Goal: Task Accomplishment & Management: Manage account settings

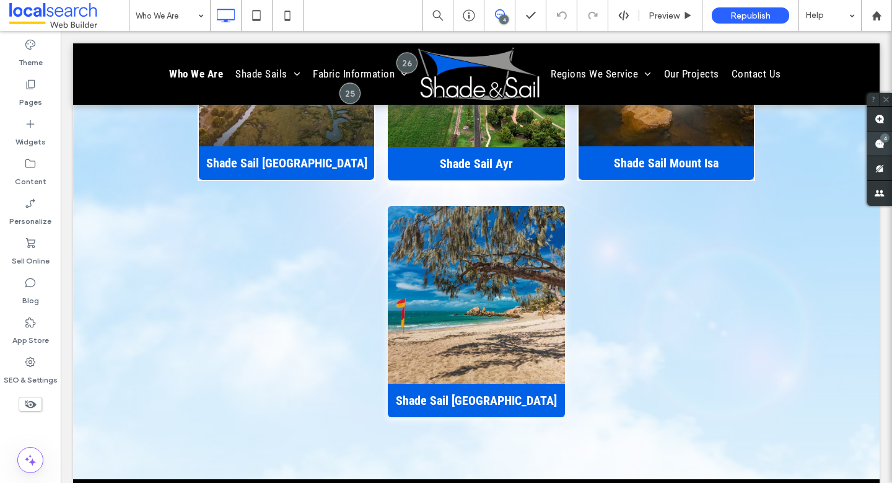
click at [883, 142] on use at bounding box center [880, 144] width 10 height 10
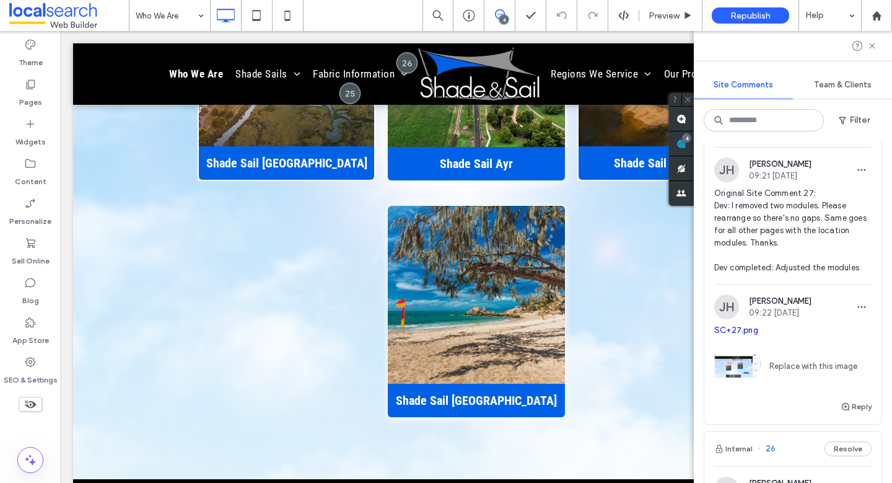
scroll to position [373, 0]
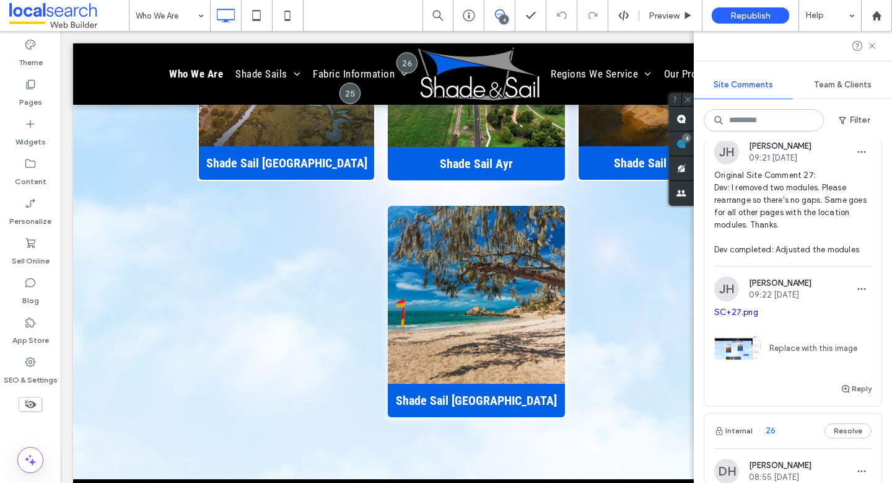
click at [737, 317] on link "SC+27.png" at bounding box center [736, 311] width 44 height 9
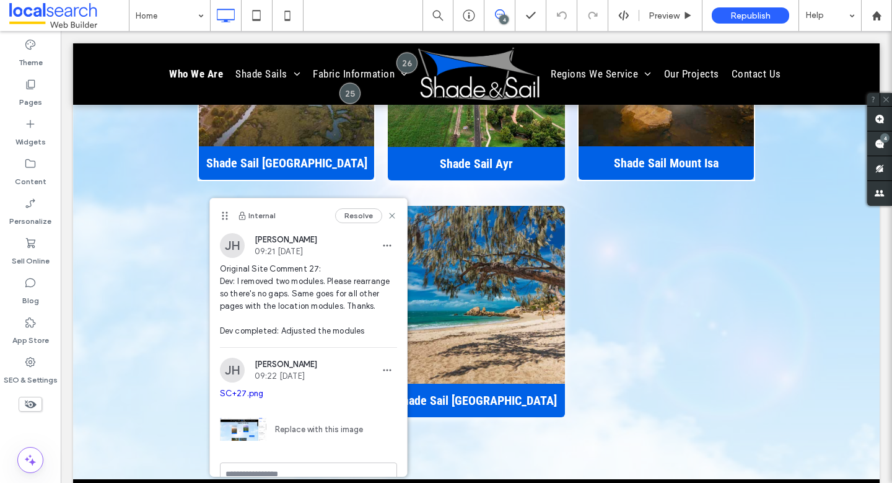
scroll to position [35, 0]
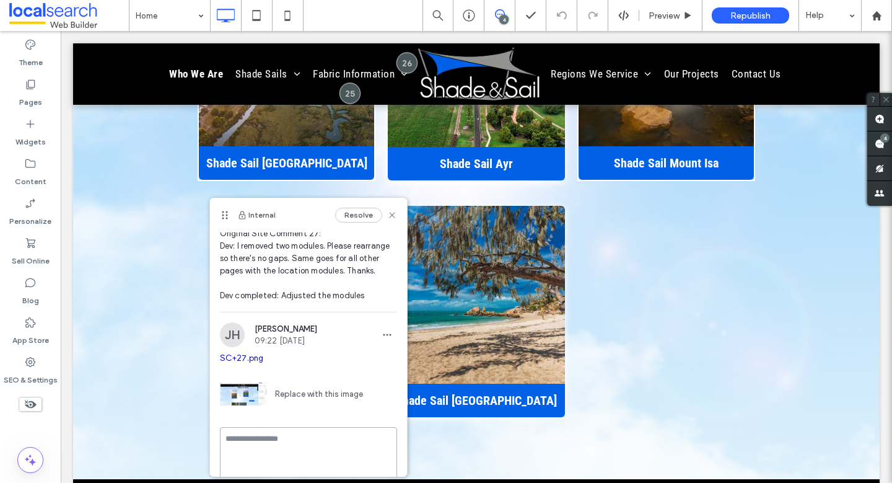
click at [288, 448] on textarea at bounding box center [308, 458] width 177 height 62
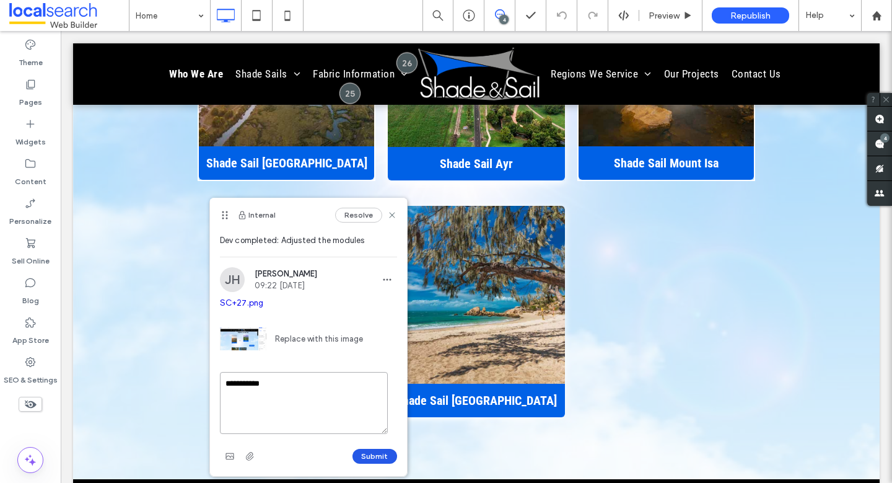
type textarea "**********"
click at [353, 455] on button "Submit" at bounding box center [375, 456] width 45 height 15
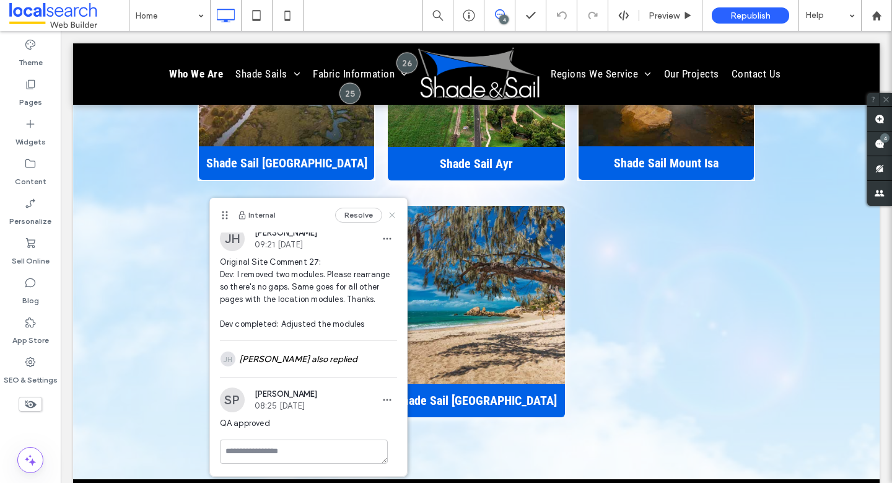
click at [387, 214] on icon at bounding box center [392, 215] width 10 height 10
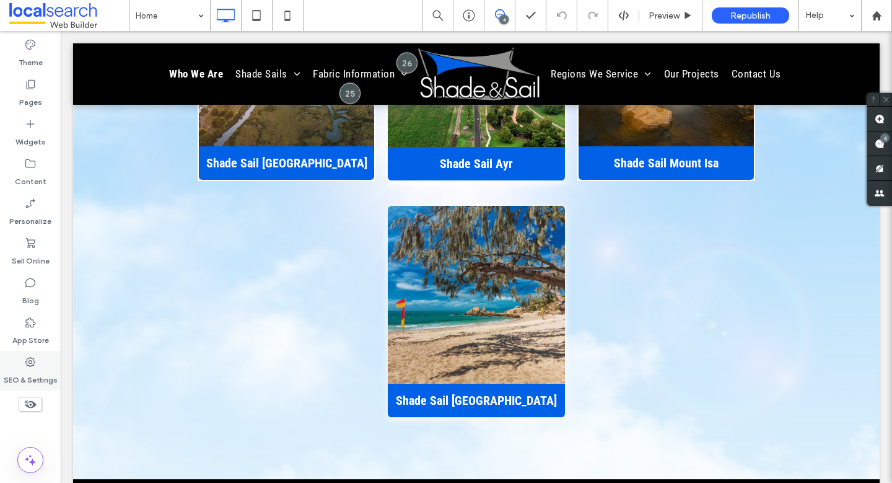
click at [43, 364] on div "SEO & Settings" at bounding box center [30, 371] width 61 height 40
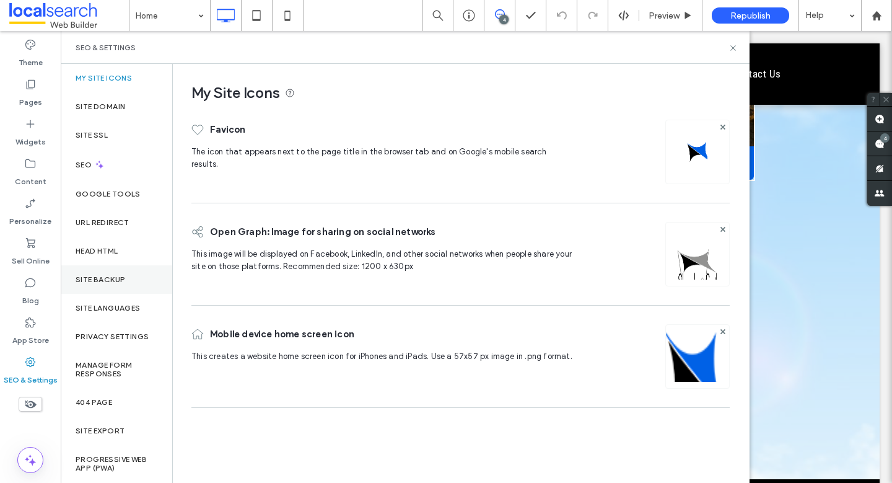
click at [98, 275] on label "Site Backup" at bounding box center [101, 279] width 50 height 9
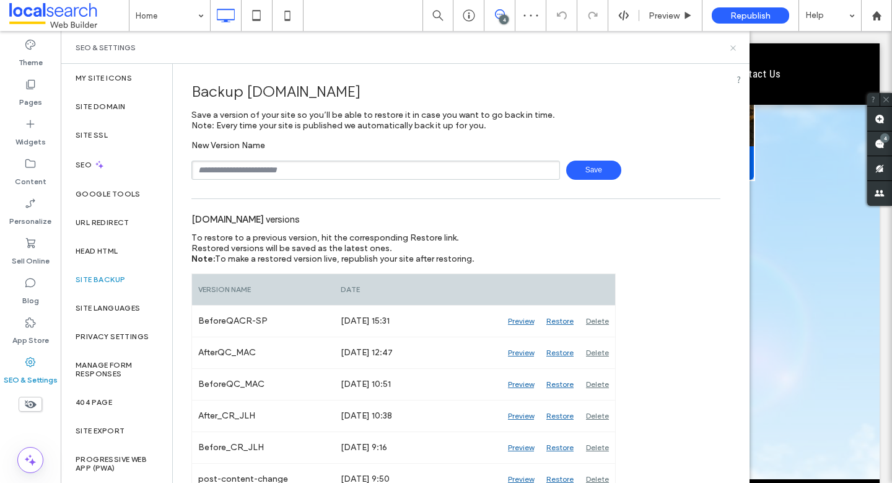
click at [733, 45] on icon at bounding box center [733, 47] width 9 height 9
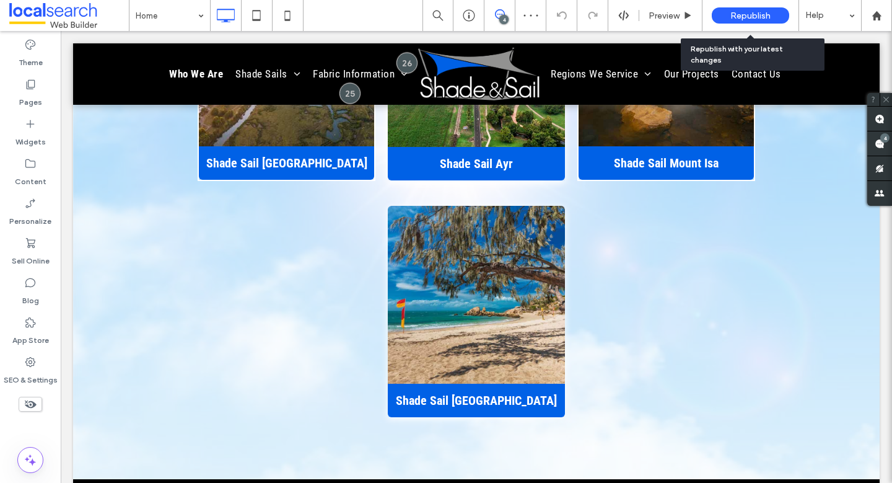
click at [759, 14] on span "Republish" at bounding box center [750, 16] width 40 height 11
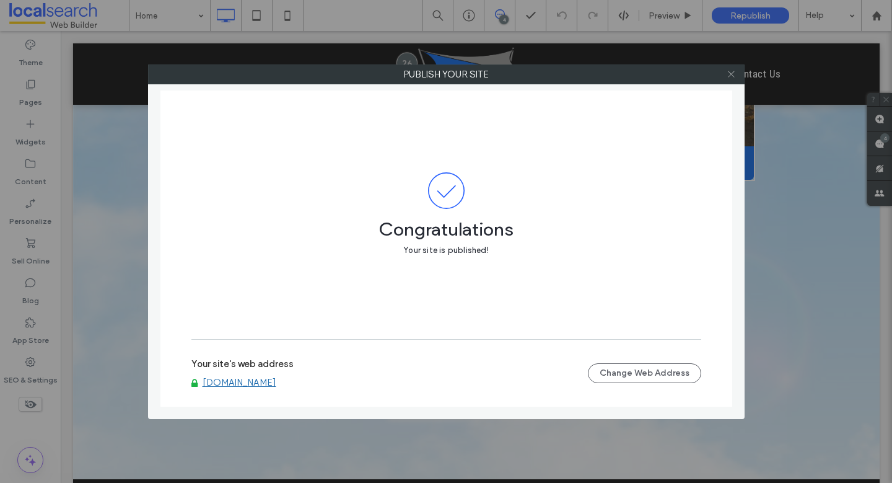
click at [732, 76] on icon at bounding box center [731, 73] width 9 height 9
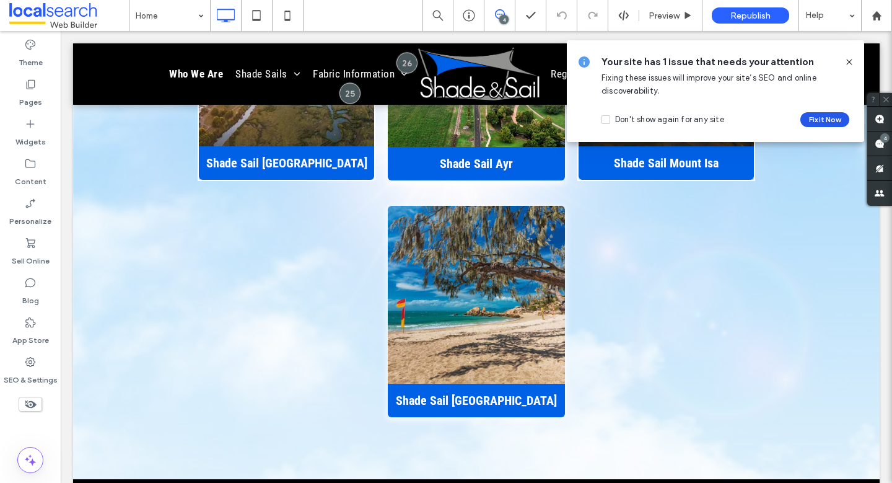
click at [822, 118] on button "Fix it Now" at bounding box center [824, 119] width 49 height 15
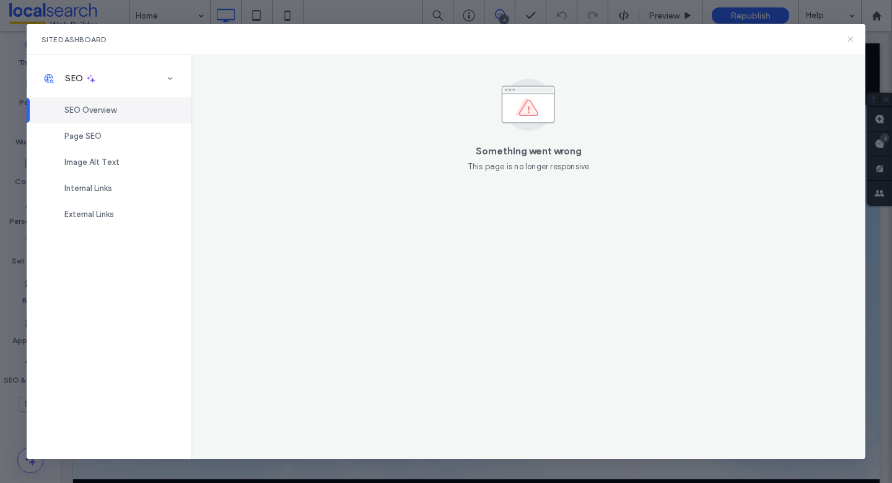
click at [849, 34] on icon at bounding box center [851, 39] width 10 height 10
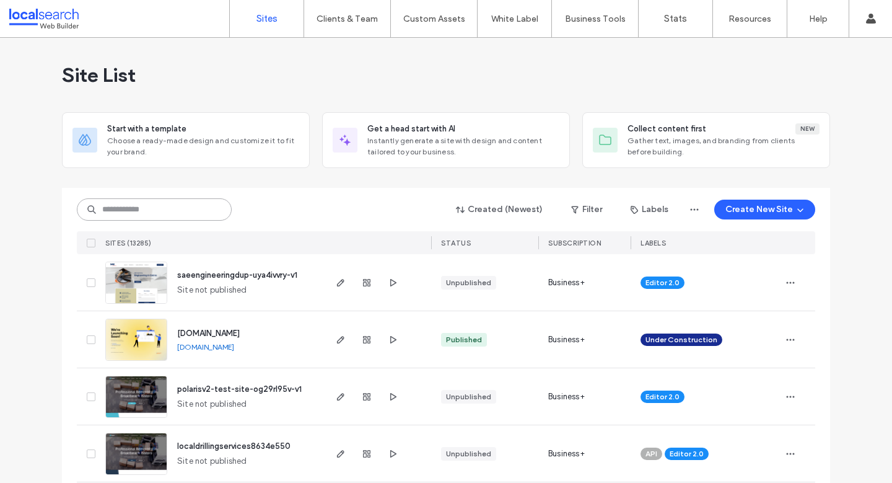
click at [169, 217] on input at bounding box center [154, 209] width 155 height 22
paste input "********"
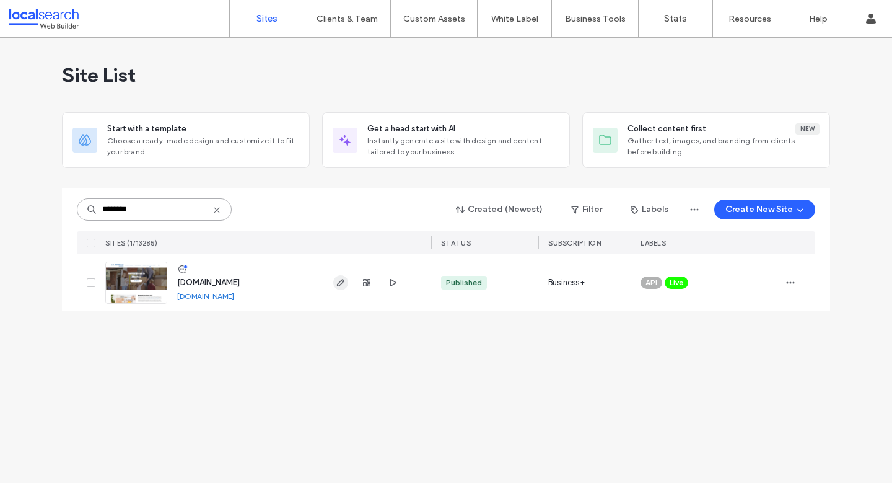
type input "********"
click at [343, 282] on icon "button" at bounding box center [341, 283] width 10 height 10
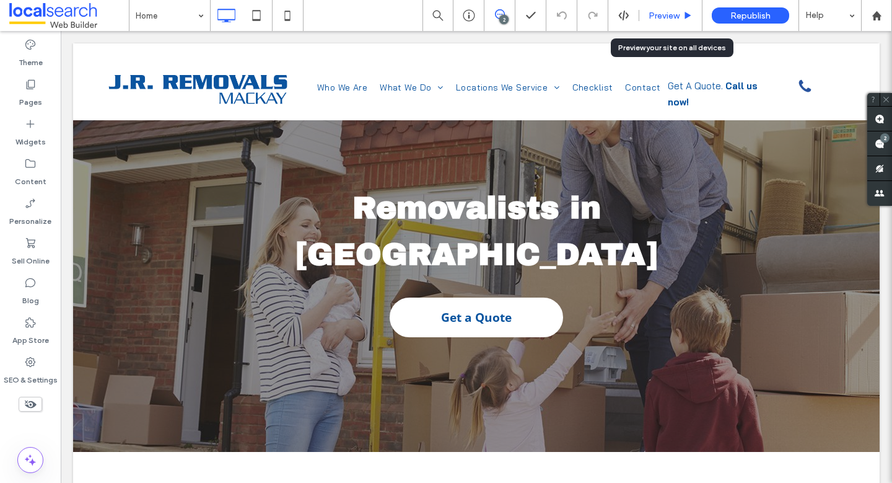
click at [666, 24] on div "Preview" at bounding box center [670, 15] width 63 height 31
click at [664, 15] on span "Preview" at bounding box center [664, 16] width 31 height 11
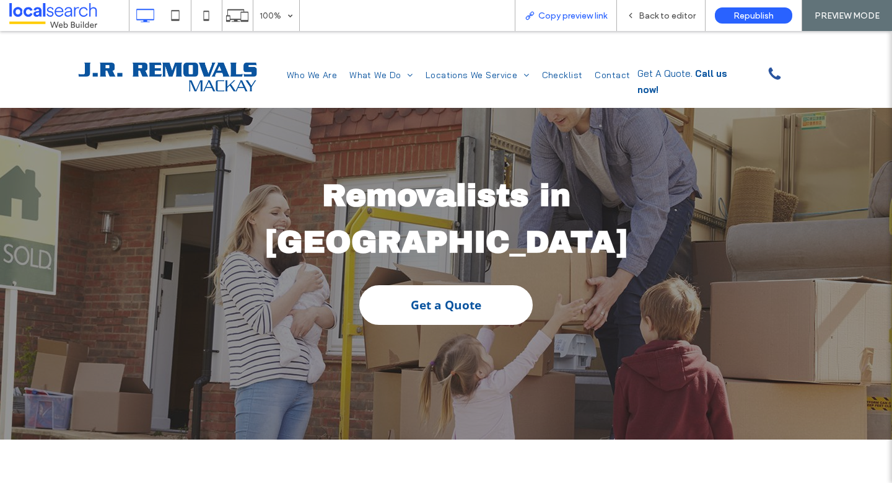
click at [569, 22] on div "Copy preview link" at bounding box center [566, 15] width 102 height 31
click at [571, 17] on span "Copy preview link" at bounding box center [572, 16] width 69 height 11
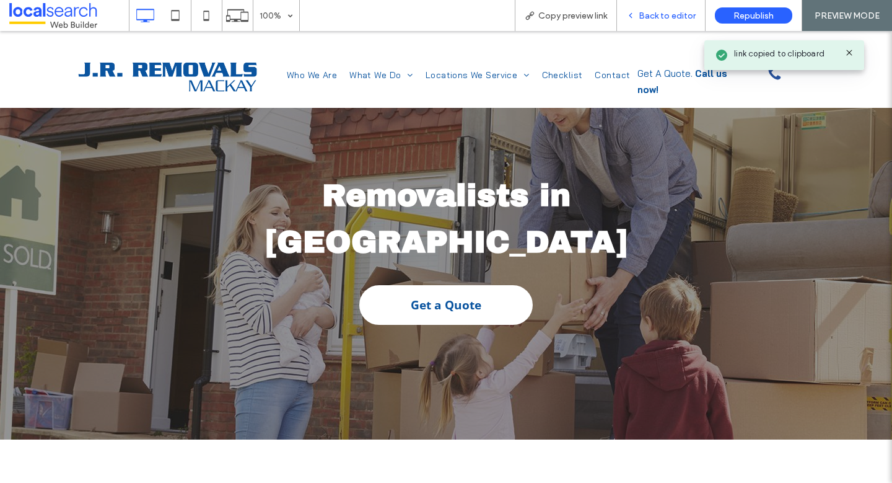
click at [667, 15] on span "Back to editor" at bounding box center [667, 16] width 57 height 11
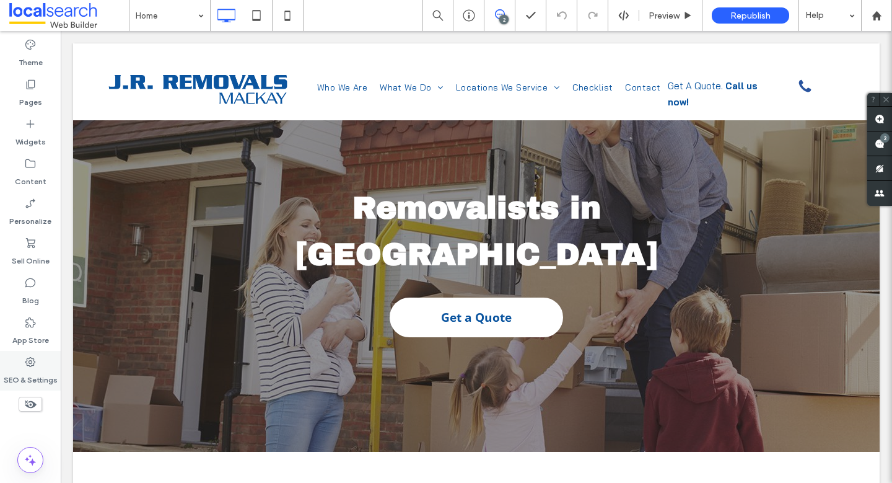
click at [38, 372] on label "SEO & Settings" at bounding box center [31, 376] width 54 height 17
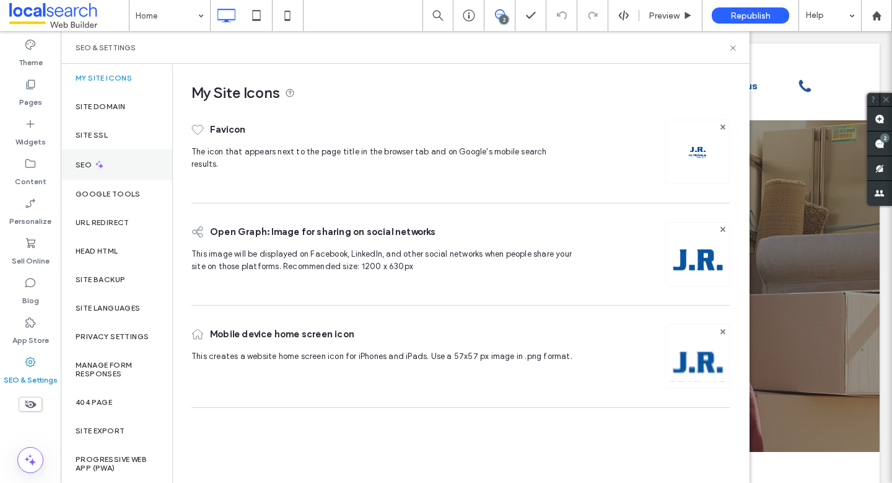
click at [106, 167] on div "SEO" at bounding box center [117, 164] width 112 height 30
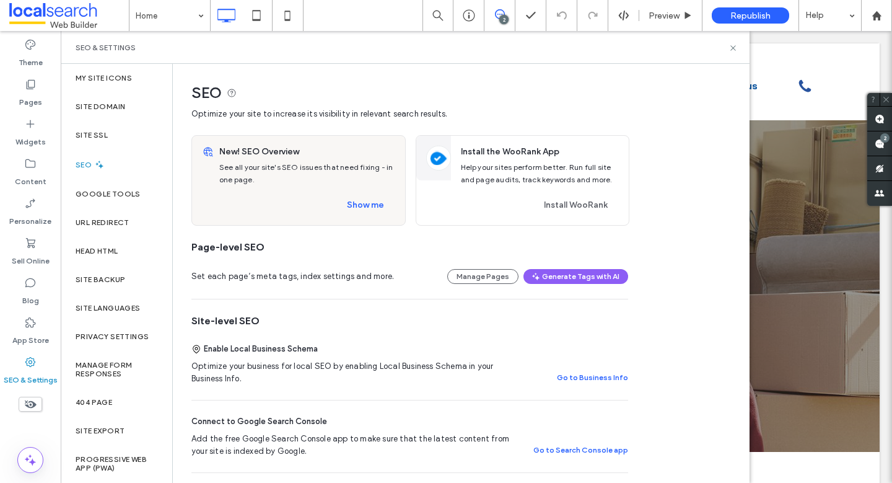
click at [395, 207] on div "New! SEO Overview See all your site's SEO issues that need fixing - in one page…" at bounding box center [309, 180] width 191 height 89
click at [377, 205] on button "Show me" at bounding box center [365, 205] width 59 height 20
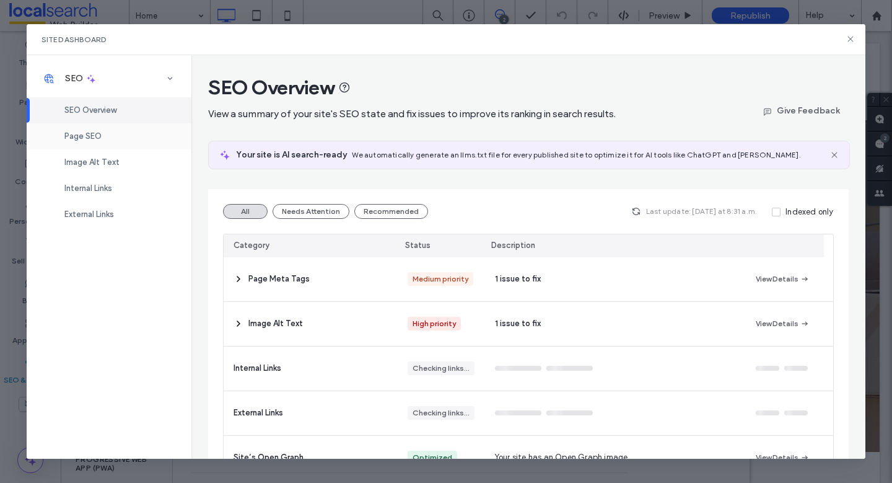
click at [116, 143] on div "Page SEO" at bounding box center [109, 136] width 165 height 26
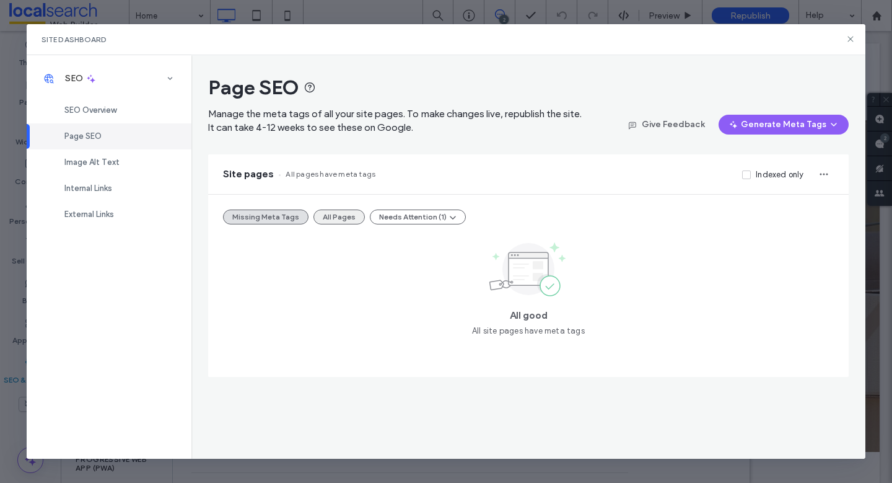
click at [349, 213] on button "All Pages" at bounding box center [338, 216] width 51 height 15
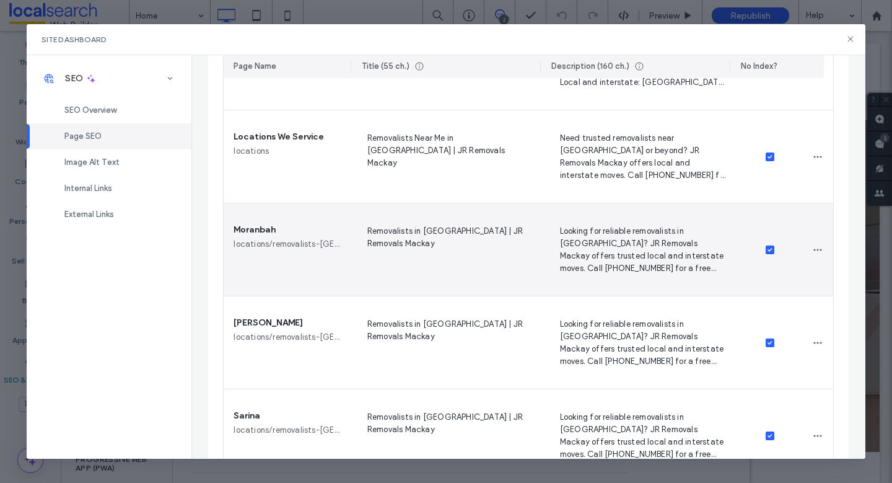
scroll to position [376, 0]
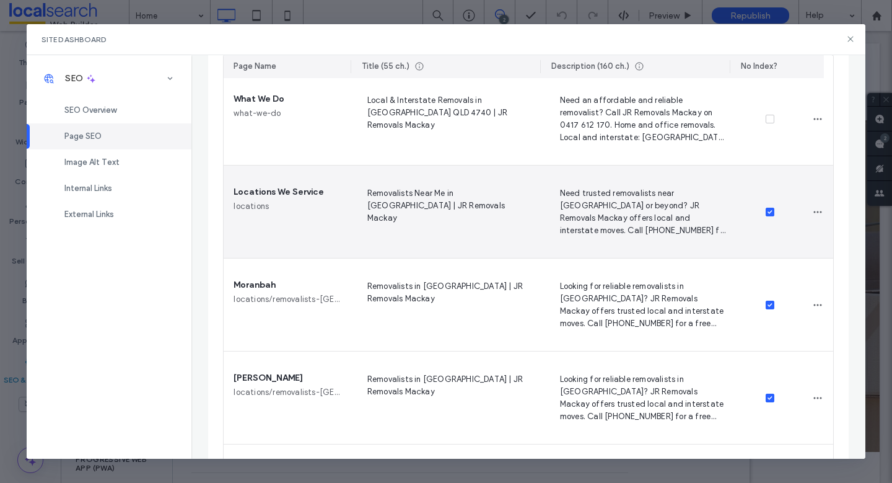
click at [766, 214] on span at bounding box center [770, 212] width 9 height 9
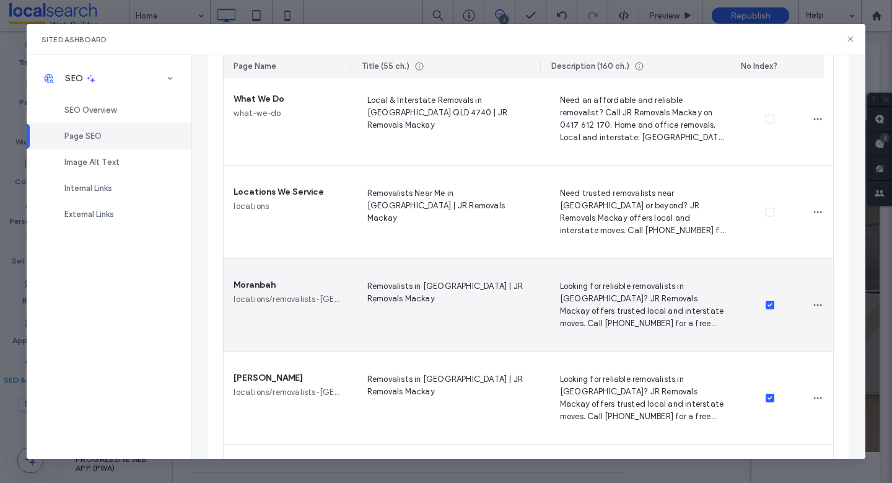
click at [766, 302] on span at bounding box center [770, 304] width 9 height 9
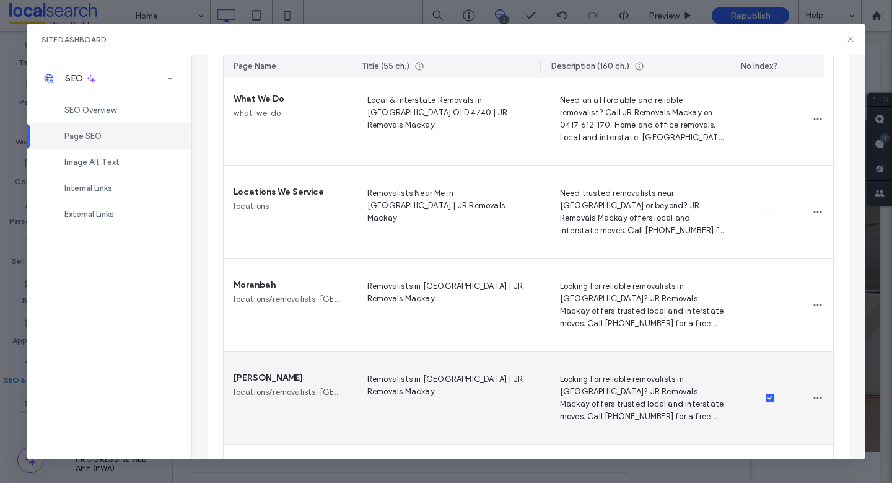
click at [766, 400] on span at bounding box center [770, 397] width 9 height 9
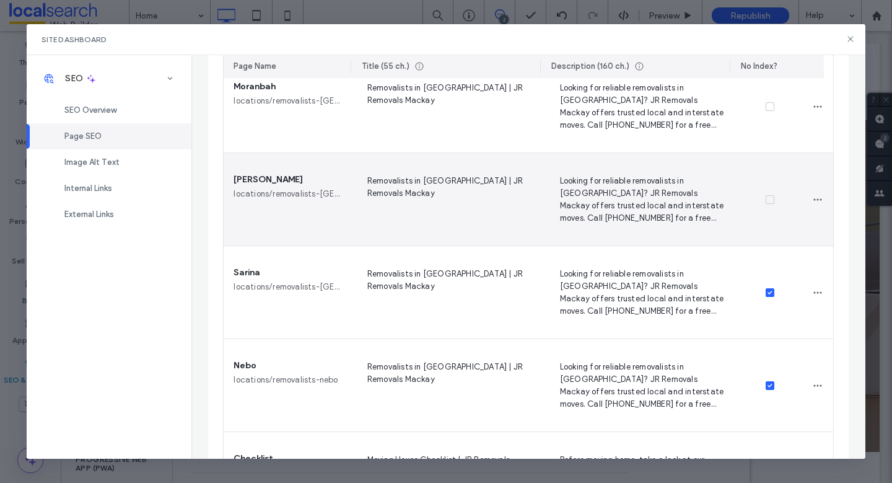
scroll to position [580, 0]
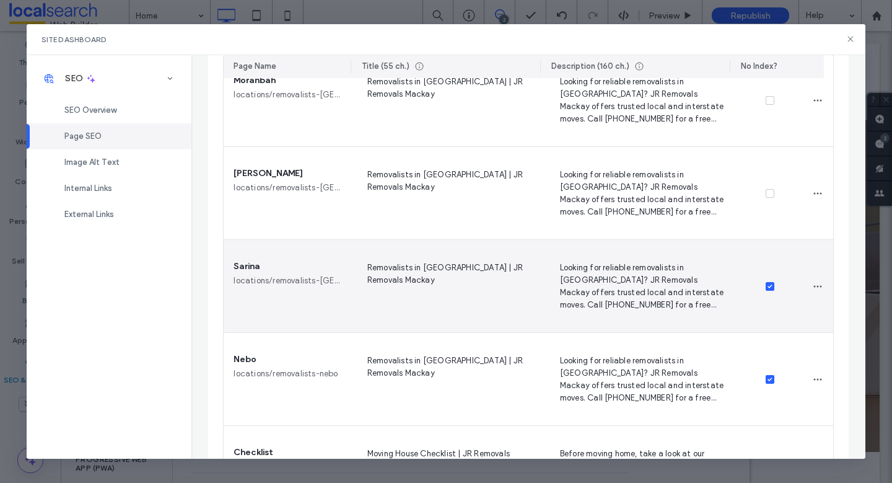
click at [766, 287] on span at bounding box center [770, 286] width 9 height 9
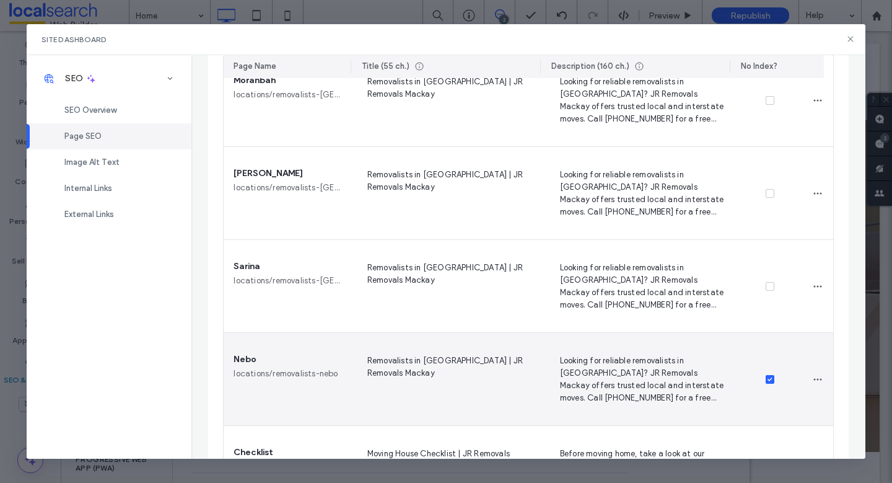
click at [766, 379] on span at bounding box center [770, 379] width 9 height 9
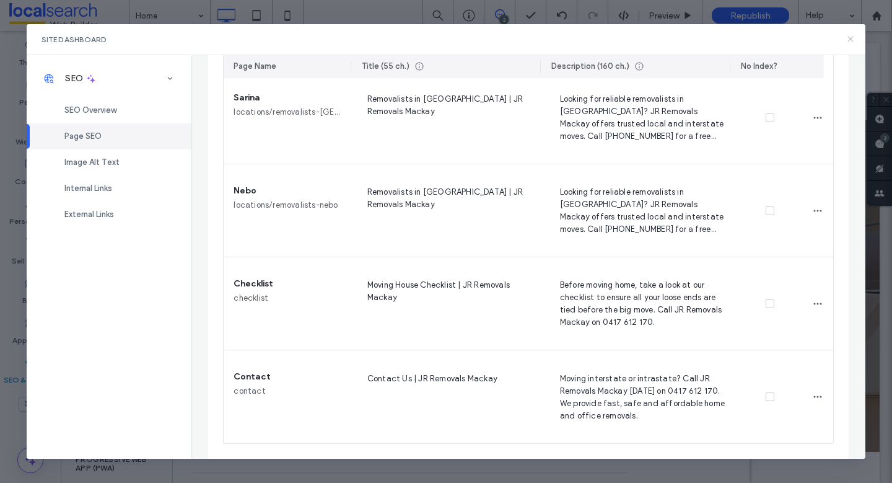
click at [853, 37] on icon at bounding box center [851, 39] width 10 height 10
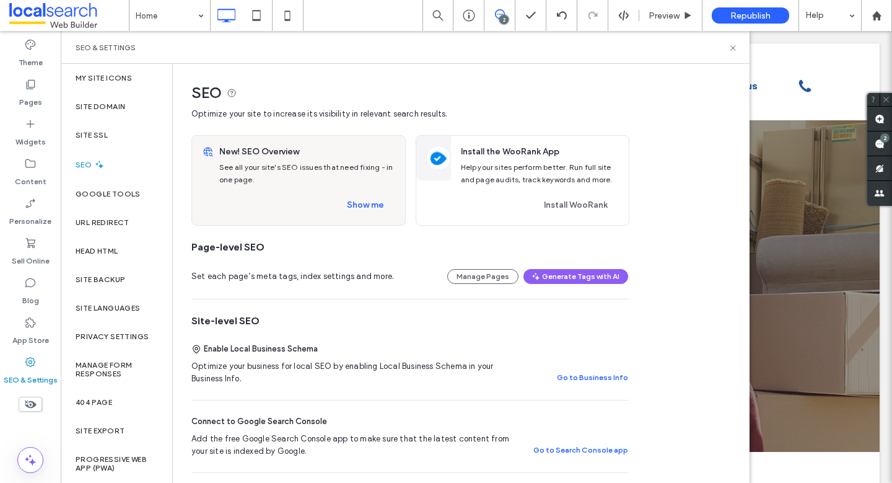
scroll to position [235, 0]
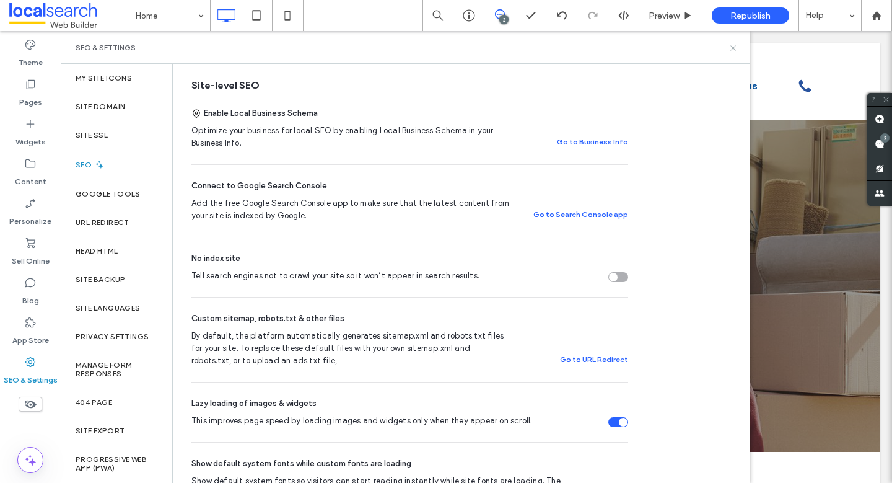
click at [730, 46] on icon at bounding box center [733, 47] width 9 height 9
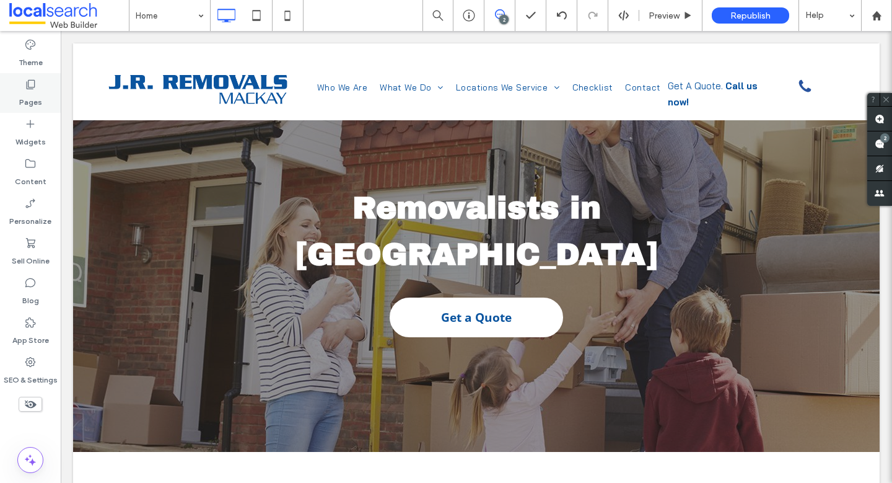
click at [17, 95] on div "Pages" at bounding box center [30, 93] width 61 height 40
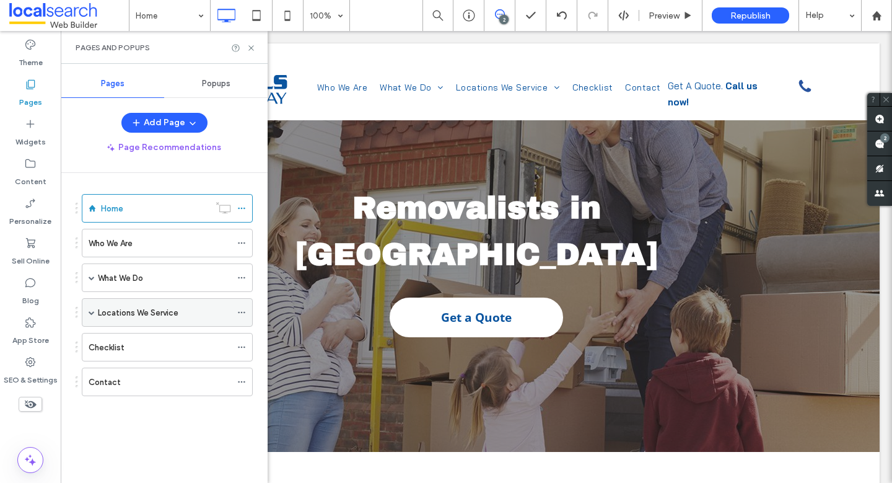
click at [95, 312] on div "Locations We Service" at bounding box center [167, 312] width 171 height 28
click at [89, 312] on span at bounding box center [92, 312] width 6 height 6
click at [242, 310] on icon at bounding box center [241, 312] width 9 height 9
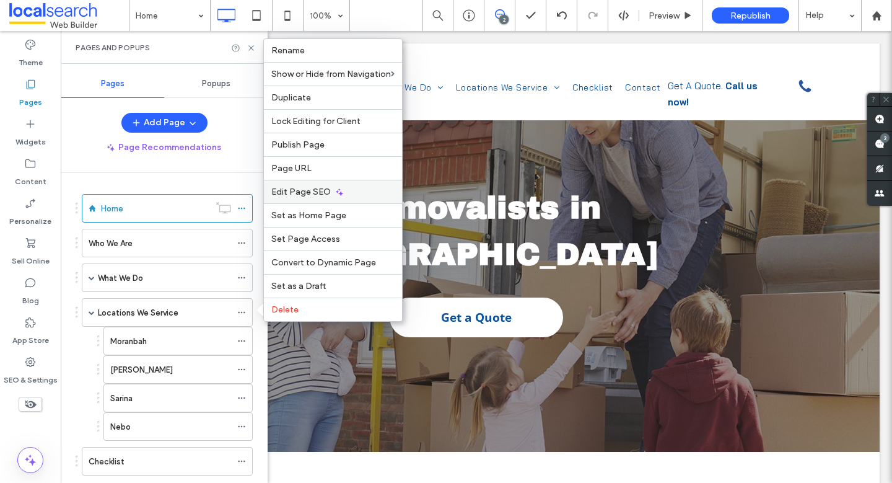
click at [331, 186] on div "Edit Page SEO" at bounding box center [333, 192] width 138 height 24
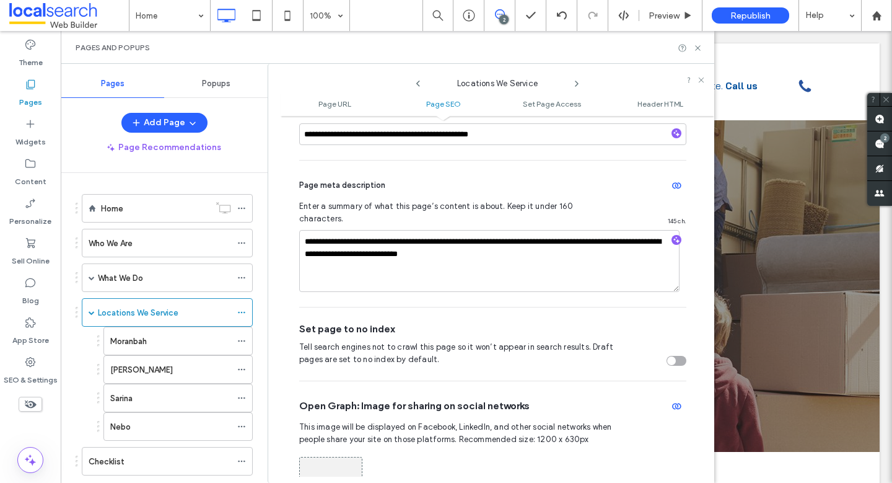
scroll to position [374, 0]
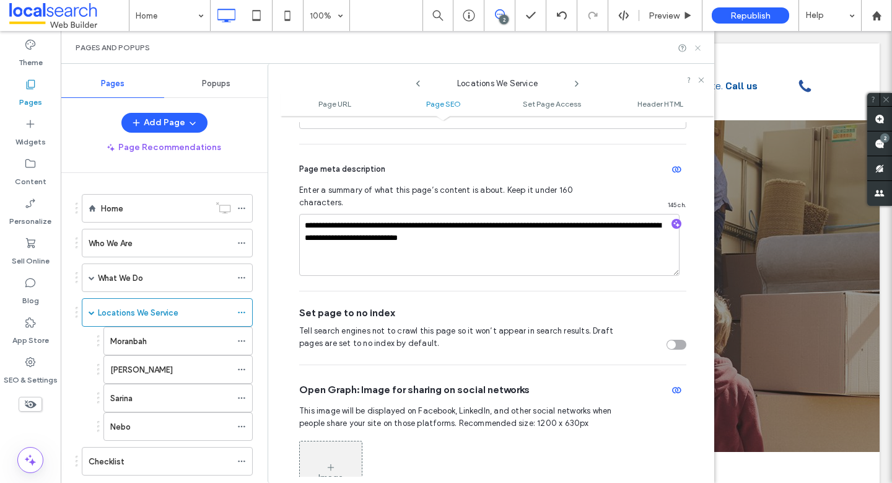
click at [696, 48] on icon at bounding box center [697, 47] width 9 height 9
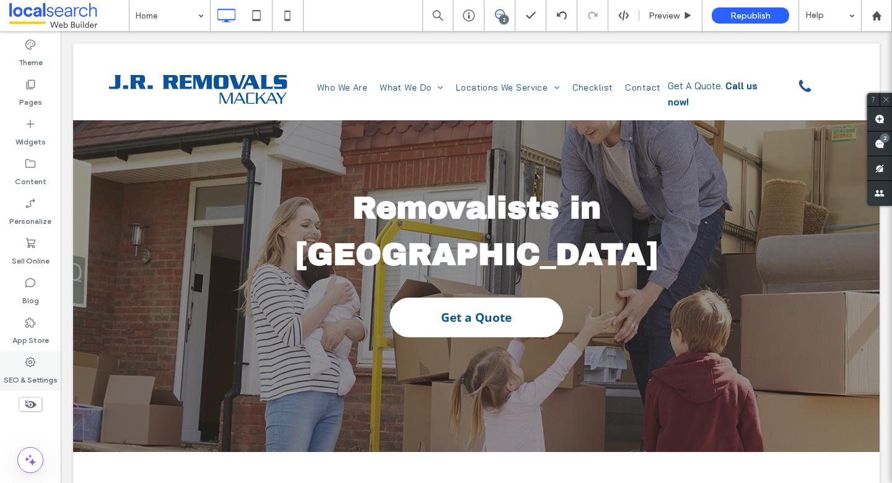
click at [21, 353] on div "SEO & Settings" at bounding box center [30, 371] width 61 height 40
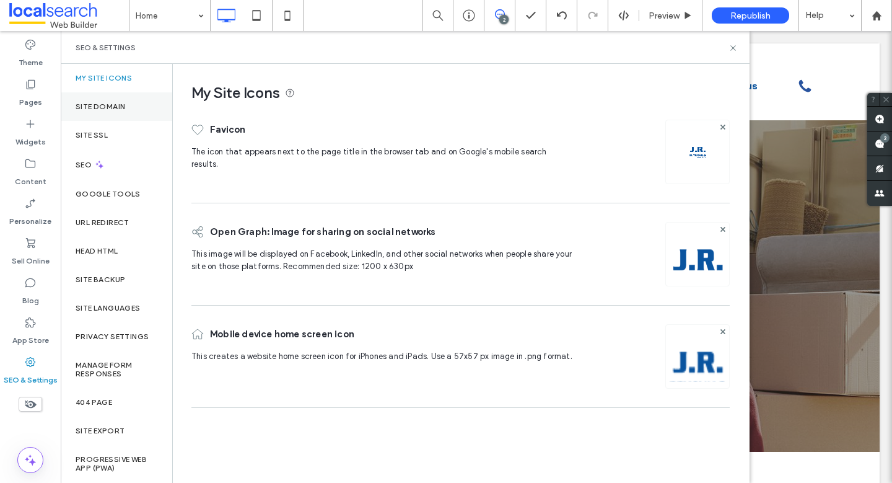
click at [123, 102] on label "Site Domain" at bounding box center [101, 106] width 50 height 9
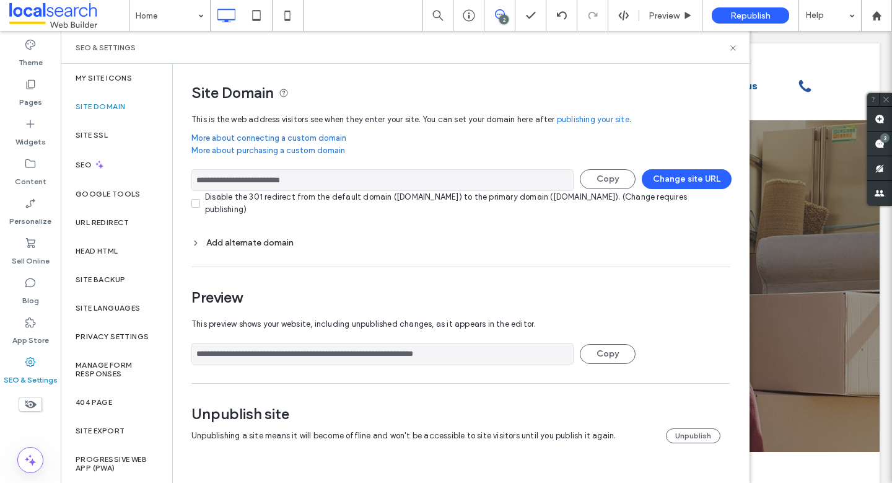
drag, startPoint x: 326, startPoint y: 178, endPoint x: 196, endPoint y: 178, distance: 130.1
click at [151, 180] on div "**********" at bounding box center [405, 273] width 689 height 419
click at [732, 43] on icon at bounding box center [733, 47] width 9 height 9
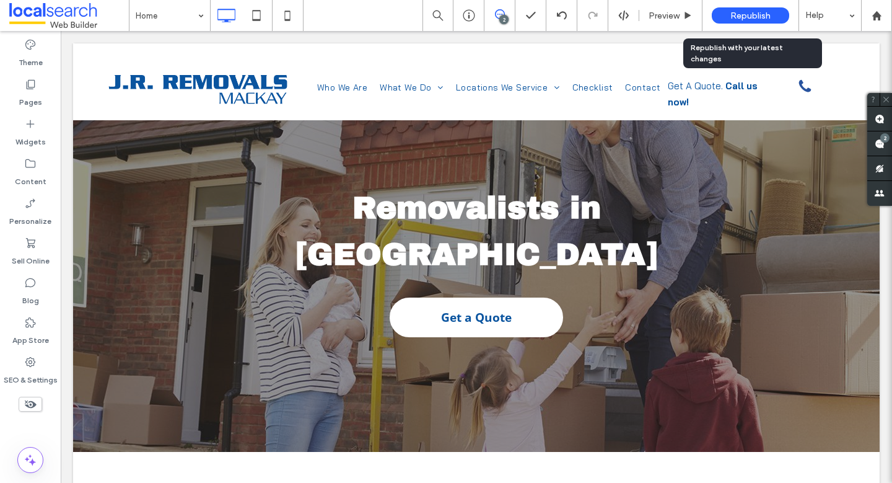
click at [762, 11] on span "Republish" at bounding box center [750, 16] width 40 height 11
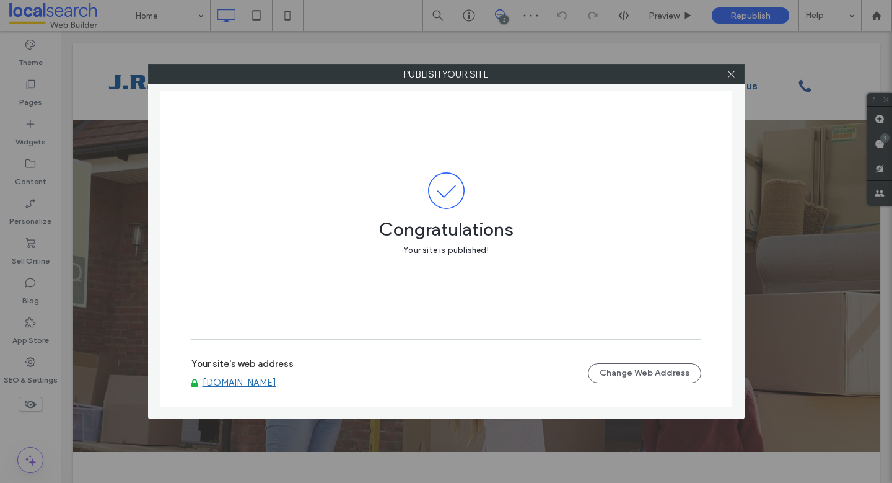
click at [276, 385] on link "www.jrremovalsmackay.com.au" at bounding box center [240, 382] width 74 height 11
click at [735, 71] on icon at bounding box center [731, 73] width 9 height 9
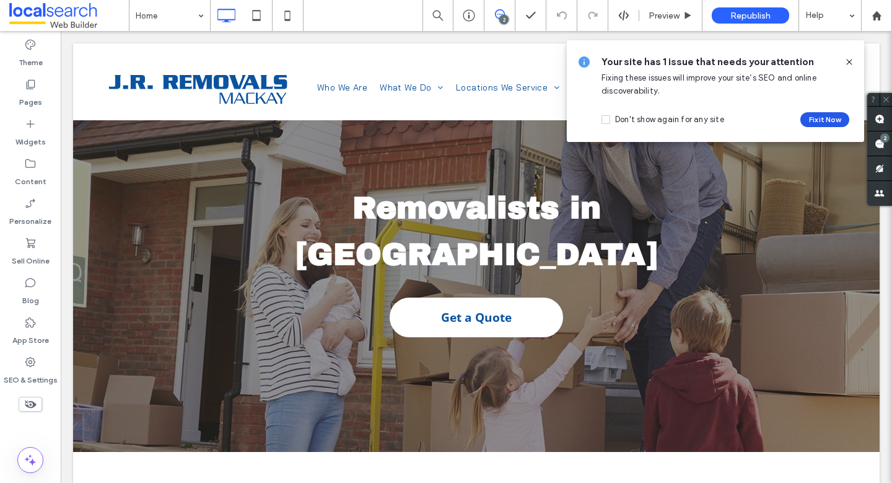
click at [806, 113] on button "Fix it Now" at bounding box center [824, 119] width 49 height 15
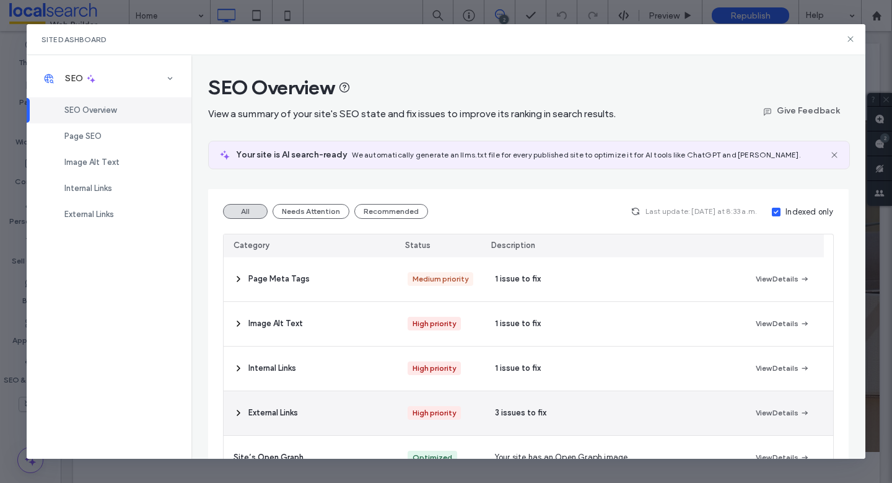
click at [239, 413] on icon at bounding box center [239, 413] width 10 height 10
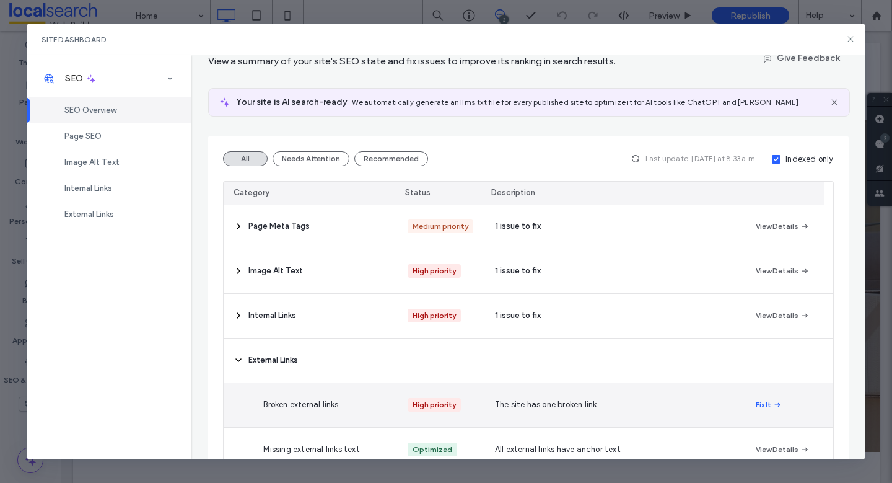
scroll to position [109, 0]
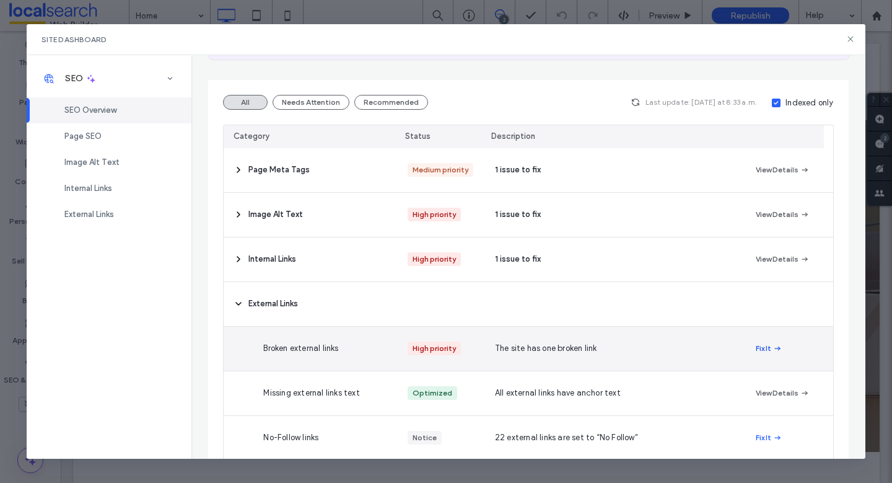
click at [761, 344] on button "Fix It" at bounding box center [769, 348] width 27 height 15
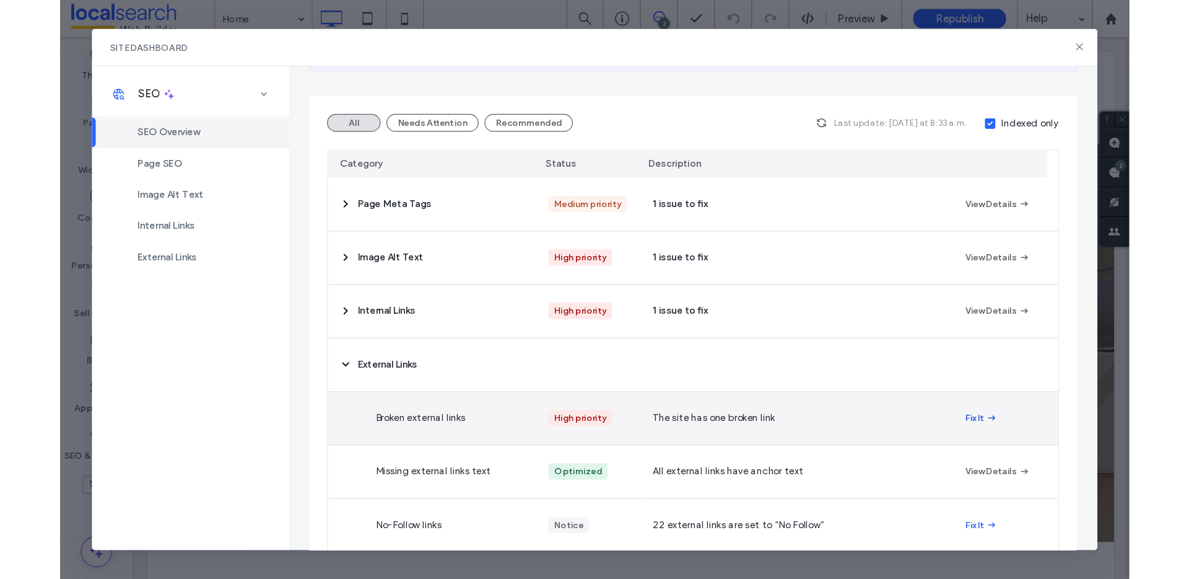
scroll to position [0, 0]
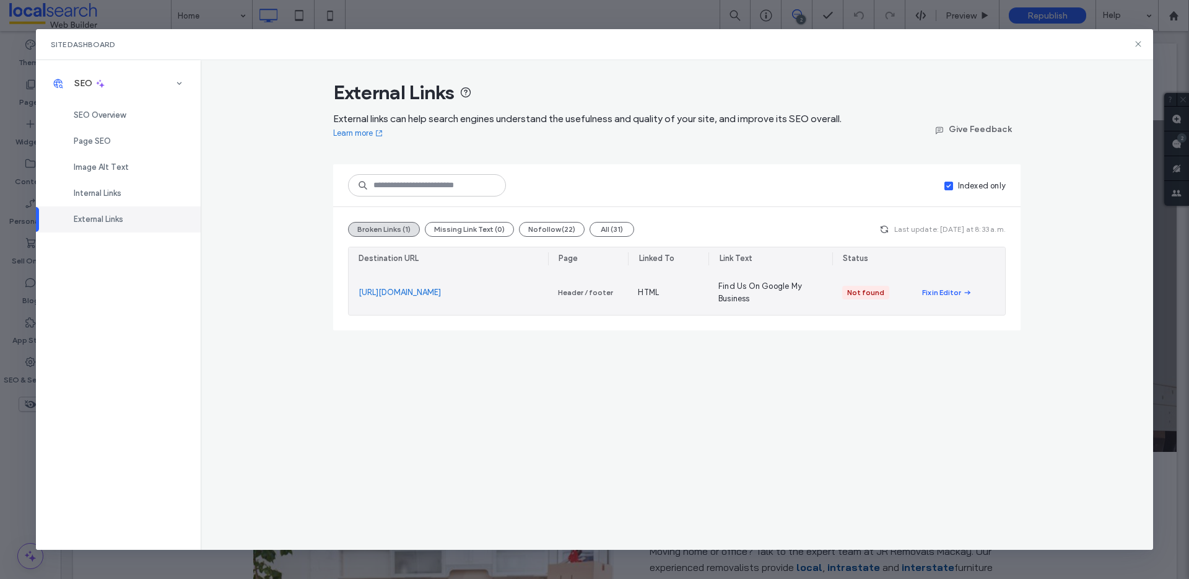
click at [441, 286] on link "https://www.goo.gl/maps/zKwmsUqYrNKjZVVe9" at bounding box center [400, 292] width 82 height 12
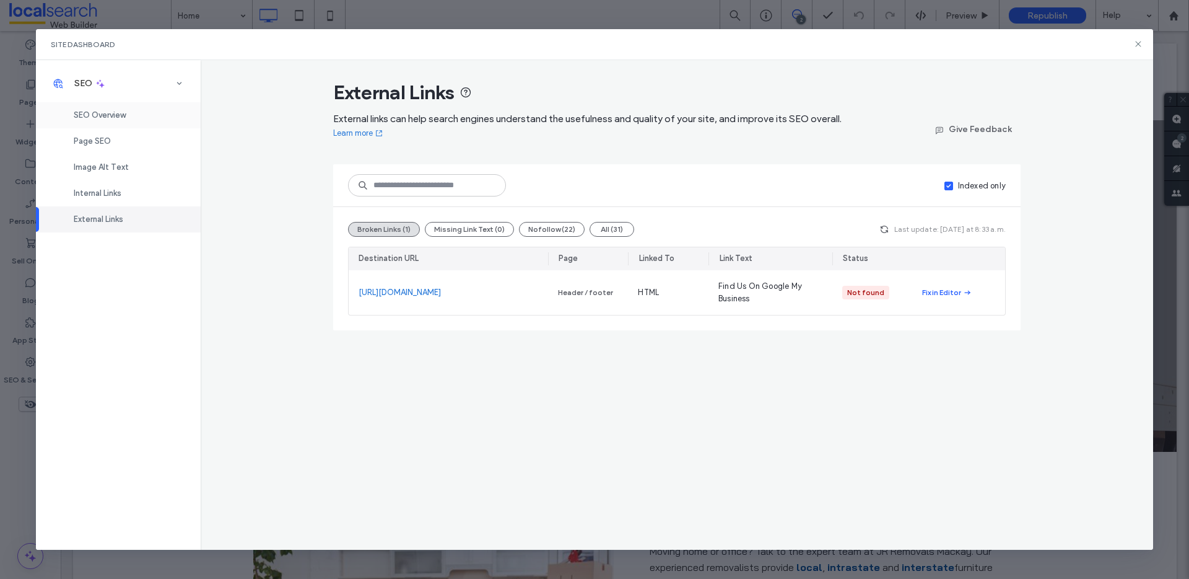
click at [123, 116] on span "SEO Overview" at bounding box center [100, 114] width 52 height 9
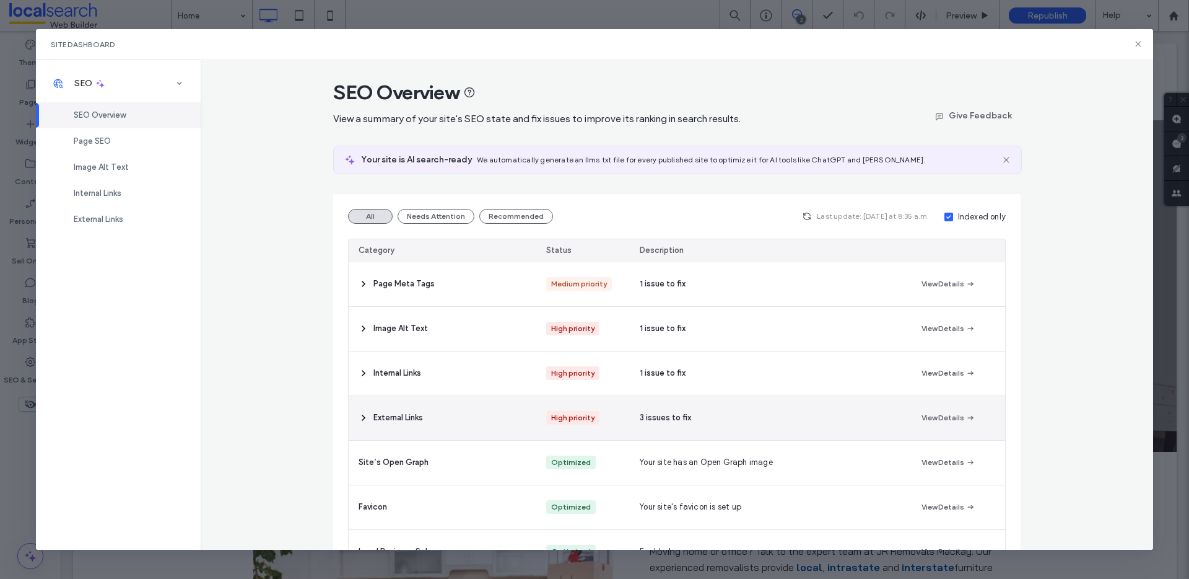
click at [361, 419] on icon at bounding box center [364, 418] width 10 height 10
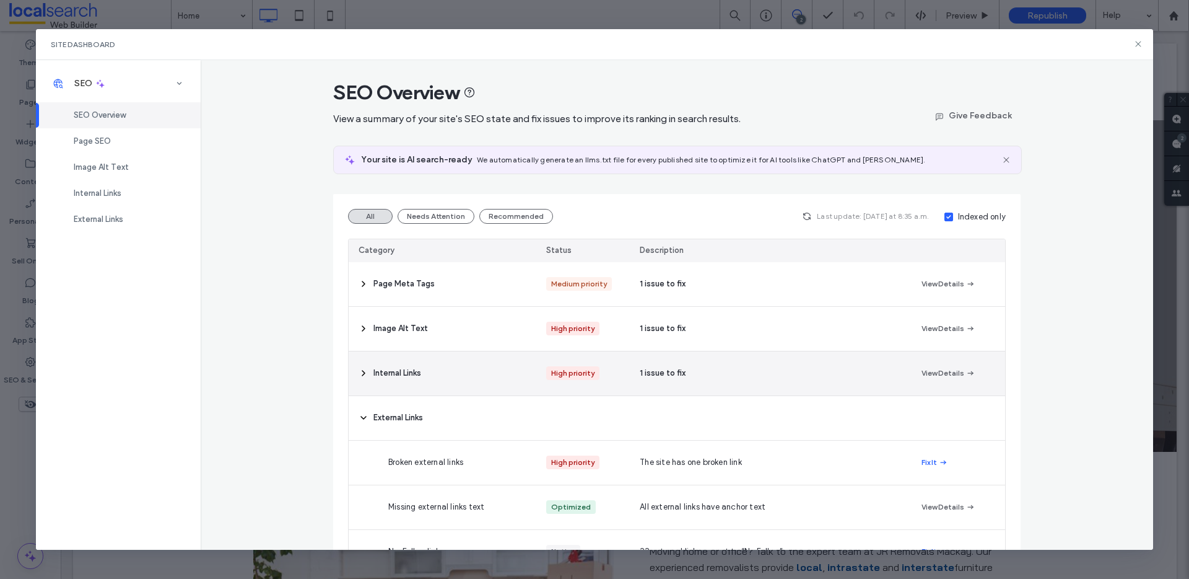
click at [360, 369] on icon at bounding box center [364, 373] width 10 height 10
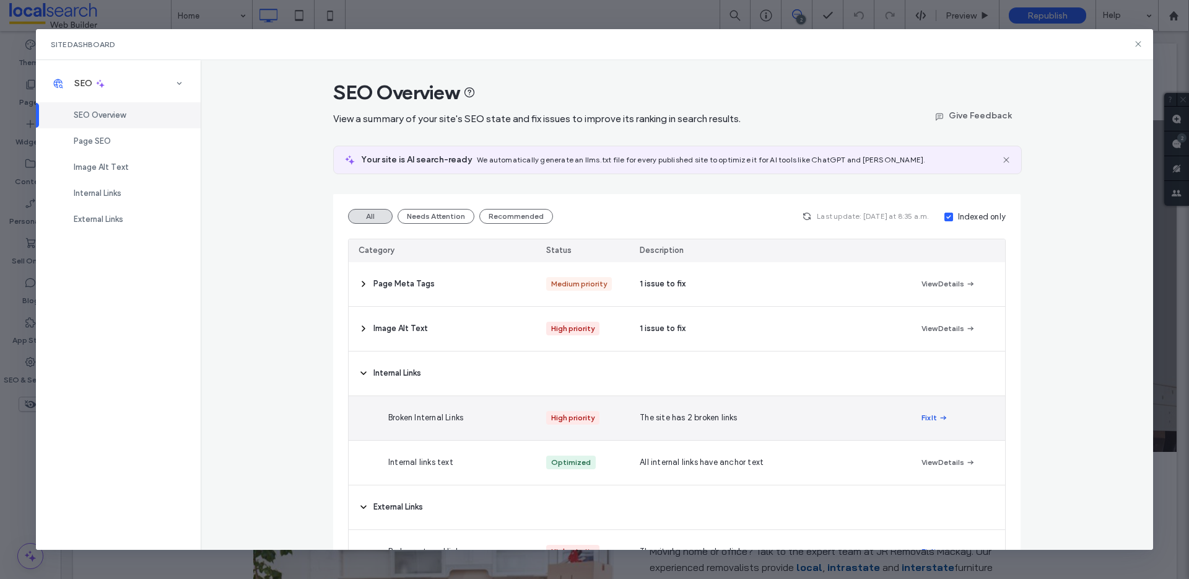
click at [891, 420] on icon "button" at bounding box center [944, 418] width 10 height 10
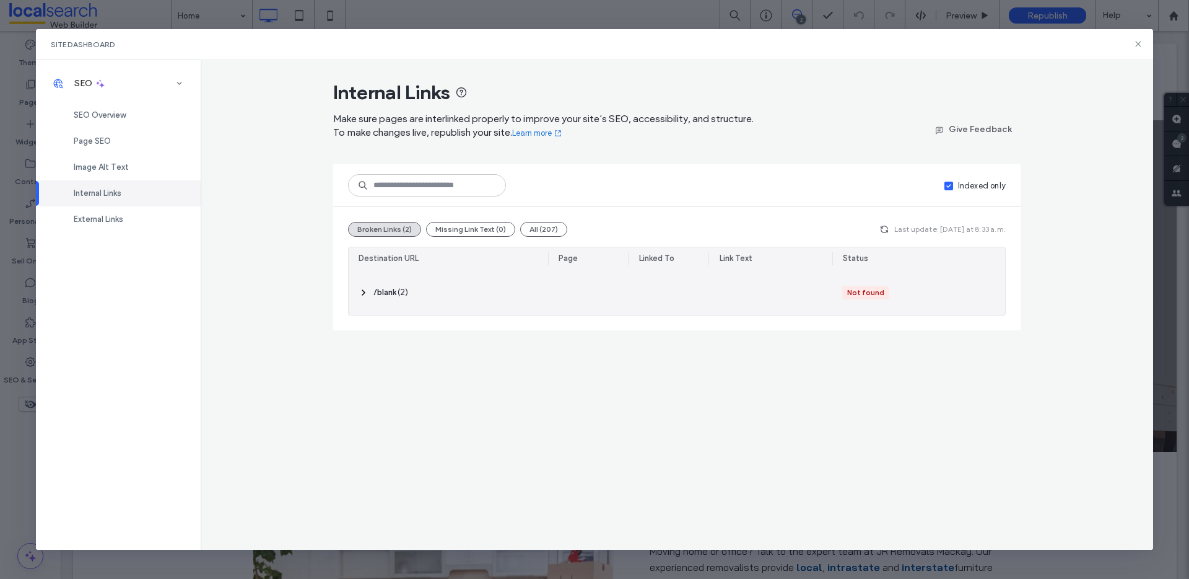
click at [364, 297] on icon at bounding box center [364, 292] width 10 height 10
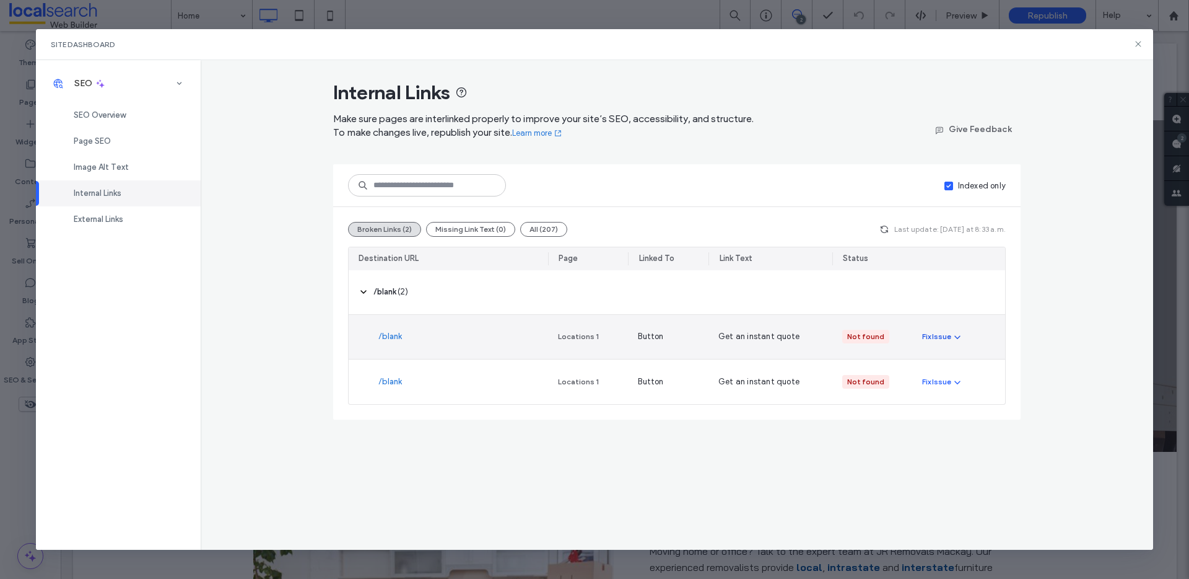
click at [891, 335] on div "Fix Issue" at bounding box center [936, 336] width 29 height 11
click at [891, 395] on span "Redirect Link" at bounding box center [958, 389] width 50 height 12
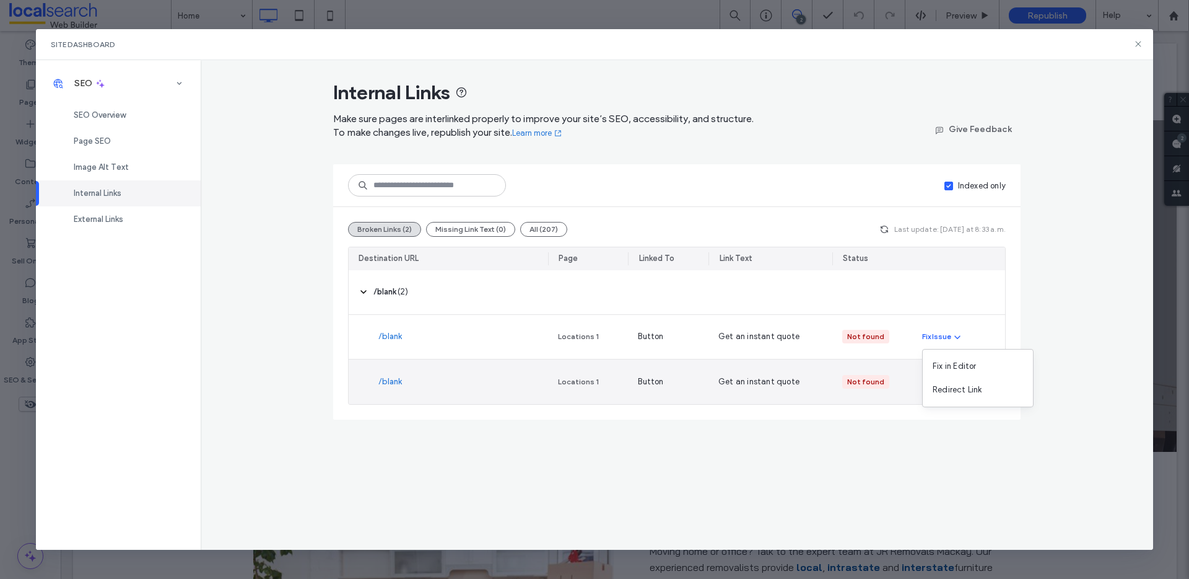
click at [891, 378] on div "Not found" at bounding box center [873, 381] width 81 height 45
click at [891, 382] on icon "button" at bounding box center [958, 382] width 10 height 10
click at [891, 429] on span "Redirect Link" at bounding box center [958, 435] width 50 height 12
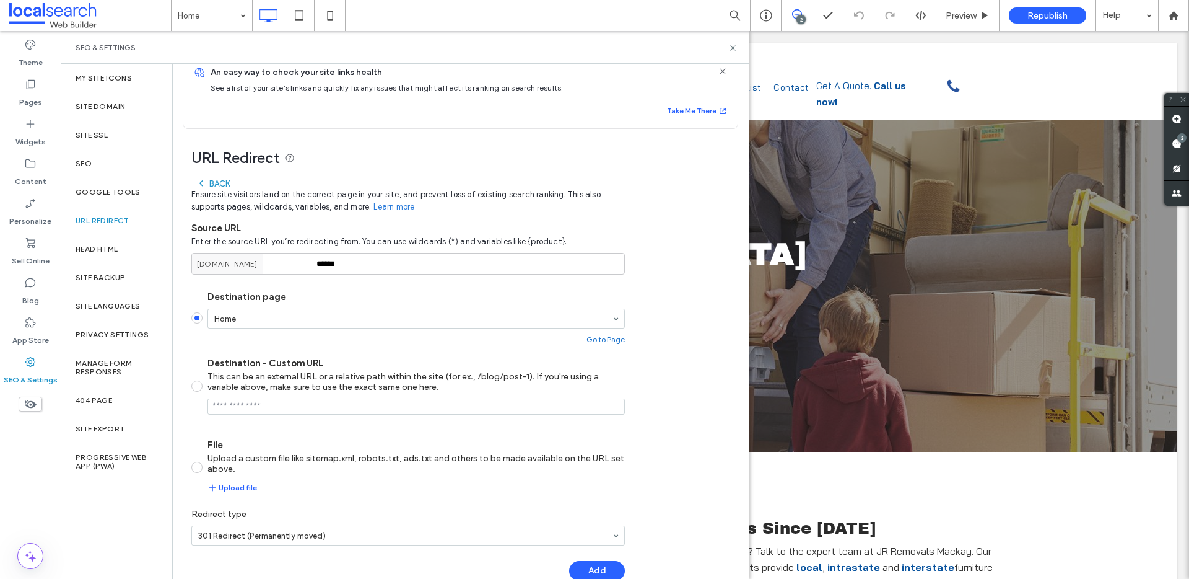
scroll to position [45, 0]
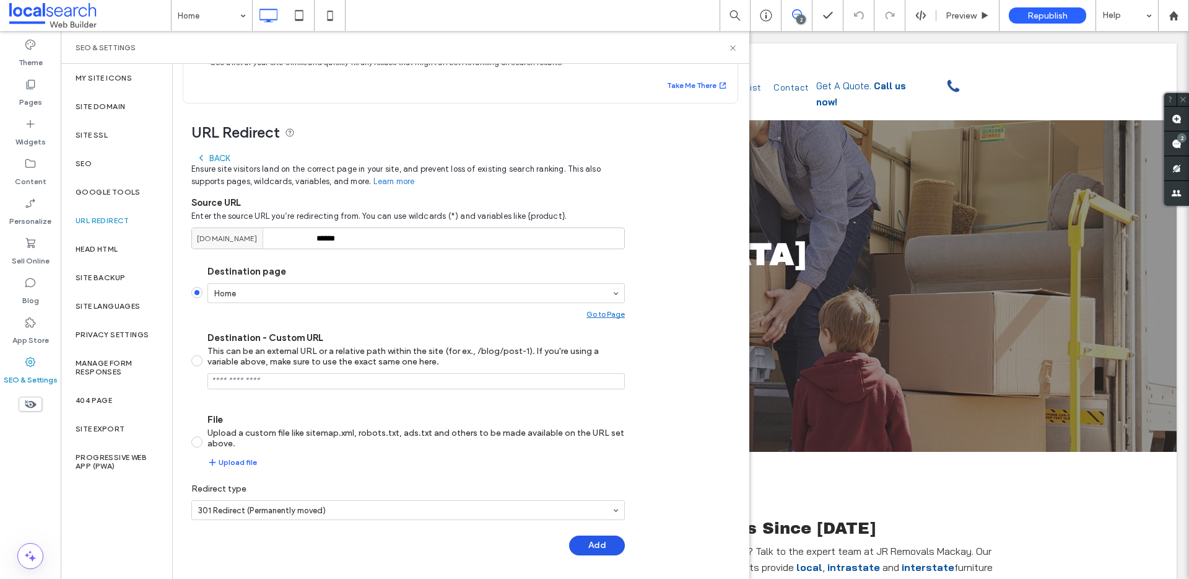
click at [608, 547] on button "Add" at bounding box center [597, 545] width 56 height 20
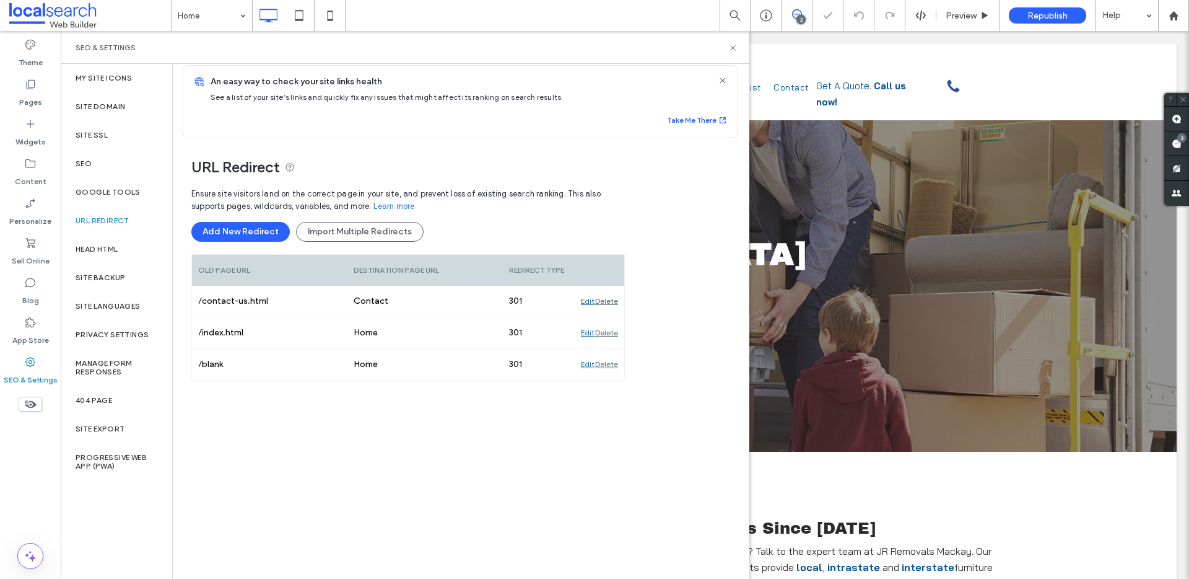
scroll to position [10, 0]
click at [731, 44] on icon at bounding box center [733, 47] width 9 height 9
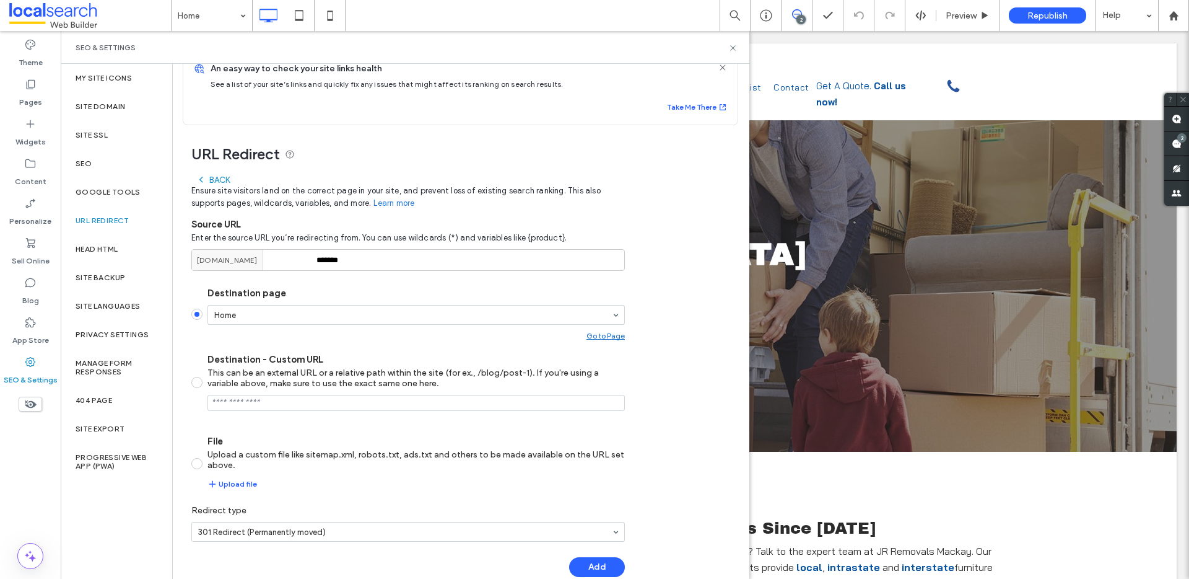
scroll to position [45, 0]
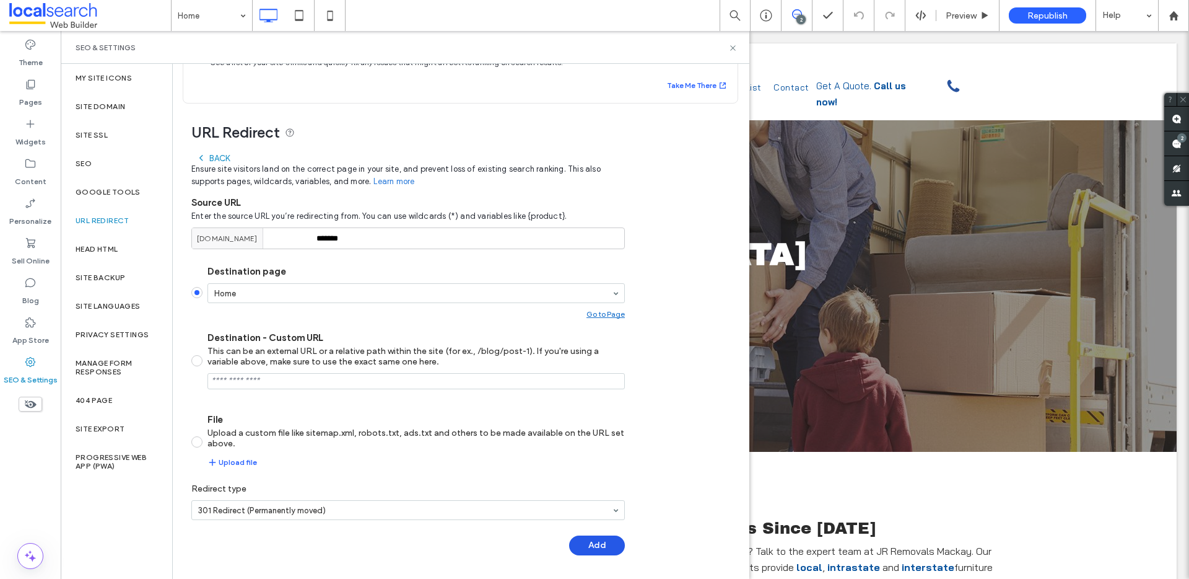
type input "*******"
click at [605, 545] on button "Add" at bounding box center [597, 545] width 56 height 20
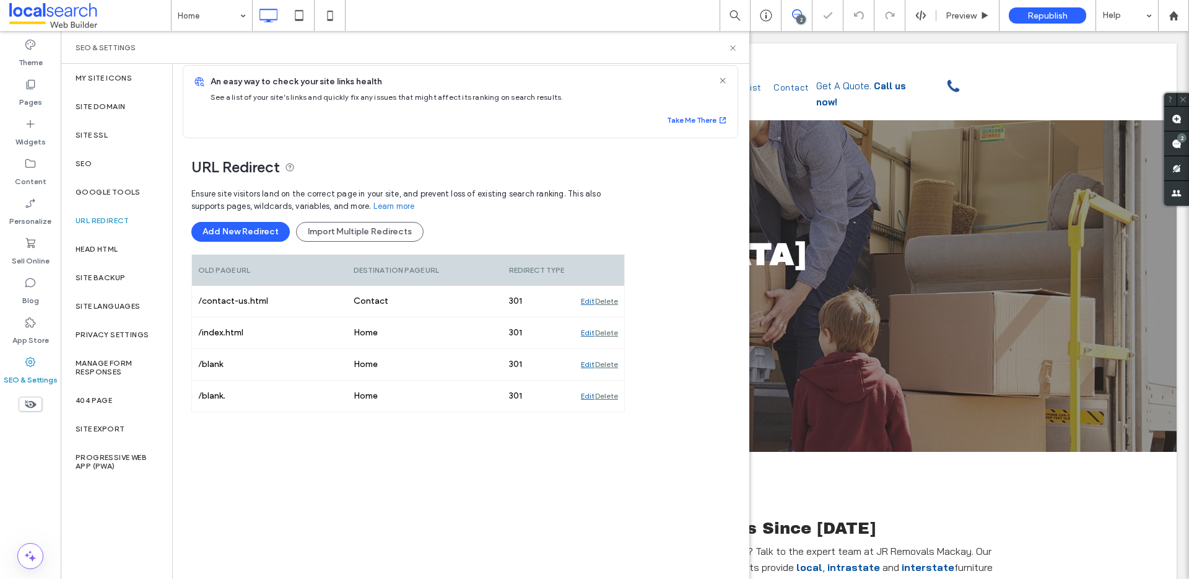
scroll to position [10, 0]
click at [730, 45] on use at bounding box center [732, 47] width 5 height 5
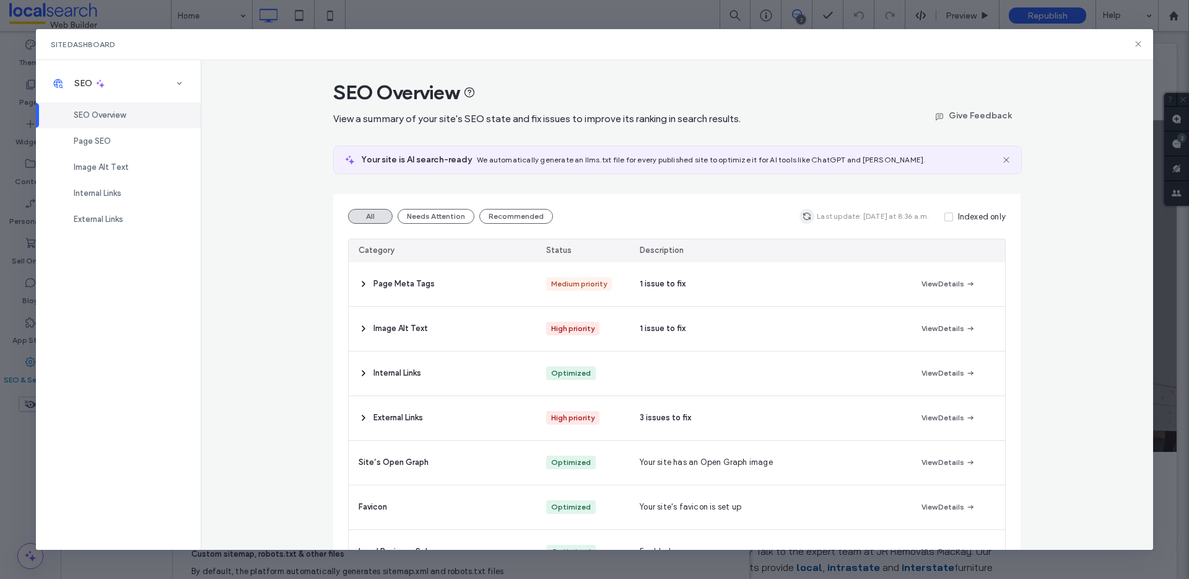
click at [810, 215] on use "button" at bounding box center [807, 215] width 7 height 7
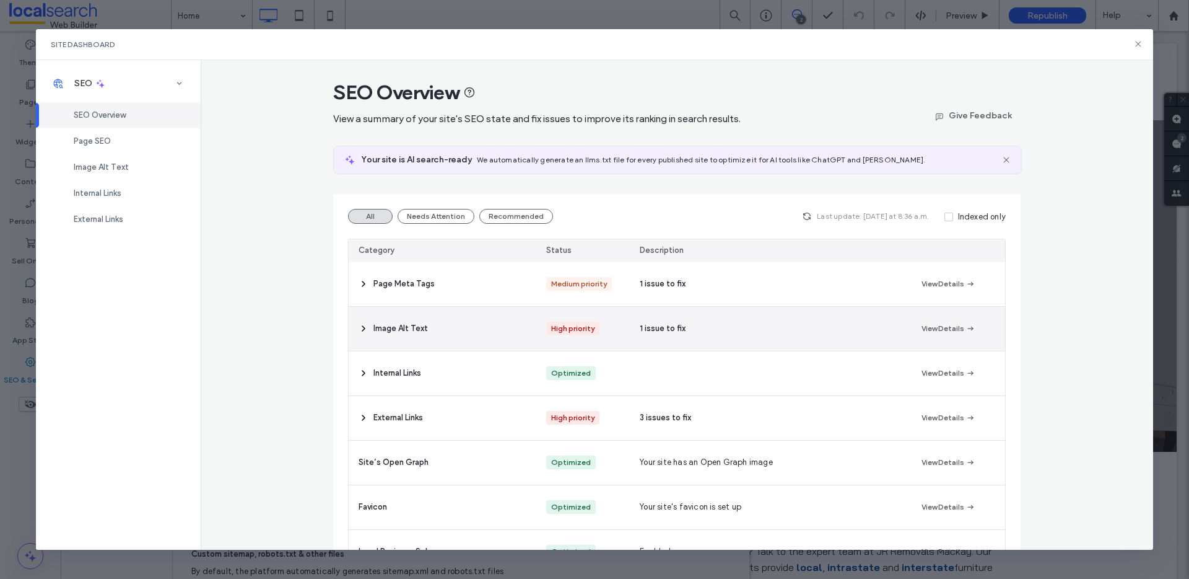
click at [362, 326] on use at bounding box center [363, 328] width 2 height 5
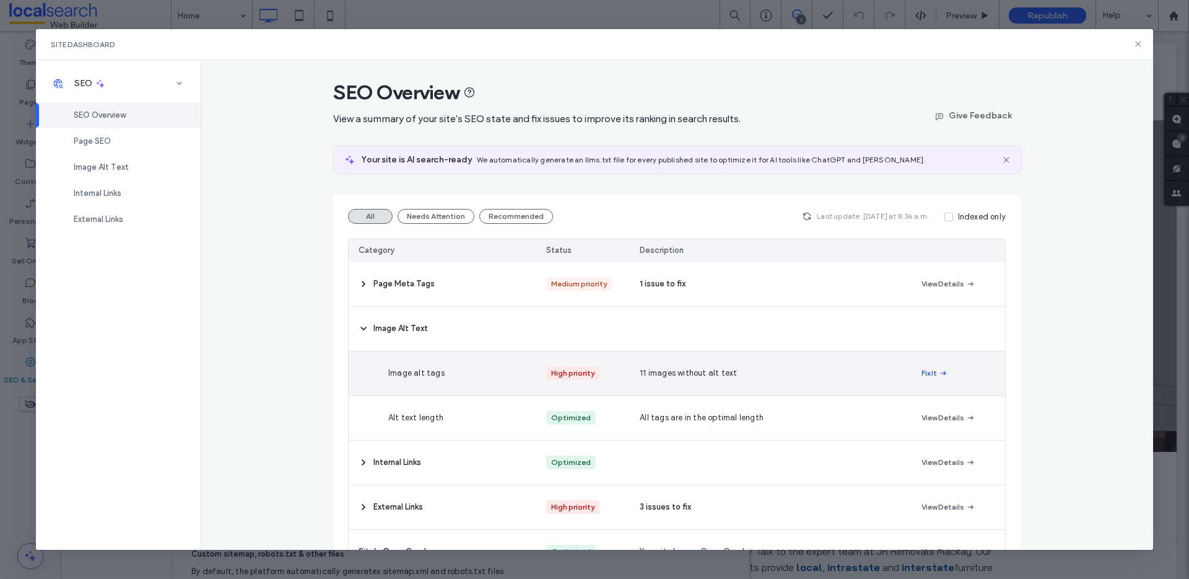
click at [932, 367] on button "Fix It" at bounding box center [935, 373] width 27 height 15
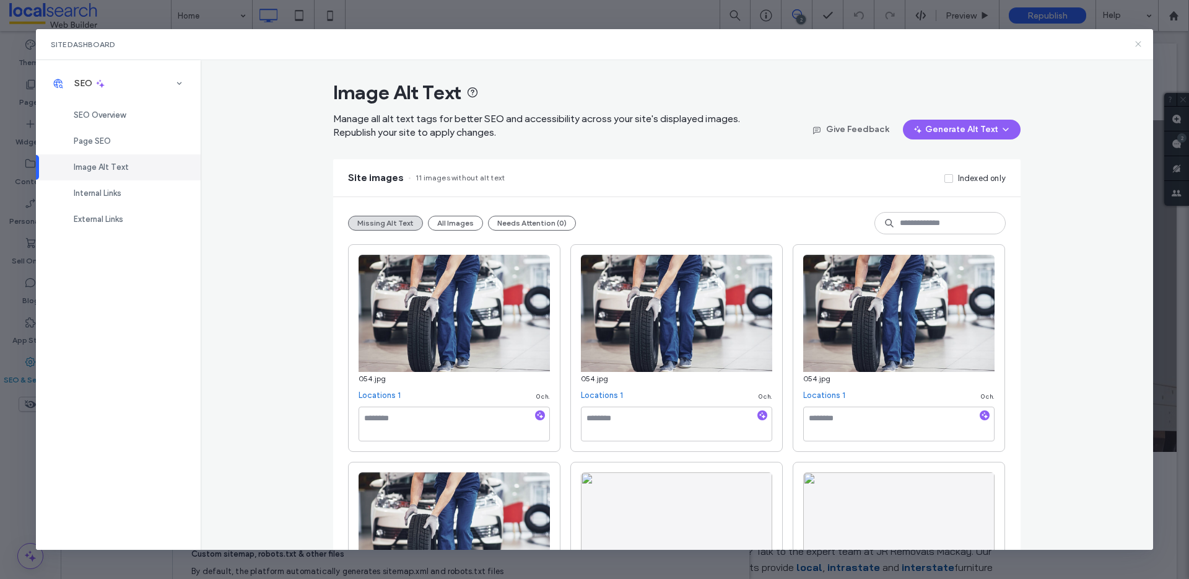
click at [1136, 46] on use at bounding box center [1139, 45] width 6 height 6
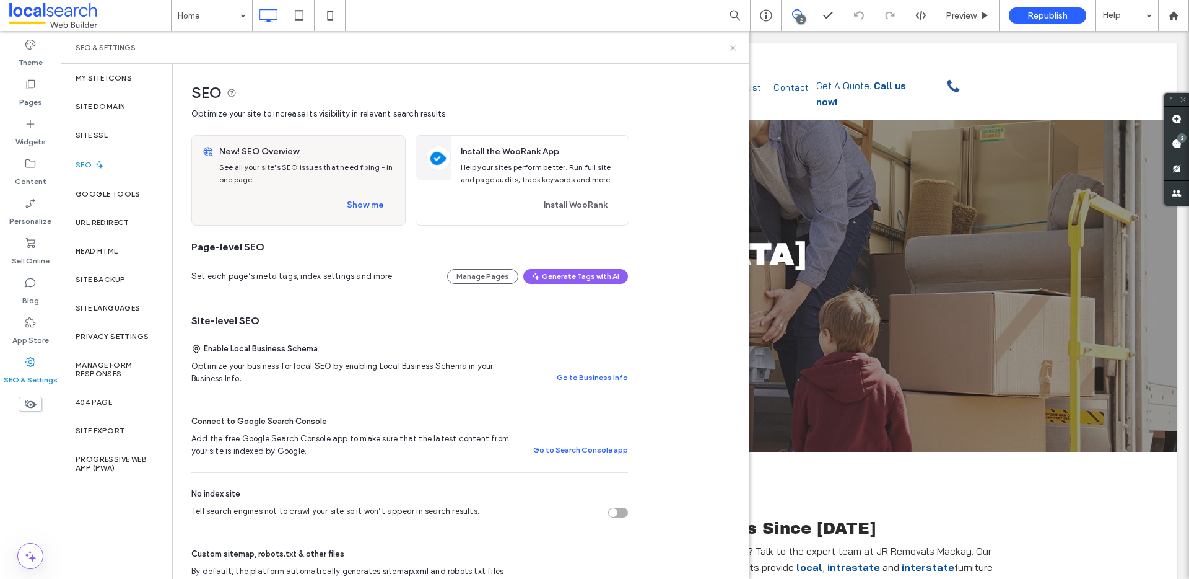
click at [731, 46] on use at bounding box center [732, 47] width 5 height 5
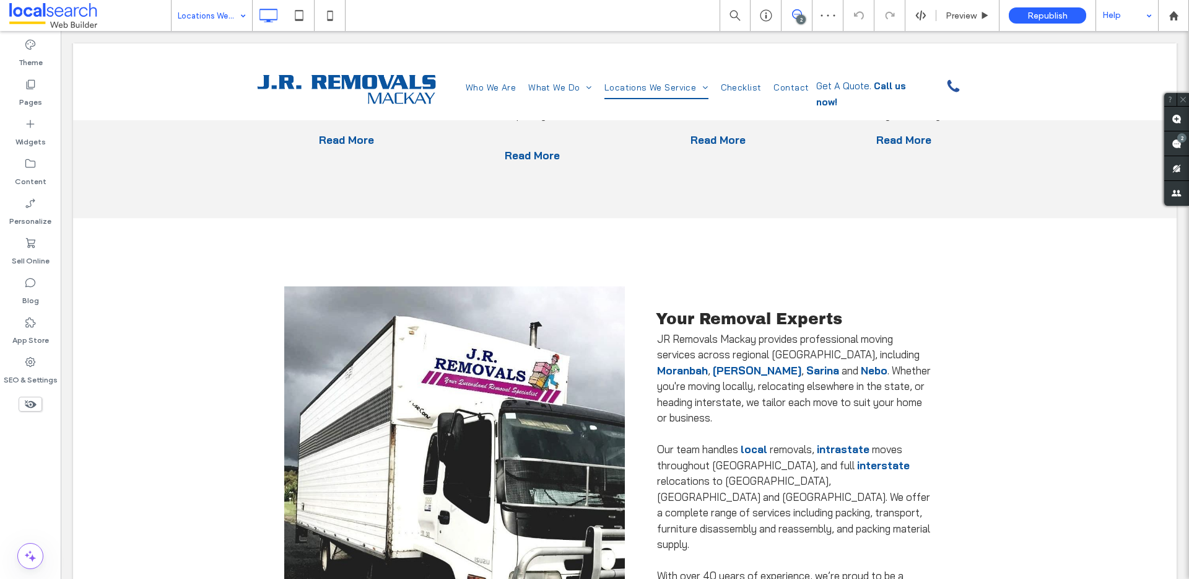
click at [1128, 20] on div "Help" at bounding box center [1128, 15] width 62 height 31
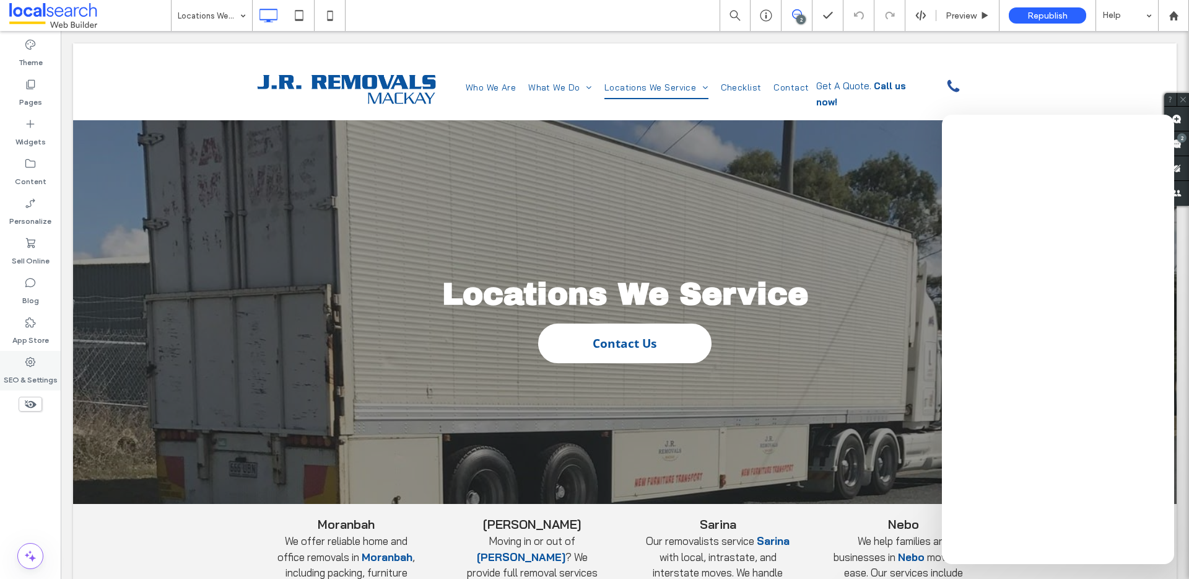
click at [24, 374] on label "SEO & Settings" at bounding box center [31, 376] width 54 height 17
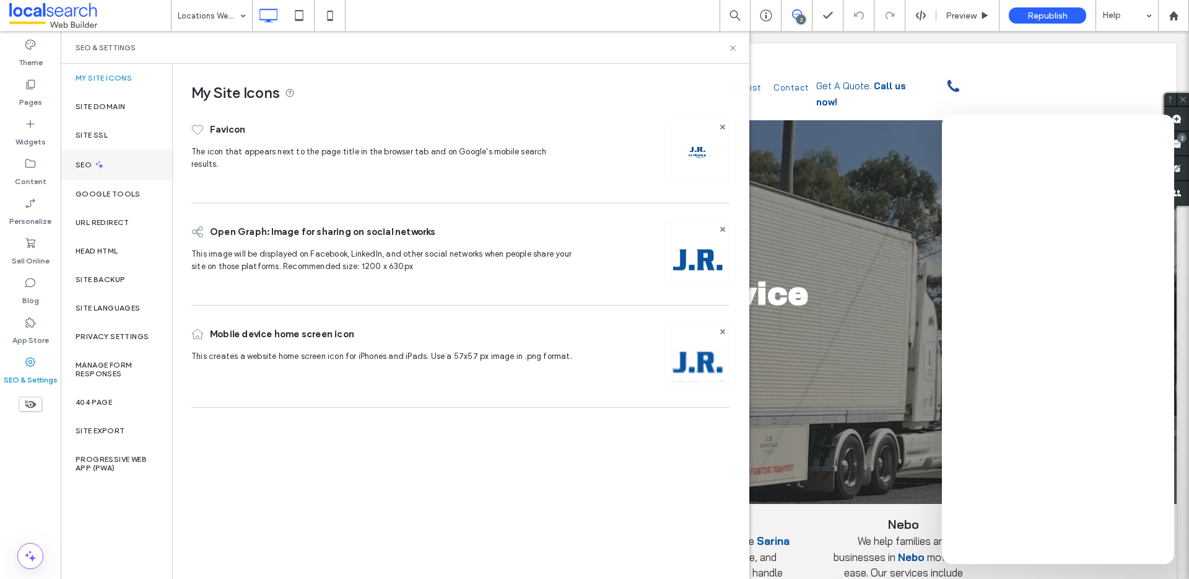
click at [84, 167] on label "SEO" at bounding box center [85, 164] width 19 height 9
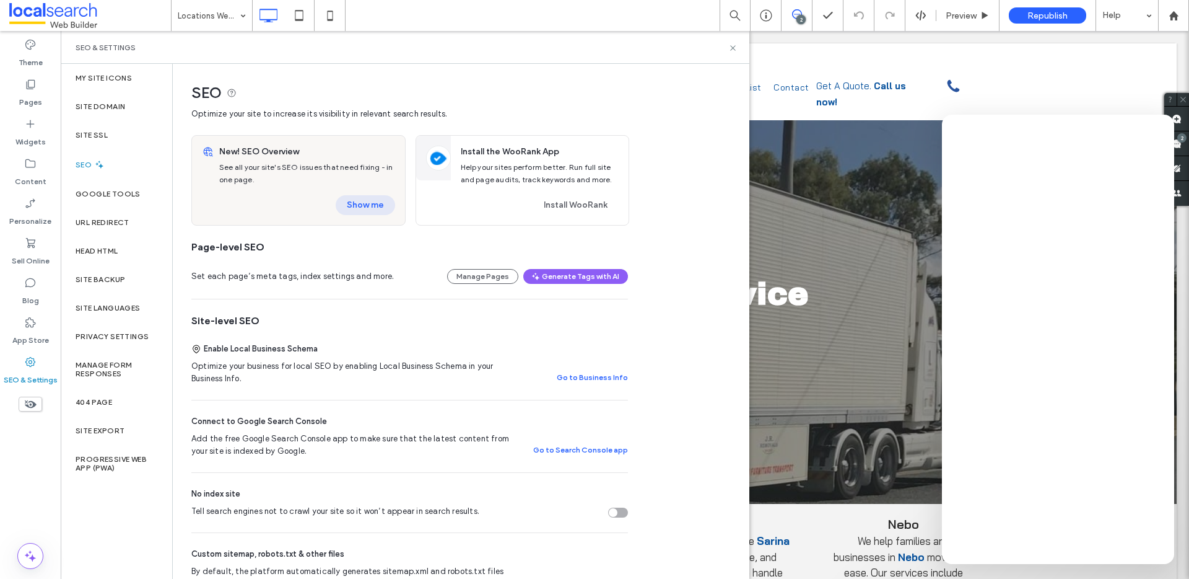
click at [360, 195] on button "Show me" at bounding box center [365, 205] width 59 height 20
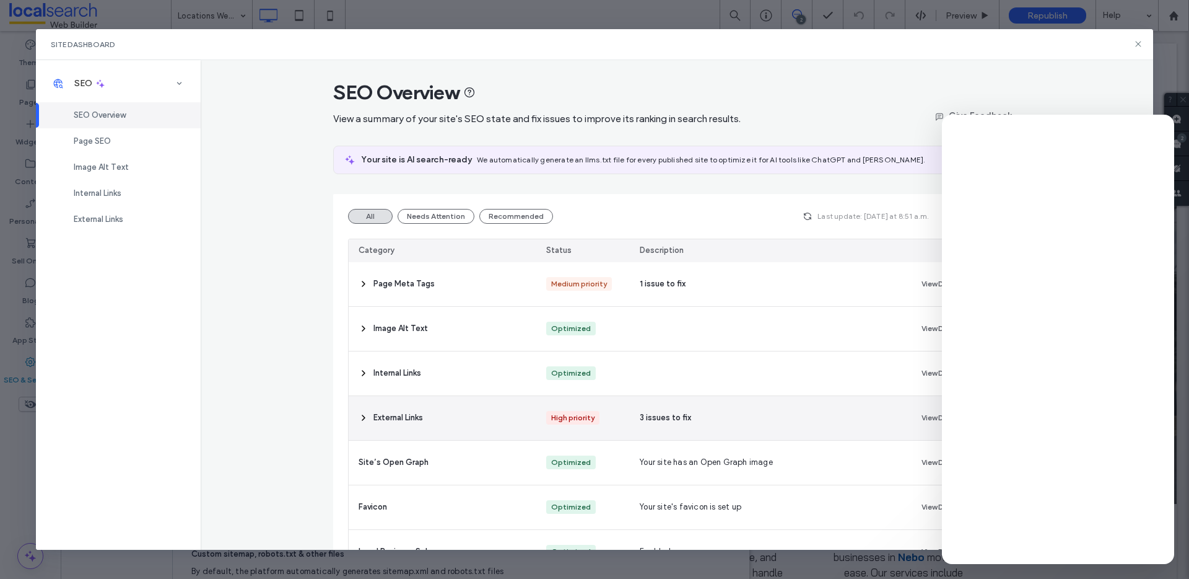
click at [359, 418] on icon at bounding box center [364, 418] width 10 height 10
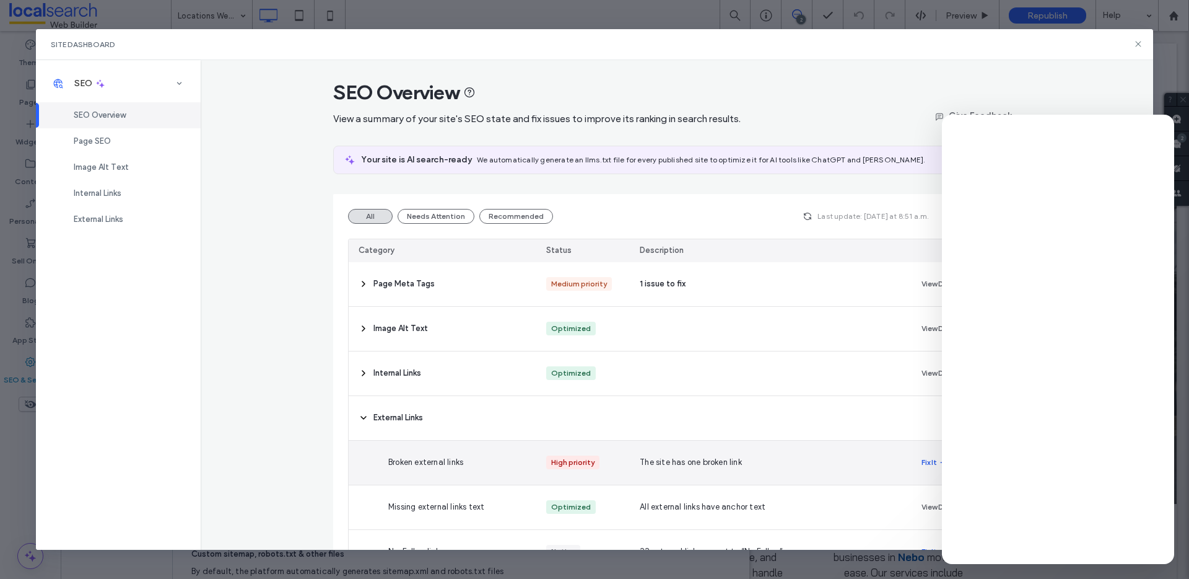
click at [922, 461] on button "Fix It" at bounding box center [935, 462] width 27 height 15
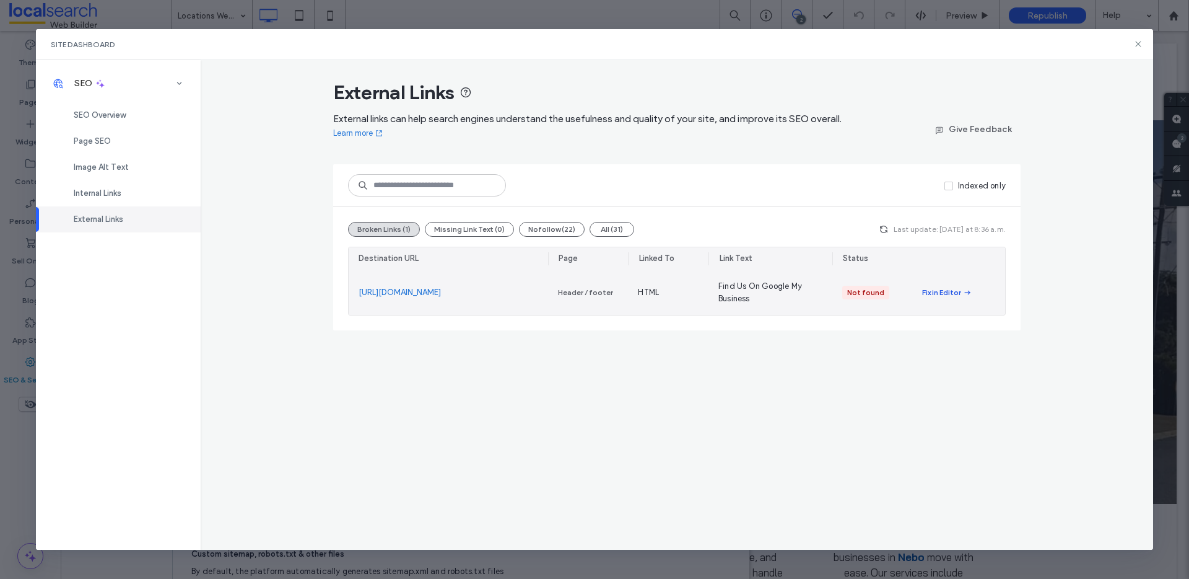
click at [937, 289] on div "Fix in Editor" at bounding box center [941, 292] width 39 height 11
click at [441, 287] on link "[URL][DOMAIN_NAME]" at bounding box center [400, 292] width 82 height 12
click at [943, 296] on div "Fix in Editor" at bounding box center [941, 292] width 39 height 11
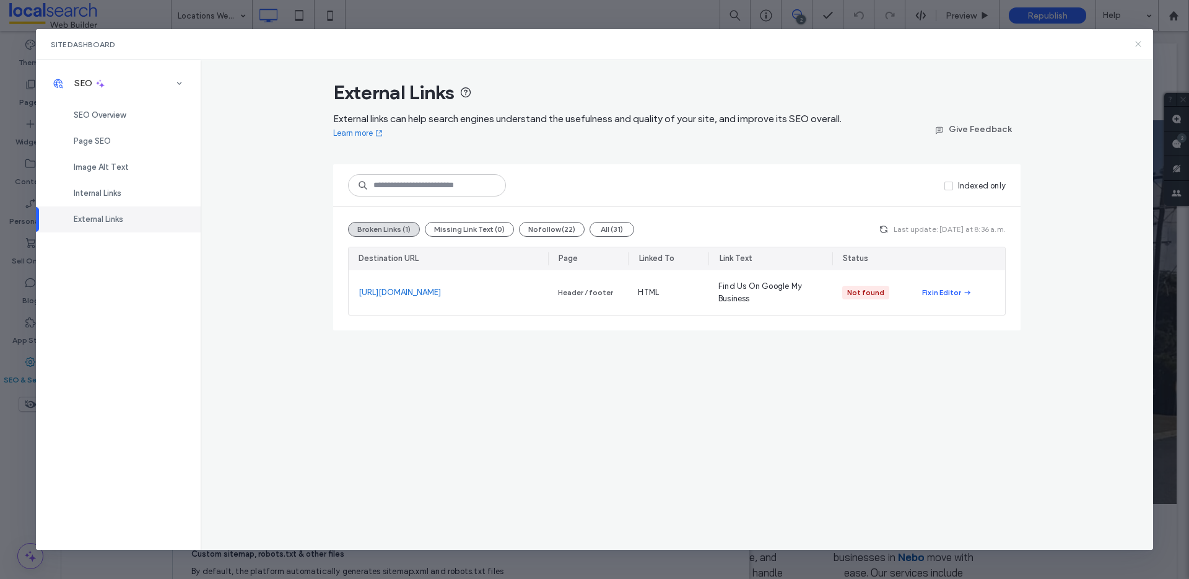
click at [1142, 43] on icon at bounding box center [1139, 44] width 10 height 10
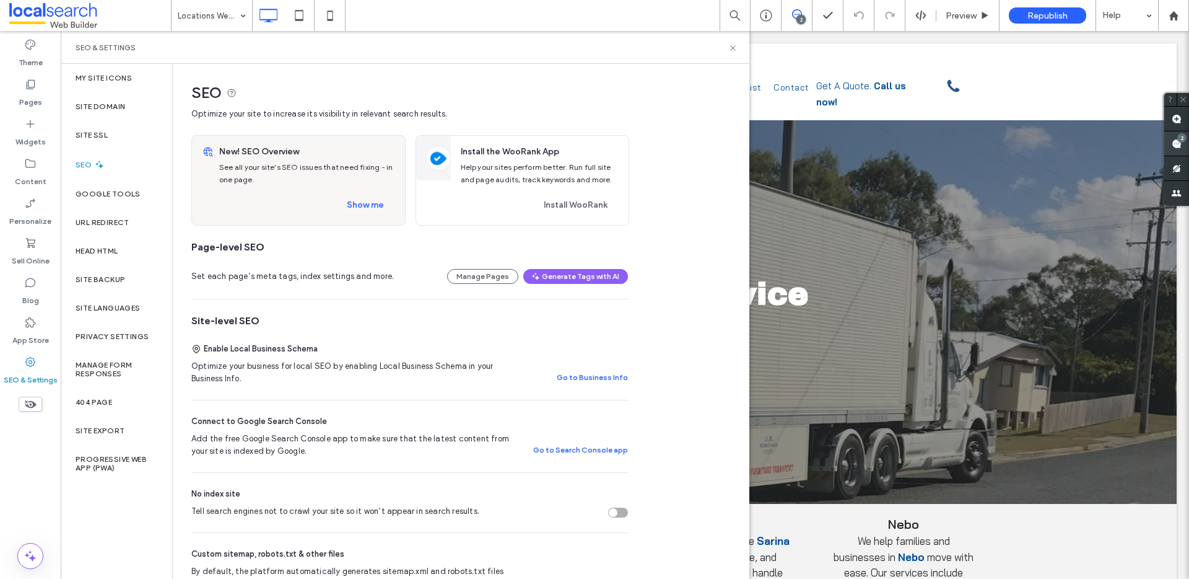
click at [1181, 145] on use at bounding box center [1177, 144] width 10 height 10
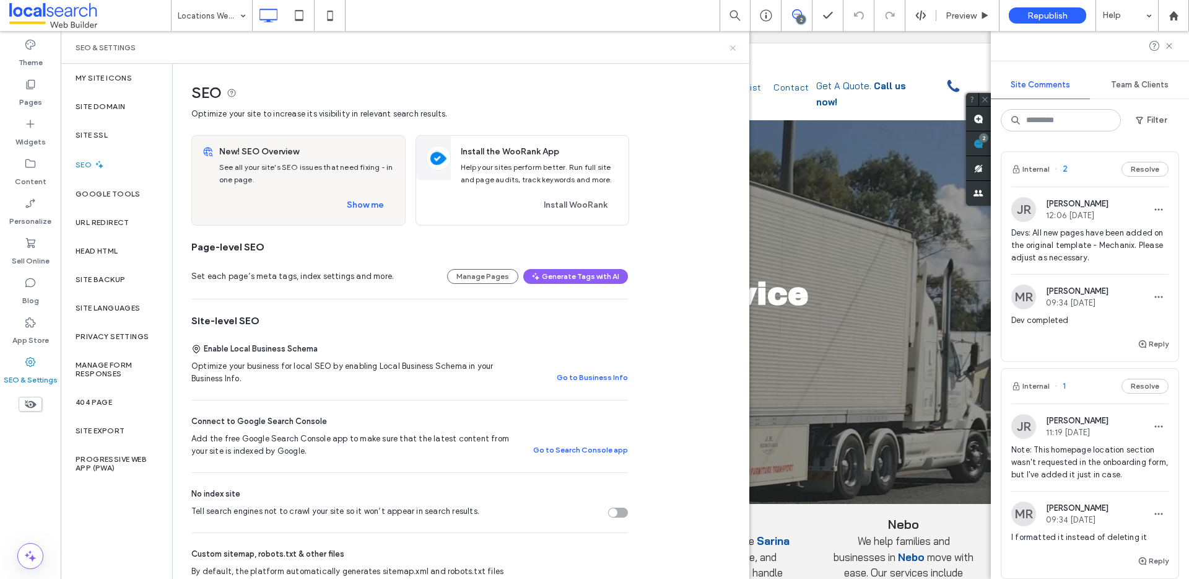
click at [730, 50] on icon at bounding box center [733, 47] width 9 height 9
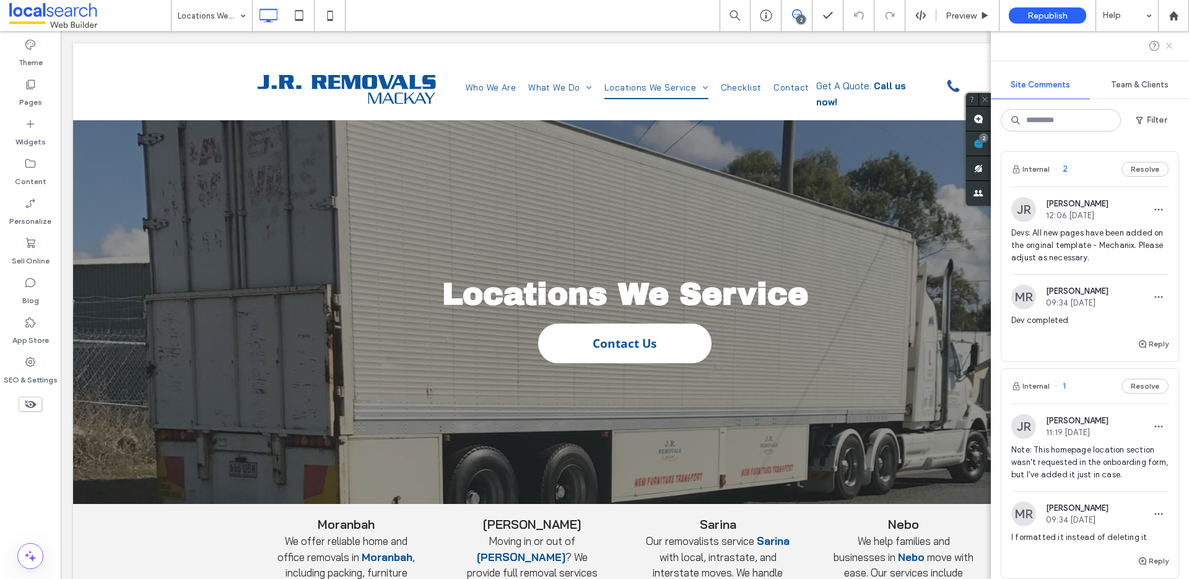
click at [1166, 46] on icon at bounding box center [1170, 46] width 10 height 10
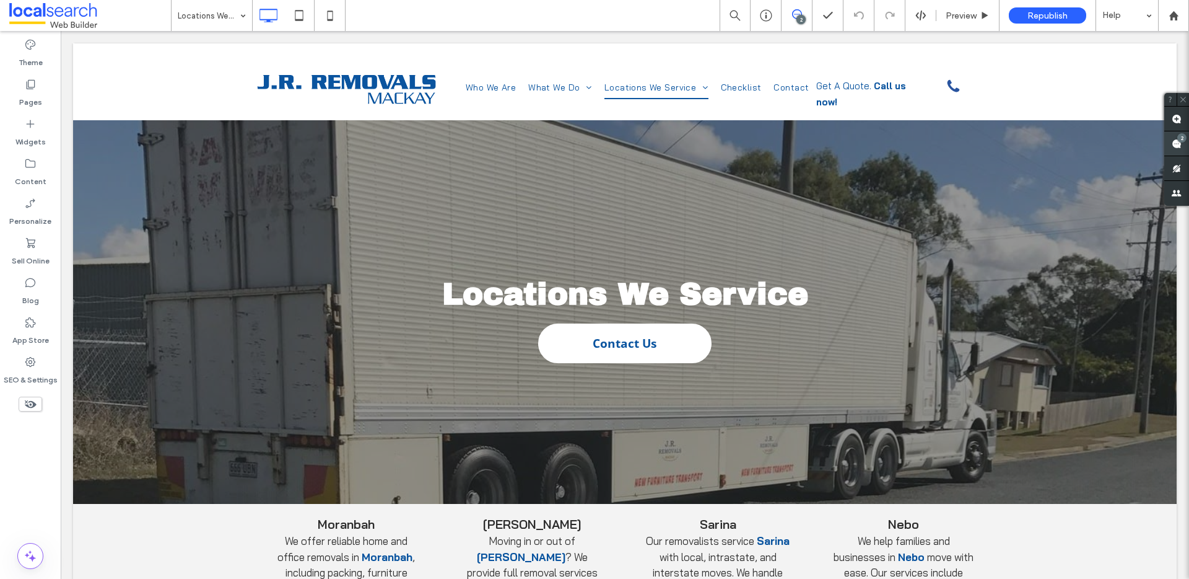
click at [1173, 140] on use at bounding box center [1177, 144] width 10 height 10
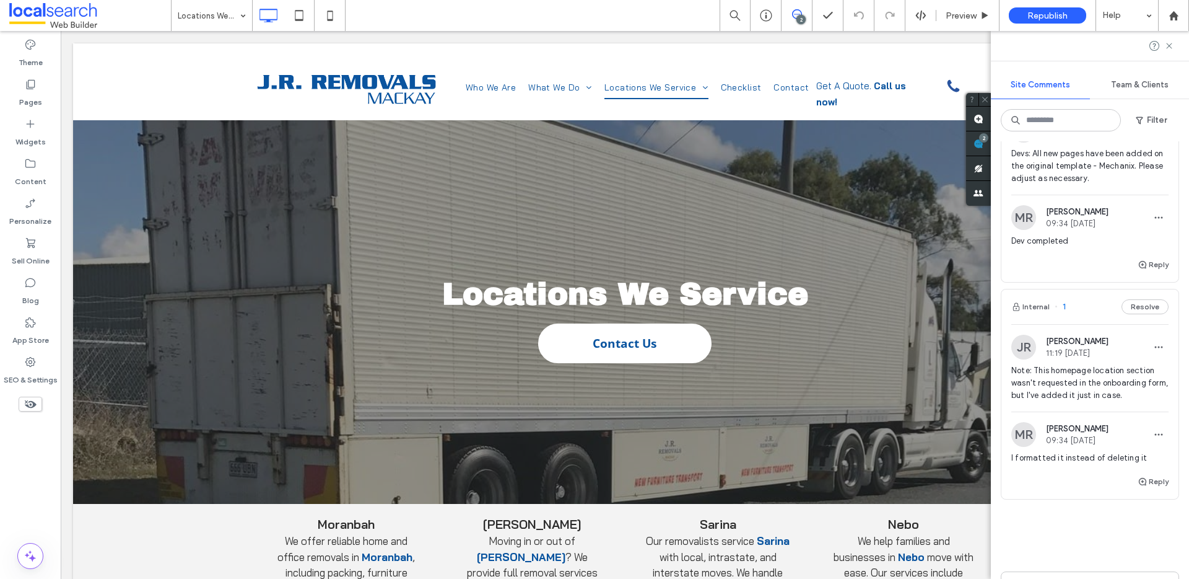
scroll to position [86, 0]
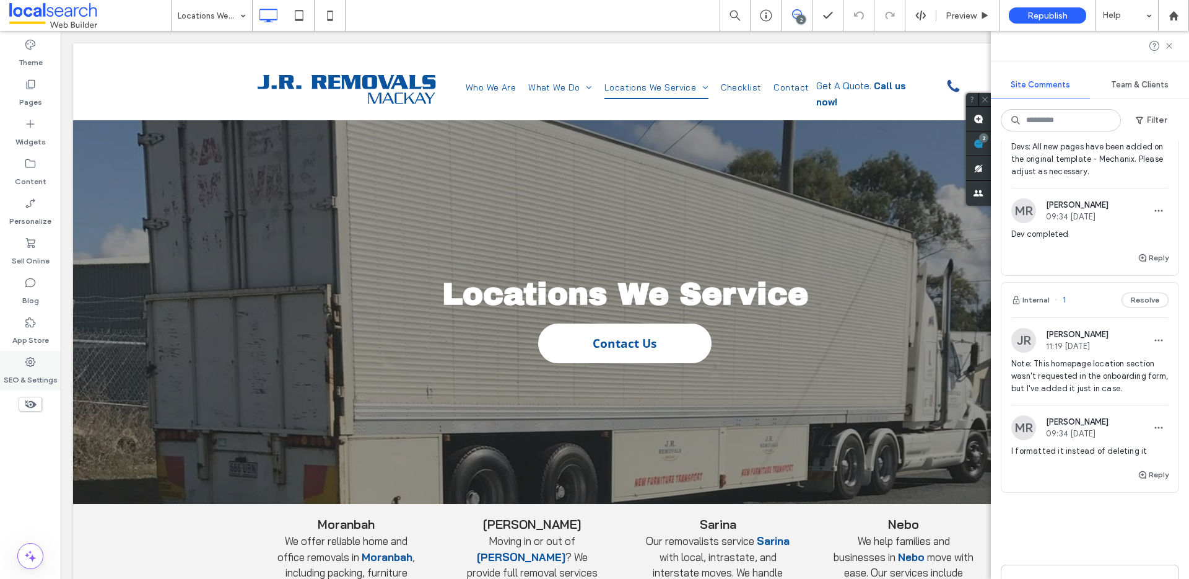
click at [30, 372] on label "SEO & Settings" at bounding box center [31, 376] width 54 height 17
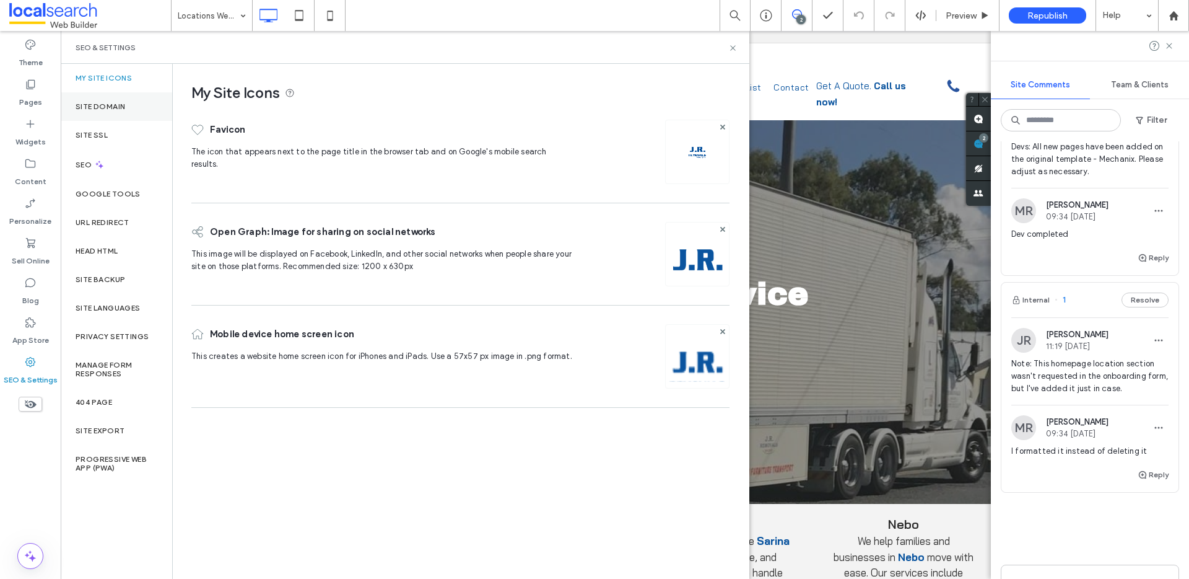
click at [116, 102] on label "Site Domain" at bounding box center [101, 106] width 50 height 9
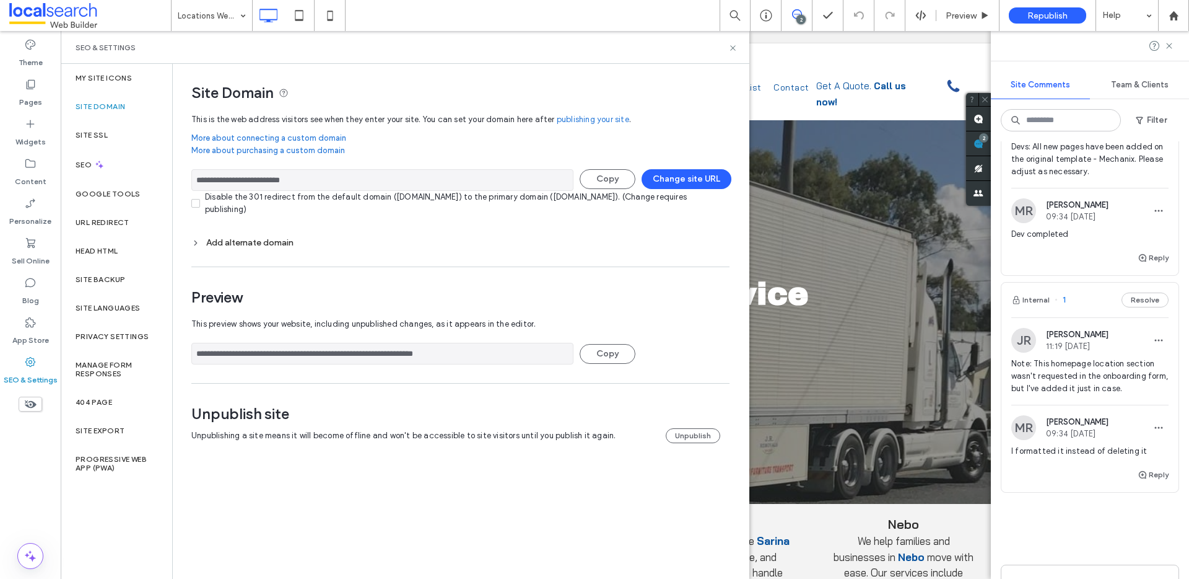
drag, startPoint x: 330, startPoint y: 183, endPoint x: 217, endPoint y: 178, distance: 112.8
click at [217, 178] on input "**********" at bounding box center [382, 180] width 382 height 22
click at [323, 178] on input "**********" at bounding box center [382, 180] width 382 height 22
drag, startPoint x: 331, startPoint y: 178, endPoint x: 188, endPoint y: 178, distance: 143.1
click at [188, 178] on div "**********" at bounding box center [456, 266] width 566 height 404
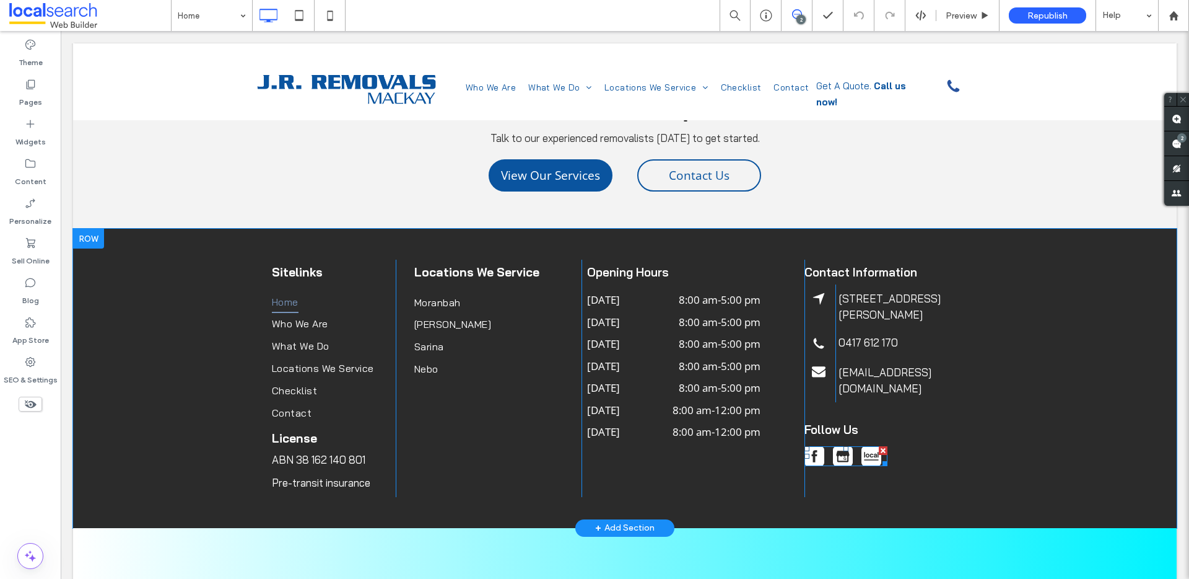
click at [850, 446] on span at bounding box center [846, 456] width 83 height 20
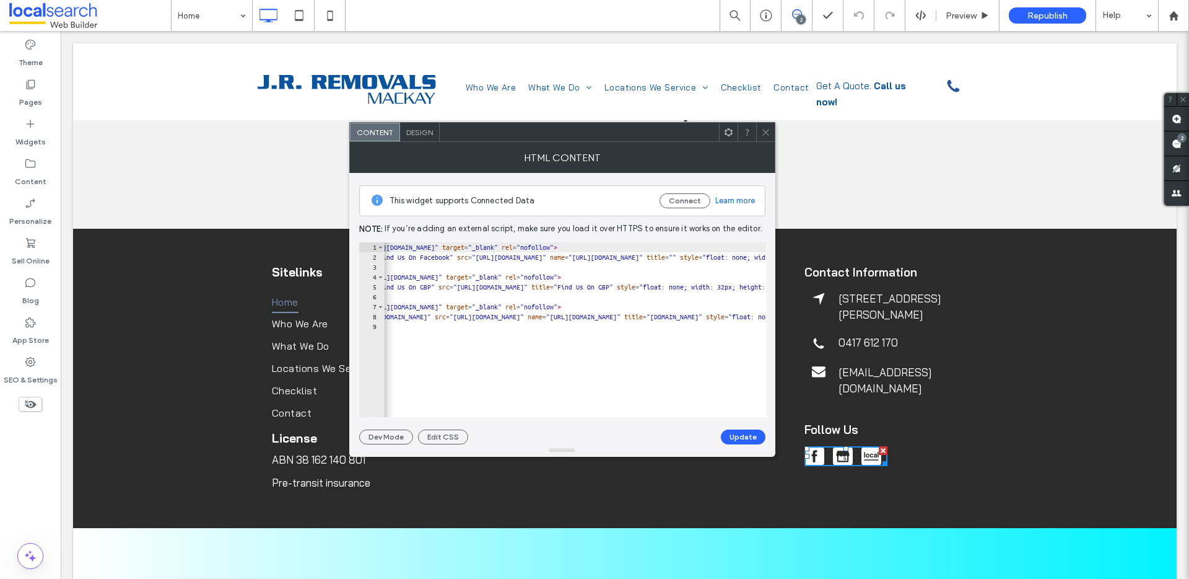
scroll to position [0, 54]
click at [763, 134] on use at bounding box center [766, 132] width 6 height 6
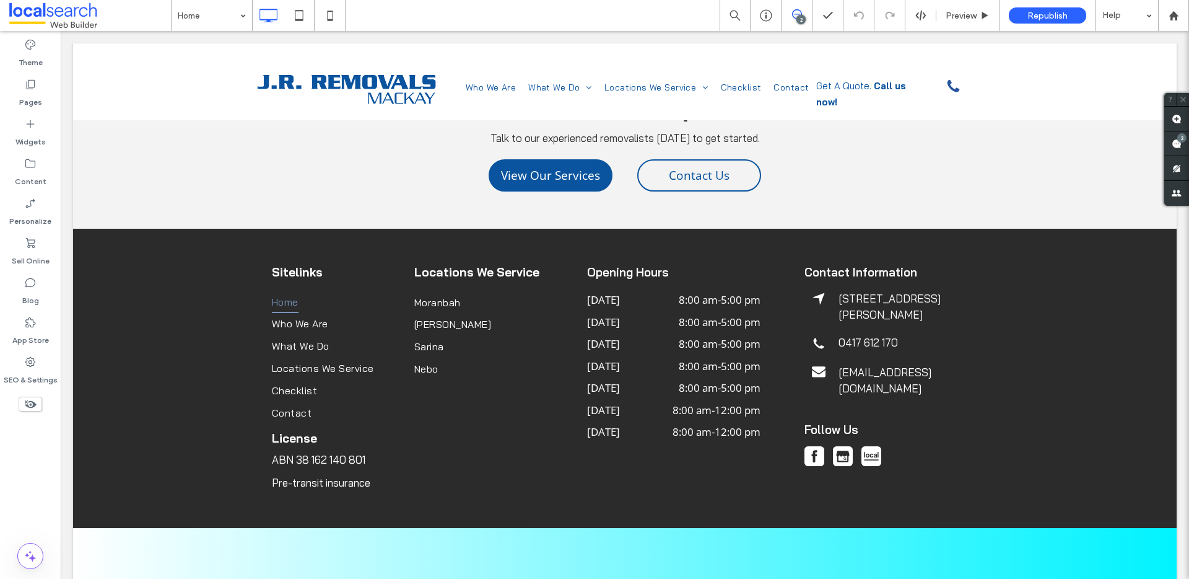
click at [28, 403] on icon at bounding box center [31, 404] width 14 height 14
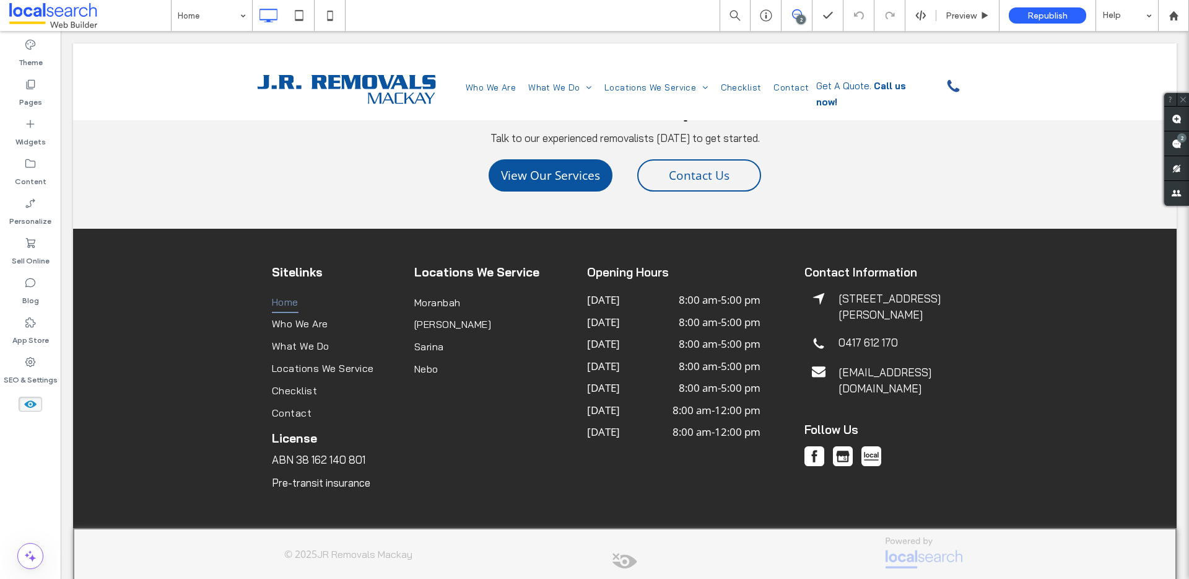
click at [28, 403] on use at bounding box center [30, 403] width 12 height 7
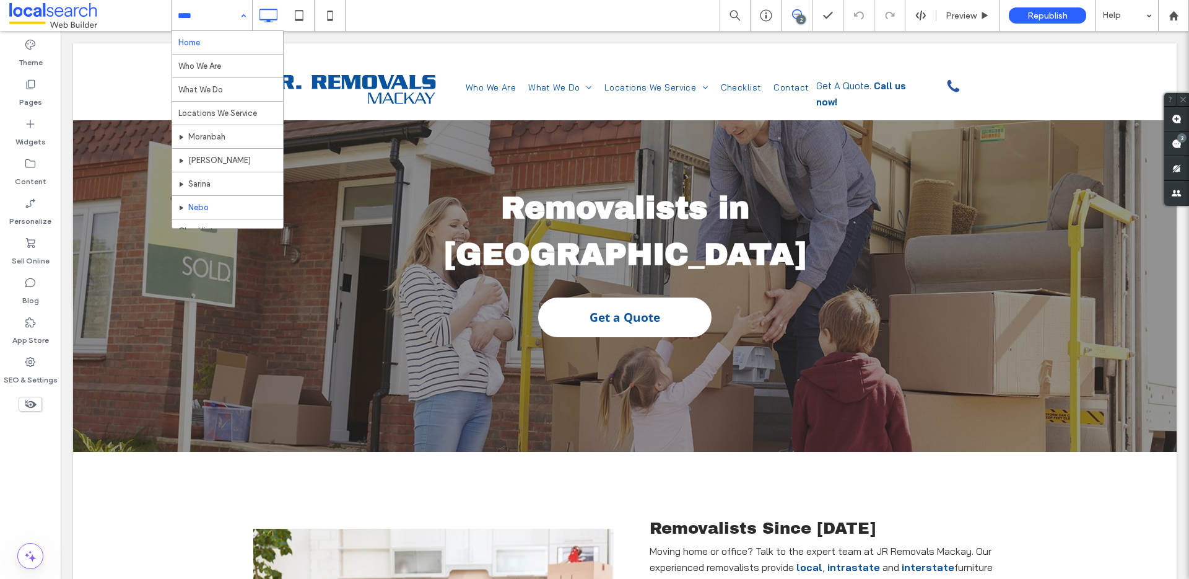
scroll to position [37, 0]
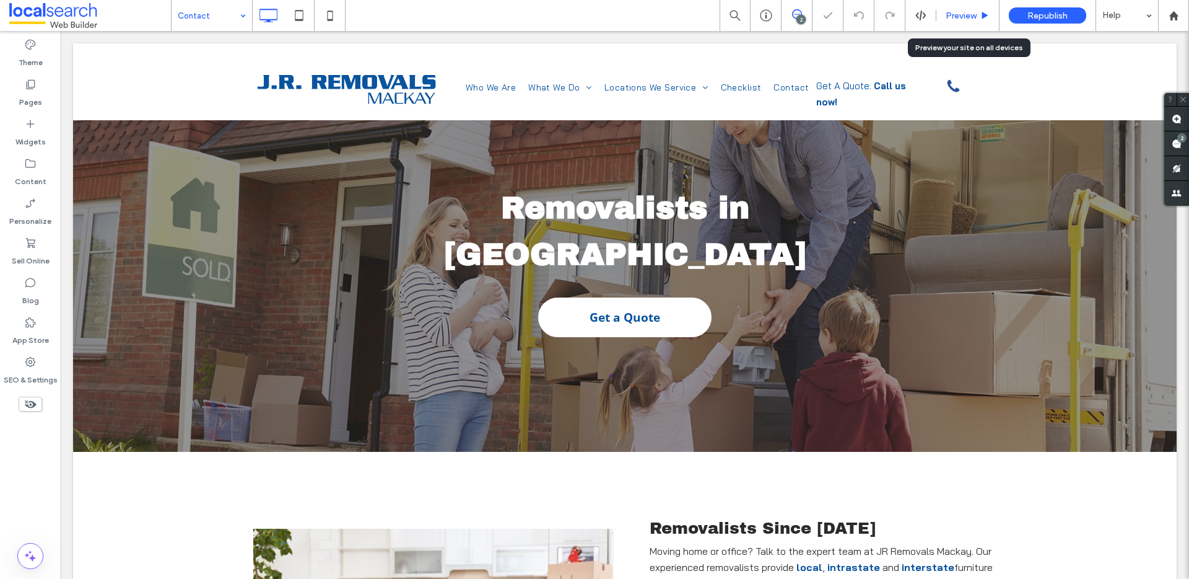
click at [958, 22] on div "Preview" at bounding box center [968, 15] width 63 height 31
click at [958, 11] on span "Preview" at bounding box center [961, 16] width 31 height 11
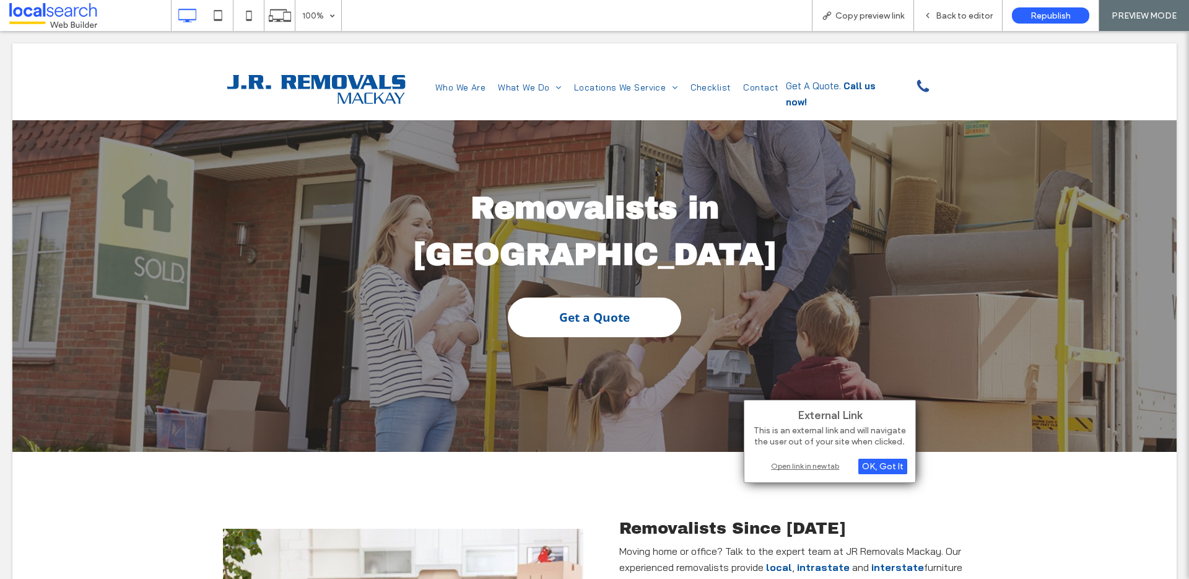
click at [819, 464] on div "Open link in new tab" at bounding box center [830, 465] width 155 height 13
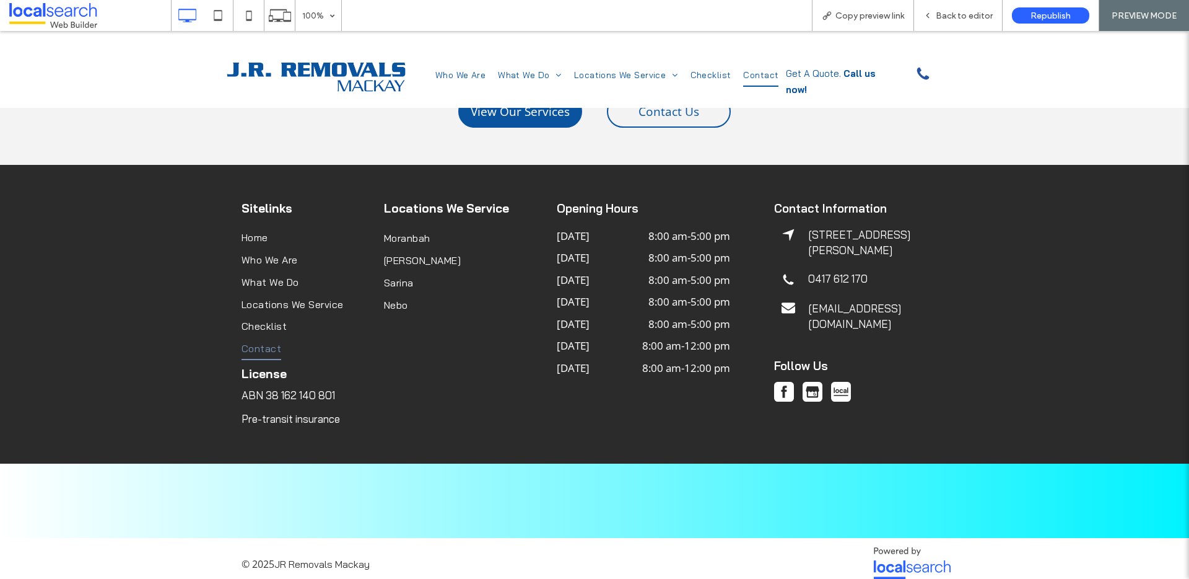
scroll to position [818, 0]
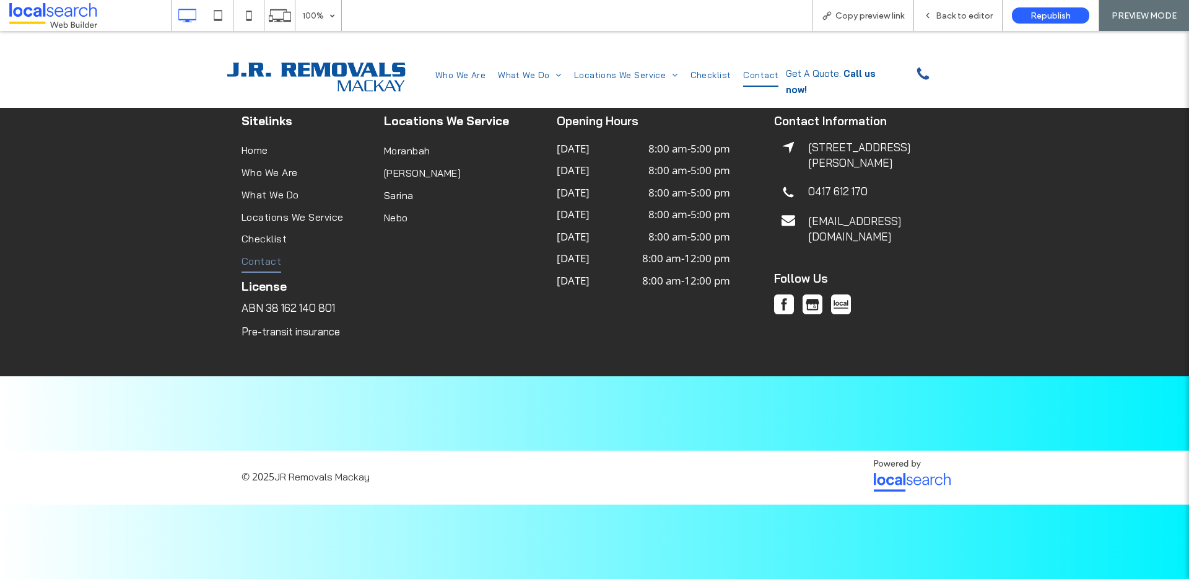
click at [805, 294] on img at bounding box center [813, 304] width 20 height 20
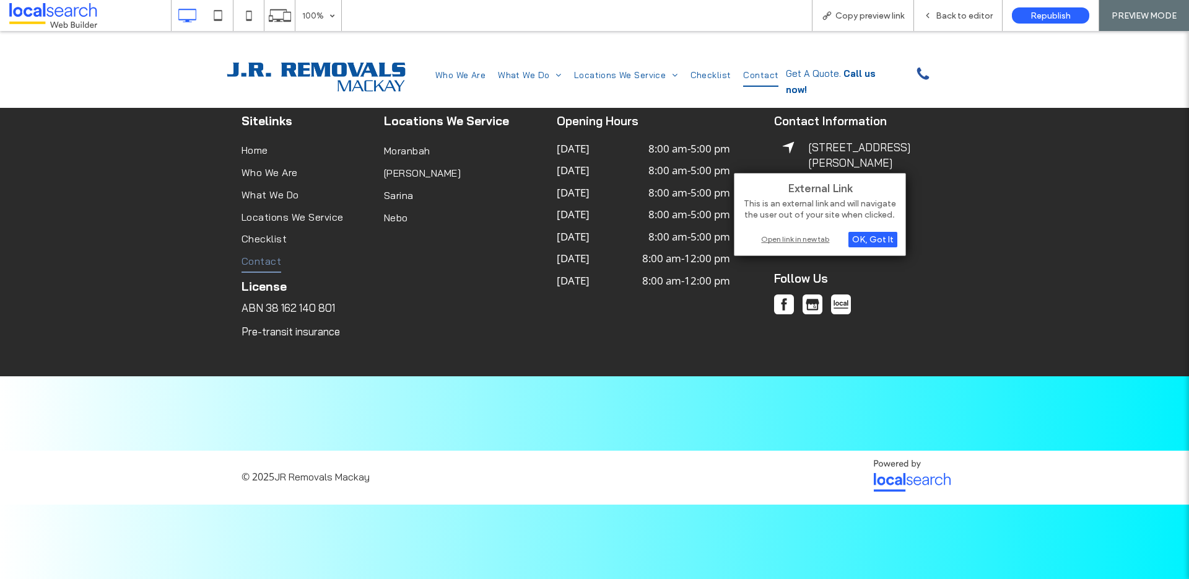
click at [823, 237] on div "Open link in new tab" at bounding box center [820, 238] width 155 height 13
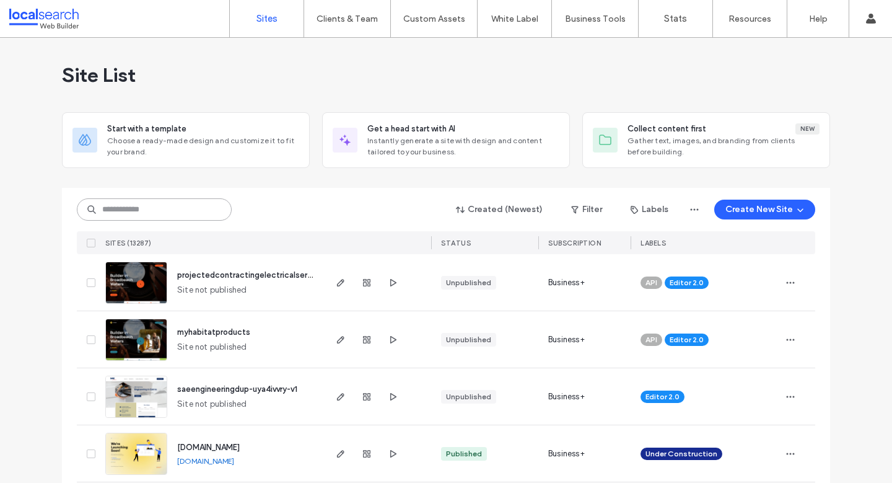
click at [162, 211] on input at bounding box center [154, 209] width 155 height 22
paste input "********"
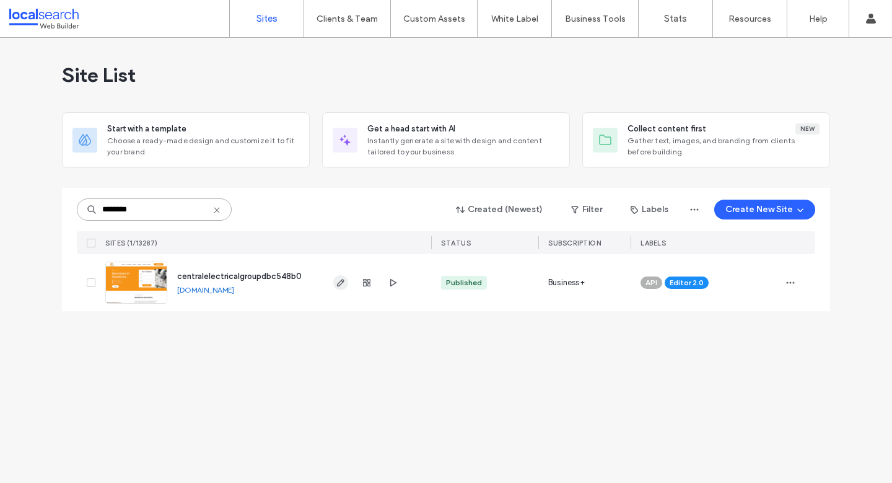
type input "********"
click at [345, 283] on icon "button" at bounding box center [341, 283] width 10 height 10
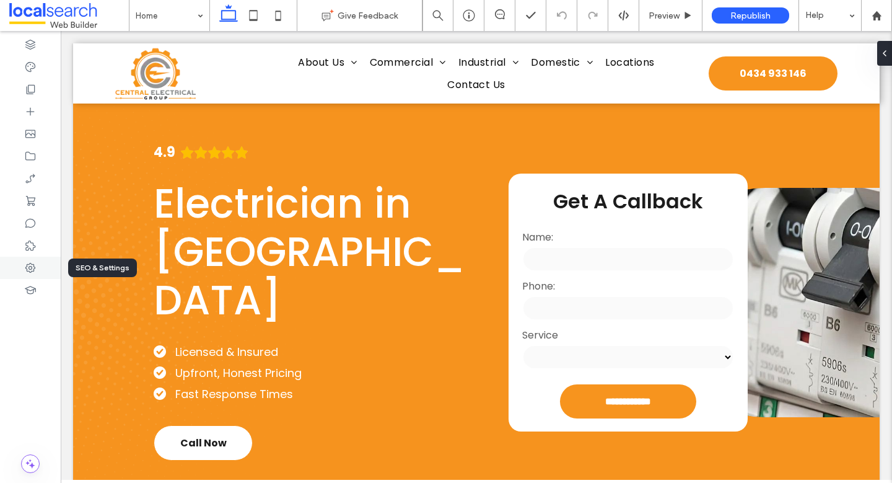
click at [31, 269] on icon at bounding box center [30, 267] width 12 height 12
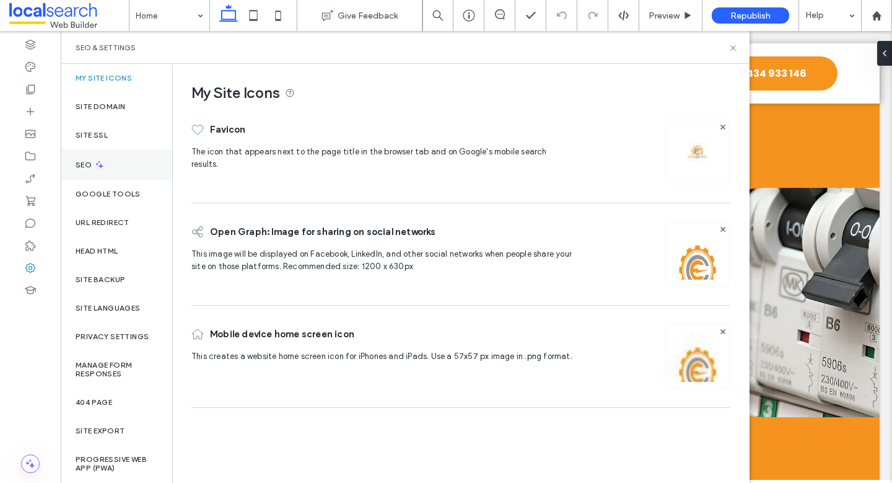
click at [126, 164] on div "SEO" at bounding box center [117, 164] width 112 height 30
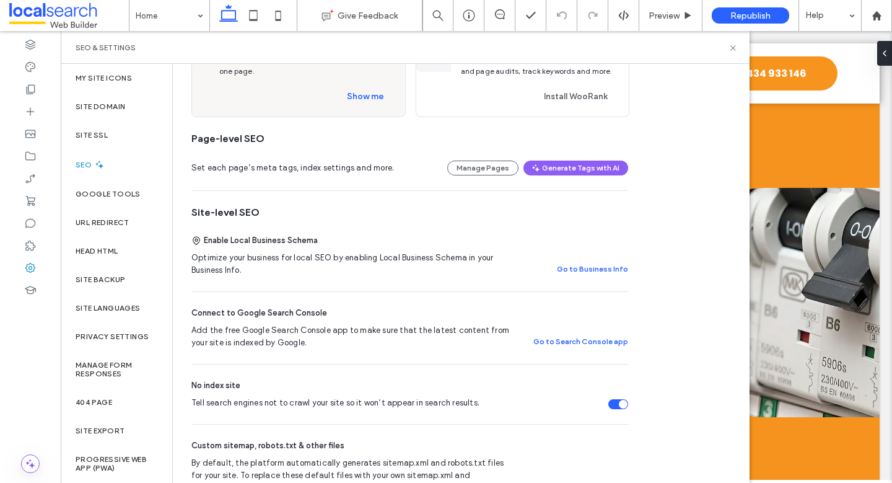
scroll to position [111, 0]
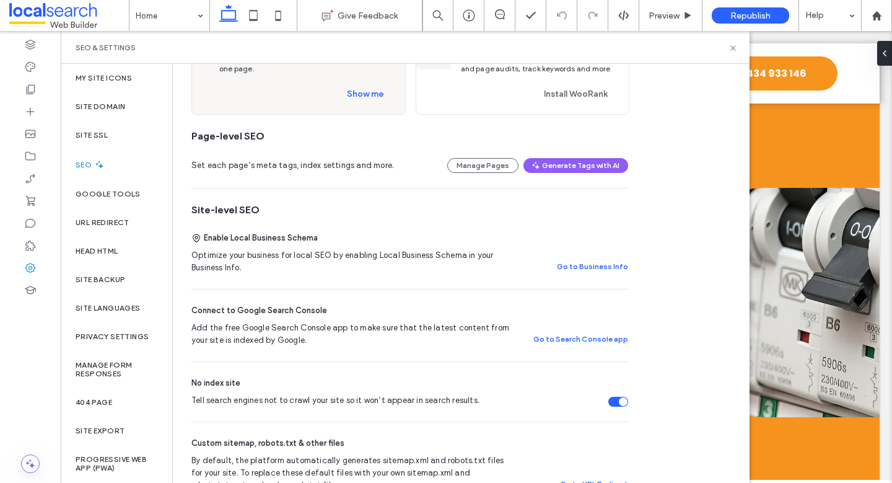
click at [620, 403] on div "Tell search engines not to crawl your site so it won’t appear in search results." at bounding box center [623, 401] width 9 height 9
click at [729, 44] on icon at bounding box center [733, 47] width 9 height 9
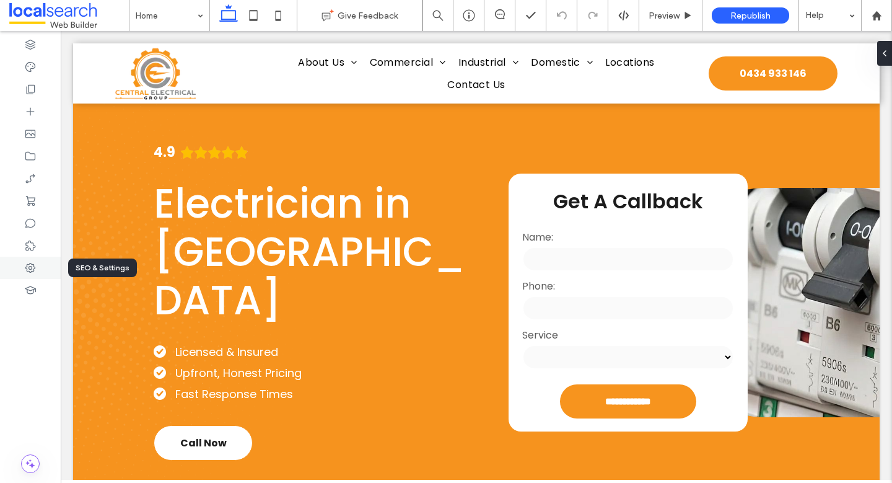
click at [38, 261] on div at bounding box center [30, 267] width 61 height 22
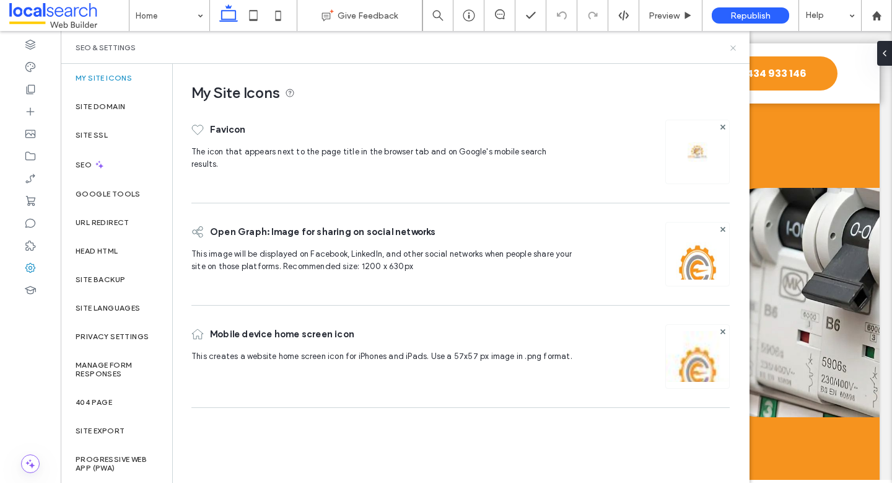
click at [734, 46] on use at bounding box center [732, 47] width 5 height 5
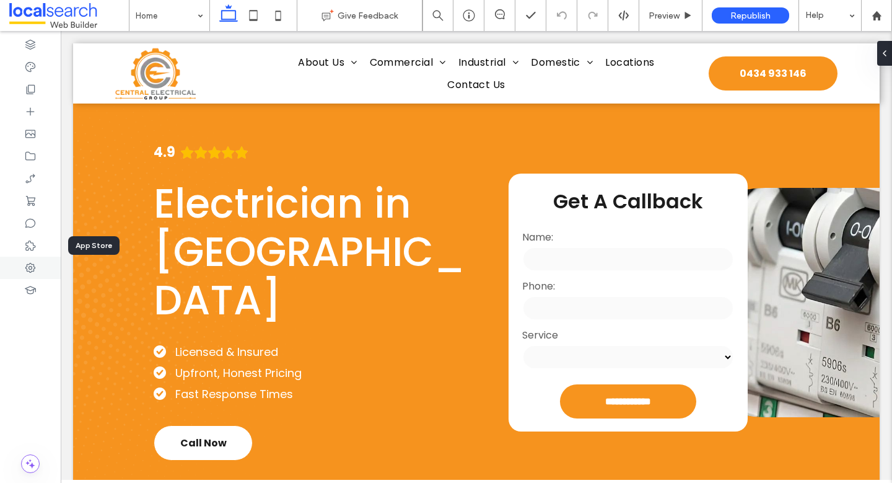
click at [32, 263] on icon at bounding box center [30, 267] width 12 height 12
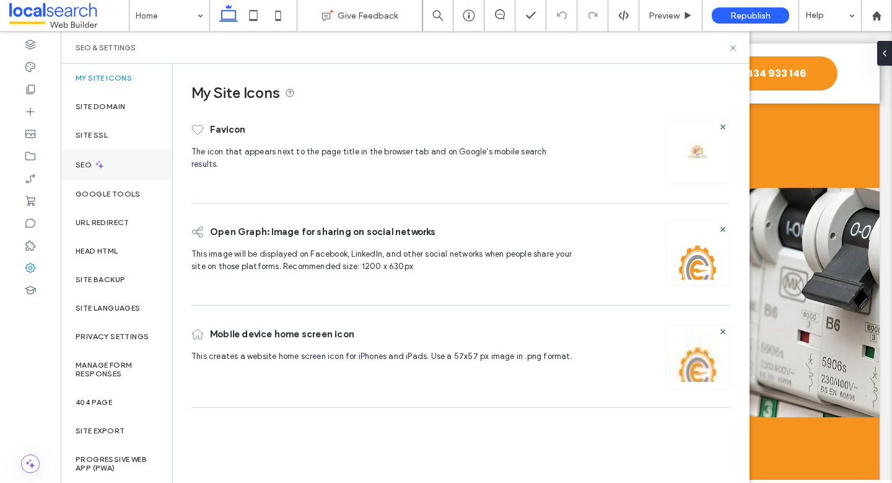
click at [108, 165] on div "SEO" at bounding box center [117, 164] width 112 height 30
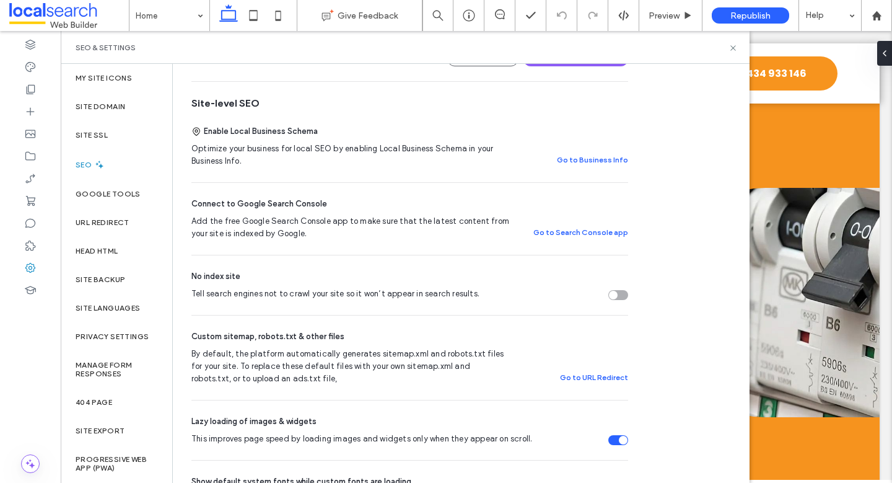
scroll to position [220, 0]
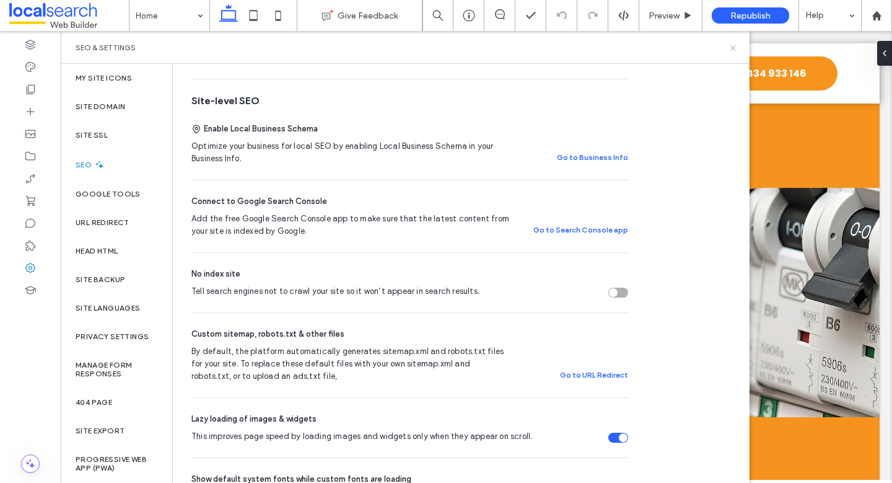
click at [735, 45] on icon at bounding box center [733, 47] width 9 height 9
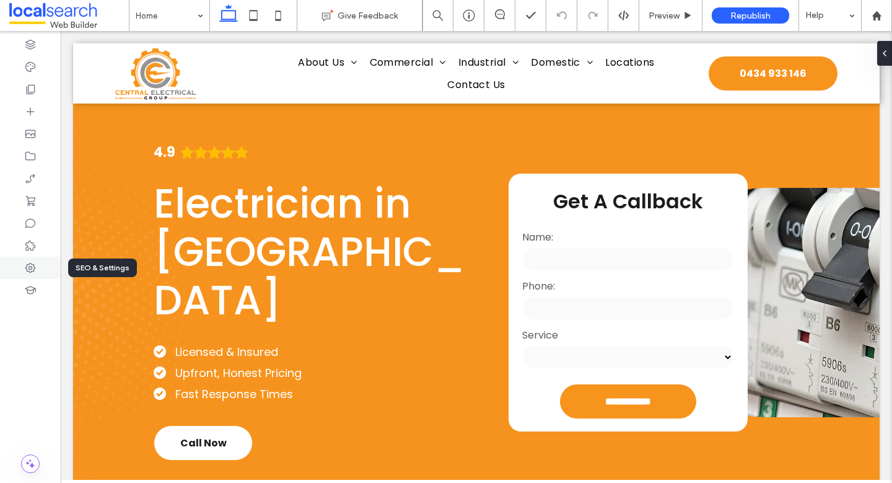
click at [34, 268] on use at bounding box center [30, 268] width 10 height 10
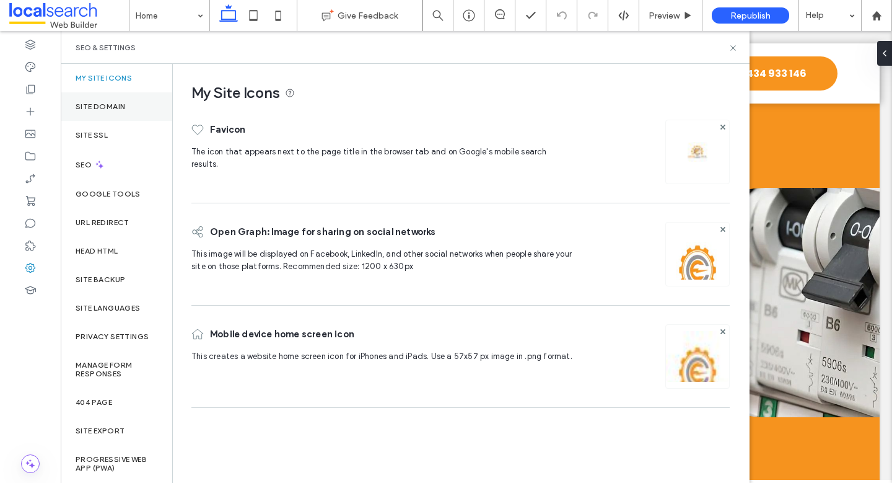
click at [112, 108] on label "Site Domain" at bounding box center [101, 106] width 50 height 9
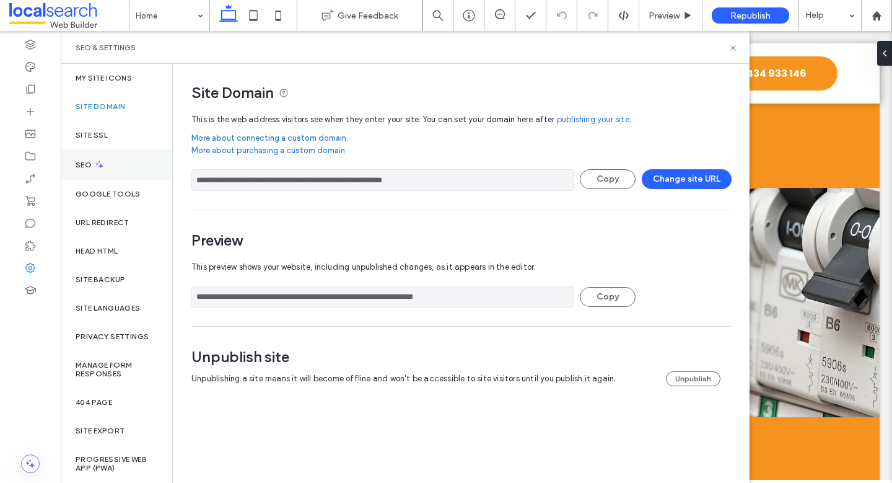
click at [110, 159] on div "SEO" at bounding box center [117, 164] width 112 height 30
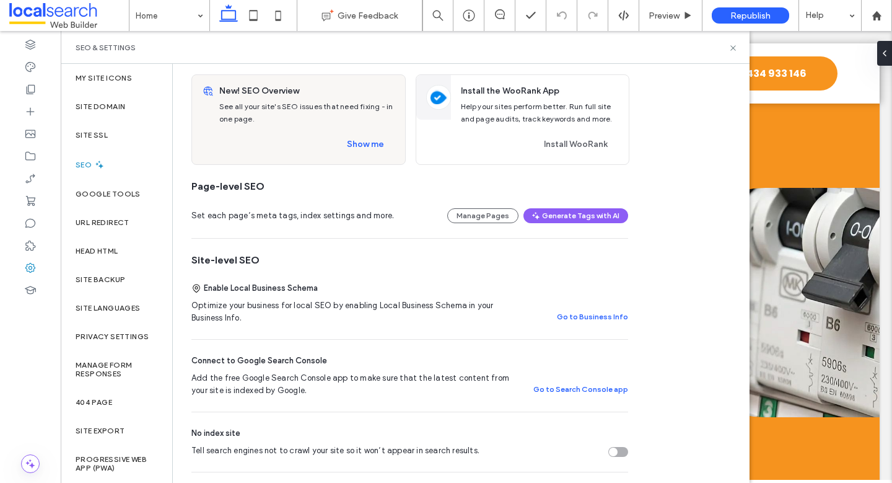
scroll to position [0, 0]
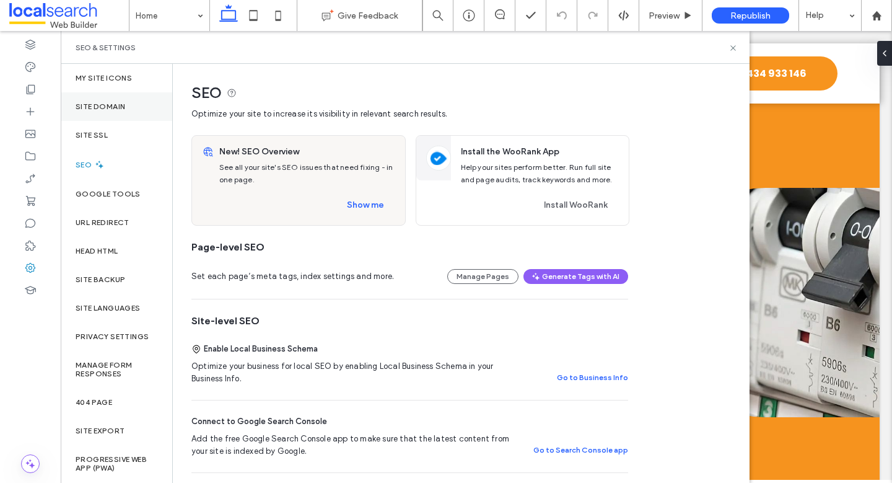
click at [107, 109] on label "Site Domain" at bounding box center [101, 106] width 50 height 9
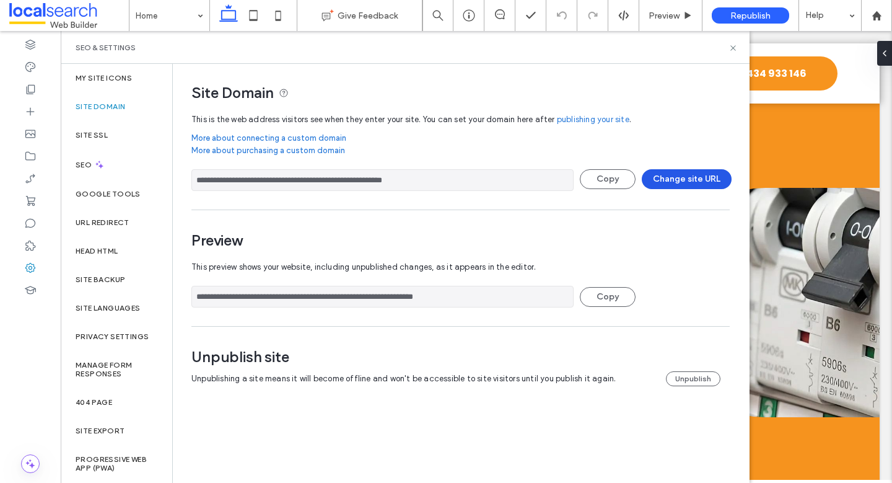
click at [671, 177] on button "Change site URL" at bounding box center [687, 179] width 90 height 20
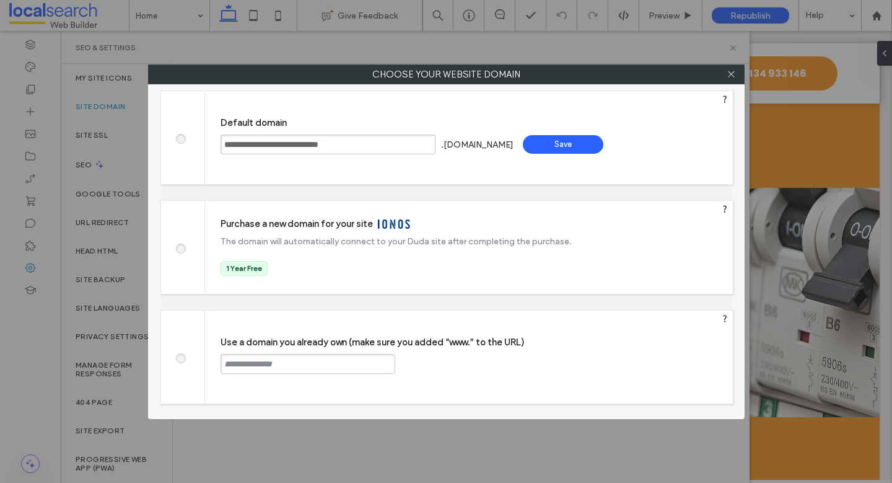
click at [285, 367] on input "text" at bounding box center [308, 364] width 175 height 20
paste input "**********"
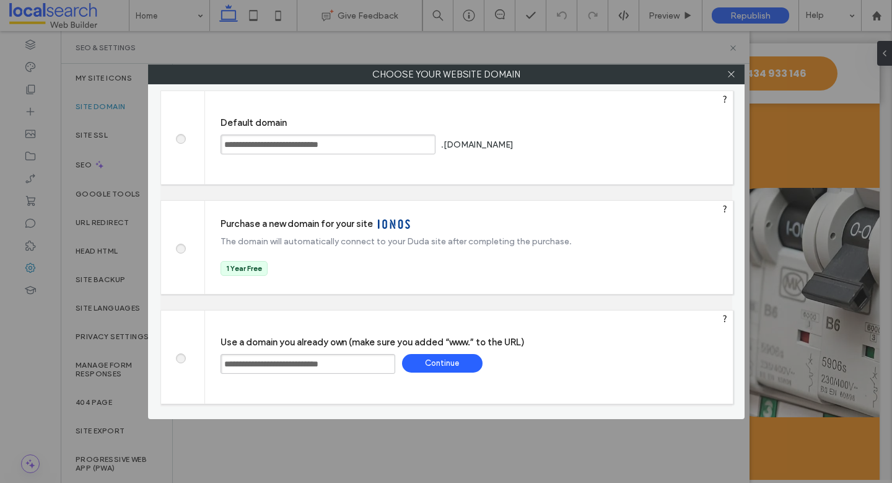
type input "**********"
click at [442, 354] on div "Continue" at bounding box center [442, 363] width 81 height 19
type input "**********"
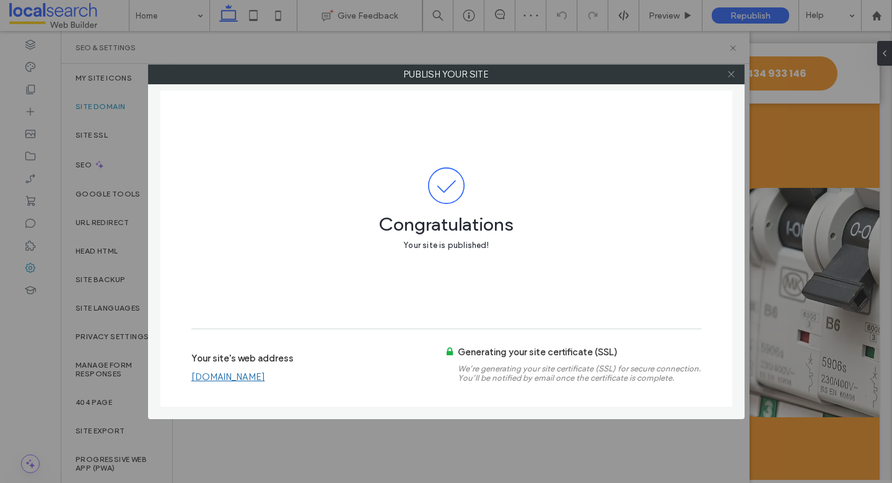
click at [729, 72] on use at bounding box center [731, 74] width 6 height 6
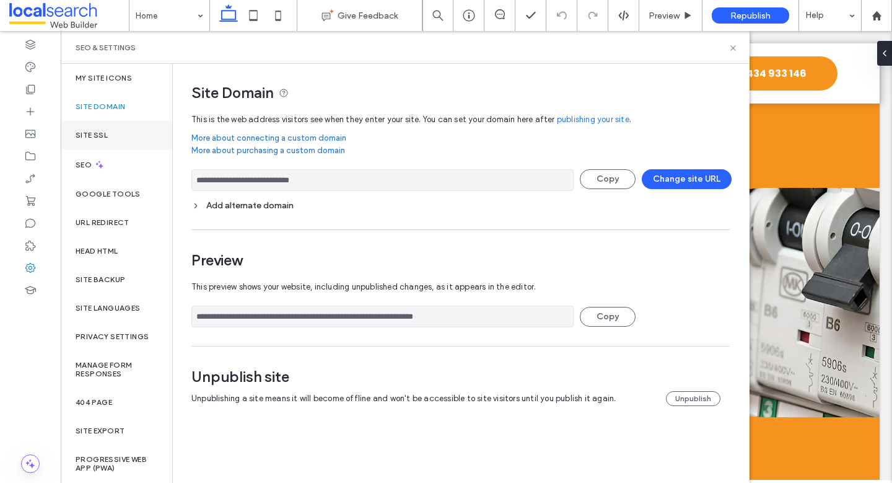
click at [95, 134] on label "Site SSL" at bounding box center [92, 135] width 32 height 9
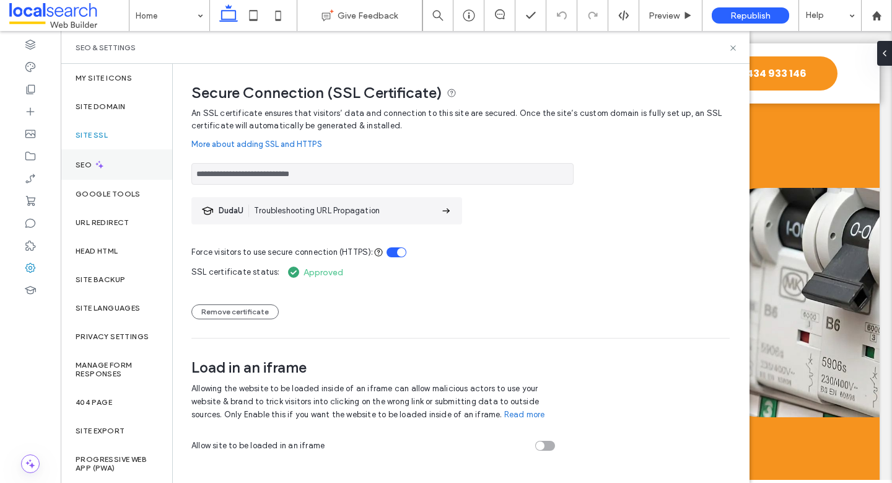
drag, startPoint x: 341, startPoint y: 172, endPoint x: 158, endPoint y: 176, distance: 182.8
click at [158, 176] on div "**********" at bounding box center [405, 273] width 689 height 419
click at [97, 155] on div "SEO" at bounding box center [117, 164] width 112 height 30
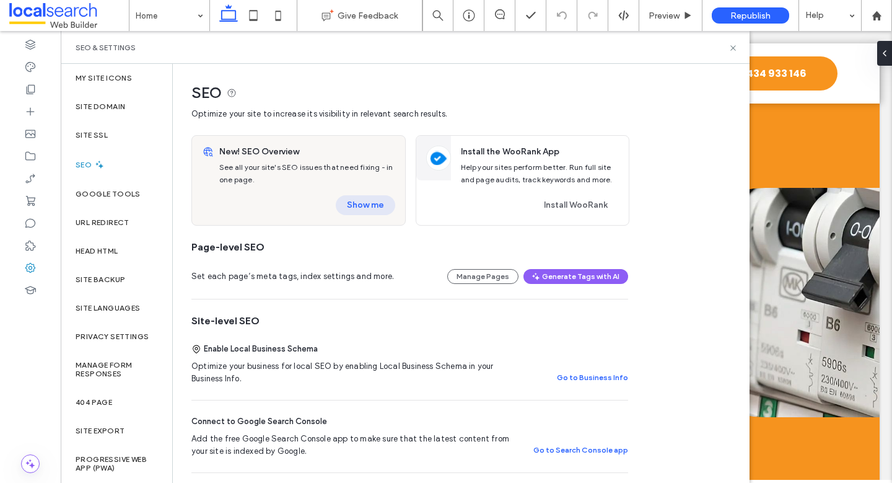
click at [372, 198] on button "Show me" at bounding box center [365, 205] width 59 height 20
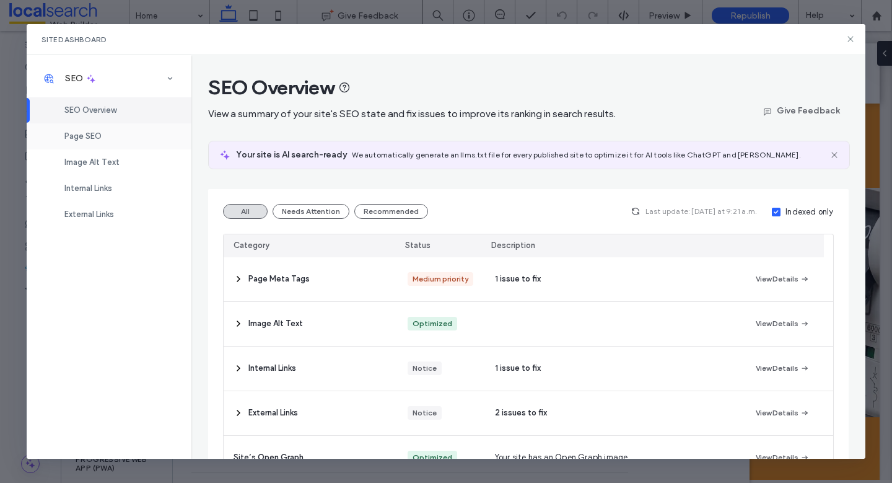
click at [95, 138] on span "Page SEO" at bounding box center [82, 135] width 37 height 9
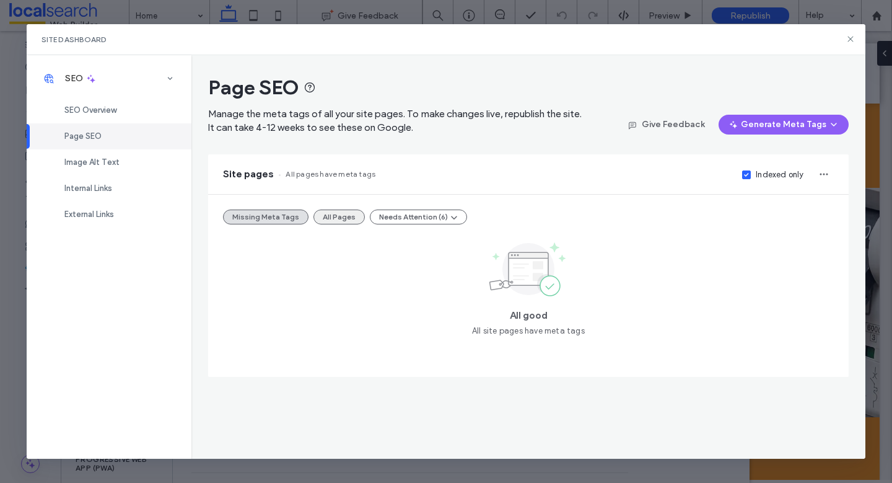
click at [332, 215] on button "All Pages" at bounding box center [338, 216] width 51 height 15
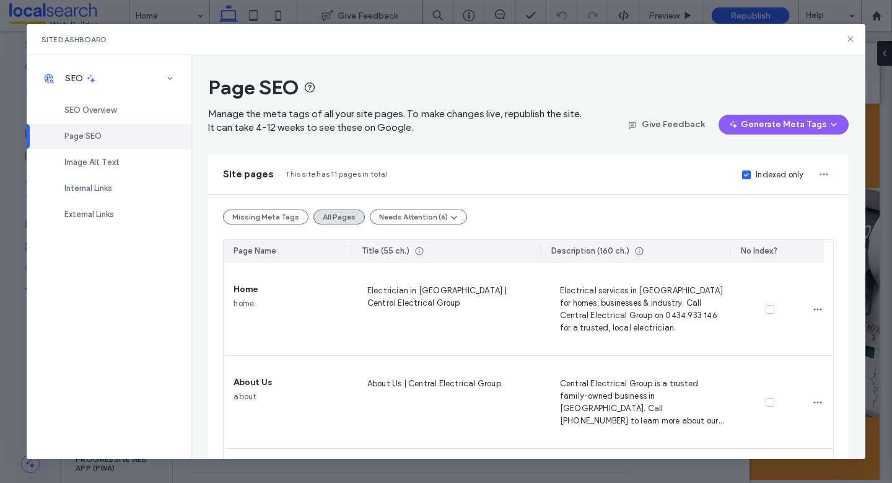
click at [742, 177] on span at bounding box center [746, 174] width 9 height 9
click at [742, 177] on label "Indexed only" at bounding box center [772, 175] width 61 height 12
click at [854, 35] on icon at bounding box center [851, 39] width 10 height 10
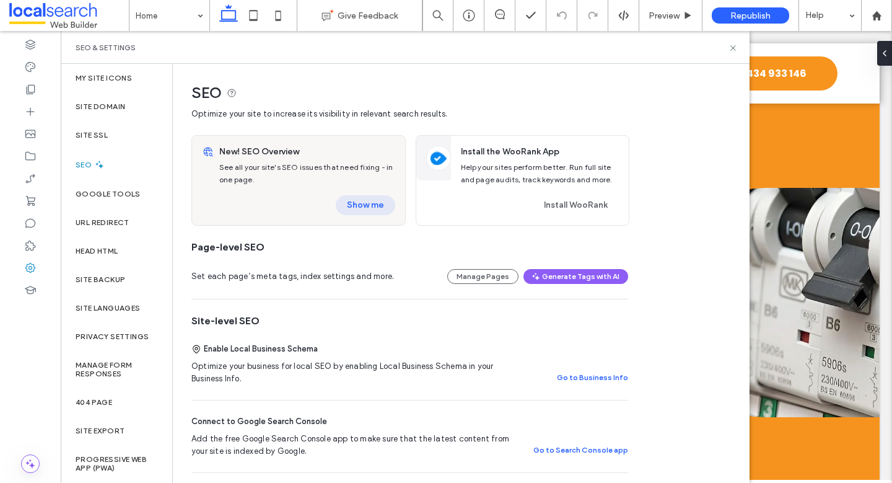
click at [369, 196] on button "Show me" at bounding box center [365, 205] width 59 height 20
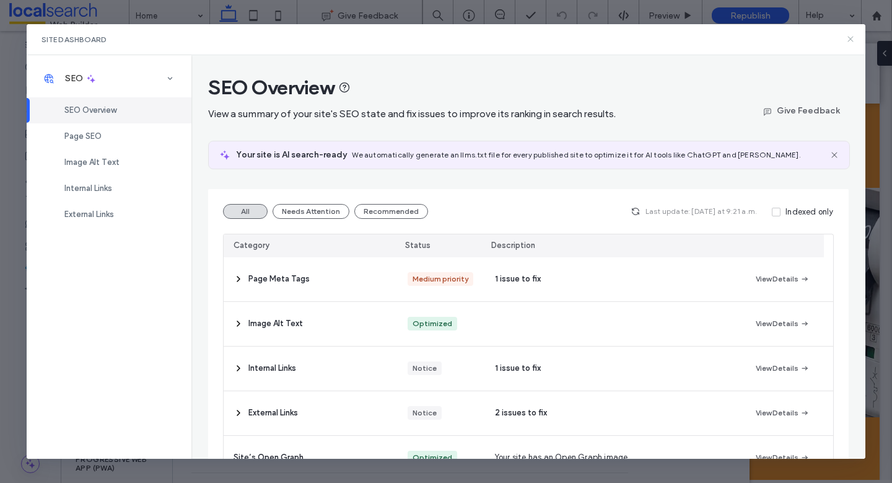
drag, startPoint x: 846, startPoint y: 35, endPoint x: 712, endPoint y: 25, distance: 134.8
click at [846, 35] on icon at bounding box center [851, 39] width 10 height 10
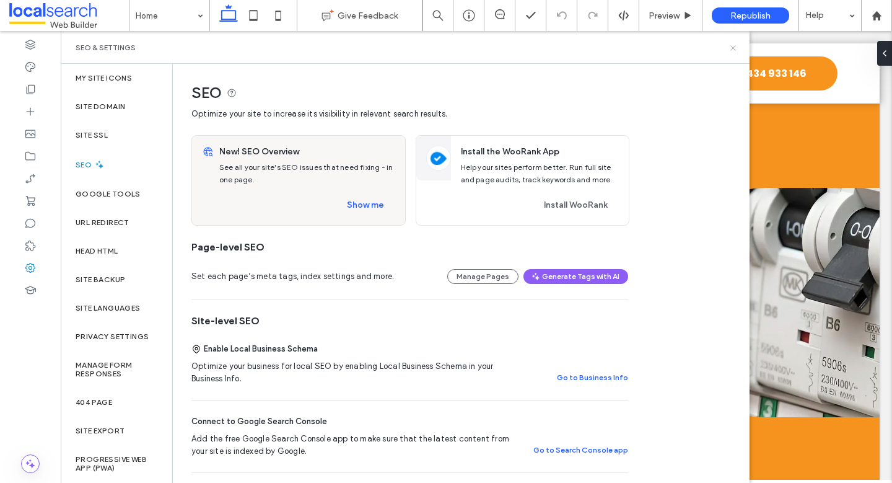
click at [734, 48] on icon at bounding box center [733, 47] width 9 height 9
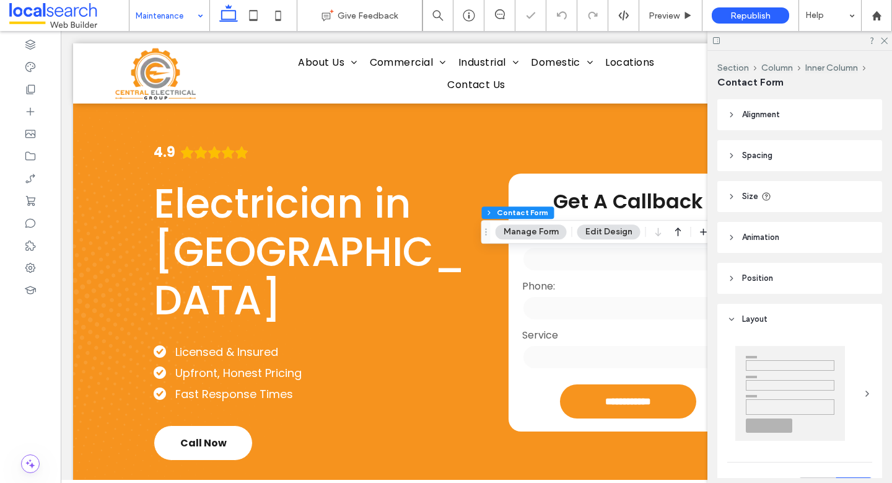
type input "**********"
type input "*"
type input "***"
type input "**"
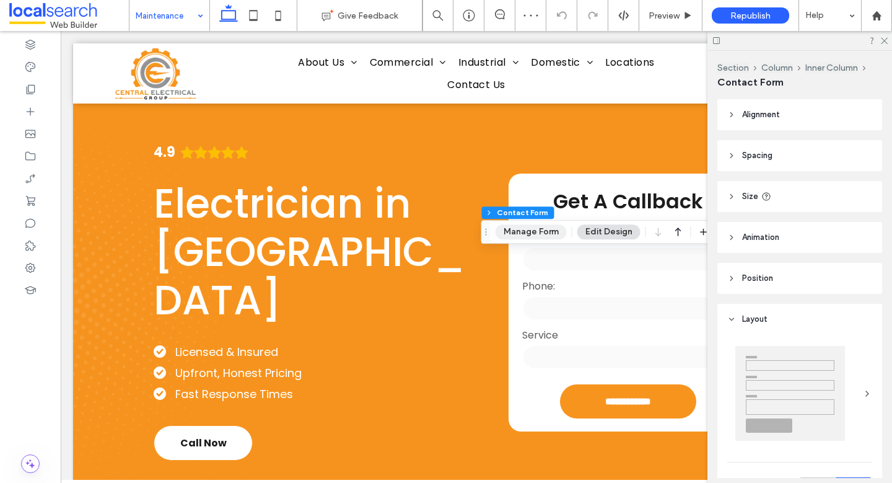
click at [551, 230] on button "Manage Form" at bounding box center [531, 231] width 71 height 15
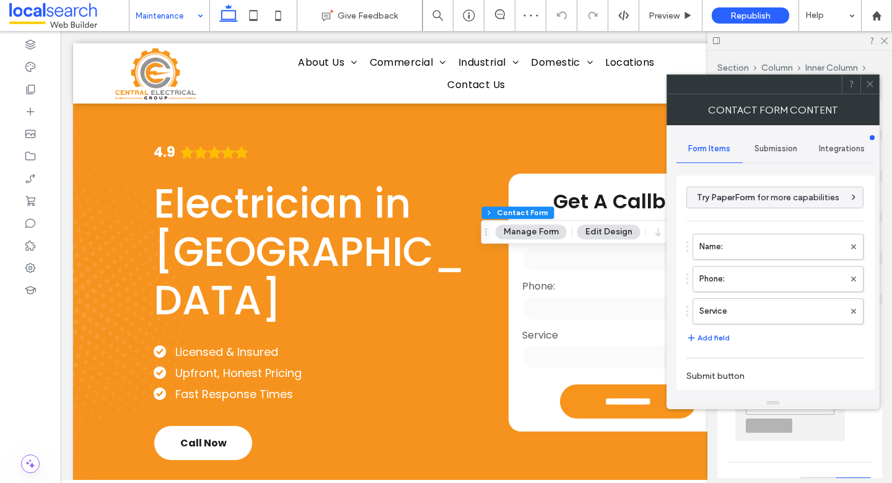
click at [786, 144] on span "Submission" at bounding box center [776, 149] width 43 height 10
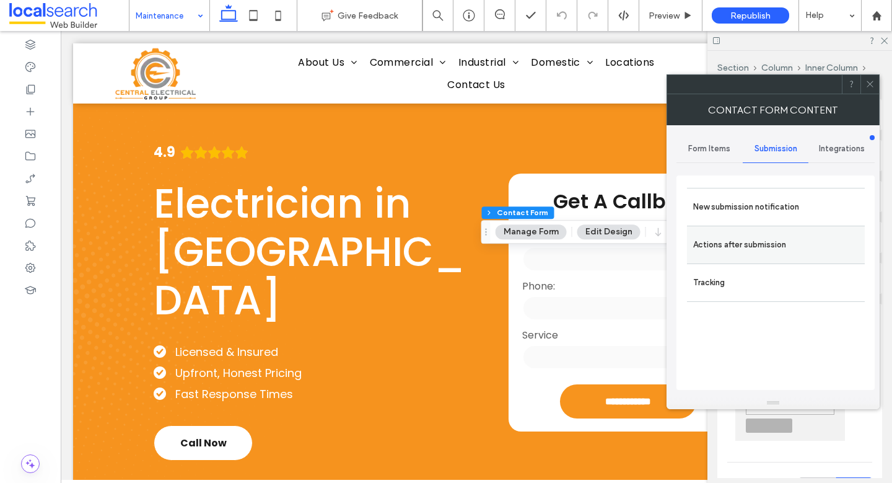
click at [758, 243] on label "Actions after submission" at bounding box center [775, 244] width 165 height 25
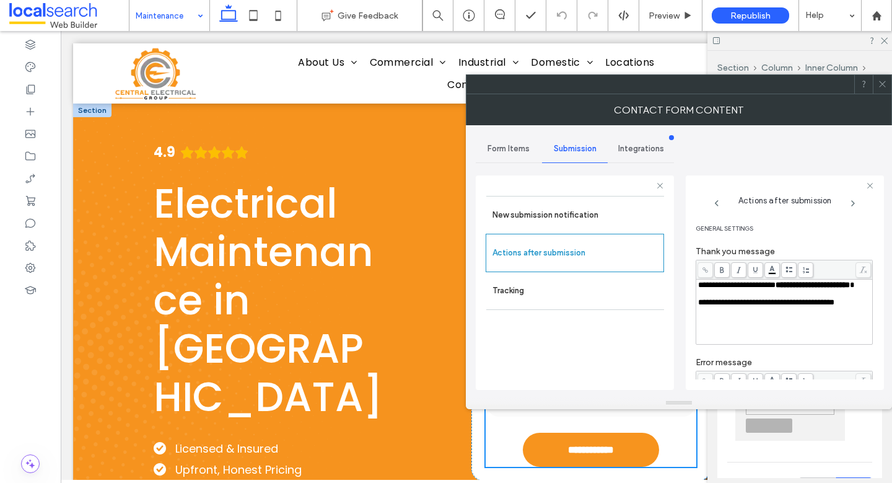
click at [771, 267] on body ".wqwq-1{fill:#231f20;} .cls-1q, .cls-2q { fill-rule: evenodd; } .cls-2q { fill:…" at bounding box center [446, 241] width 892 height 483
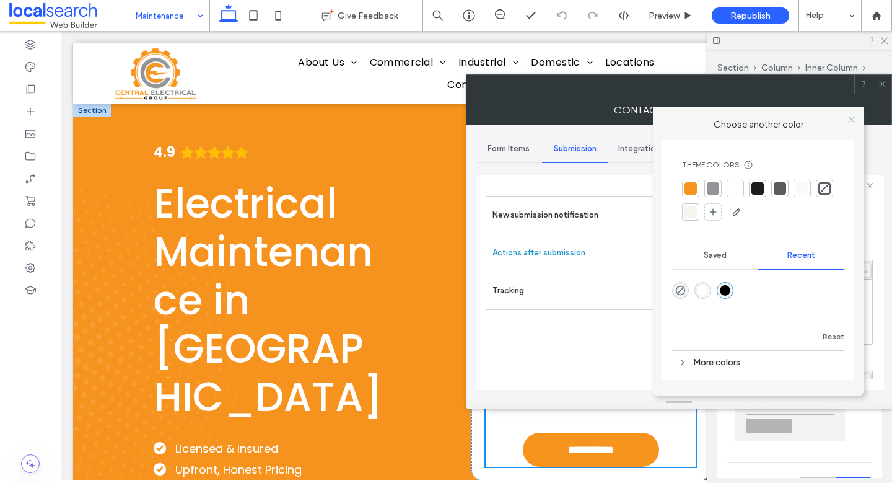
click at [851, 110] on span at bounding box center [851, 119] width 9 height 19
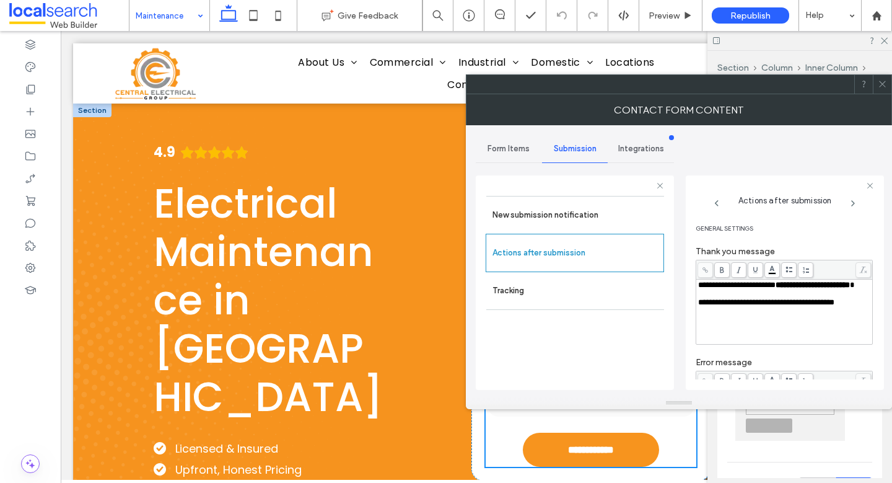
click at [886, 84] on icon at bounding box center [882, 83] width 9 height 9
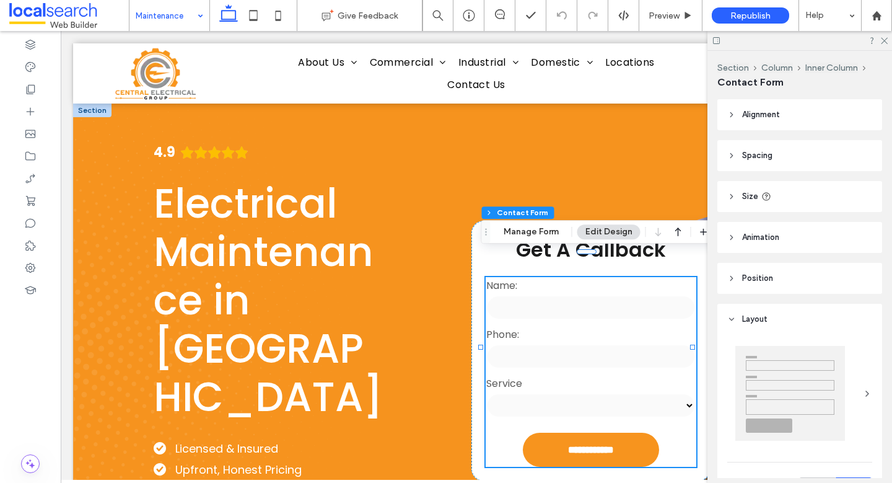
click at [881, 44] on div at bounding box center [799, 40] width 185 height 19
click at [883, 39] on icon at bounding box center [884, 40] width 8 height 8
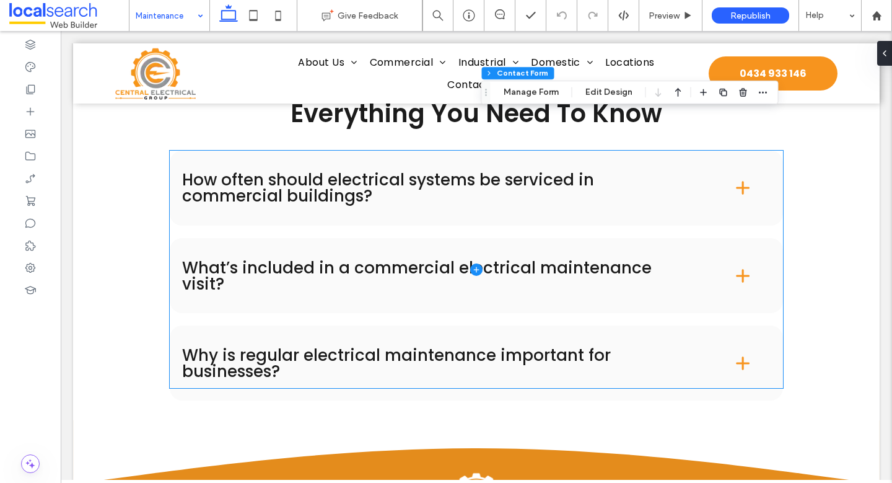
scroll to position [2472, 0]
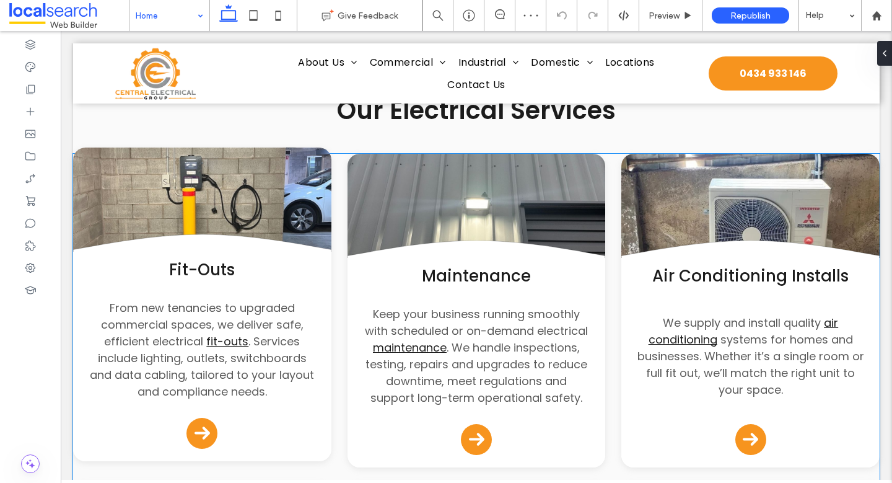
scroll to position [1213, 0]
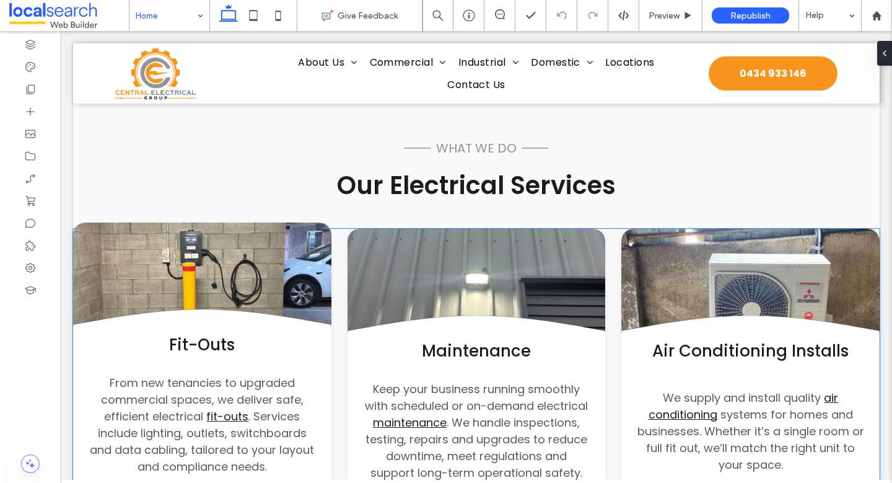
click at [73, 222] on link at bounding box center [202, 278] width 258 height 112
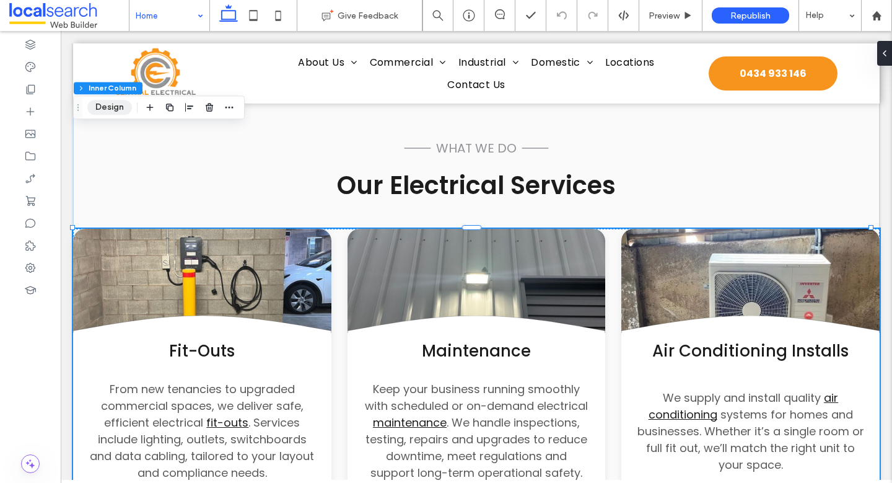
click at [115, 110] on button "Design" at bounding box center [109, 107] width 45 height 15
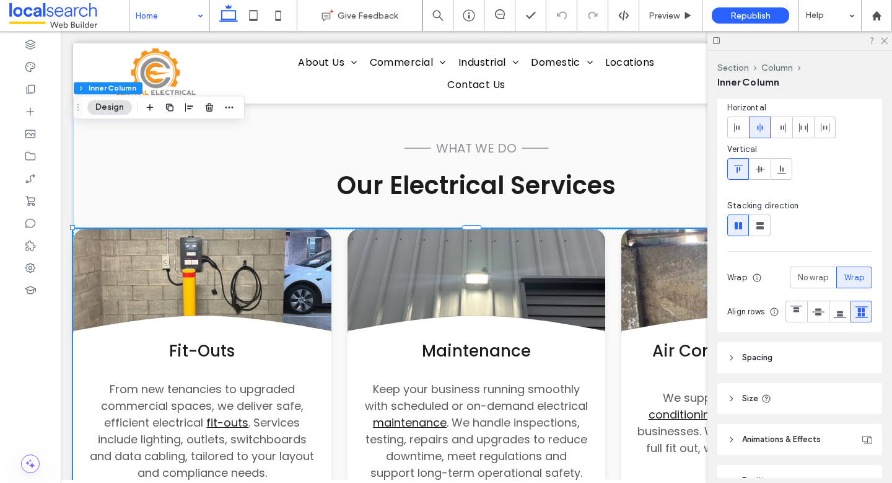
scroll to position [225, 0]
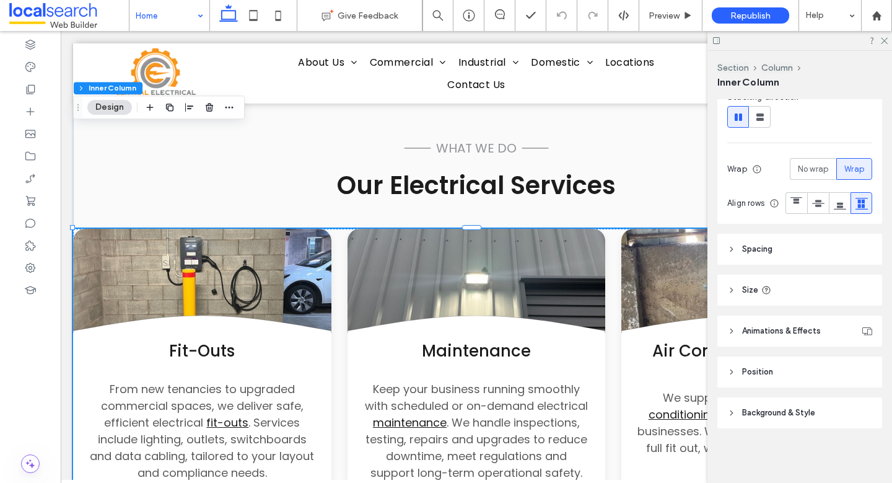
click at [750, 250] on span "Spacing" at bounding box center [757, 249] width 30 height 12
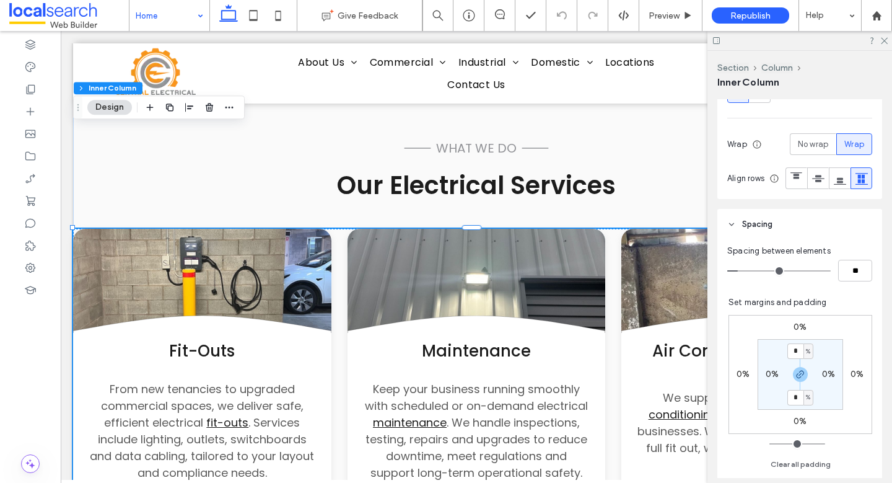
click at [766, 379] on label "0%" at bounding box center [772, 374] width 13 height 11
click at [800, 382] on span "button" at bounding box center [800, 374] width 15 height 15
click at [760, 382] on input "*" at bounding box center [768, 373] width 16 height 15
click at [795, 379] on icon "button" at bounding box center [800, 374] width 10 height 10
click at [762, 382] on input "*" at bounding box center [768, 373] width 16 height 15
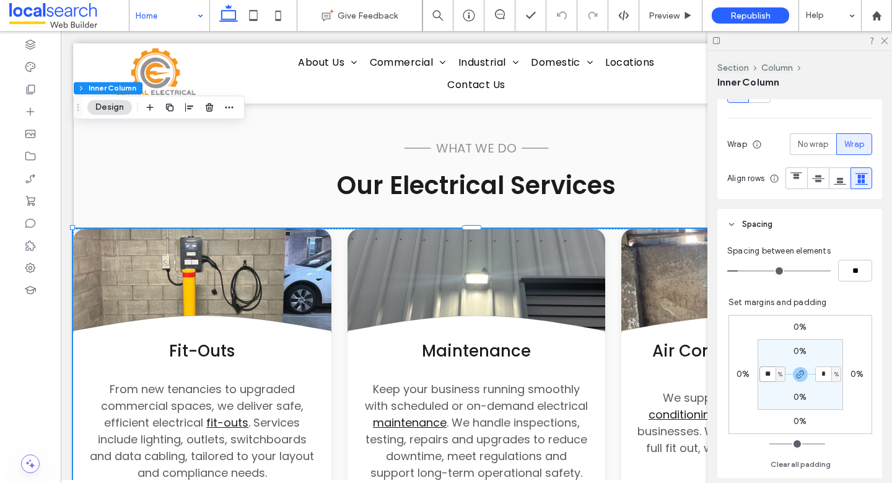
type input "**"
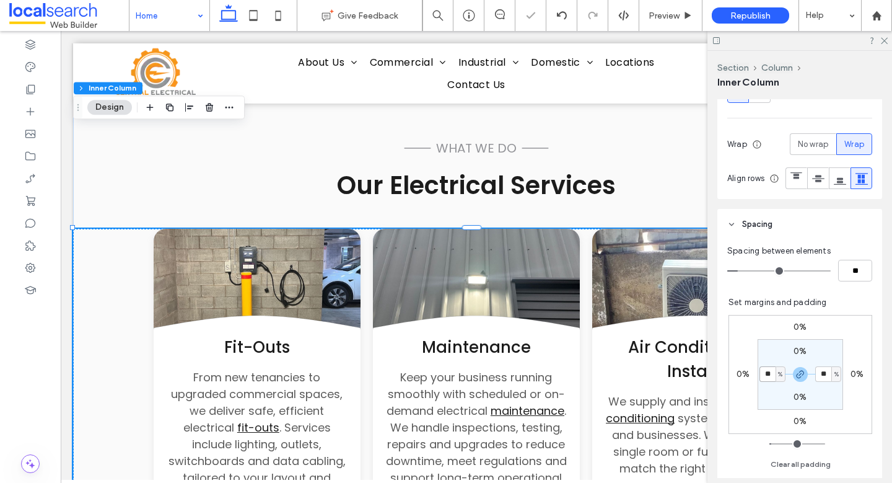
click at [762, 382] on input "**" at bounding box center [768, 373] width 16 height 15
type input "*"
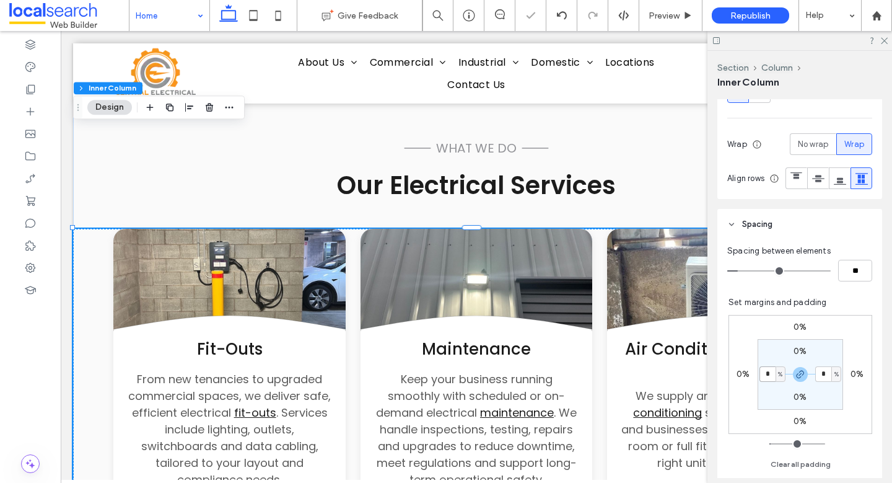
click at [764, 382] on input "*" at bounding box center [768, 373] width 16 height 15
type input "*"
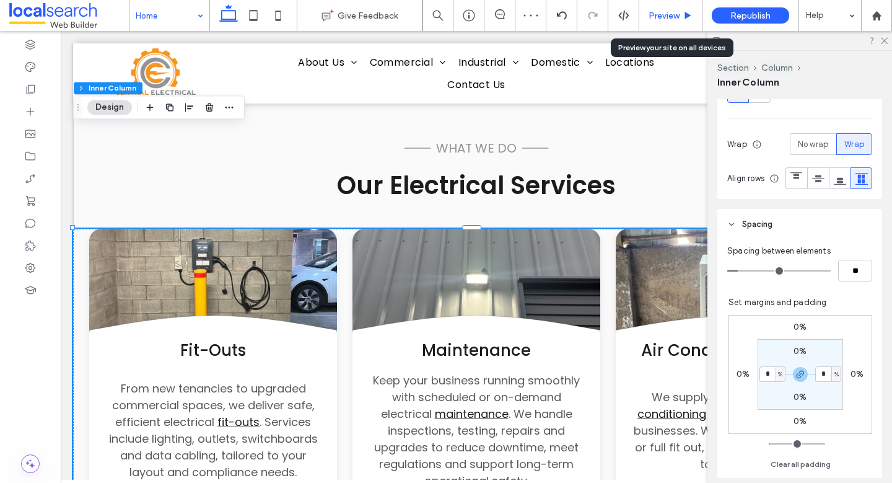
click at [665, 15] on span "Preview" at bounding box center [664, 16] width 31 height 11
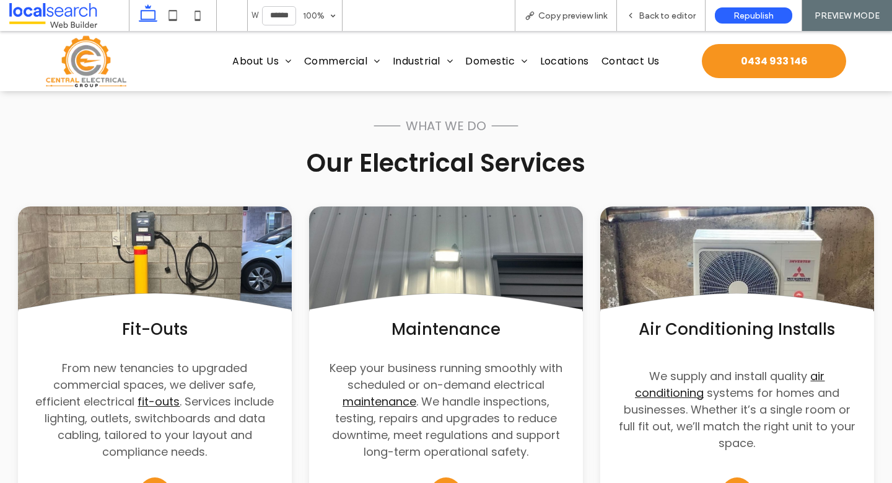
click at [665, 15] on span "Back to editor" at bounding box center [667, 16] width 57 height 11
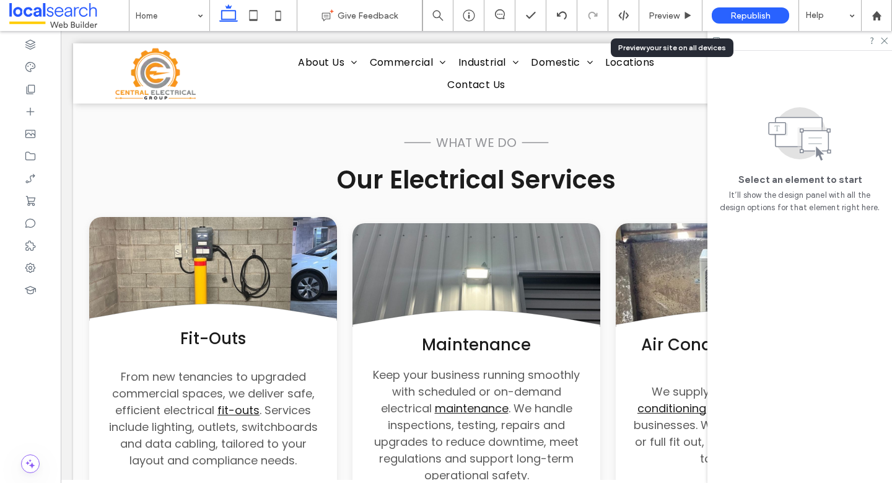
scroll to position [1213, 0]
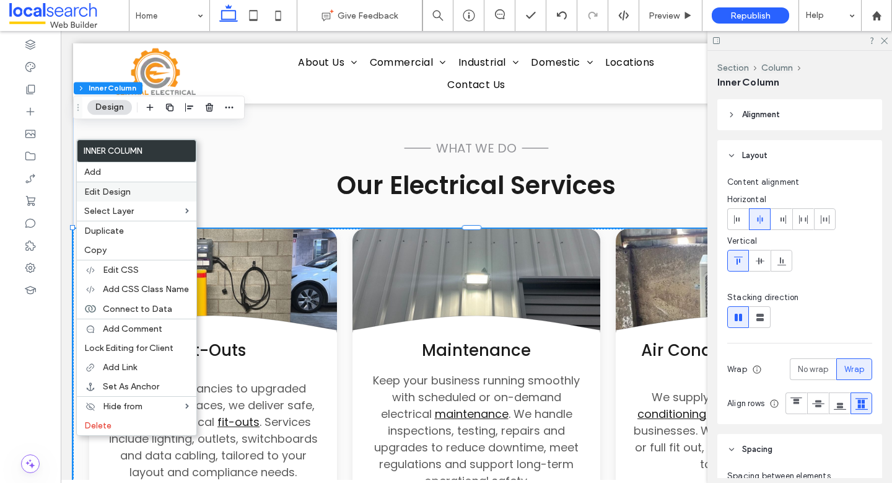
click at [95, 190] on span "Edit Design" at bounding box center [107, 191] width 46 height 11
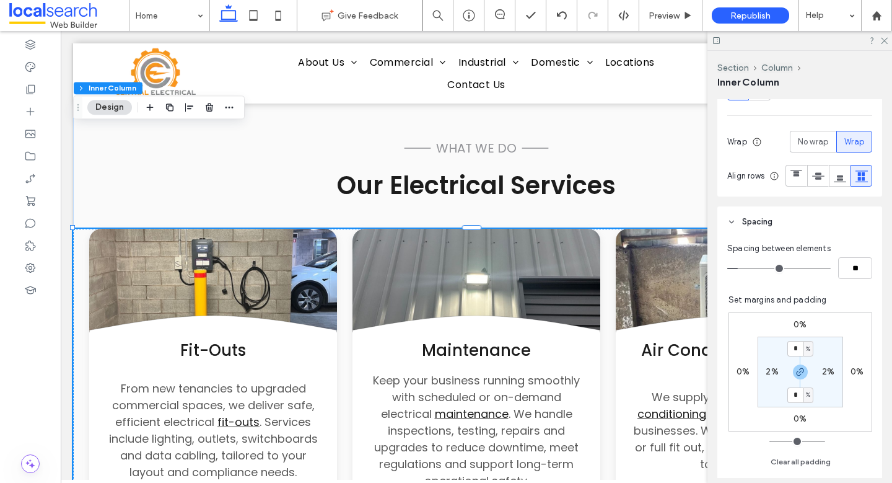
scroll to position [260, 0]
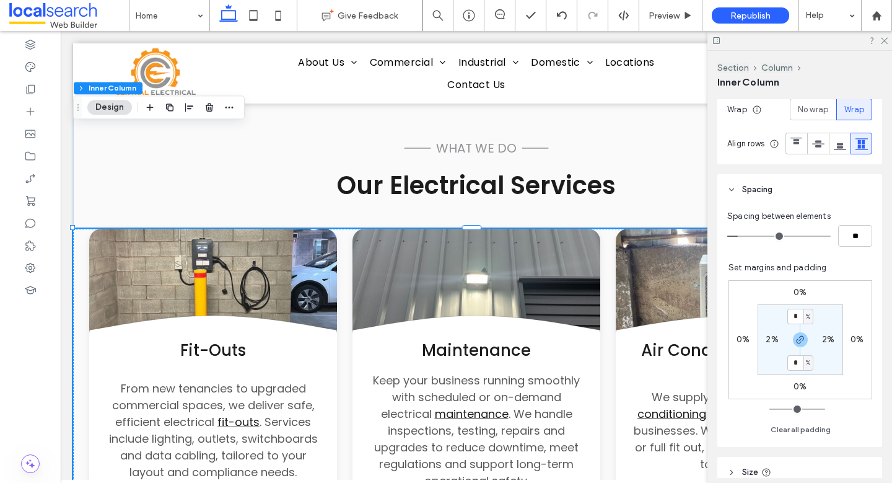
click at [767, 344] on label "2%" at bounding box center [772, 339] width 12 height 11
click at [778, 346] on span "%" at bounding box center [780, 339] width 4 height 12
click at [773, 380] on span "px" at bounding box center [769, 383] width 9 height 12
type input "**"
type input "****"
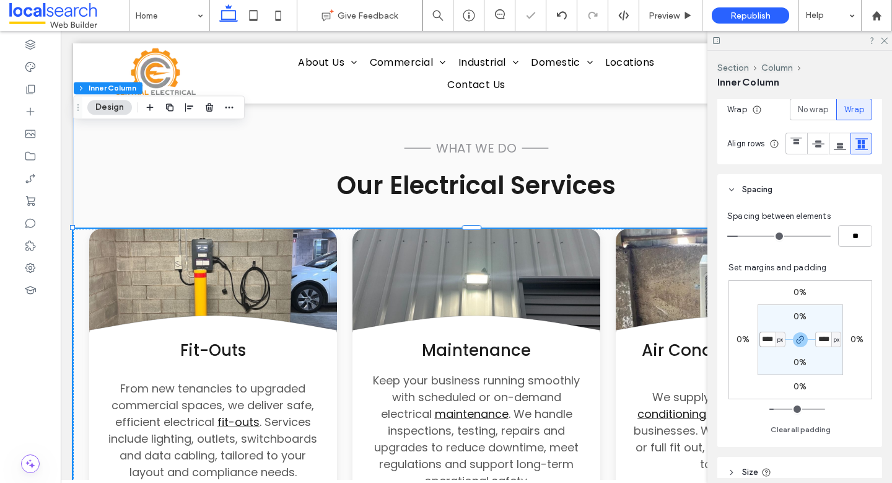
click at [763, 347] on input "****" at bounding box center [768, 338] width 16 height 15
type input "**"
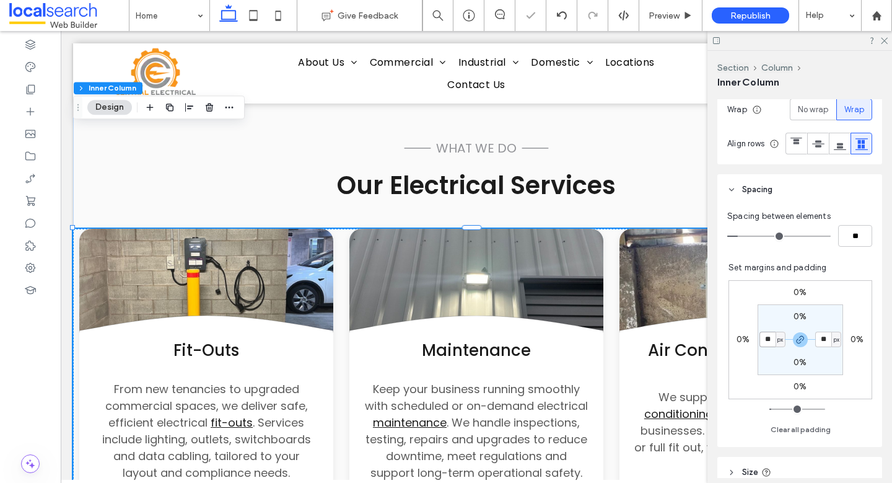
click at [763, 347] on input "**" at bounding box center [768, 338] width 16 height 15
type input "**"
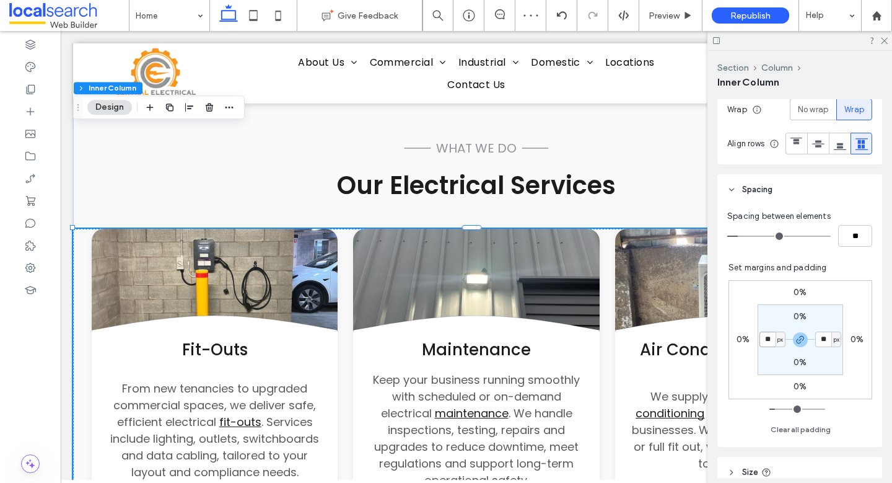
click at [761, 347] on input "**" at bounding box center [768, 338] width 16 height 15
type input "**"
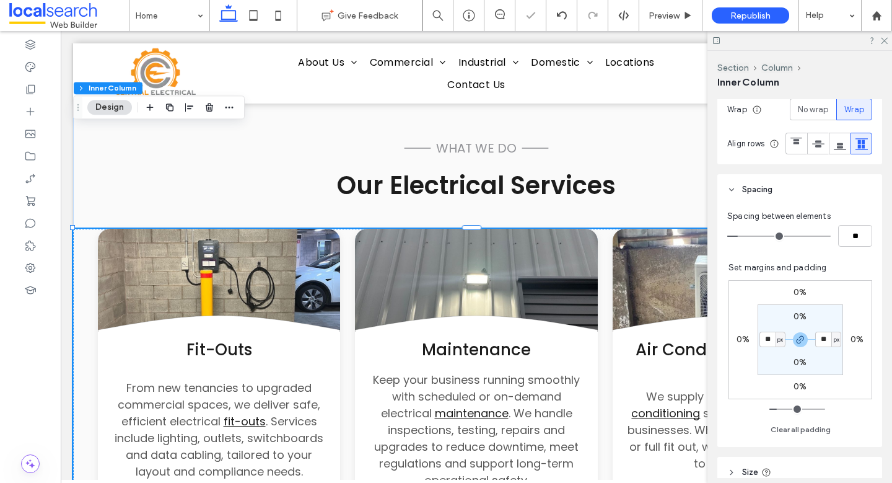
drag, startPoint x: 882, startPoint y: 40, endPoint x: 805, endPoint y: 54, distance: 77.5
click at [882, 40] on icon at bounding box center [884, 40] width 8 height 8
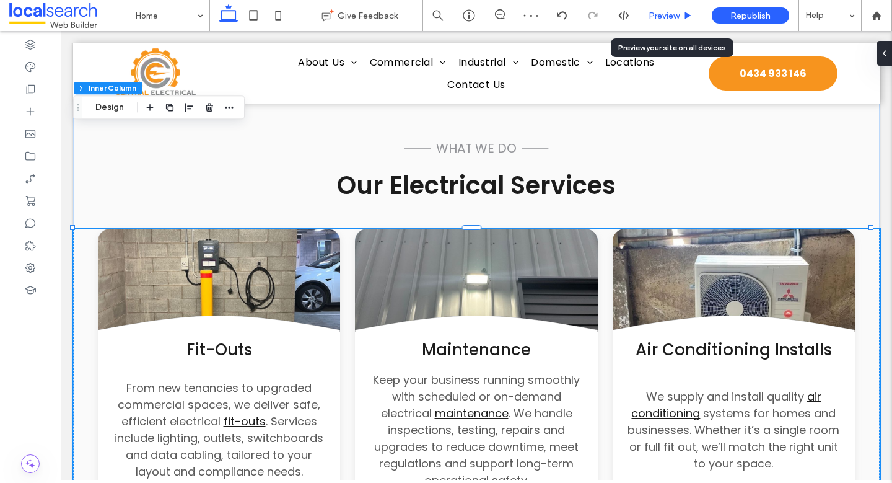
click at [684, 15] on icon at bounding box center [687, 15] width 9 height 9
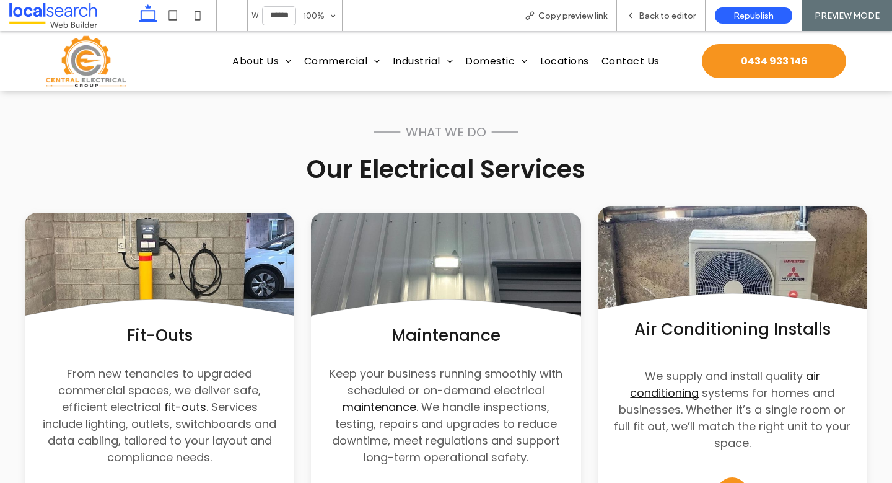
scroll to position [1169, 0]
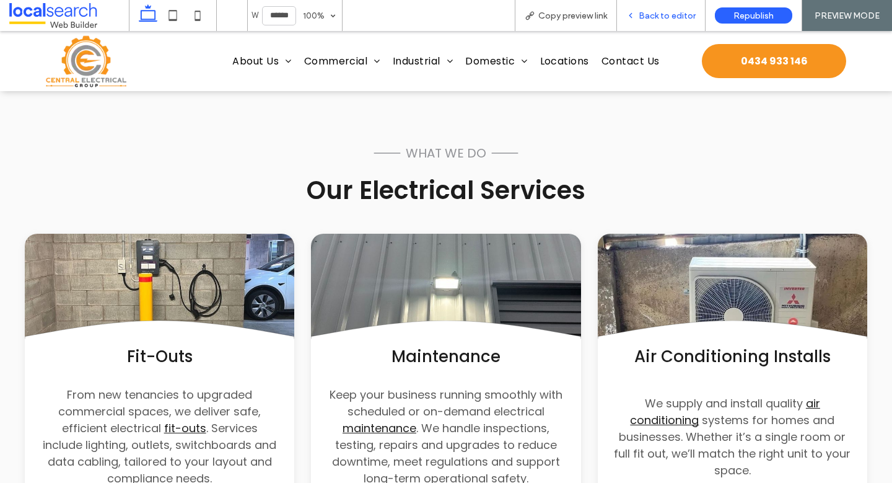
click at [663, 15] on span "Back to editor" at bounding box center [667, 16] width 57 height 11
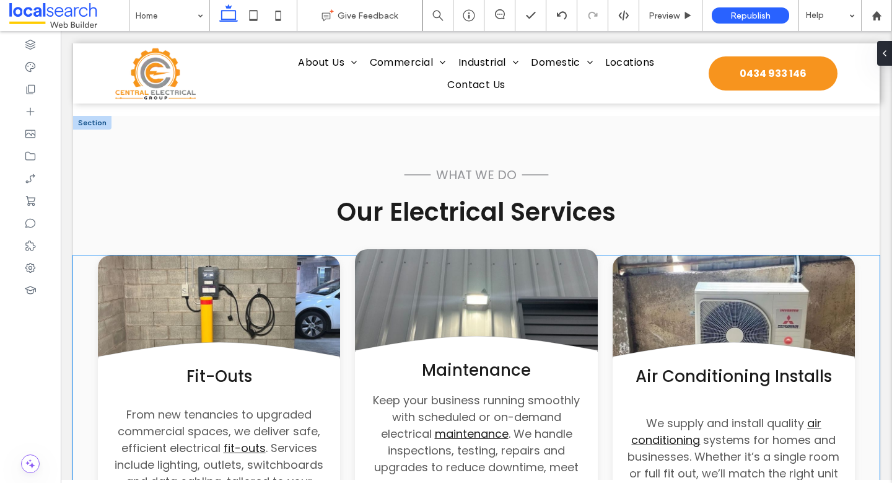
scroll to position [1186, 0]
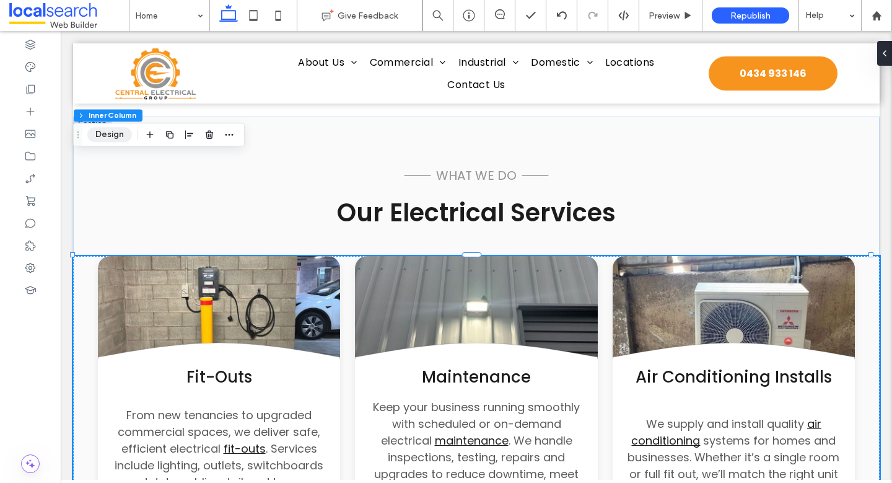
click at [108, 138] on button "Design" at bounding box center [109, 134] width 45 height 15
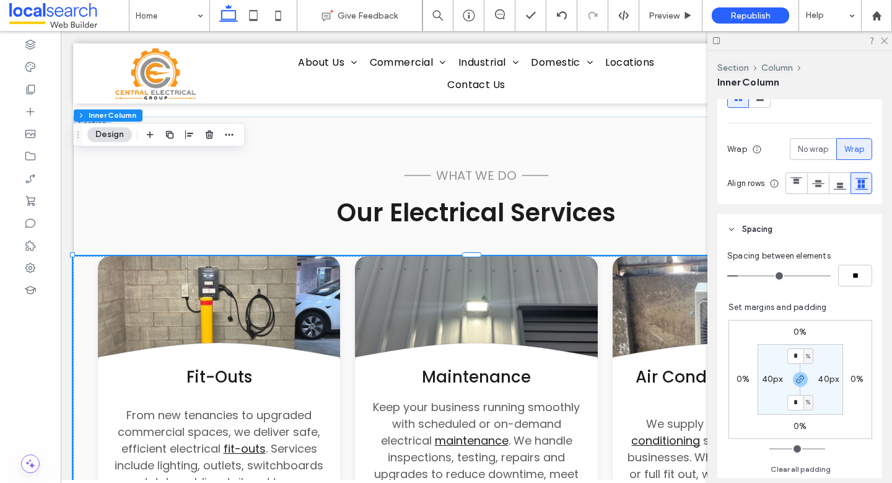
scroll to position [240, 0]
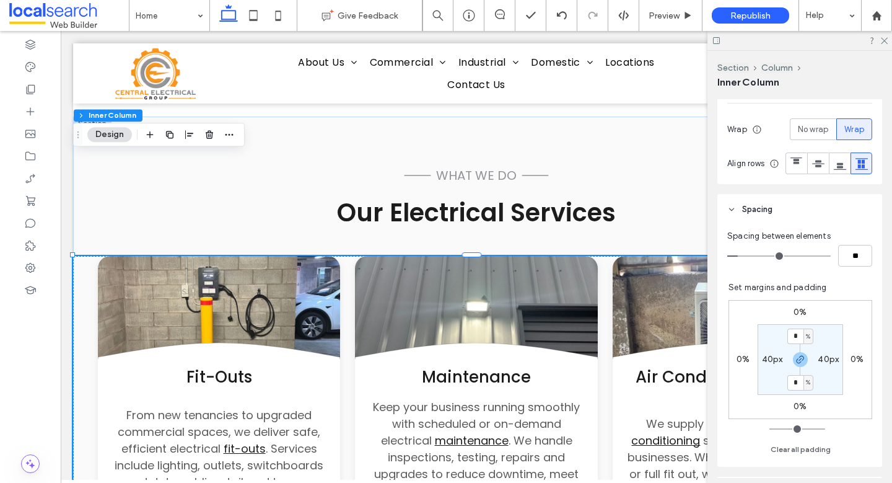
click at [763, 364] on label "40px" at bounding box center [772, 359] width 21 height 11
type input "**"
type input "***"
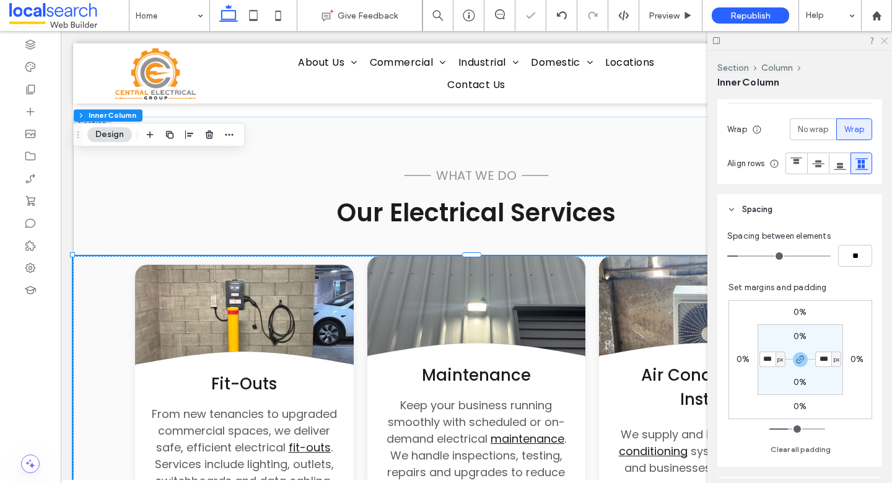
drag, startPoint x: 881, startPoint y: 40, endPoint x: 699, endPoint y: 6, distance: 185.4
click at [881, 40] on icon at bounding box center [884, 40] width 8 height 8
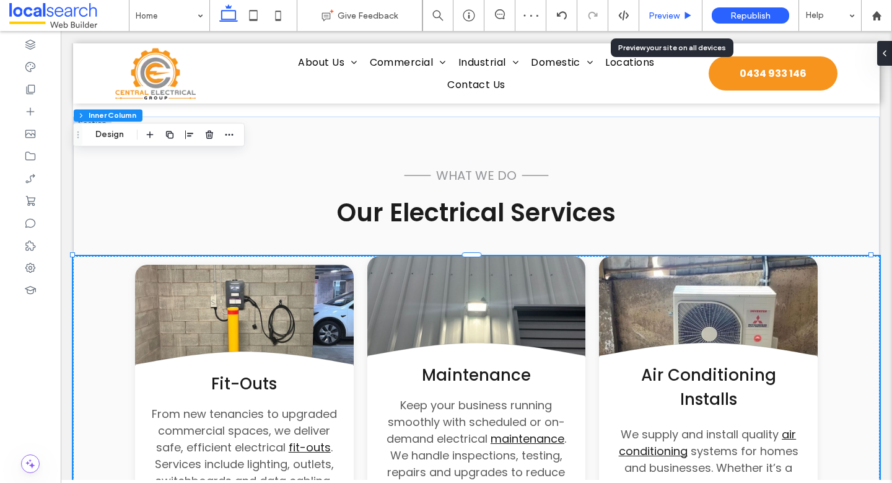
click at [677, 19] on span "Preview" at bounding box center [664, 16] width 31 height 11
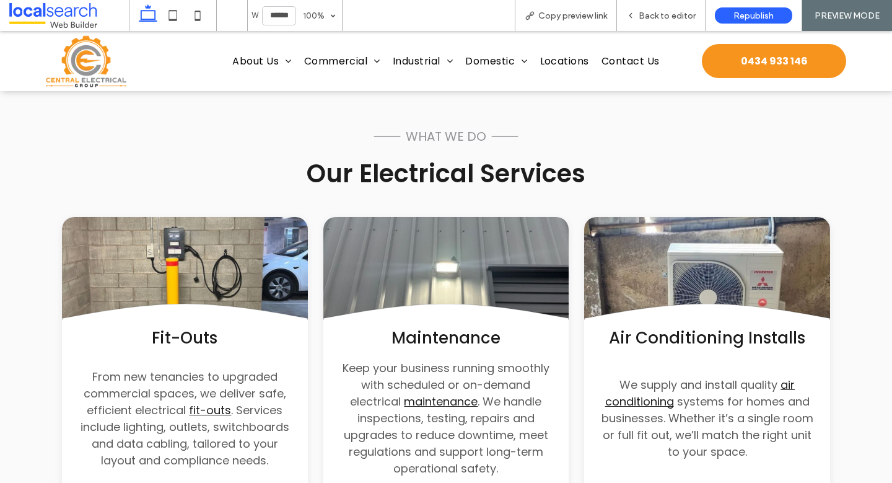
scroll to position [1169, 0]
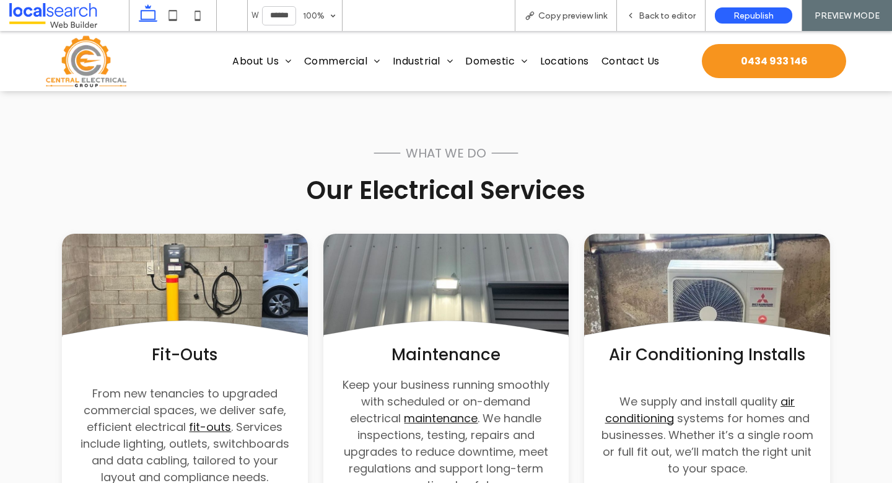
click at [675, 17] on span "Back to editor" at bounding box center [667, 16] width 57 height 11
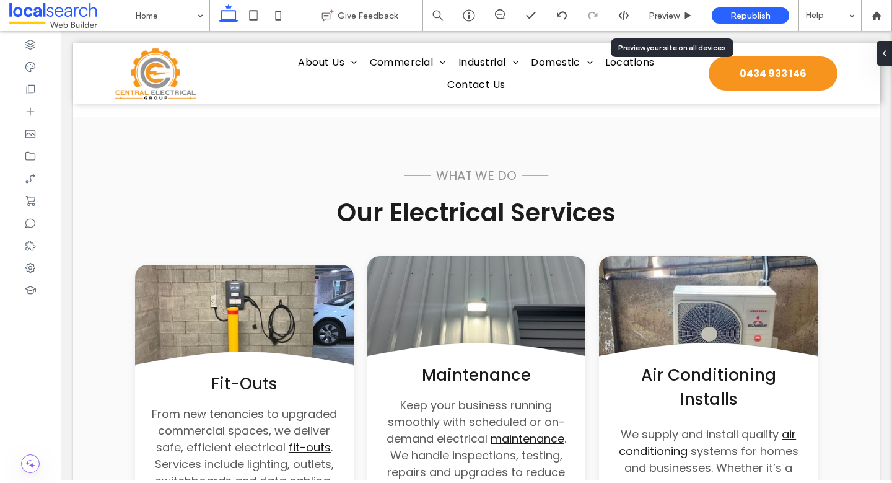
click at [675, 17] on span "Preview" at bounding box center [664, 16] width 31 height 11
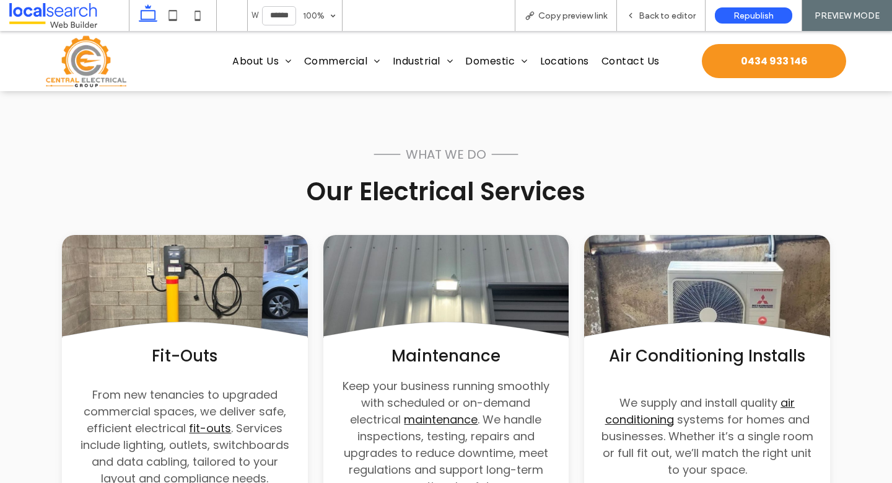
scroll to position [1169, 0]
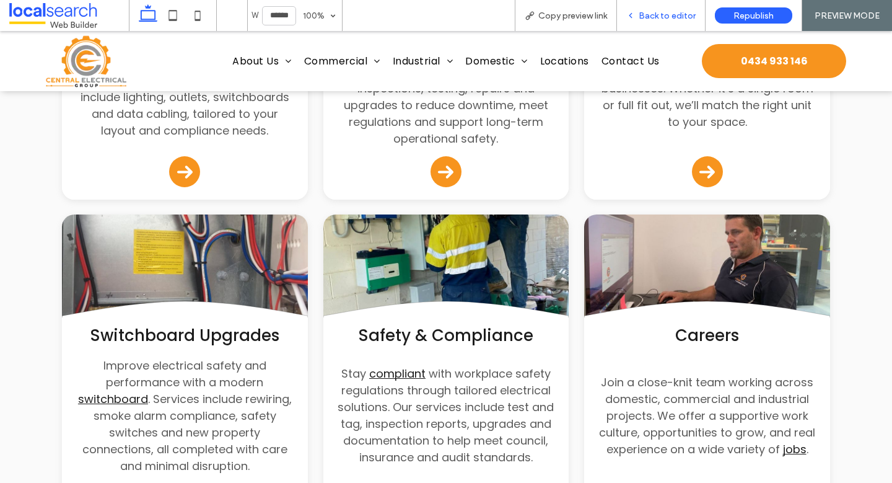
click at [670, 11] on span "Back to editor" at bounding box center [667, 16] width 57 height 11
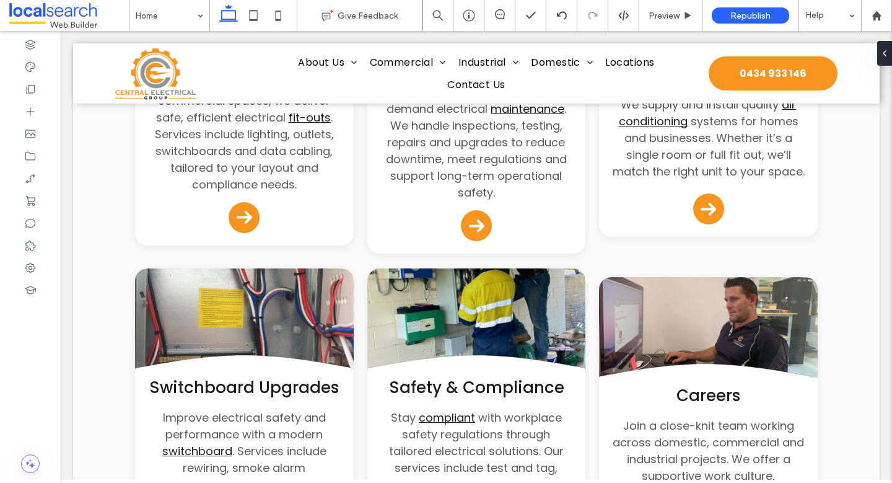
scroll to position [1539, 0]
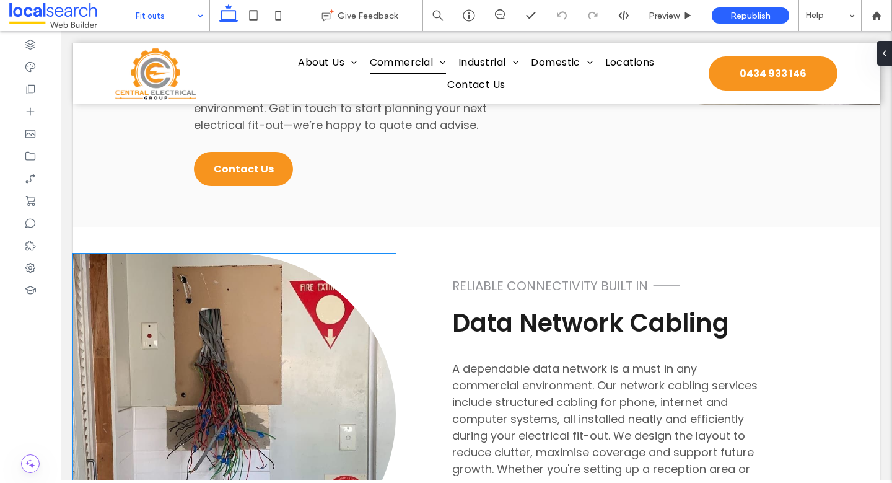
scroll to position [1710, 0]
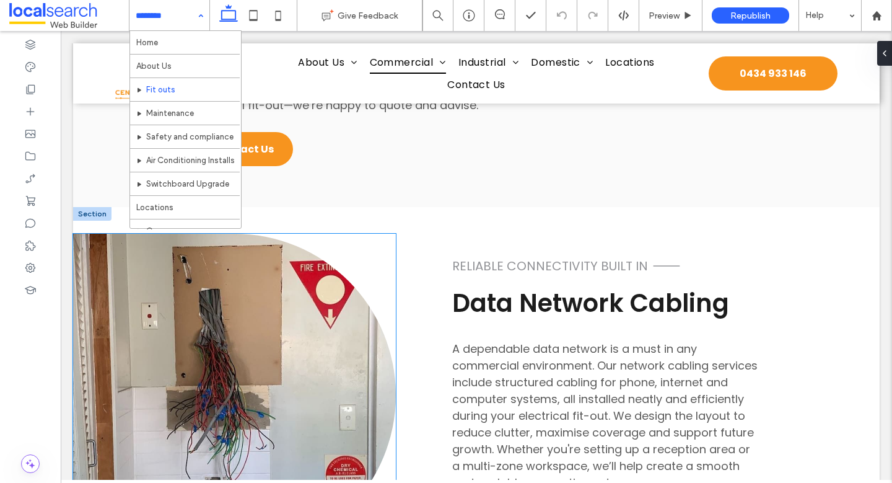
click at [261, 234] on link at bounding box center [234, 395] width 323 height 323
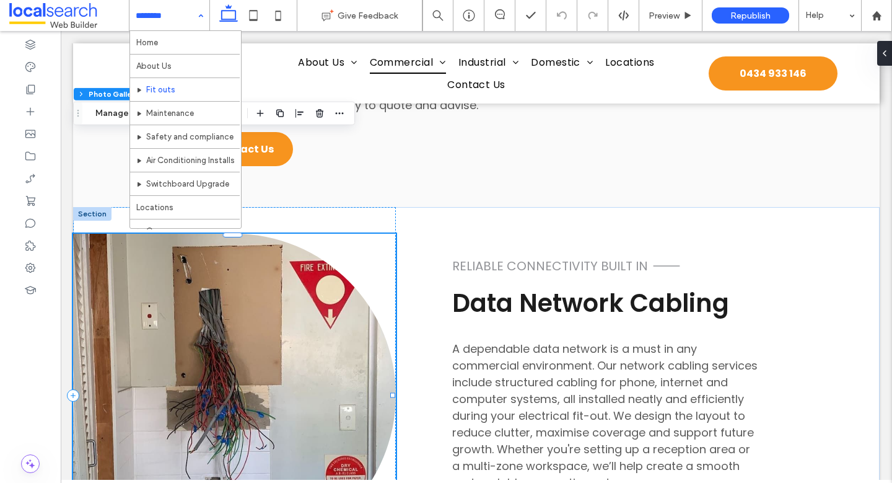
click at [261, 234] on link at bounding box center [234, 395] width 323 height 323
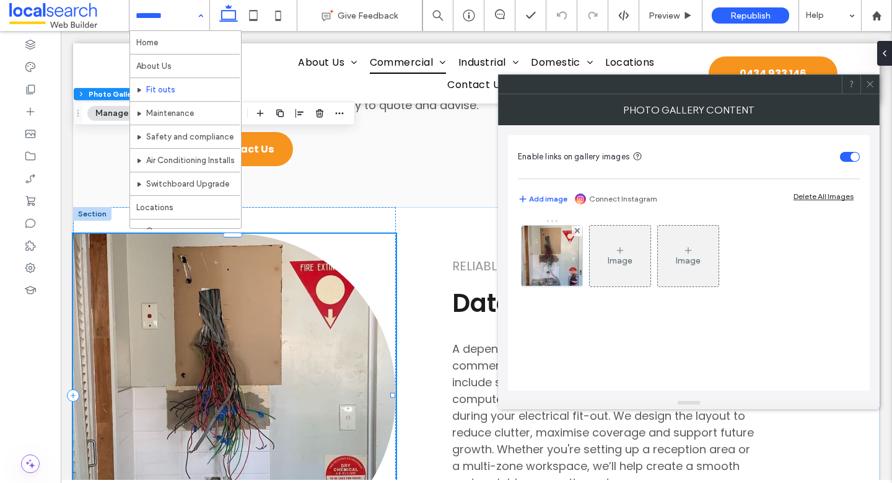
click at [201, 13] on div "Home About Us Fit outs Maintenance Safety and compliance Air Conditioning Insta…" at bounding box center [169, 15] width 80 height 31
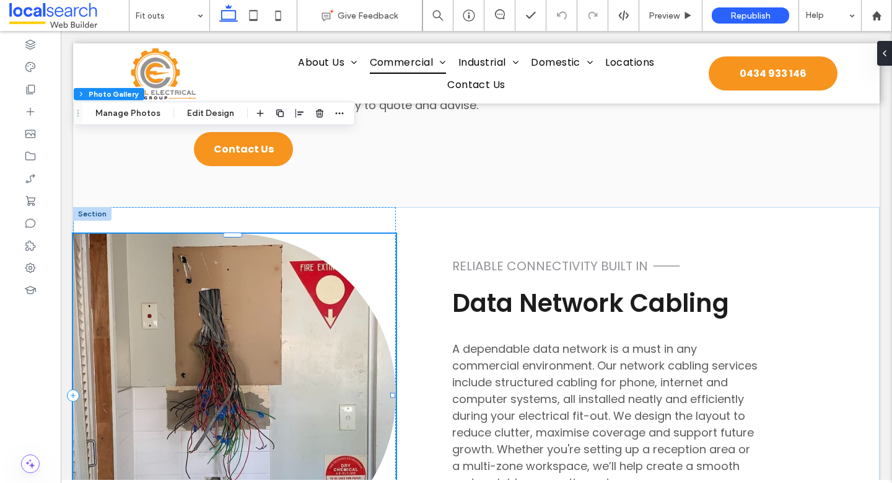
click at [180, 234] on link at bounding box center [234, 395] width 323 height 323
click at [136, 114] on button "Manage Photos" at bounding box center [127, 113] width 81 height 15
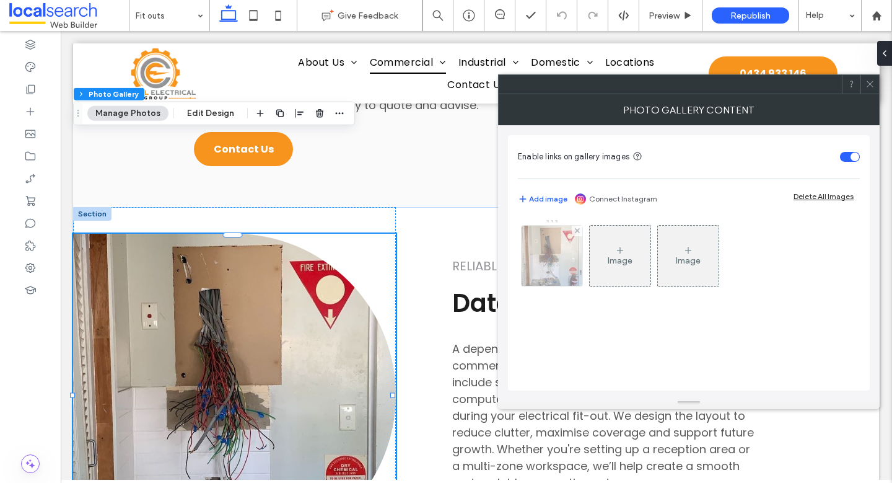
click at [551, 250] on img at bounding box center [552, 256] width 67 height 61
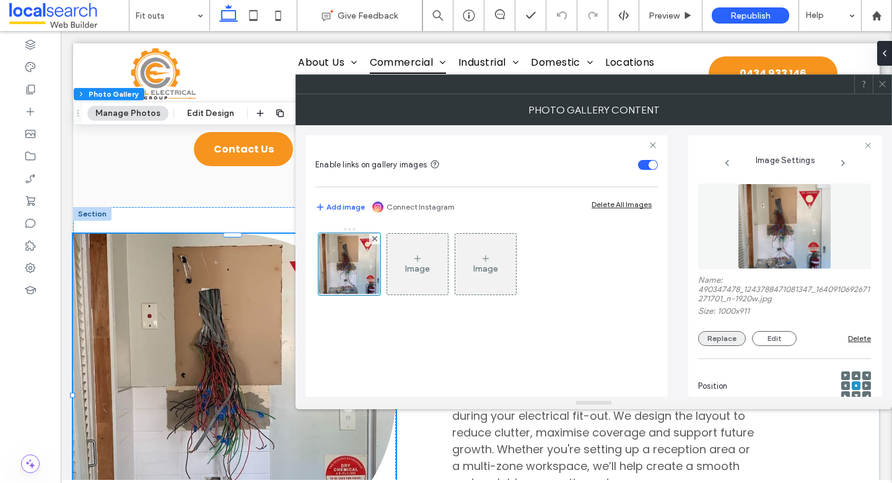
click at [735, 341] on button "Replace" at bounding box center [722, 338] width 48 height 15
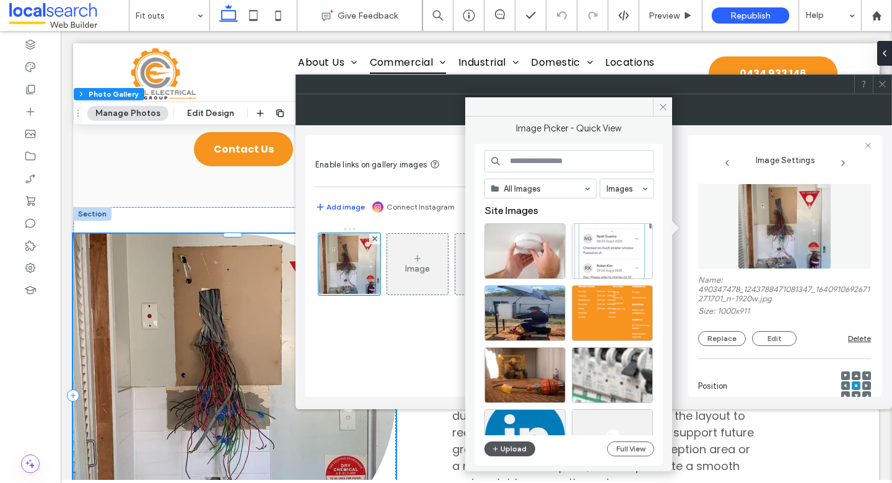
click at [507, 445] on button "Upload" at bounding box center [509, 448] width 51 height 15
click at [641, 442] on button "Full View" at bounding box center [630, 448] width 47 height 15
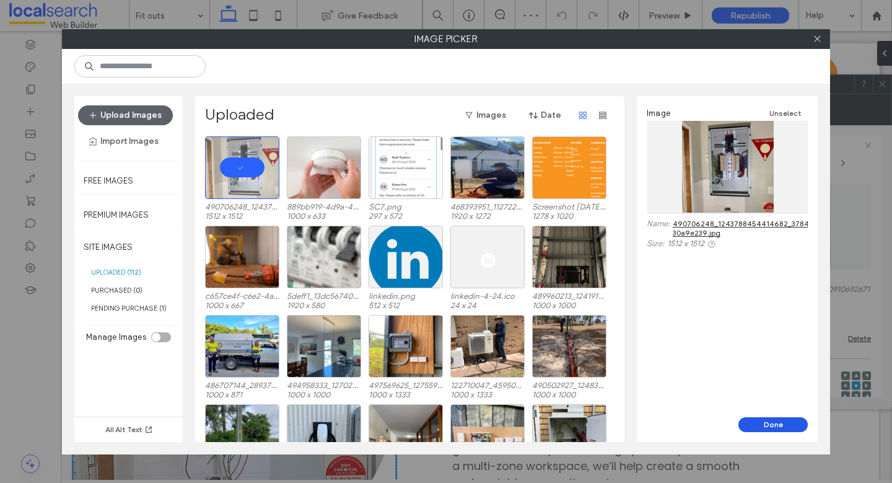
click at [769, 429] on button "Done" at bounding box center [772, 424] width 69 height 15
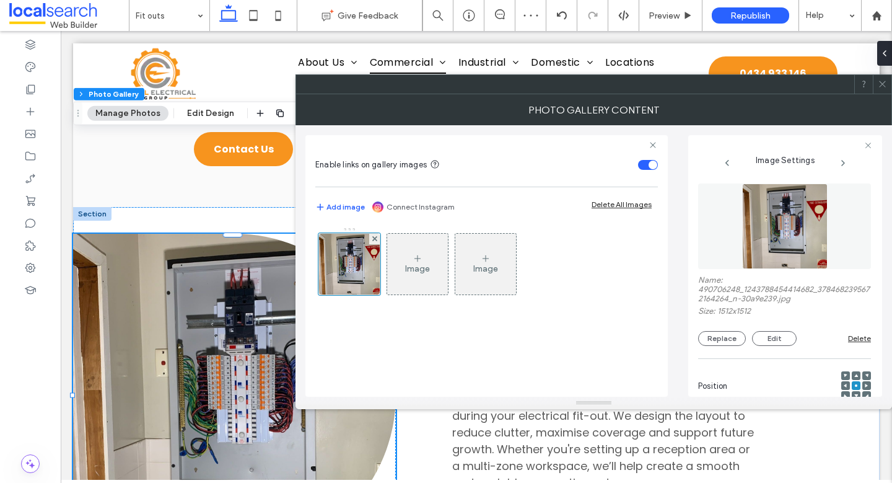
click at [878, 82] on icon at bounding box center [882, 83] width 9 height 9
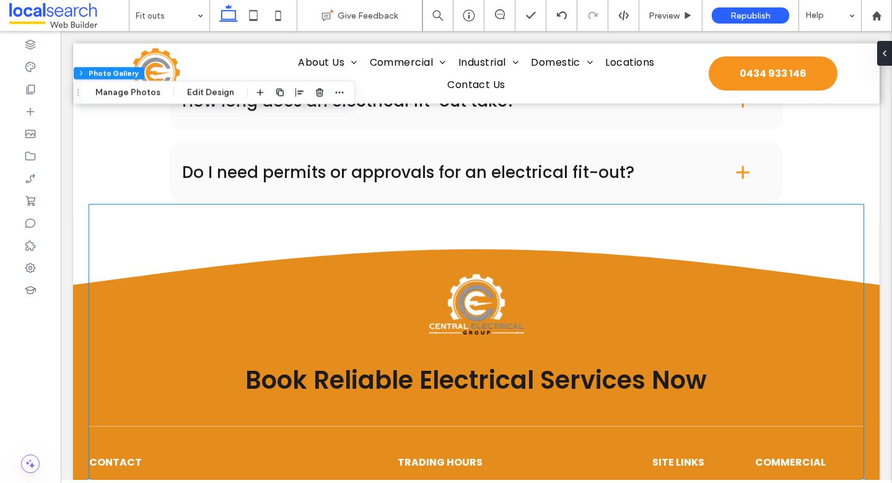
scroll to position [2432, 0]
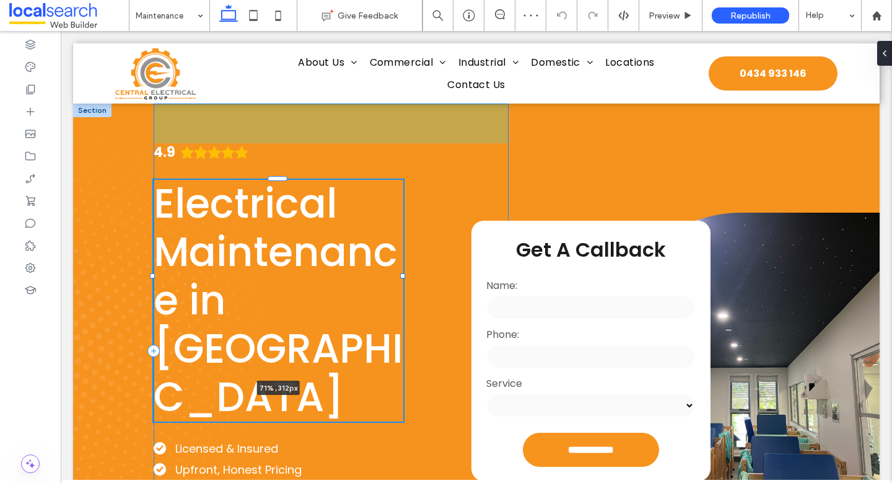
drag, startPoint x: 380, startPoint y: 275, endPoint x: 401, endPoint y: 276, distance: 21.1
click at [401, 276] on div at bounding box center [402, 275] width 5 height 5
type input "**"
type input "****"
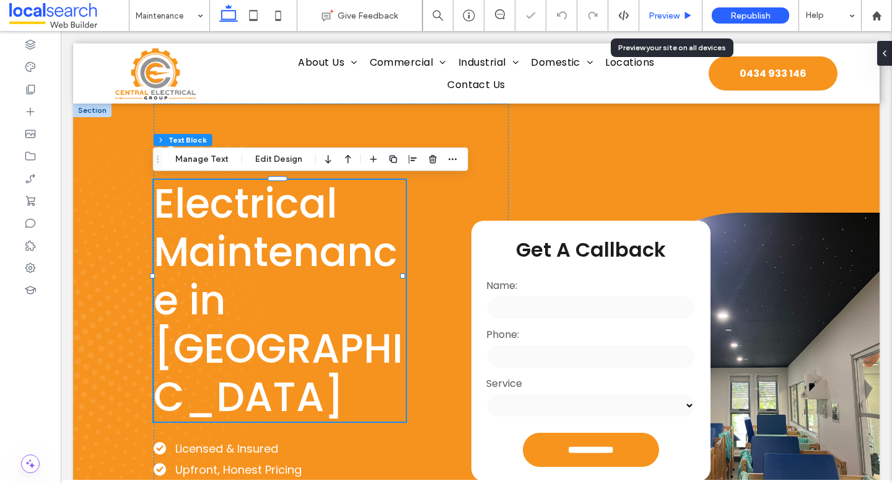
click at [672, 11] on span "Preview" at bounding box center [664, 16] width 31 height 11
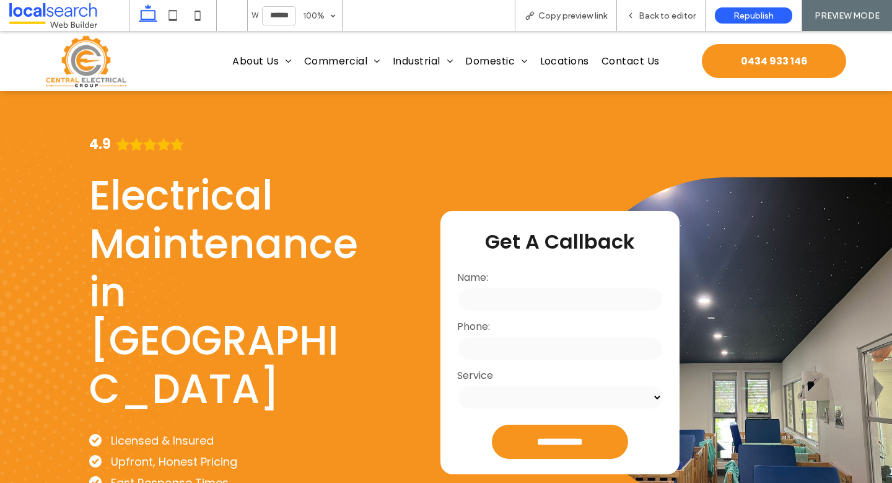
click at [672, 11] on span "Back to editor" at bounding box center [667, 16] width 57 height 11
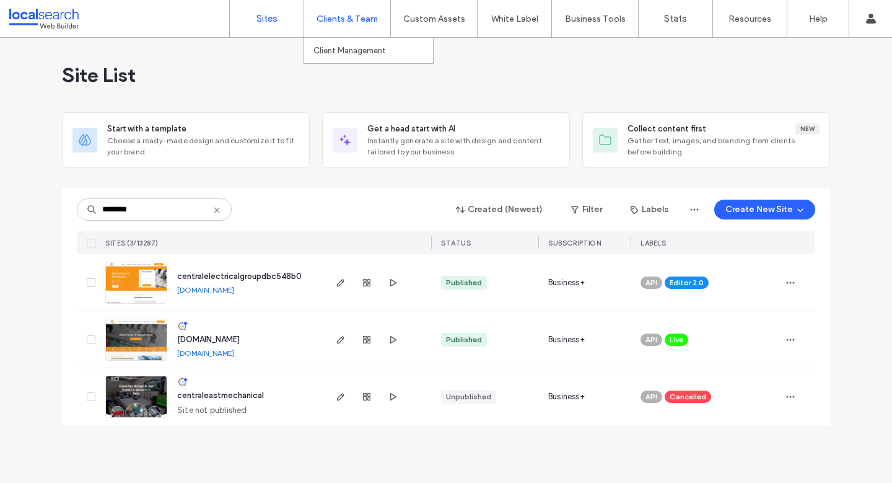
type input "********"
click at [216, 354] on link "[DOMAIN_NAME]" at bounding box center [205, 352] width 57 height 9
click at [340, 341] on use "button" at bounding box center [340, 339] width 7 height 7
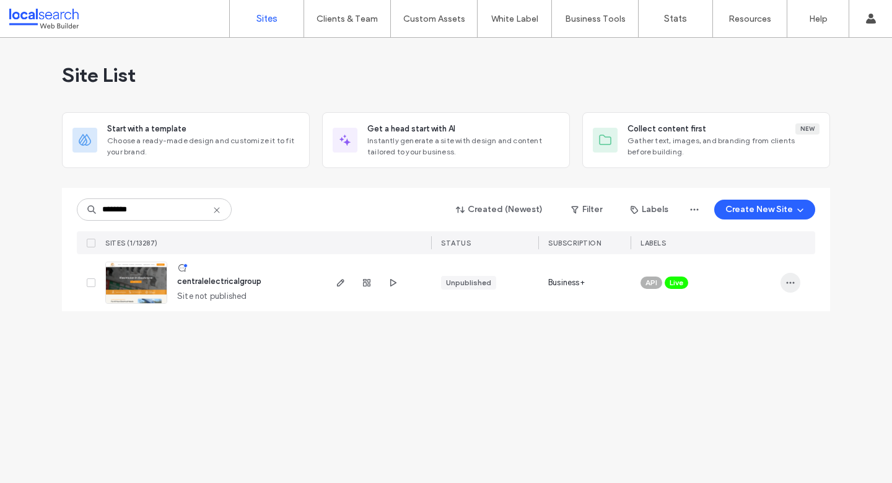
type input "********"
click at [781, 279] on span "button" at bounding box center [791, 283] width 20 height 20
click at [754, 358] on span "Assign Label" at bounding box center [736, 353] width 46 height 12
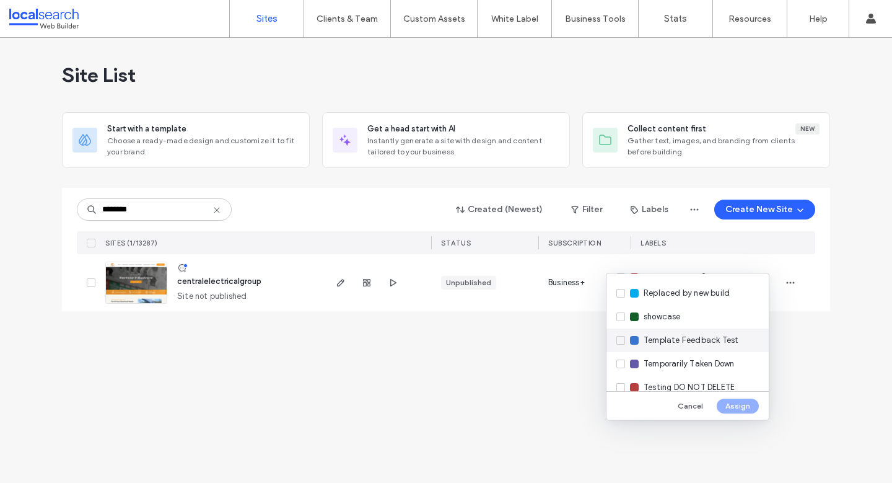
scroll to position [375, 0]
click at [696, 294] on span "Replaced by new build" at bounding box center [687, 292] width 86 height 12
click at [740, 403] on button "Assign" at bounding box center [738, 405] width 42 height 15
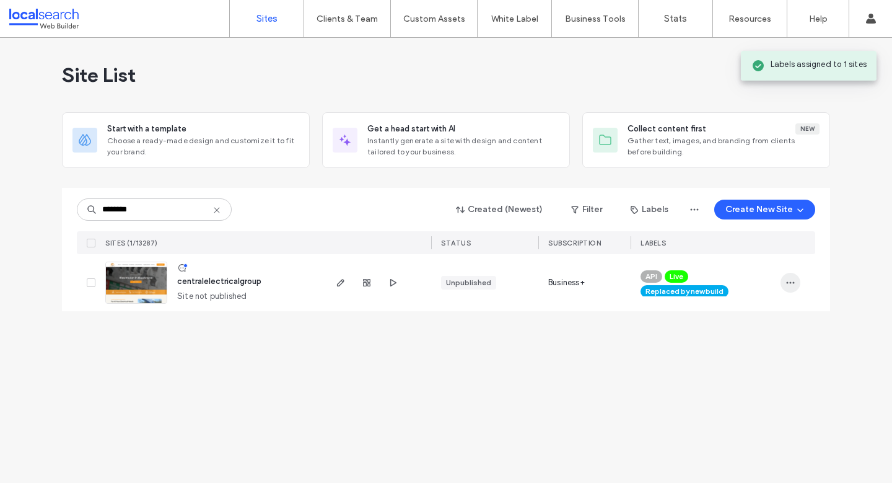
click at [791, 283] on icon "button" at bounding box center [791, 283] width 10 height 10
click at [742, 403] on span "Unassign Label" at bounding box center [741, 409] width 57 height 12
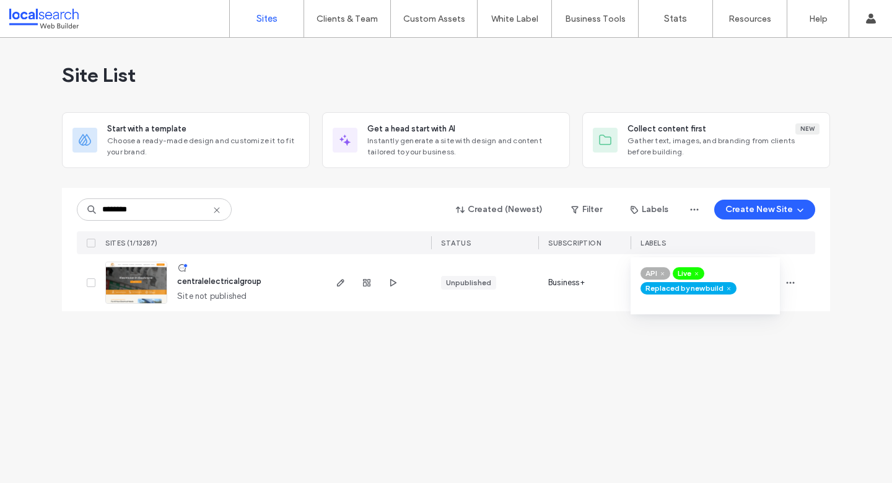
click at [699, 274] on icon at bounding box center [697, 274] width 6 height 6
click at [677, 362] on div "Site List Start with a template Choose a ready-made design and customize it to …" at bounding box center [446, 260] width 892 height 445
click at [341, 281] on use "button" at bounding box center [340, 282] width 7 height 7
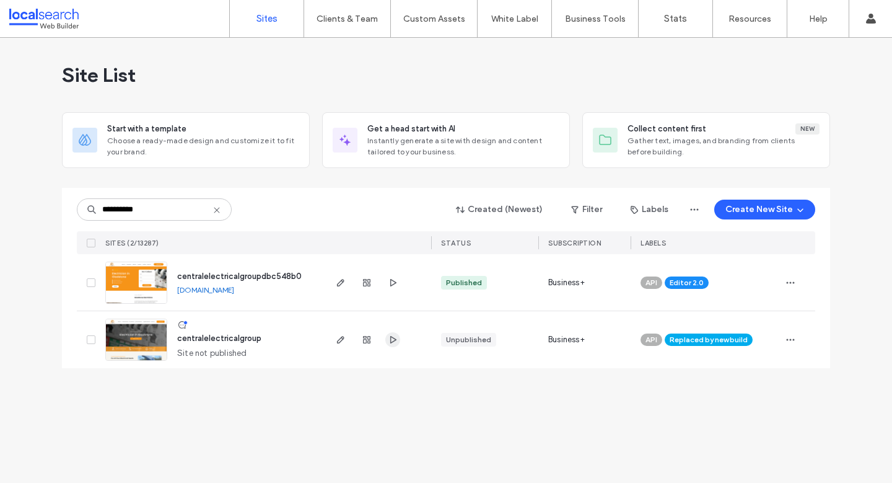
type input "**********"
click at [395, 338] on icon "button" at bounding box center [393, 340] width 10 height 10
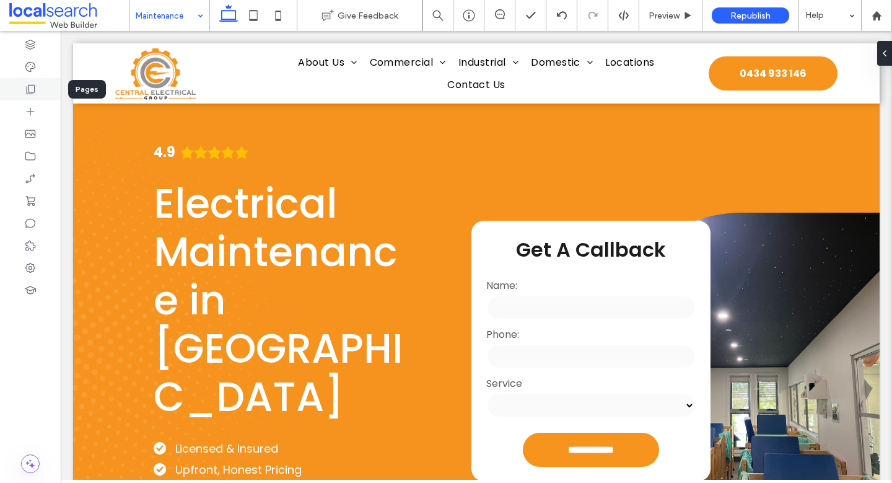
click at [36, 95] on icon at bounding box center [30, 89] width 12 height 12
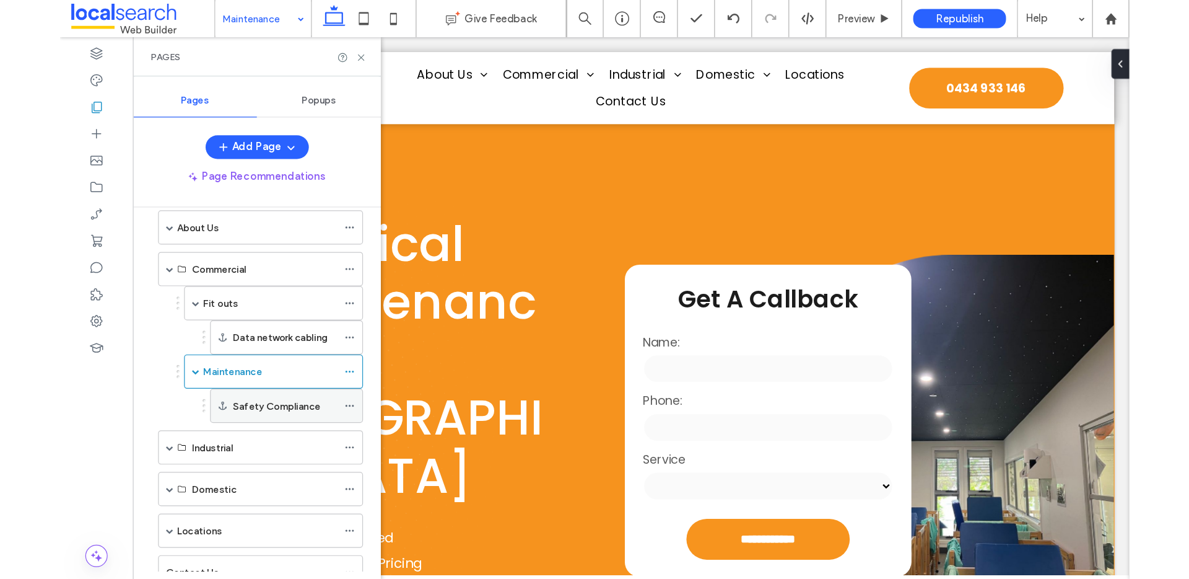
scroll to position [99, 0]
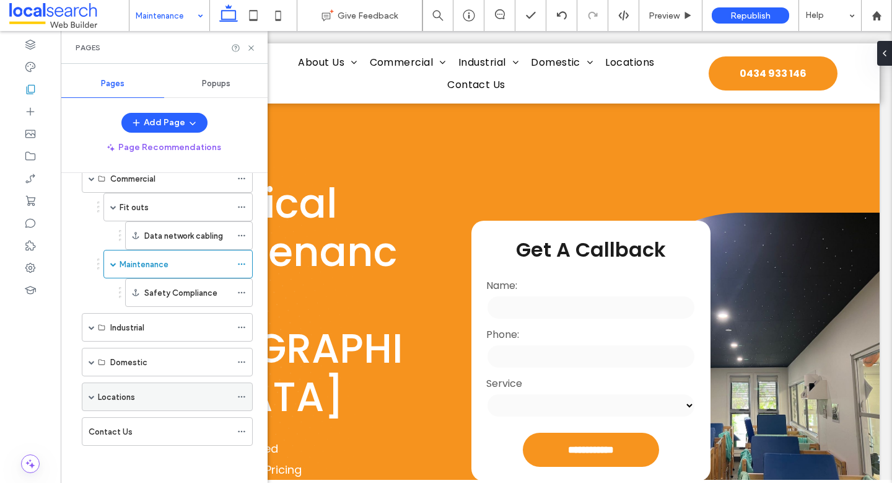
click at [93, 398] on span at bounding box center [92, 396] width 6 height 6
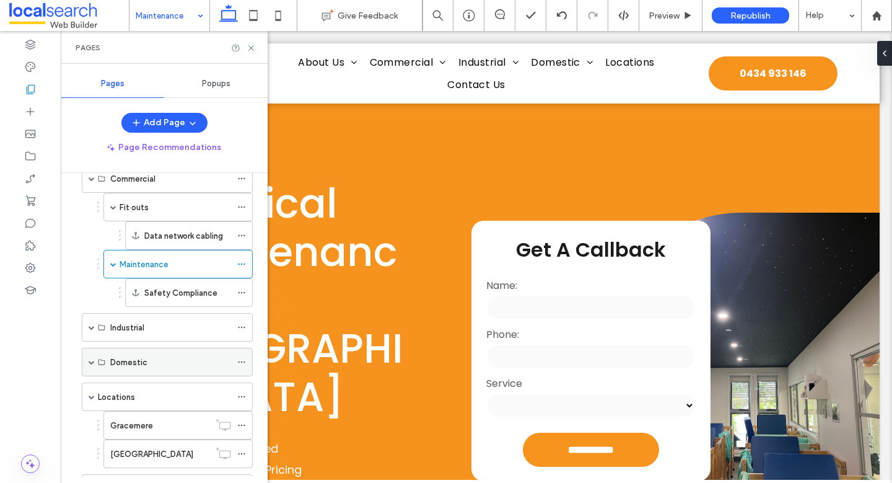
click at [92, 365] on span at bounding box center [92, 361] width 6 height 27
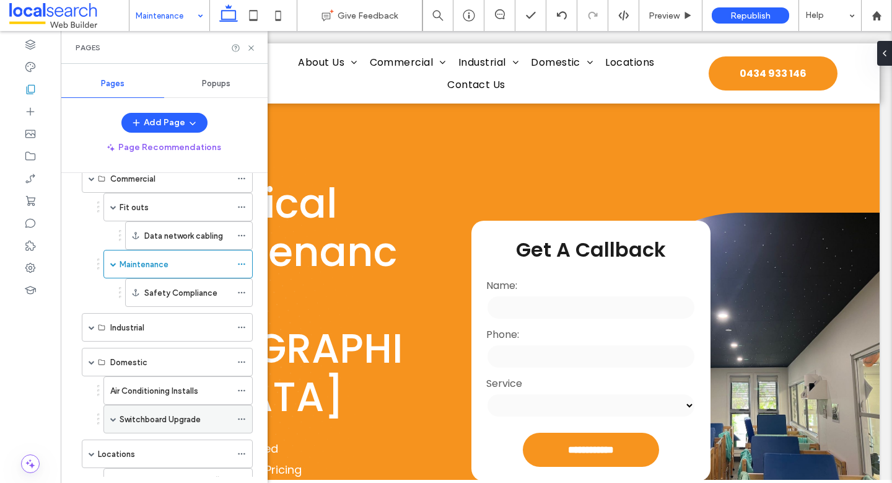
click at [153, 420] on label "Switchboard Upgrade" at bounding box center [160, 419] width 81 height 22
click at [251, 47] on use at bounding box center [250, 47] width 5 height 5
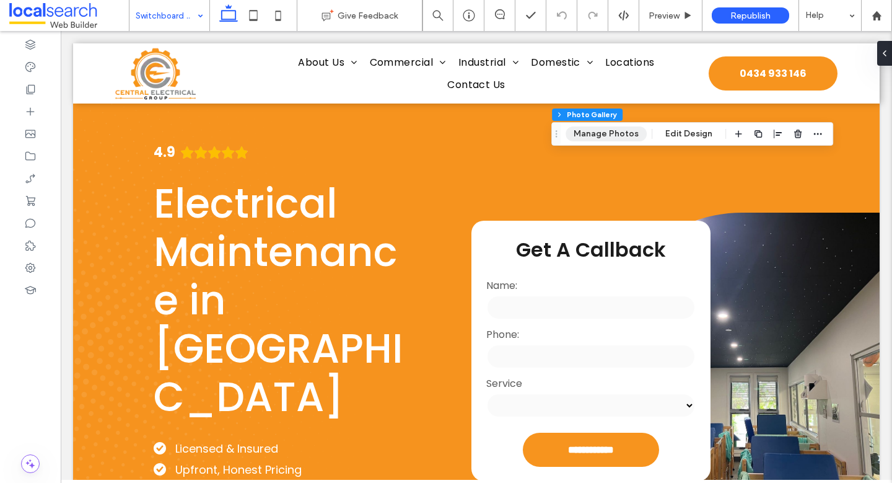
click at [595, 136] on button "Manage Photos" at bounding box center [606, 133] width 81 height 15
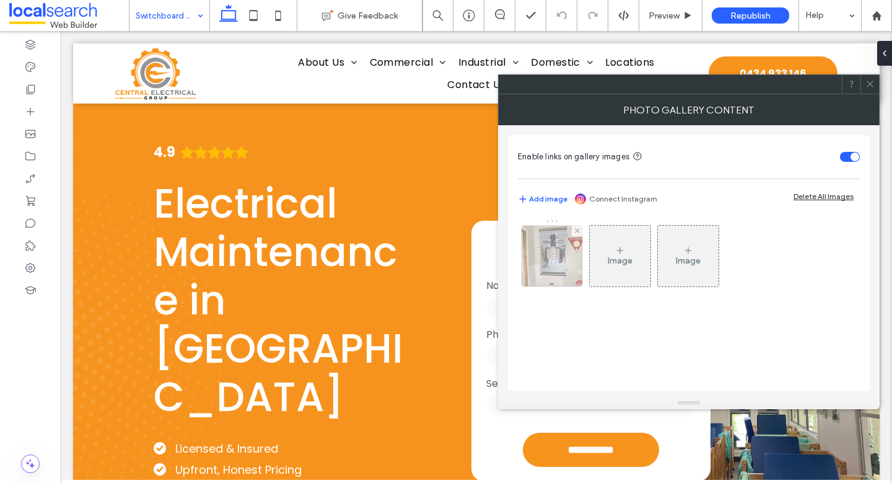
click at [568, 276] on div at bounding box center [552, 256] width 61 height 61
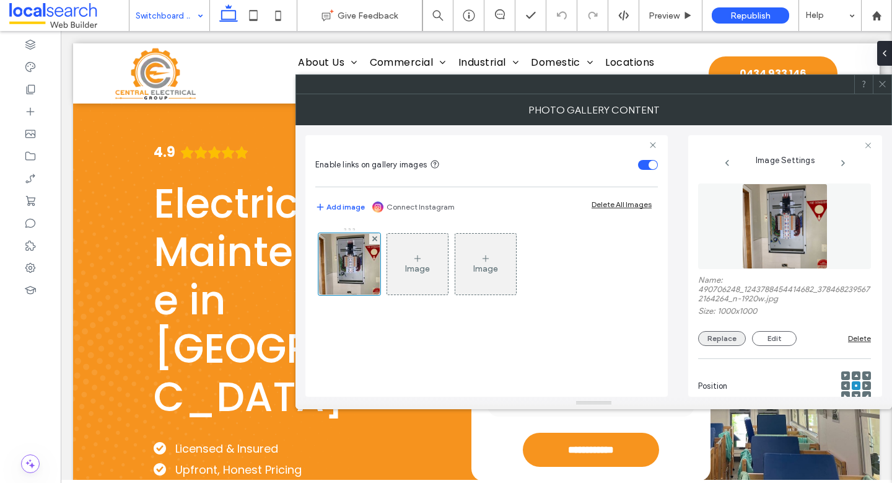
click at [714, 338] on button "Replace" at bounding box center [722, 338] width 48 height 15
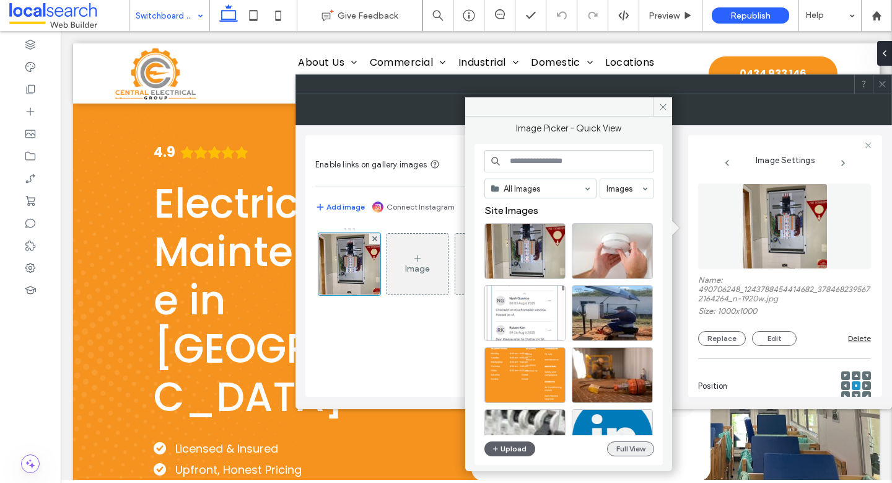
click at [631, 442] on button "Full View" at bounding box center [630, 448] width 47 height 15
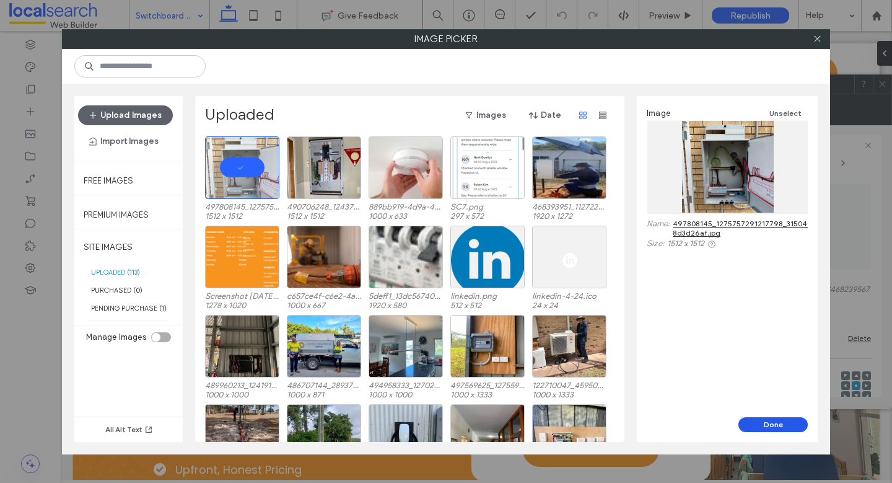
click at [785, 427] on button "Done" at bounding box center [772, 424] width 69 height 15
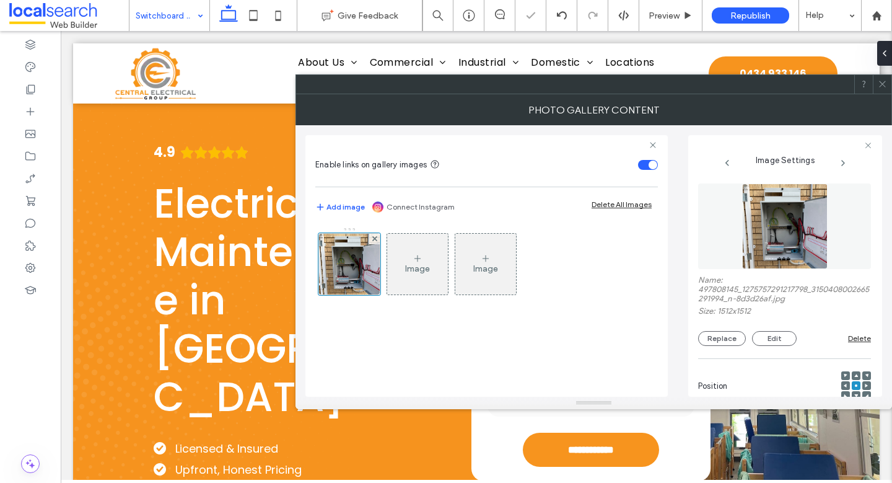
click at [883, 81] on icon at bounding box center [882, 83] width 9 height 9
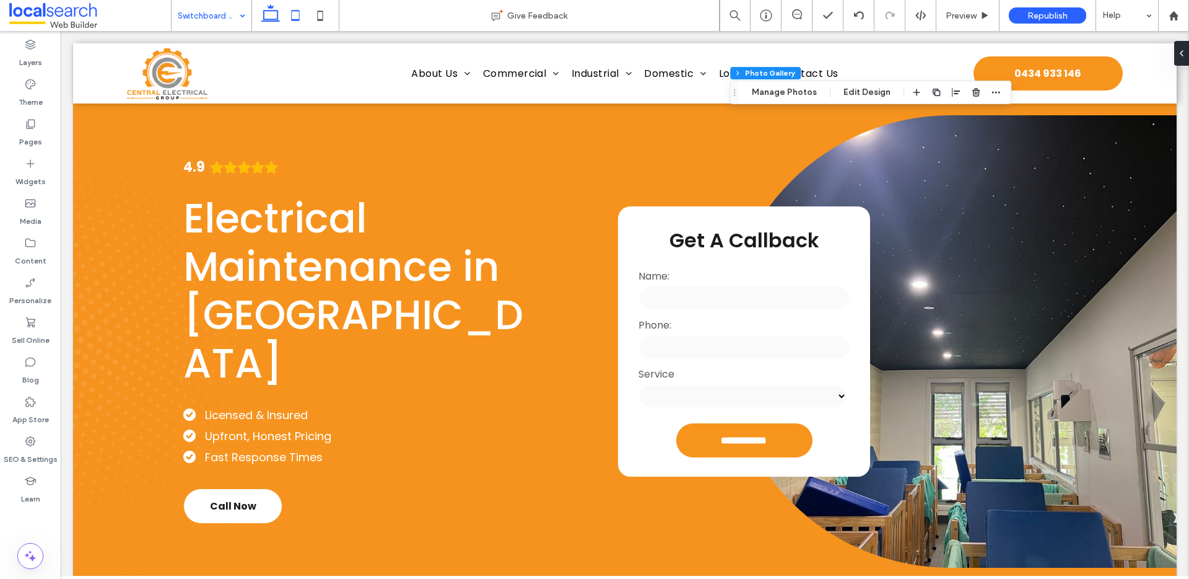
click at [298, 12] on icon at bounding box center [295, 15] width 25 height 25
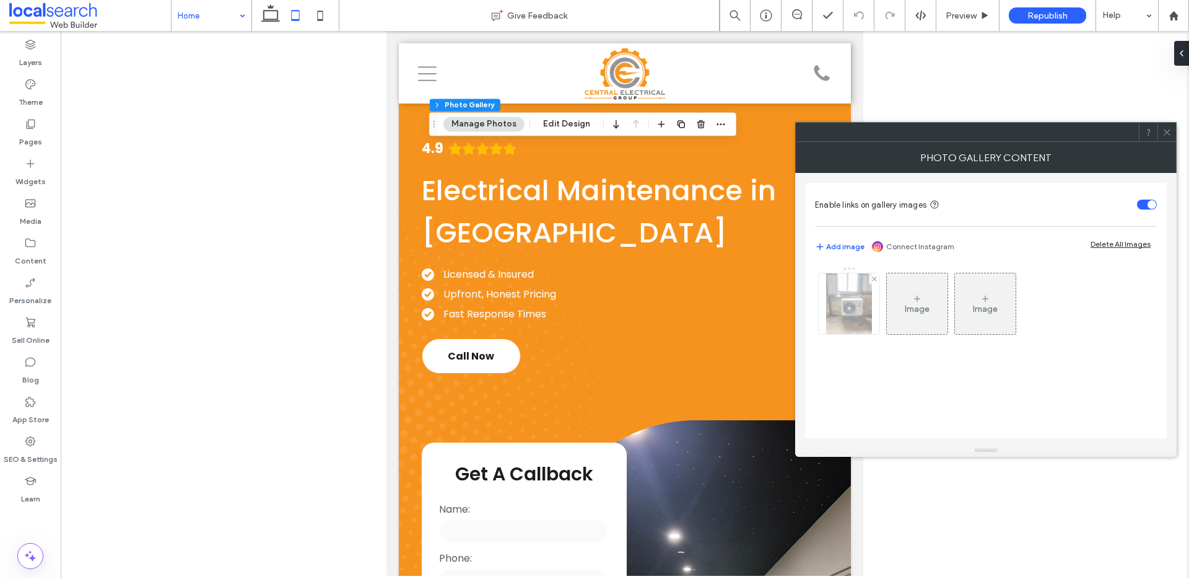
click at [864, 311] on img at bounding box center [849, 303] width 46 height 61
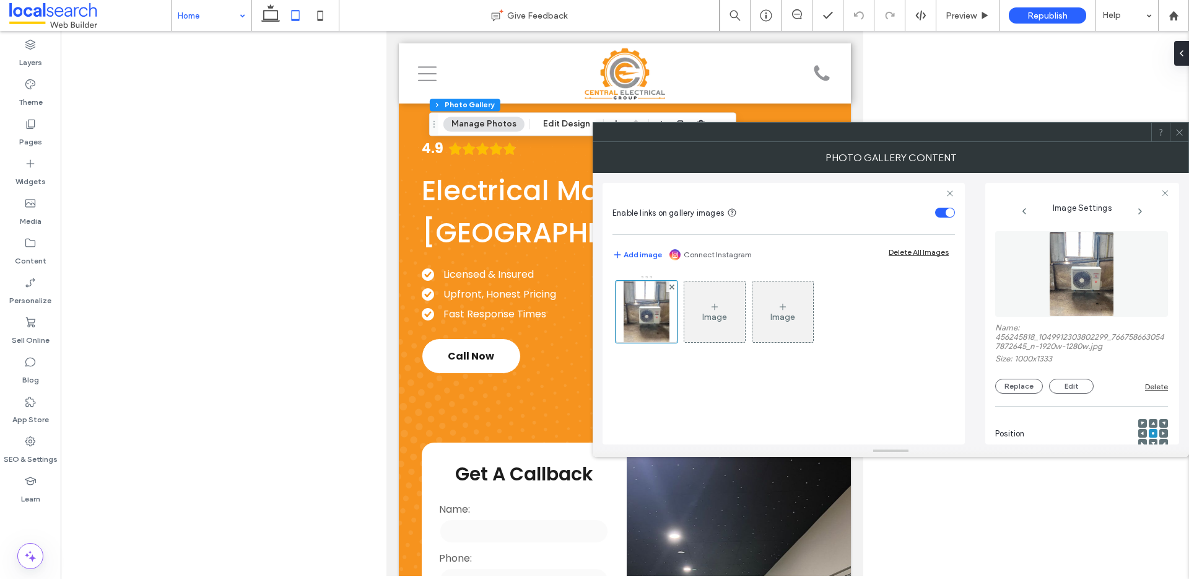
click at [891, 423] on use at bounding box center [1154, 423] width 4 height 3
click at [891, 434] on icon at bounding box center [1154, 433] width 4 height 4
click at [891, 387] on button "Edit" at bounding box center [1071, 386] width 45 height 15
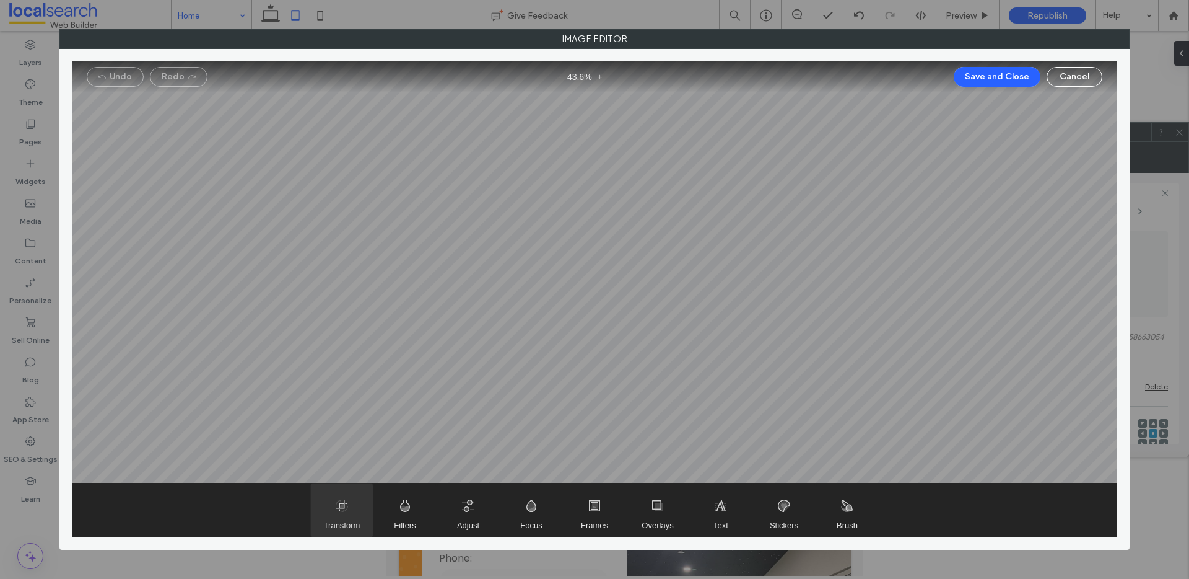
click at [366, 482] on span "Transform" at bounding box center [342, 509] width 62 height 53
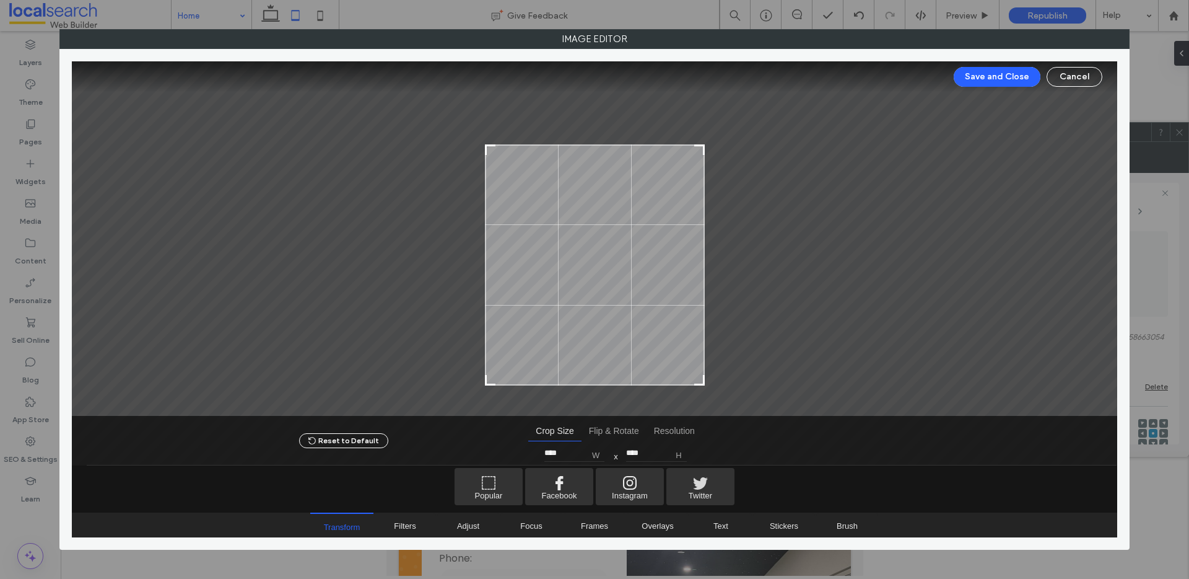
type input "****"
drag, startPoint x: 703, startPoint y: 96, endPoint x: 713, endPoint y: 152, distance: 56.7
click at [713, 152] on div at bounding box center [595, 238] width 1046 height 355
click at [891, 76] on button "Save and Close" at bounding box center [997, 77] width 87 height 20
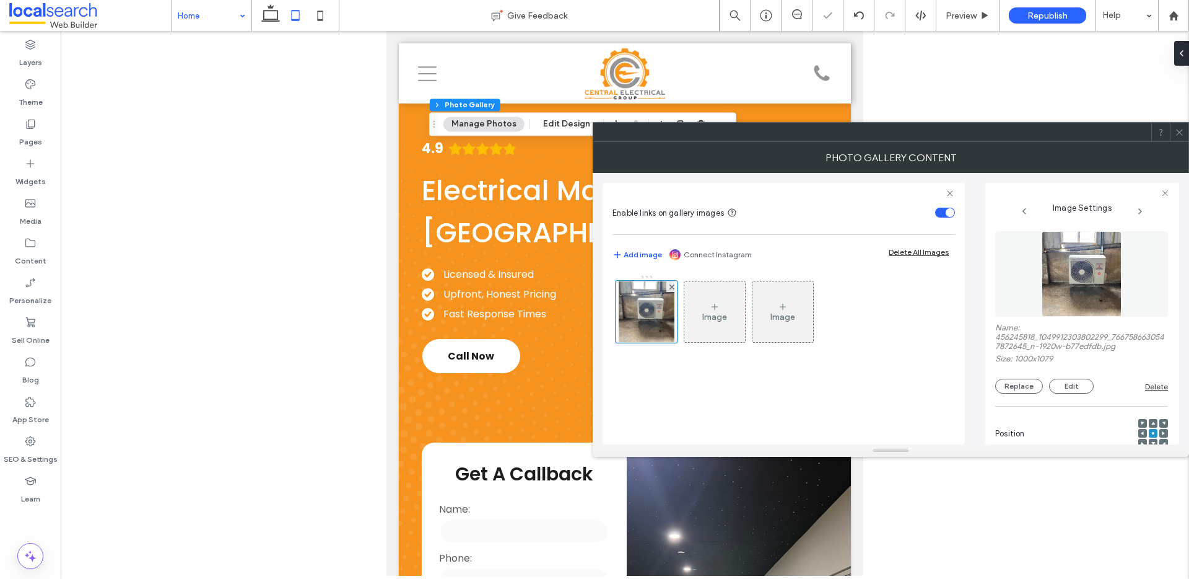
click at [891, 131] on use at bounding box center [1179, 132] width 6 height 6
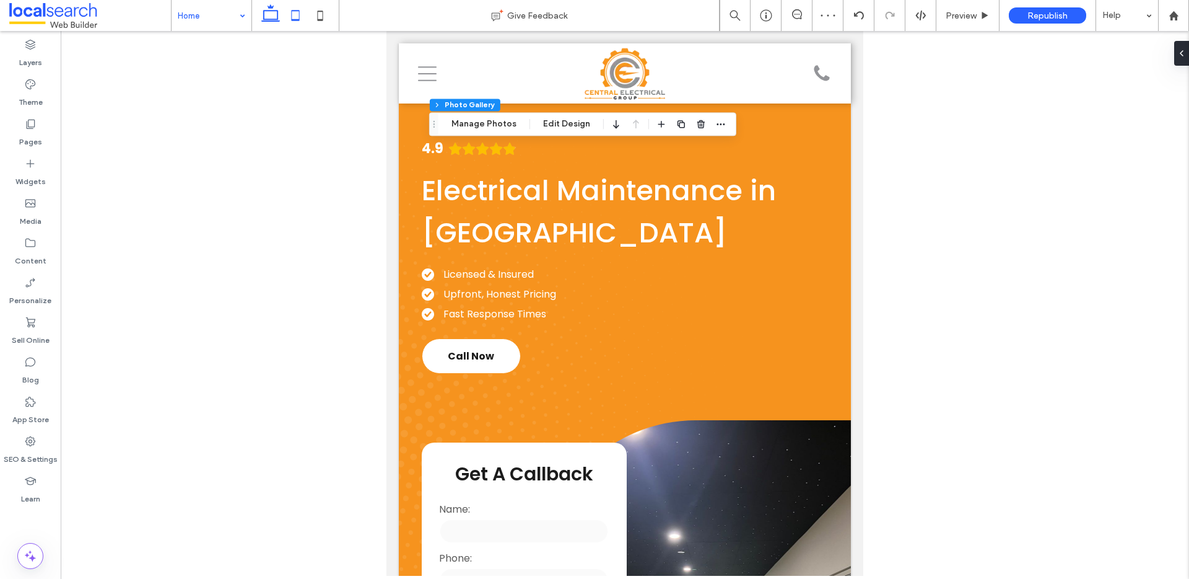
click at [269, 13] on icon at bounding box center [270, 15] width 25 height 25
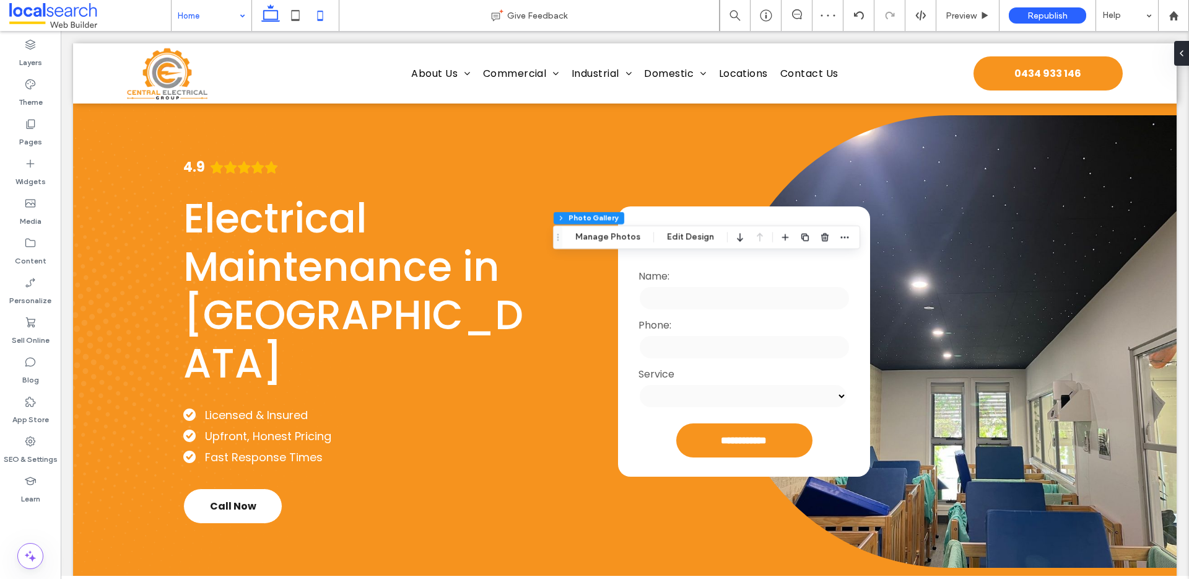
click at [322, 17] on icon at bounding box center [320, 15] width 25 height 25
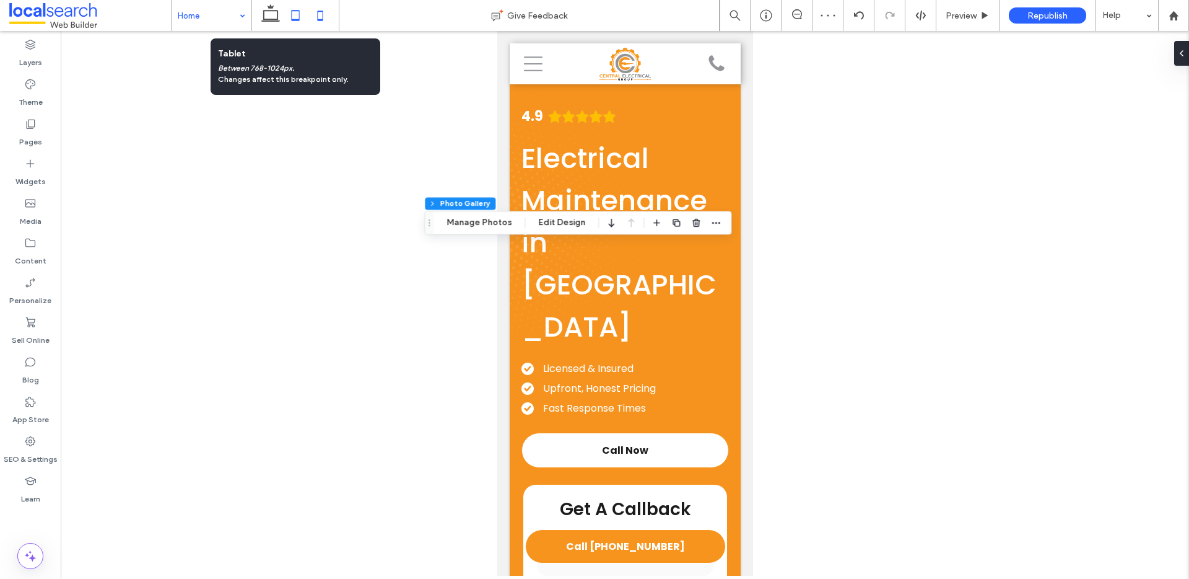
click at [297, 14] on icon at bounding box center [295, 15] width 25 height 25
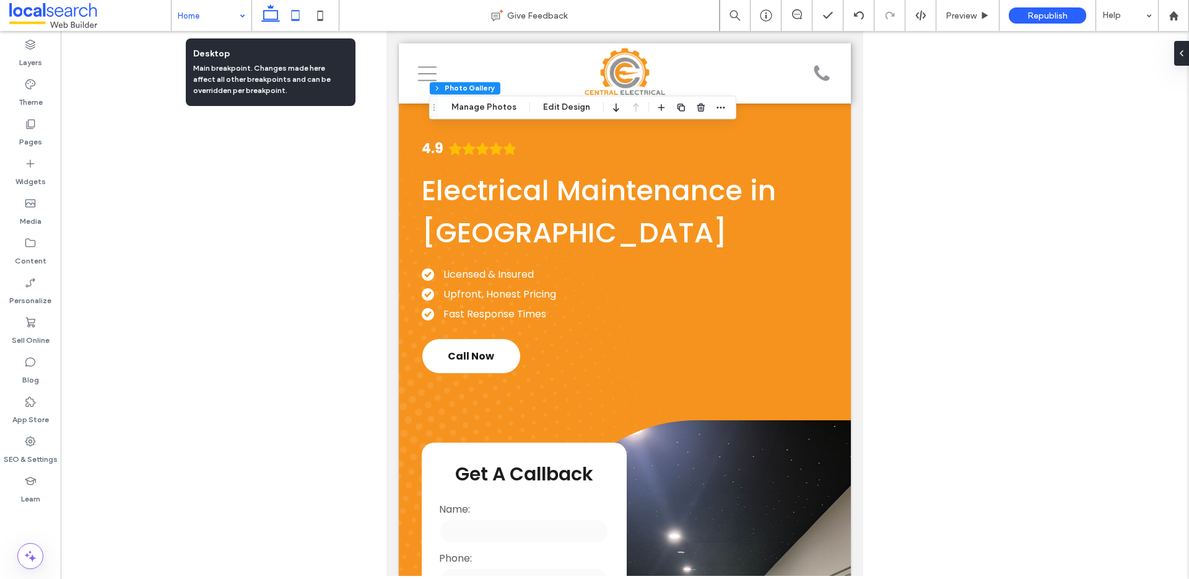
click at [268, 11] on use at bounding box center [270, 12] width 19 height 17
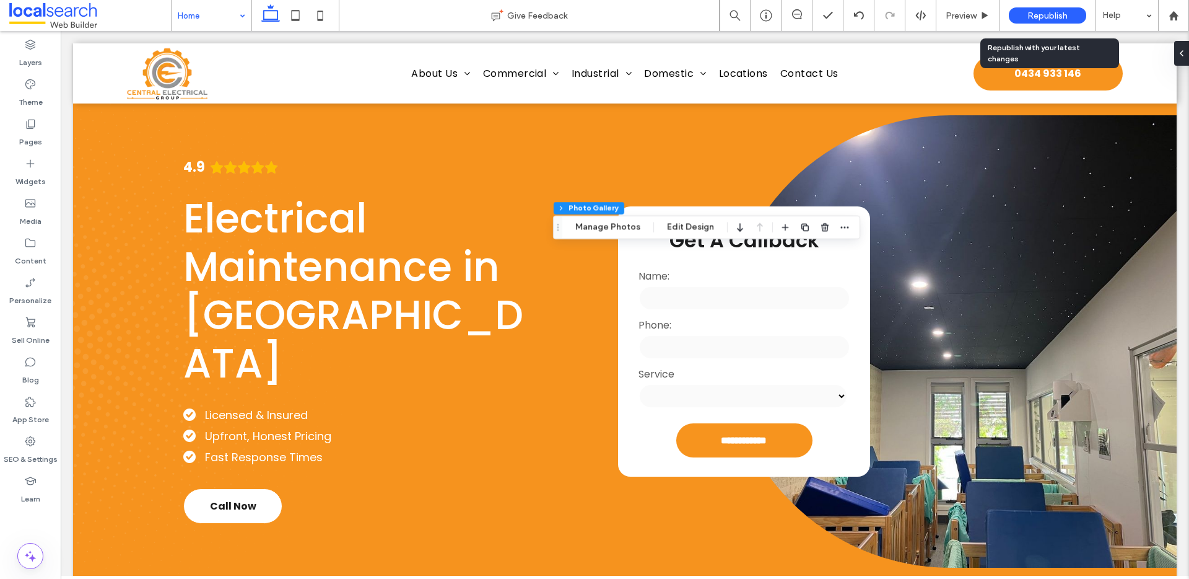
click at [891, 14] on span "Republish" at bounding box center [1048, 16] width 40 height 11
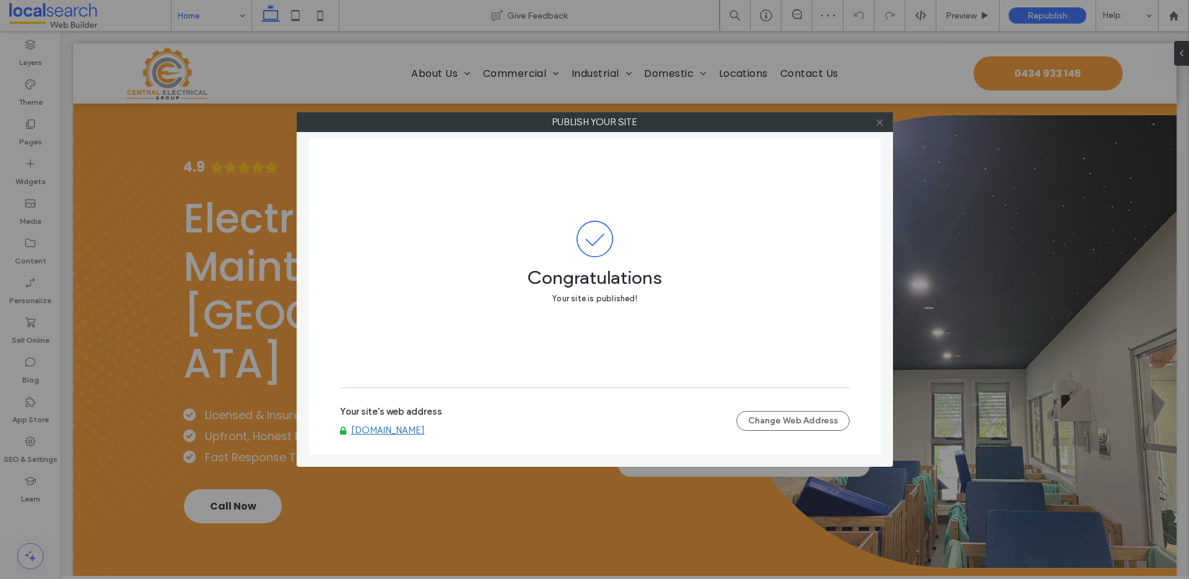
click at [880, 120] on icon at bounding box center [879, 122] width 9 height 9
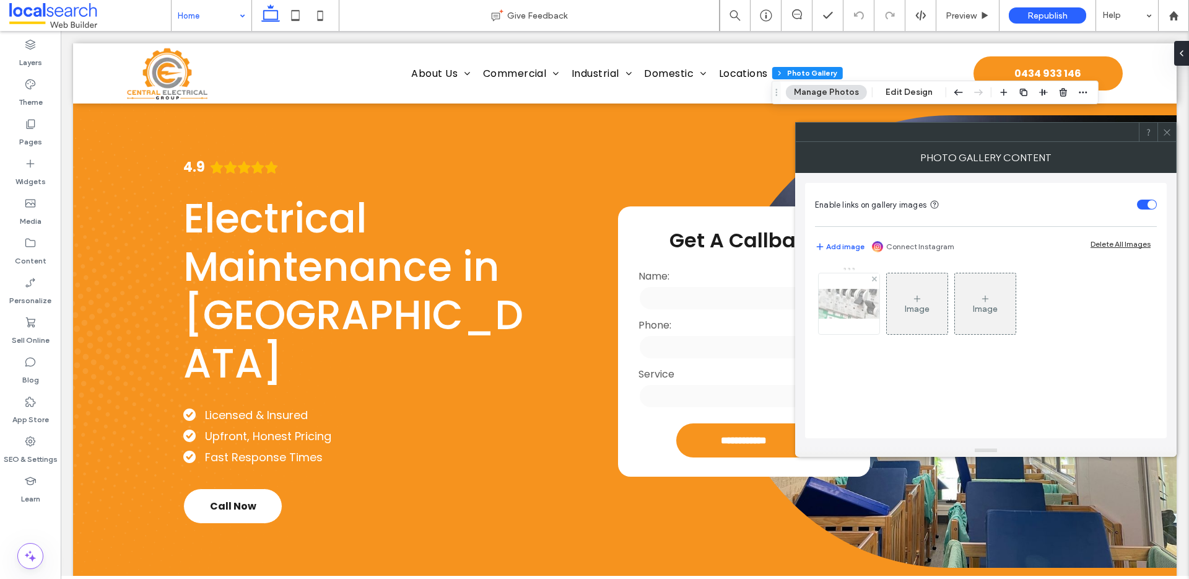
click at [834, 315] on img at bounding box center [849, 304] width 99 height 30
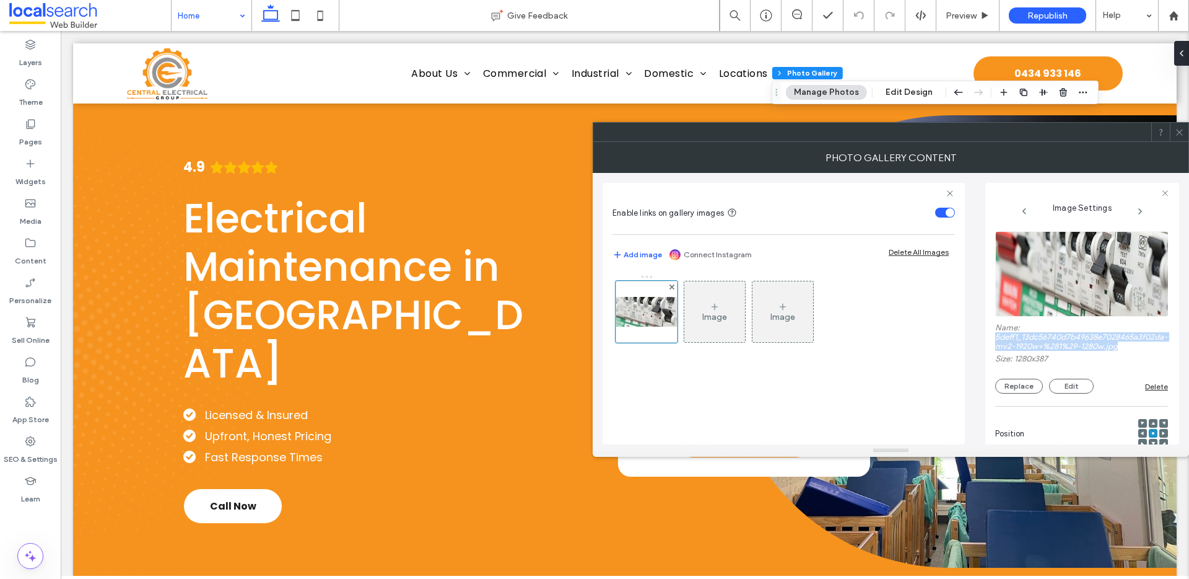
drag, startPoint x: 997, startPoint y: 335, endPoint x: 1160, endPoint y: 343, distance: 163.2
click at [891, 343] on label "Name: 5deff1_13dc56740d7b49638e7028465a3f02da-mv2-1920w+%281%29-1280w.jpg" at bounding box center [1082, 338] width 173 height 31
copy label "5deff1_13dc56740d7b49638e7028465a3f02da-mv2-1920w+%281%29-1280w.jpg"
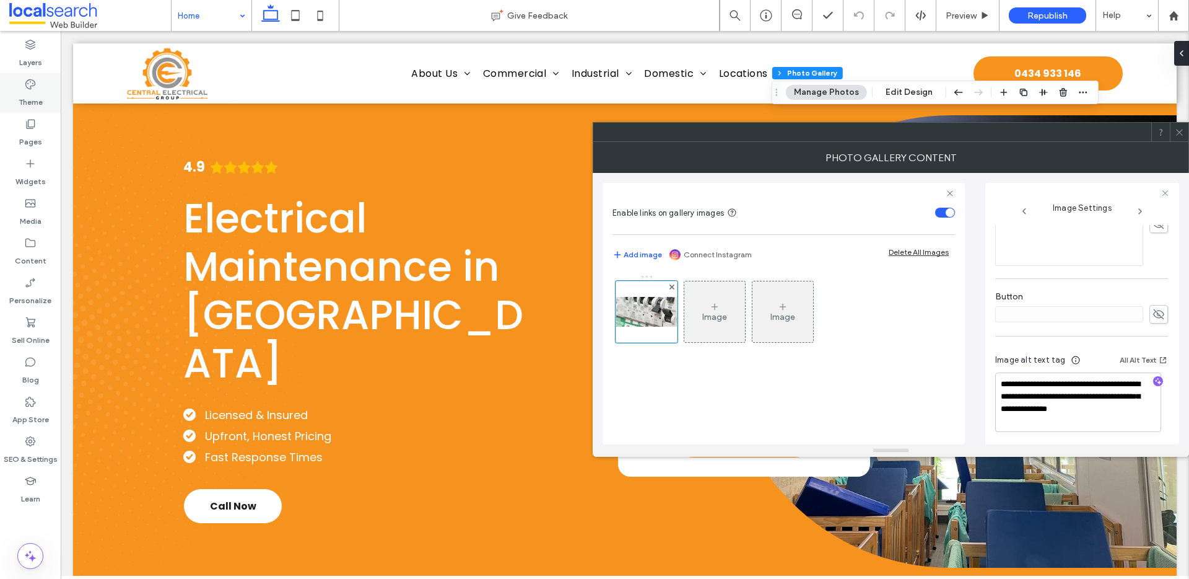
scroll to position [397, 0]
drag, startPoint x: 1064, startPoint y: 418, endPoint x: 1002, endPoint y: 380, distance: 72.6
click at [891, 379] on textarea "**********" at bounding box center [1079, 398] width 166 height 59
click at [891, 131] on icon at bounding box center [1179, 132] width 9 height 9
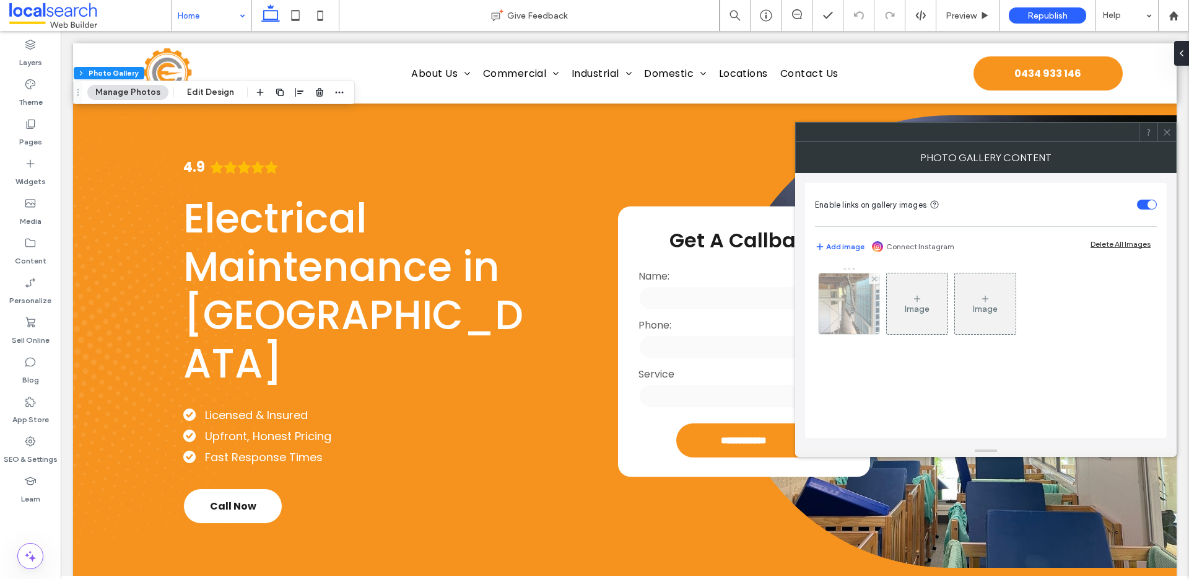
click at [852, 306] on img at bounding box center [849, 303] width 81 height 61
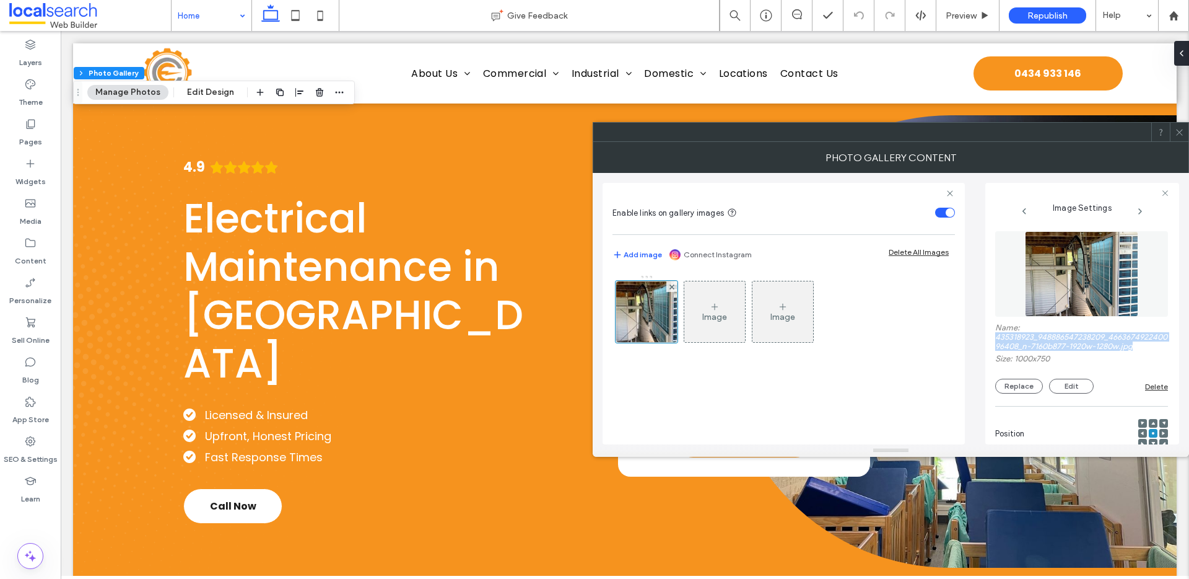
drag, startPoint x: 995, startPoint y: 336, endPoint x: 1161, endPoint y: 342, distance: 166.1
click at [891, 342] on label "Name: 435318923_948886547238209_466367492240096408_n-7160b877-1920w-1280w.jpg" at bounding box center [1082, 338] width 173 height 31
copy label "435318923_948886547238209_466367492240096408_n-7160b877-1920w-1280w.jpg"
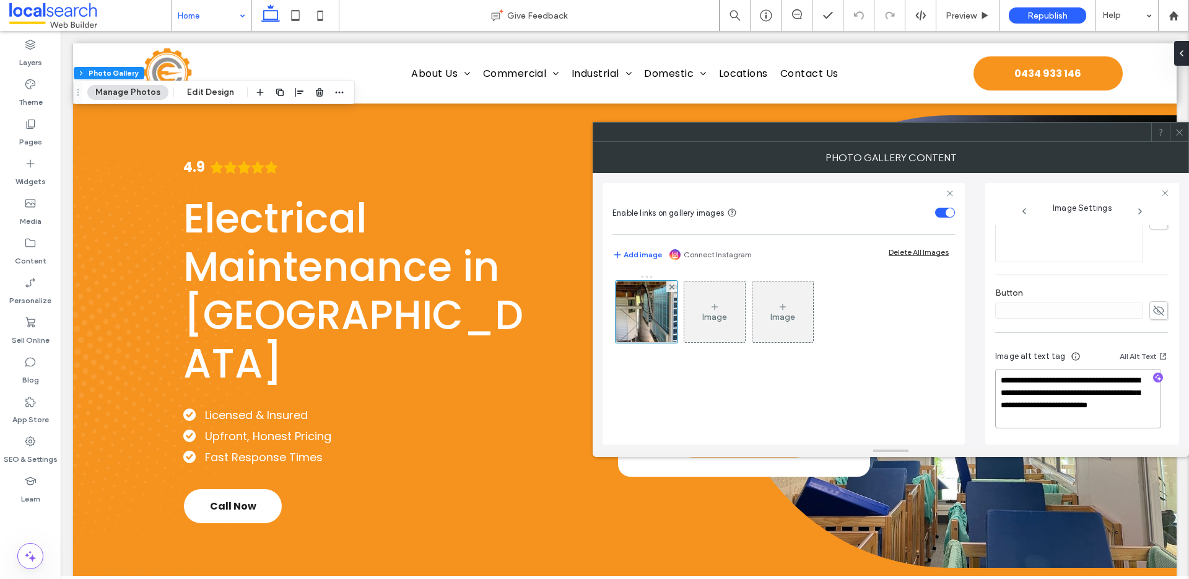
drag, startPoint x: 1108, startPoint y: 414, endPoint x: 996, endPoint y: 379, distance: 117.4
click at [891, 379] on textarea "**********" at bounding box center [1079, 398] width 166 height 59
click at [891, 131] on use at bounding box center [1179, 132] width 6 height 6
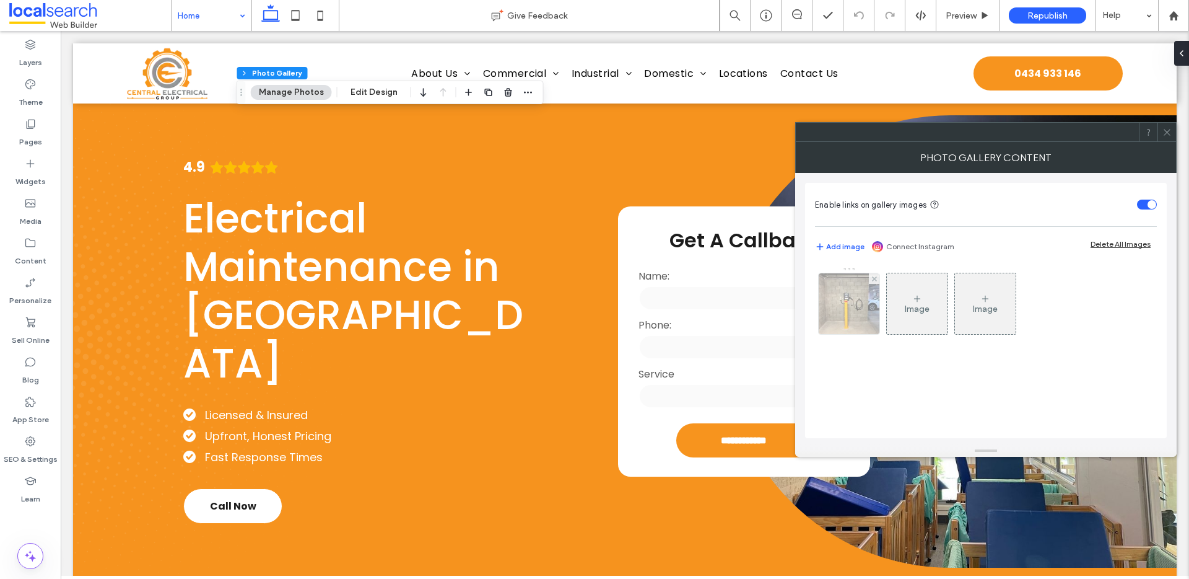
click at [840, 319] on img at bounding box center [849, 303] width 61 height 61
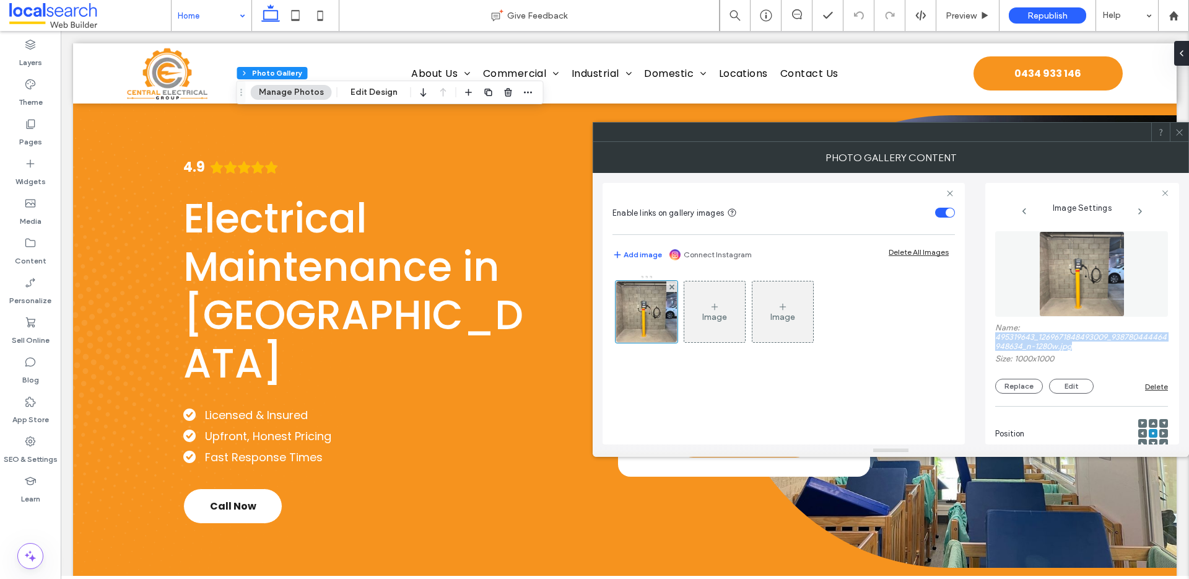
drag, startPoint x: 993, startPoint y: 335, endPoint x: 1111, endPoint y: 347, distance: 119.0
click at [891, 347] on div "**********" at bounding box center [1083, 313] width 194 height 261
copy label "495319643_1269671848493009_938780444464948634_n-1280w.jpg"
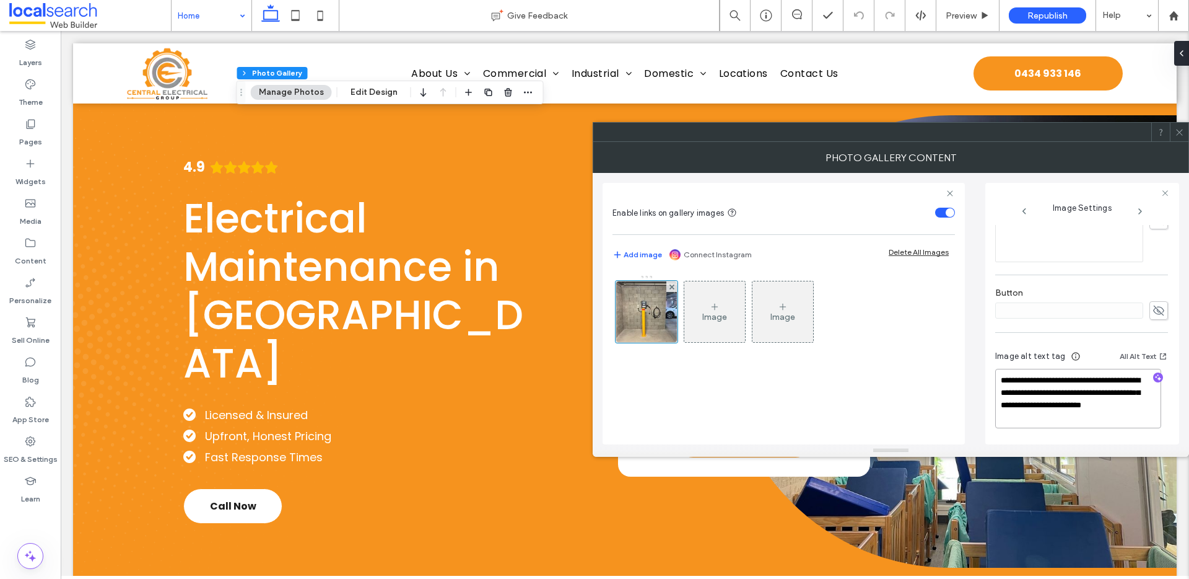
drag, startPoint x: 1111, startPoint y: 422, endPoint x: 991, endPoint y: 379, distance: 127.2
click at [891, 379] on div "**********" at bounding box center [1083, 313] width 194 height 261
click at [891, 133] on div at bounding box center [1179, 132] width 19 height 19
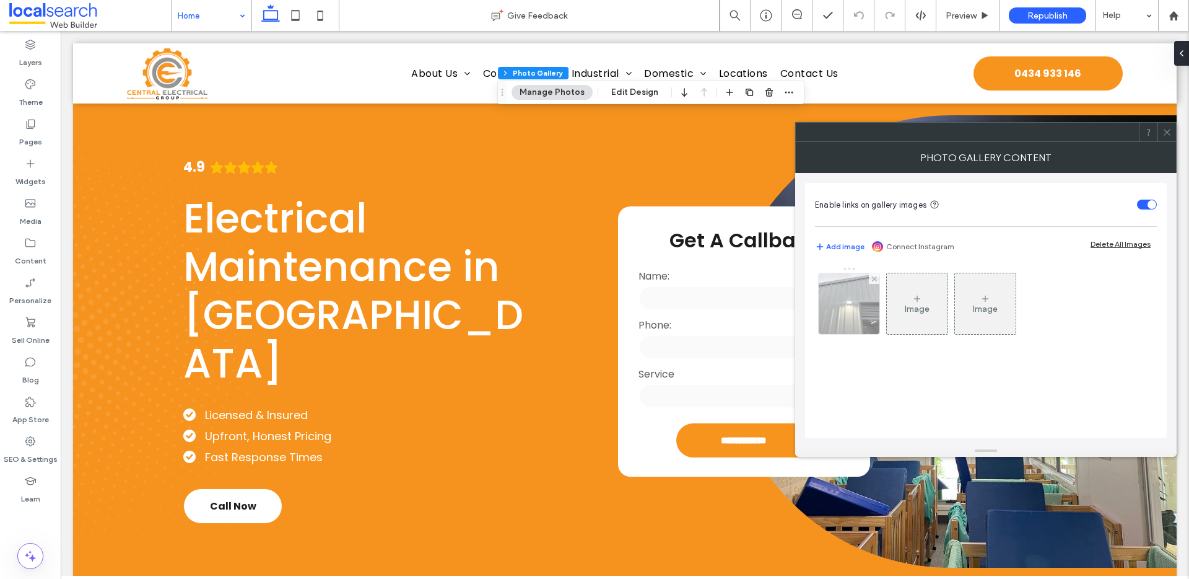
click at [856, 321] on img at bounding box center [849, 303] width 61 height 61
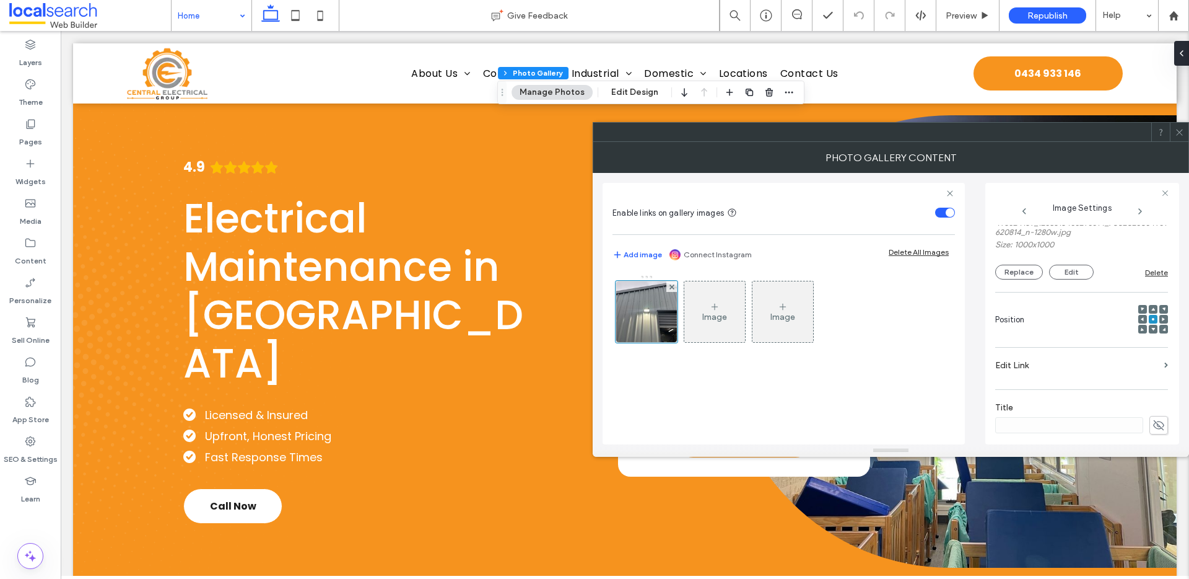
scroll to position [0, 0]
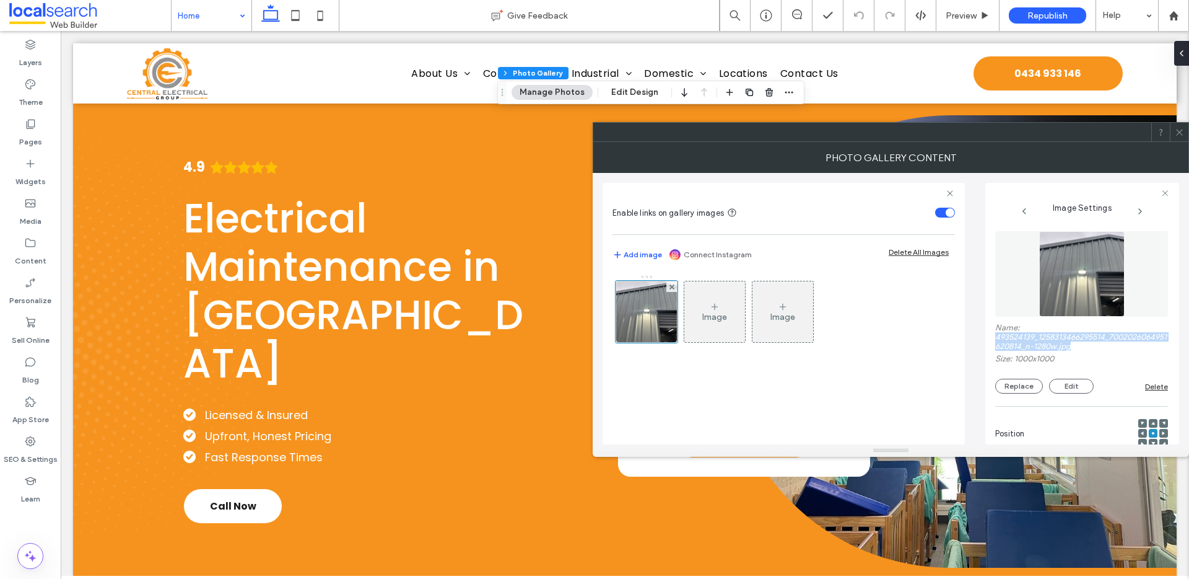
drag, startPoint x: 994, startPoint y: 334, endPoint x: 1092, endPoint y: 347, distance: 98.7
click at [891, 347] on div "**********" at bounding box center [1083, 313] width 194 height 261
copy label "493524139_1258313466295514_7002026064951620814_n-1280w.jpg"
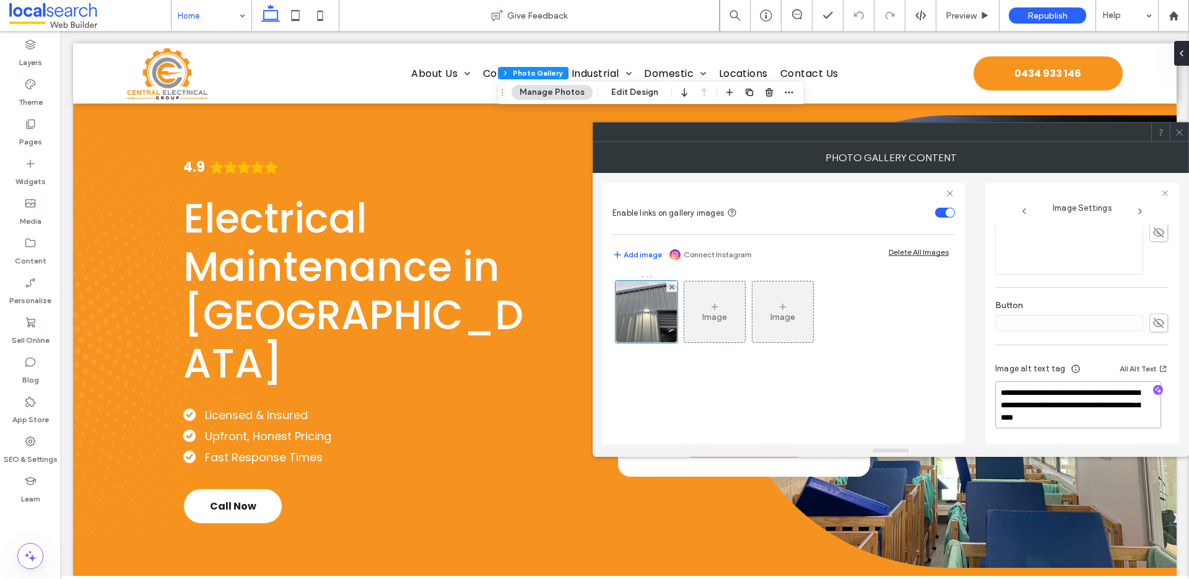
drag, startPoint x: 1103, startPoint y: 421, endPoint x: 1001, endPoint y: 390, distance: 107.0
click at [891, 390] on textarea "**********" at bounding box center [1079, 404] width 166 height 47
click at [891, 136] on div at bounding box center [1179, 132] width 19 height 19
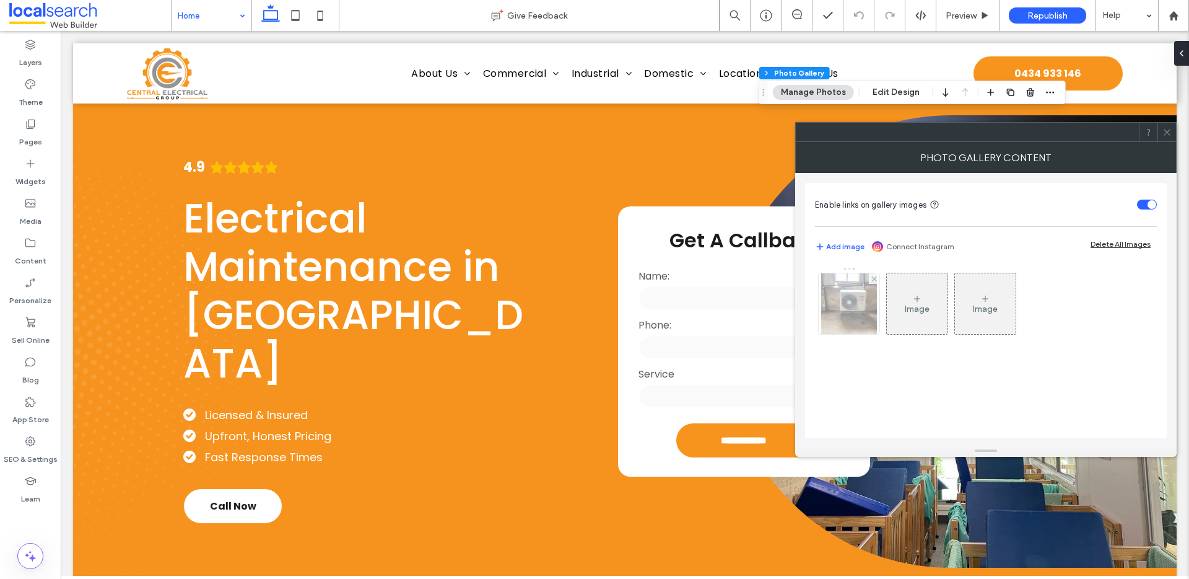
click at [843, 313] on img at bounding box center [849, 303] width 56 height 61
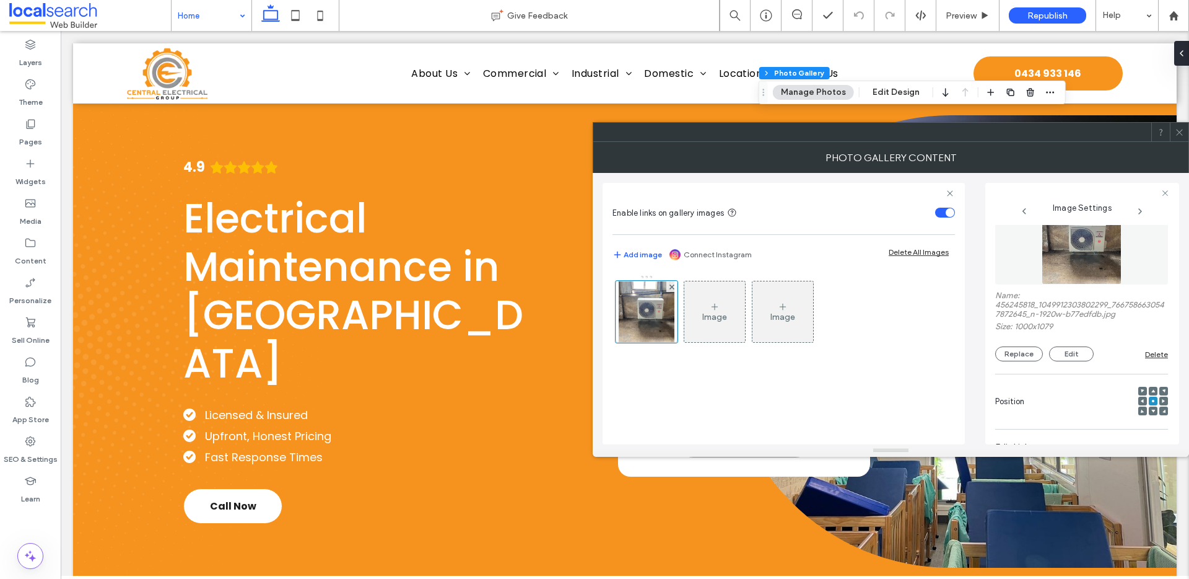
scroll to position [102, 0]
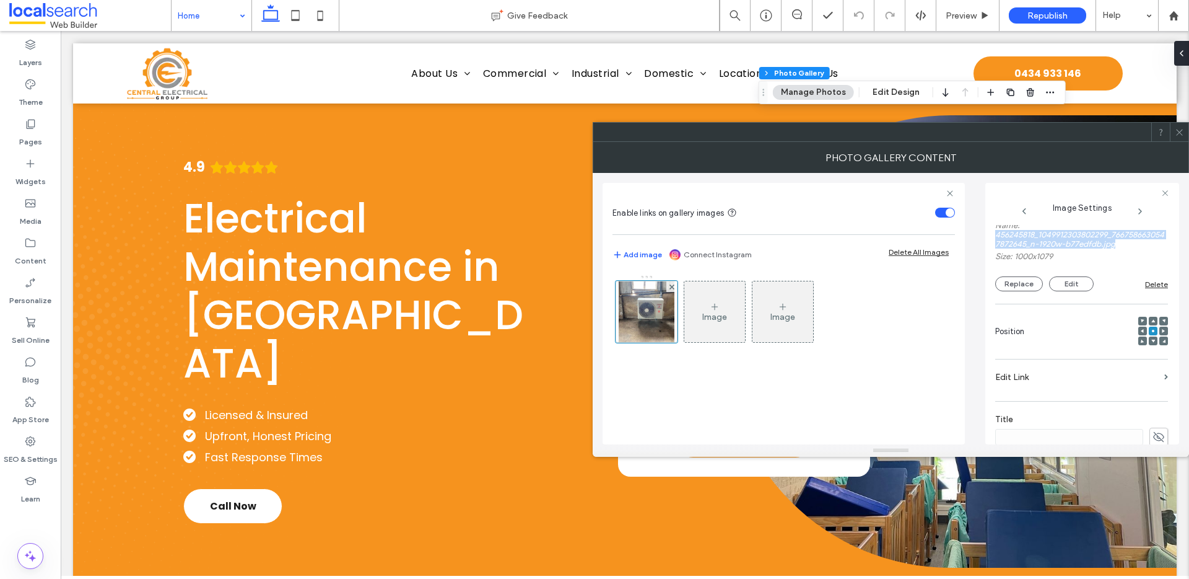
drag, startPoint x: 997, startPoint y: 236, endPoint x: 1134, endPoint y: 250, distance: 137.7
click at [891, 250] on label "Name: 456245818_1049912303802299_7667586630547872645_n-1920w-b77edfdb.jpg" at bounding box center [1082, 236] width 173 height 31
copy label "456245818_1049912303802299_7667586630547872645_n-1920w-b77edfdb.jpg"
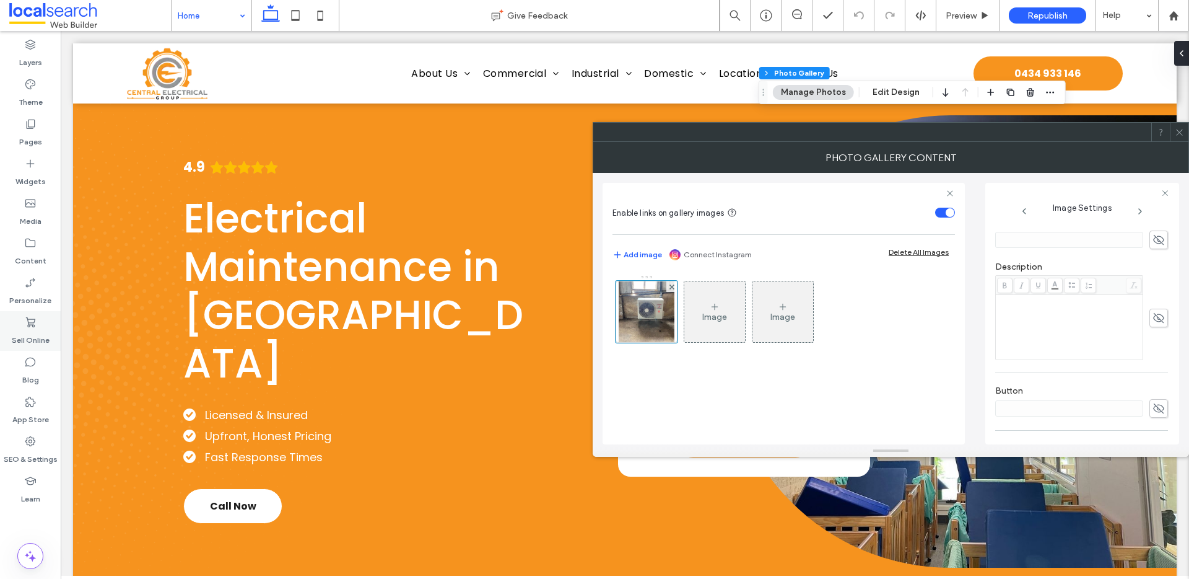
scroll to position [397, 0]
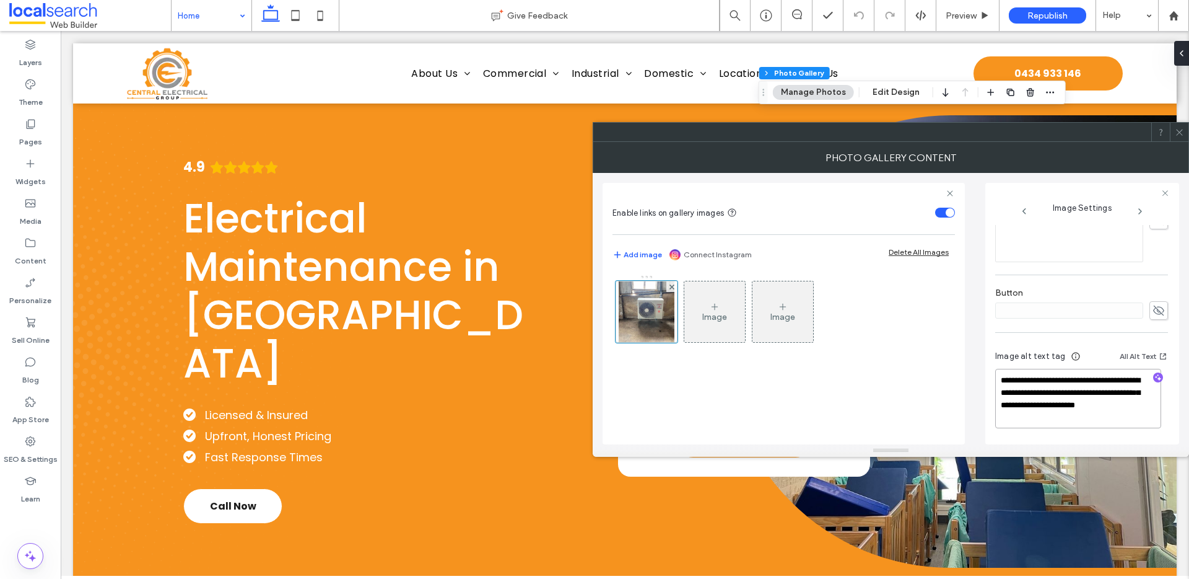
drag, startPoint x: 1100, startPoint y: 414, endPoint x: 1001, endPoint y: 382, distance: 104.2
click at [891, 382] on textarea "**********" at bounding box center [1079, 398] width 166 height 59
click at [891, 134] on use at bounding box center [1179, 132] width 6 height 6
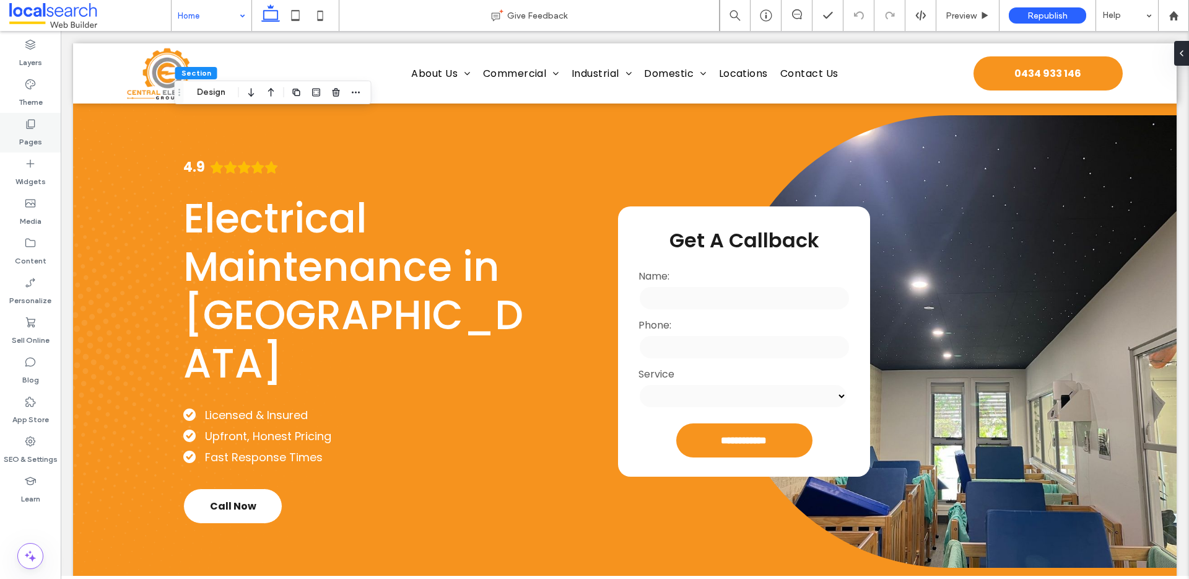
click at [49, 126] on div "Pages" at bounding box center [30, 133] width 61 height 40
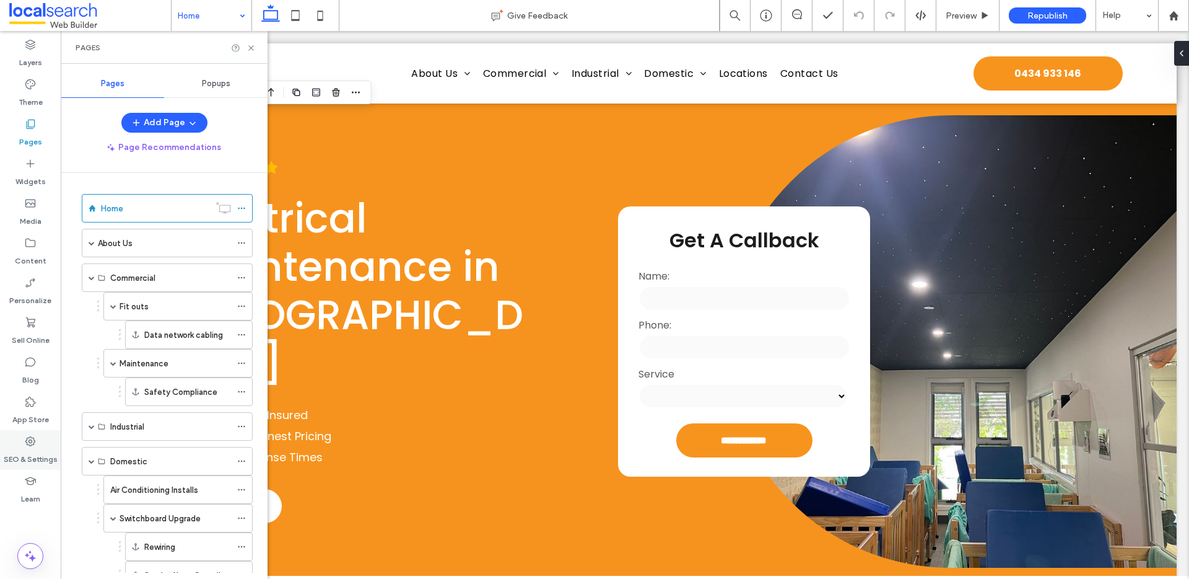
click at [28, 442] on icon at bounding box center [30, 441] width 12 height 12
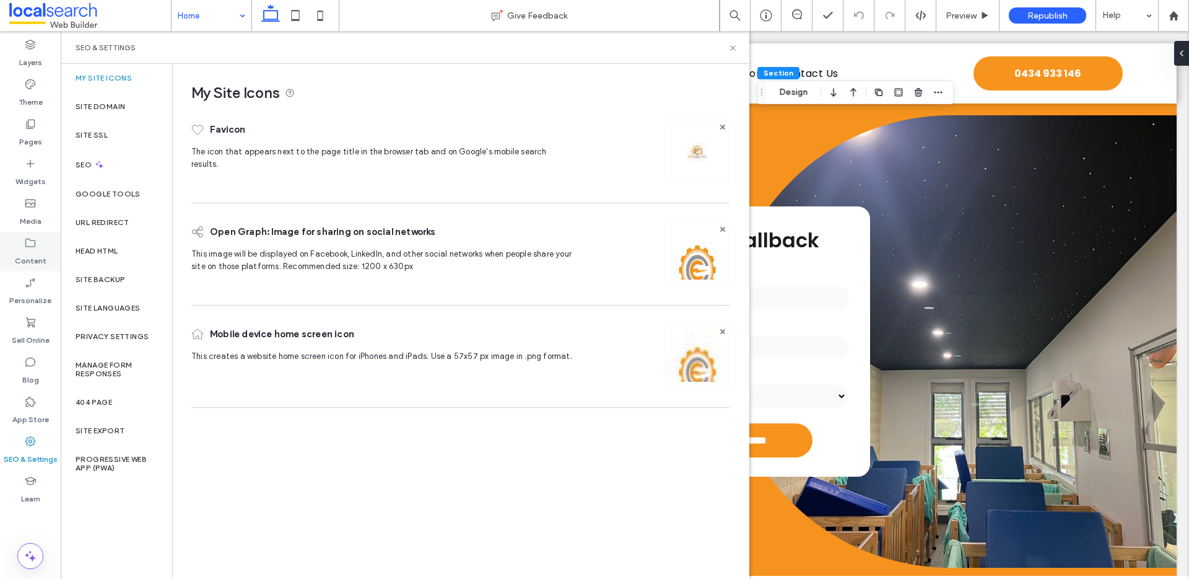
click at [38, 235] on div "Content" at bounding box center [30, 252] width 61 height 40
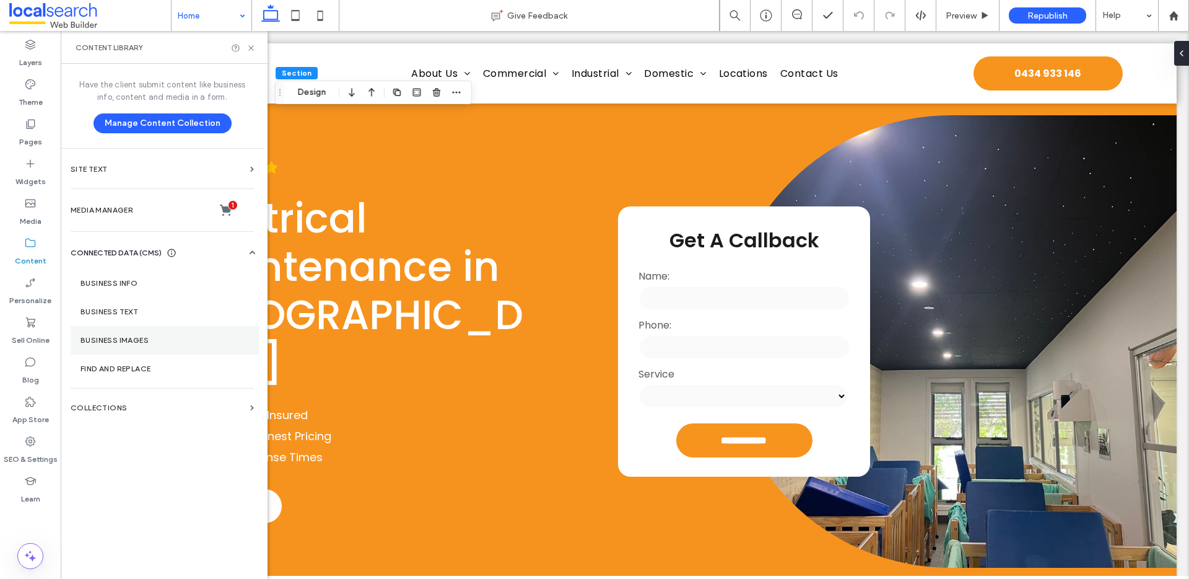
click at [133, 331] on section "Business Images" at bounding box center [165, 340] width 188 height 28
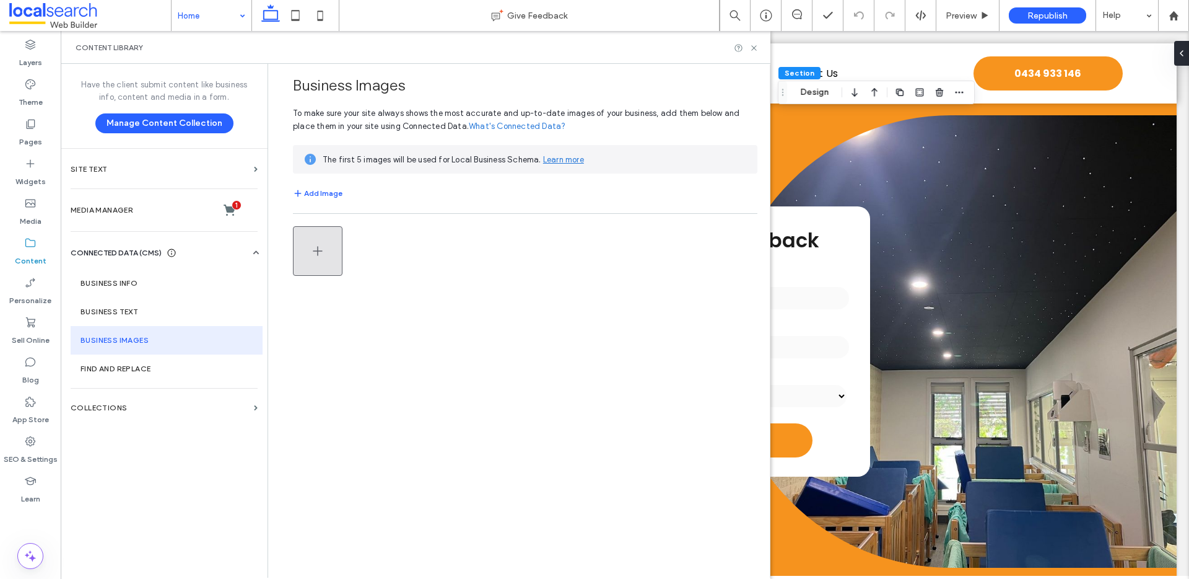
click at [314, 245] on icon "button" at bounding box center [317, 250] width 15 height 15
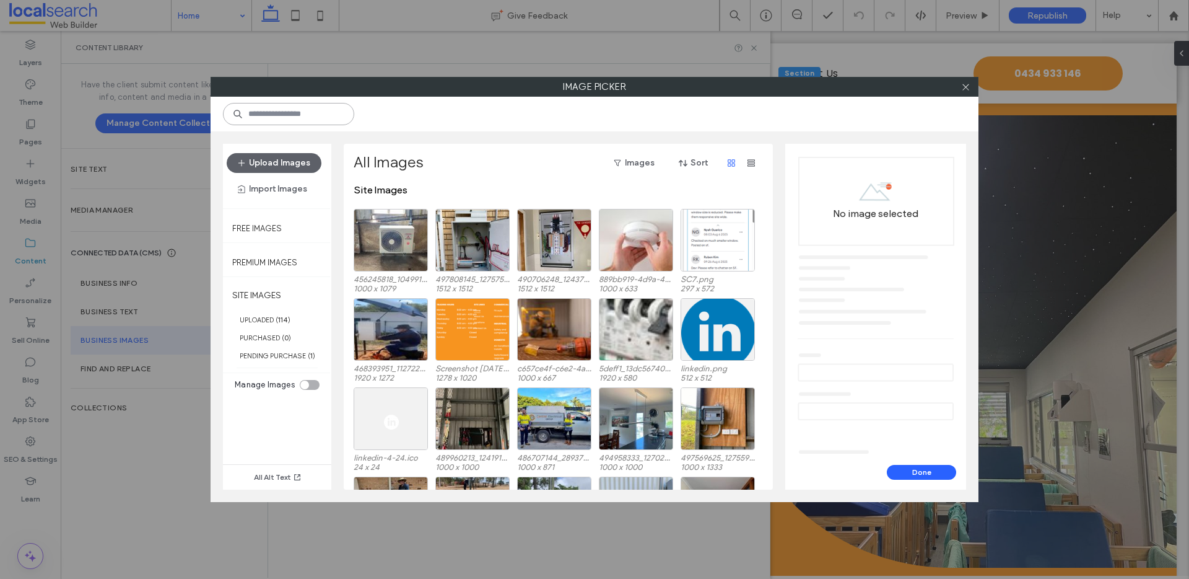
click at [329, 117] on input at bounding box center [288, 114] width 131 height 22
paste input "**********"
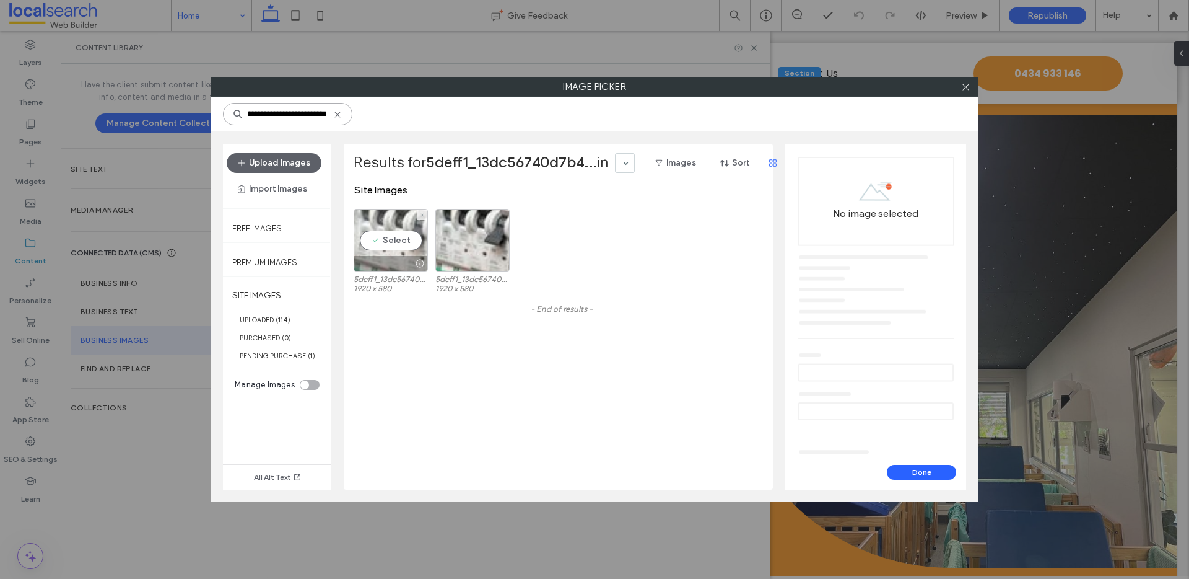
type input "**********"
click at [391, 239] on div "Select" at bounding box center [391, 240] width 74 height 63
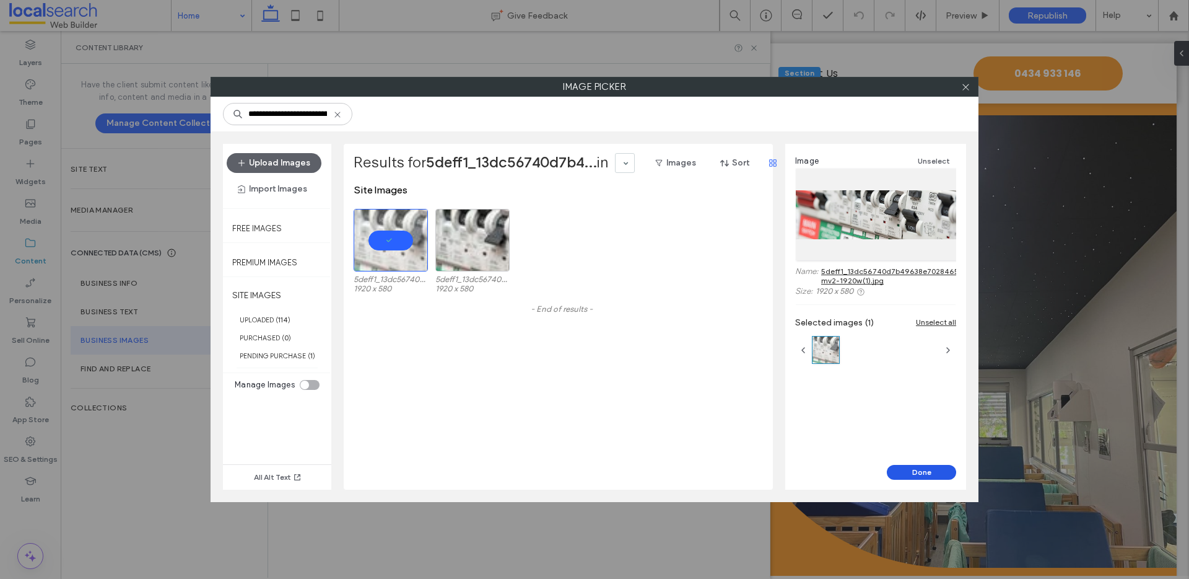
click at [891, 471] on button "Done" at bounding box center [921, 472] width 69 height 15
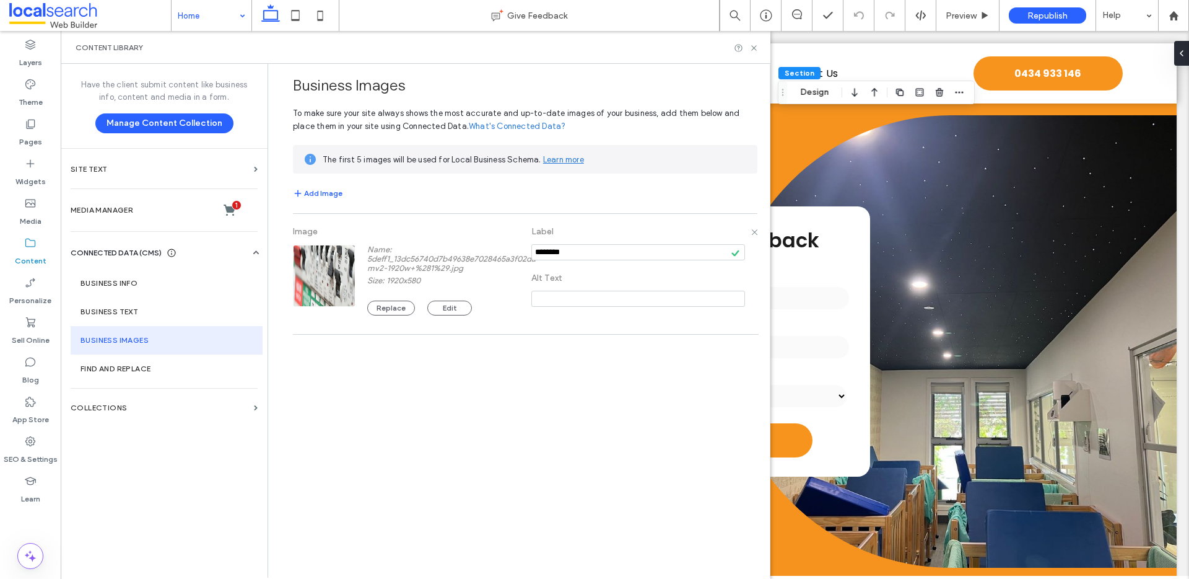
drag, startPoint x: 585, startPoint y: 250, endPoint x: 515, endPoint y: 249, distance: 70.6
click at [515, 249] on div "Image Name: 5deff1_13dc56740d7b49638e7028465a3f02da-mv2-1920w+%281%29.jpg Size:…" at bounding box center [525, 274] width 465 height 108
paste input "**********"
click at [586, 245] on input "notEmpty" at bounding box center [639, 252] width 214 height 17
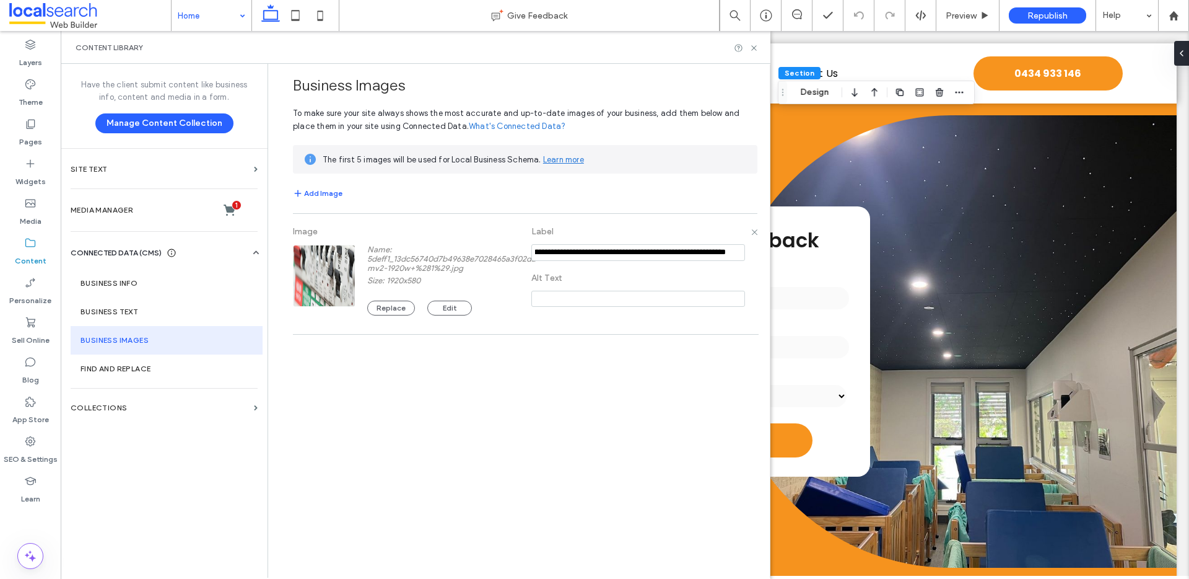
scroll to position [0, 0]
drag, startPoint x: 579, startPoint y: 251, endPoint x: 490, endPoint y: 254, distance: 88.6
click at [490, 254] on div "Image Name: 5deff1_13dc56740d7b49638e7028465a3f02da-mv2-1920w+%281%29.jpg Size:…" at bounding box center [525, 274] width 465 height 108
click at [564, 256] on input "notEmpty" at bounding box center [639, 252] width 214 height 17
drag, startPoint x: 649, startPoint y: 250, endPoint x: 481, endPoint y: 245, distance: 168.6
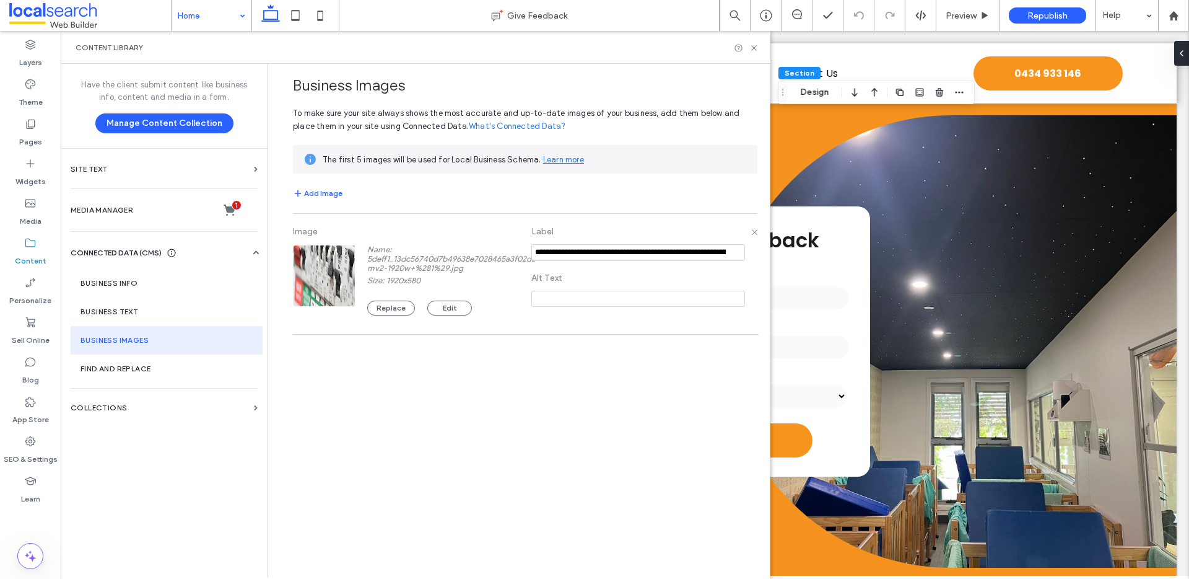
click at [481, 245] on div "Image Name: 5deff1_13dc56740d7b49638e7028465a3f02da-mv2-1920w+%281%29.jpg Size:…" at bounding box center [525, 274] width 465 height 108
type input "**********"
click at [599, 299] on input at bounding box center [639, 299] width 214 height 16
click at [574, 293] on input at bounding box center [639, 299] width 214 height 16
paste input "**********"
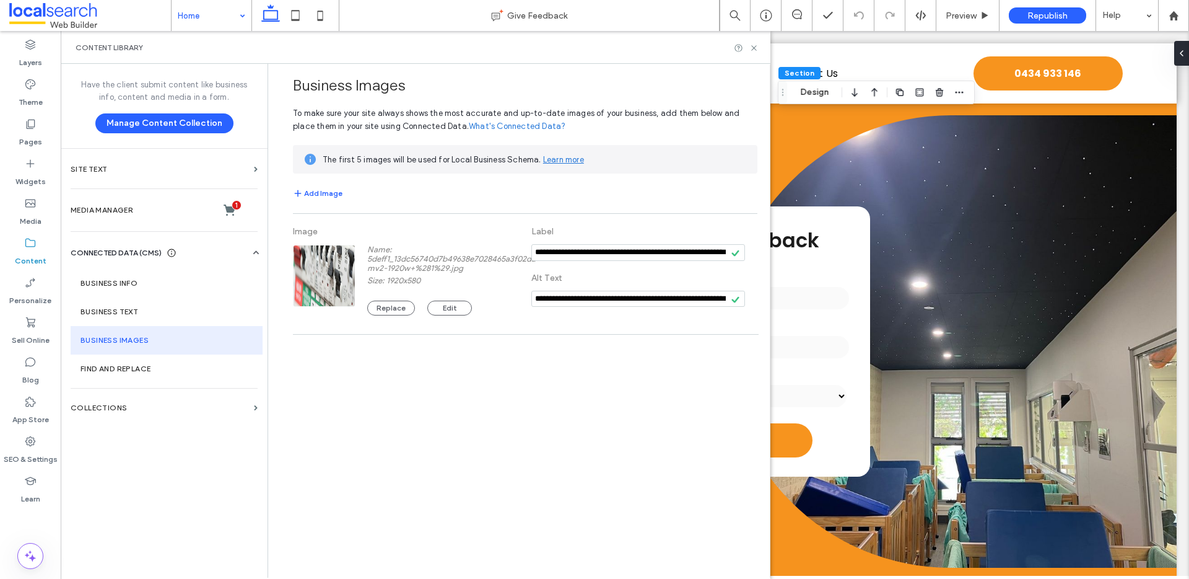
scroll to position [0, 43]
type input "**********"
click at [693, 331] on QLD "**********" at bounding box center [525, 280] width 465 height 121
click at [323, 192] on button "Add Image" at bounding box center [318, 193] width 50 height 15
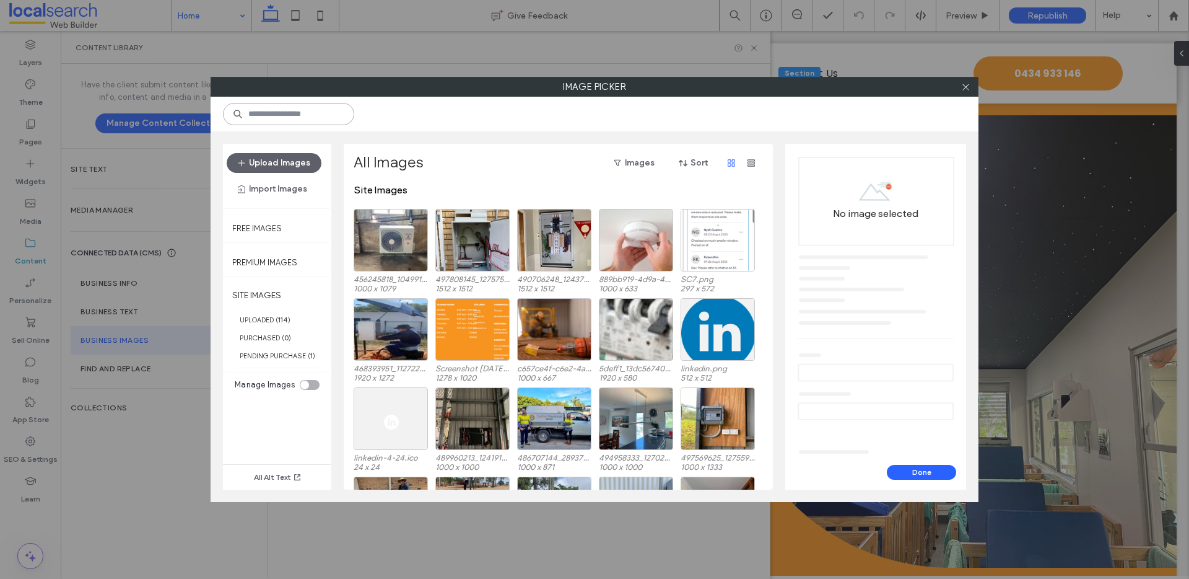
click at [298, 115] on input at bounding box center [288, 114] width 131 height 22
paste input "**********"
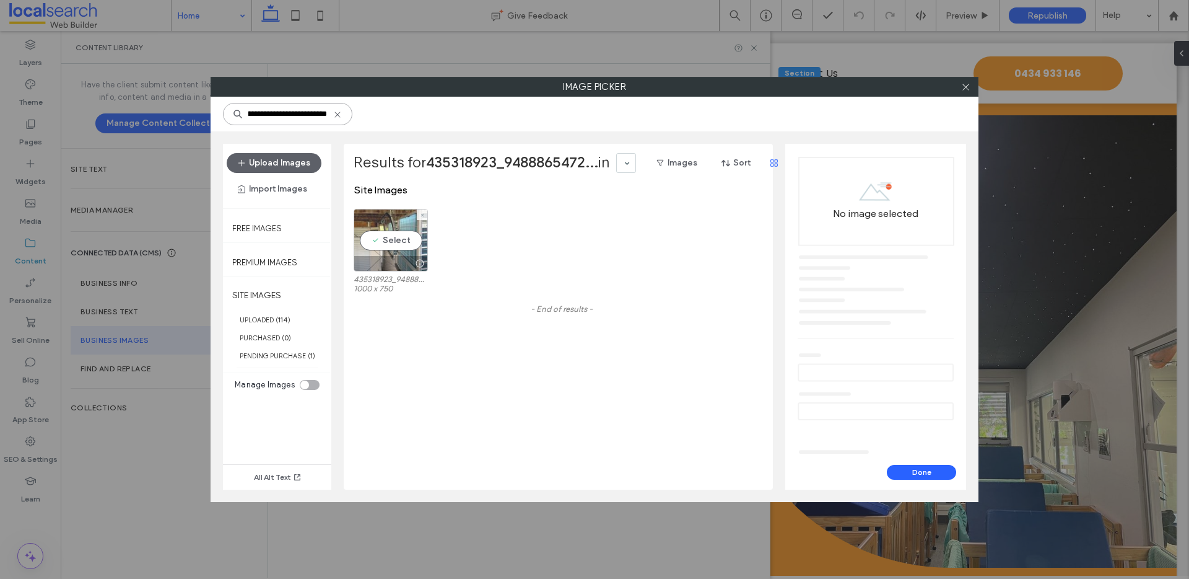
type input "**********"
click at [402, 242] on div "Select" at bounding box center [391, 240] width 74 height 63
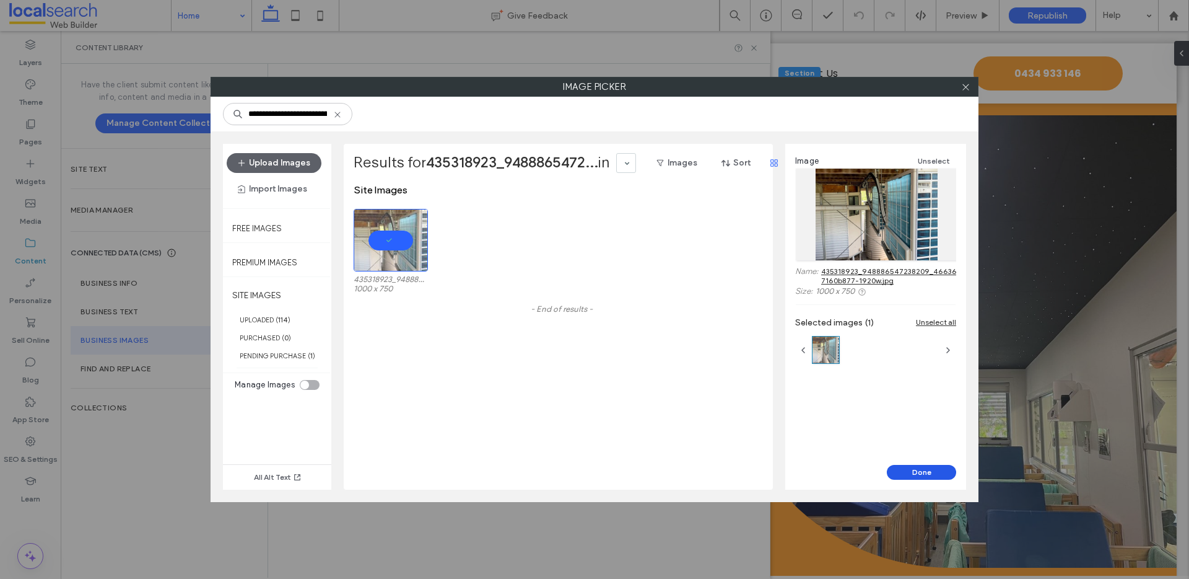
click at [891, 471] on button "Done" at bounding box center [921, 472] width 69 height 15
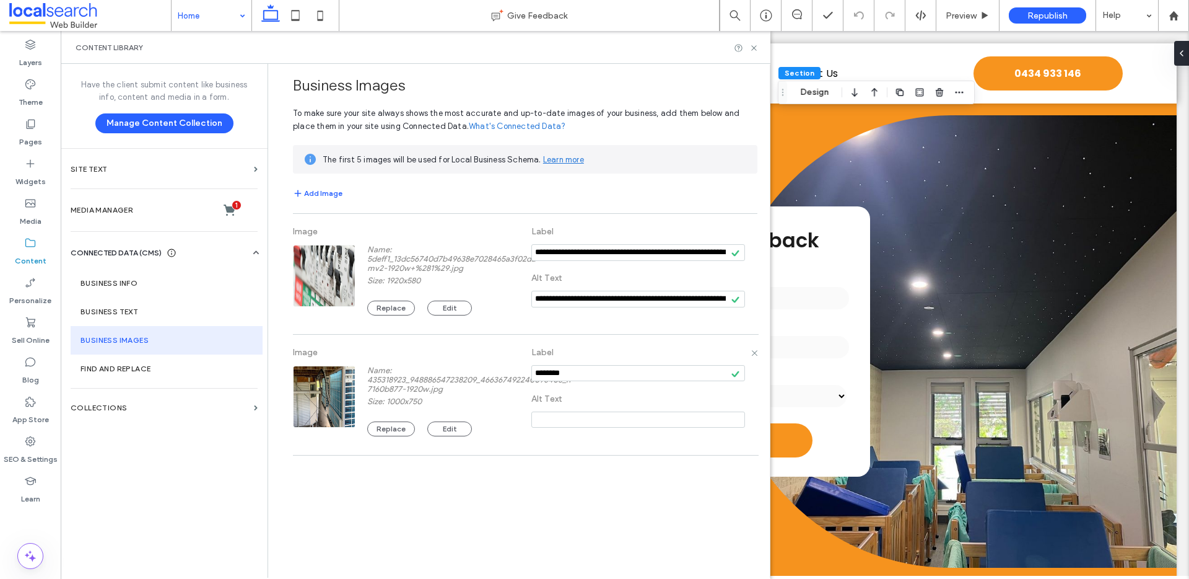
drag, startPoint x: 579, startPoint y: 370, endPoint x: 510, endPoint y: 370, distance: 69.4
click at [510, 370] on div "Image Name: 435318923_948886547238209_466367492240096408_n-7160b877-1920w.jpg S…" at bounding box center [525, 395] width 465 height 108
paste input "**********"
type input "**********"
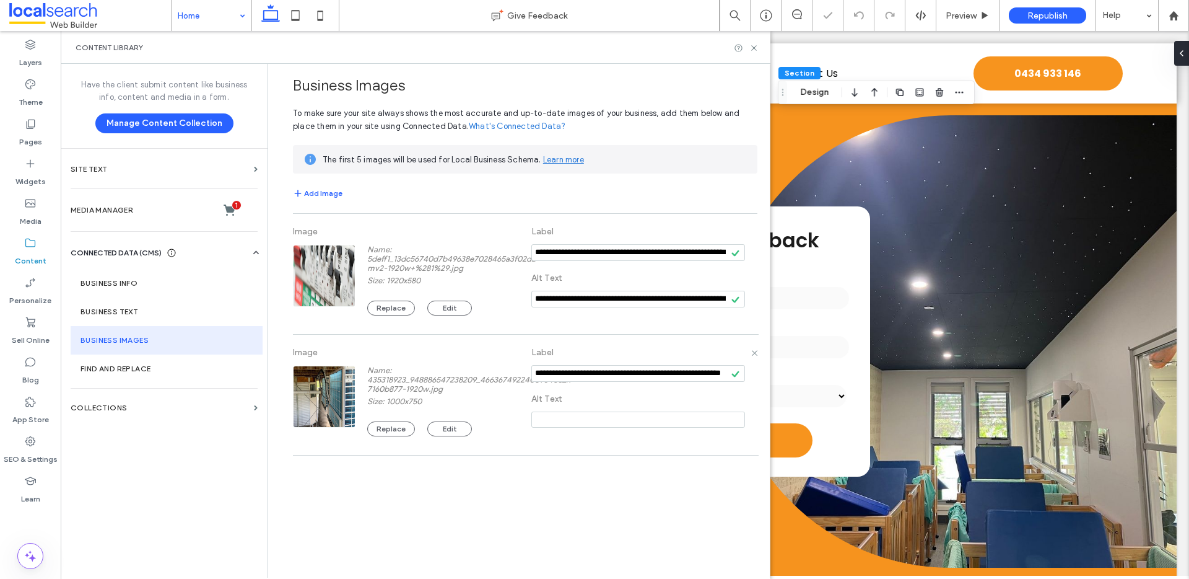
click at [566, 417] on input at bounding box center [639, 419] width 214 height 16
paste input "**********"
type input "**********"
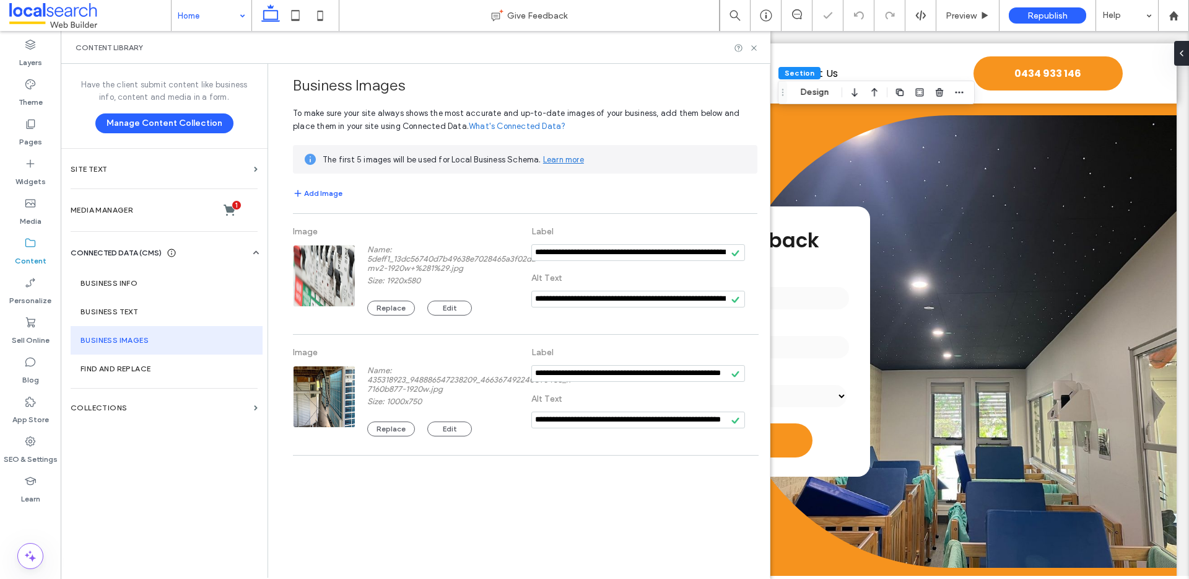
click at [559, 482] on div "**********" at bounding box center [522, 320] width 496 height 512
click at [318, 196] on button "Add Image" at bounding box center [318, 193] width 50 height 15
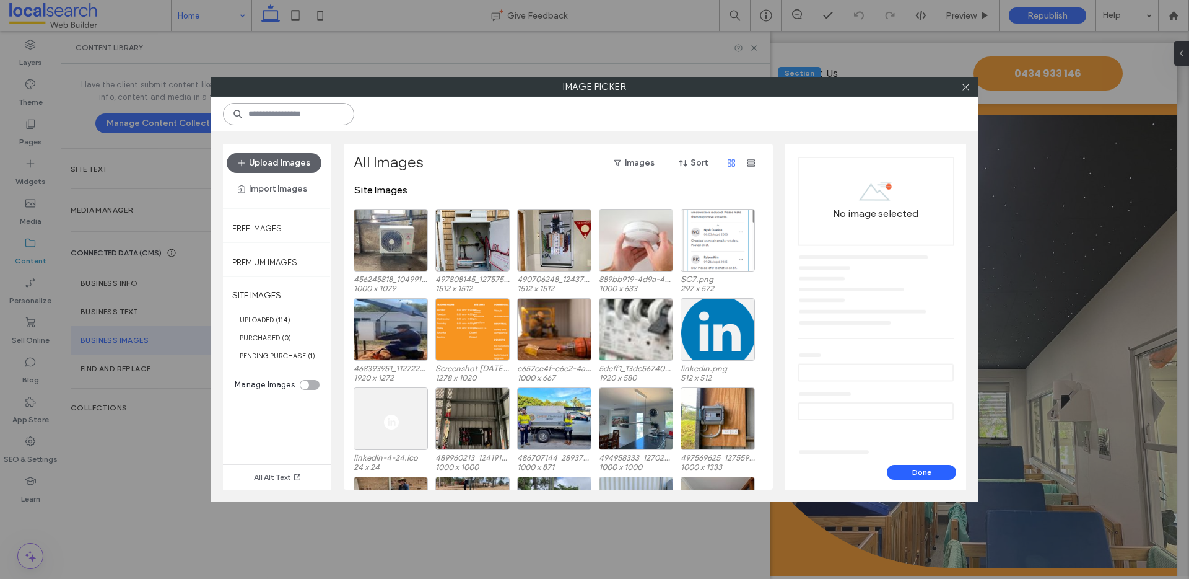
click at [301, 112] on input at bounding box center [288, 114] width 131 height 22
paste input "**********"
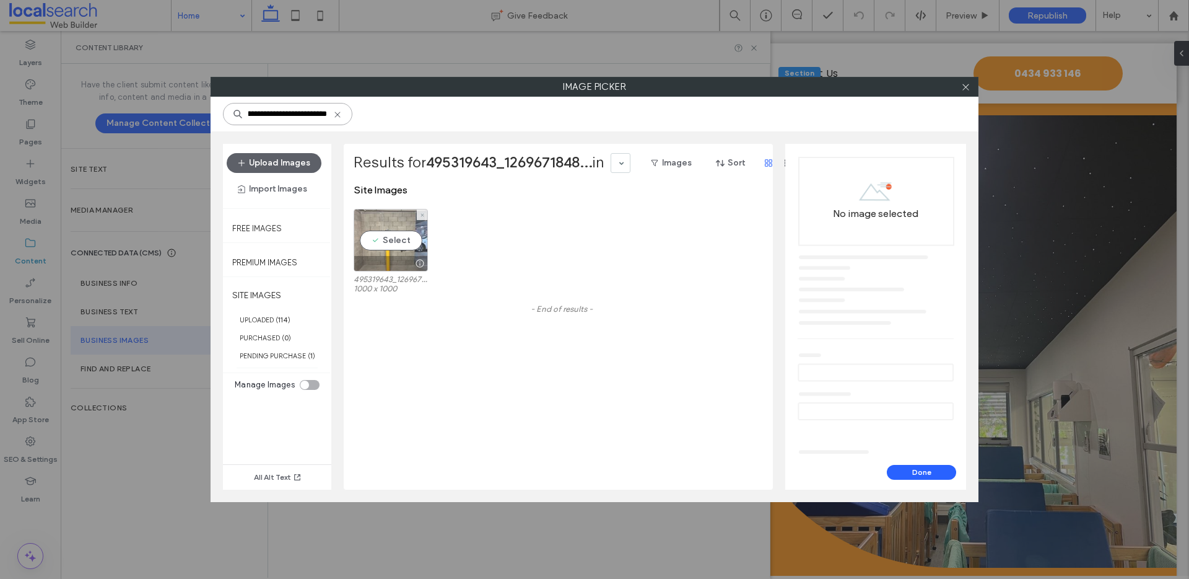
type input "**********"
click at [404, 240] on div "Select" at bounding box center [391, 240] width 74 height 63
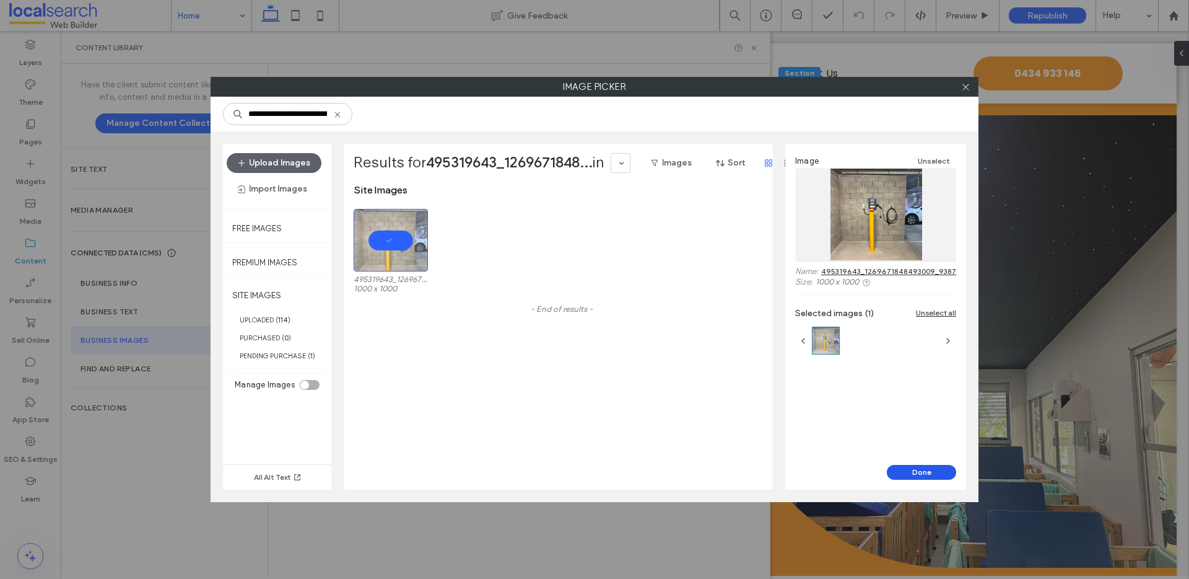
click at [891, 478] on button "Done" at bounding box center [921, 472] width 69 height 15
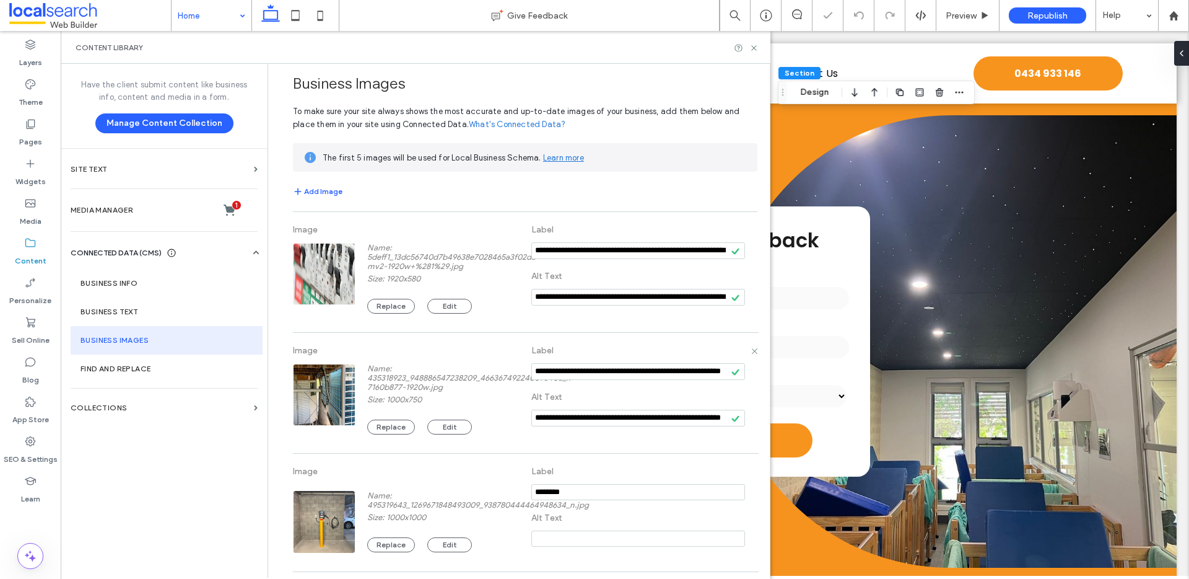
scroll to position [2, 0]
drag, startPoint x: 596, startPoint y: 492, endPoint x: 506, endPoint y: 488, distance: 90.6
click at [497, 482] on div "Image Name: 495319643_1269671848493009_938780444464948634_n.jpg Size: 1000x1000…" at bounding box center [525, 511] width 465 height 105
paste input "**********"
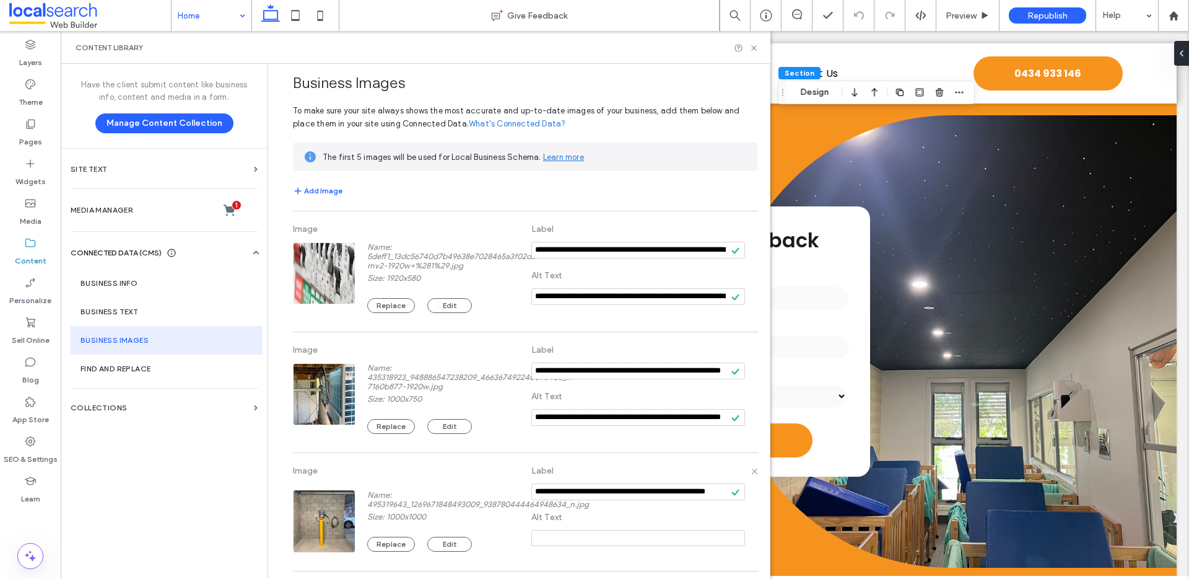
type input "**********"
click at [554, 482] on input at bounding box center [639, 538] width 214 height 16
paste input "**********"
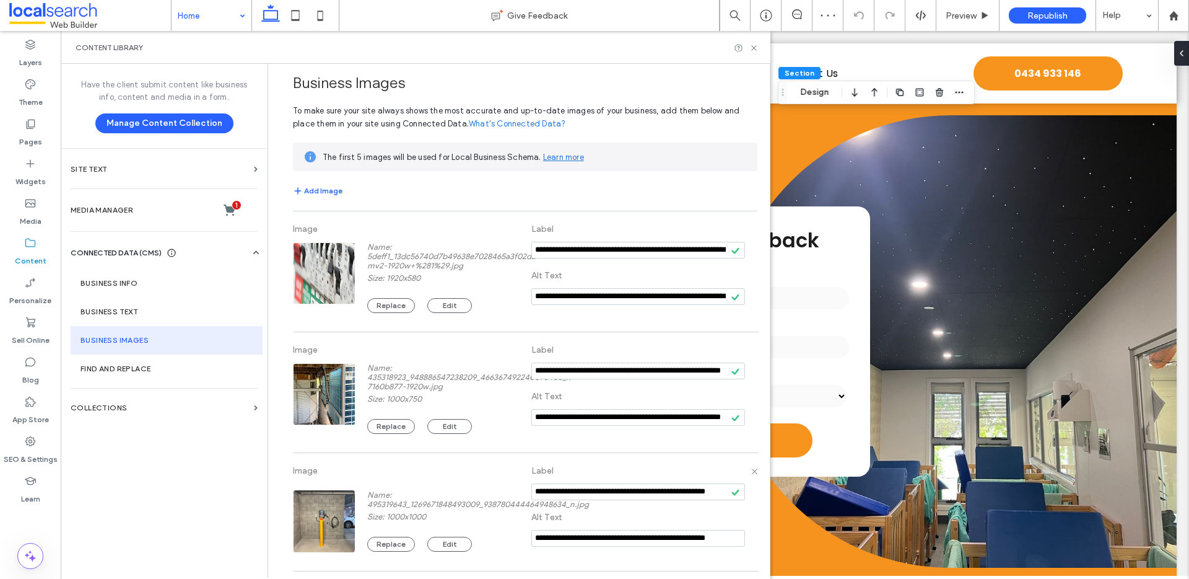
type input "**********"
click at [481, 482] on label "Image" at bounding box center [400, 473] width 214 height 29
click at [315, 190] on button "Add Image" at bounding box center [318, 190] width 50 height 15
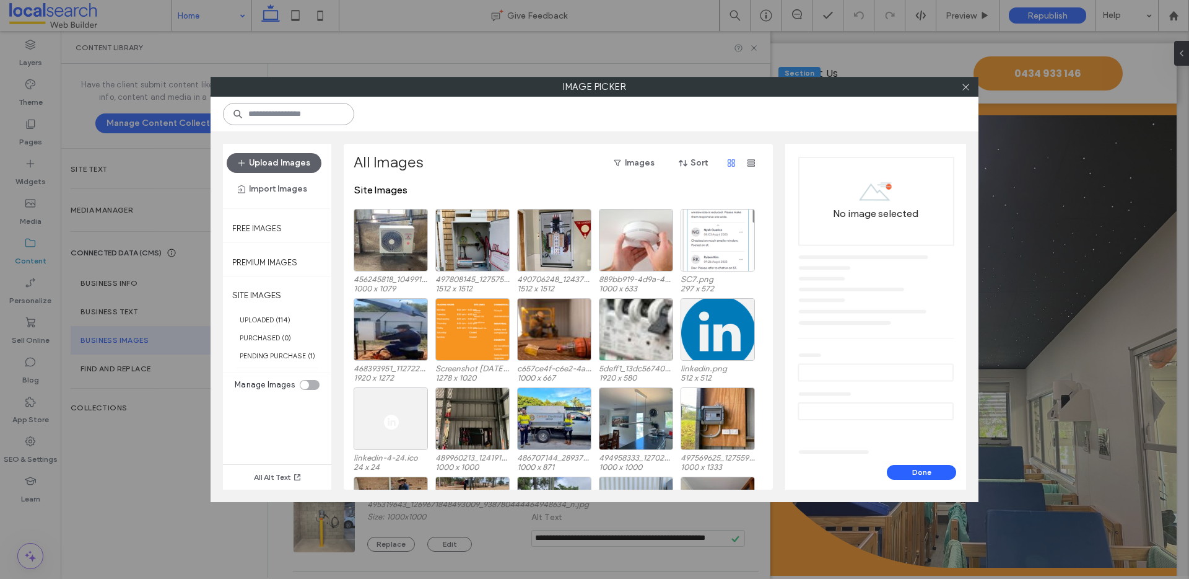
click at [281, 108] on input at bounding box center [288, 114] width 131 height 22
paste input "**********"
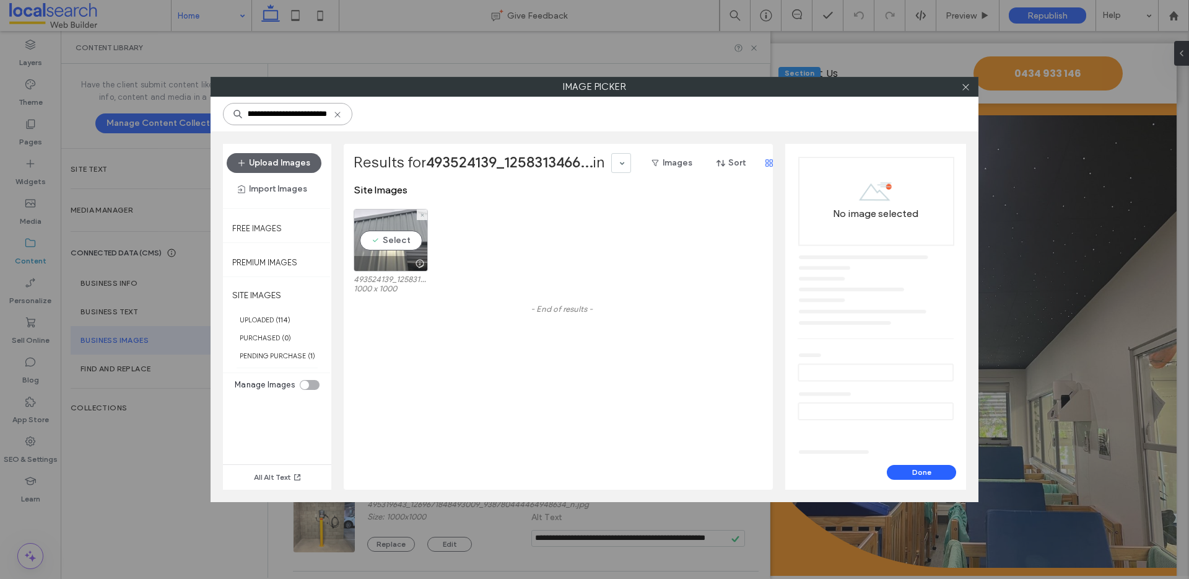
type input "**********"
click at [397, 240] on div "Select" at bounding box center [391, 240] width 74 height 63
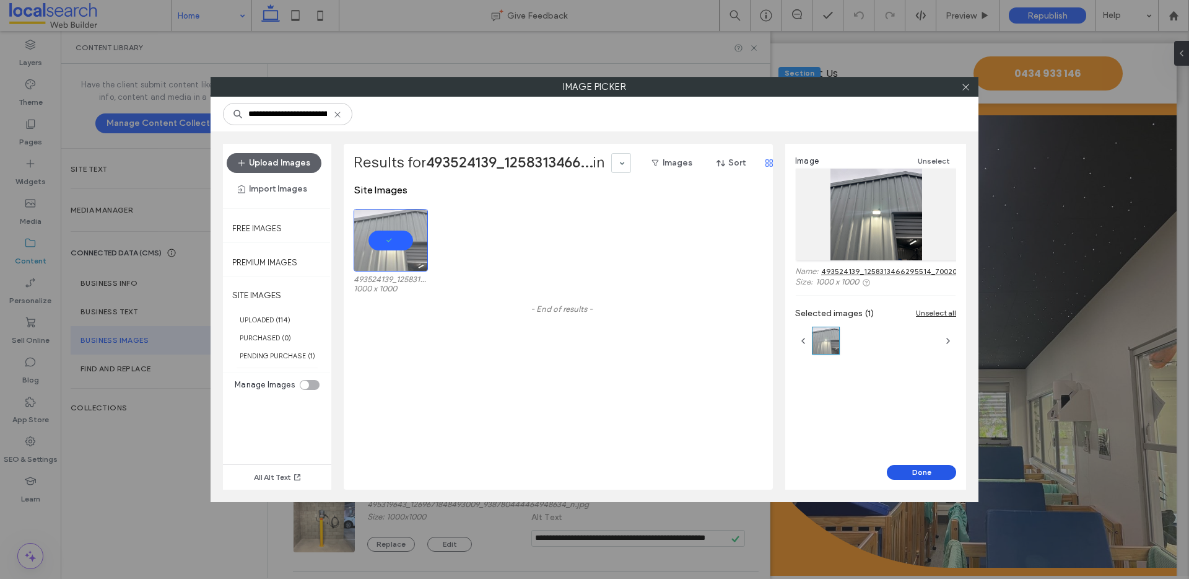
click at [891, 465] on button "Done" at bounding box center [921, 472] width 69 height 15
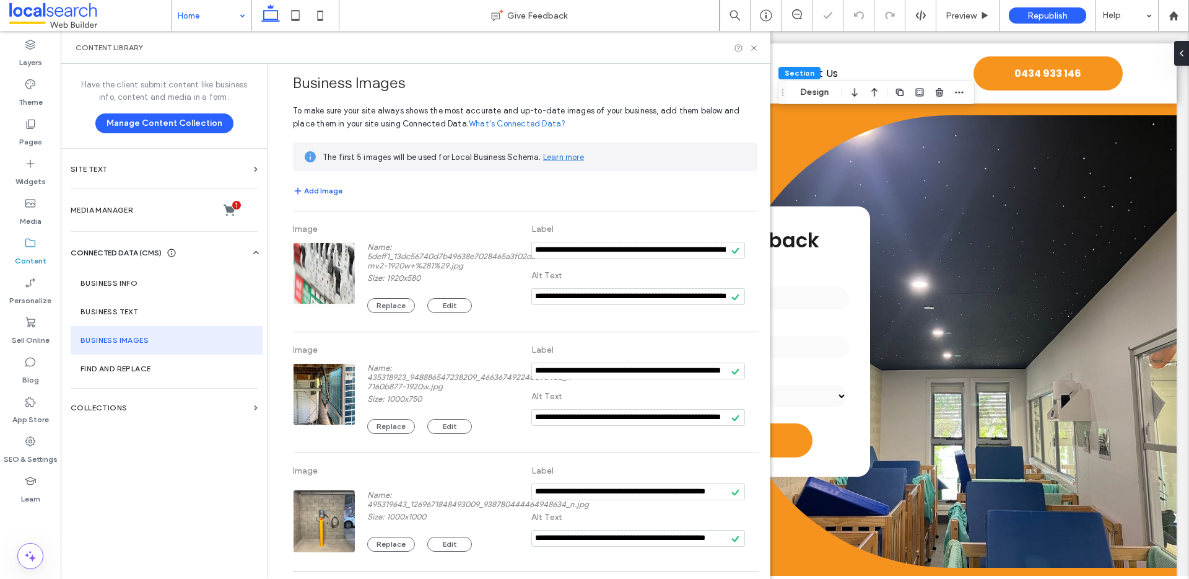
scroll to position [148, 0]
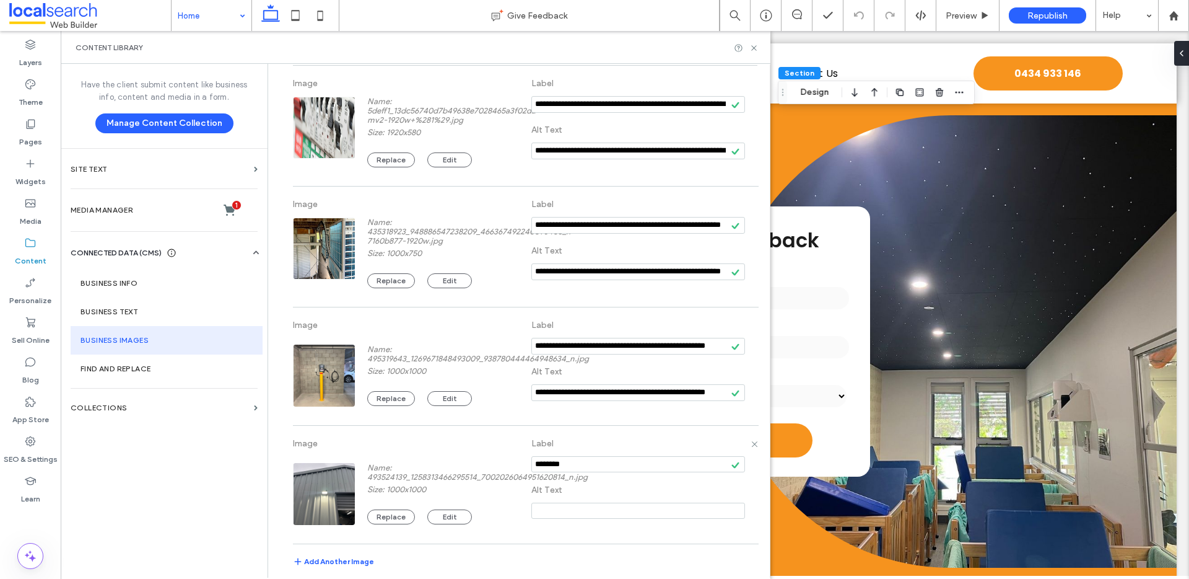
drag, startPoint x: 582, startPoint y: 468, endPoint x: 507, endPoint y: 465, distance: 75.0
click at [507, 465] on div "Image Name: 493524139_1258313466295514_7002026064951620814_n.jpg Size: 1000x100…" at bounding box center [525, 484] width 465 height 105
paste input "**********"
type input "**********"
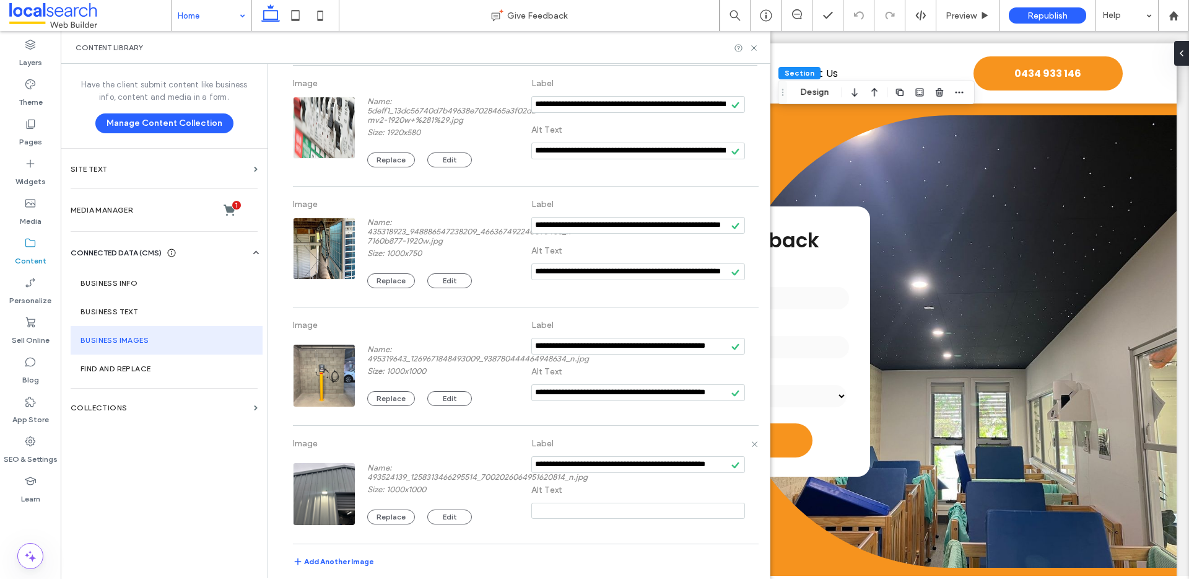
click at [585, 482] on input at bounding box center [639, 510] width 214 height 16
paste input "**********"
type input "**********"
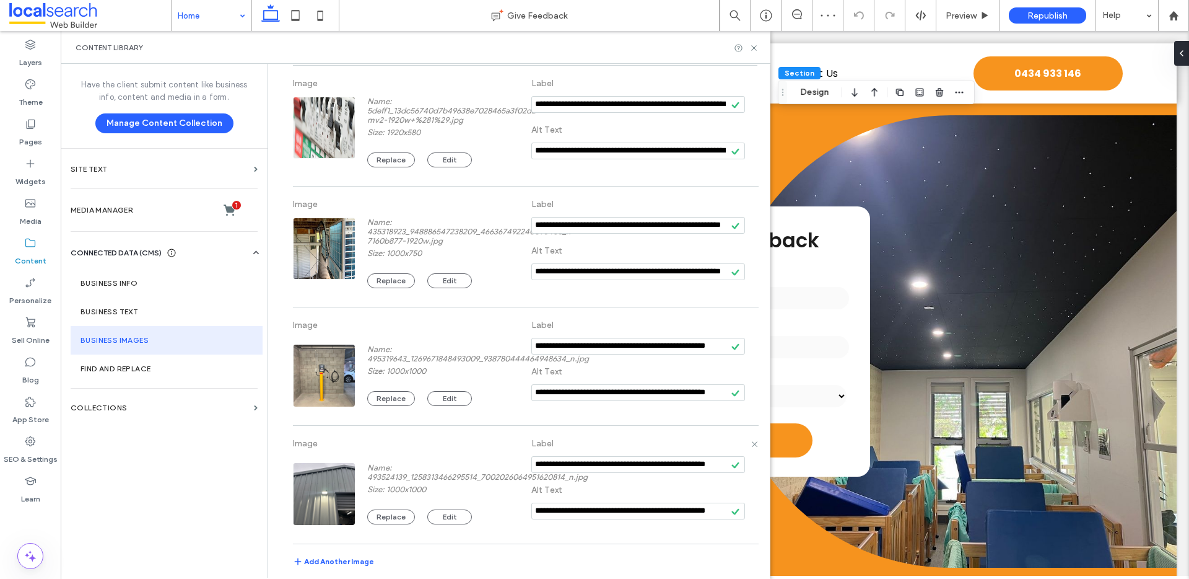
click at [473, 452] on label "Image" at bounding box center [400, 446] width 214 height 29
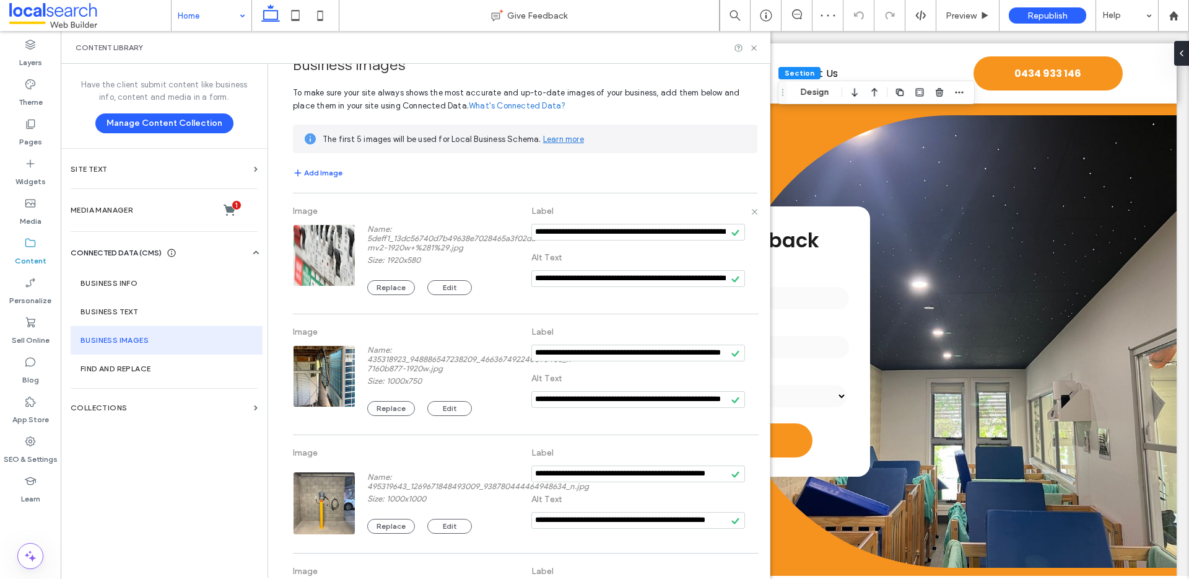
scroll to position [0, 0]
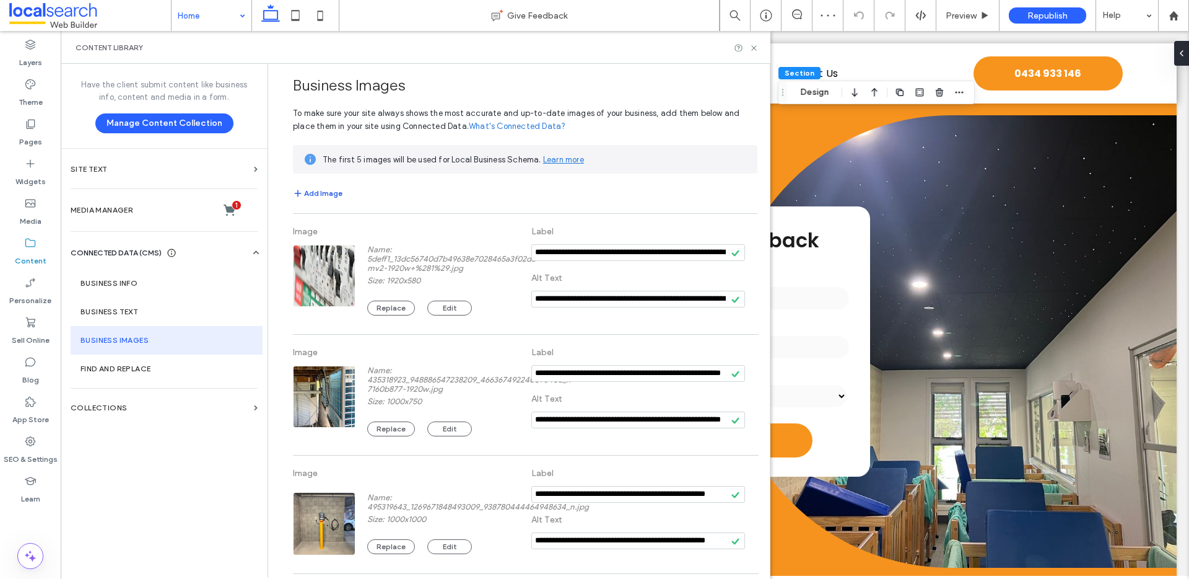
click at [321, 191] on button "Add Image" at bounding box center [318, 193] width 50 height 15
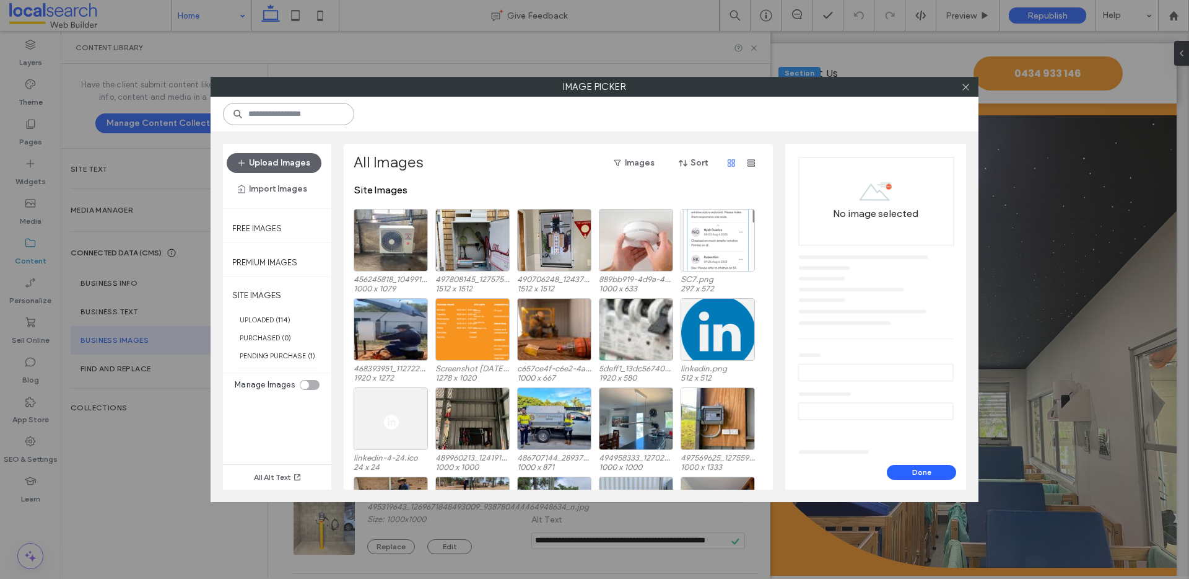
click at [306, 110] on input at bounding box center [288, 114] width 131 height 22
paste input "**********"
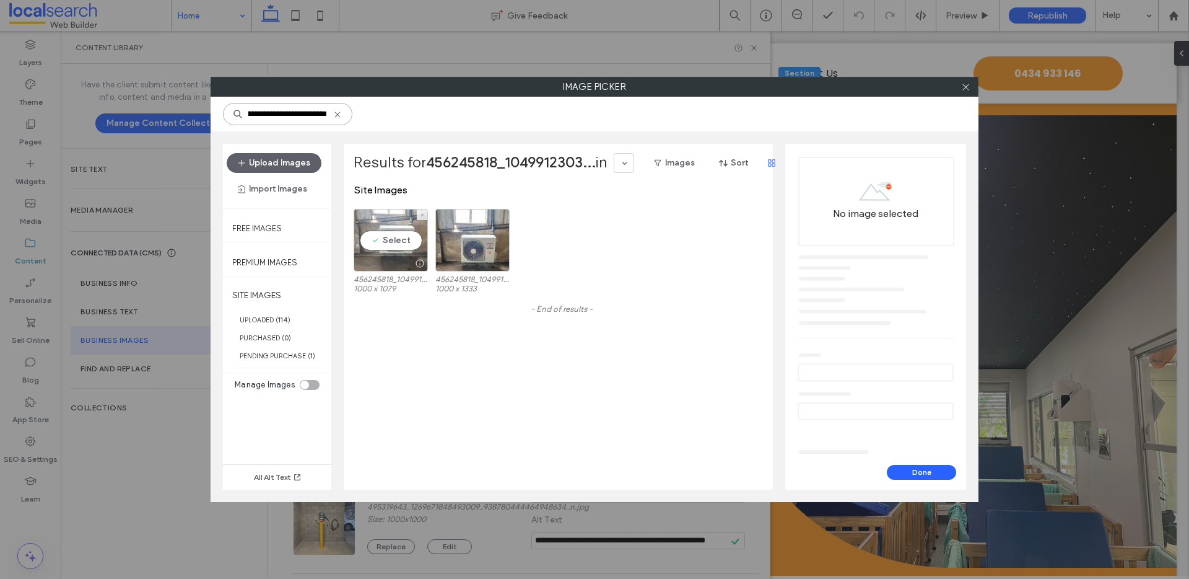
type input "**********"
click at [390, 235] on div "Select" at bounding box center [391, 240] width 74 height 63
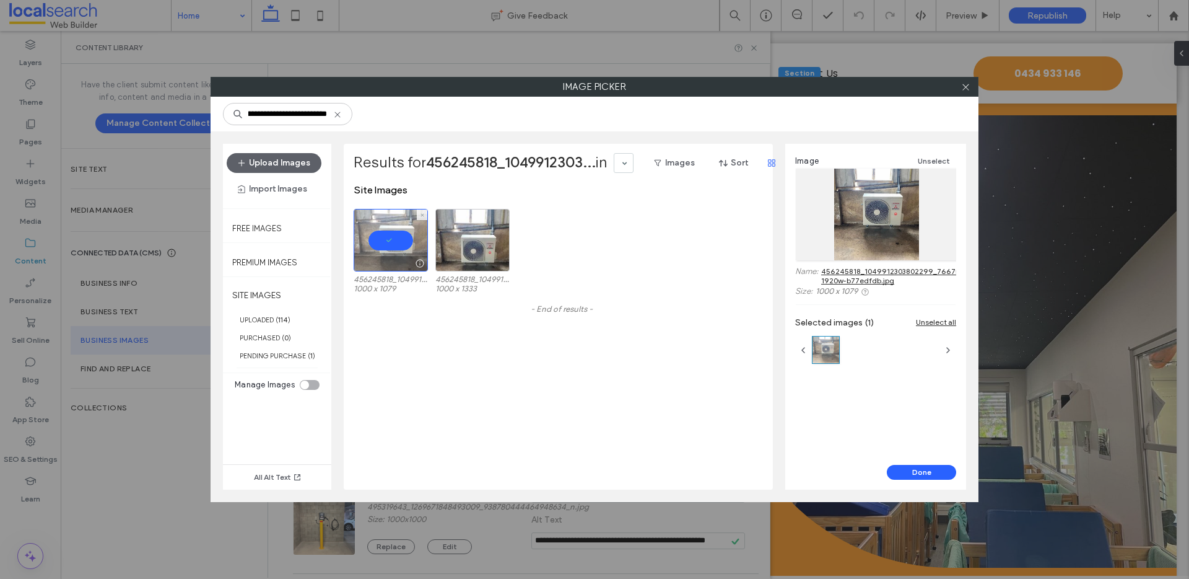
scroll to position [0, 0]
click at [891, 475] on button "Done" at bounding box center [921, 472] width 69 height 15
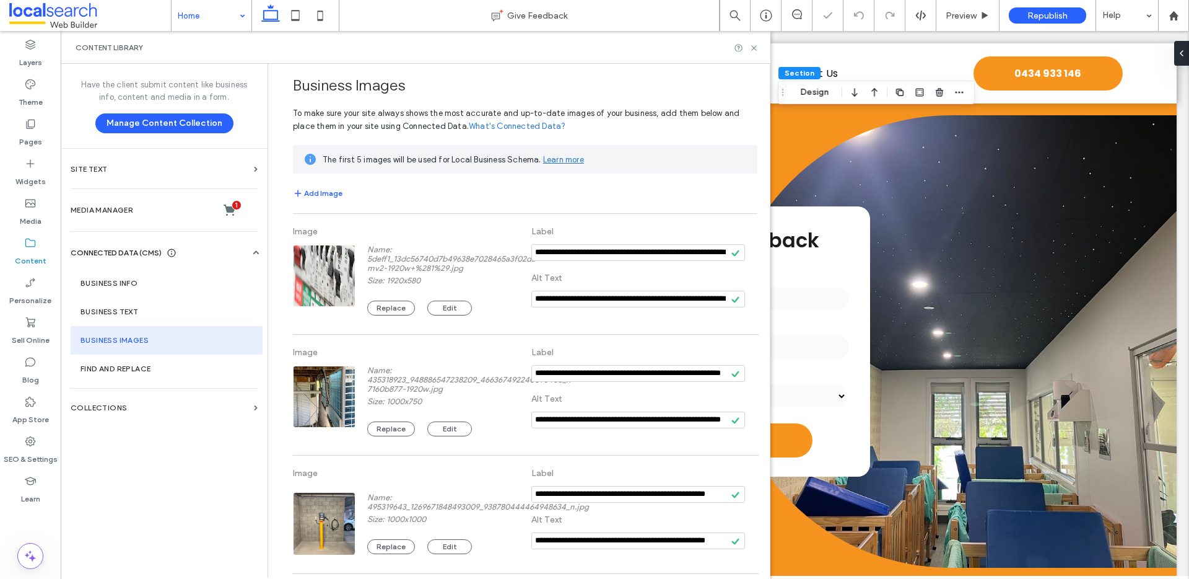
scroll to position [269, 0]
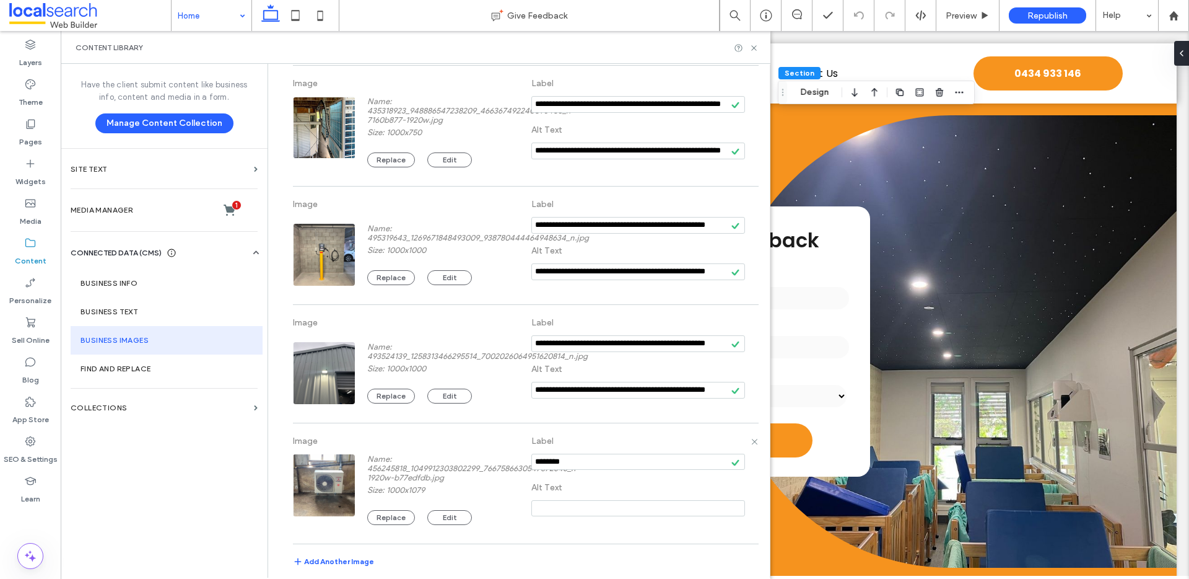
drag, startPoint x: 593, startPoint y: 463, endPoint x: 514, endPoint y: 460, distance: 79.3
click at [514, 460] on div "Image Name: 456245818_1049912303802299_7667586630547872645_n-1920w-b77edfdb.jpg…" at bounding box center [525, 483] width 465 height 108
paste input "**********"
type input "**********"
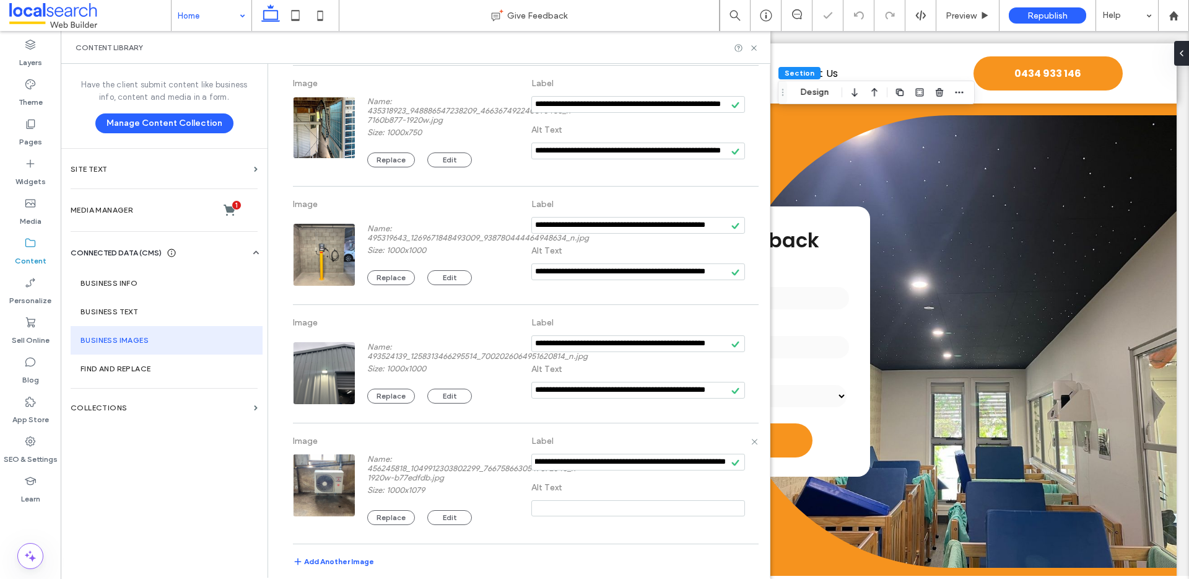
click at [550, 482] on input at bounding box center [639, 508] width 214 height 16
paste input "**********"
type input "**********"
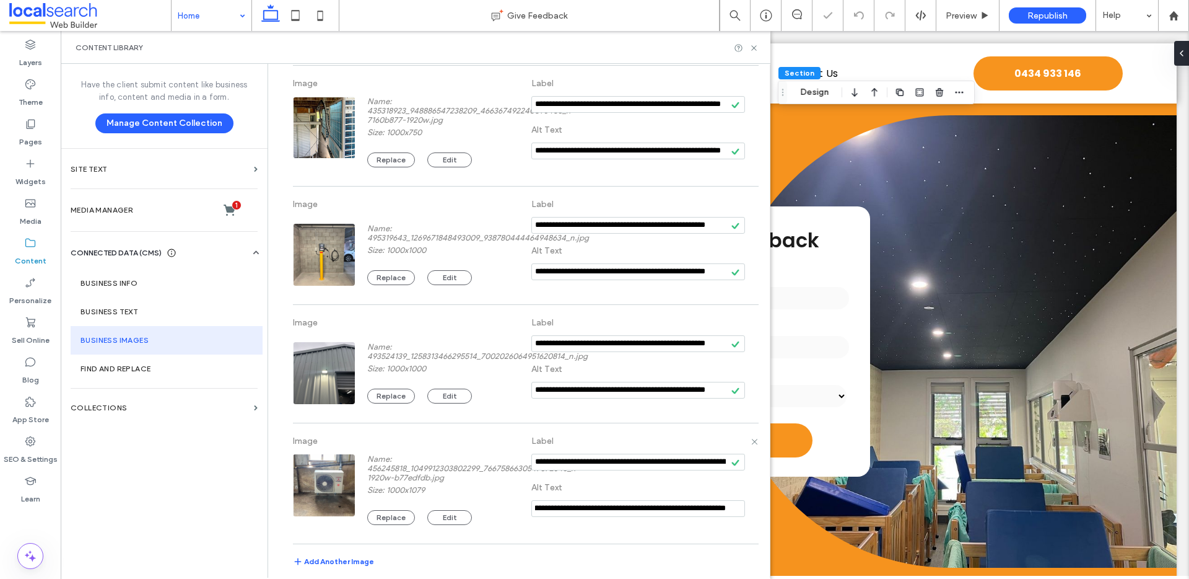
click at [430, 452] on div "Name: 456245818_1049912303802299_7667586630547872645_n-1920w-b77edfdb.jpg Size:…" at bounding box center [400, 488] width 214 height 72
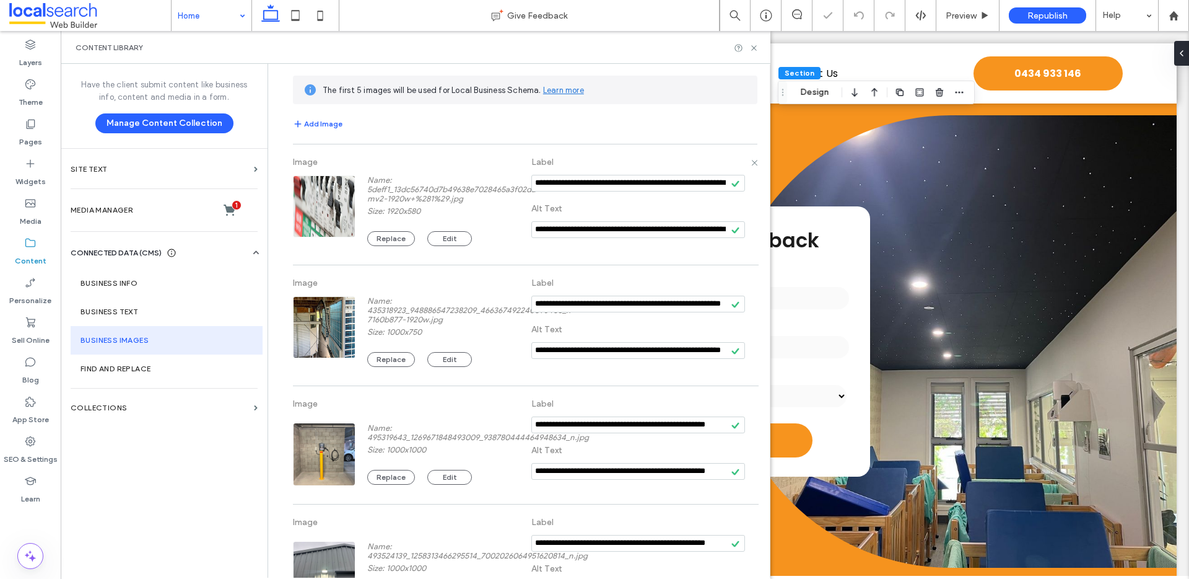
scroll to position [0, 0]
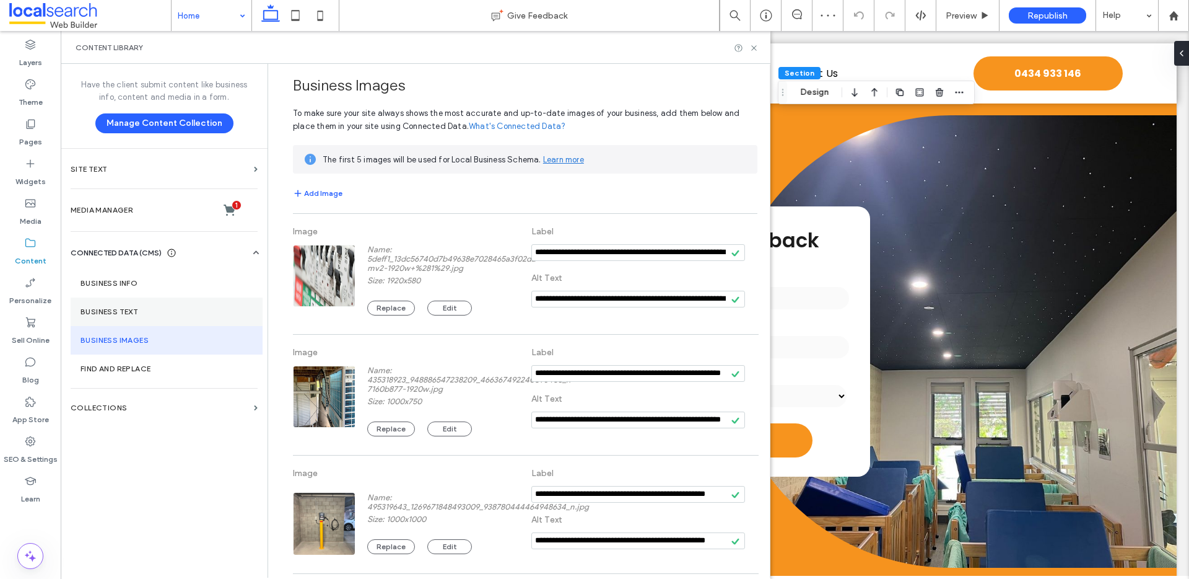
click at [147, 314] on label "Business Text" at bounding box center [167, 311] width 172 height 9
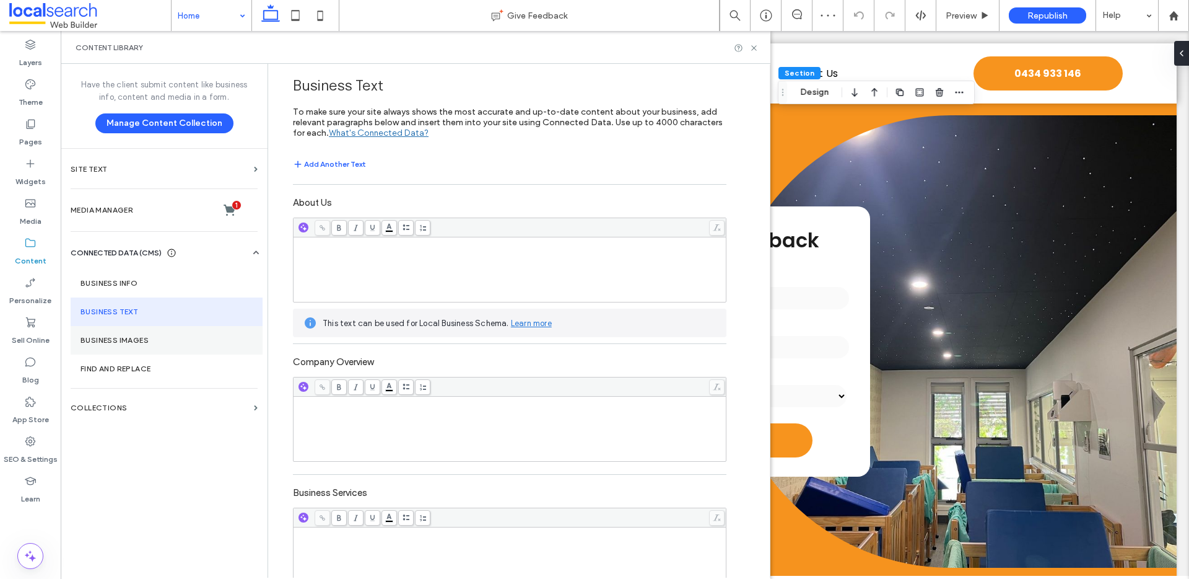
click at [153, 339] on label "Business Images" at bounding box center [167, 340] width 172 height 9
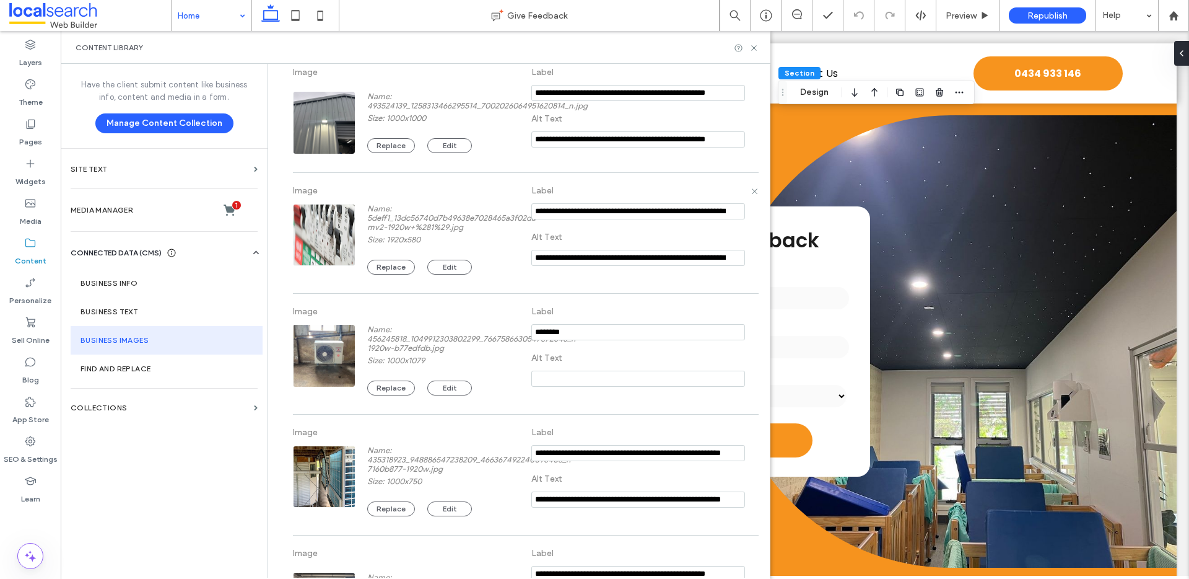
scroll to position [175, 0]
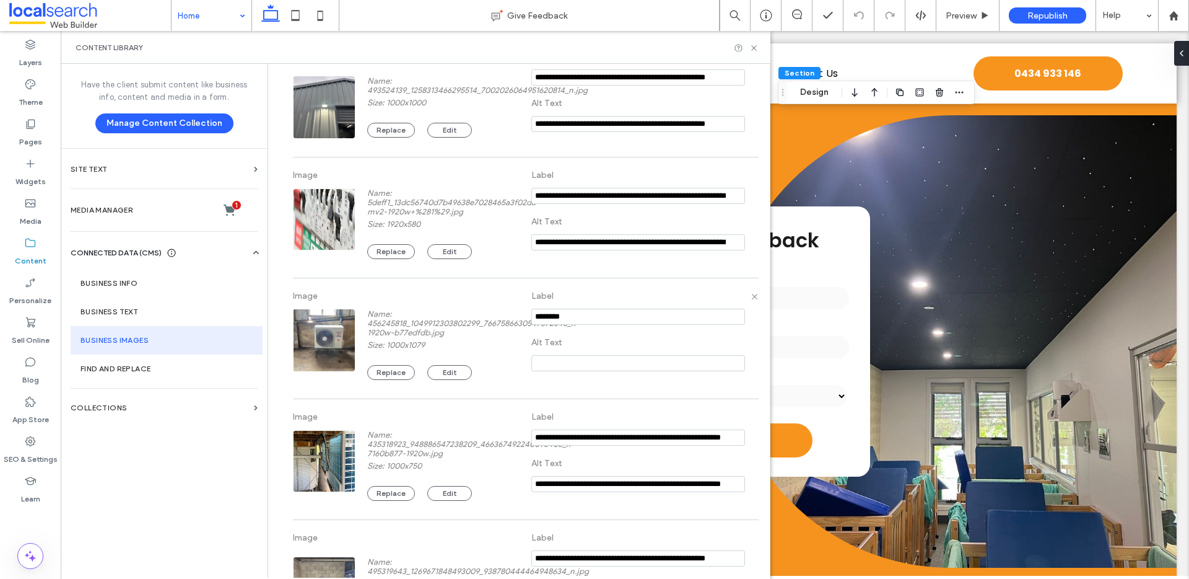
drag, startPoint x: 608, startPoint y: 318, endPoint x: 514, endPoint y: 317, distance: 93.6
click at [510, 317] on div "Image Name: 456245818_1049912303802299_7667586630547872645_n-1920w-b77edfdb.jpg…" at bounding box center [525, 338] width 465 height 108
paste input "**********"
type input "**********"
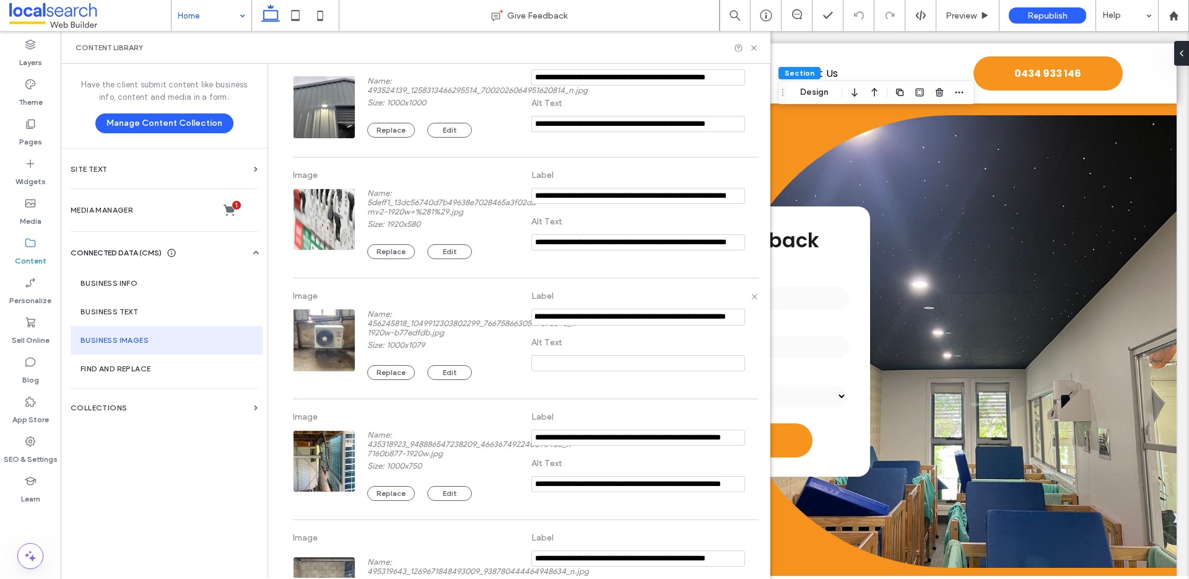
click at [543, 360] on input at bounding box center [639, 363] width 214 height 16
paste input "**********"
type input "**********"
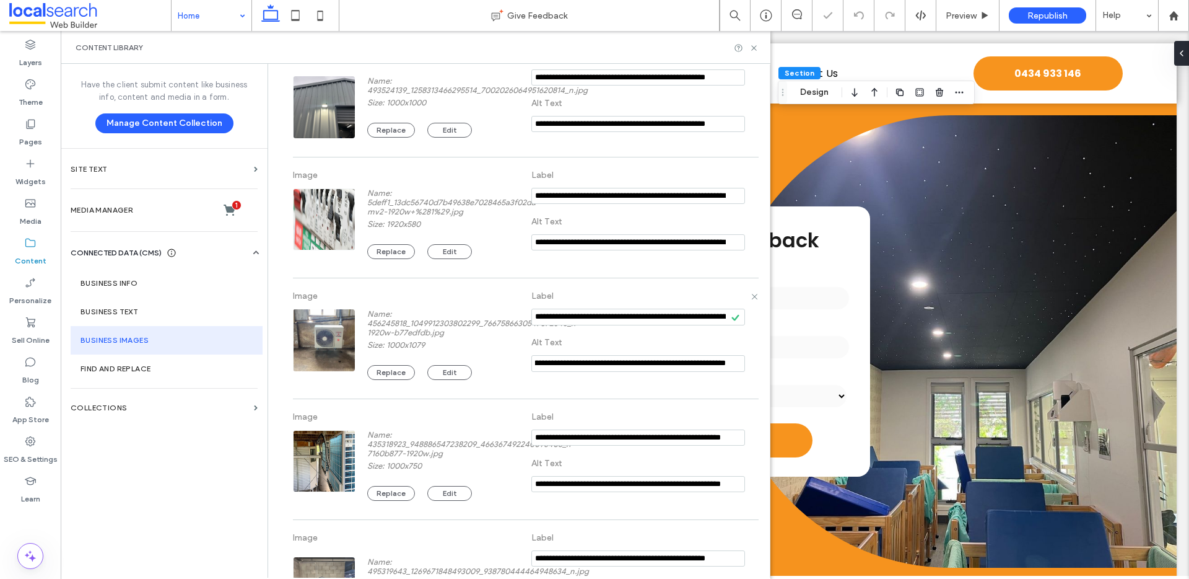
click at [494, 345] on label "Size: 1000x1079" at bounding box center [473, 346] width 212 height 12
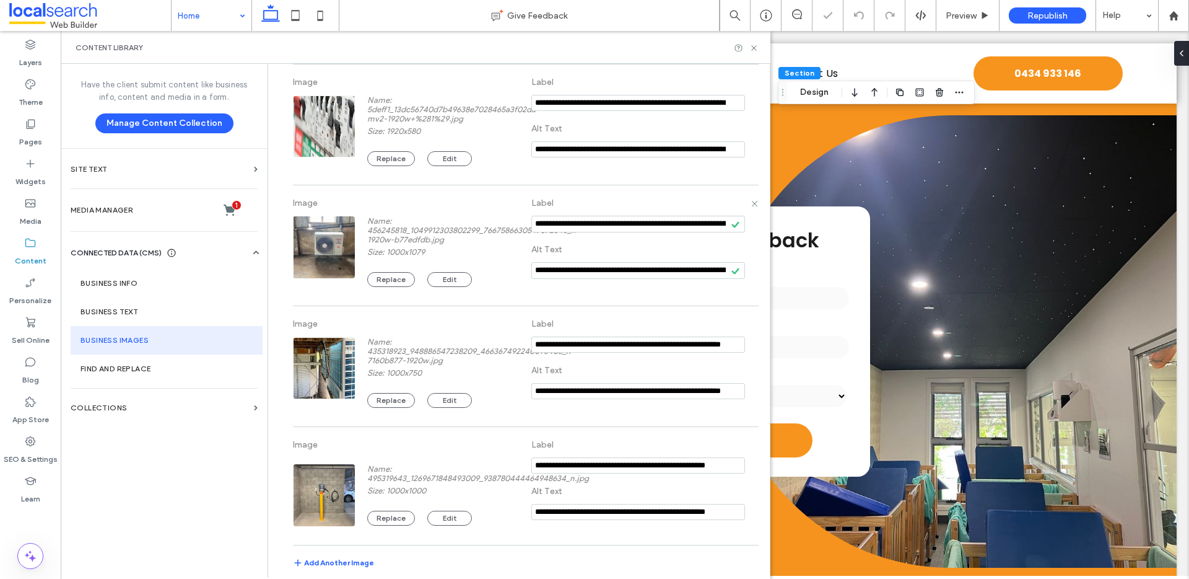
scroll to position [269, 0]
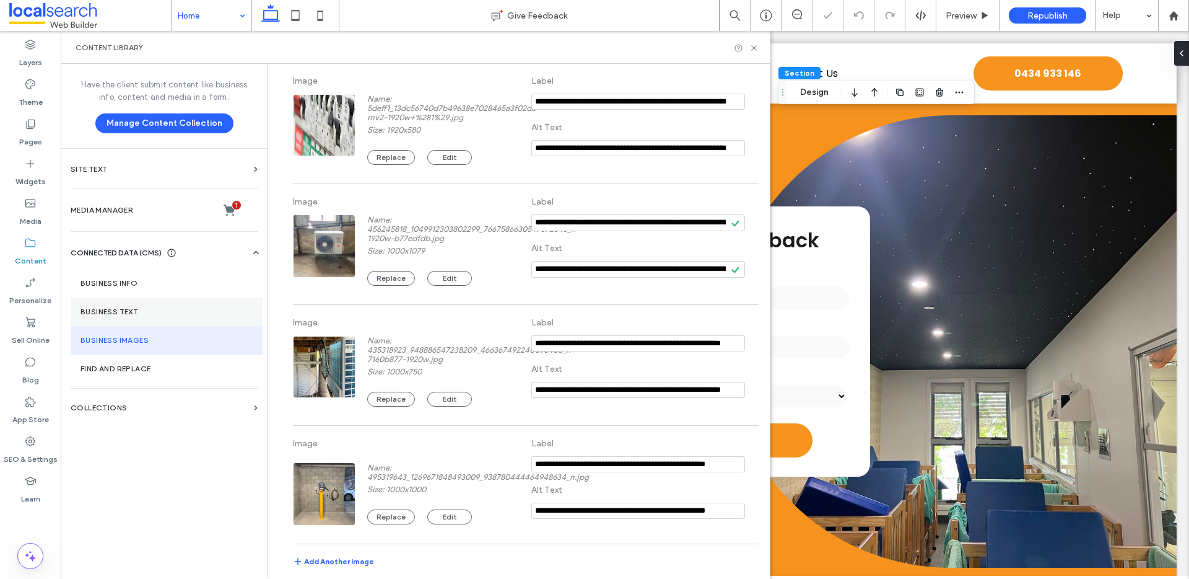
click at [138, 299] on section "Business Text" at bounding box center [167, 311] width 192 height 28
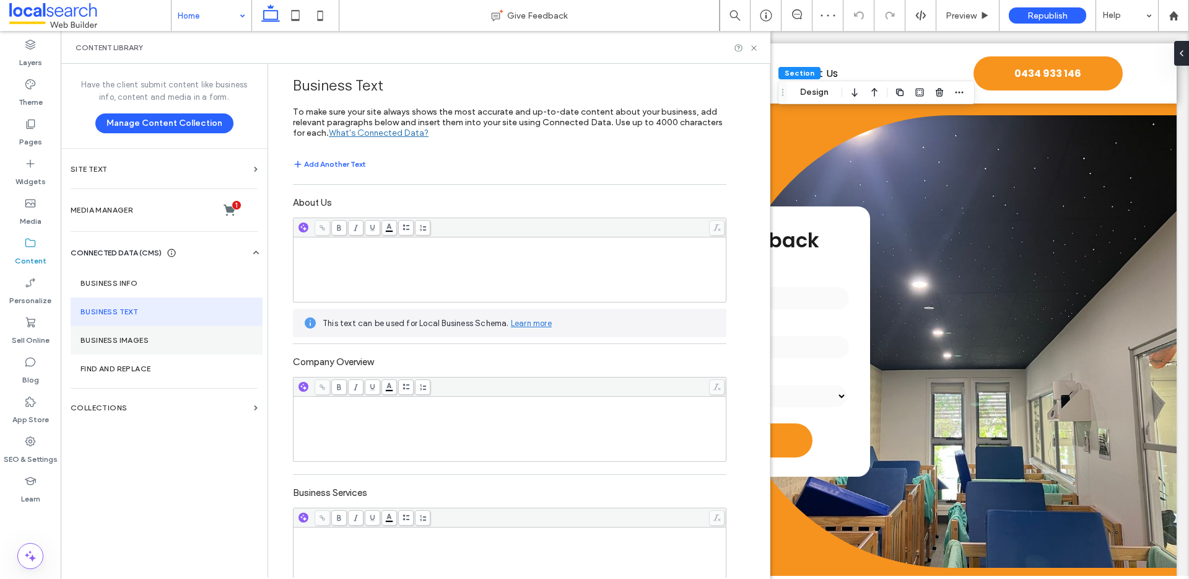
click at [146, 333] on section "Business Images" at bounding box center [167, 340] width 192 height 28
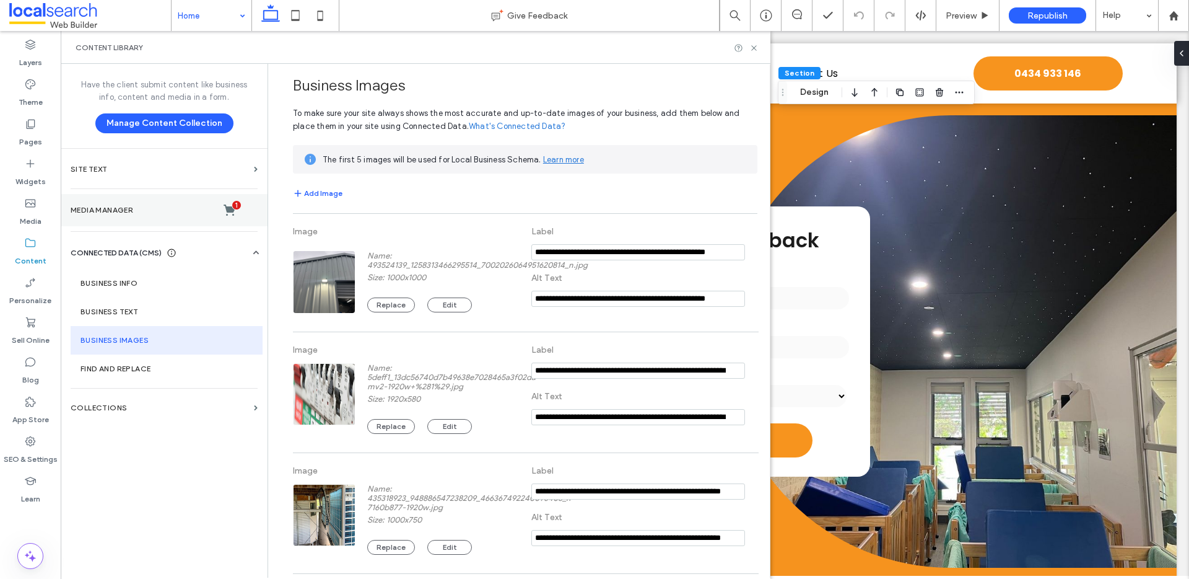
click at [113, 211] on label "Media Manager 1" at bounding box center [164, 210] width 187 height 12
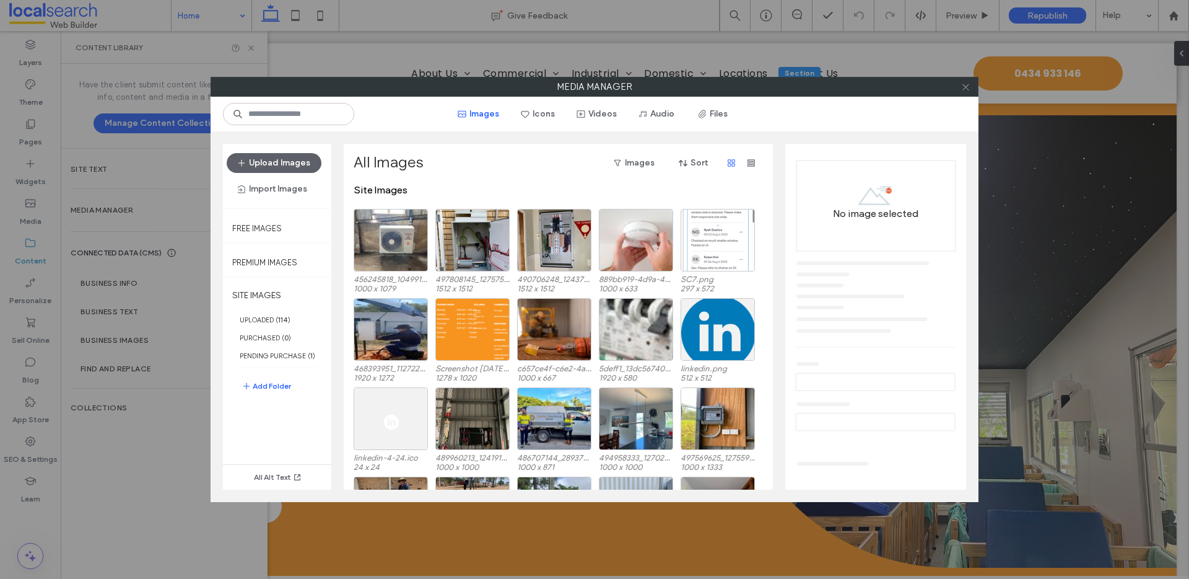
click at [891, 90] on icon at bounding box center [965, 86] width 9 height 9
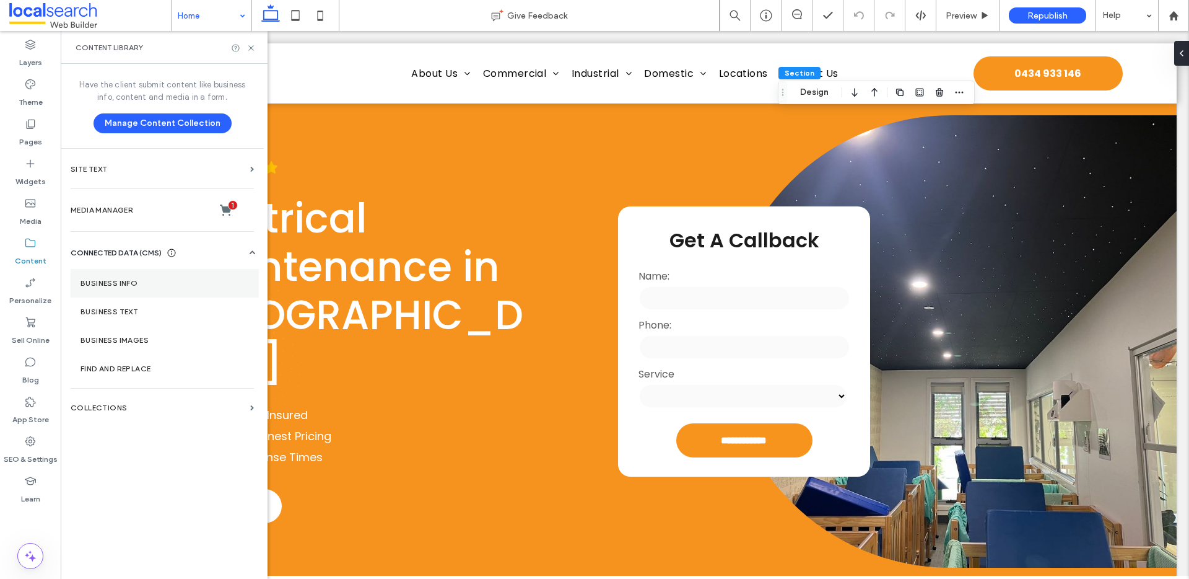
click at [125, 284] on label "Business Info" at bounding box center [165, 283] width 169 height 9
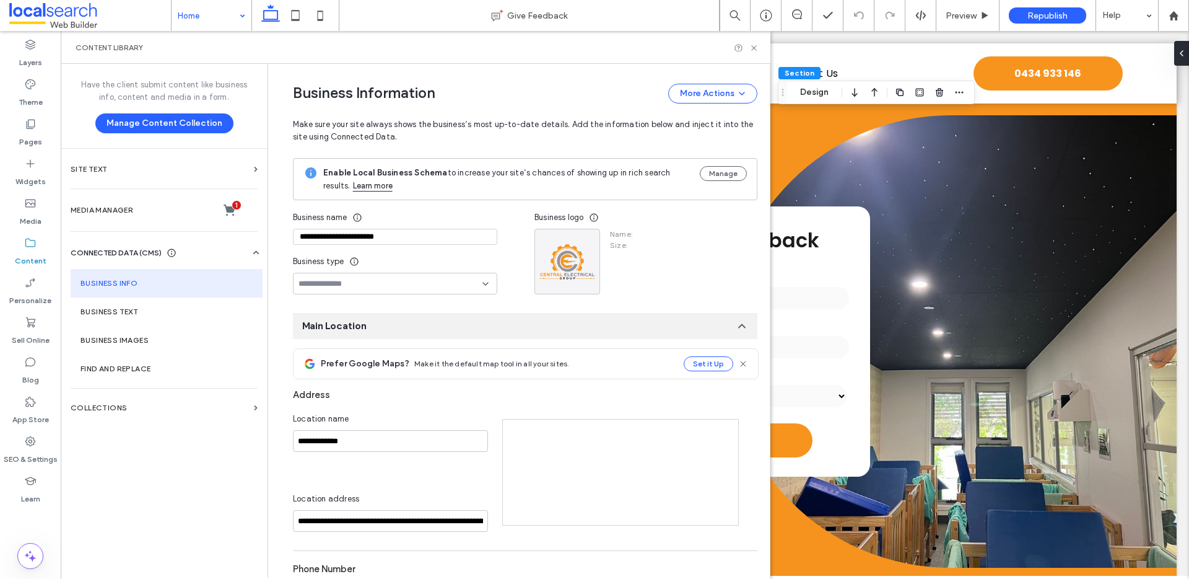
type input "**********"
click at [722, 171] on button "Manage" at bounding box center [723, 173] width 47 height 15
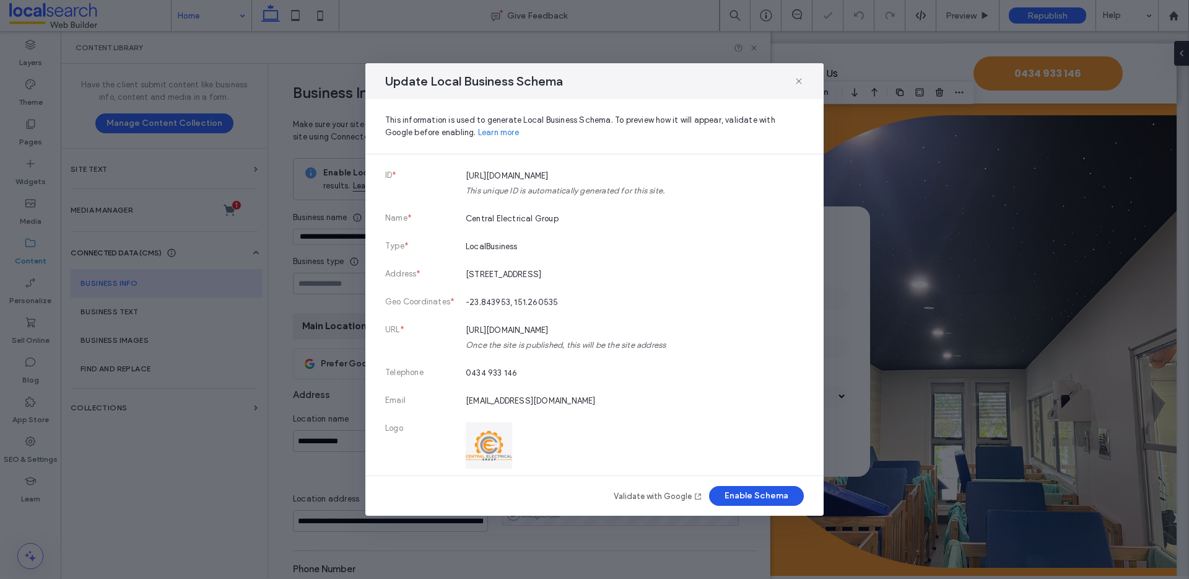
click at [775, 482] on button "Enable Schema" at bounding box center [756, 496] width 95 height 20
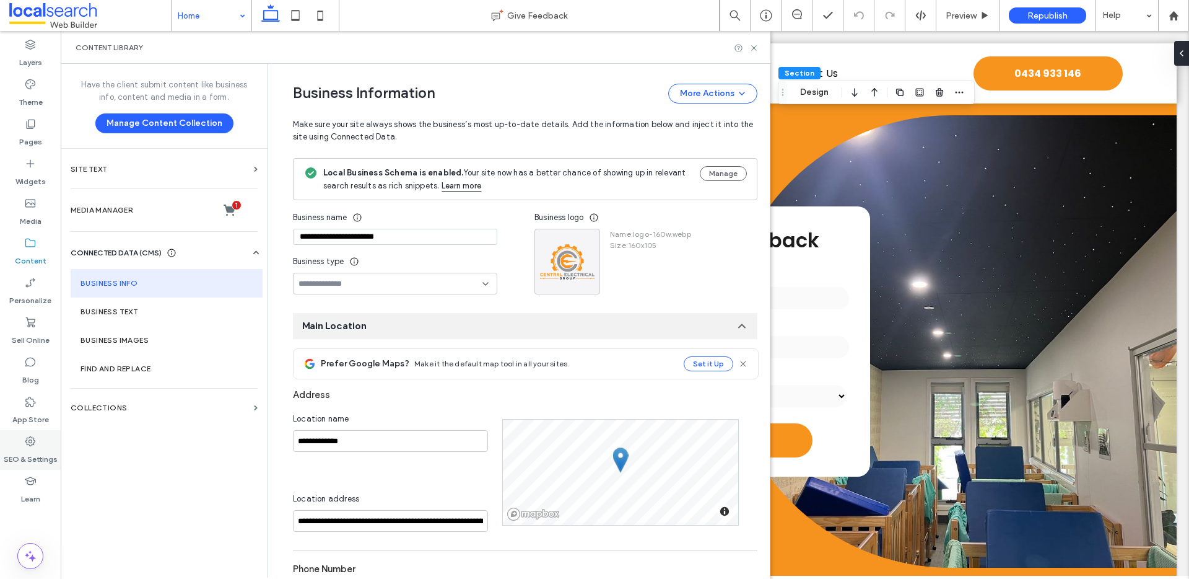
click at [33, 441] on icon at bounding box center [30, 441] width 12 height 12
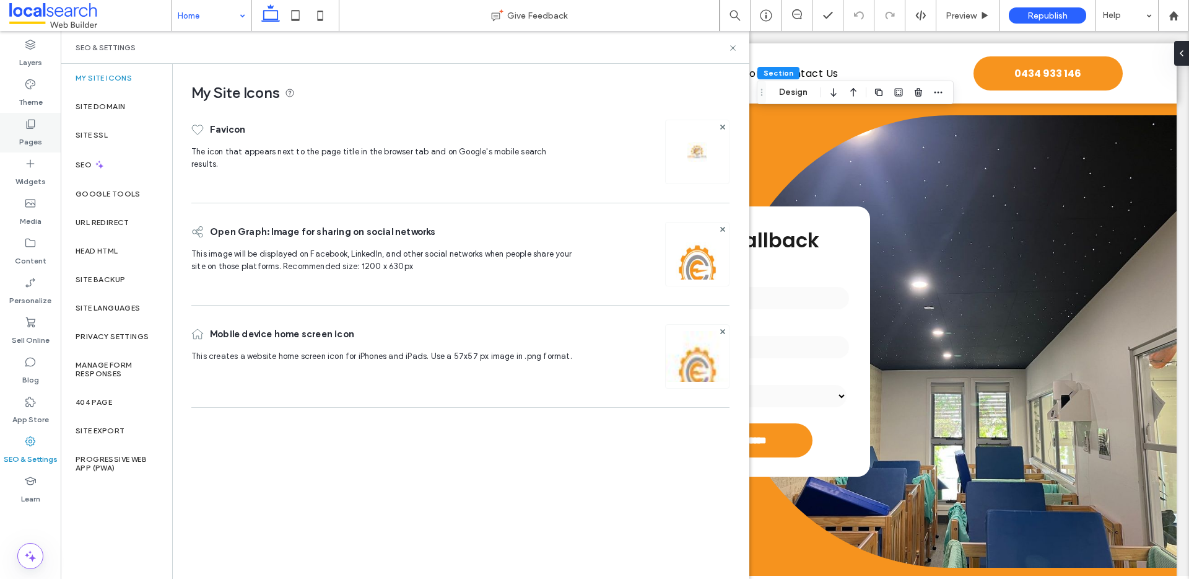
click at [32, 131] on label "Pages" at bounding box center [30, 138] width 23 height 17
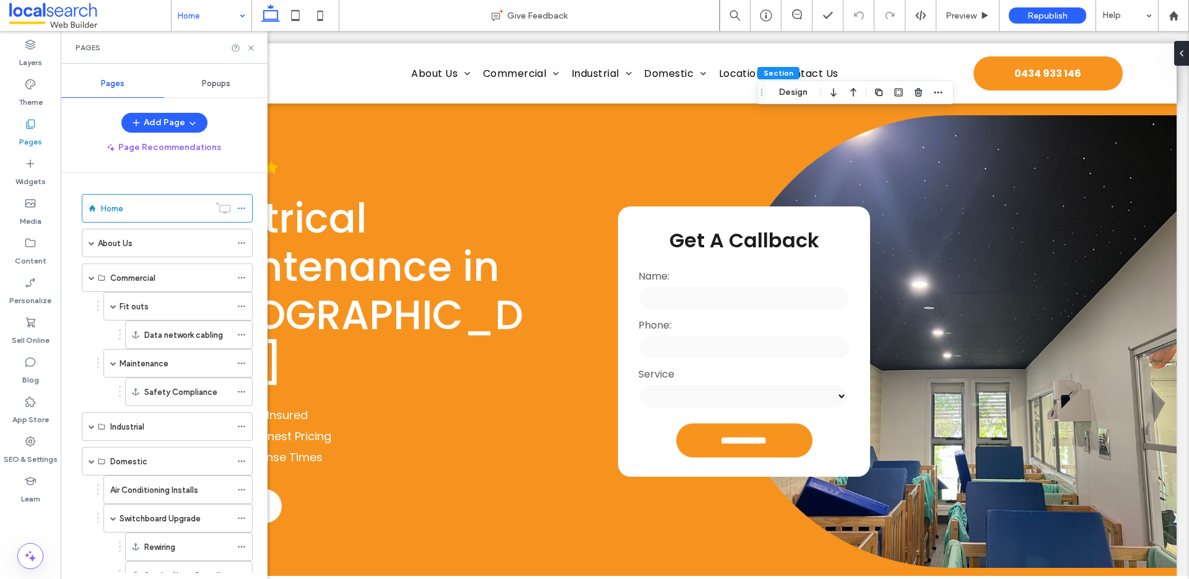
click at [215, 81] on span "Popups" at bounding box center [216, 84] width 28 height 10
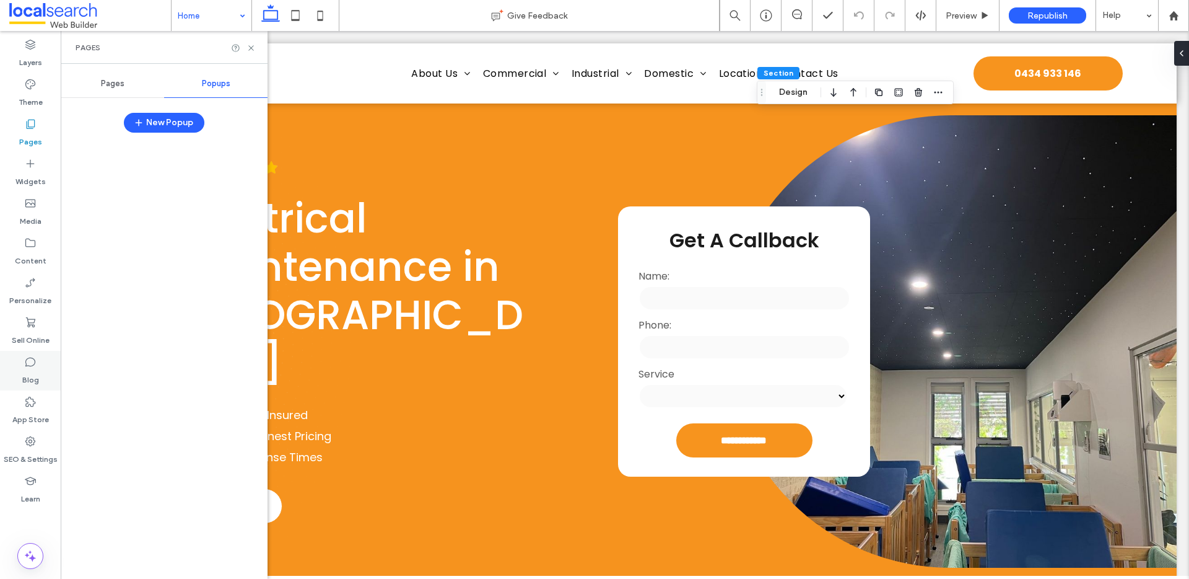
click at [42, 378] on div "Blog" at bounding box center [30, 371] width 61 height 40
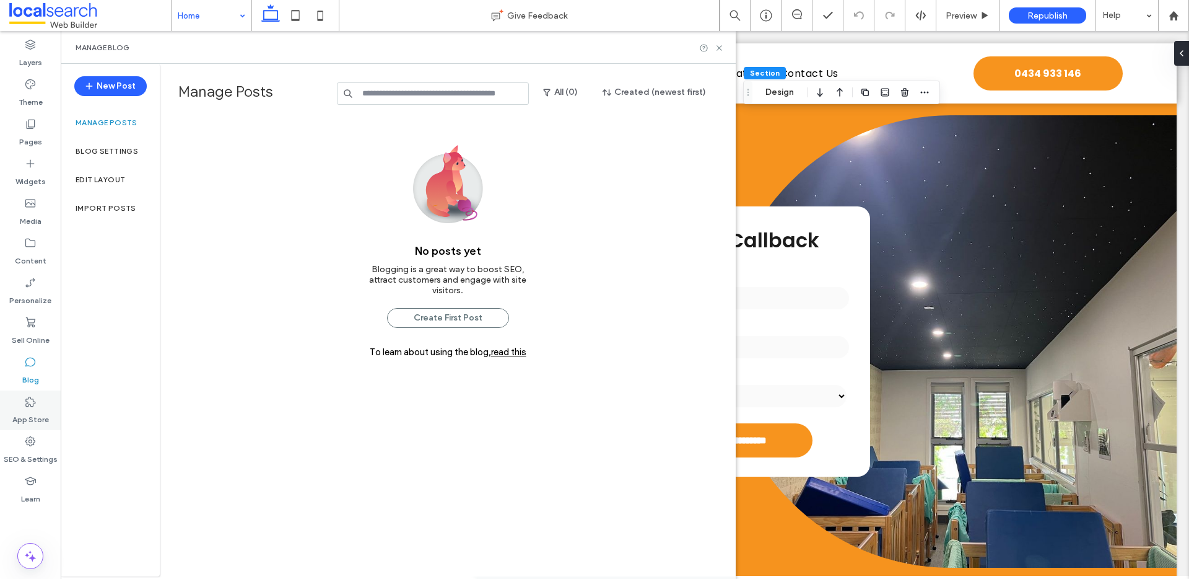
click at [25, 414] on label "App Store" at bounding box center [30, 416] width 37 height 17
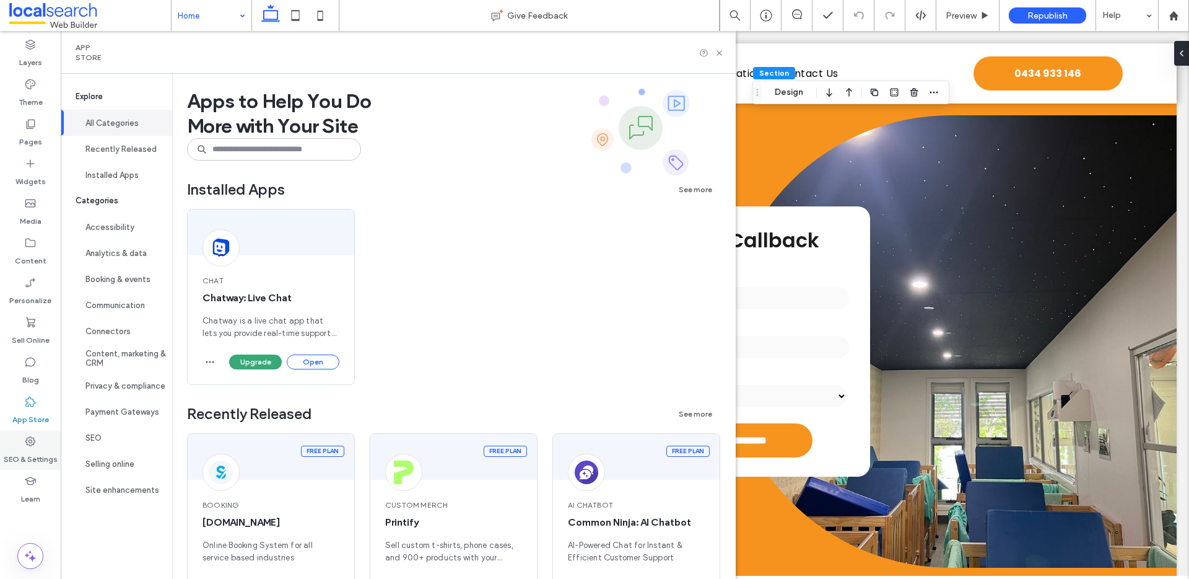
click at [32, 456] on label "SEO & Settings" at bounding box center [31, 455] width 54 height 17
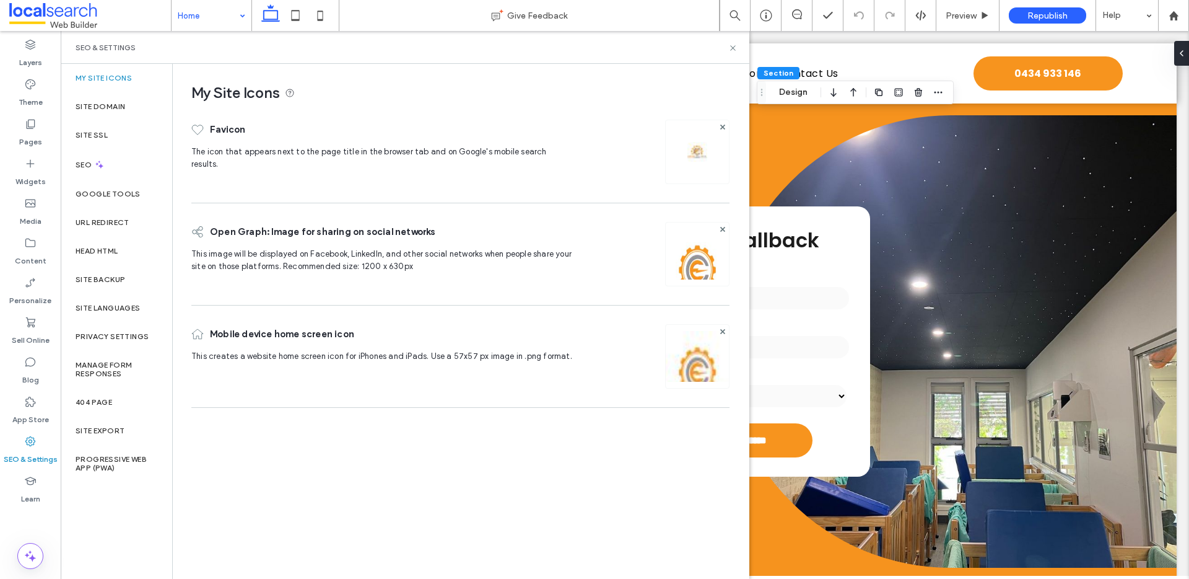
click at [113, 98] on div "Site Domain" at bounding box center [117, 106] width 112 height 28
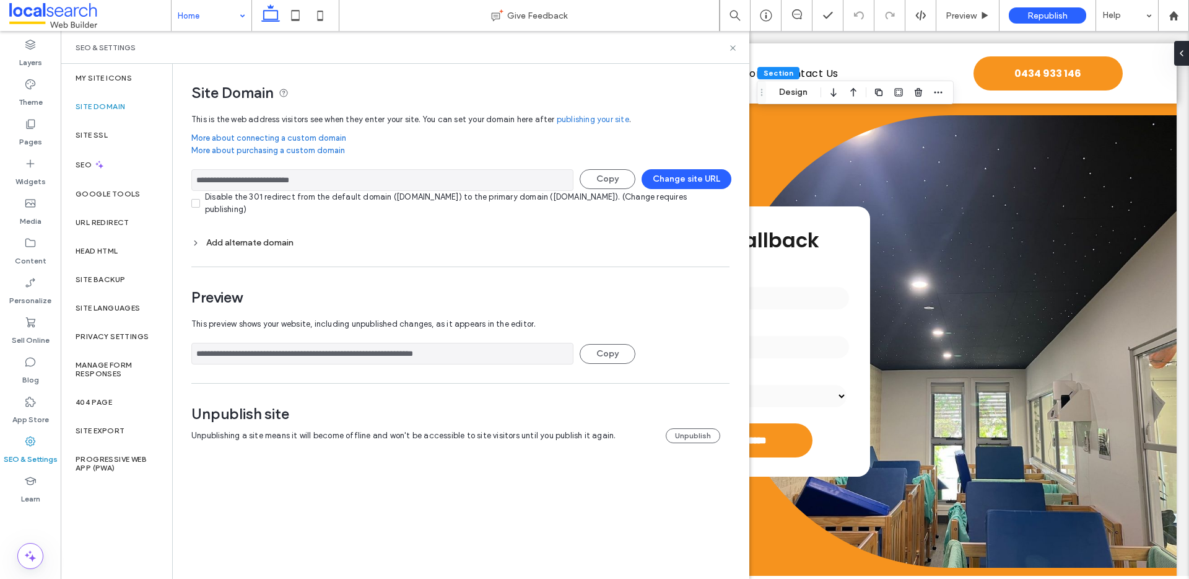
drag, startPoint x: 336, startPoint y: 180, endPoint x: 185, endPoint y: 175, distance: 151.9
click at [185, 175] on div "**********" at bounding box center [456, 266] width 566 height 404
click at [732, 45] on icon at bounding box center [733, 47] width 9 height 9
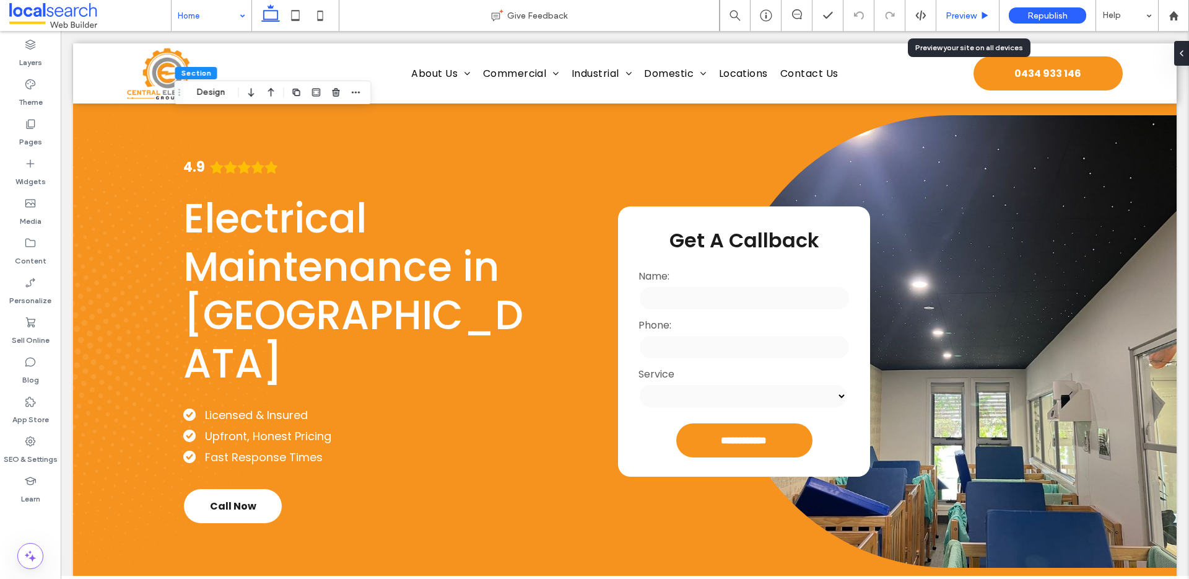
click at [891, 11] on span "Preview" at bounding box center [961, 16] width 31 height 11
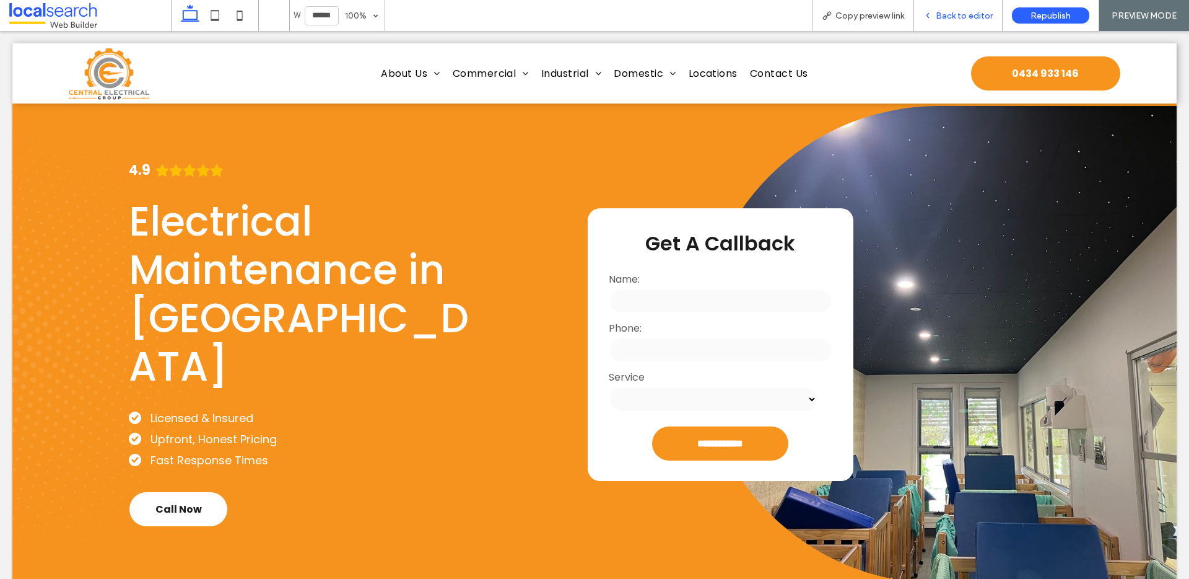
click at [891, 14] on span "Back to editor" at bounding box center [964, 16] width 57 height 11
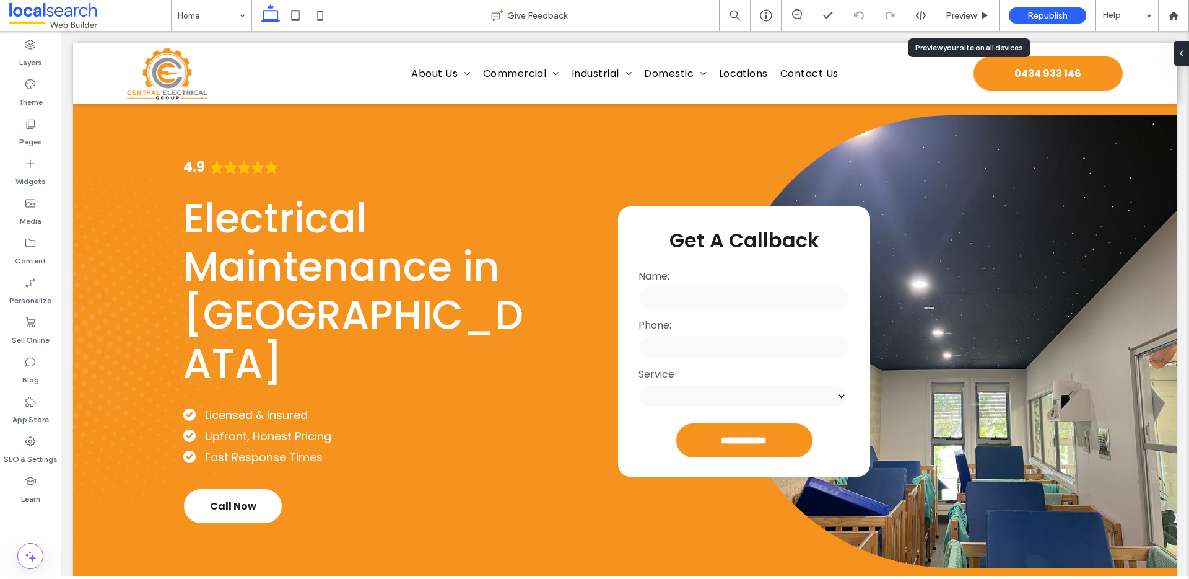
click at [891, 14] on span "Preview" at bounding box center [961, 16] width 31 height 11
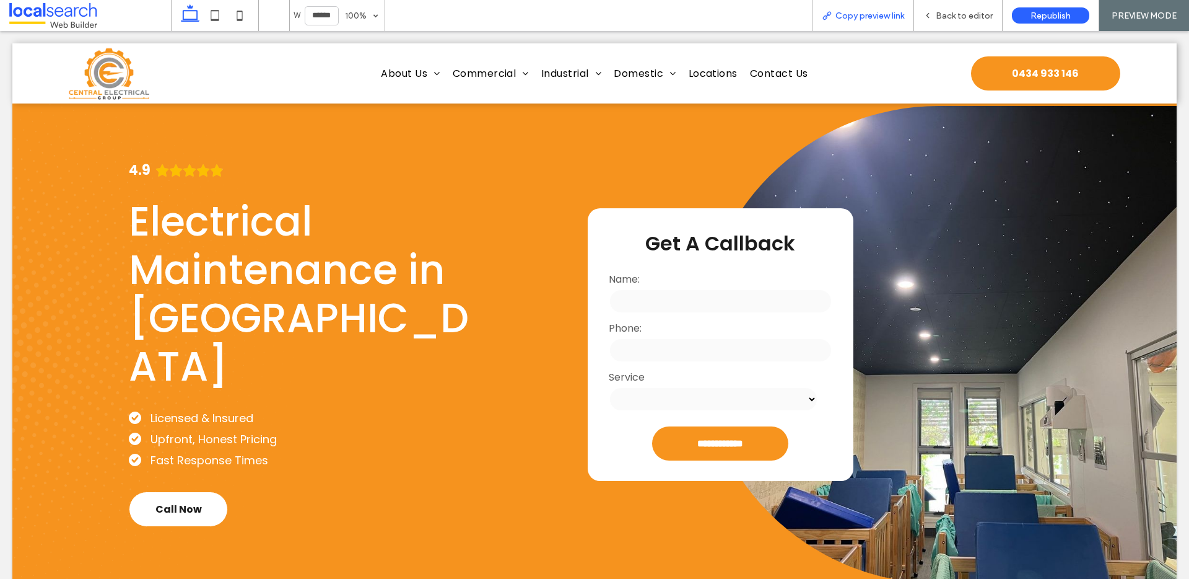
click at [885, 17] on span "Copy preview link" at bounding box center [870, 16] width 69 height 11
click at [891, 17] on span "Back to editor" at bounding box center [964, 16] width 57 height 11
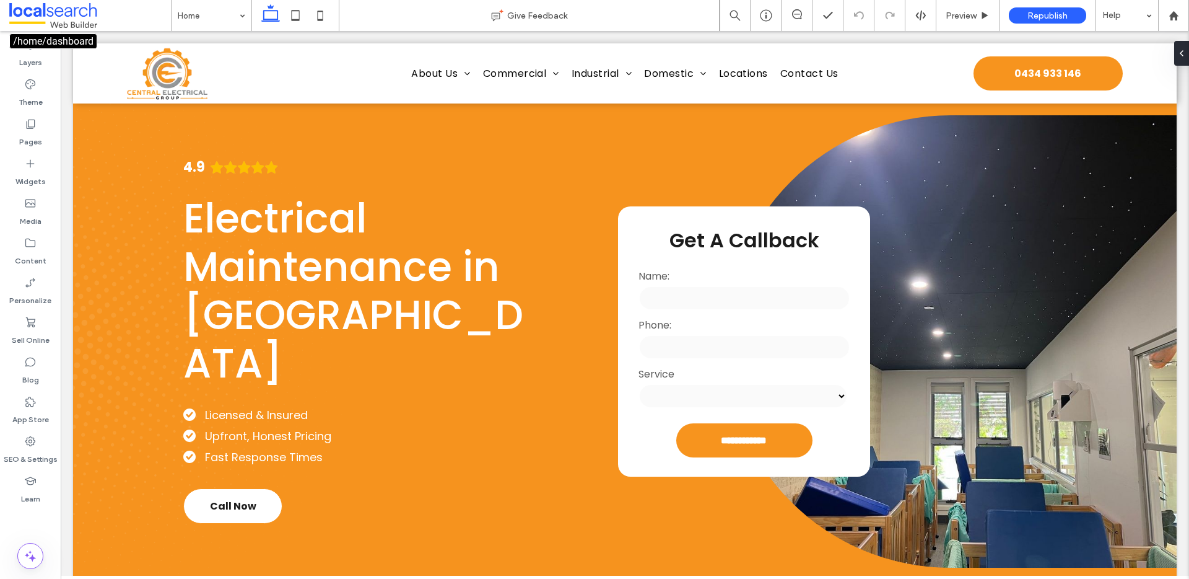
click at [61, 19] on span at bounding box center [90, 15] width 162 height 25
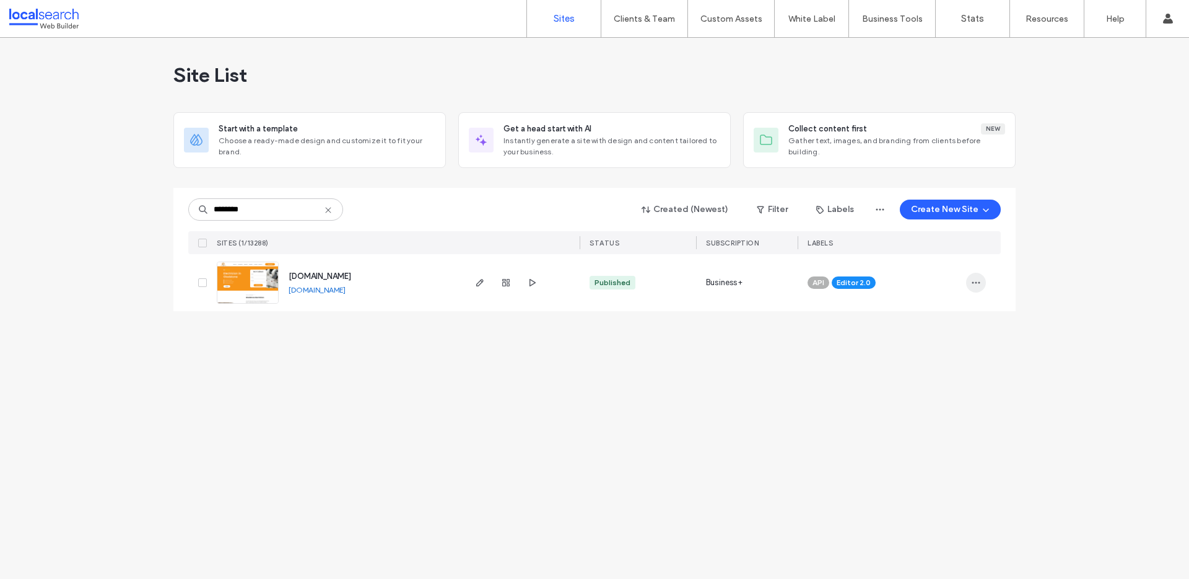
type input "********"
click at [983, 281] on span "button" at bounding box center [976, 283] width 20 height 20
click at [941, 357] on span "Assign Label" at bounding box center [922, 362] width 46 height 12
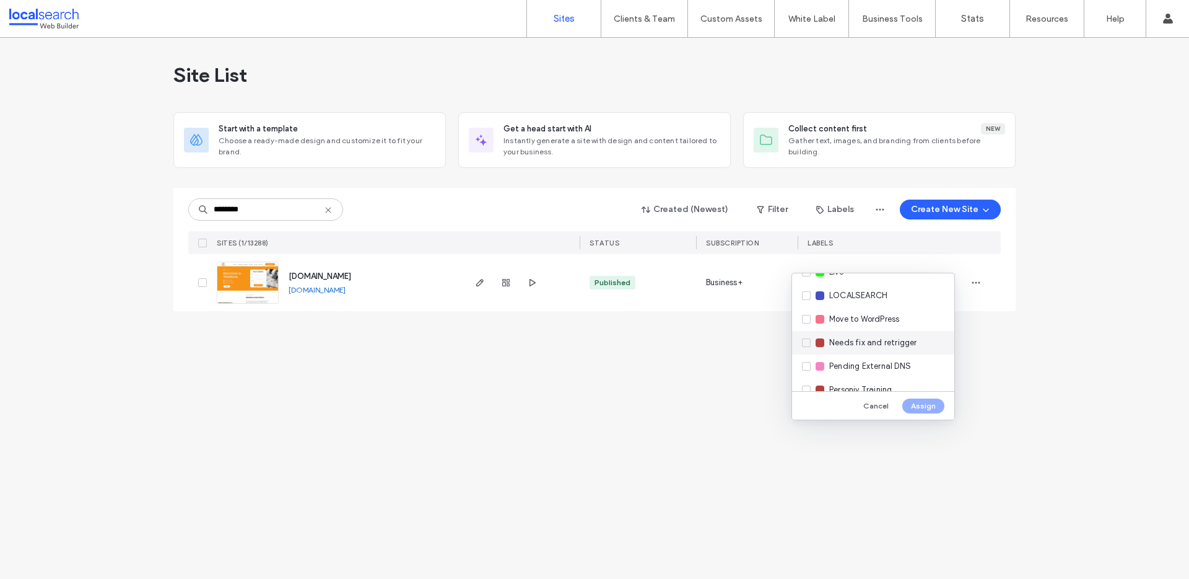
scroll to position [230, 0]
click at [851, 293] on div "Live" at bounding box center [873, 296] width 162 height 24
click at [931, 406] on button "Assign" at bounding box center [924, 405] width 42 height 15
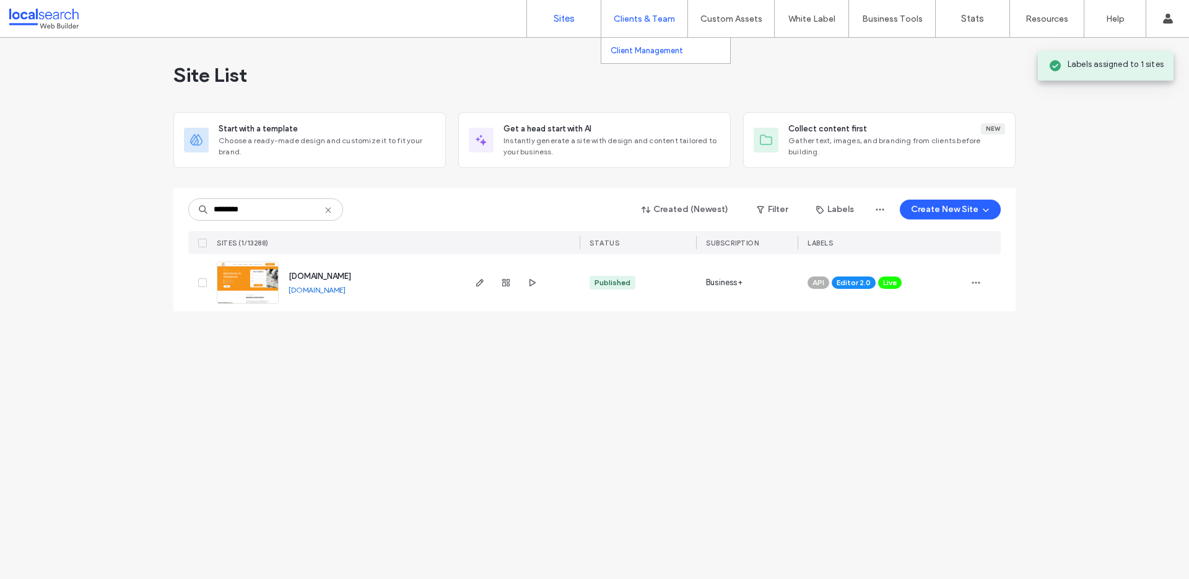
click at [638, 53] on label "Client Management" at bounding box center [647, 50] width 72 height 9
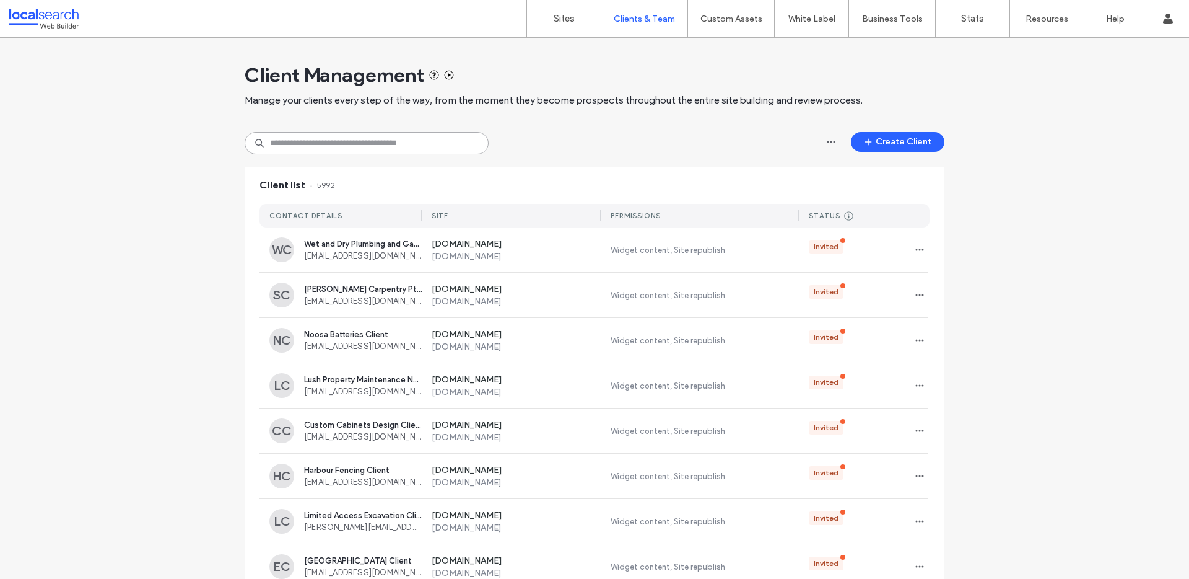
click at [373, 136] on input at bounding box center [367, 143] width 244 height 22
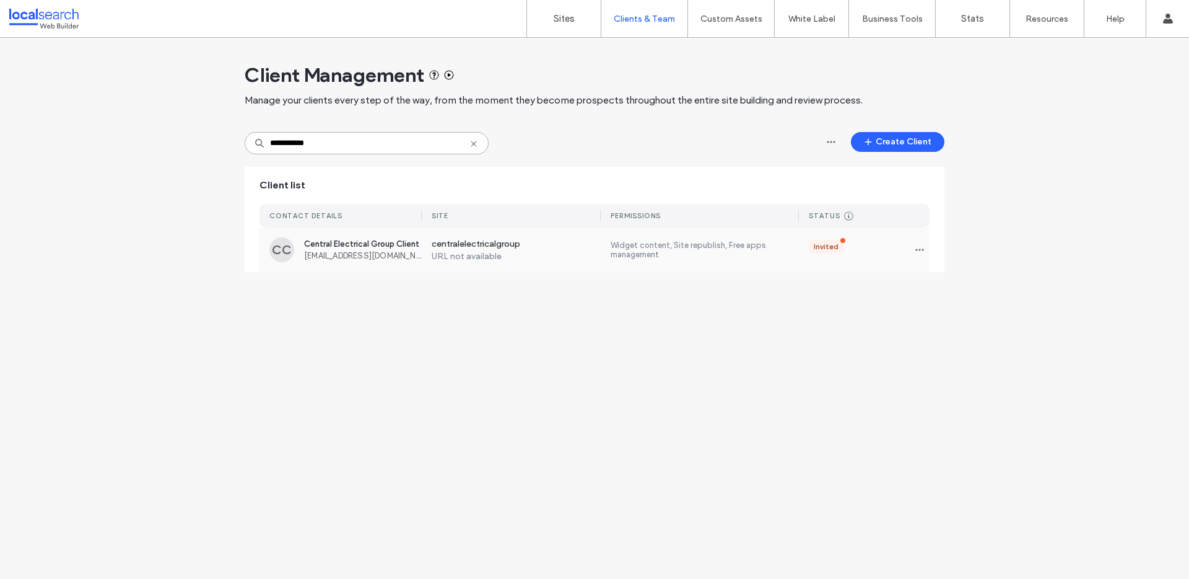
type input "**********"
click at [907, 247] on div "Invited" at bounding box center [864, 250] width 131 height 20
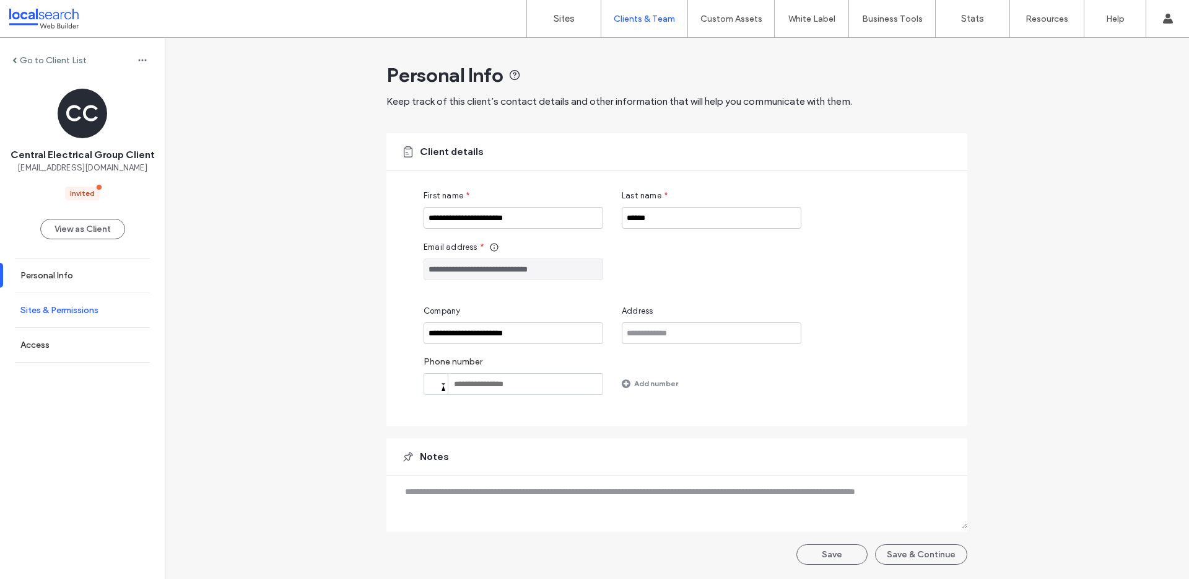
click at [68, 315] on link "Sites & Permissions" at bounding box center [82, 310] width 165 height 34
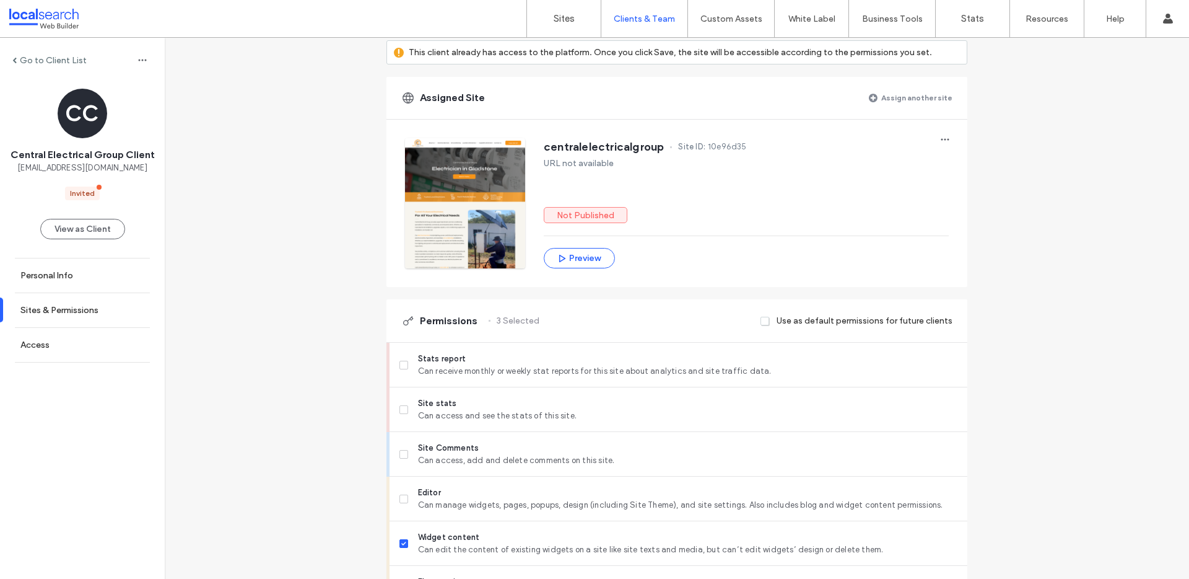
scroll to position [102, 0]
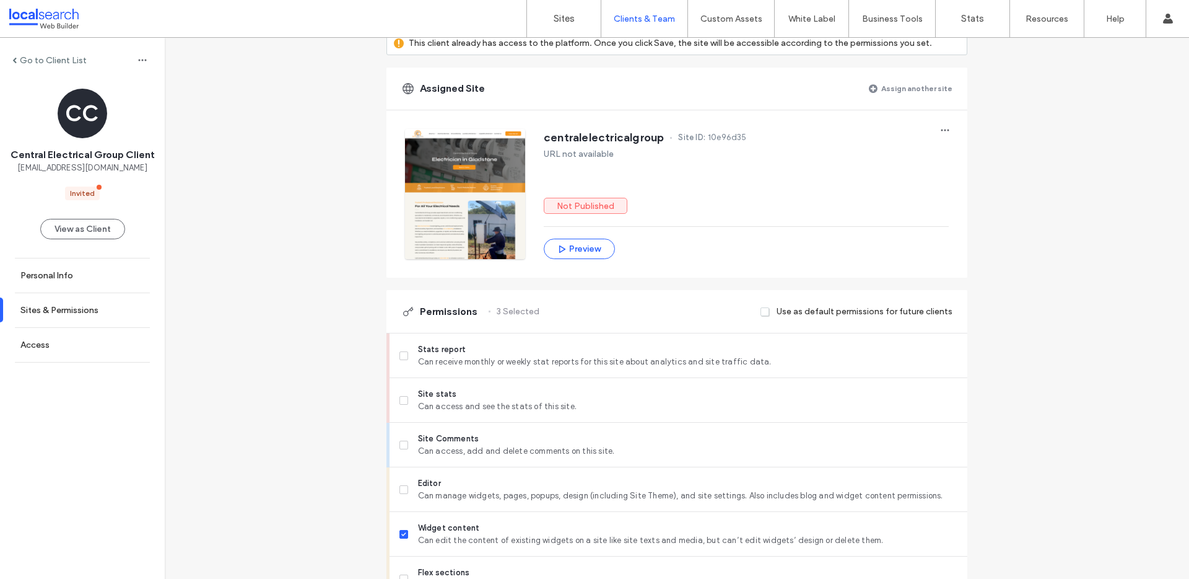
click at [929, 129] on div "centralelectricalgroup Site ID: 10e96d35" at bounding box center [746, 139] width 405 height 20
click at [935, 127] on span "button" at bounding box center [945, 130] width 20 height 20
click at [973, 162] on span "Unassign site" at bounding box center [982, 162] width 51 height 12
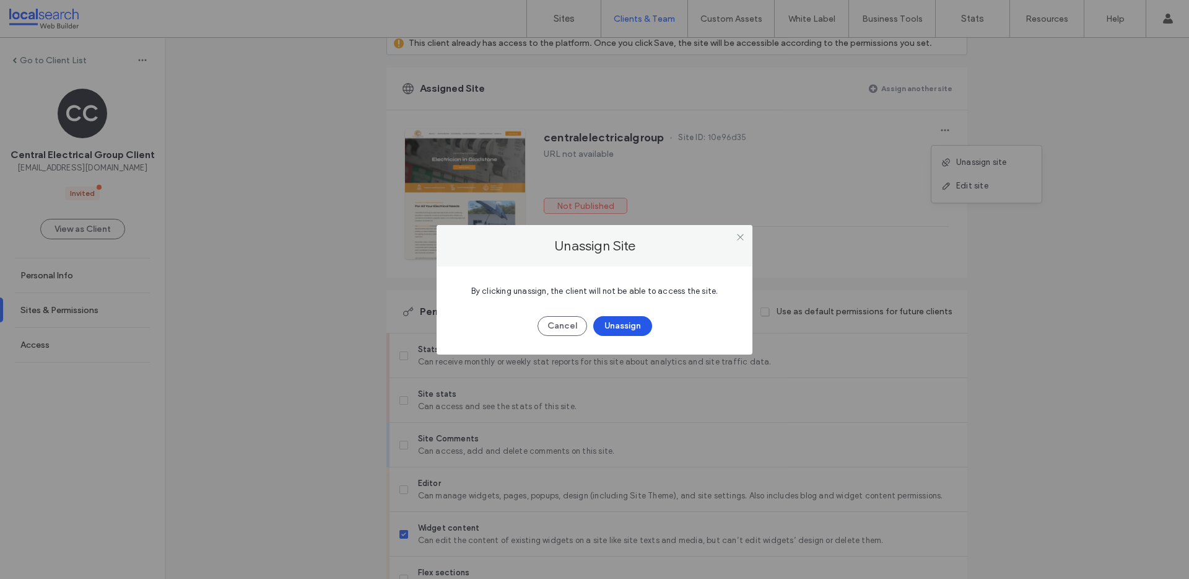
click at [628, 323] on button "Unassign" at bounding box center [622, 326] width 59 height 20
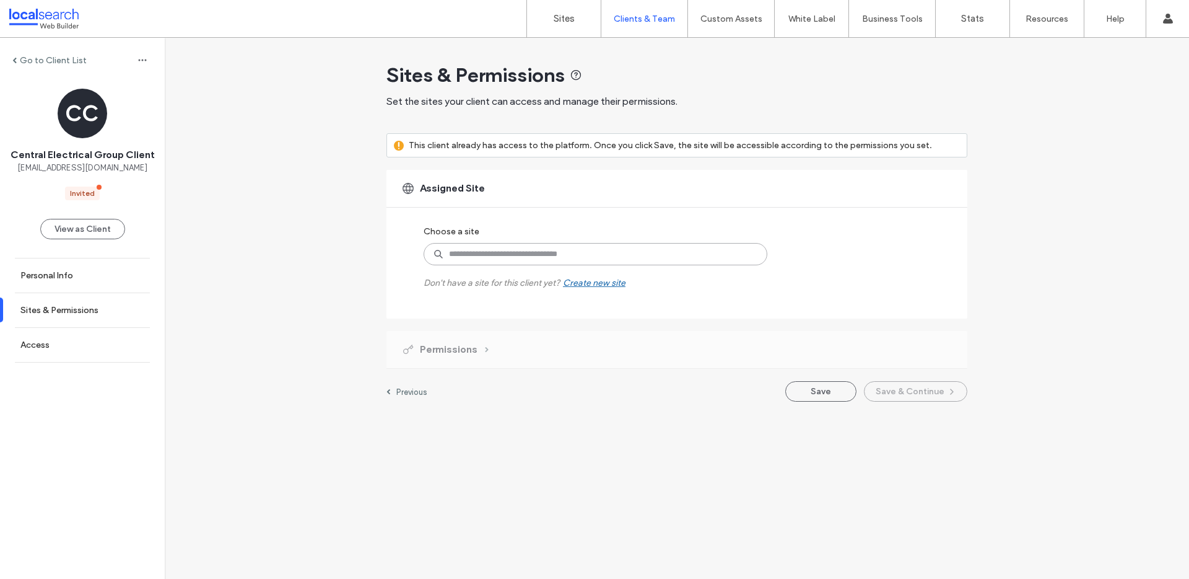
click at [590, 252] on input at bounding box center [596, 254] width 344 height 22
paste input "********"
type input "********"
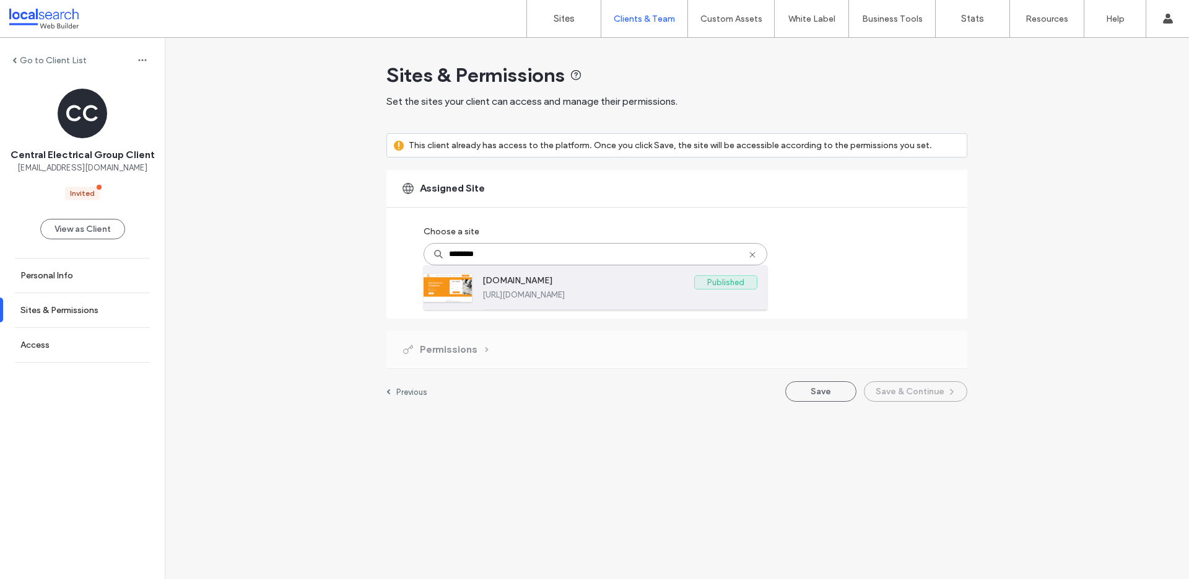
click at [567, 291] on label "https://www.centralelectricalgroup.com" at bounding box center [620, 294] width 275 height 9
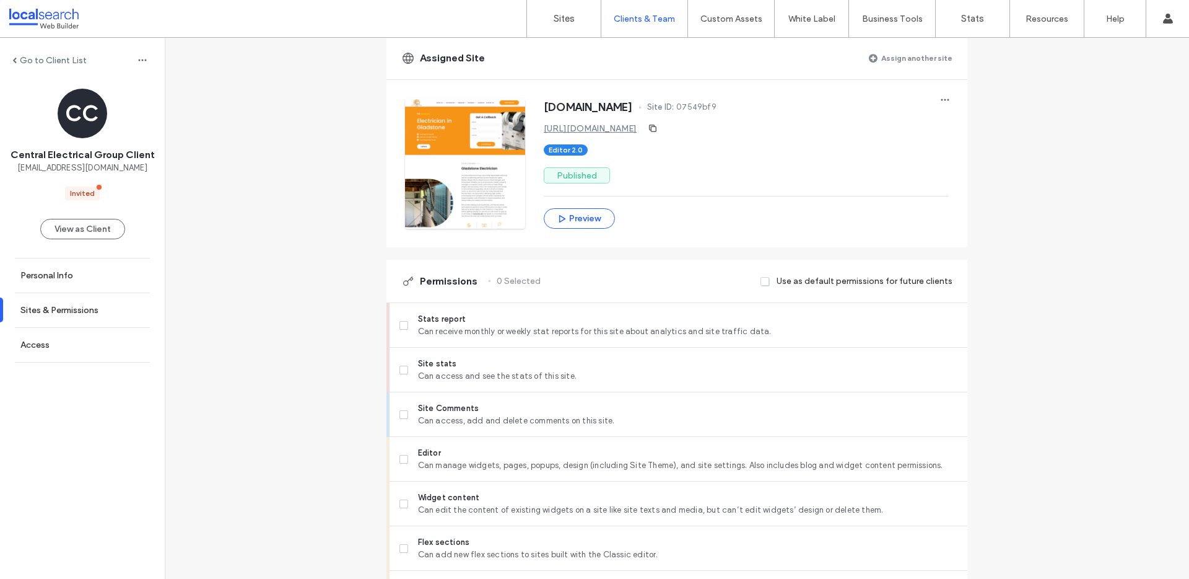
scroll to position [375, 0]
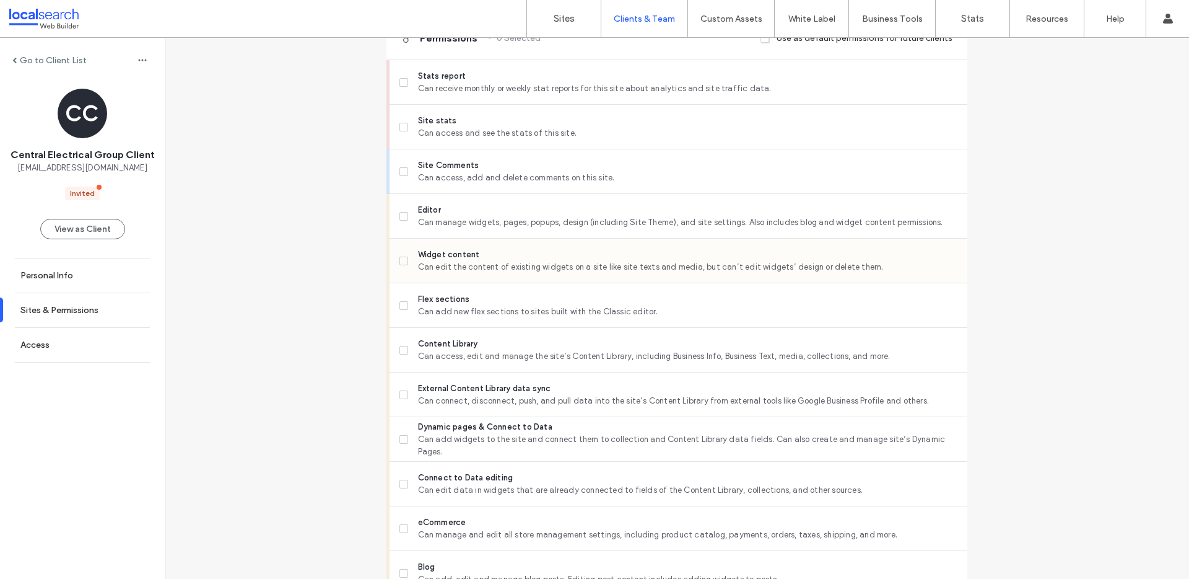
click at [487, 265] on span "Can edit the content of existing widgets on a site like site texts and media, b…" at bounding box center [688, 267] width 540 height 12
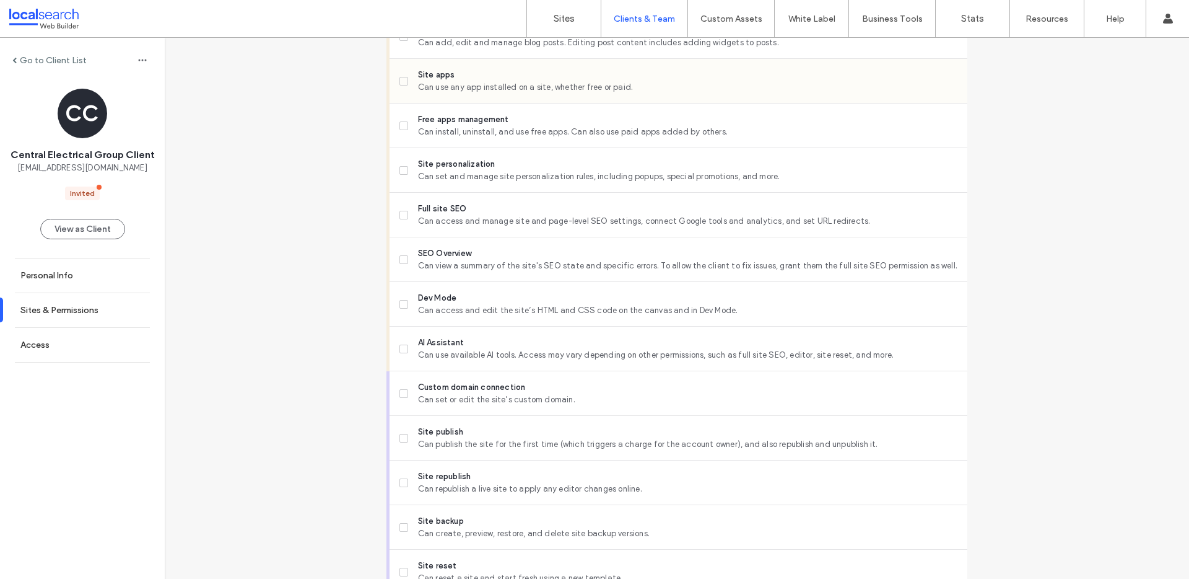
scroll to position [952, 0]
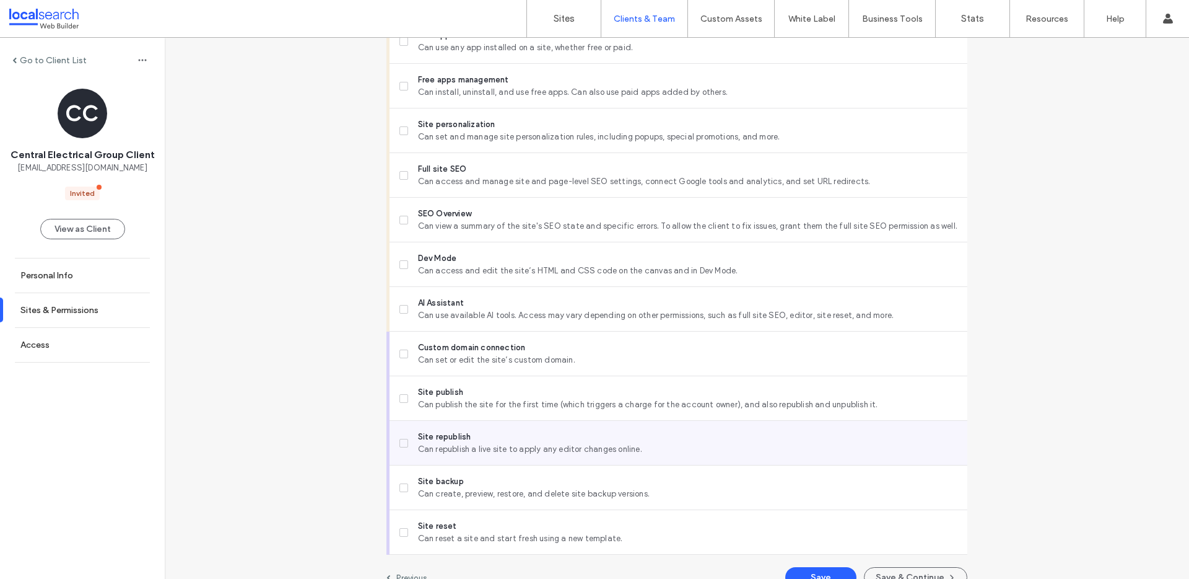
click at [496, 450] on span "Can republish a live site to apply any editor changes online." at bounding box center [688, 449] width 540 height 12
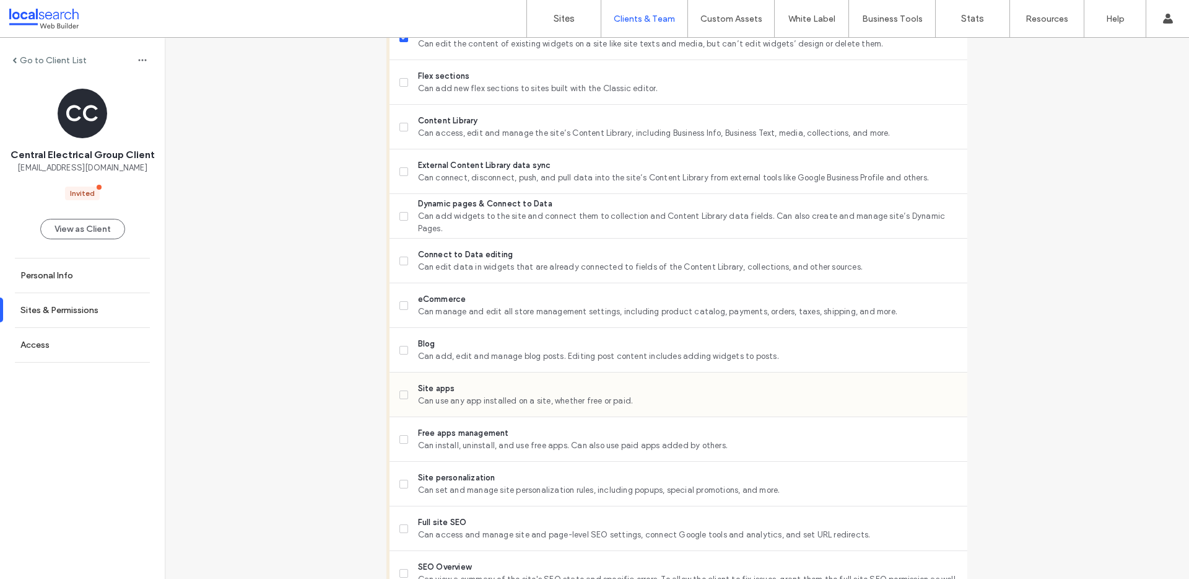
scroll to position [603, 0]
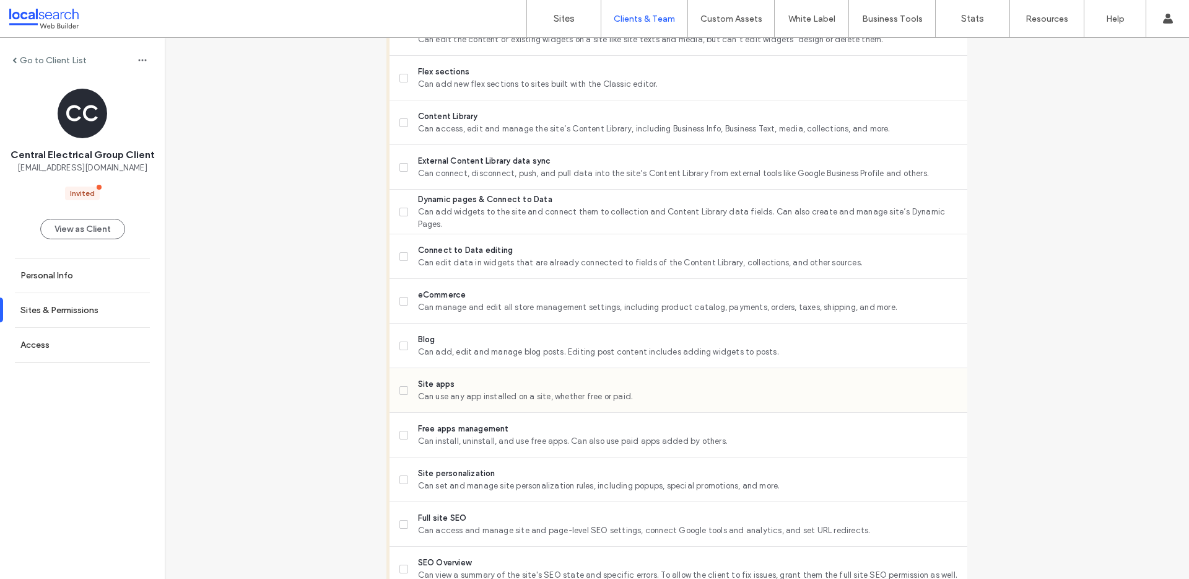
click at [447, 392] on span "Can use any app installed on a site, whether free or paid." at bounding box center [688, 396] width 540 height 12
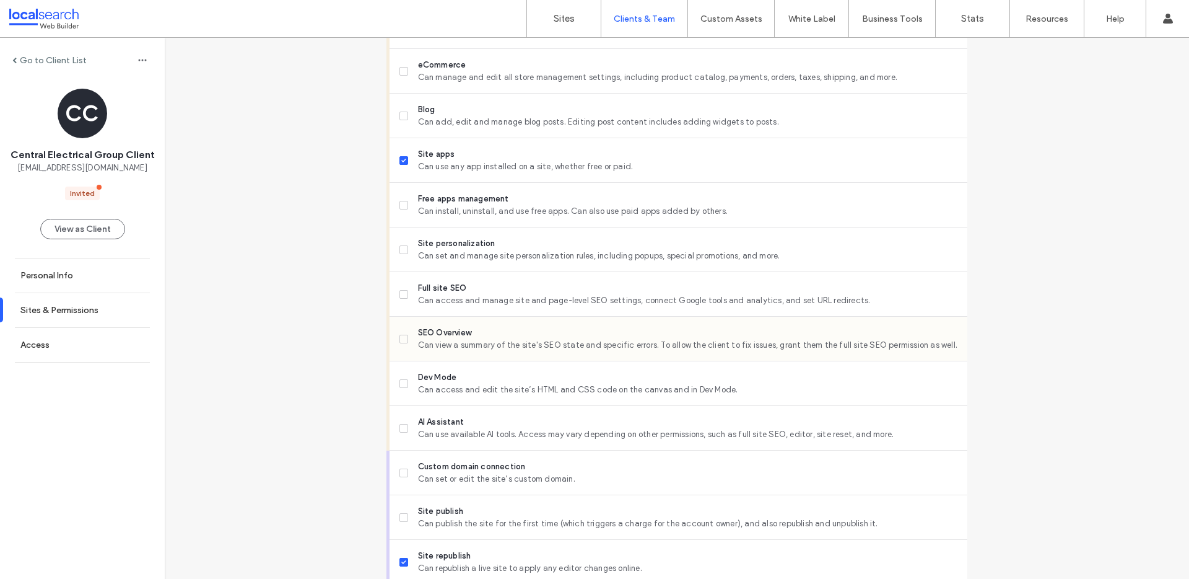
scroll to position [973, 0]
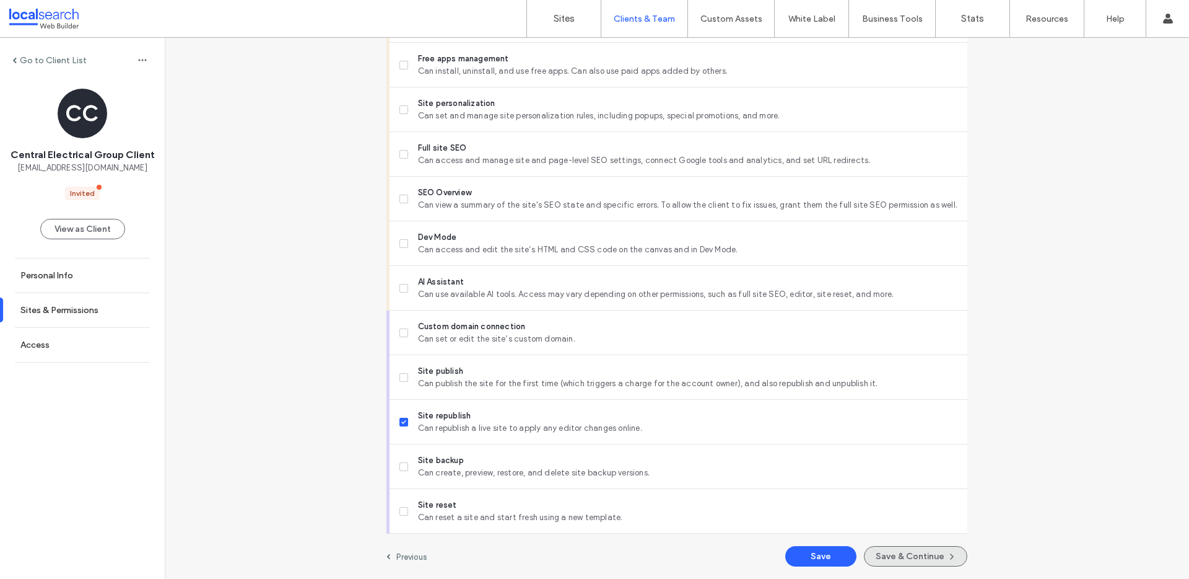
click at [921, 559] on button "Save & Continue" at bounding box center [915, 556] width 103 height 20
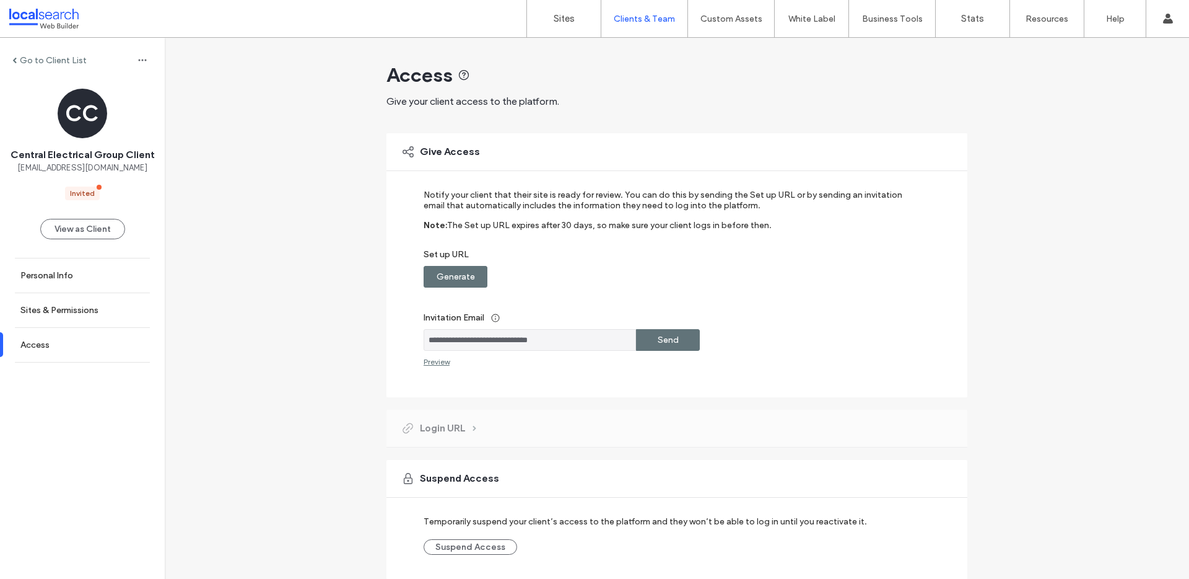
click at [429, 279] on div "Generate" at bounding box center [456, 277] width 64 height 22
click at [636, 276] on div "Copy" at bounding box center [668, 277] width 64 height 22
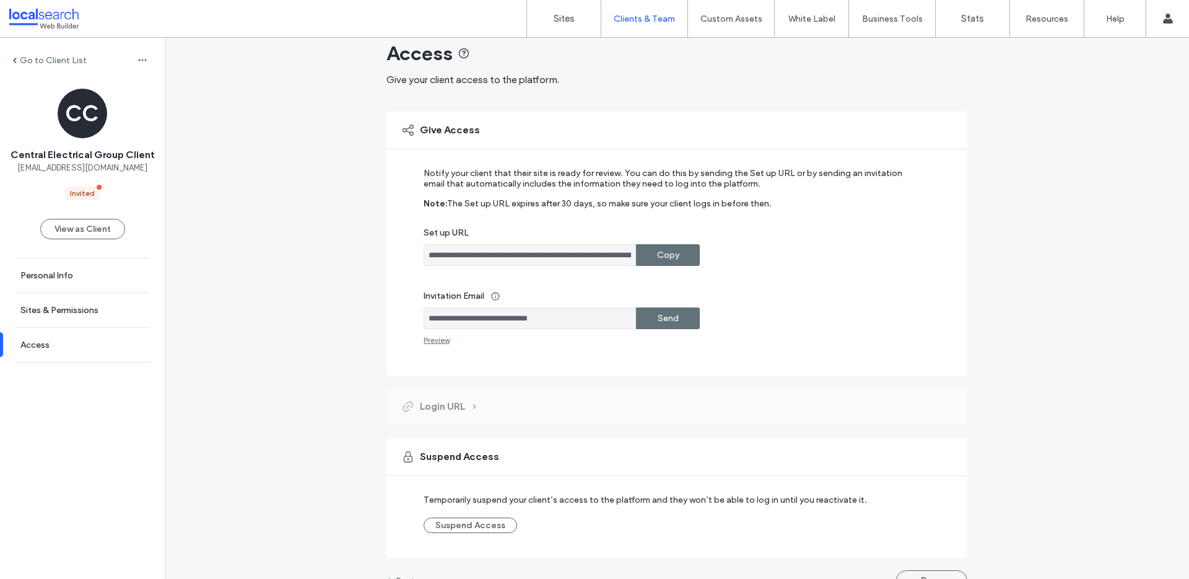
scroll to position [22, 0]
click at [670, 250] on label "Copy" at bounding box center [668, 254] width 22 height 23
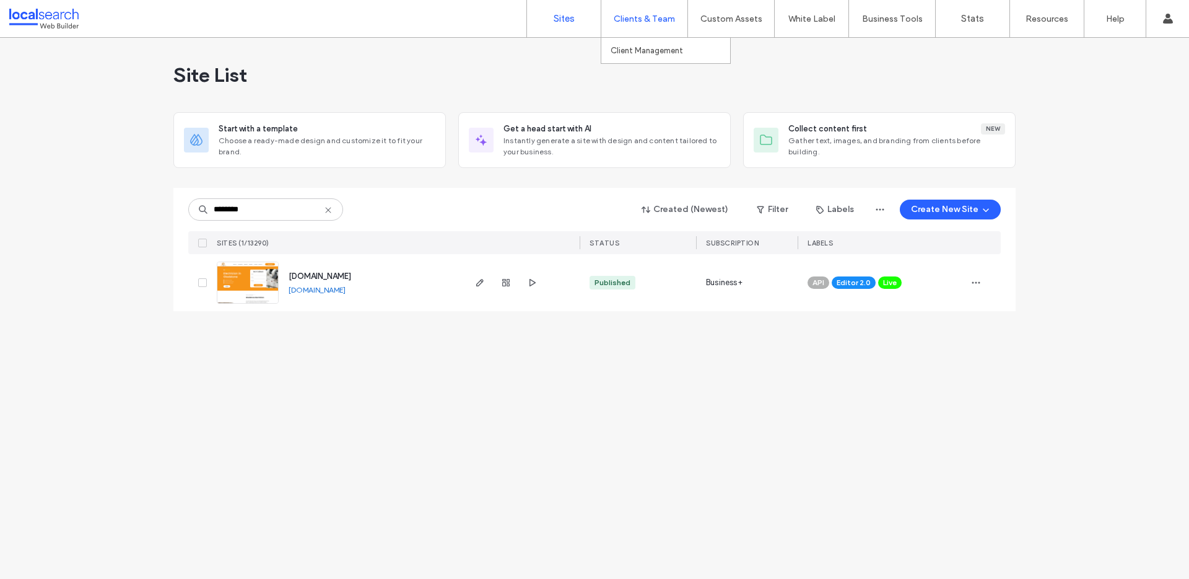
type input "********"
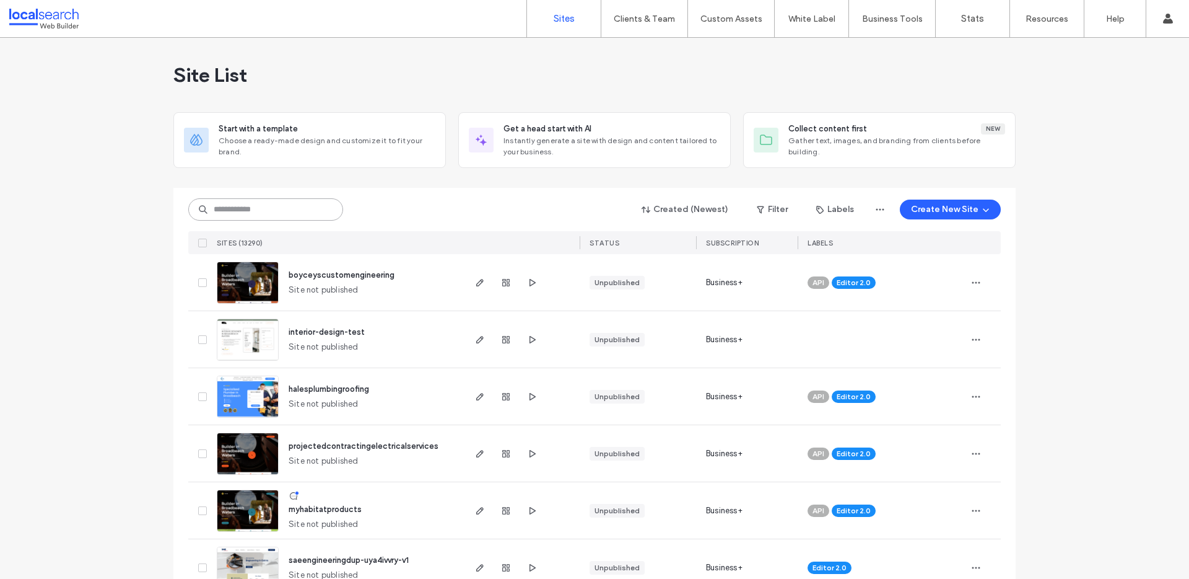
click at [279, 209] on input at bounding box center [265, 209] width 155 height 22
paste input "**********"
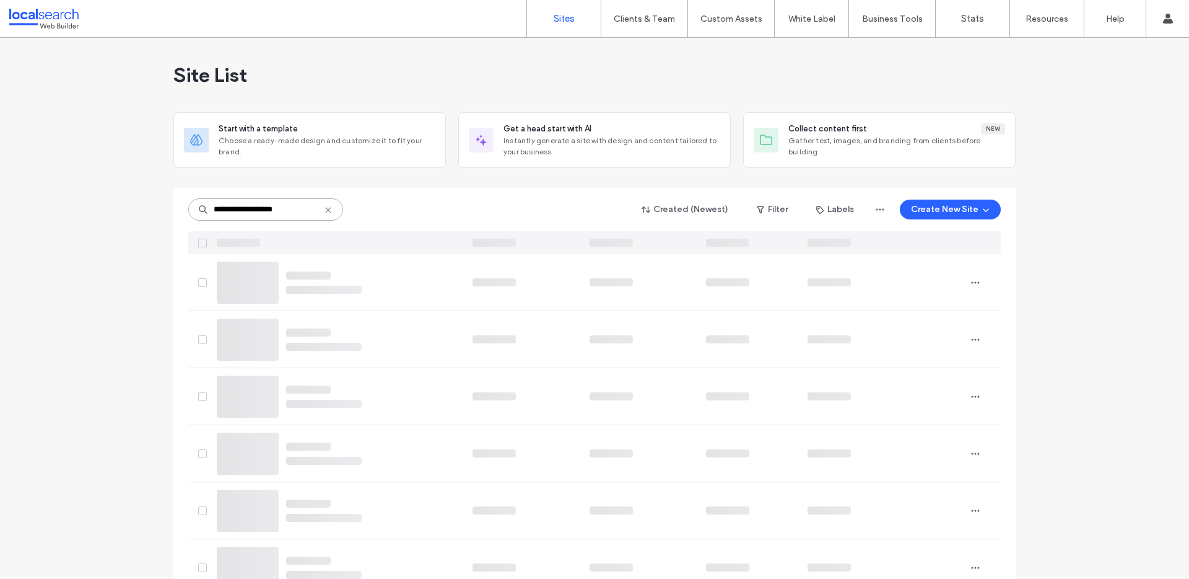
click at [224, 207] on input "**********" at bounding box center [265, 209] width 155 height 22
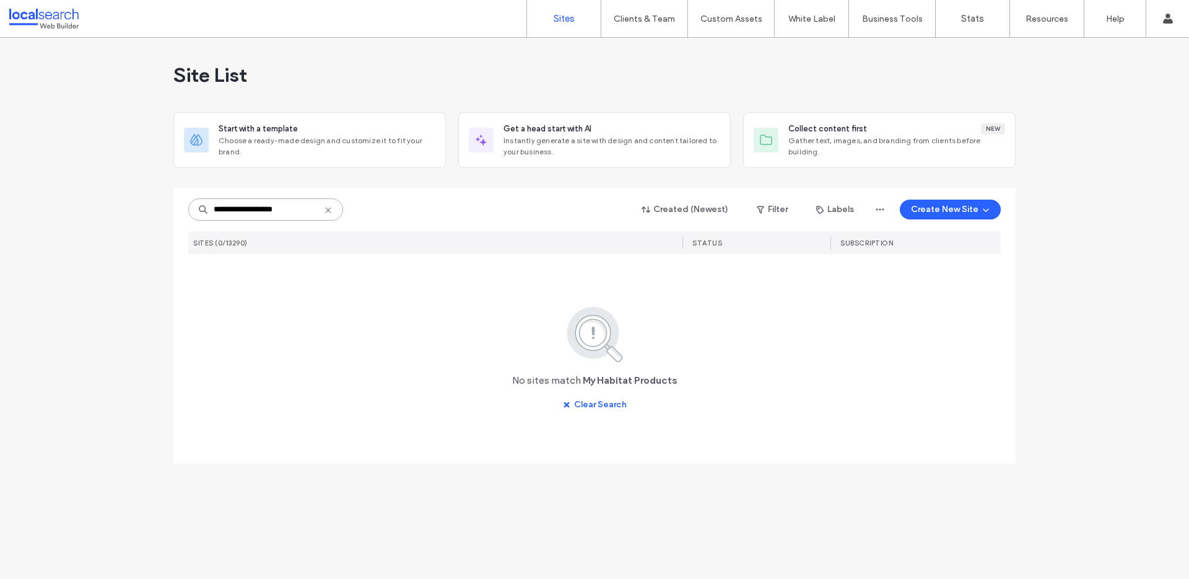
click at [324, 216] on input "**********" at bounding box center [265, 209] width 155 height 22
type input "**********"
click at [329, 211] on use at bounding box center [328, 210] width 6 height 6
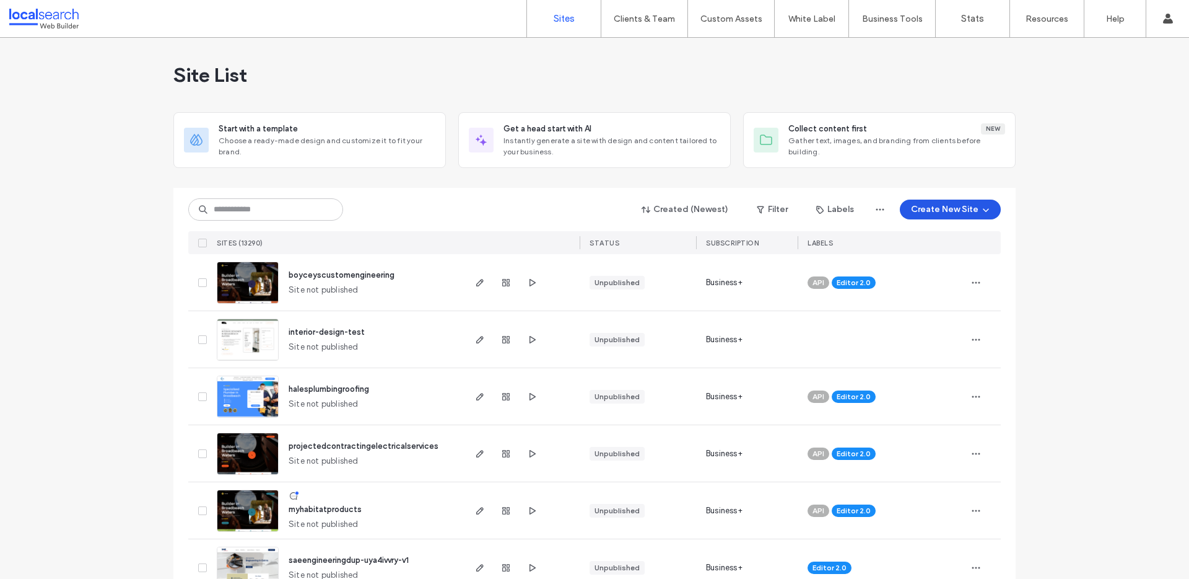
click at [952, 211] on button "Create New Site" at bounding box center [950, 209] width 101 height 20
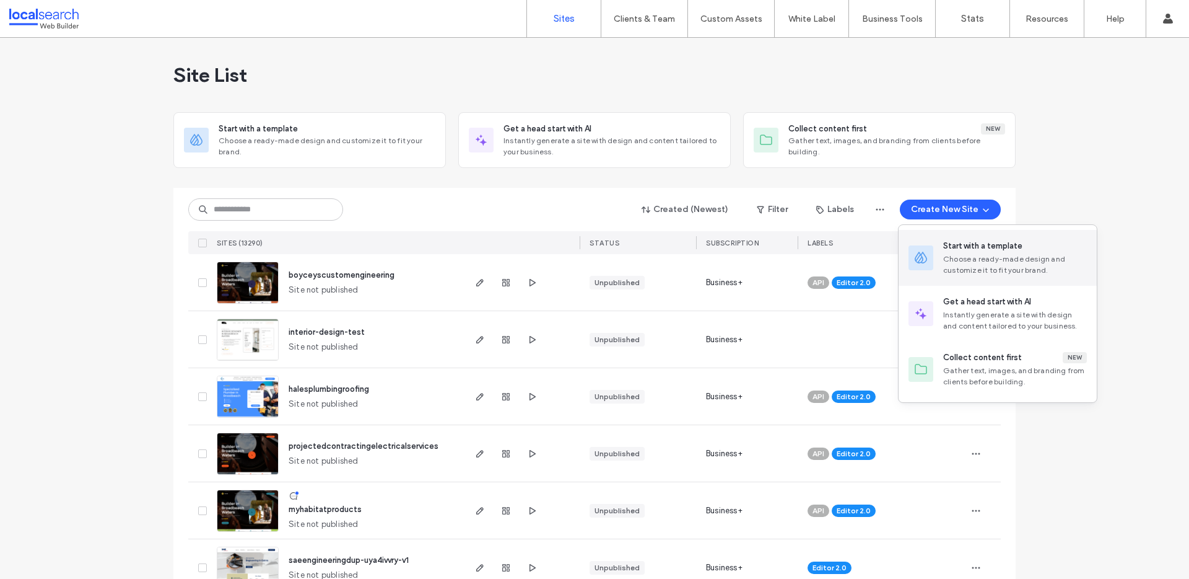
click at [997, 260] on div "Choose a ready-made design and customize it to fit your brand." at bounding box center [1016, 264] width 144 height 22
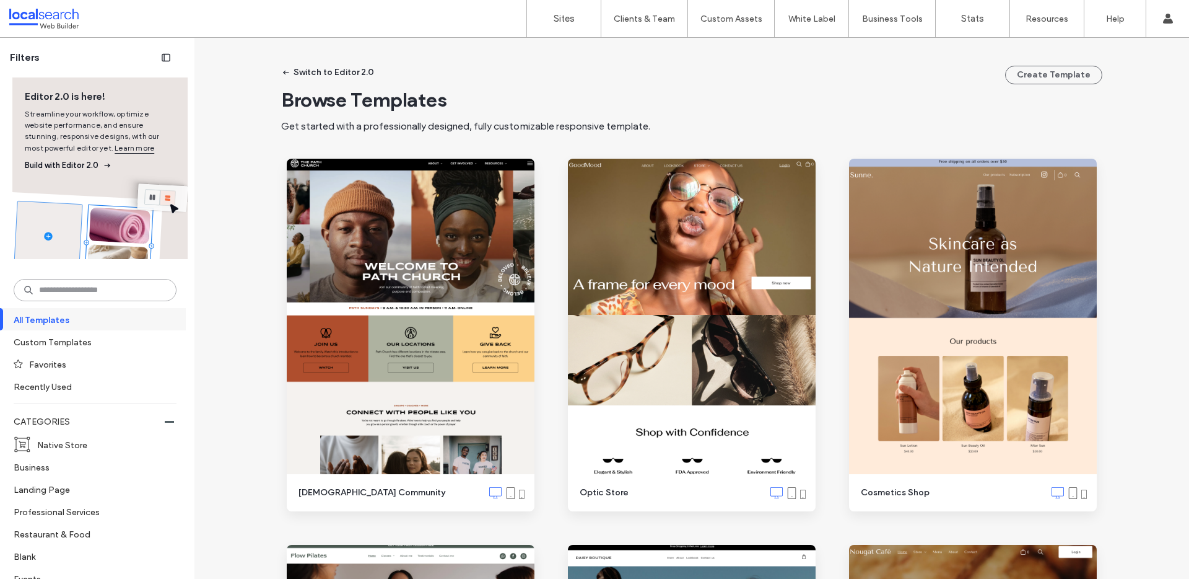
click at [72, 284] on input at bounding box center [95, 290] width 163 height 22
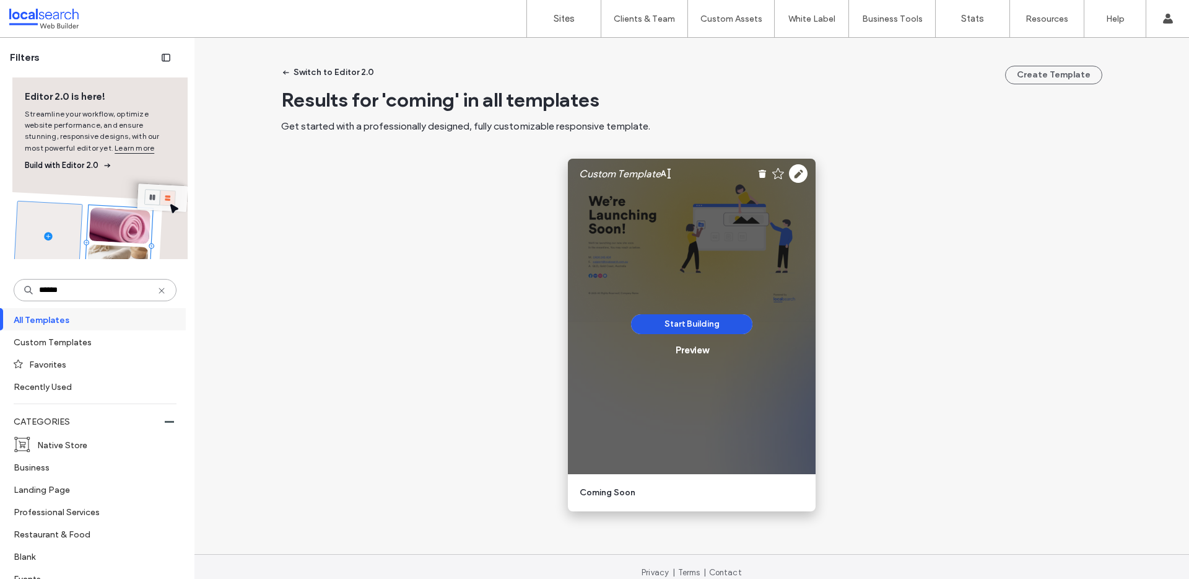
type input "******"
click at [699, 325] on button "Start Building" at bounding box center [691, 324] width 121 height 20
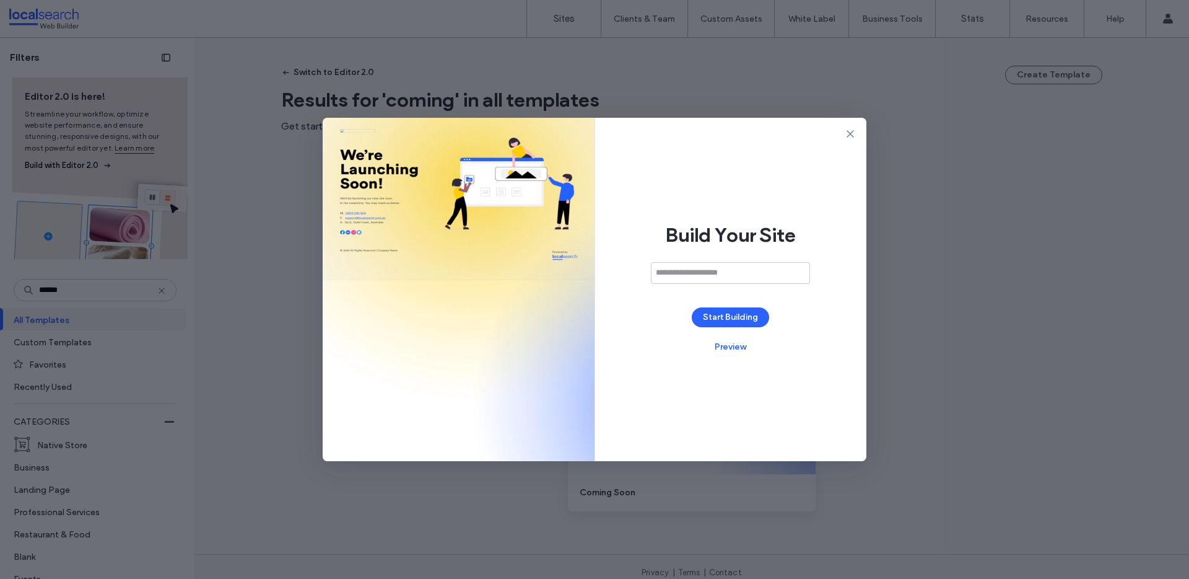
click at [703, 278] on input at bounding box center [730, 273] width 159 height 22
type input "**********"
click at [743, 322] on button "Start Building" at bounding box center [730, 317] width 77 height 20
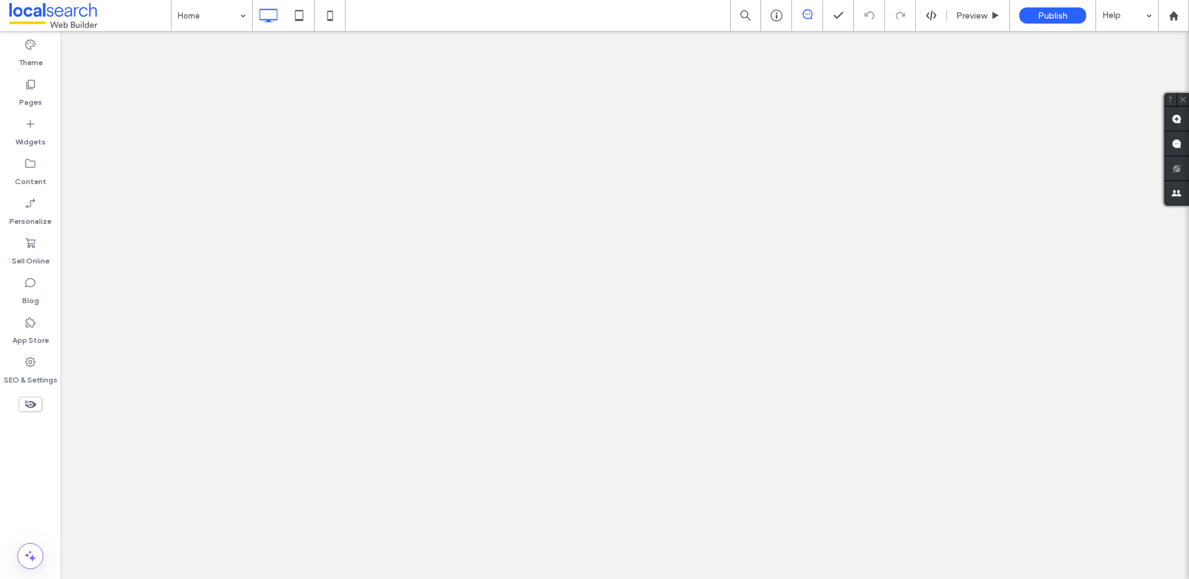
click at [42, 159] on div "Content" at bounding box center [30, 172] width 61 height 40
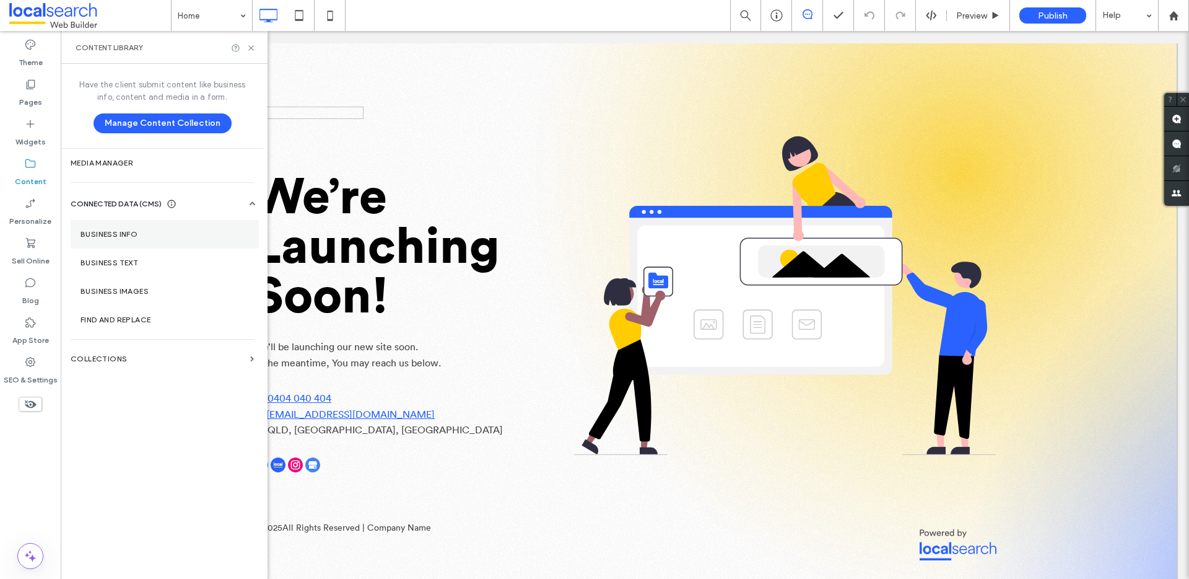
click at [152, 229] on section "Business Info" at bounding box center [165, 234] width 188 height 28
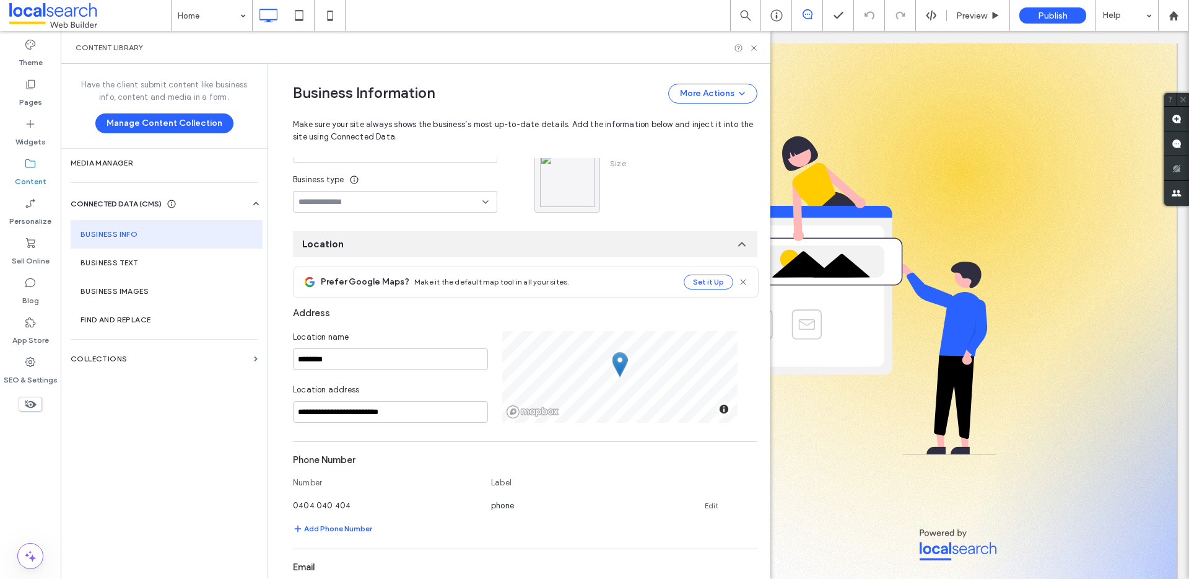
scroll to position [134, 0]
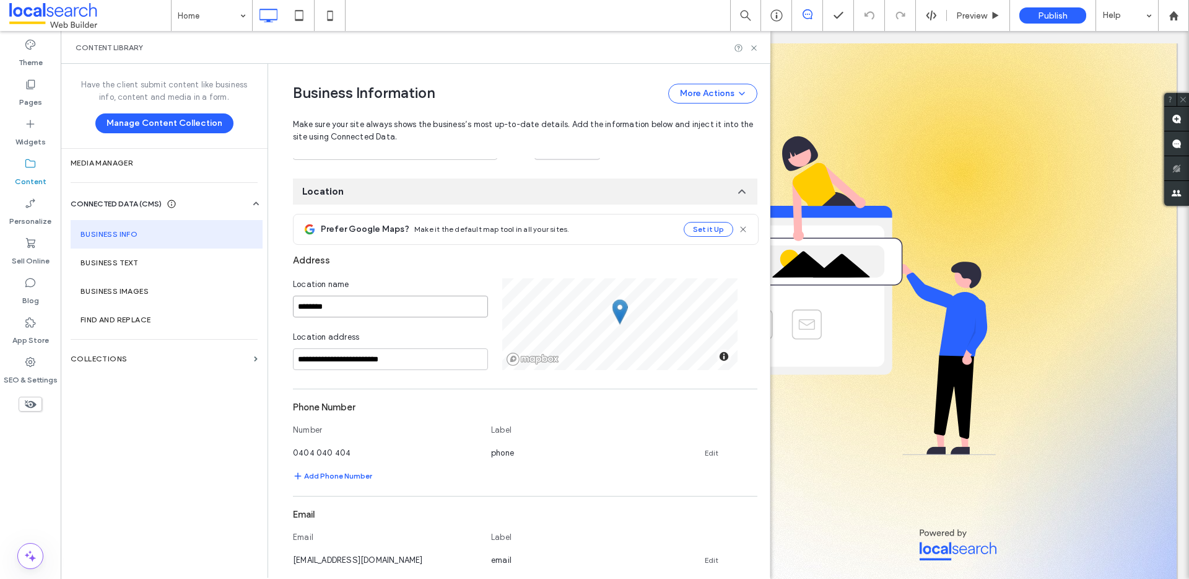
click at [332, 305] on input "********" at bounding box center [390, 307] width 195 height 22
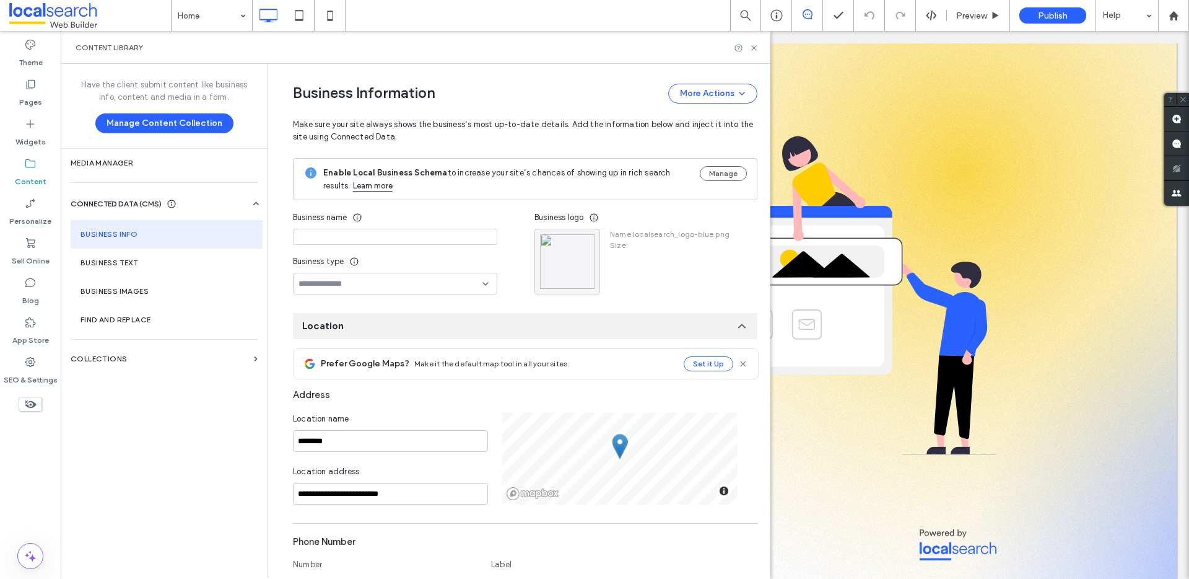
click at [359, 239] on input at bounding box center [395, 237] width 204 height 16
paste input "**********"
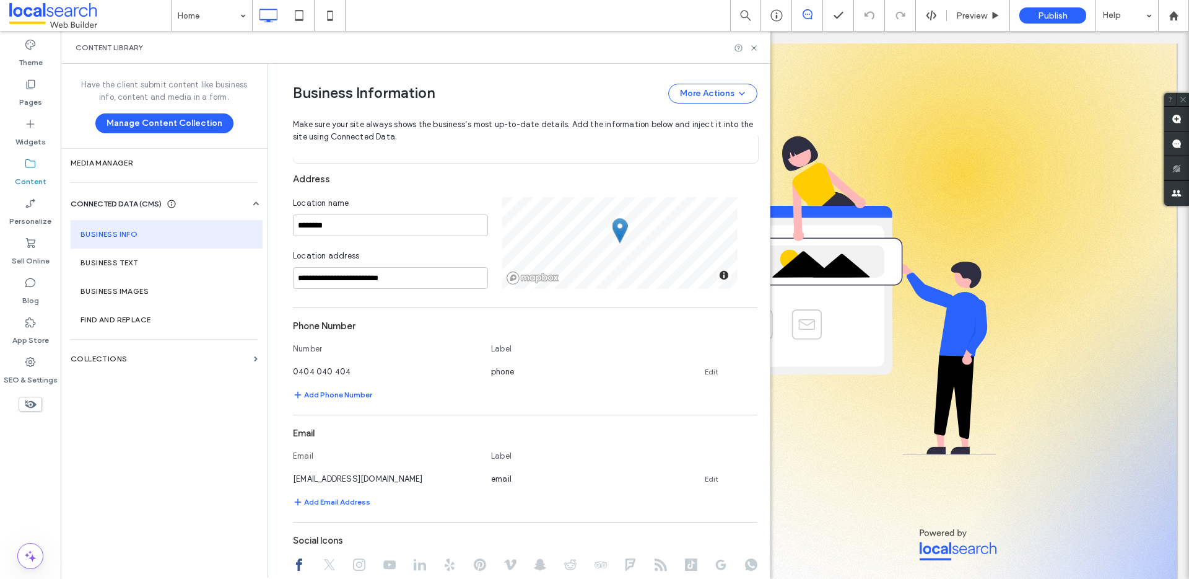
scroll to position [268, 0]
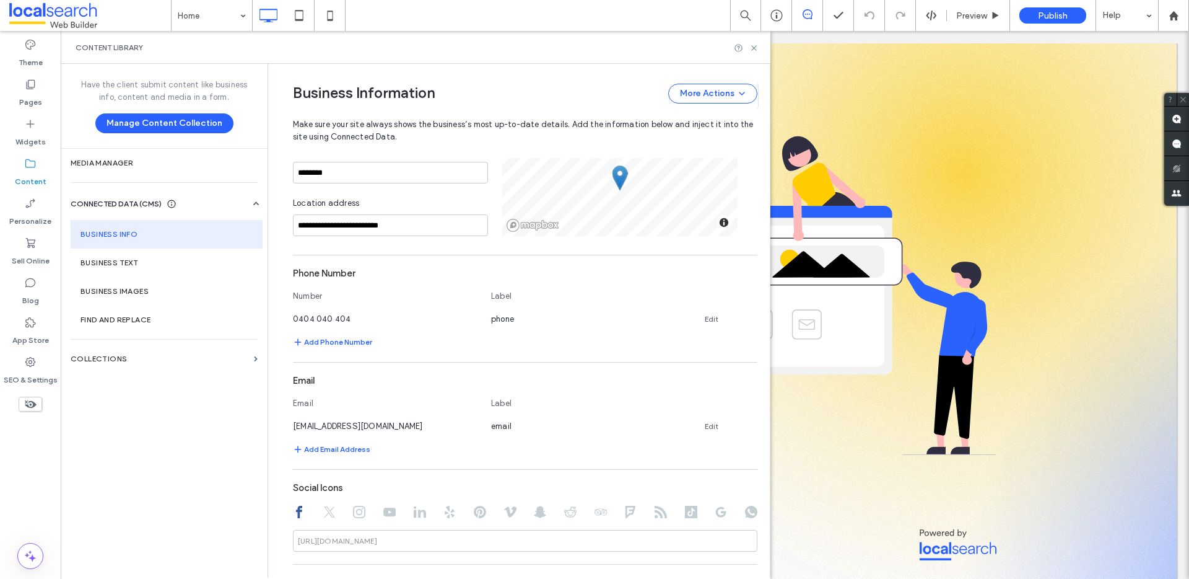
type input "**********"
click at [707, 314] on link "Edit" at bounding box center [712, 319] width 14 height 10
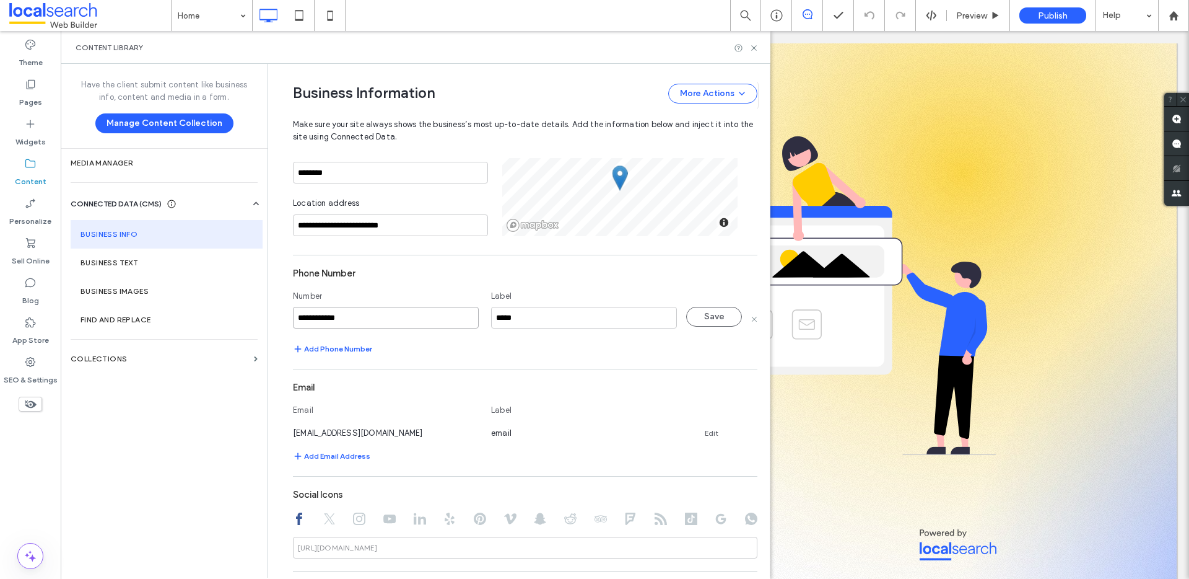
drag, startPoint x: 341, startPoint y: 318, endPoint x: 285, endPoint y: 318, distance: 56.4
click at [285, 318] on div "**********" at bounding box center [515, 300] width 483 height 1009
paste input
type input "**********"
click at [699, 320] on button "Save" at bounding box center [714, 317] width 56 height 20
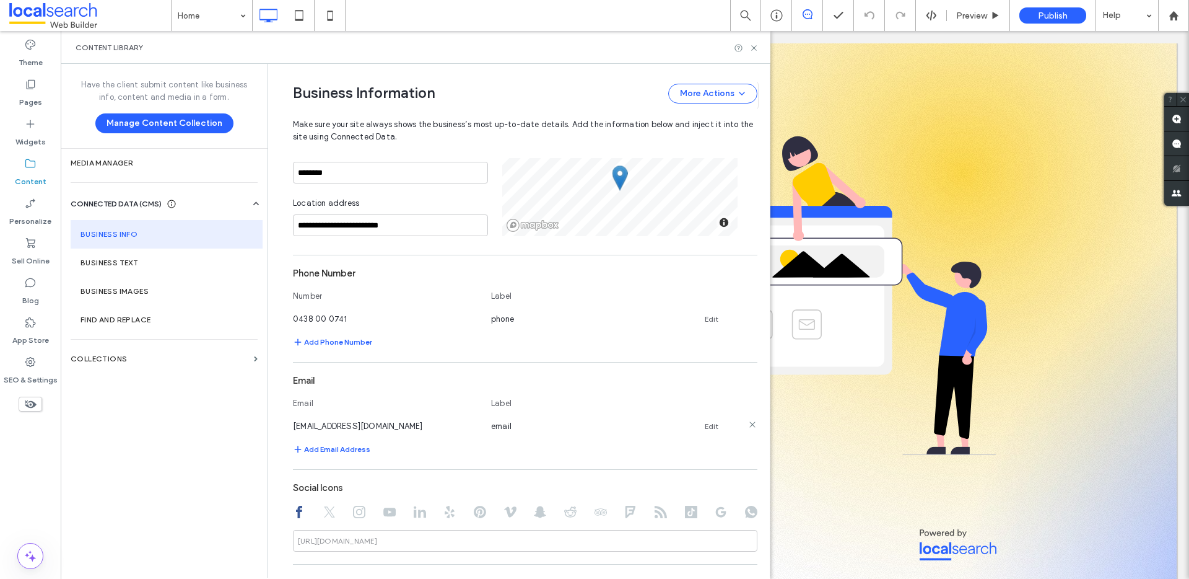
click at [705, 426] on link "Edit" at bounding box center [712, 426] width 14 height 10
drag, startPoint x: 450, startPoint y: 426, endPoint x: 279, endPoint y: 423, distance: 171.0
click at [279, 423] on div "**********" at bounding box center [515, 300] width 483 height 1009
type input "**********"
click at [711, 426] on button "Save" at bounding box center [714, 424] width 56 height 20
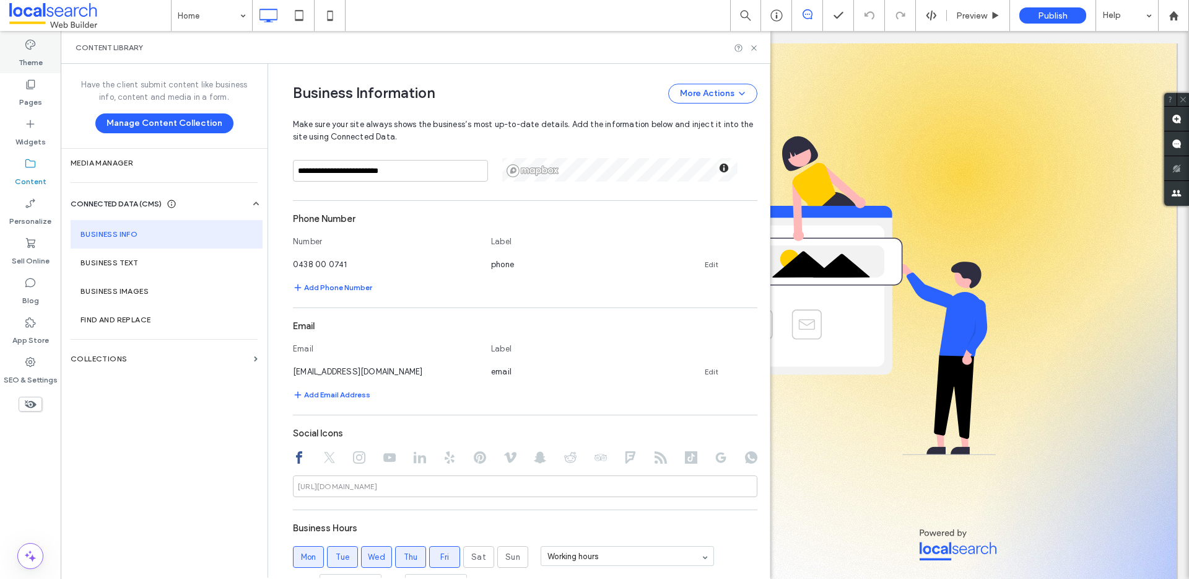
scroll to position [223, 0]
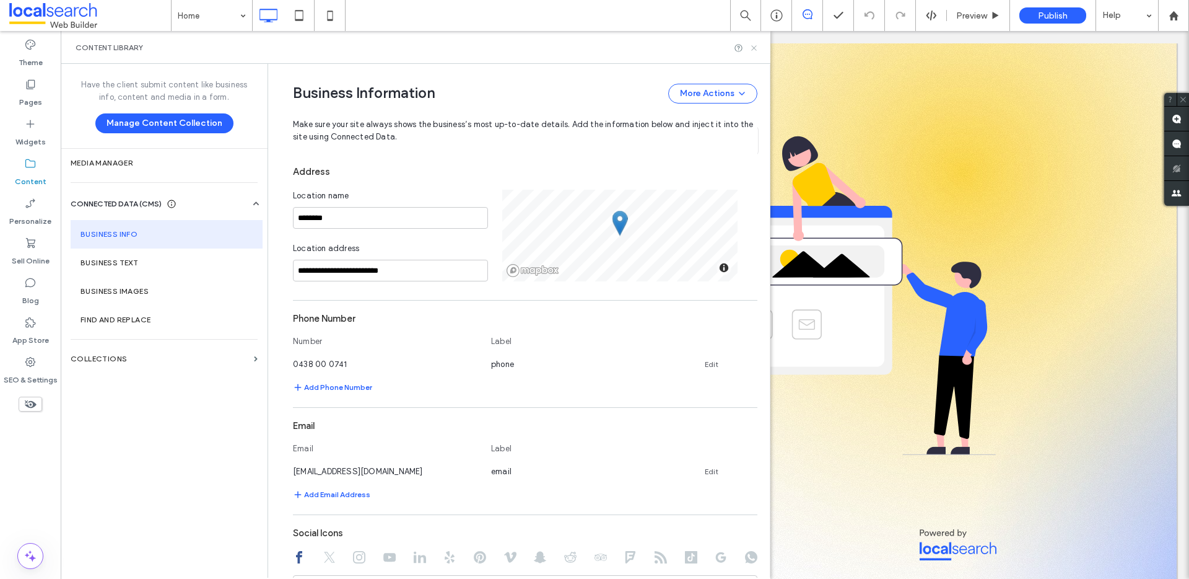
drag, startPoint x: 754, startPoint y: 50, endPoint x: 693, endPoint y: 19, distance: 68.2
click at [754, 50] on icon at bounding box center [754, 47] width 9 height 9
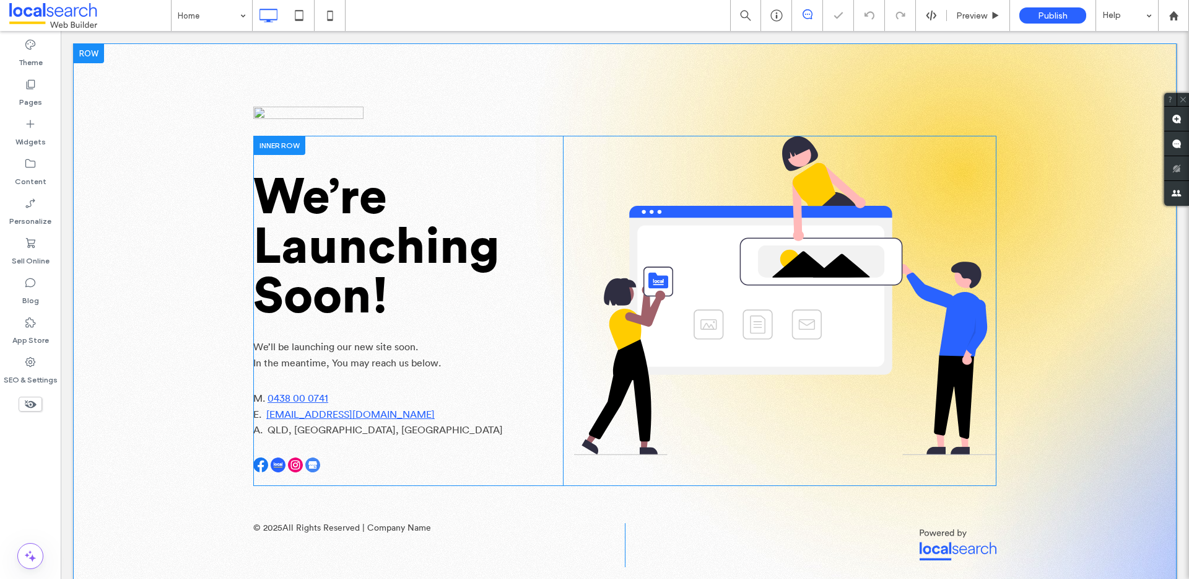
scroll to position [0, 0]
click at [253, 523] on span at bounding box center [253, 523] width 0 height 0
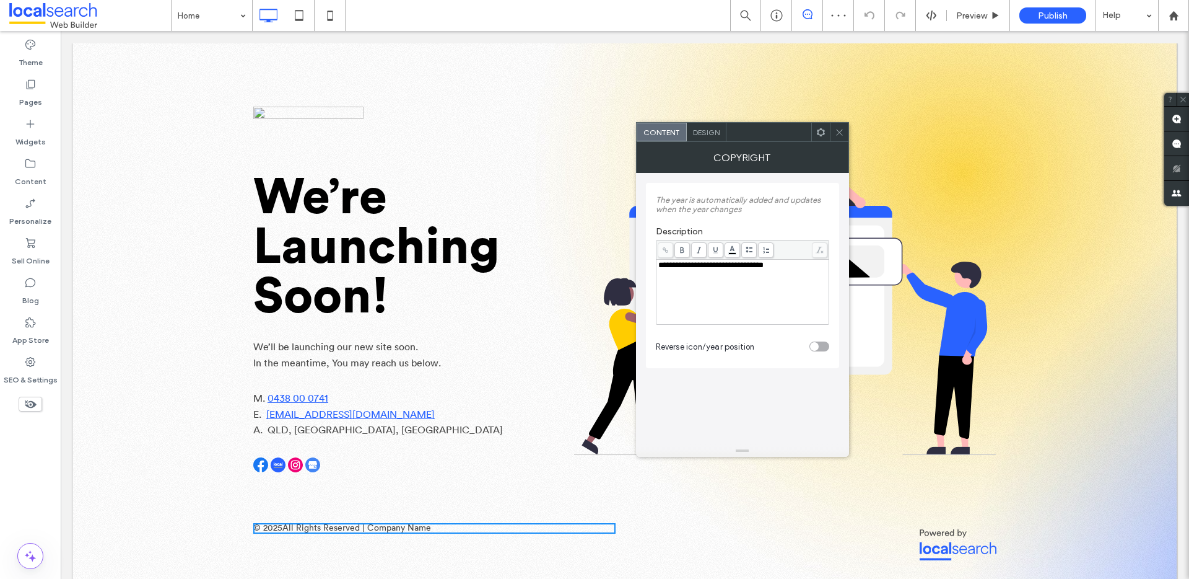
click at [739, 265] on span "**********" at bounding box center [711, 265] width 105 height 8
drag, startPoint x: 735, startPoint y: 265, endPoint x: 799, endPoint y: 269, distance: 63.3
click at [799, 269] on div "**********" at bounding box center [743, 265] width 169 height 9
click at [834, 139] on div at bounding box center [839, 132] width 19 height 19
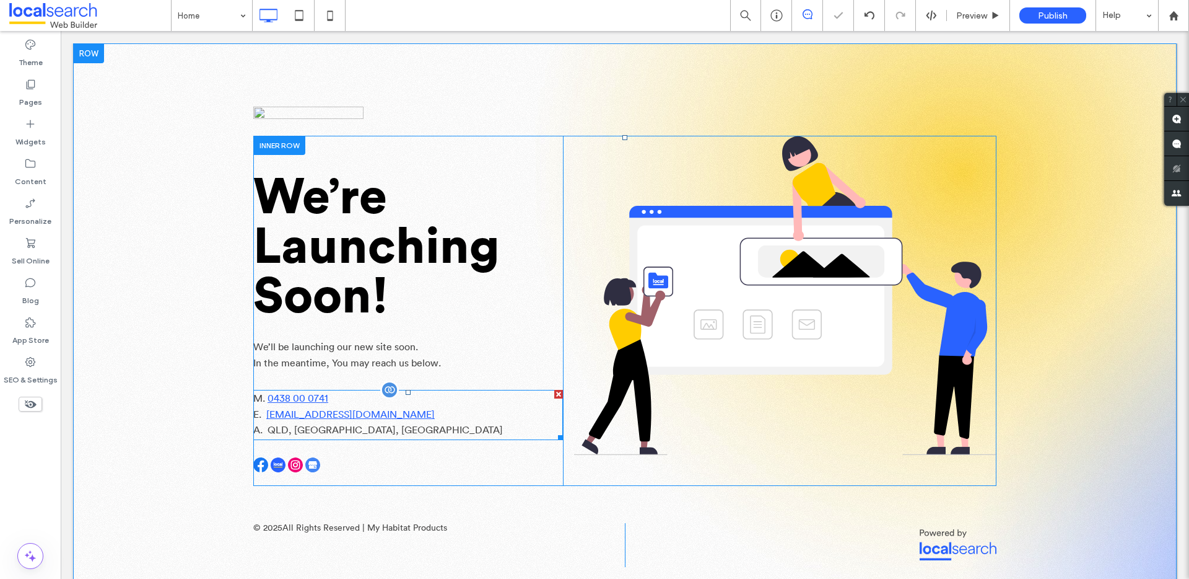
click at [366, 426] on span "QLD, Gold Coast, Australia" at bounding box center [385, 430] width 235 height 10
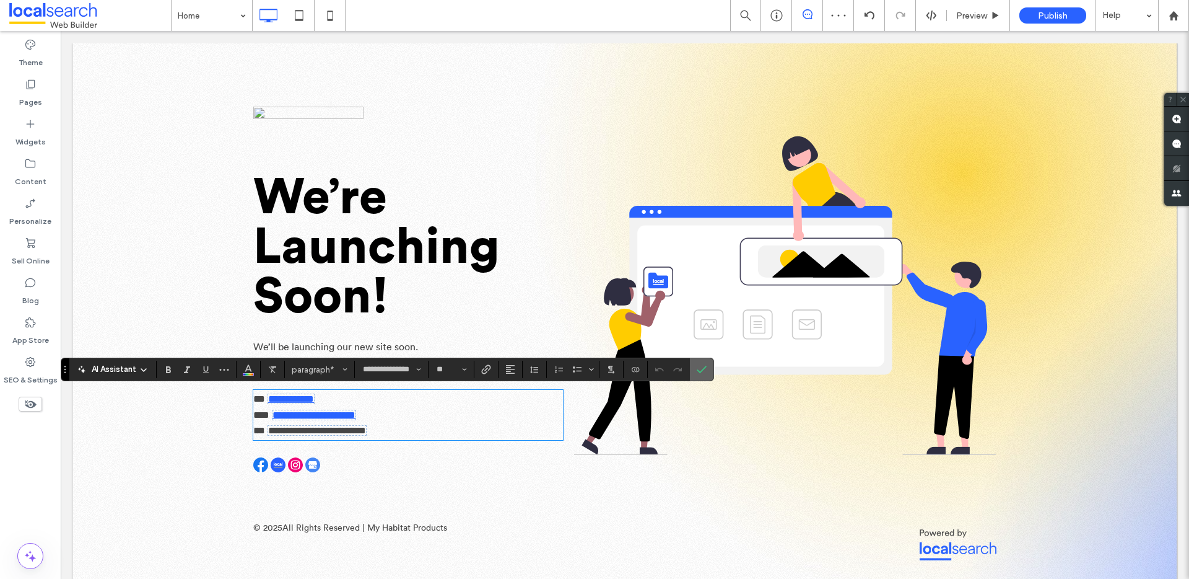
click at [699, 370] on icon "Confirm" at bounding box center [702, 369] width 10 height 10
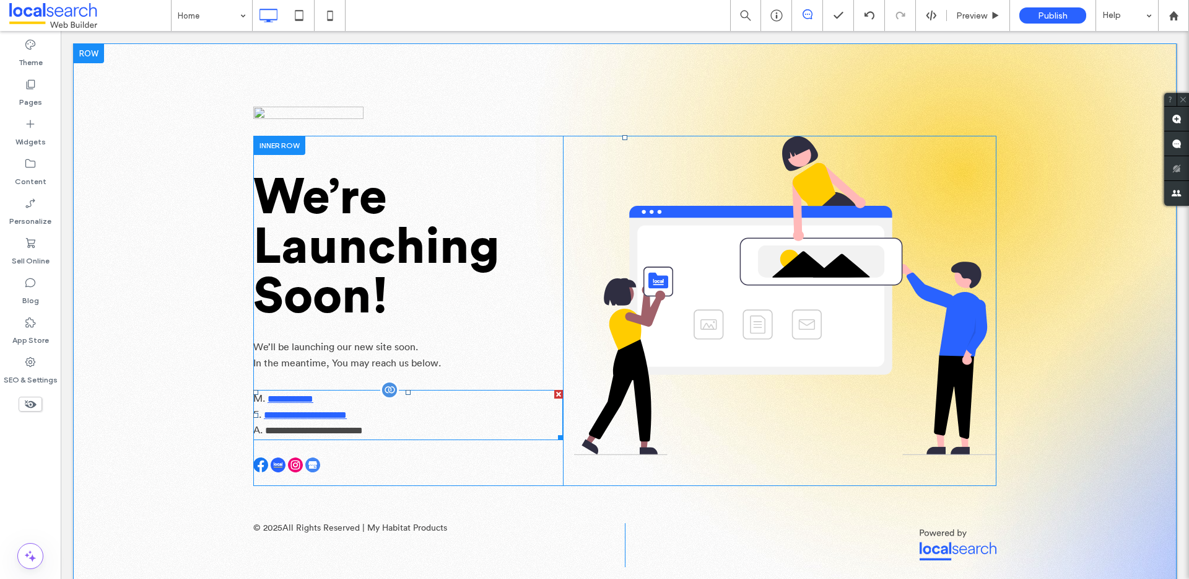
click at [395, 412] on p "**********" at bounding box center [408, 415] width 310 height 16
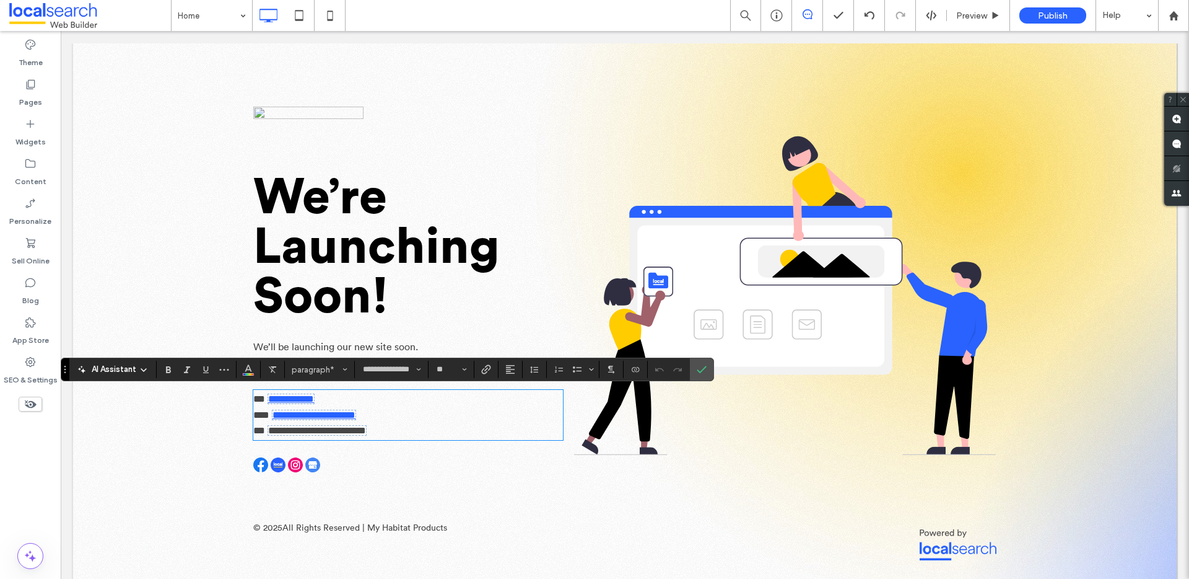
click at [389, 423] on p "**********" at bounding box center [408, 431] width 310 height 16
click at [366, 431] on span "**********" at bounding box center [317, 430] width 98 height 9
click at [694, 366] on label "Confirm" at bounding box center [702, 369] width 19 height 22
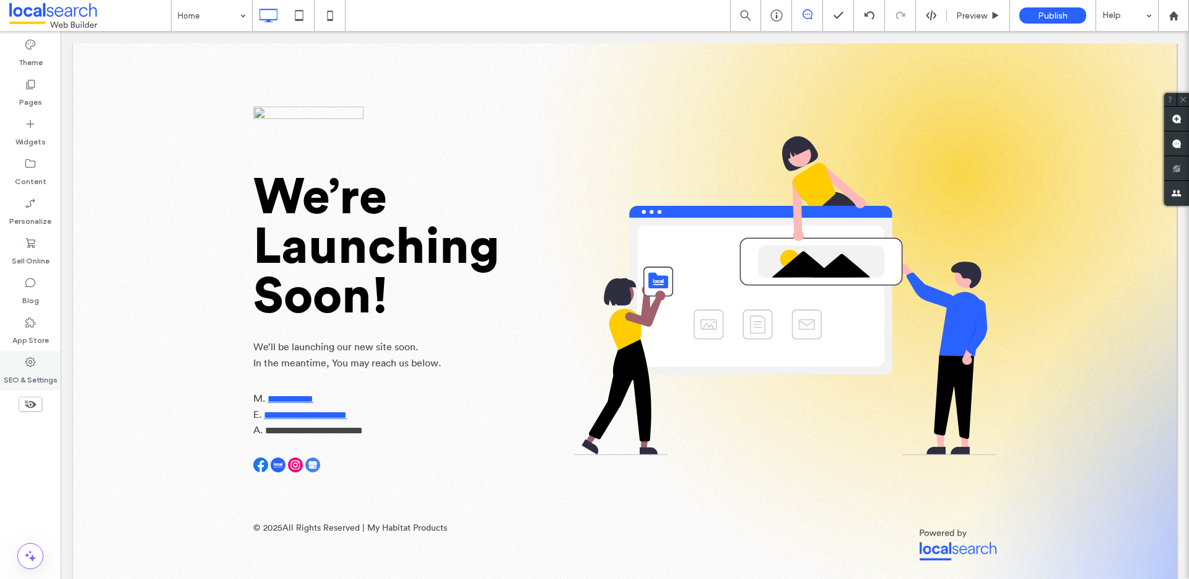
click at [28, 357] on icon at bounding box center [30, 362] width 12 height 12
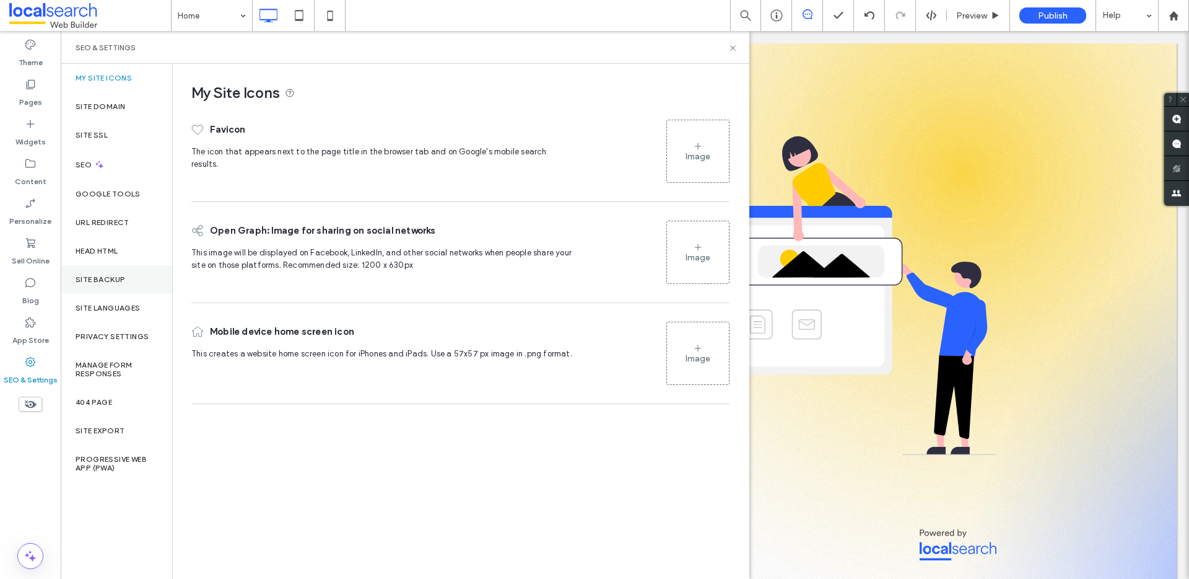
click at [107, 282] on label "Site Backup" at bounding box center [101, 279] width 50 height 9
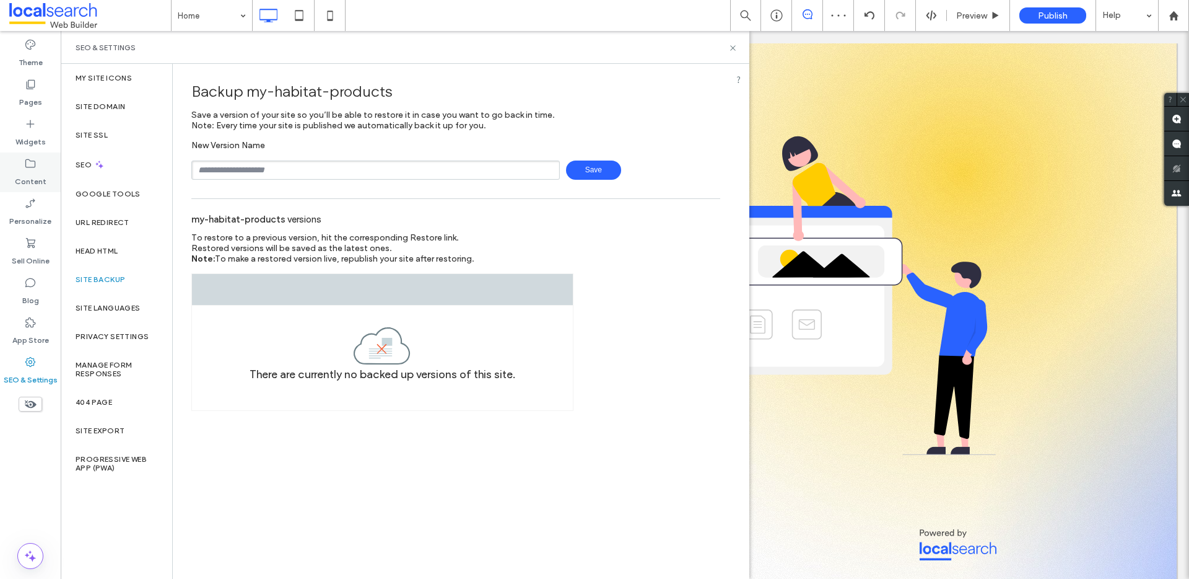
click at [18, 173] on label "Content" at bounding box center [31, 178] width 32 height 17
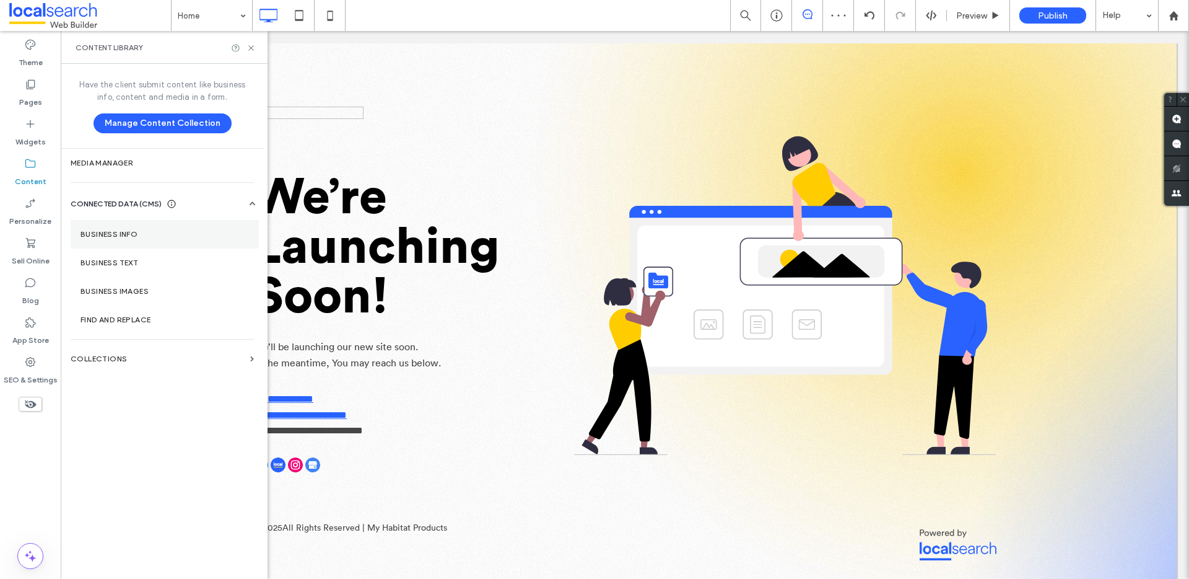
click at [146, 237] on label "Business Info" at bounding box center [165, 234] width 169 height 9
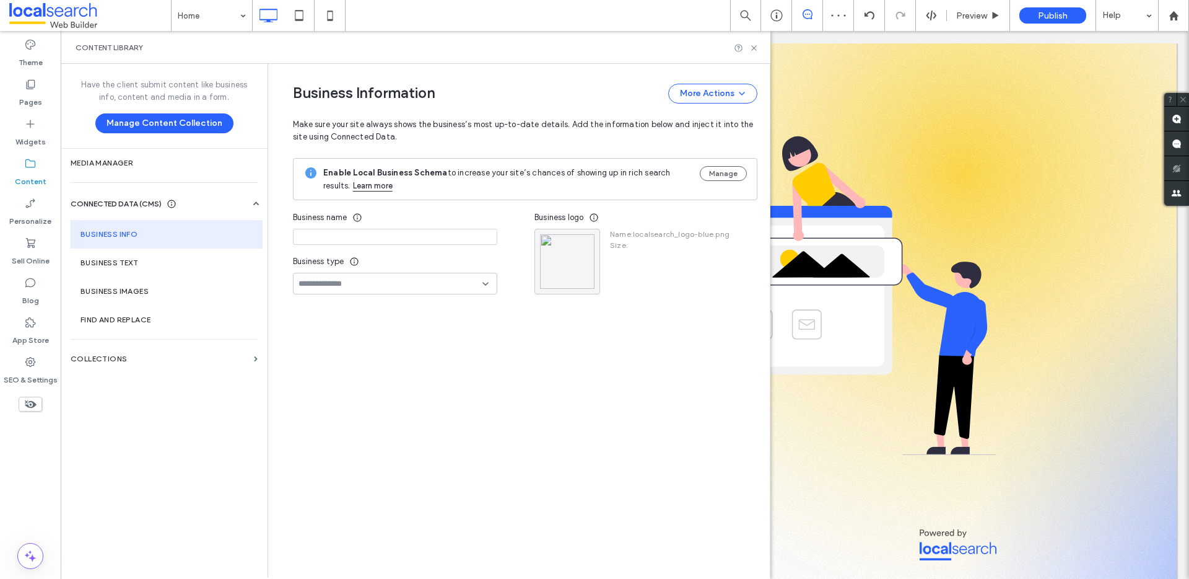
type input "**********"
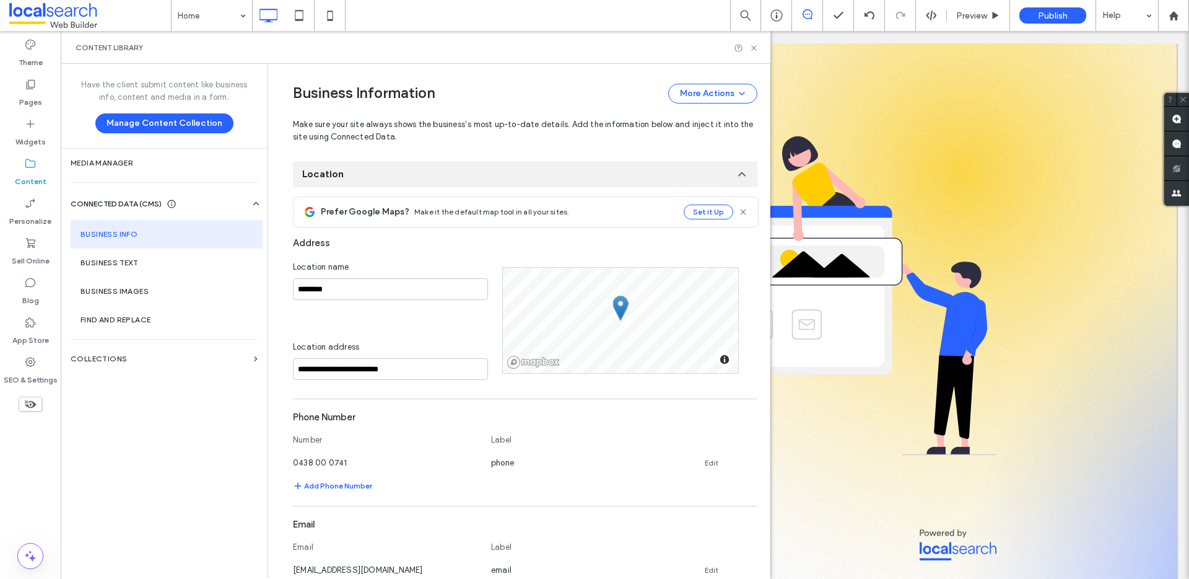
scroll to position [212, 0]
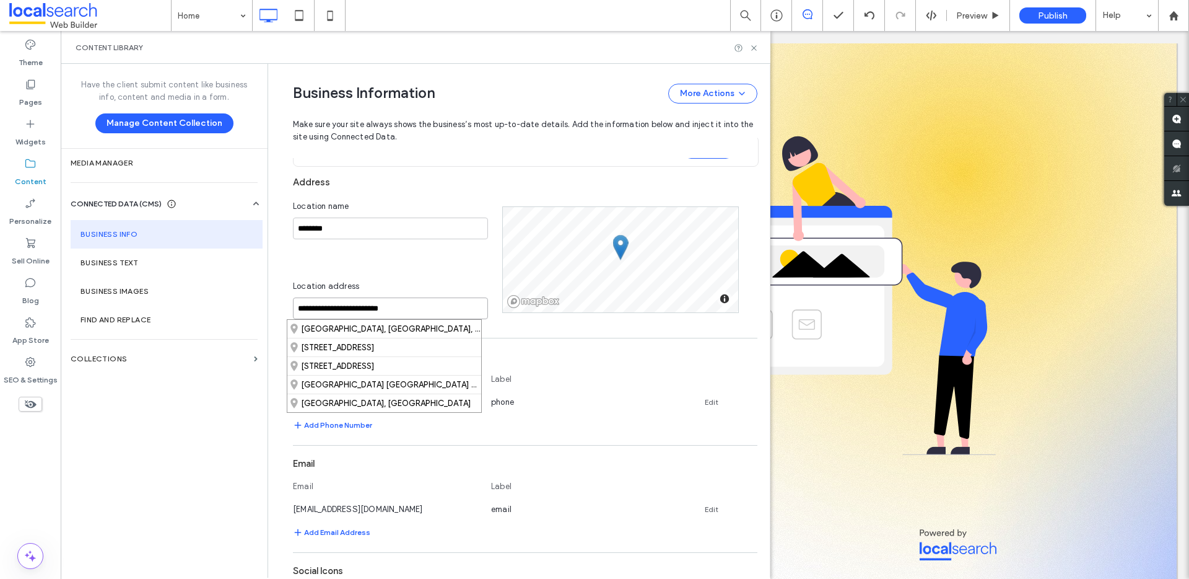
drag, startPoint x: 420, startPoint y: 311, endPoint x: 291, endPoint y: 309, distance: 128.9
click at [293, 309] on input "**********" at bounding box center [390, 308] width 195 height 22
paste input "***"
click at [350, 329] on div "7 Eacham Place, Malanda Queensland 4885, Australia" at bounding box center [384, 329] width 194 height 18
type input "**********"
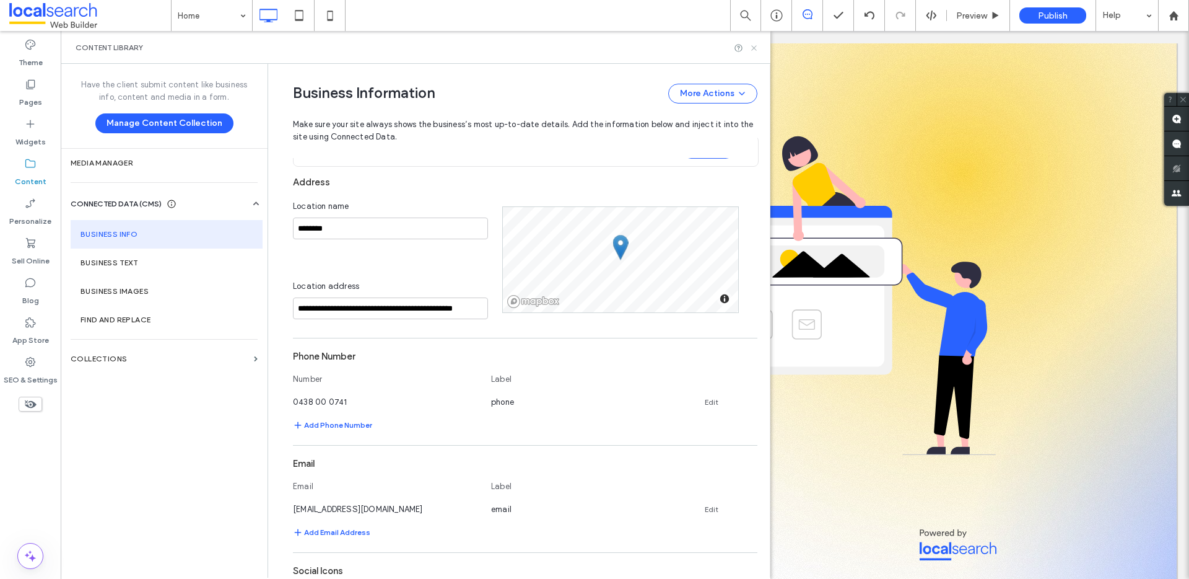
click at [750, 45] on icon at bounding box center [754, 47] width 9 height 9
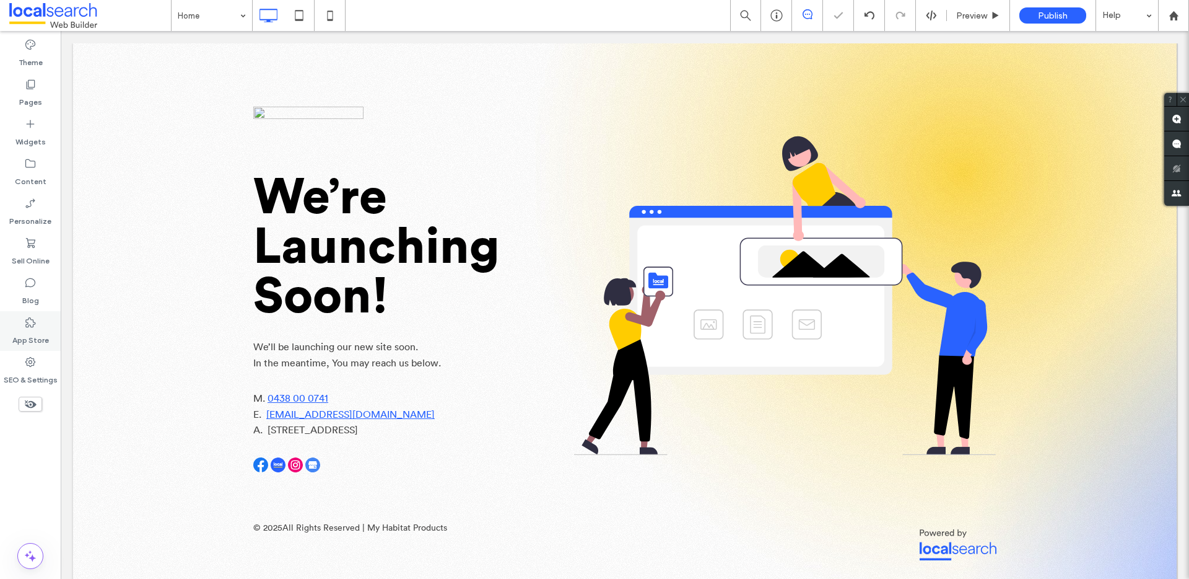
scroll to position [0, 0]
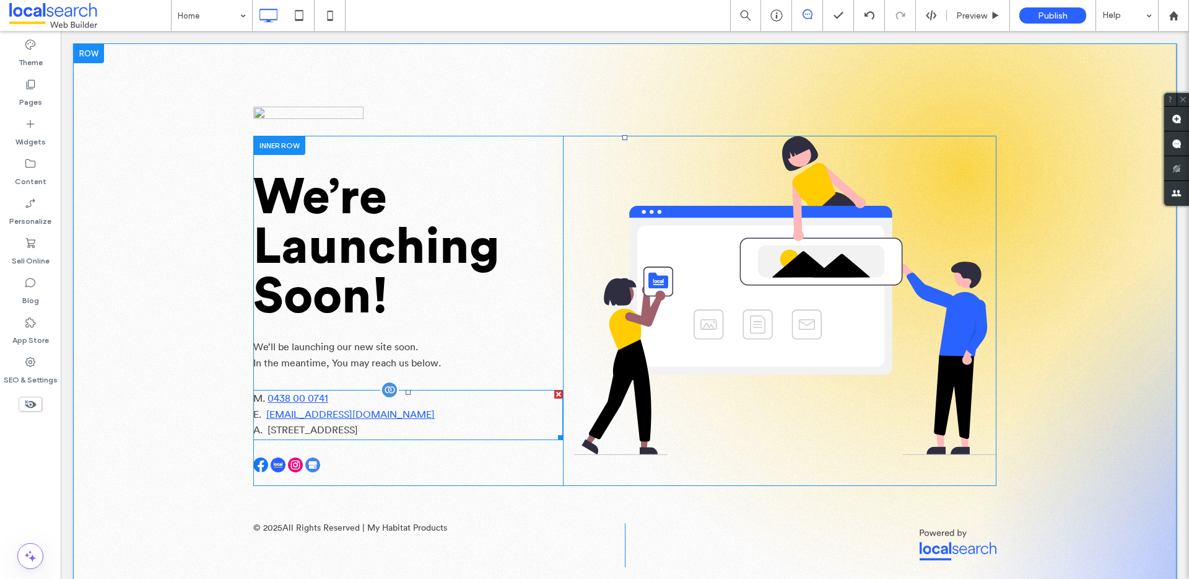
click at [358, 429] on span "7 Eacham Place, Malanda Queensland 4885, Australia" at bounding box center [313, 430] width 90 height 10
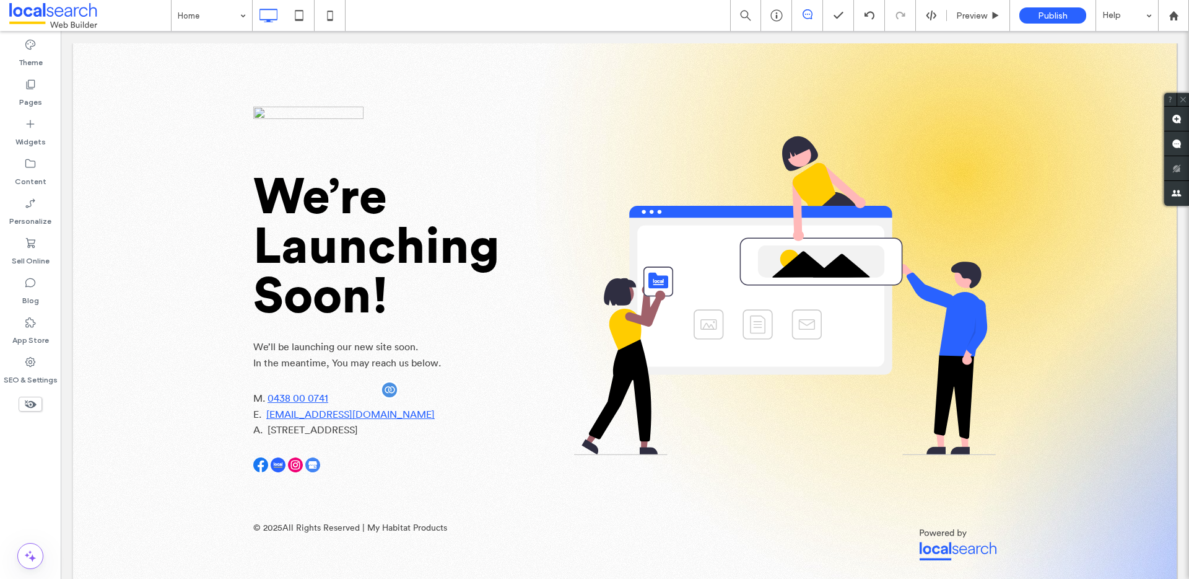
click at [358, 429] on span "7 Eacham Place, Malanda Queensland 4885, Australia" at bounding box center [313, 430] width 90 height 10
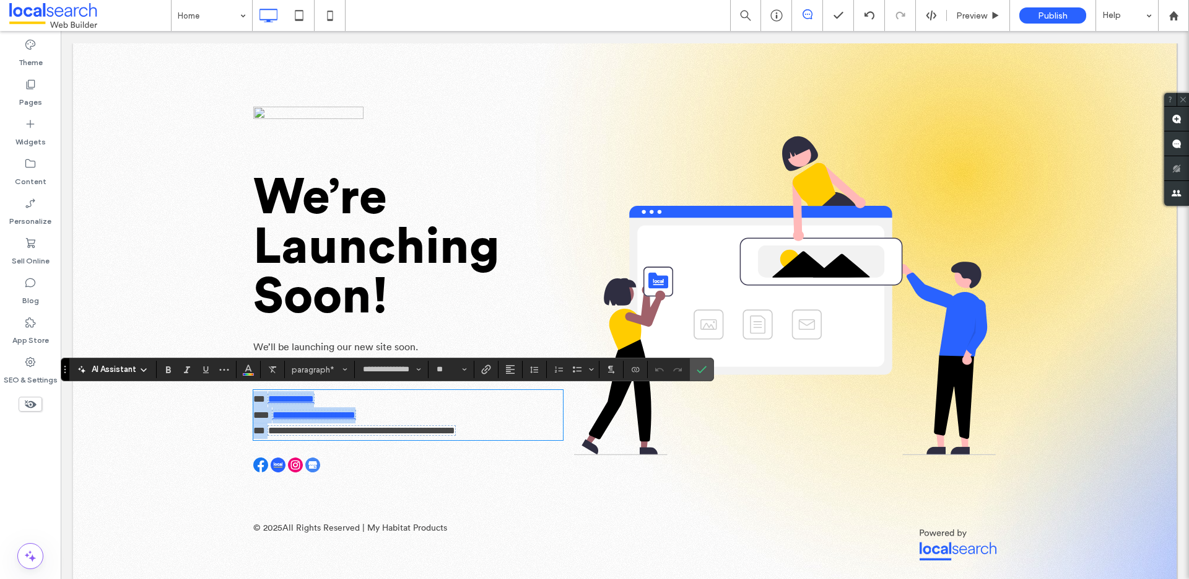
click at [439, 432] on span "**********" at bounding box center [361, 430] width 187 height 9
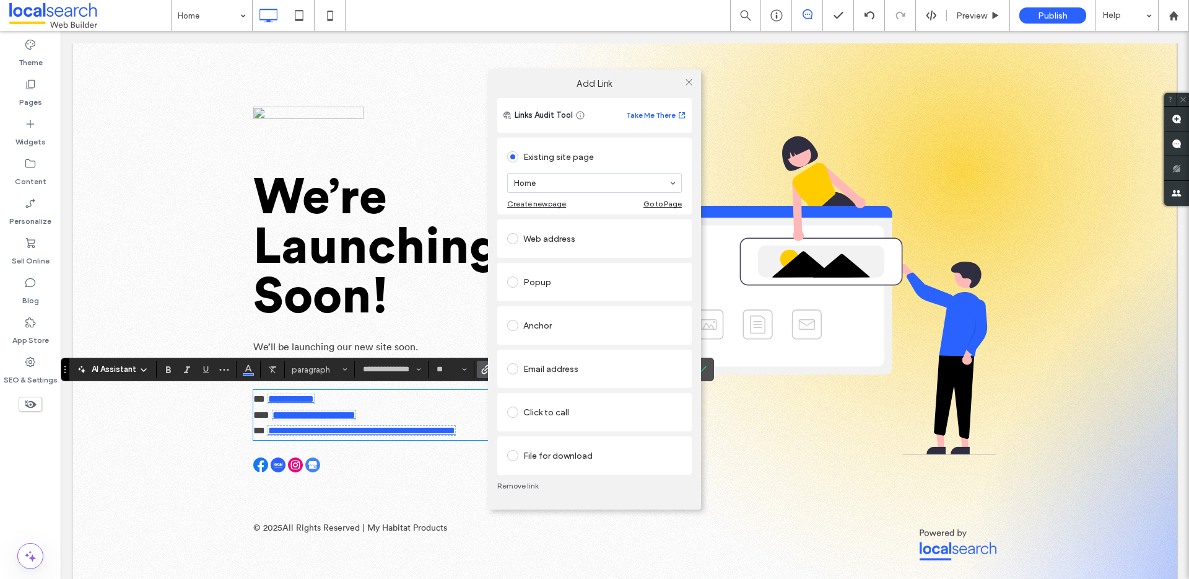
click at [541, 235] on div "Web address" at bounding box center [594, 239] width 175 height 20
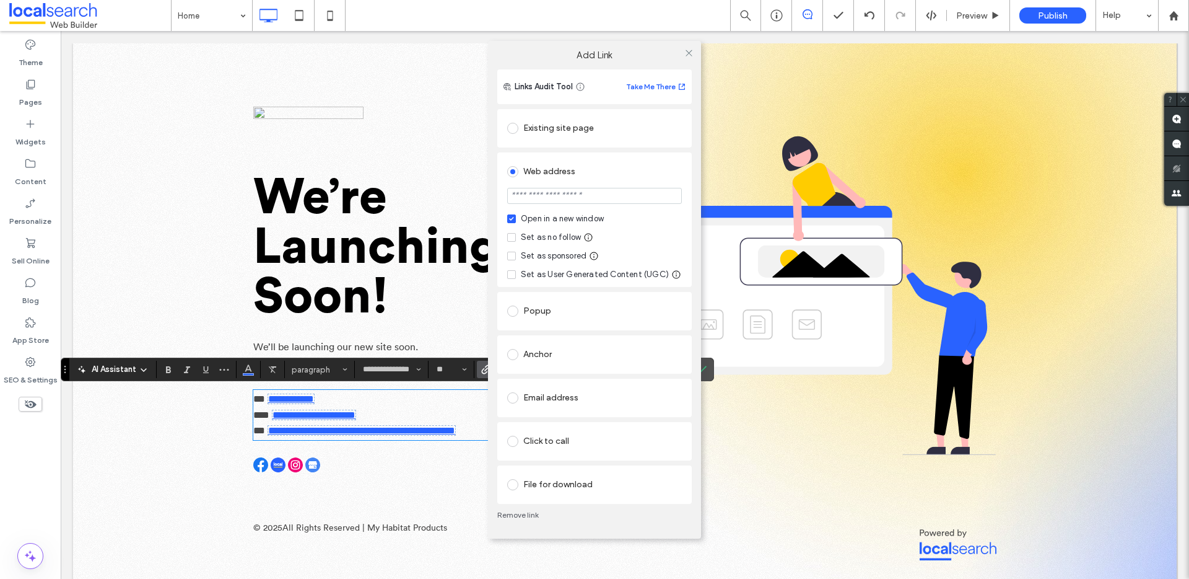
click at [550, 197] on input "url" at bounding box center [594, 196] width 175 height 16
paste input "**********"
type input "**********"
click at [559, 237] on div "Set as no follow" at bounding box center [551, 237] width 60 height 12
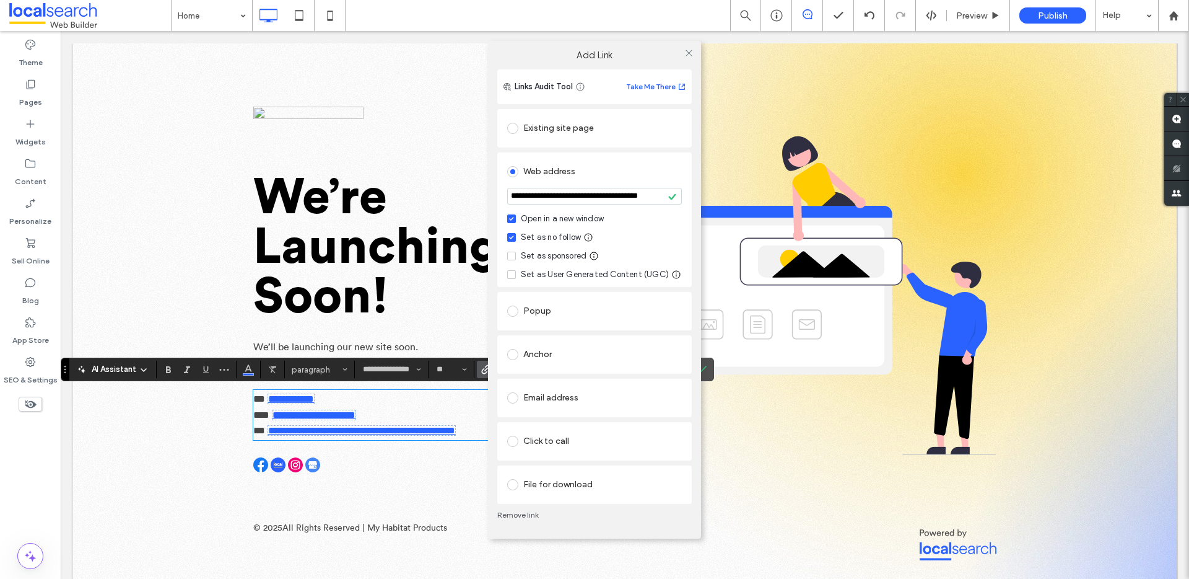
scroll to position [0, 0]
click at [688, 52] on icon at bounding box center [689, 52] width 9 height 9
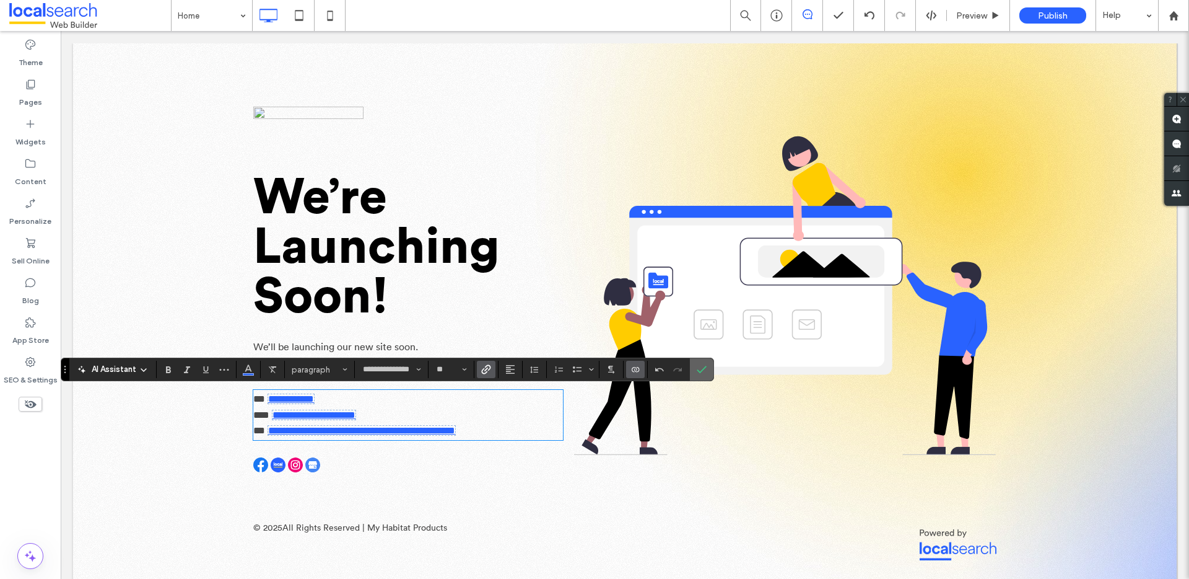
click at [701, 361] on span "Confirm" at bounding box center [700, 369] width 6 height 22
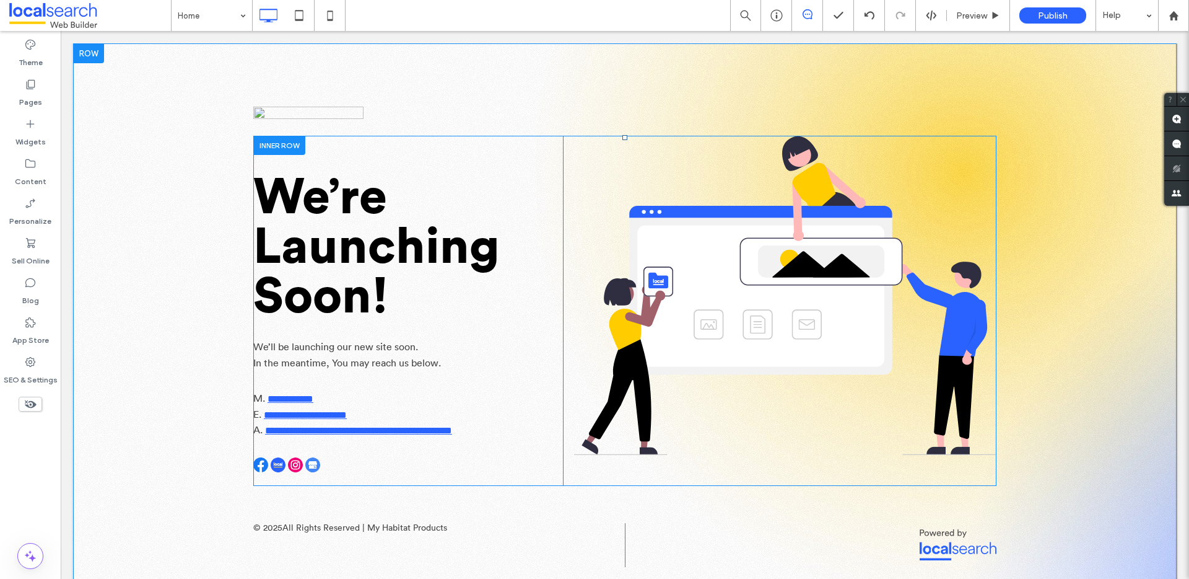
click at [291, 464] on span at bounding box center [408, 468] width 310 height 22
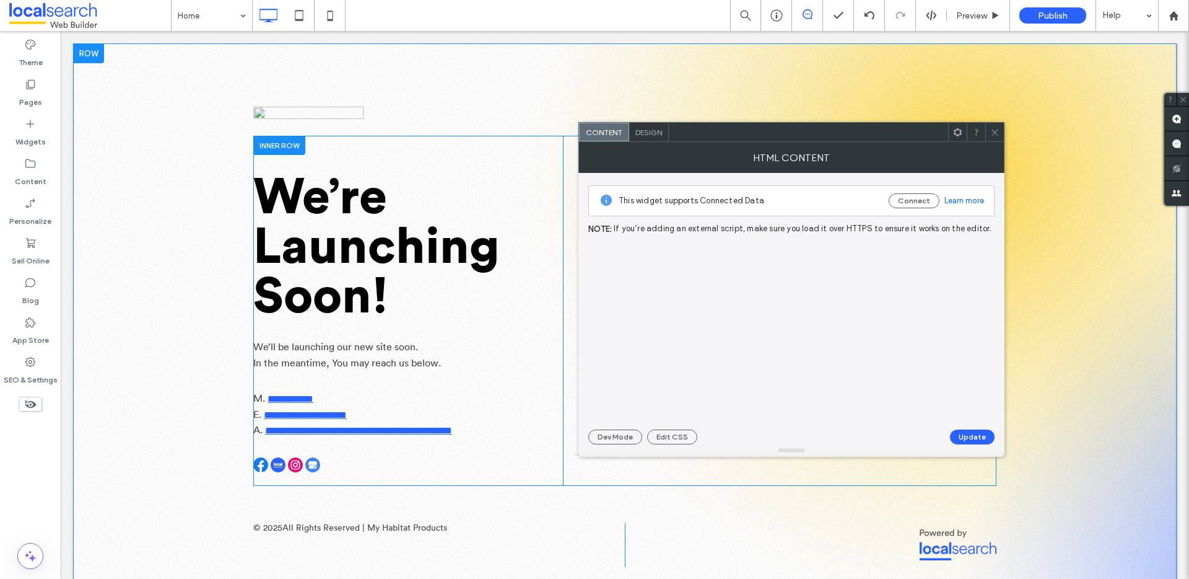
click at [291, 464] on img at bounding box center [295, 464] width 15 height 15
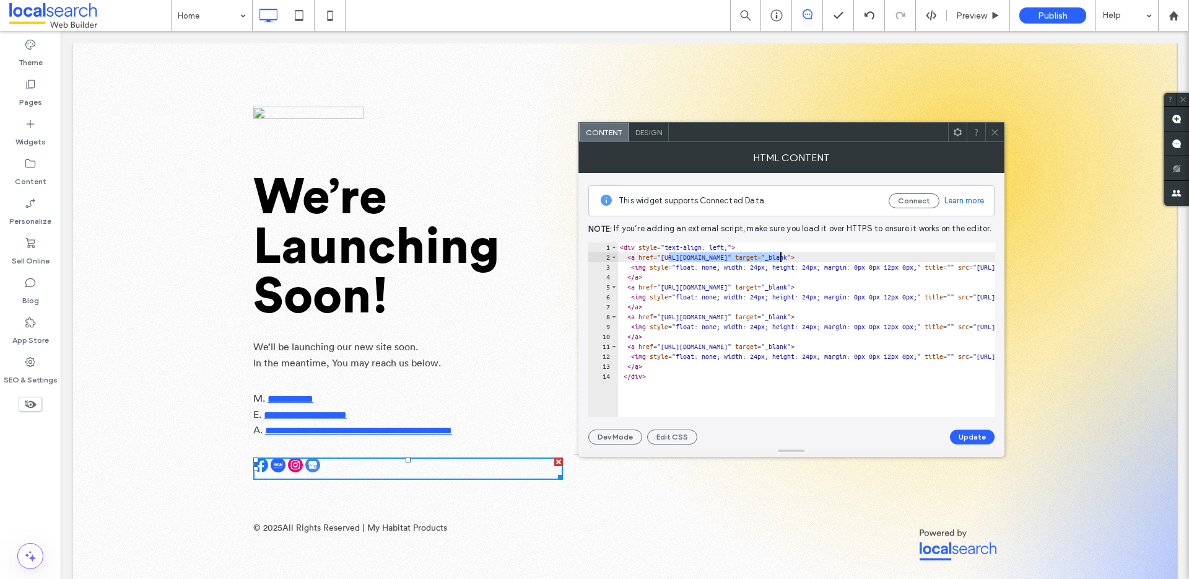
drag, startPoint x: 669, startPoint y: 256, endPoint x: 781, endPoint y: 258, distance: 111.5
paste textarea "**********"
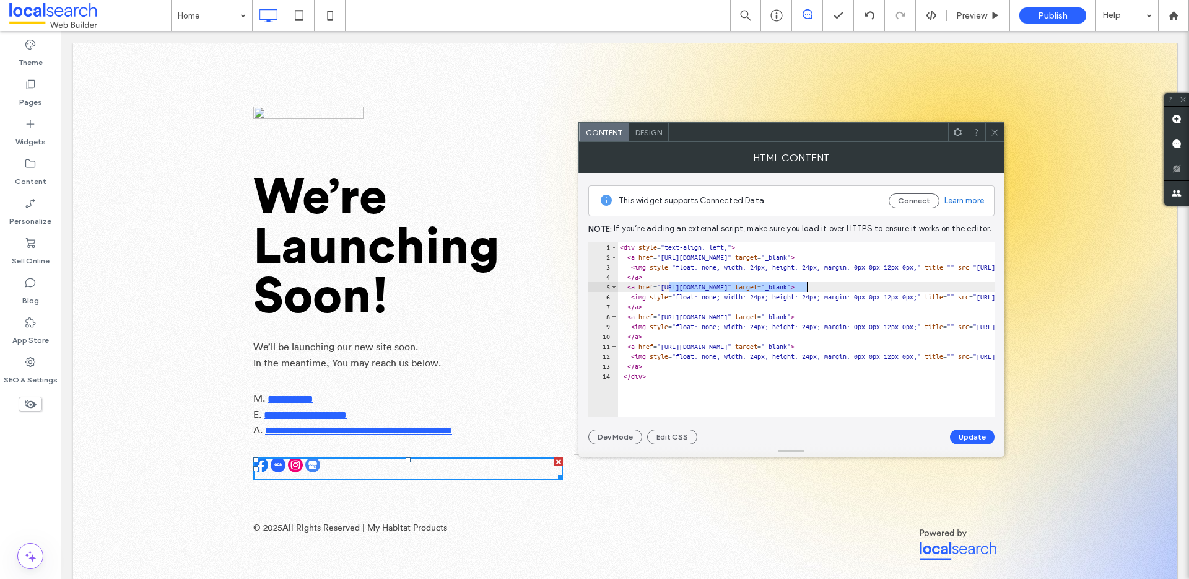
drag, startPoint x: 670, startPoint y: 286, endPoint x: 807, endPoint y: 288, distance: 136.9
paste textarea "**********"
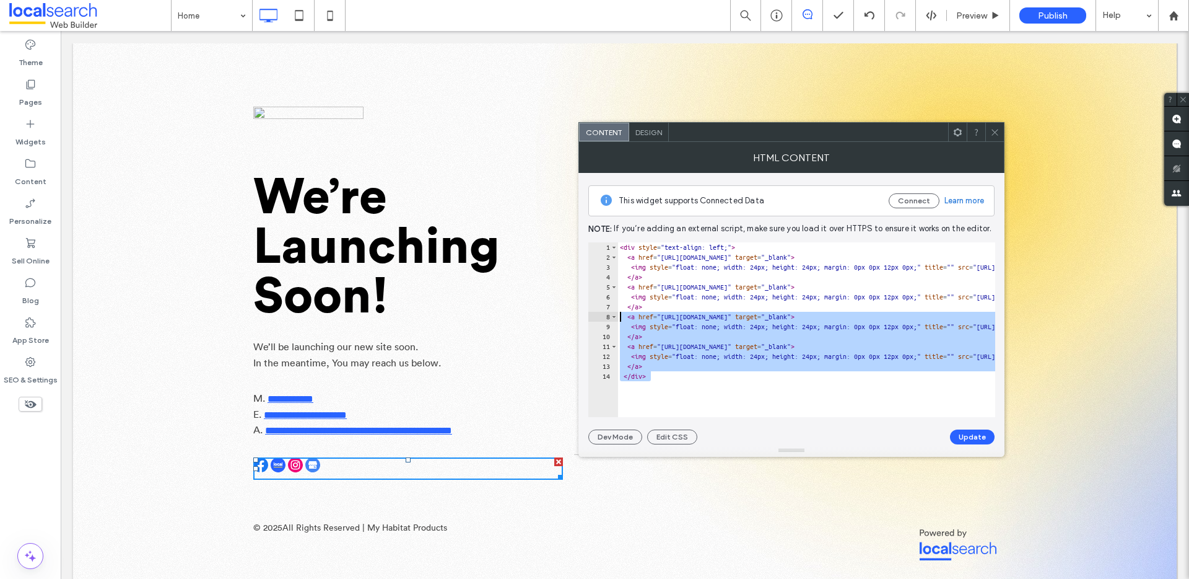
drag, startPoint x: 686, startPoint y: 375, endPoint x: 620, endPoint y: 315, distance: 89.1
type textarea "**********"
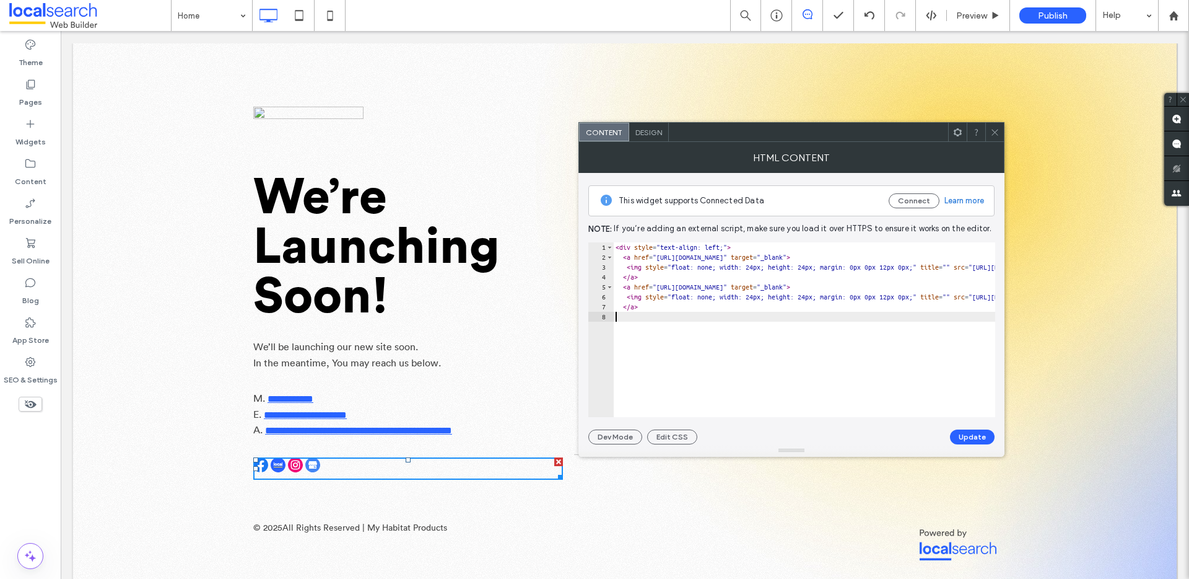
type textarea "****"
click at [970, 436] on button "Update" at bounding box center [972, 436] width 45 height 15
click at [991, 131] on icon at bounding box center [995, 132] width 9 height 9
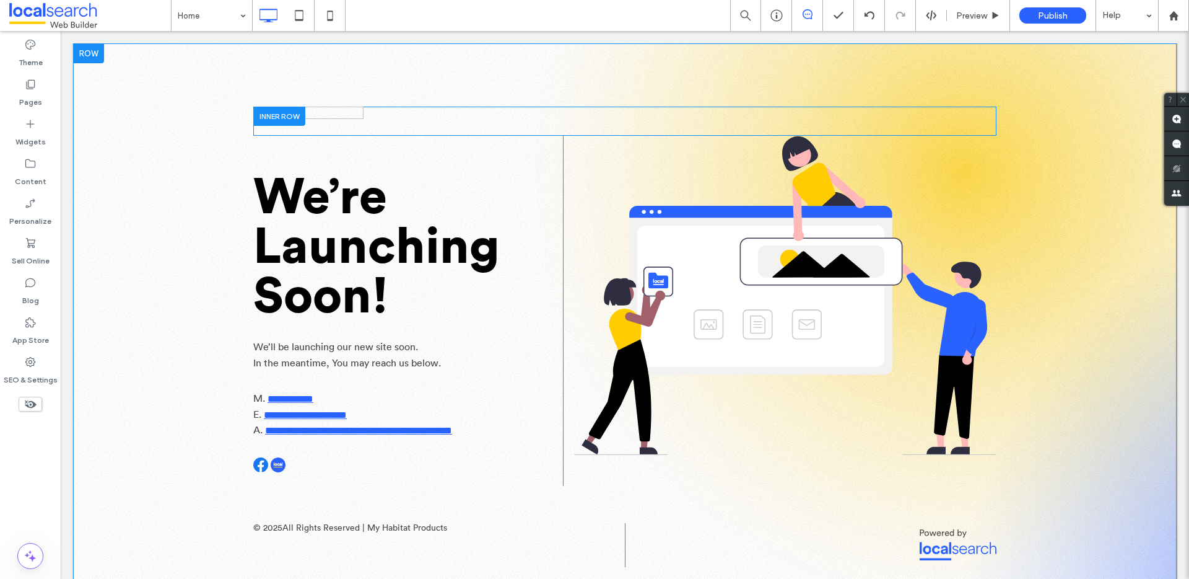
click at [253, 113] on div at bounding box center [279, 116] width 52 height 19
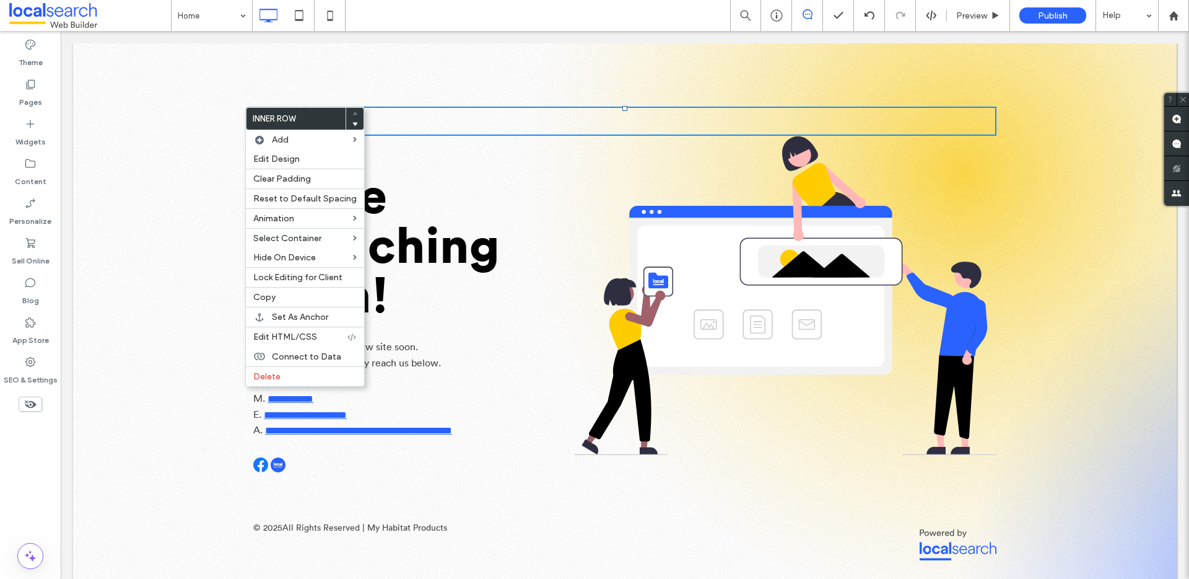
click at [252, 113] on label "Inner Row" at bounding box center [296, 119] width 99 height 22
click at [401, 118] on div "Click To Paste" at bounding box center [624, 121] width 743 height 29
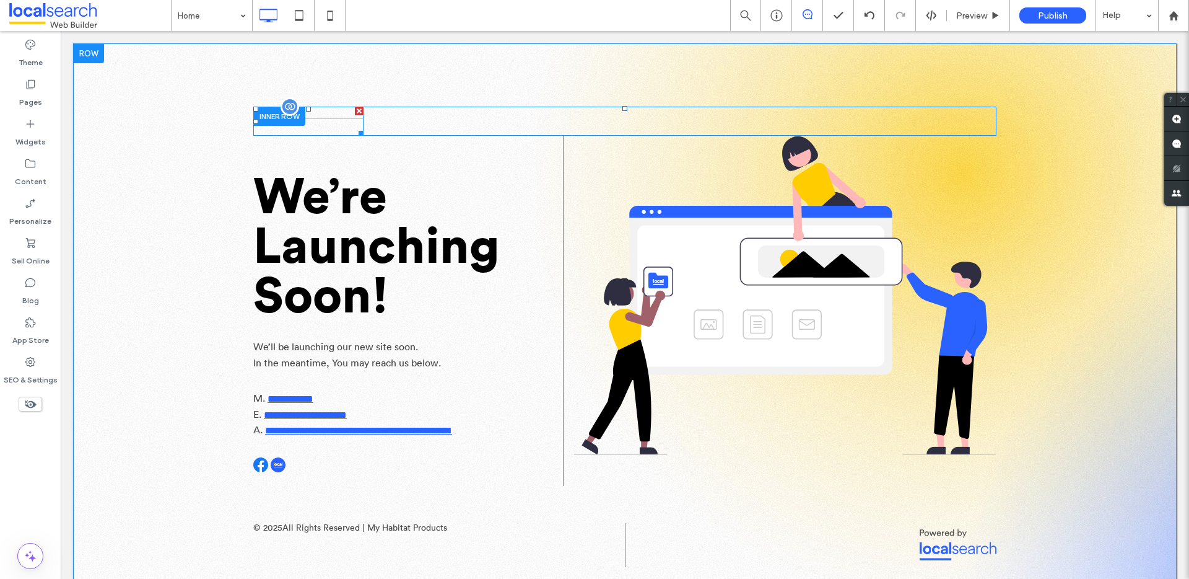
click at [339, 112] on img at bounding box center [308, 121] width 110 height 29
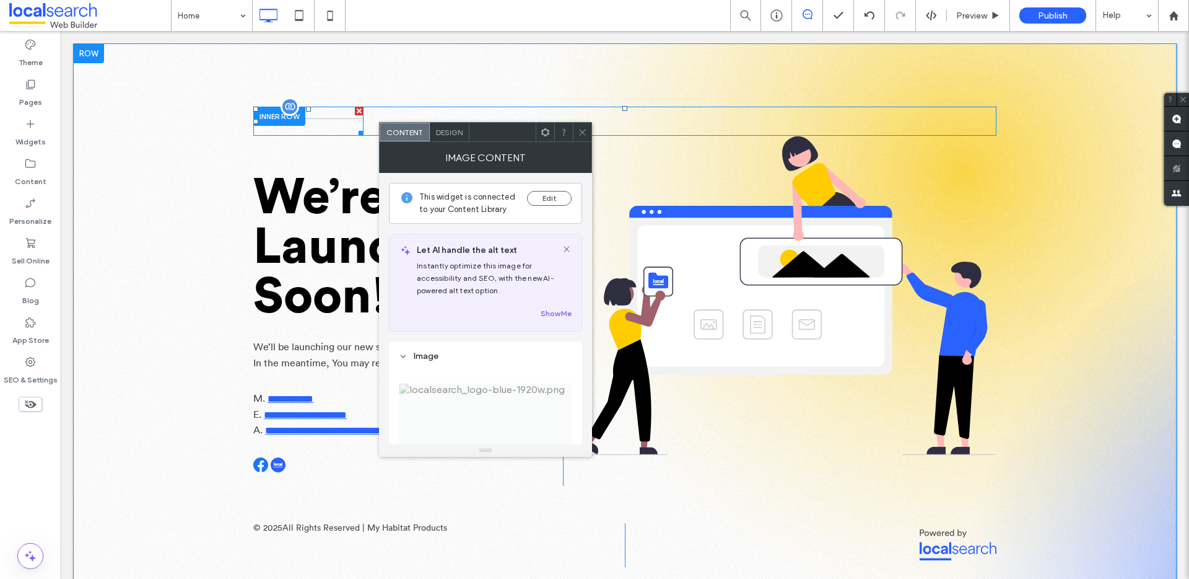
click at [339, 112] on img at bounding box center [308, 121] width 110 height 29
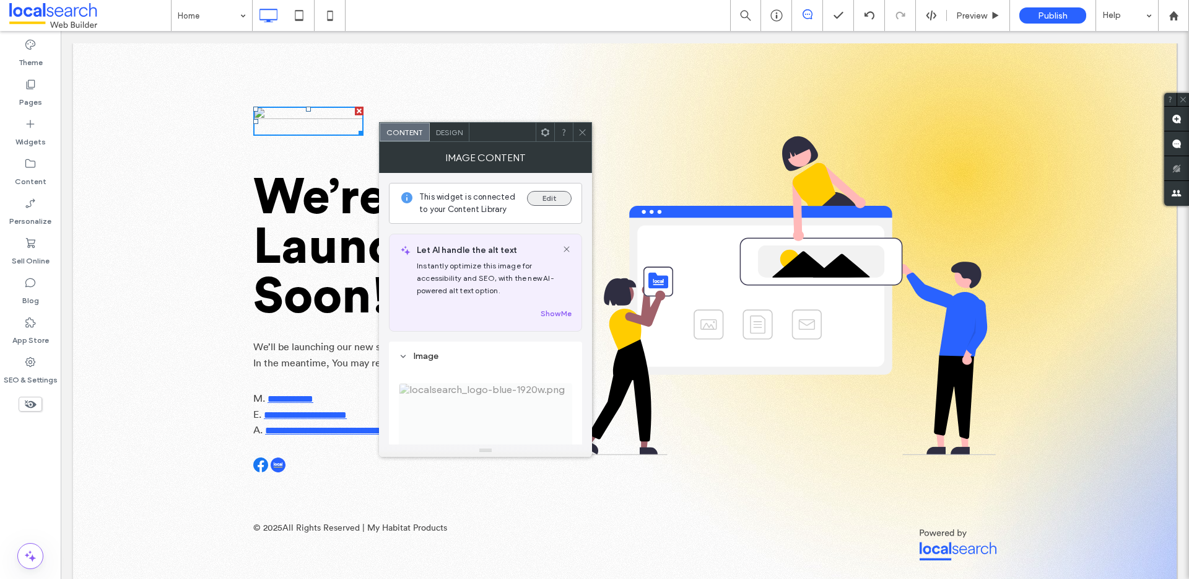
click at [559, 198] on button "Edit" at bounding box center [549, 198] width 45 height 15
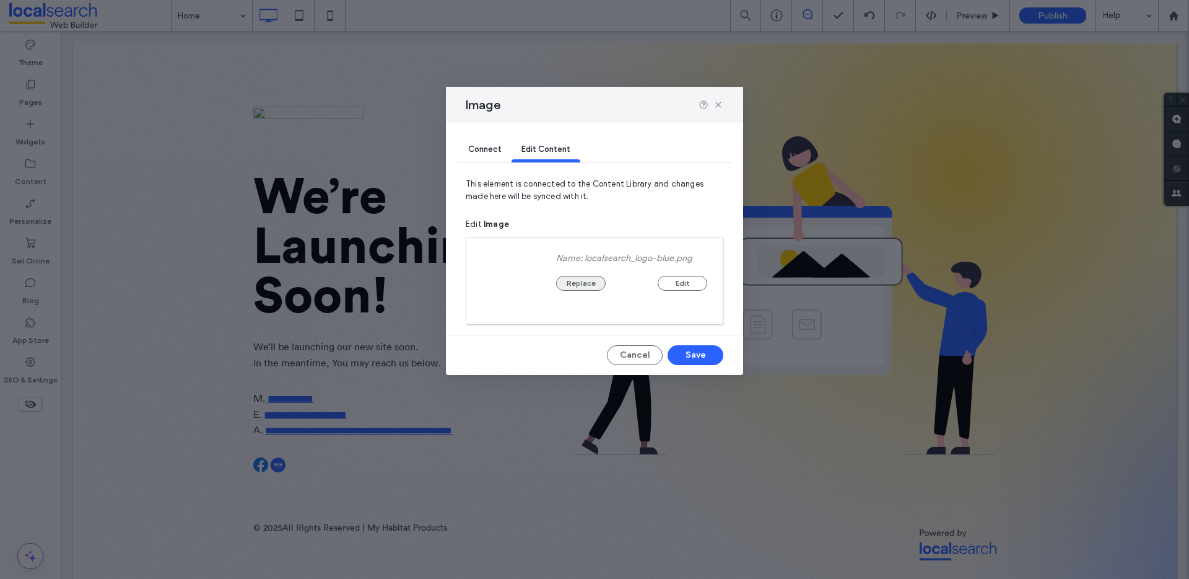
click at [591, 284] on button "Replace" at bounding box center [581, 283] width 50 height 15
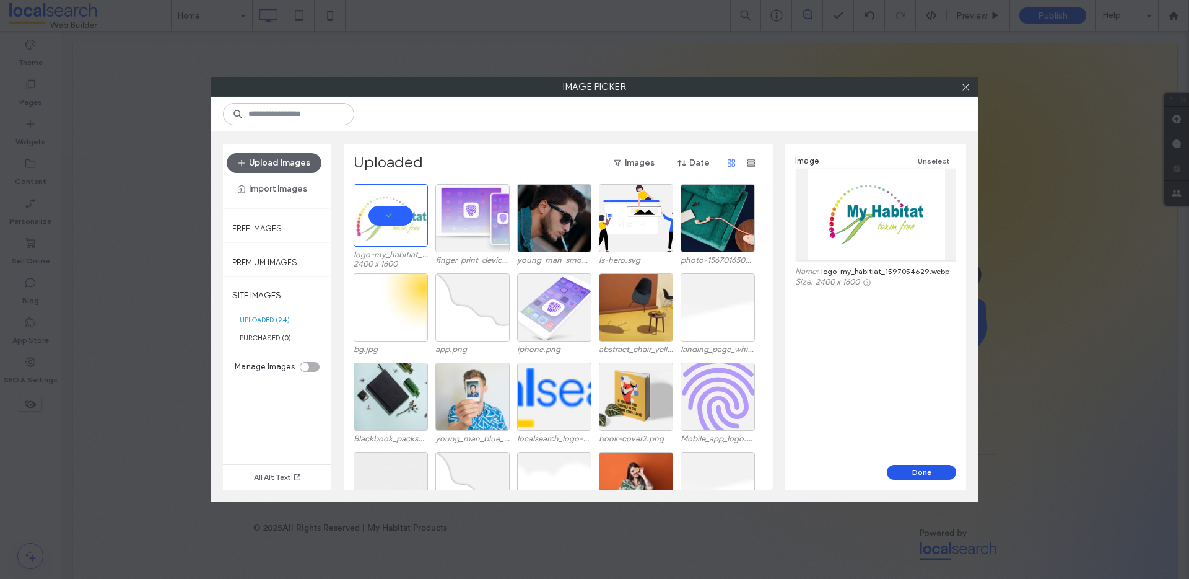
click at [922, 467] on button "Done" at bounding box center [921, 472] width 69 height 15
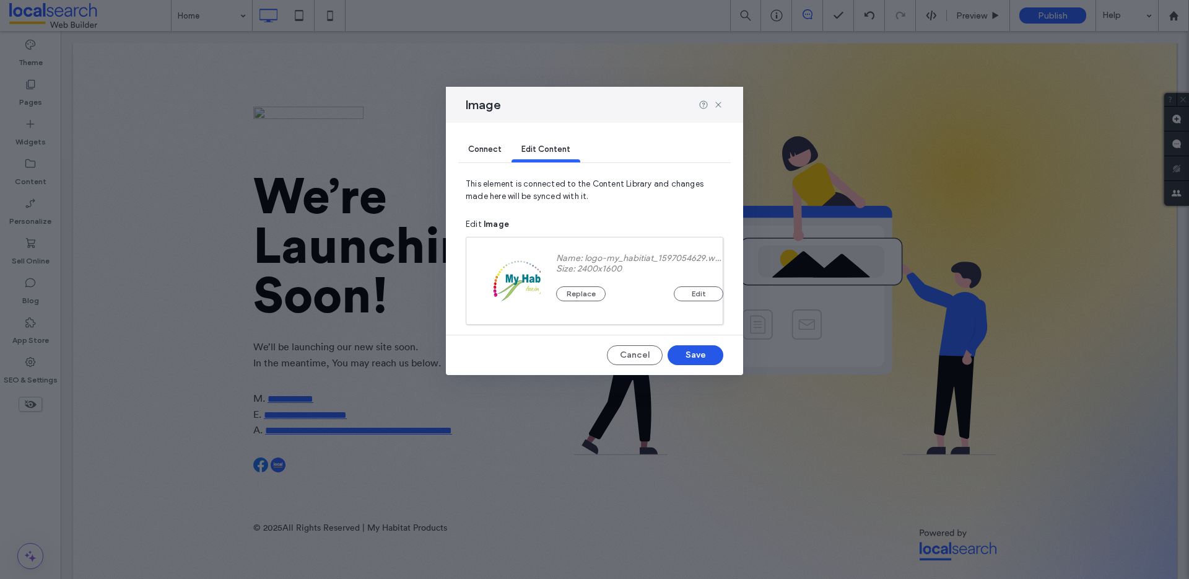
click at [699, 352] on button "Save" at bounding box center [696, 355] width 56 height 20
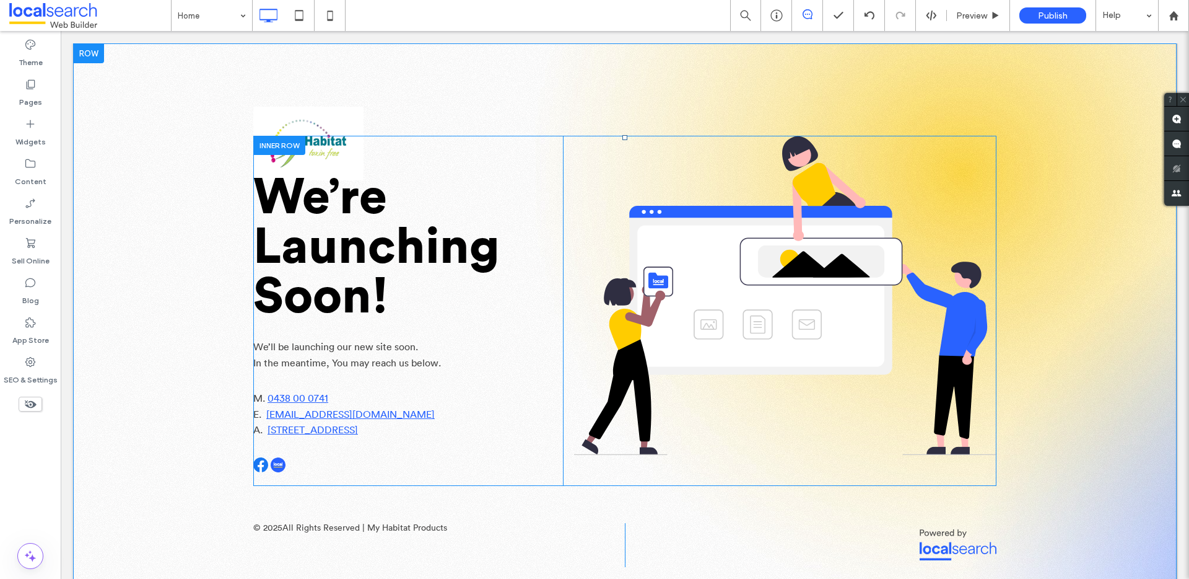
click at [317, 138] on div "We’re Launching Soon! We’ll be launching our new site soon. In the meantime, Yo…" at bounding box center [408, 311] width 310 height 350
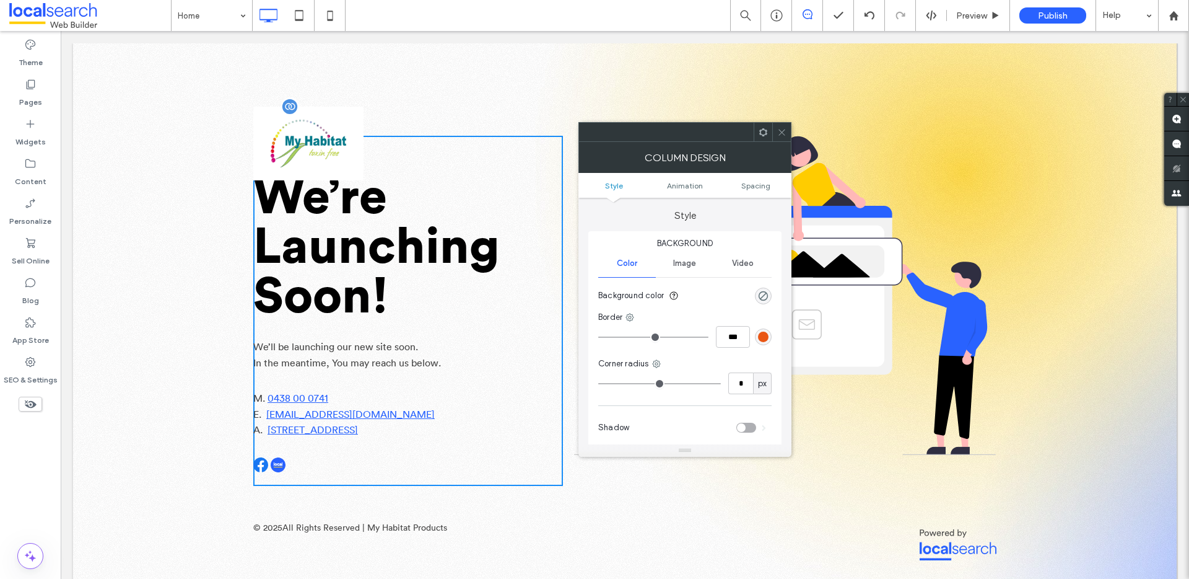
click at [313, 121] on img at bounding box center [308, 144] width 110 height 74
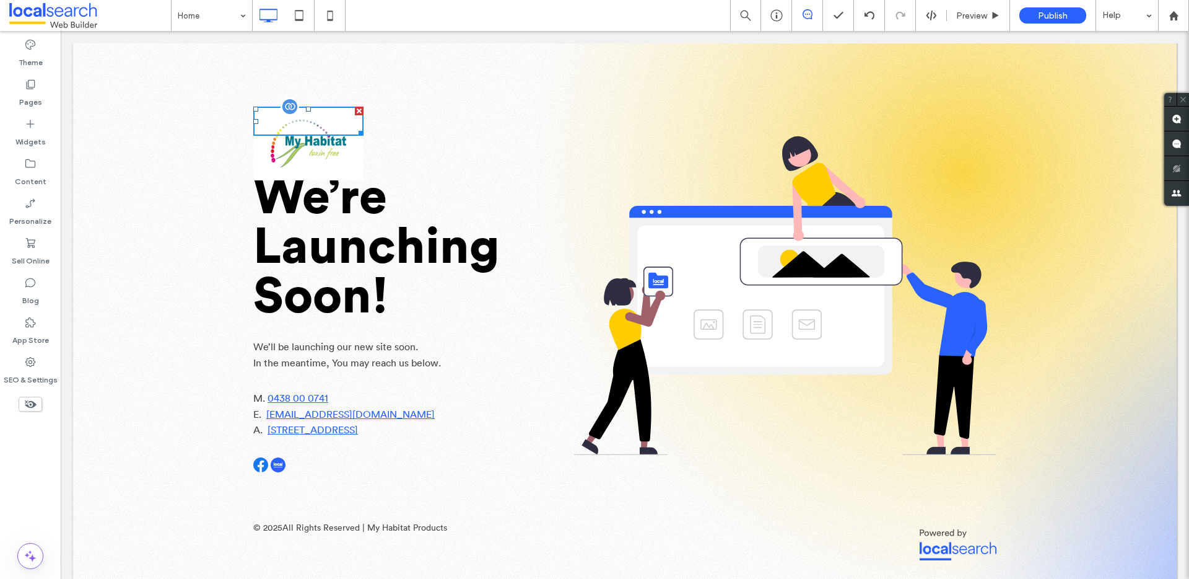
click at [324, 142] on img at bounding box center [308, 144] width 110 height 74
click at [313, 122] on img at bounding box center [308, 144] width 110 height 74
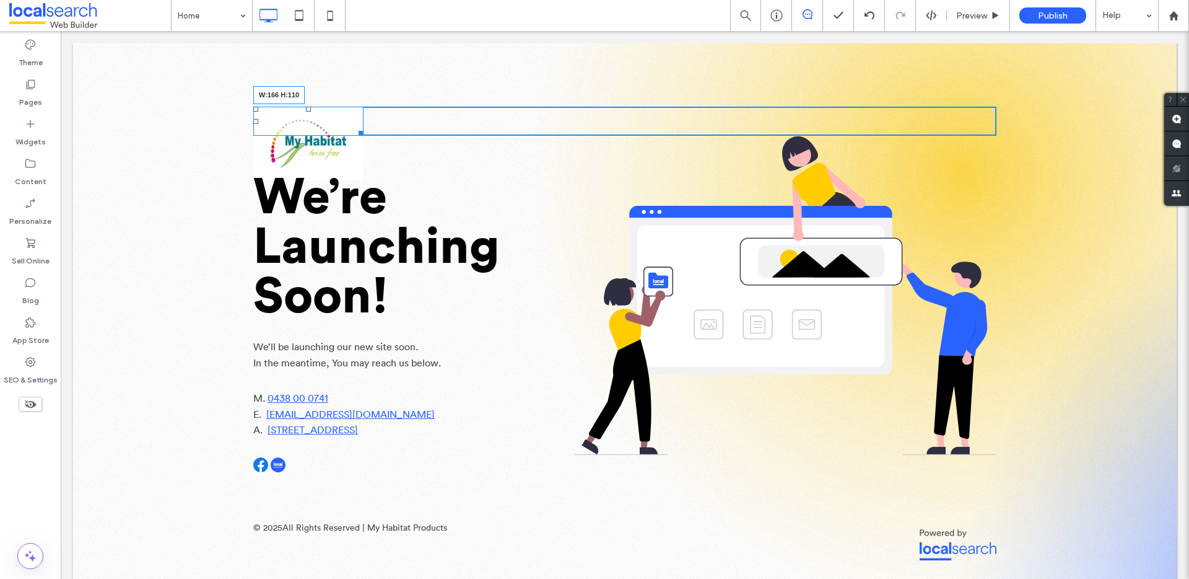
drag, startPoint x: 348, startPoint y: 133, endPoint x: 346, endPoint y: 182, distance: 49.6
click at [346, 182] on div "W:166 H:110 Click To Paste We’re Launching Soon! We’ll be launching our new sit…" at bounding box center [624, 349] width 743 height 485
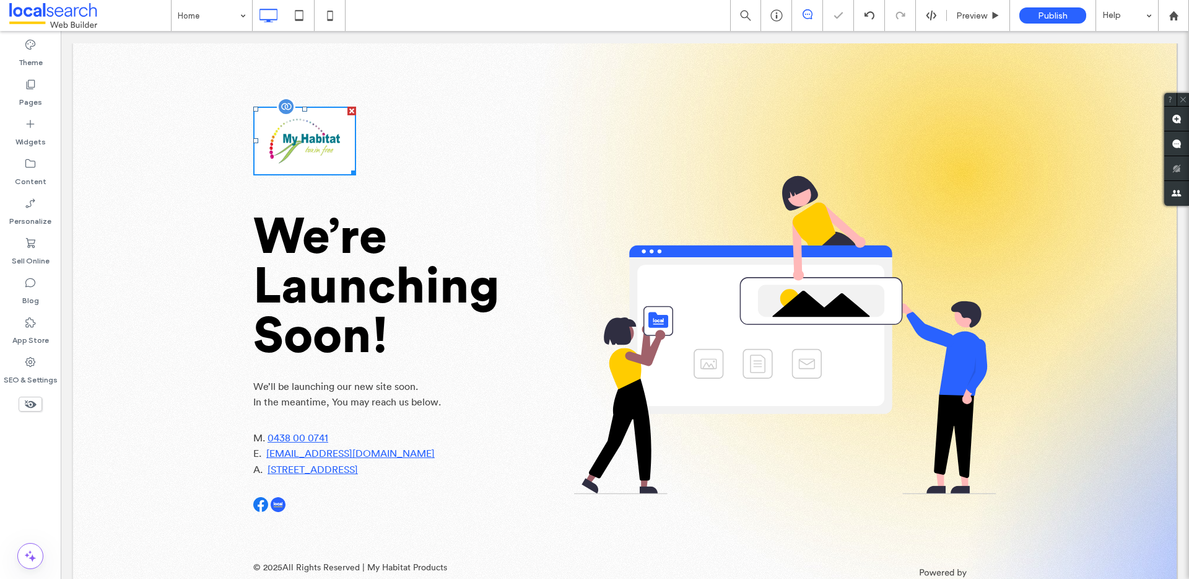
click at [312, 129] on img at bounding box center [304, 141] width 103 height 69
click at [310, 241] on span "We’re Launching Soon!" at bounding box center [376, 286] width 247 height 149
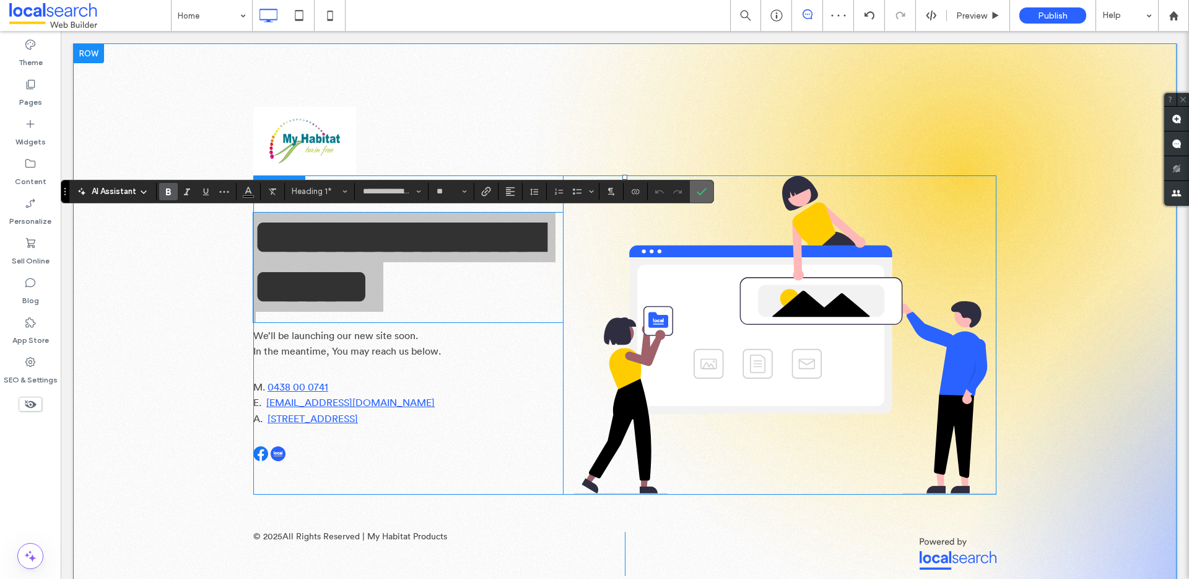
click at [697, 190] on icon "Confirm" at bounding box center [702, 191] width 10 height 10
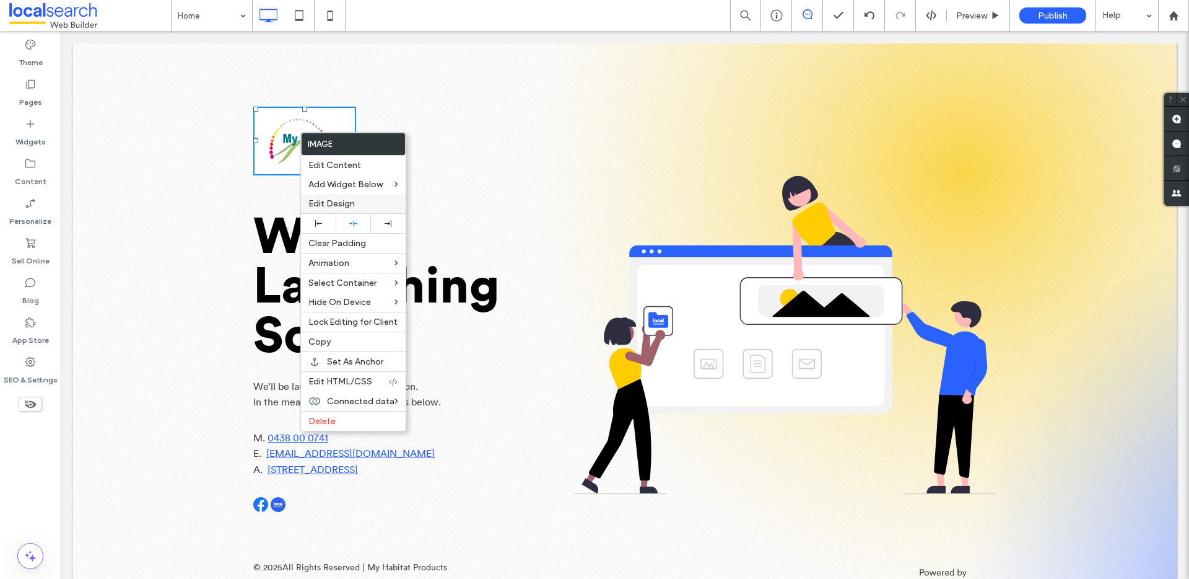
click at [330, 195] on div "Edit Design" at bounding box center [353, 203] width 105 height 19
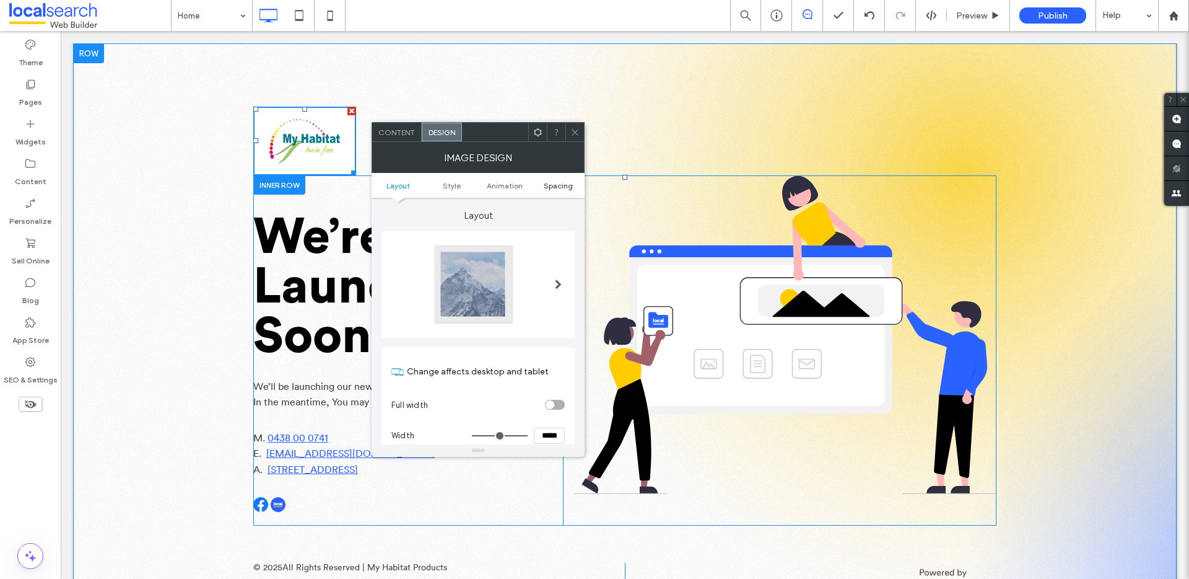
click at [557, 185] on span "Spacing" at bounding box center [558, 185] width 29 height 9
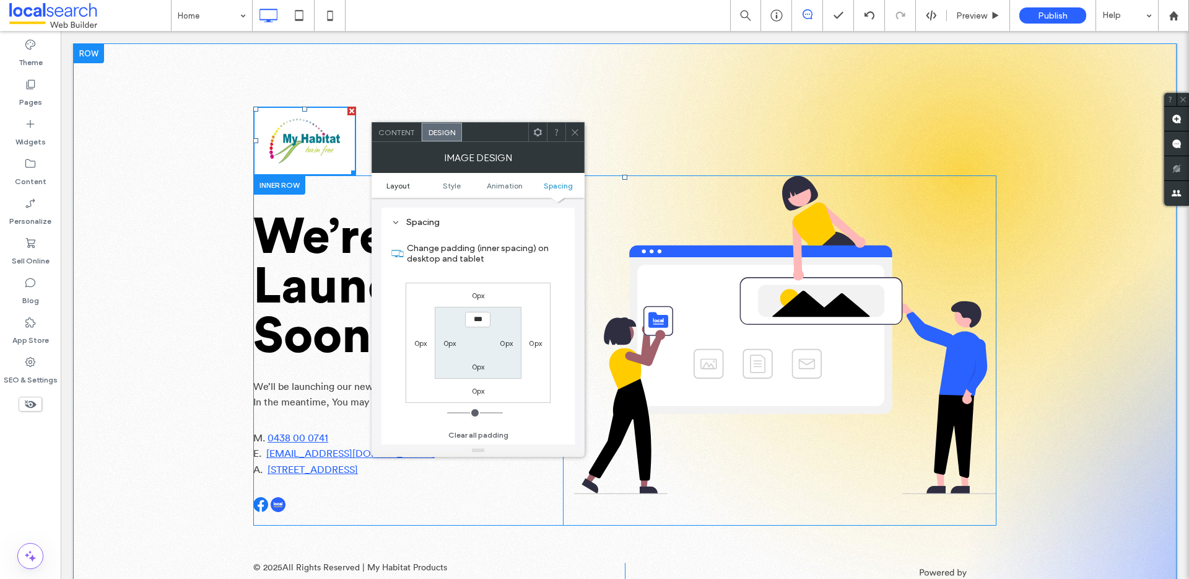
click at [396, 184] on span "Layout" at bounding box center [399, 185] width 24 height 9
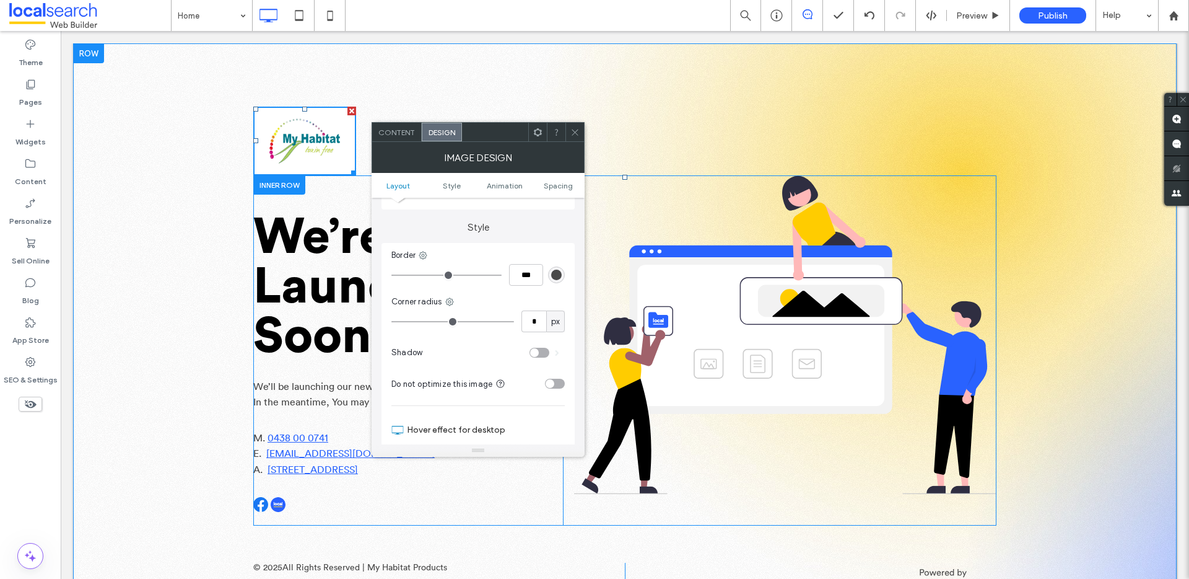
scroll to position [248, 0]
click at [532, 313] on input "*" at bounding box center [534, 321] width 25 height 22
type input "*"
click at [530, 323] on input "*" at bounding box center [534, 321] width 25 height 22
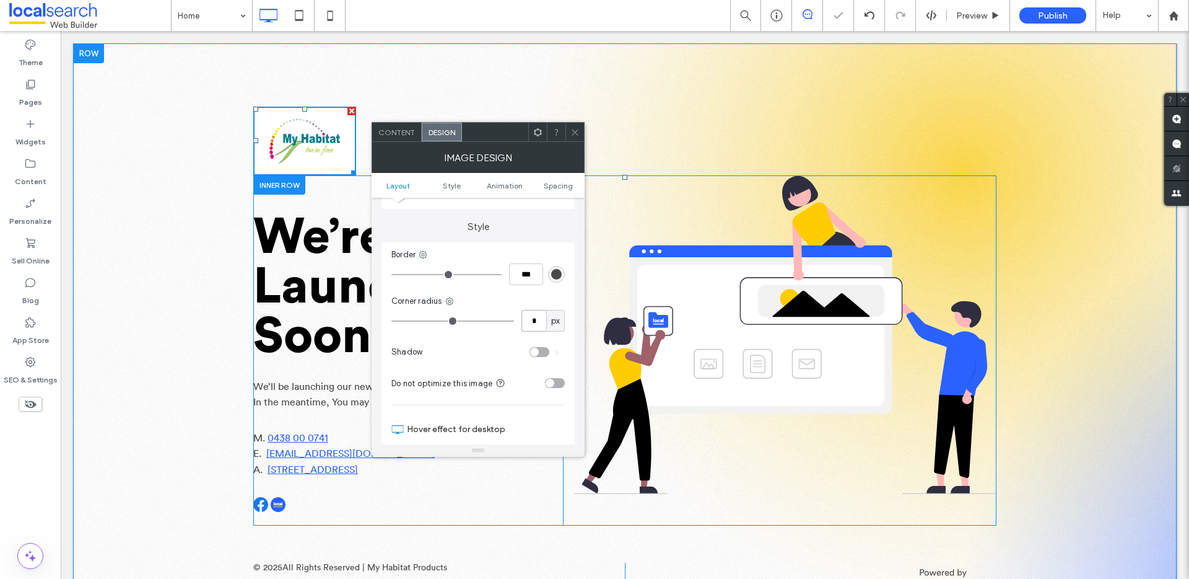
click at [530, 323] on input "*" at bounding box center [534, 321] width 25 height 22
type input "**"
click at [572, 128] on icon at bounding box center [575, 132] width 9 height 9
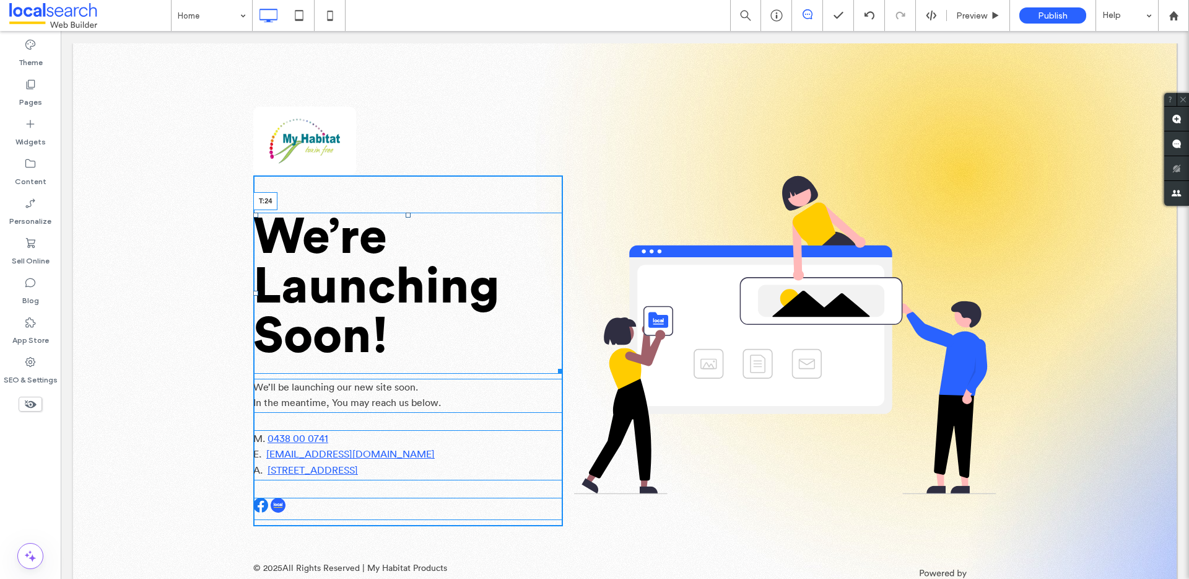
drag, startPoint x: 398, startPoint y: 214, endPoint x: 401, endPoint y: 192, distance: 22.4
click at [406, 212] on div at bounding box center [408, 214] width 5 height 5
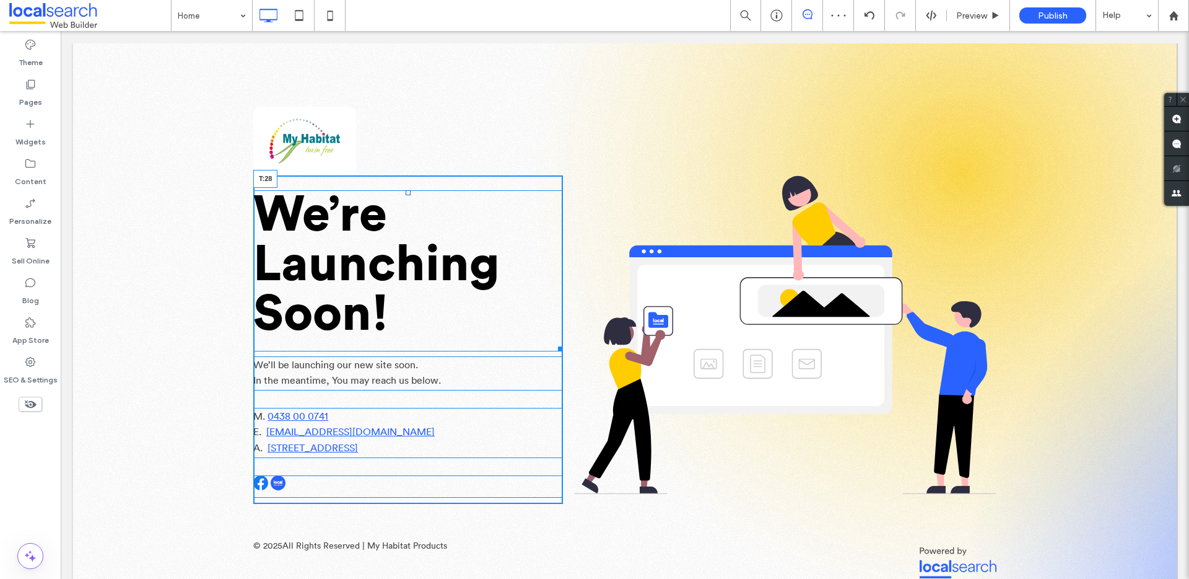
click at [396, 195] on div "We’re Launching Soon! T:28" at bounding box center [408, 270] width 310 height 161
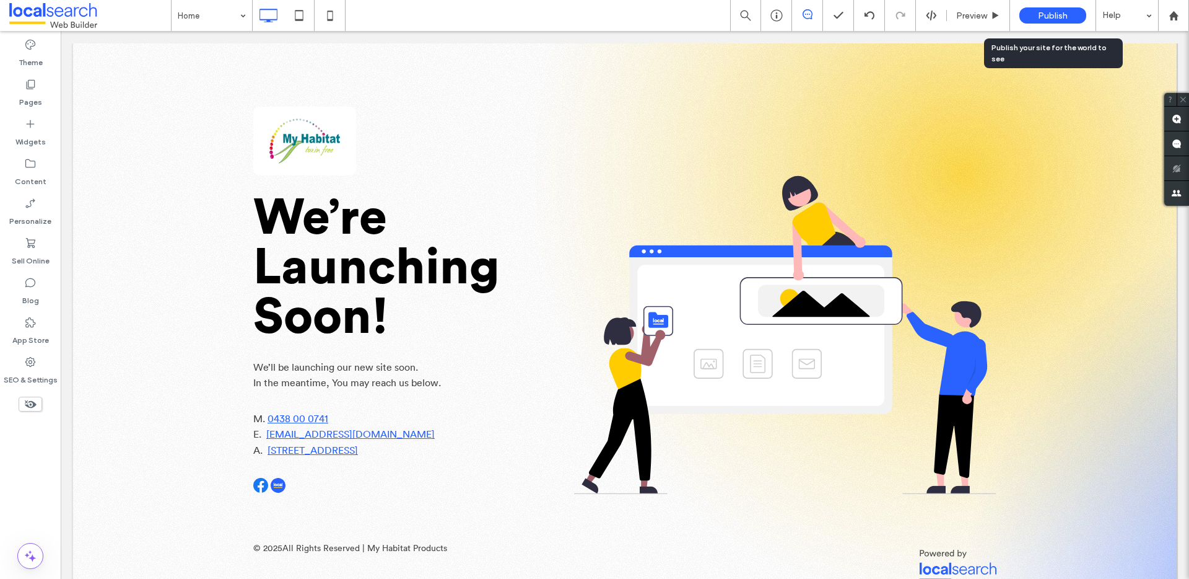
click at [1060, 9] on div "Publish" at bounding box center [1053, 15] width 67 height 16
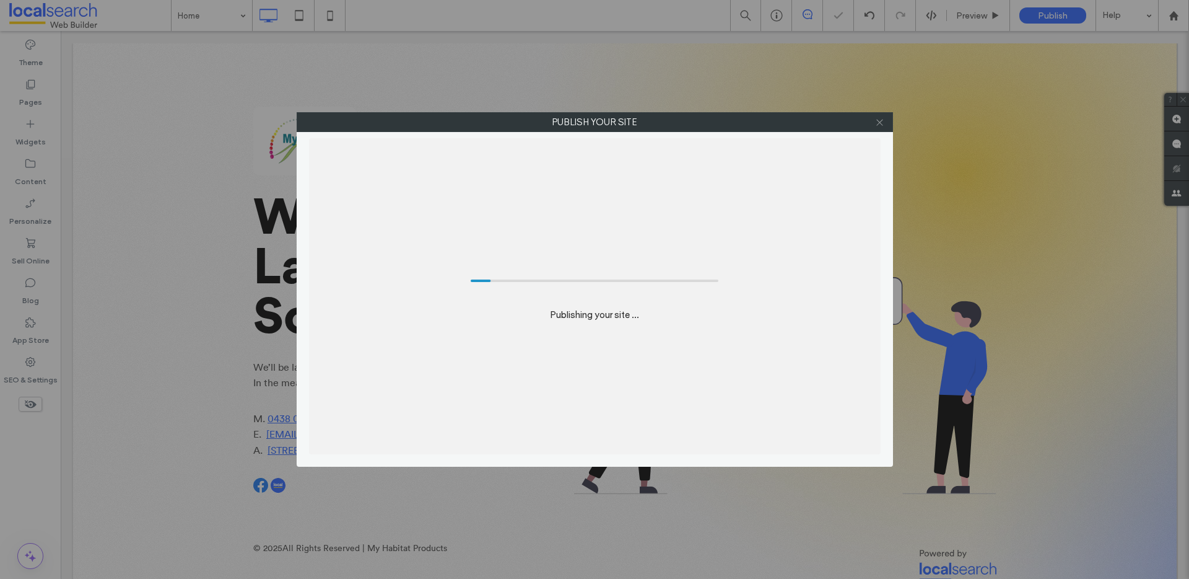
click at [882, 123] on icon at bounding box center [879, 122] width 9 height 9
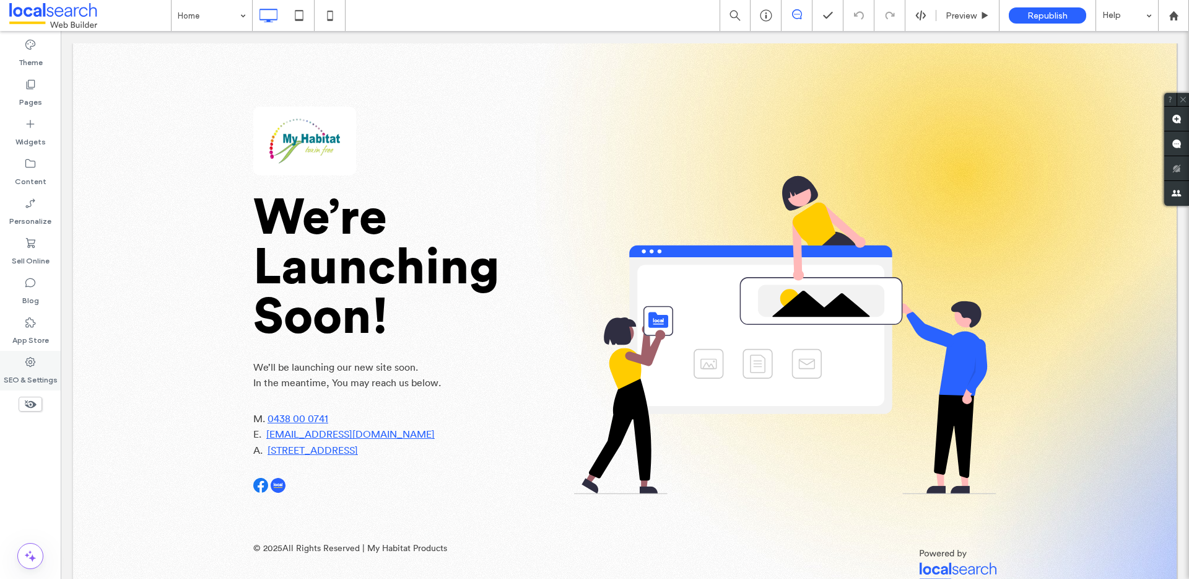
click at [53, 366] on div "SEO & Settings" at bounding box center [30, 371] width 61 height 40
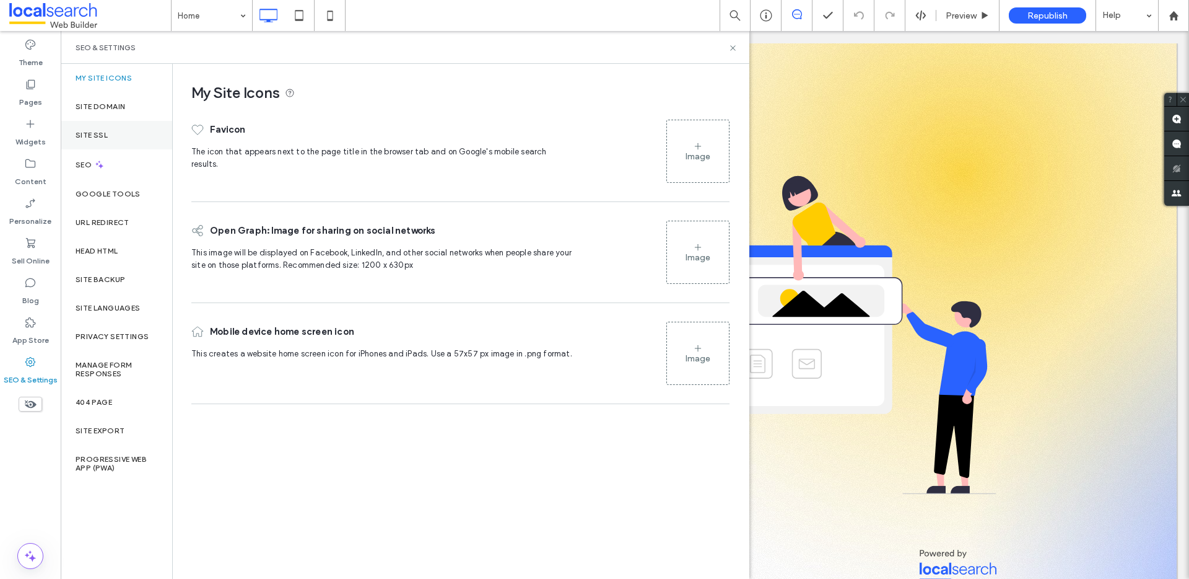
click at [118, 146] on div "Site SSL" at bounding box center [117, 135] width 112 height 28
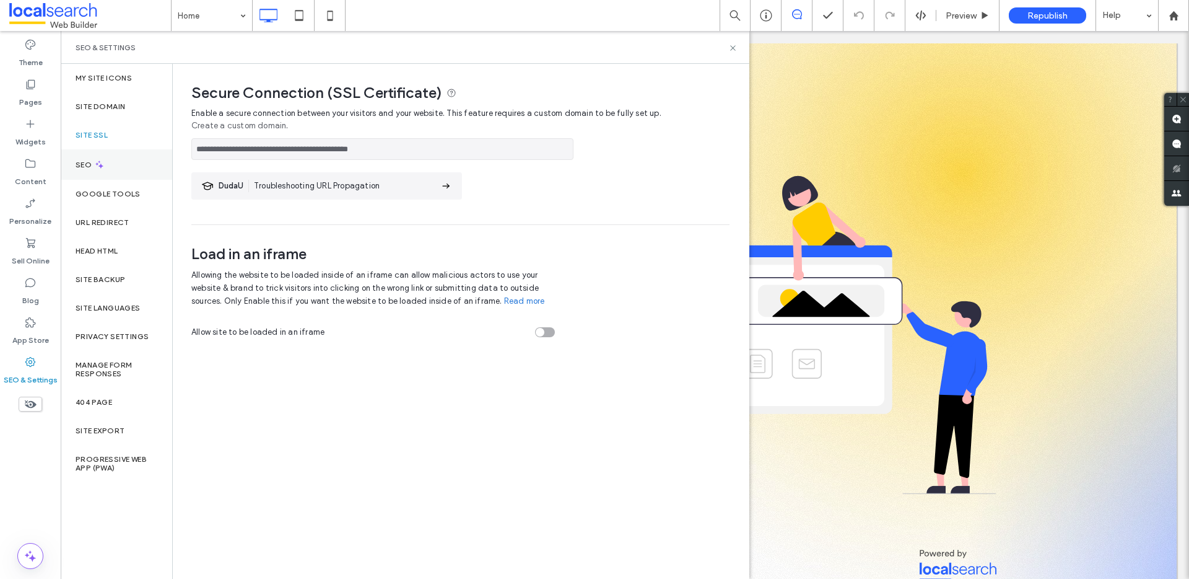
click at [123, 157] on div "**********" at bounding box center [594, 289] width 1189 height 579
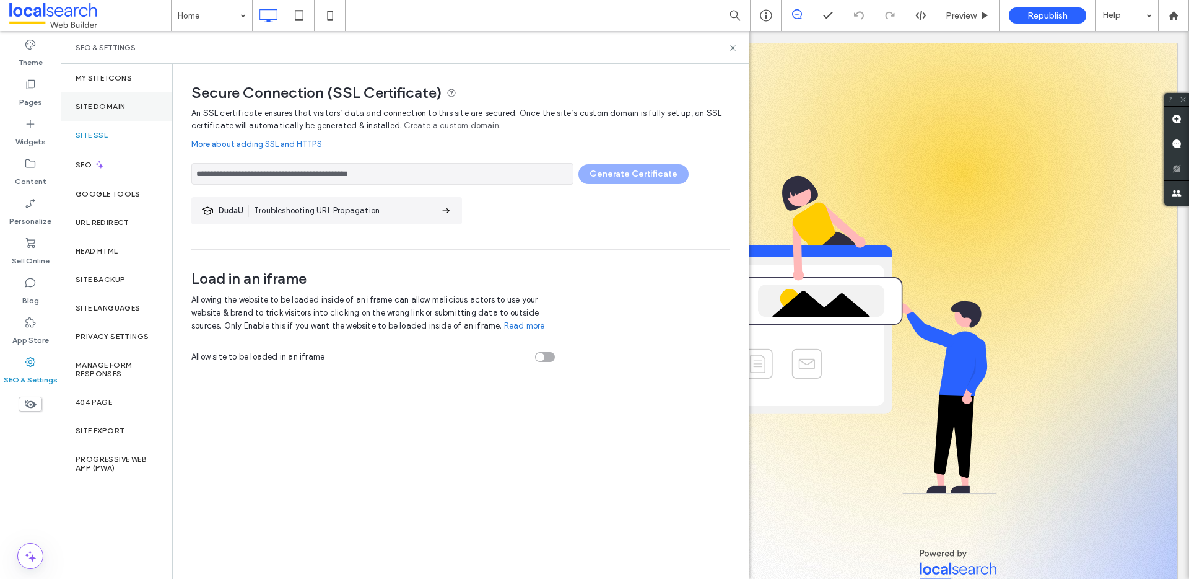
click at [103, 108] on label "Site Domain" at bounding box center [101, 106] width 50 height 9
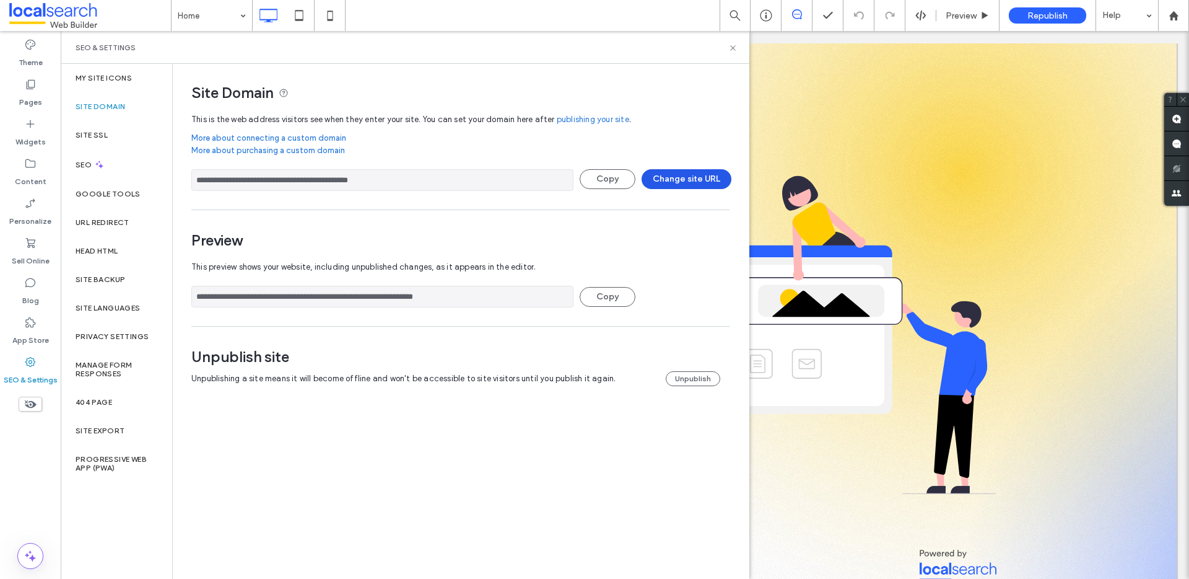
click at [675, 178] on button "Change site URL" at bounding box center [687, 179] width 90 height 20
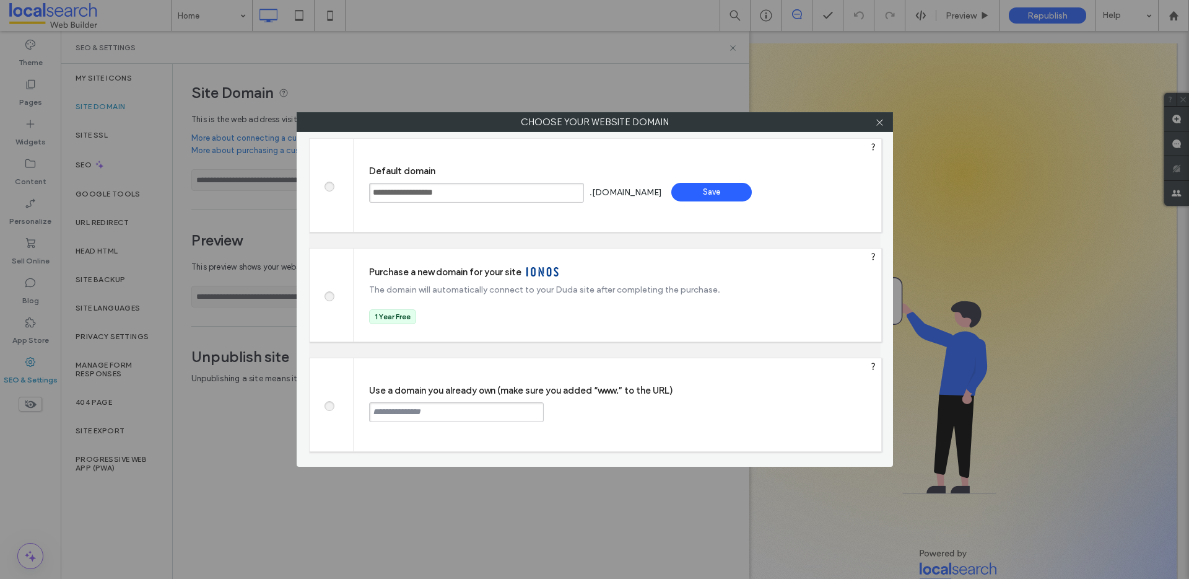
click at [329, 403] on span at bounding box center [329, 404] width 0 height 9
click at [419, 415] on input "text" at bounding box center [456, 412] width 175 height 20
paste input "**********"
type input "**********"
click at [579, 416] on div "Continue" at bounding box center [591, 411] width 81 height 19
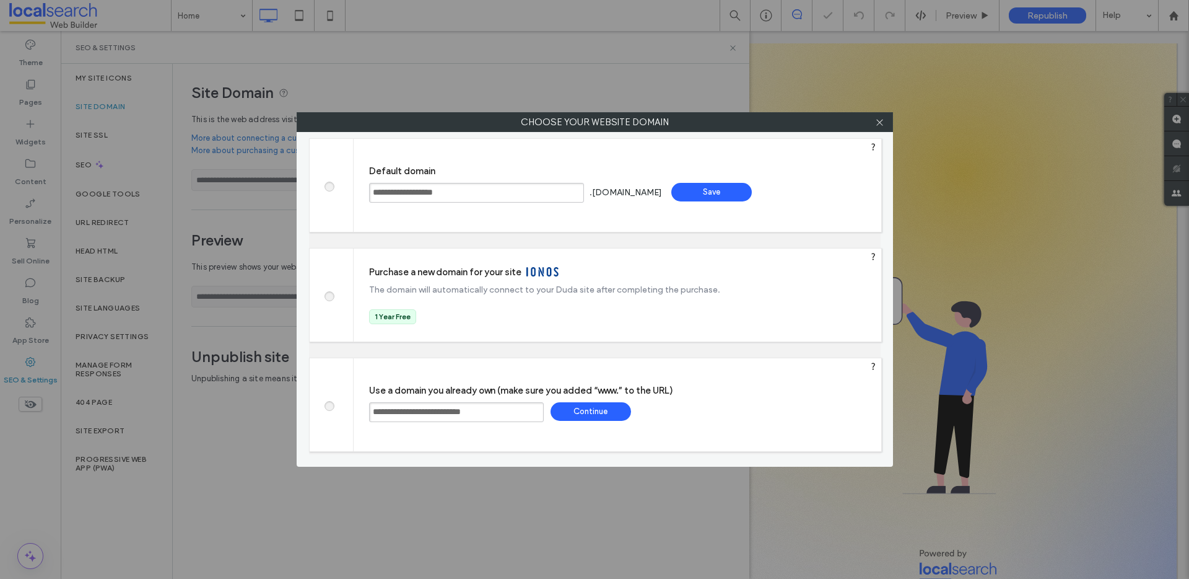
type input "**********"
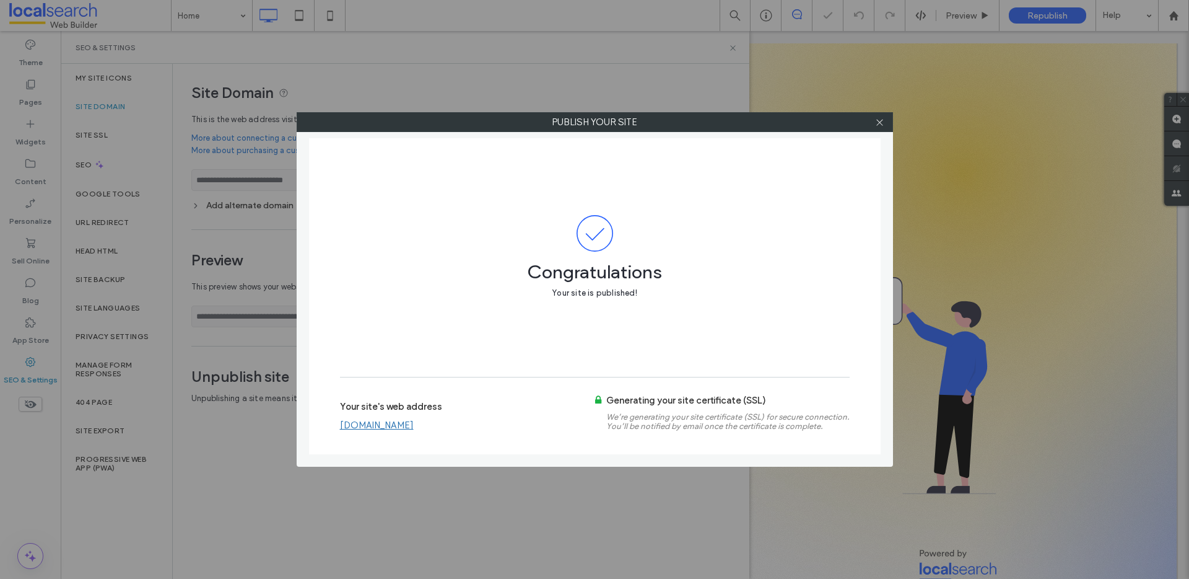
click at [414, 423] on link "www.myhabitatproducts.com.au" at bounding box center [377, 424] width 74 height 11
click at [878, 119] on icon at bounding box center [879, 122] width 9 height 9
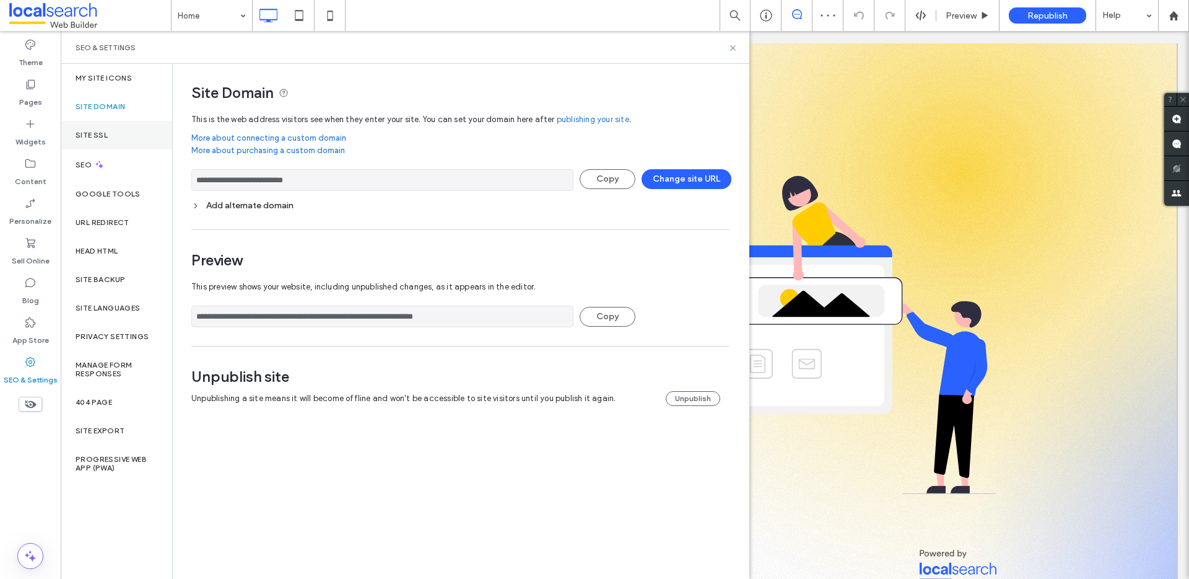
click at [119, 131] on div "Site SSL" at bounding box center [117, 135] width 112 height 28
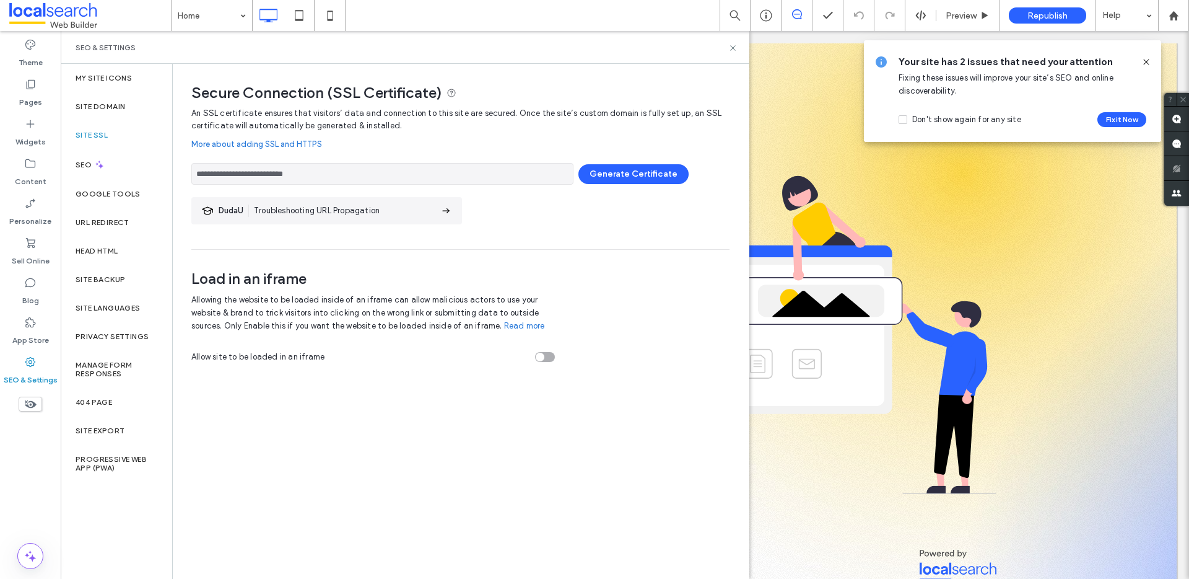
click at [607, 159] on div "**********" at bounding box center [460, 171] width 538 height 28
click at [617, 169] on button "Generate Certificate" at bounding box center [634, 174] width 110 height 20
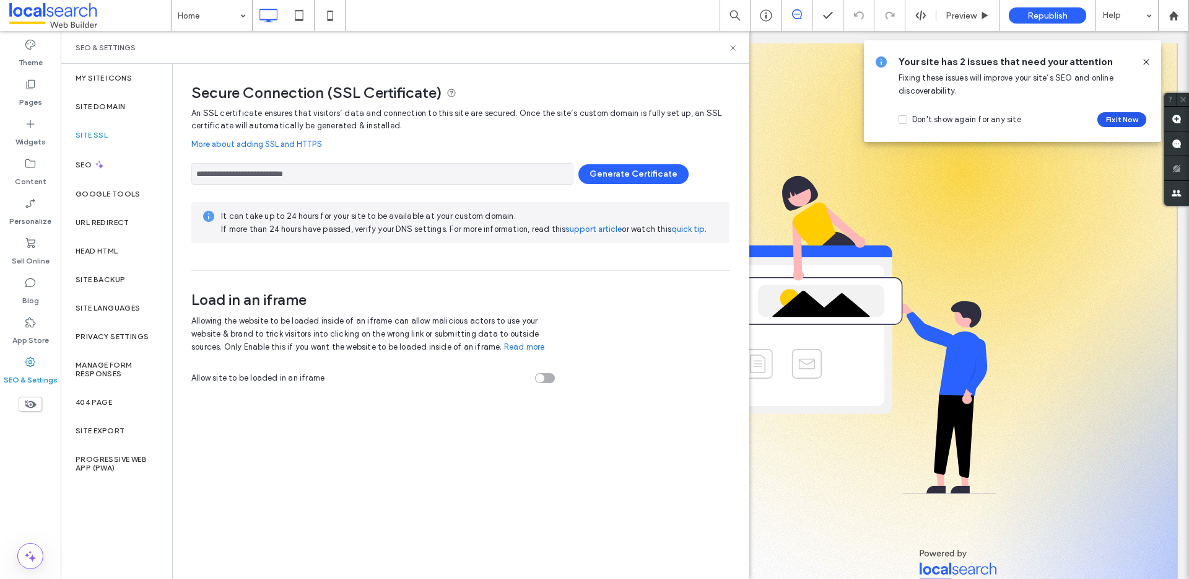
click at [1107, 123] on button "Fix it Now" at bounding box center [1122, 119] width 49 height 15
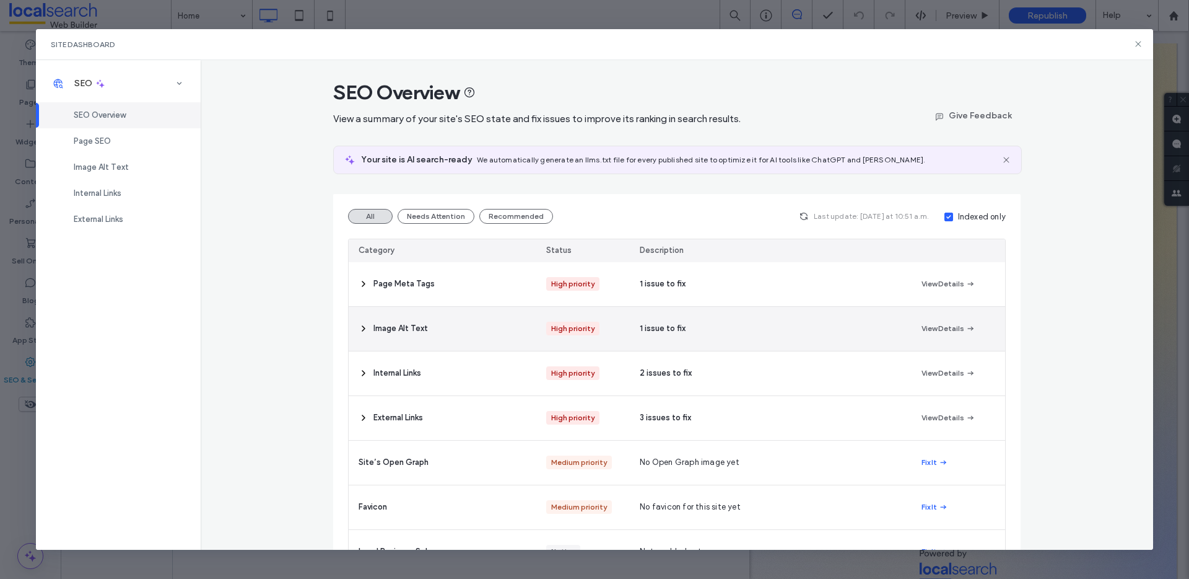
click at [359, 325] on icon at bounding box center [364, 328] width 10 height 10
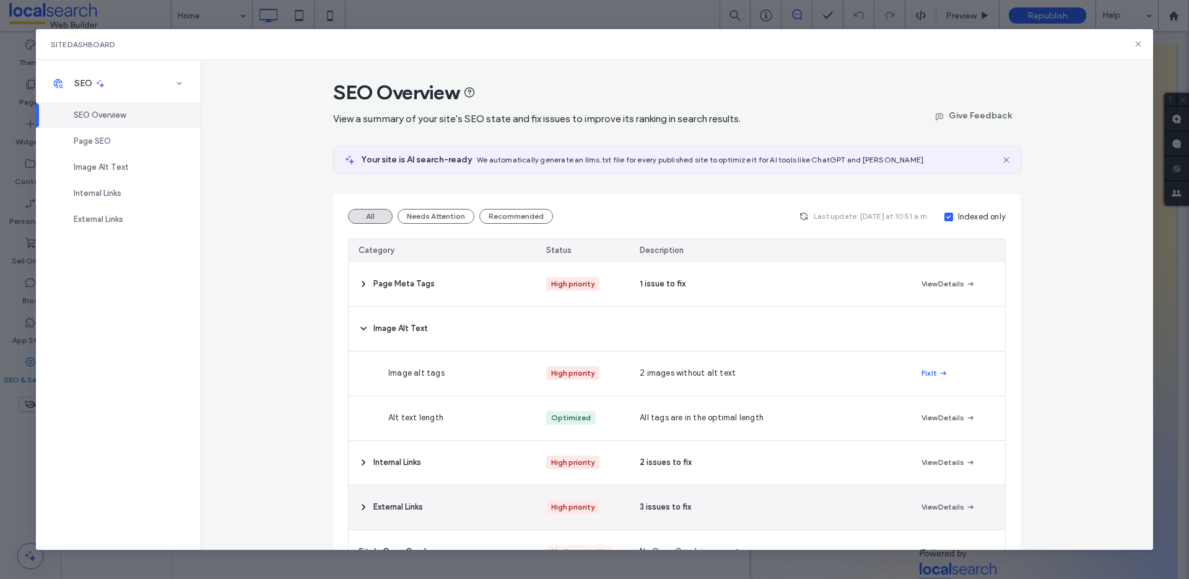
click at [362, 499] on span at bounding box center [364, 507] width 10 height 44
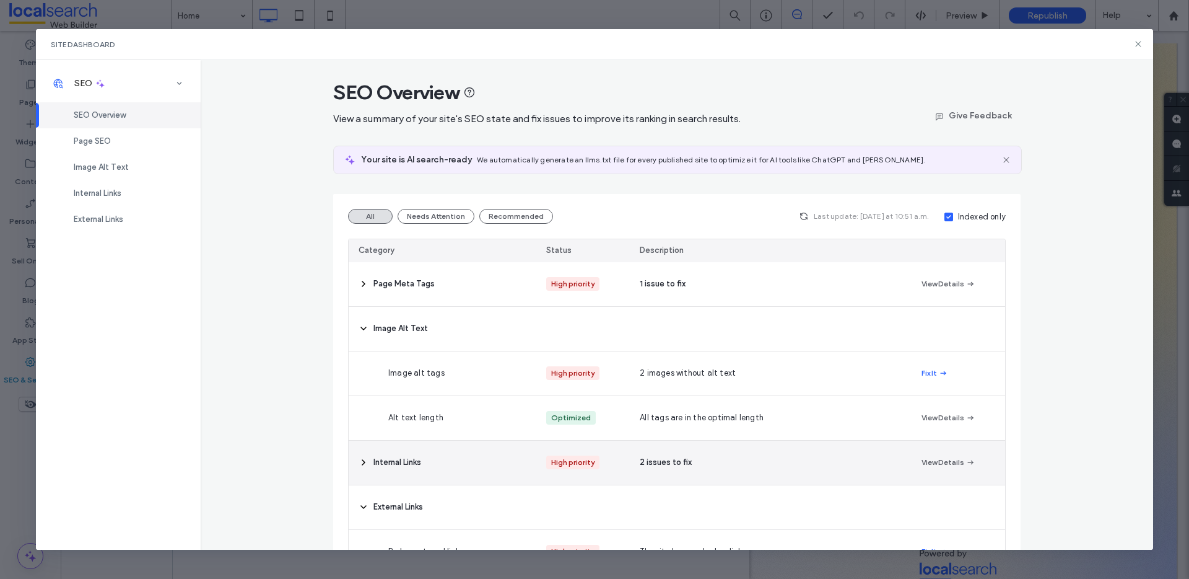
scroll to position [235, 0]
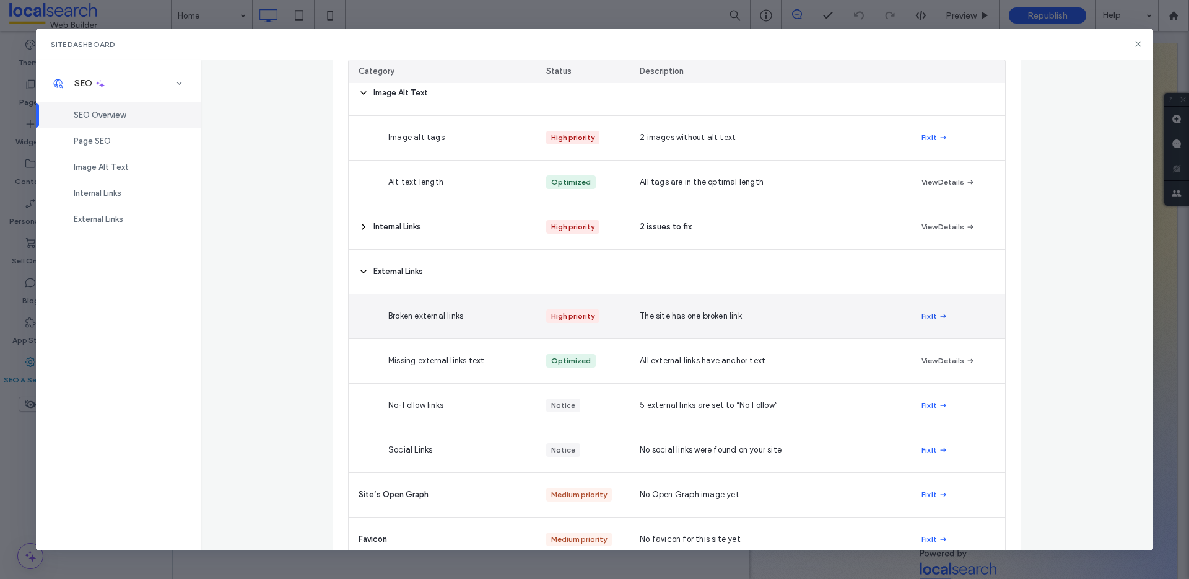
click at [924, 315] on button "Fix It" at bounding box center [935, 316] width 27 height 15
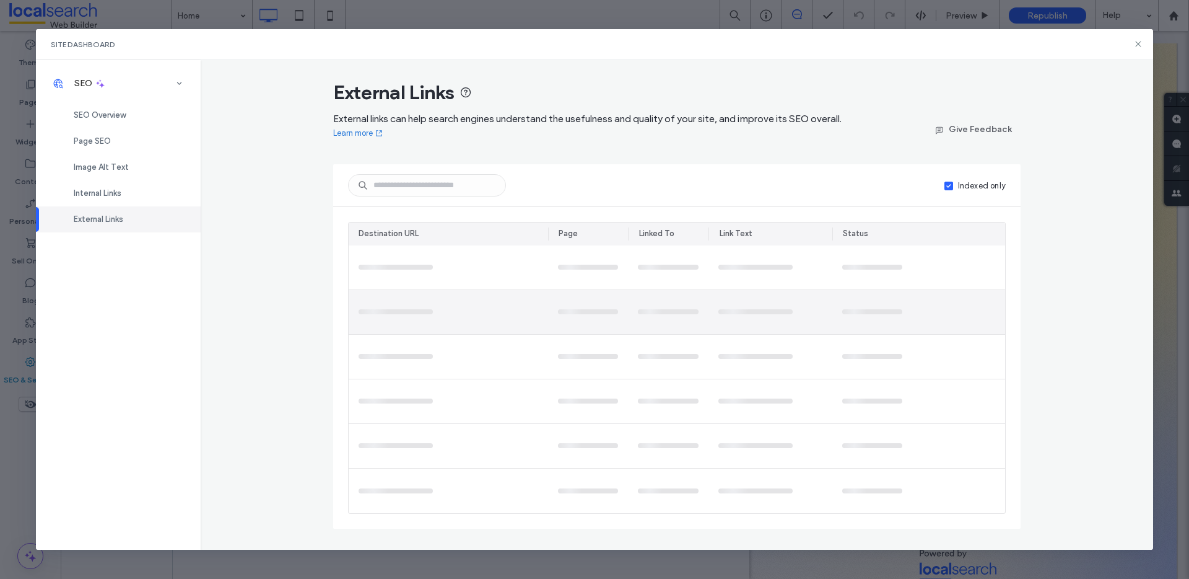
scroll to position [0, 0]
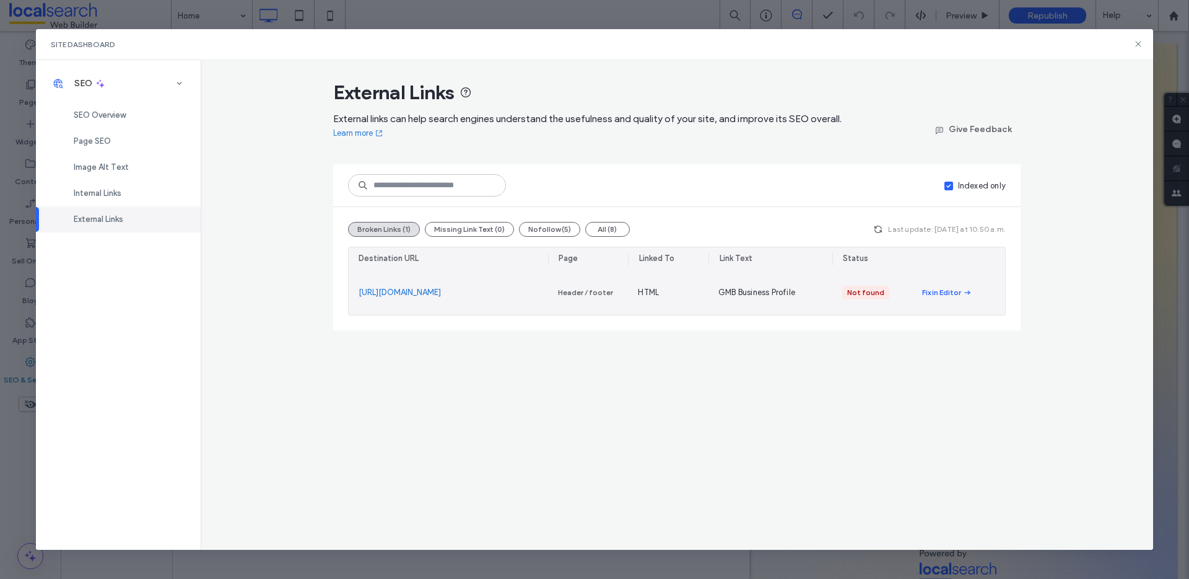
click at [411, 287] on link "https://goo.gl/maps/" at bounding box center [400, 292] width 82 height 12
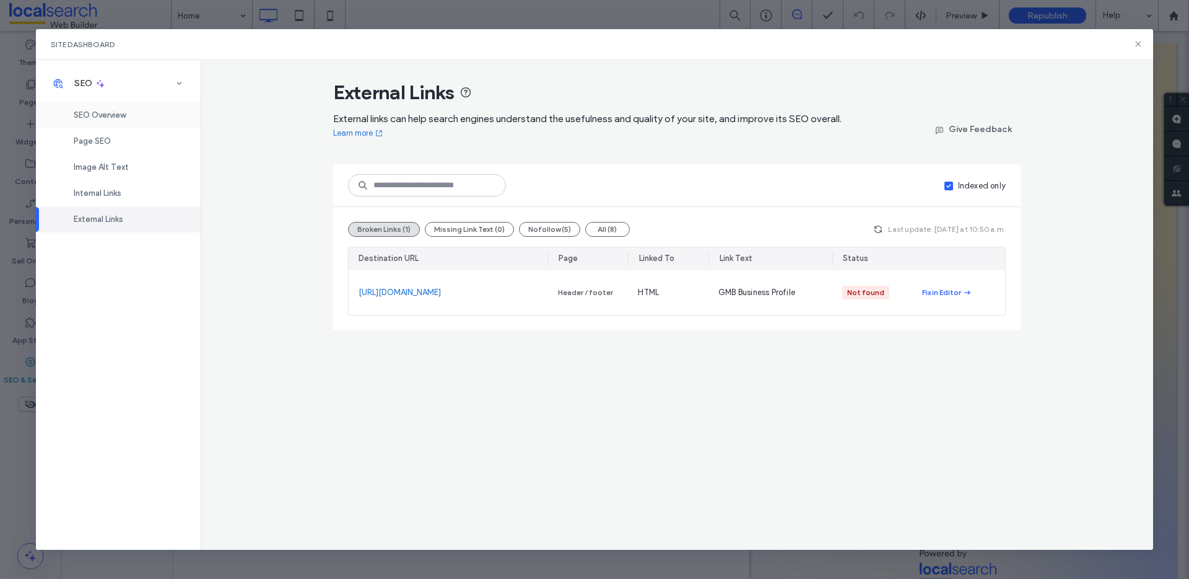
click at [123, 112] on span "SEO Overview" at bounding box center [100, 114] width 52 height 9
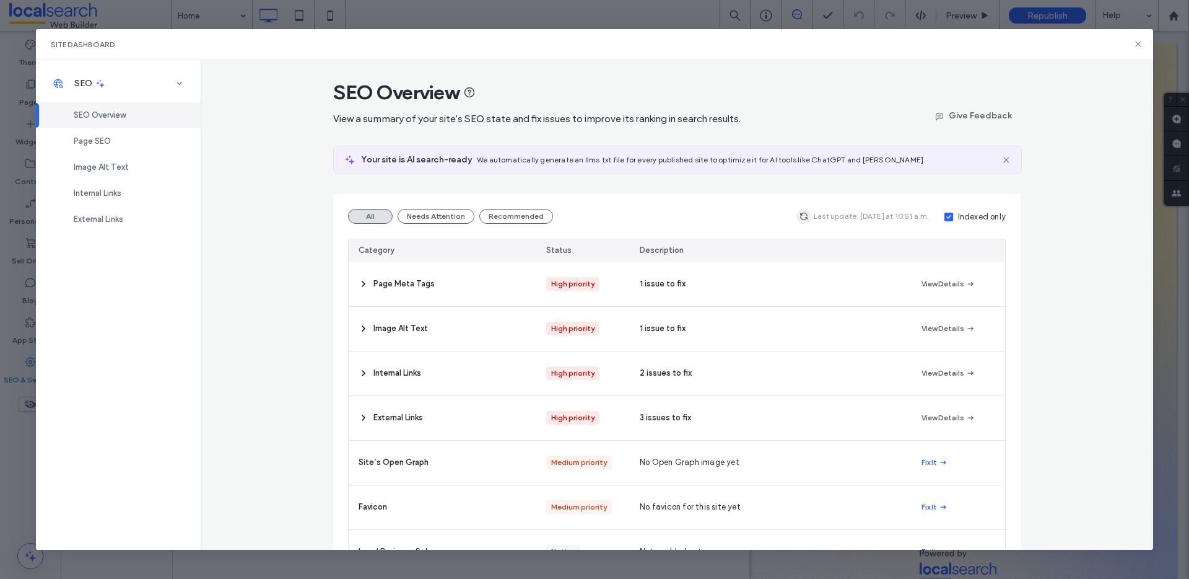
click at [802, 219] on icon "button" at bounding box center [804, 216] width 10 height 10
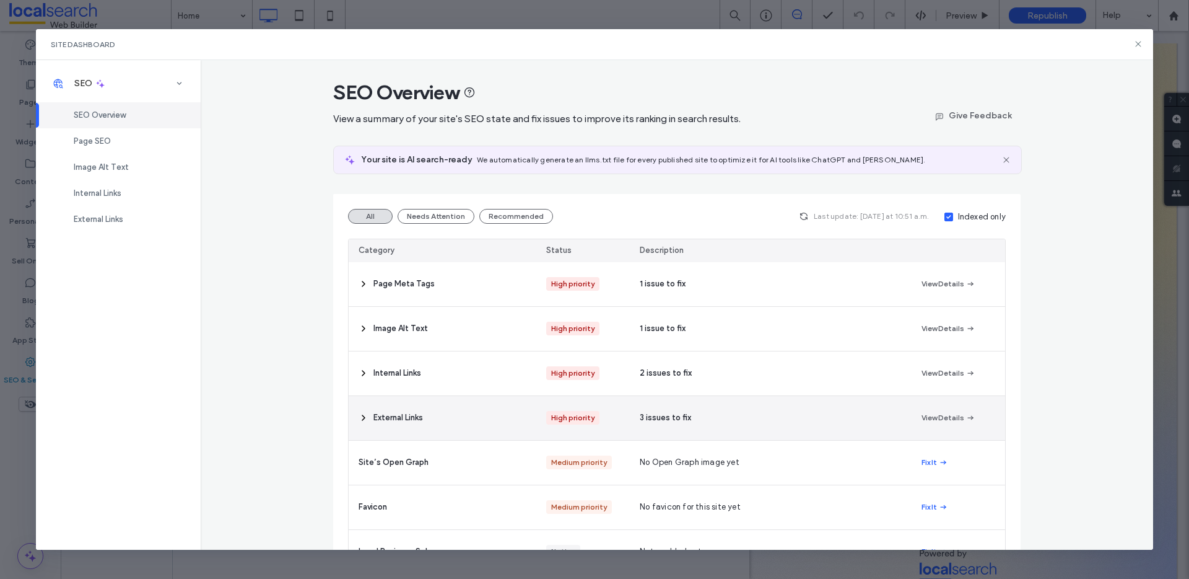
click at [359, 416] on icon at bounding box center [364, 418] width 10 height 10
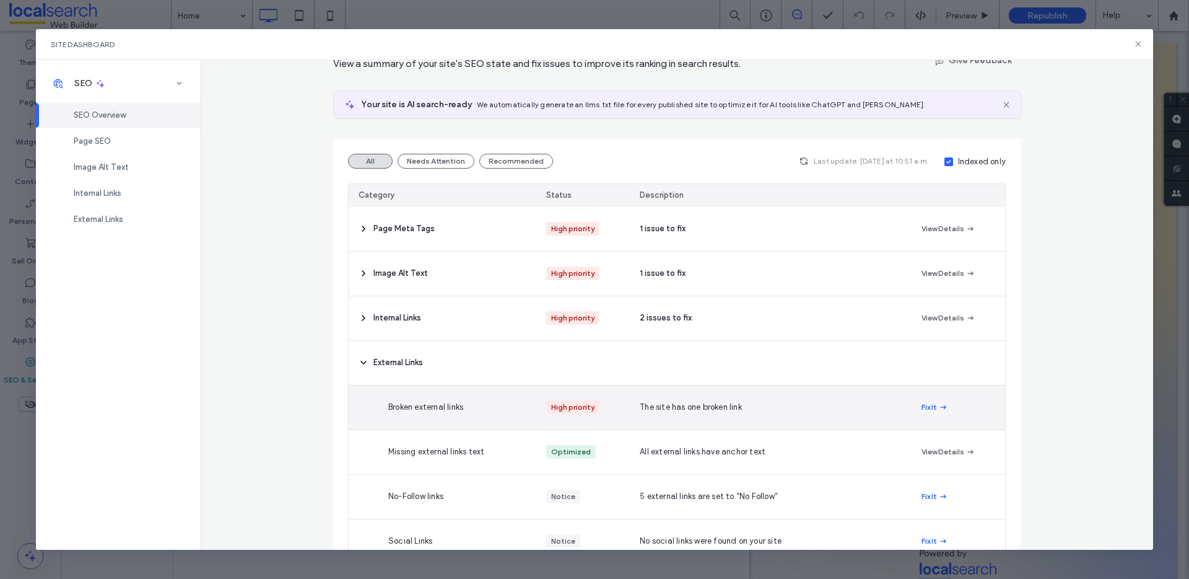
scroll to position [73, 0]
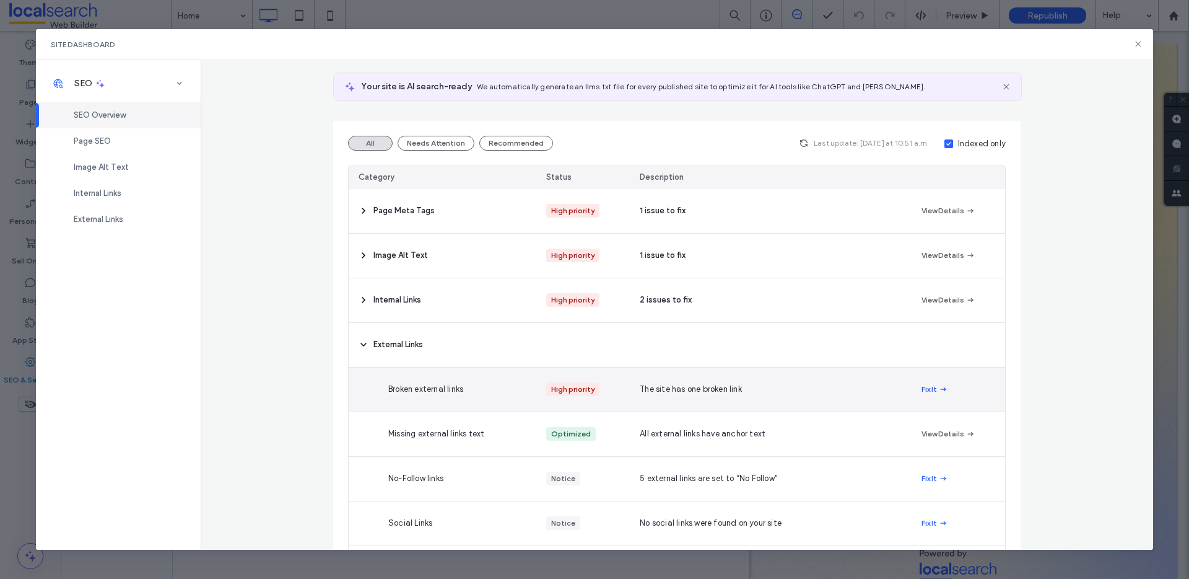
click at [939, 392] on icon "button" at bounding box center [944, 389] width 10 height 10
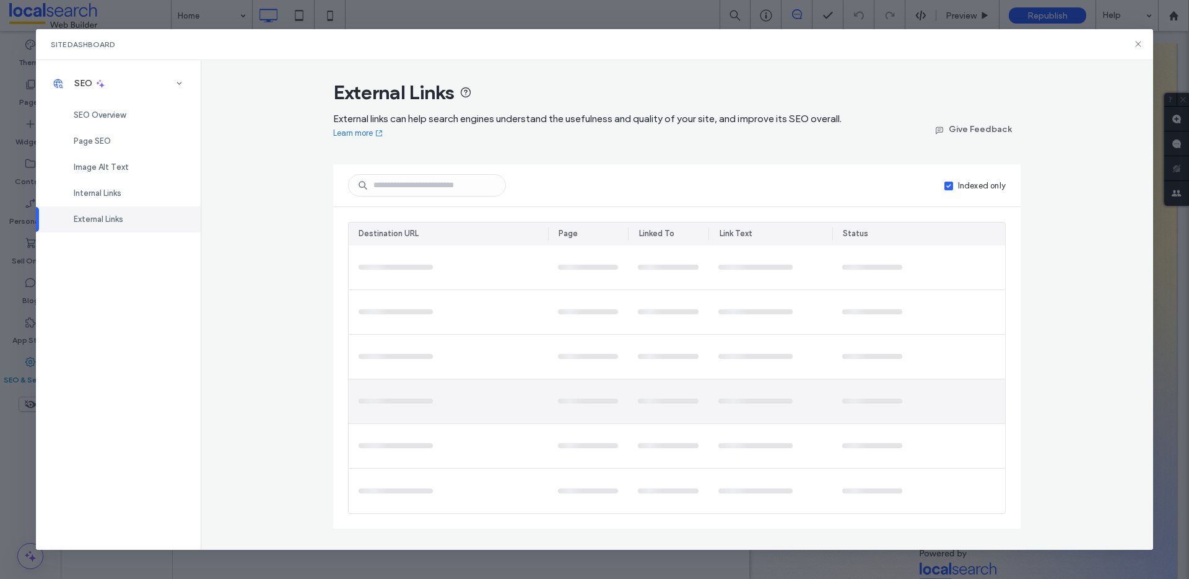
scroll to position [0, 0]
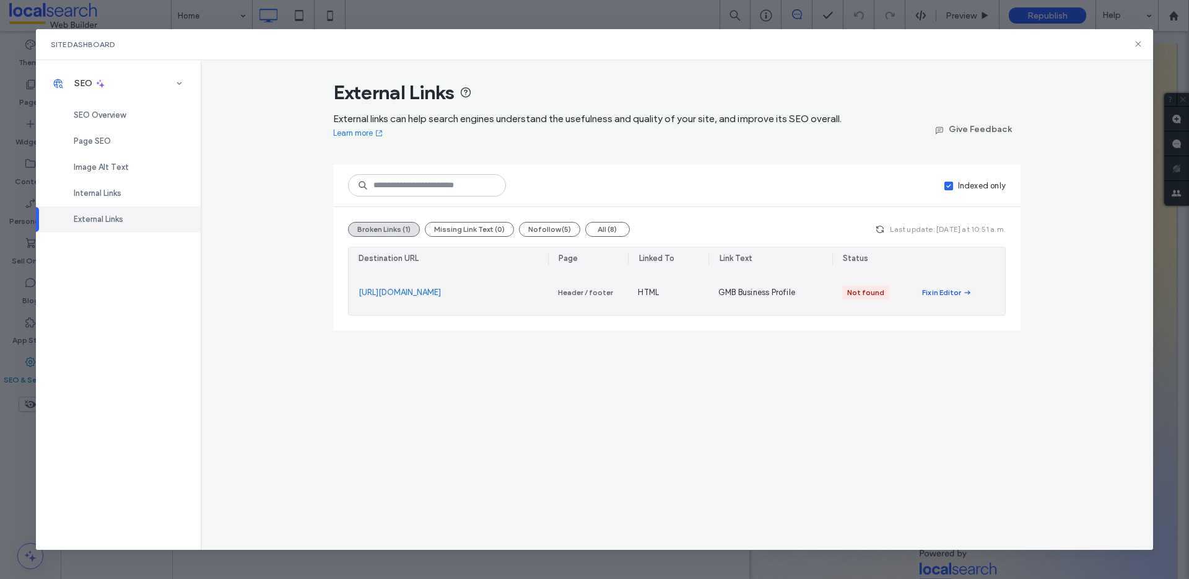
click at [933, 292] on div "Fix in Editor" at bounding box center [941, 292] width 39 height 11
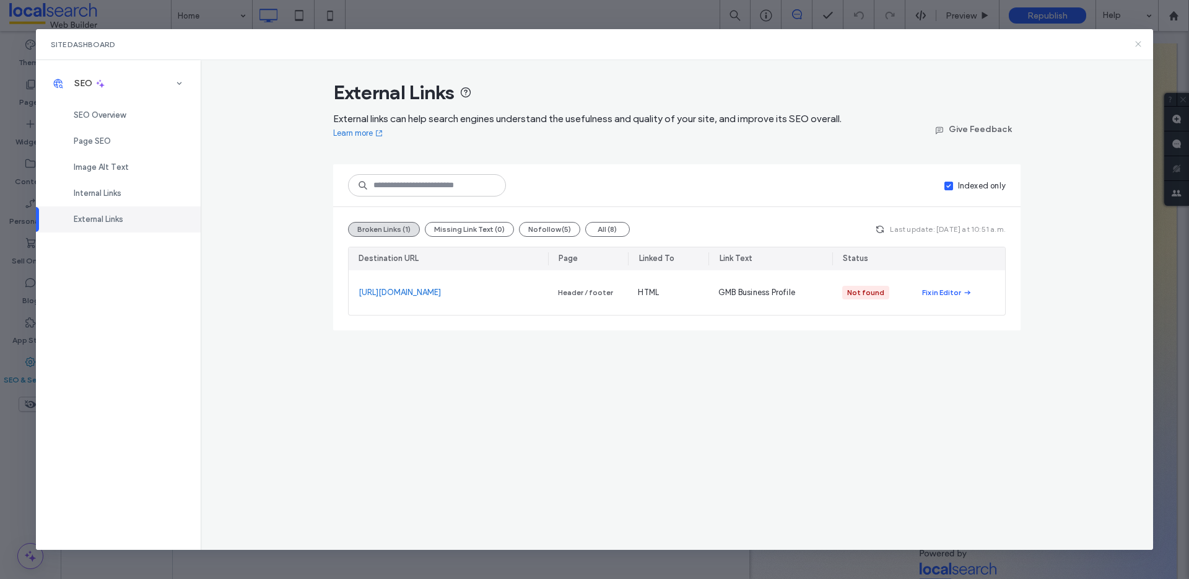
click at [1140, 42] on icon at bounding box center [1139, 44] width 10 height 10
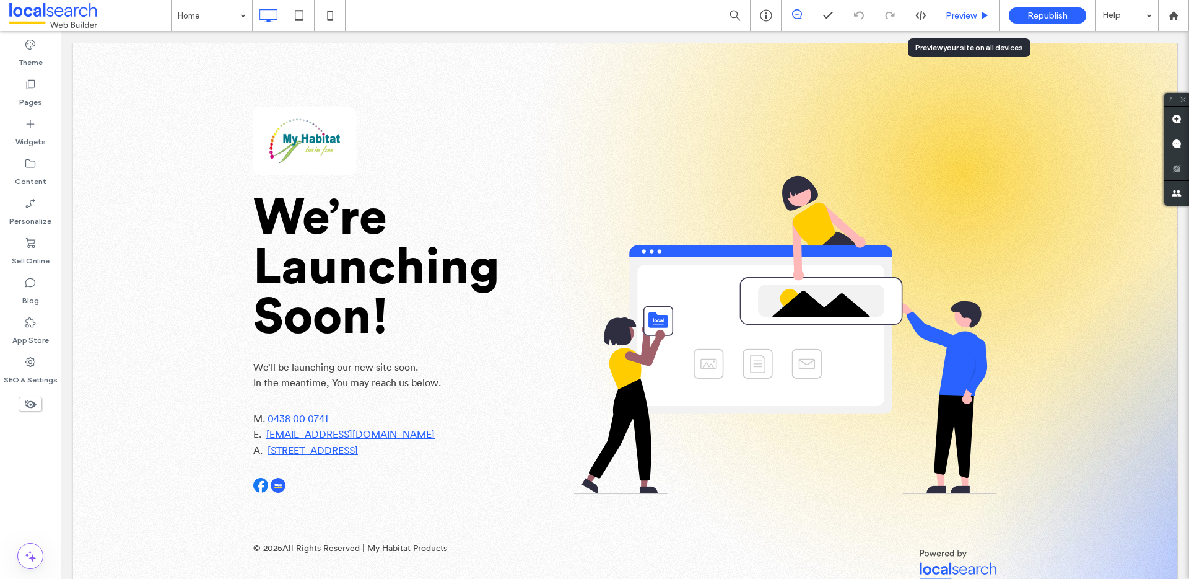
click at [976, 14] on span "Preview" at bounding box center [961, 16] width 31 height 11
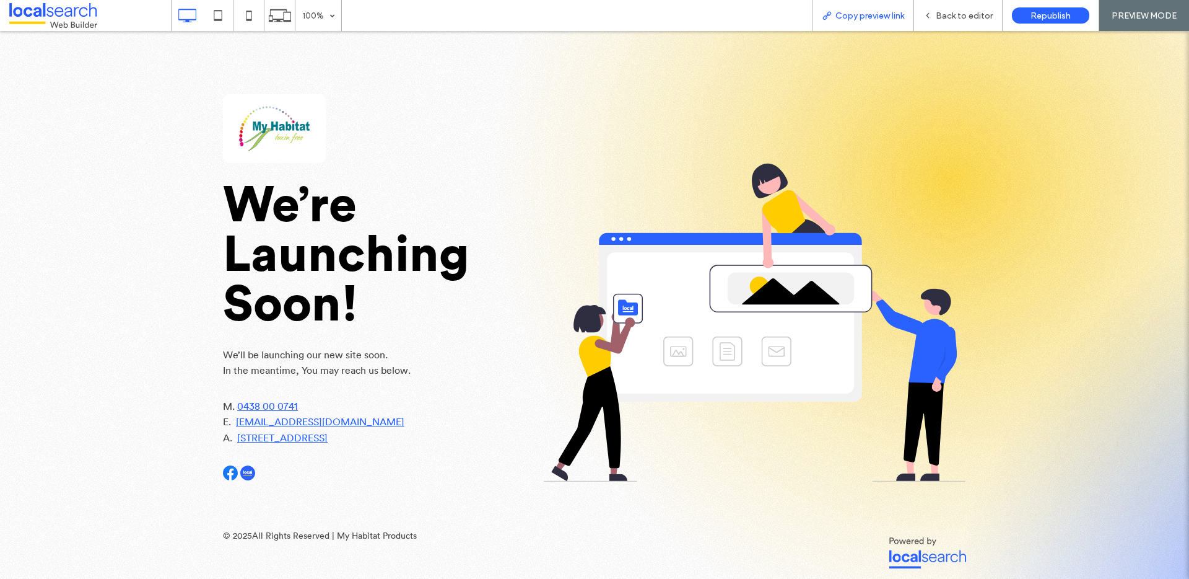
click at [854, 11] on span "Copy preview link" at bounding box center [870, 16] width 69 height 11
click at [968, 14] on span "Back to editor" at bounding box center [964, 16] width 57 height 11
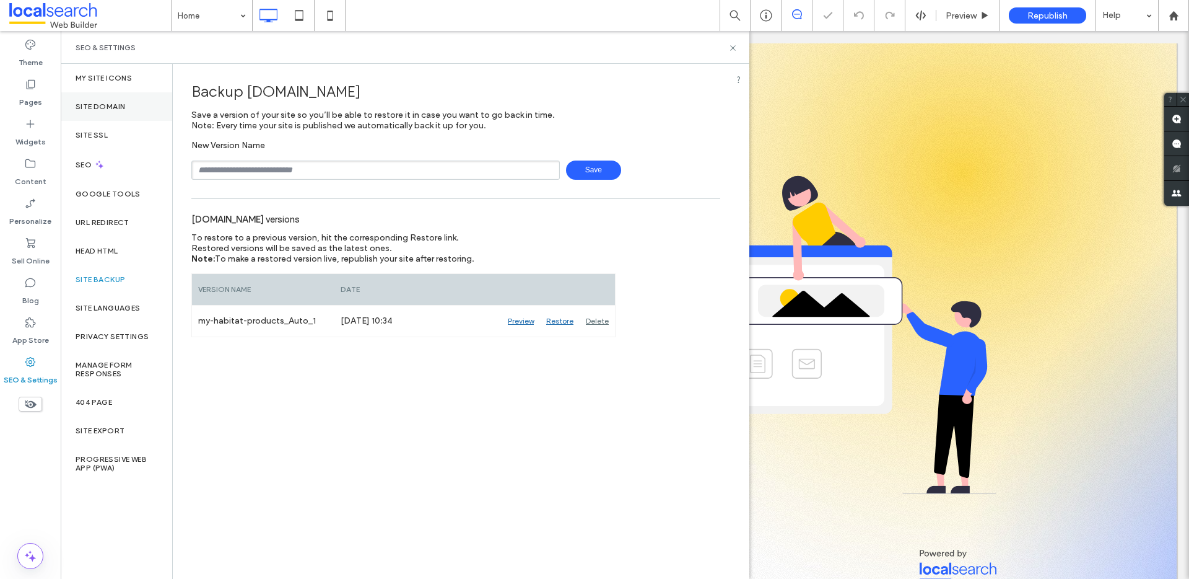
click at [111, 112] on div "Site Domain" at bounding box center [117, 106] width 112 height 28
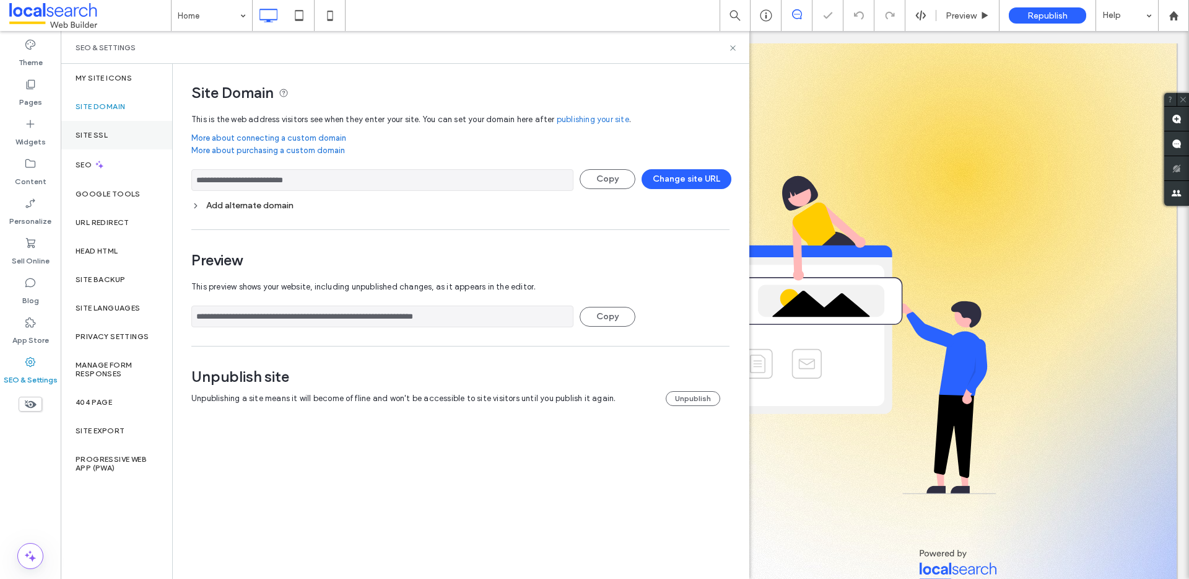
click at [106, 134] on label "Site SSL" at bounding box center [92, 135] width 32 height 9
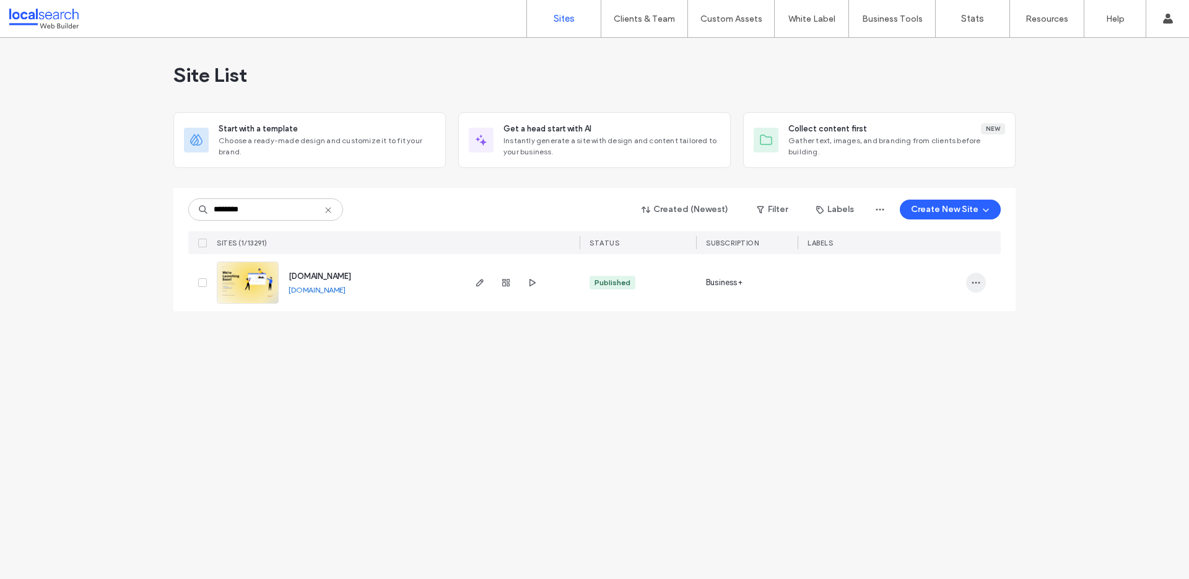
type input "********"
click at [980, 281] on icon "button" at bounding box center [976, 283] width 10 height 10
click at [942, 354] on div "Assign Label" at bounding box center [930, 362] width 110 height 24
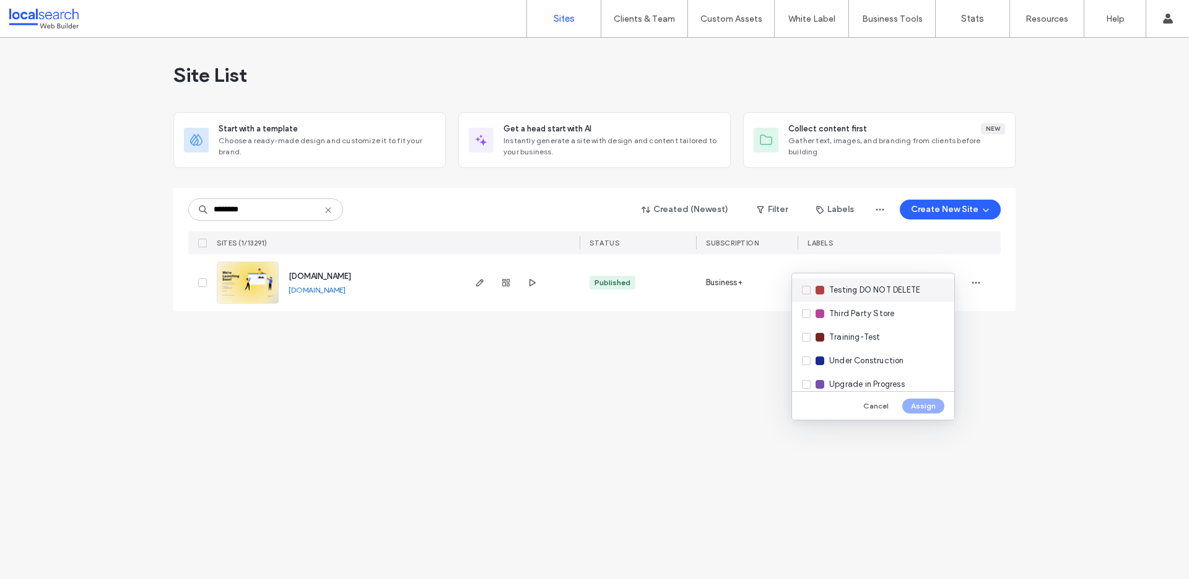
scroll to position [504, 0]
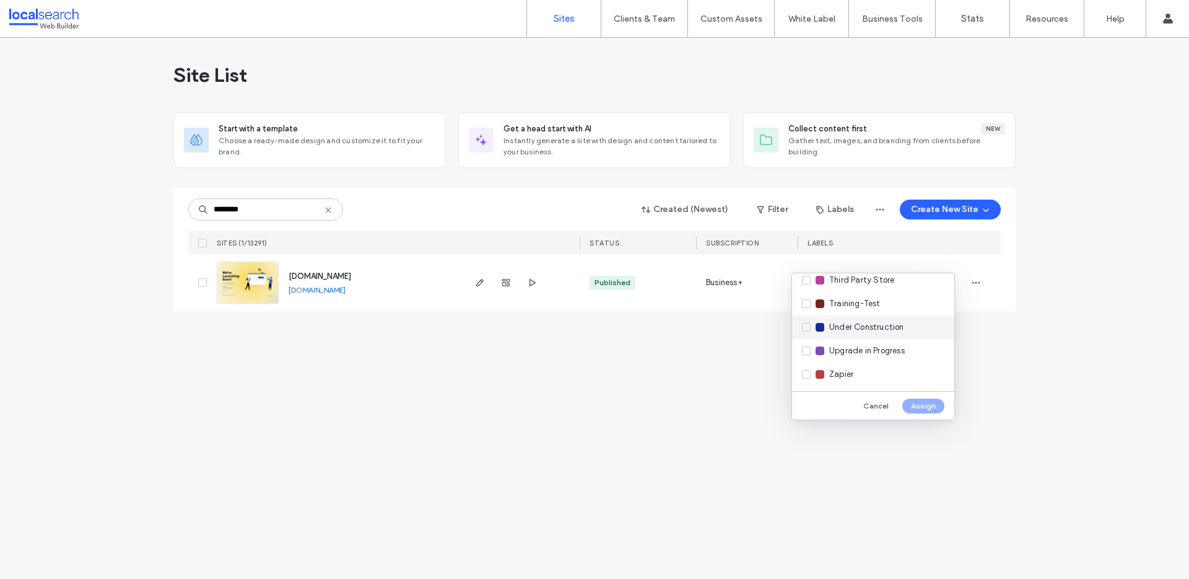
click at [892, 330] on span "Under Construction" at bounding box center [867, 327] width 75 height 12
click at [924, 406] on button "Assign" at bounding box center [924, 405] width 42 height 15
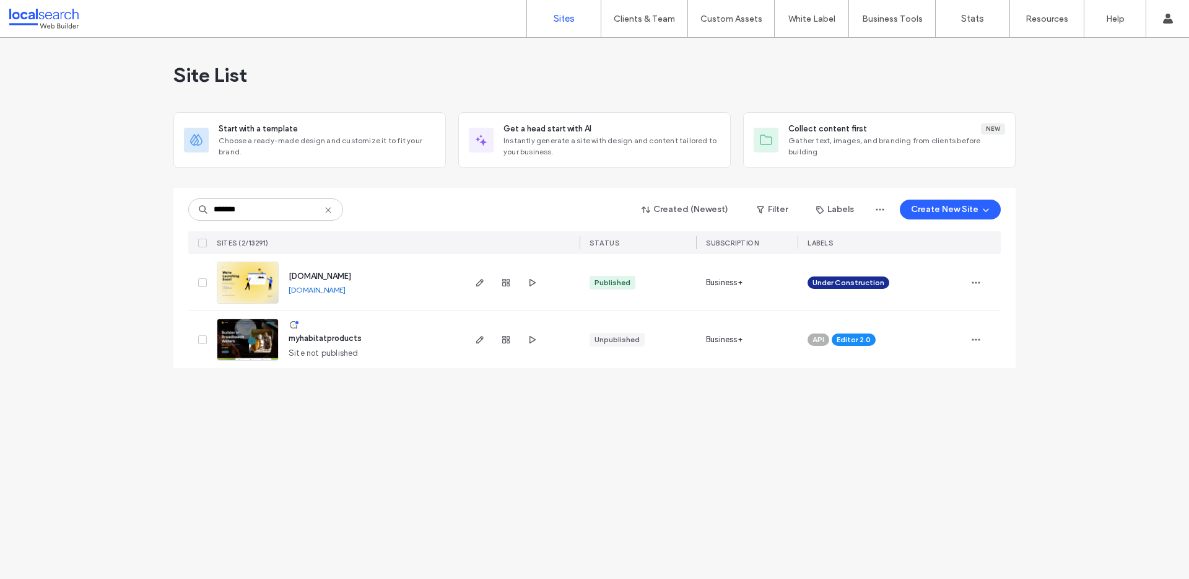
click at [346, 289] on link "[DOMAIN_NAME]" at bounding box center [317, 289] width 57 height 9
click at [226, 209] on input "*******" at bounding box center [265, 209] width 155 height 22
paste input "*"
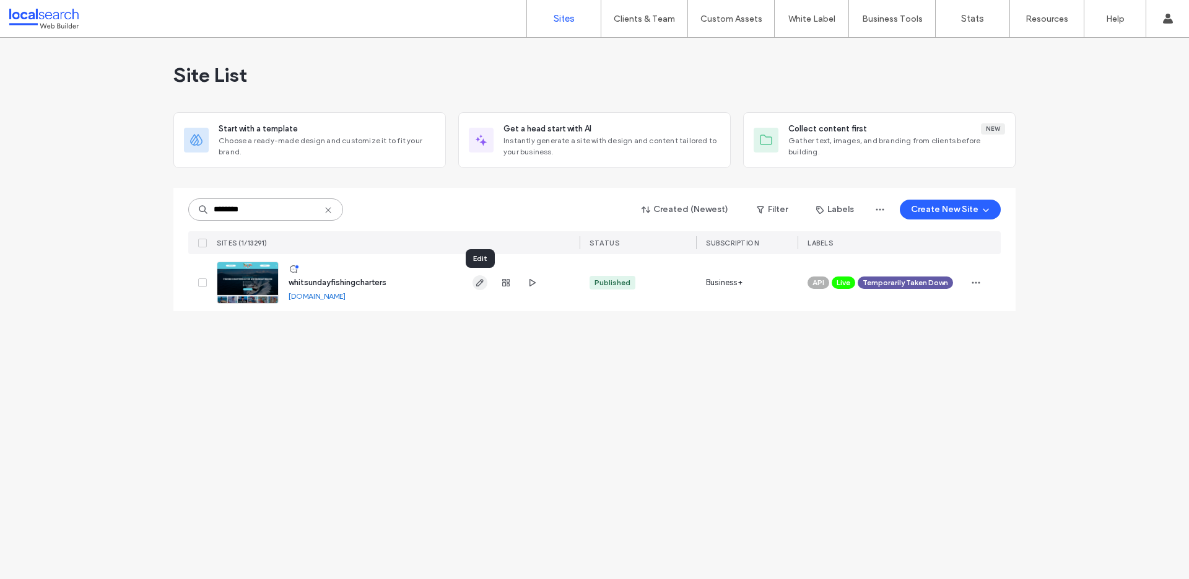
type input "********"
click at [484, 282] on icon "button" at bounding box center [480, 283] width 10 height 10
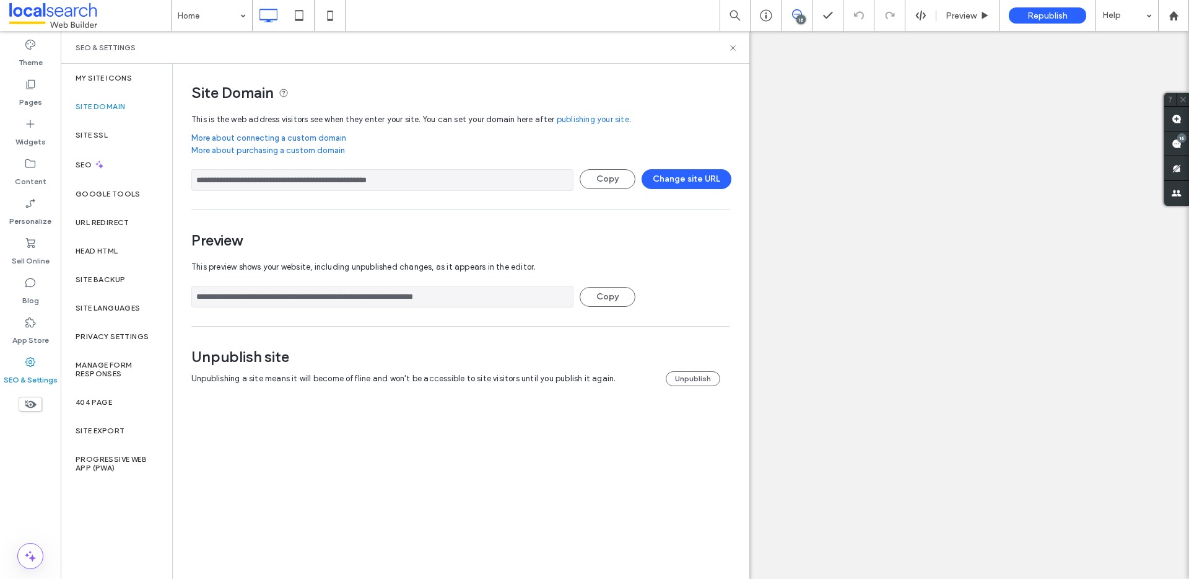
click at [734, 46] on use at bounding box center [732, 47] width 5 height 5
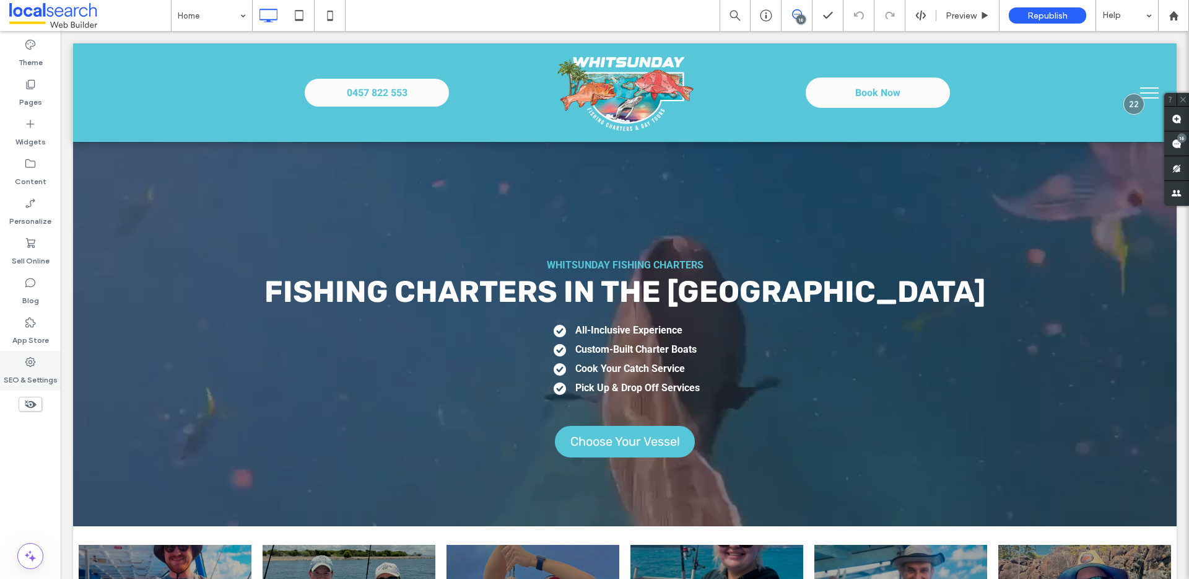
click at [32, 361] on use at bounding box center [30, 362] width 10 height 10
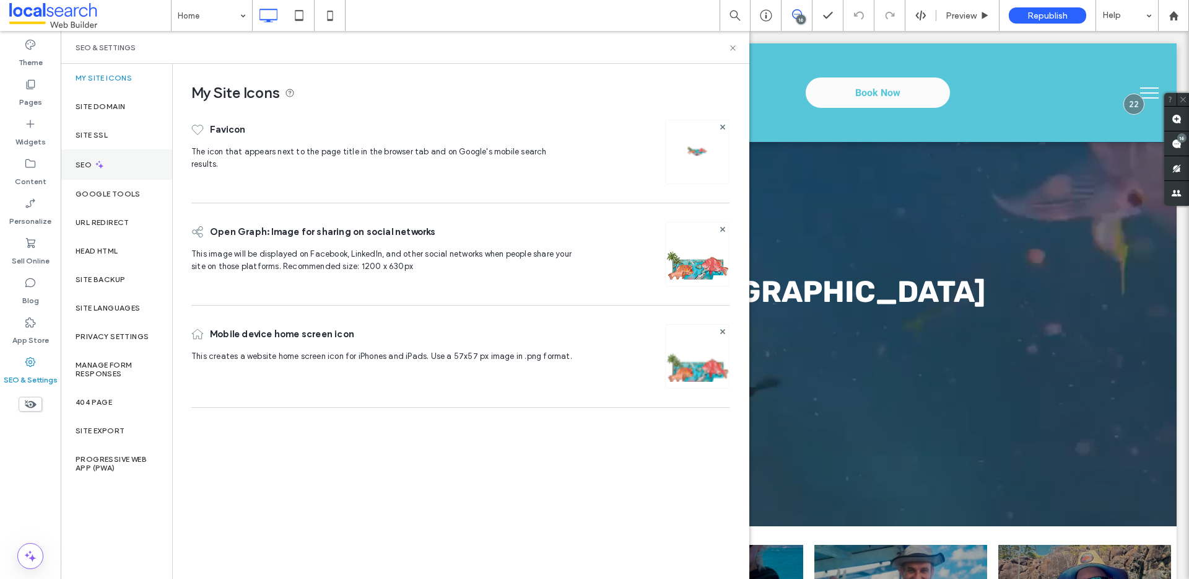
click at [107, 164] on div "SEO" at bounding box center [117, 164] width 112 height 30
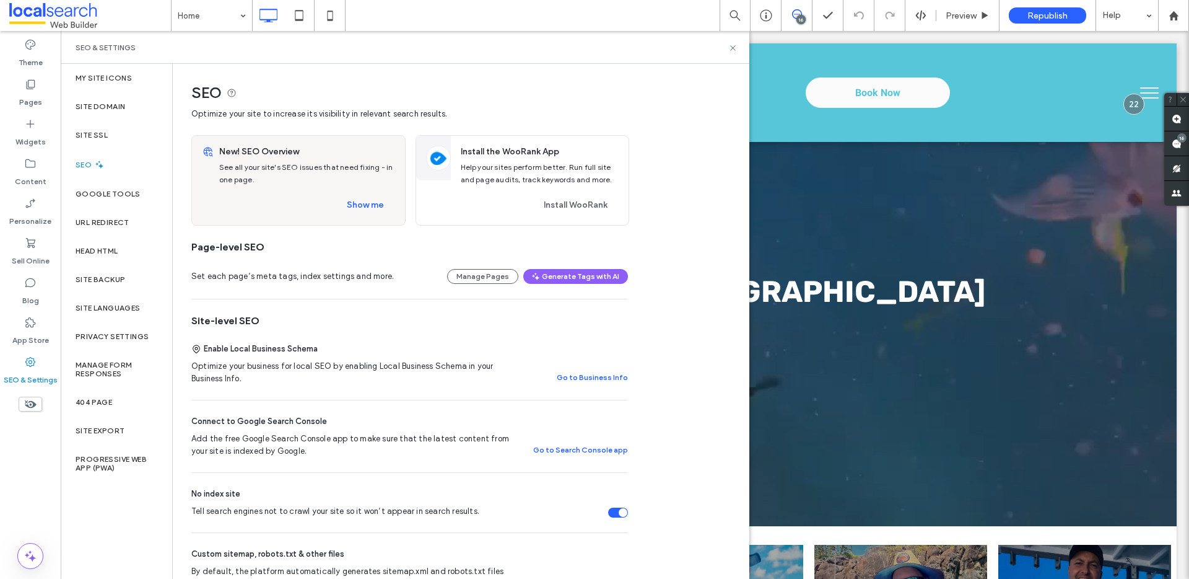
click at [618, 510] on div "Tell search engines not to crawl your site so it won’t appear in search results." at bounding box center [618, 512] width 20 height 10
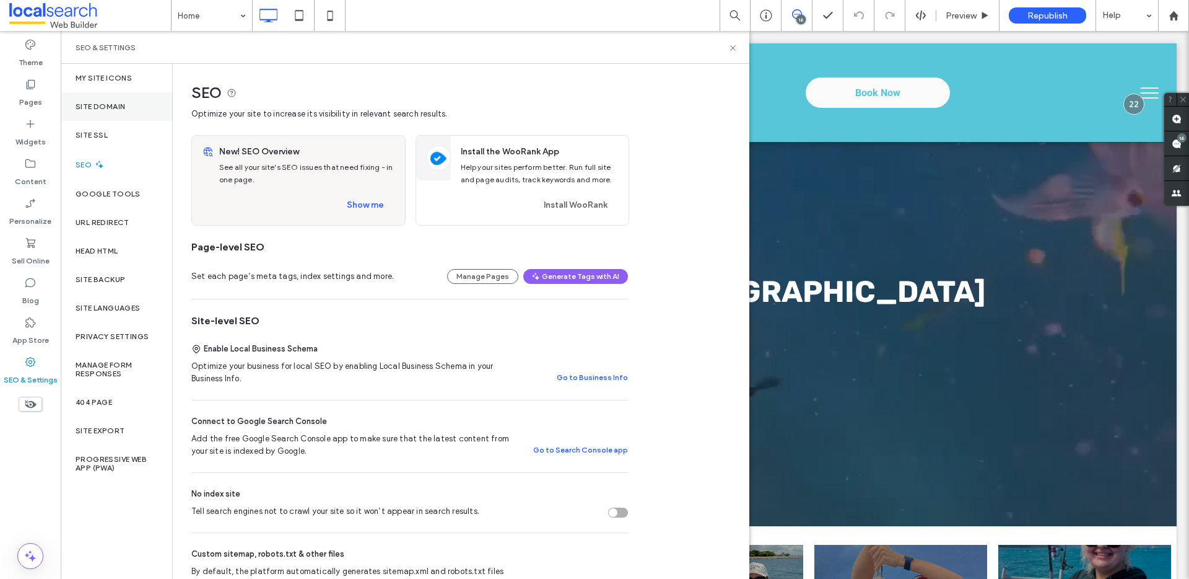
click at [120, 109] on label "Site Domain" at bounding box center [101, 106] width 50 height 9
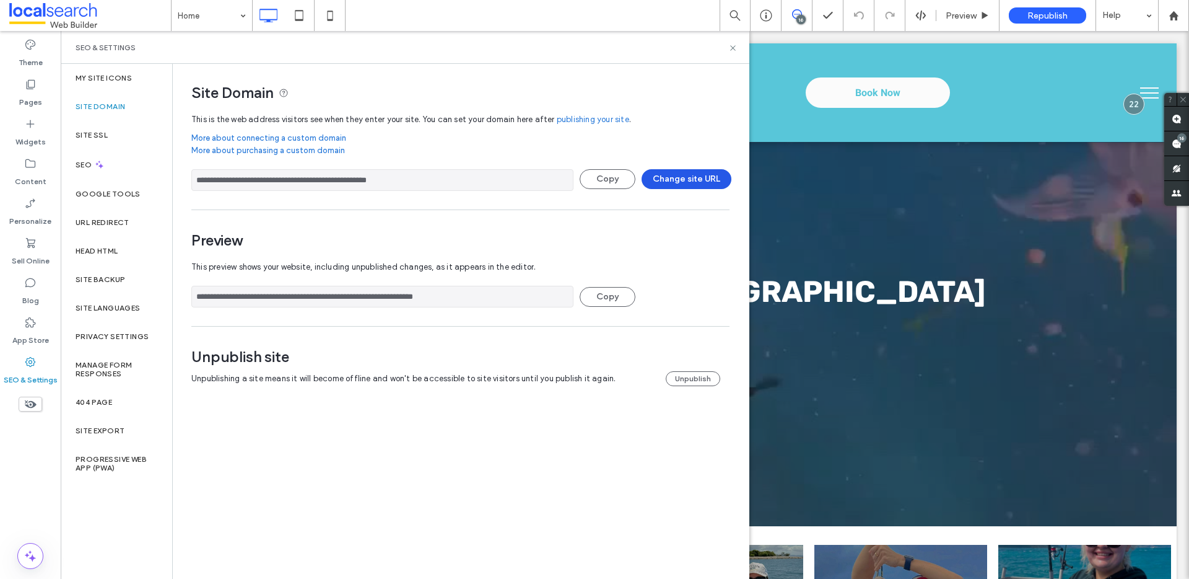
click at [701, 177] on button "Change site URL" at bounding box center [687, 179] width 90 height 20
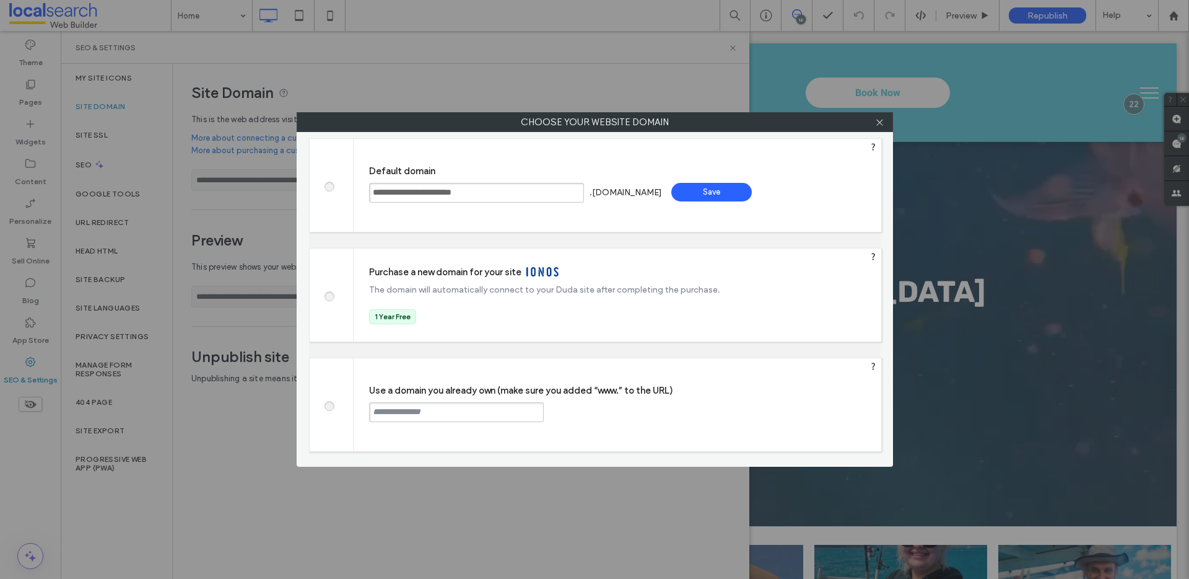
click at [329, 405] on span at bounding box center [329, 404] width 0 height 9
click at [431, 409] on input "text" at bounding box center [456, 412] width 175 height 20
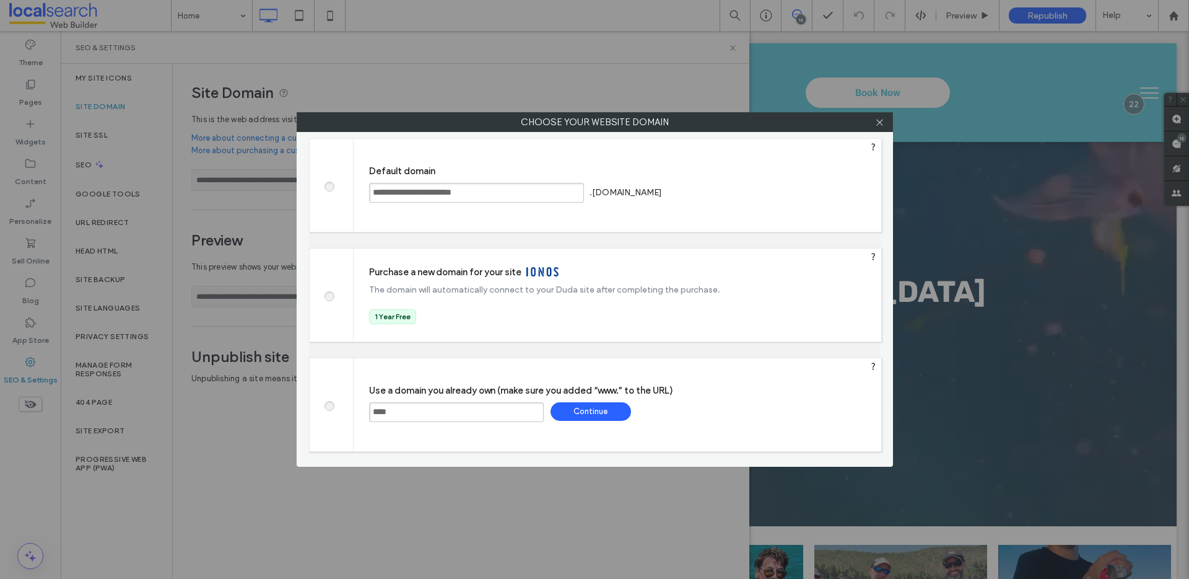
click at [445, 403] on input "****" at bounding box center [456, 412] width 175 height 20
click at [457, 416] on input "****" at bounding box center [456, 412] width 175 height 20
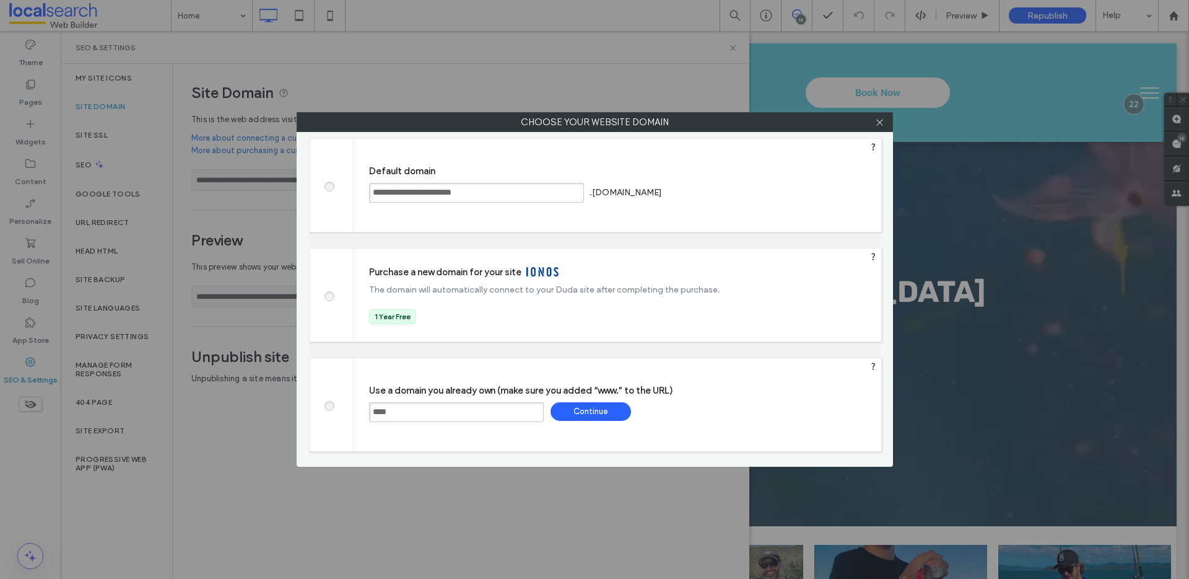
paste input "**********"
type input "**********"
click at [574, 410] on div "Continue" at bounding box center [591, 411] width 81 height 19
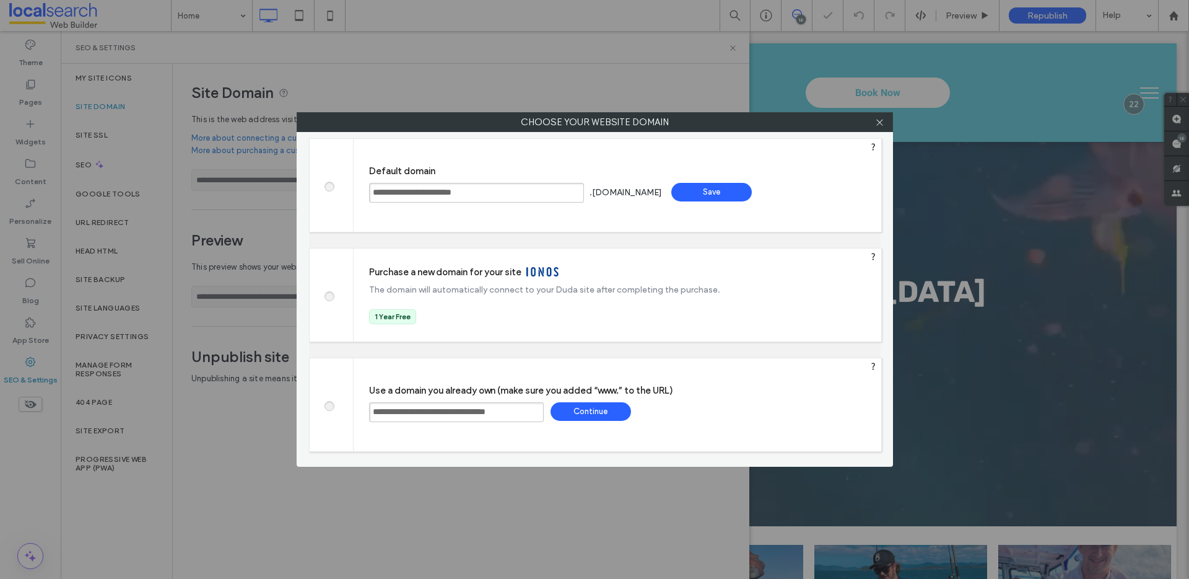
type input "**********"
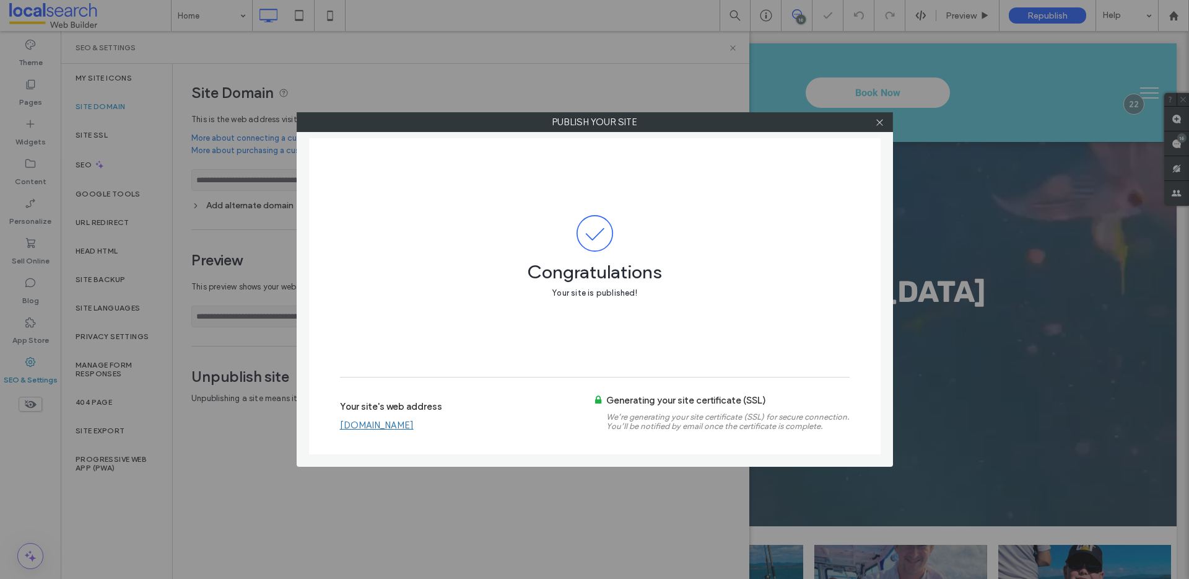
click at [414, 425] on link "[DOMAIN_NAME]" at bounding box center [377, 424] width 74 height 11
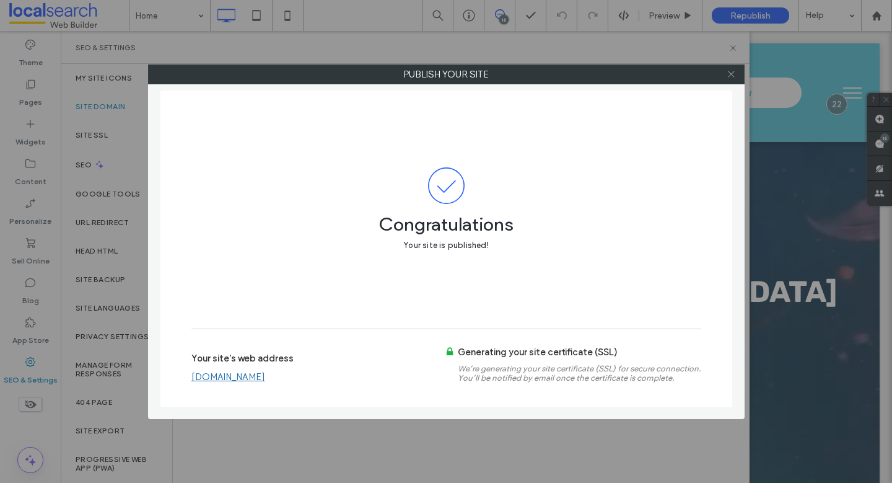
click at [727, 77] on icon at bounding box center [731, 73] width 9 height 9
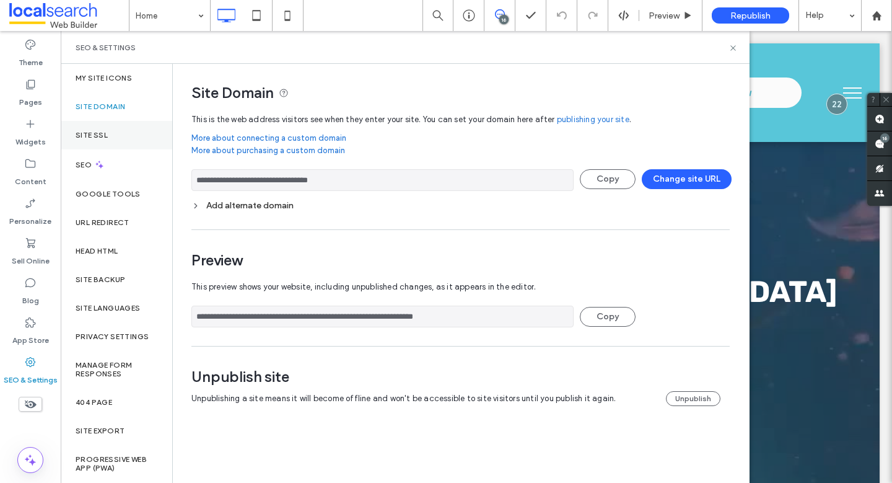
click at [110, 126] on div "Site SSL" at bounding box center [117, 135] width 112 height 28
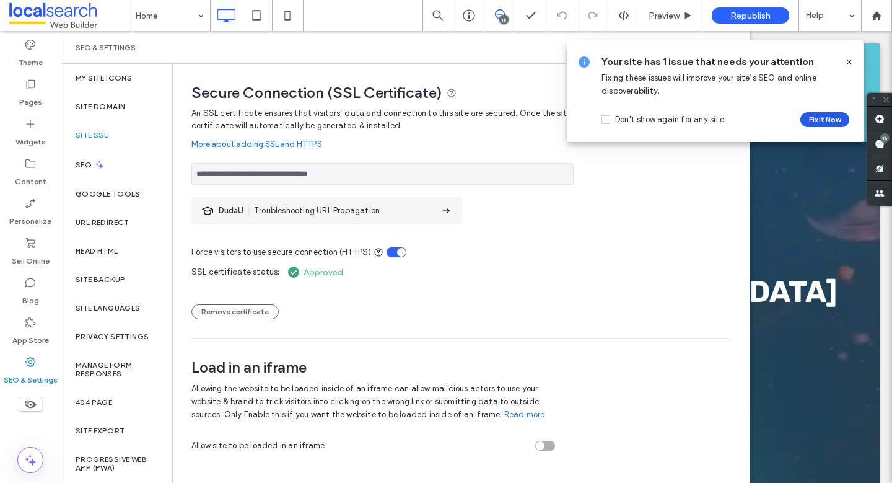
click at [829, 120] on button "Fix it Now" at bounding box center [824, 119] width 49 height 15
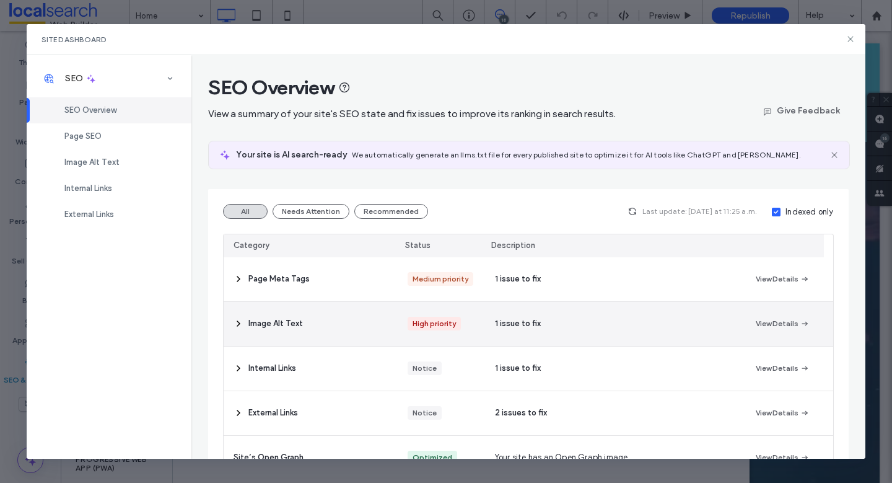
click at [237, 323] on icon at bounding box center [239, 323] width 10 height 10
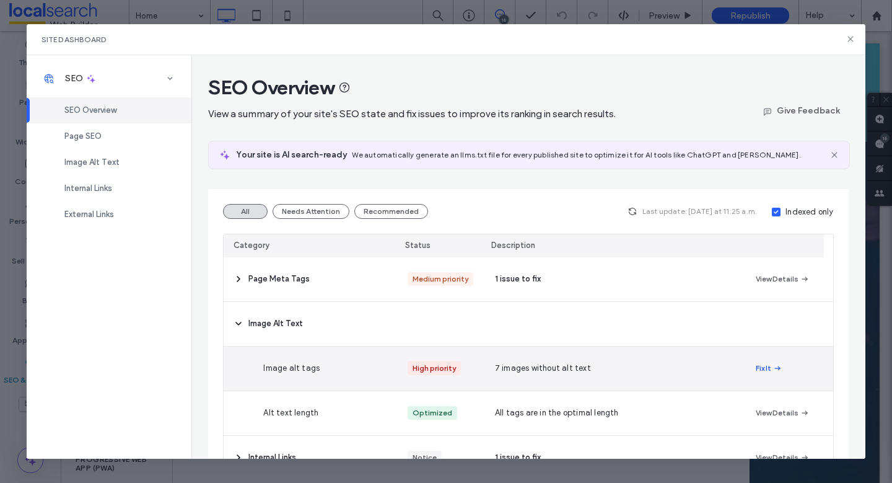
click at [758, 371] on button "Fix It" at bounding box center [769, 368] width 27 height 15
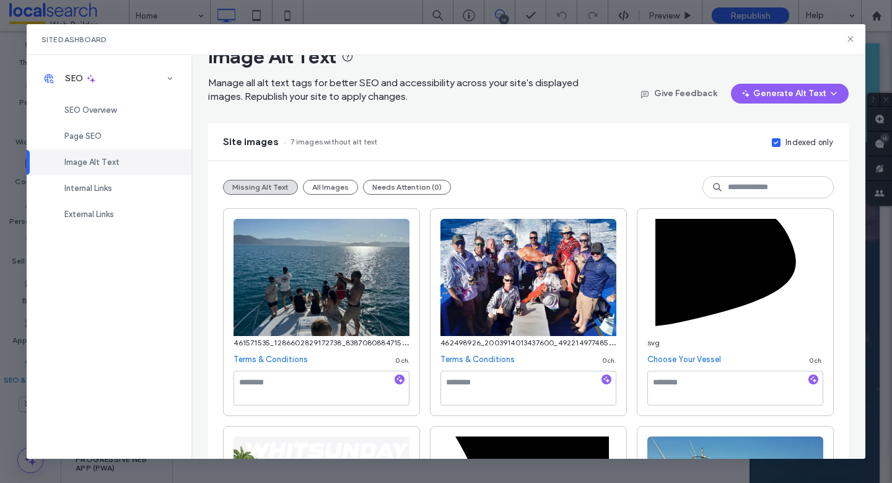
scroll to position [61, 0]
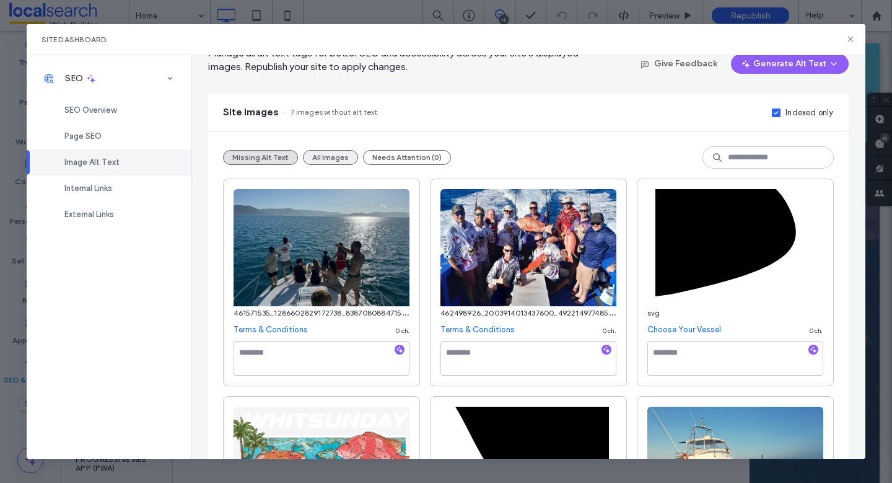
click at [328, 157] on button "All Images" at bounding box center [330, 157] width 55 height 15
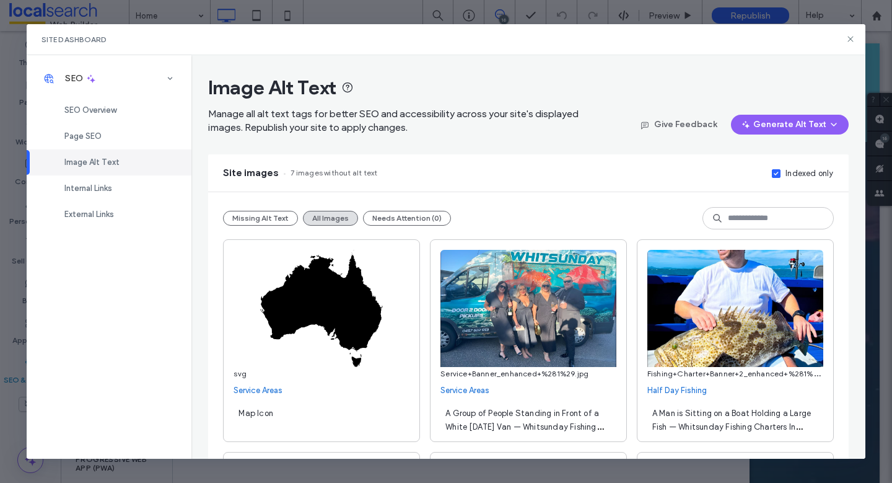
scroll to position [231, 0]
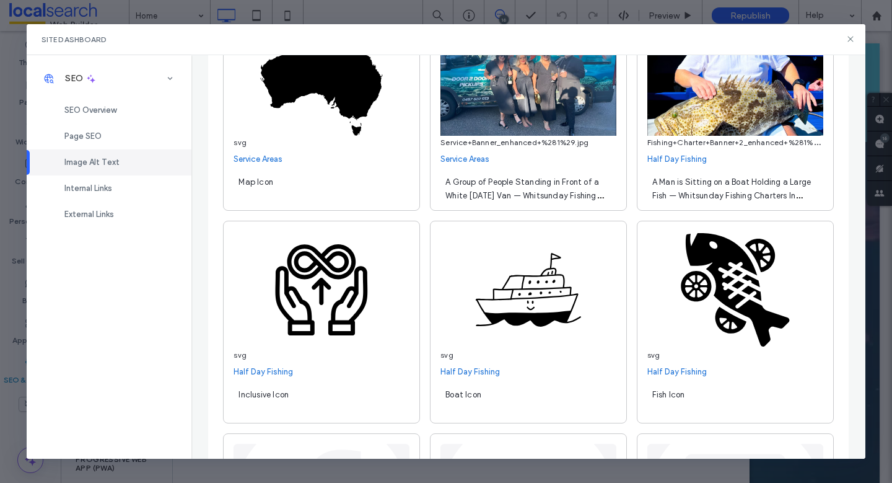
click at [521, 176] on div "A Group of People Standing in Front of a White [DATE] Van — Whitsunday Fishing …" at bounding box center [528, 187] width 176 height 35
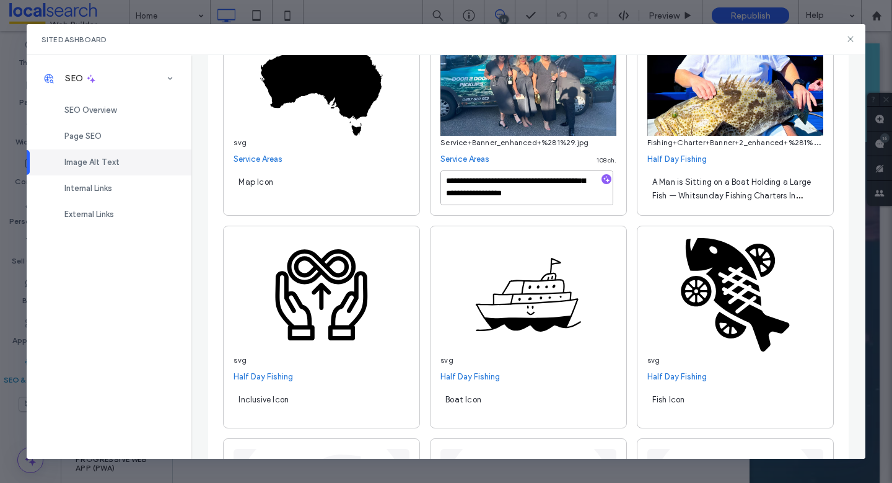
scroll to position [0, 0]
drag, startPoint x: 536, startPoint y: 195, endPoint x: 548, endPoint y: 191, distance: 11.8
click at [548, 191] on textarea "**********" at bounding box center [526, 187] width 173 height 35
click at [572, 191] on textarea "**********" at bounding box center [526, 187] width 173 height 35
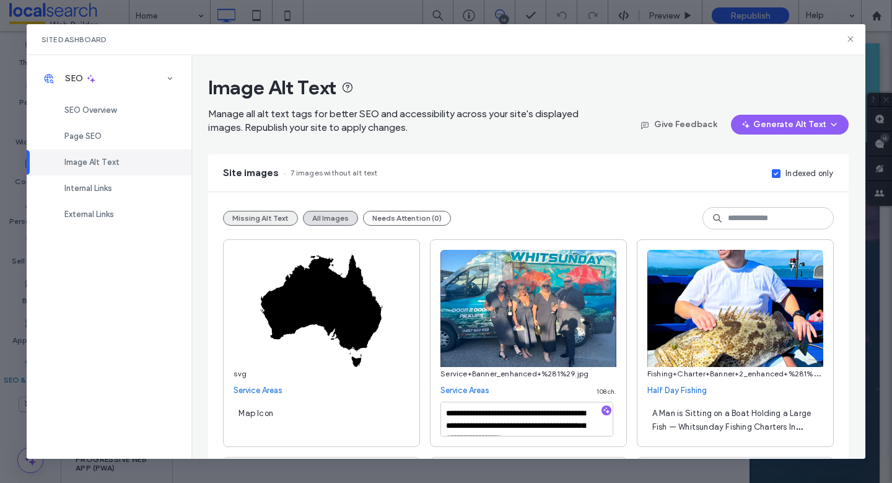
click at [284, 214] on button "Missing Alt Text" at bounding box center [260, 218] width 75 height 15
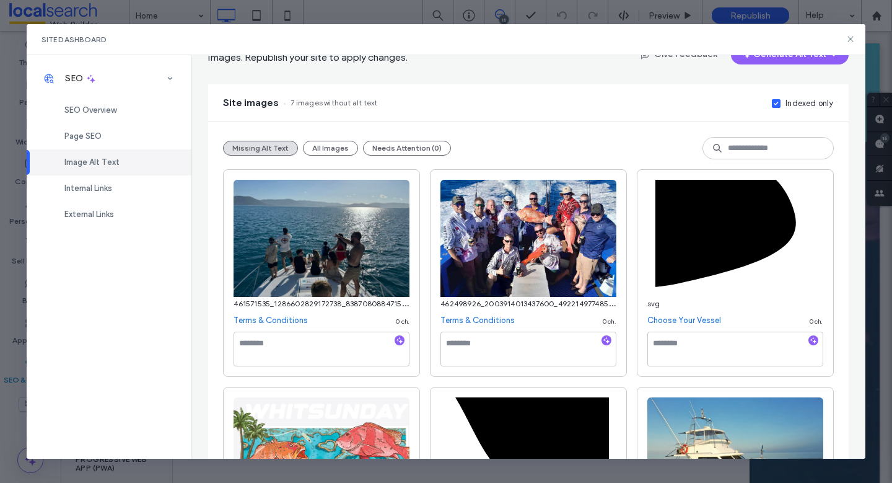
scroll to position [222, 0]
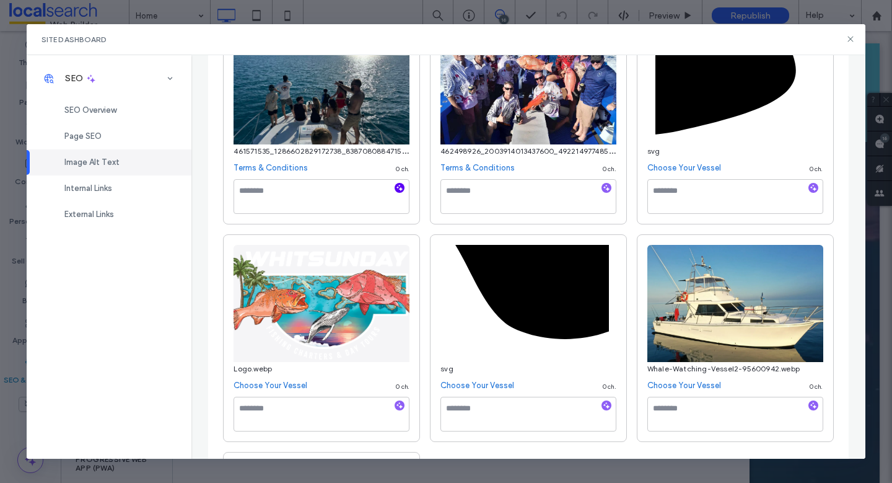
click at [396, 187] on icon "button" at bounding box center [399, 187] width 9 height 9
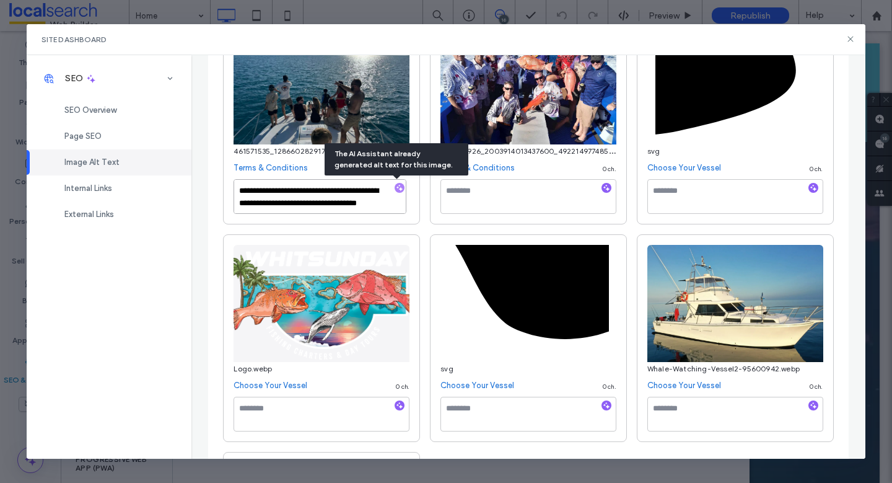
scroll to position [14, 0]
paste textarea "**********"
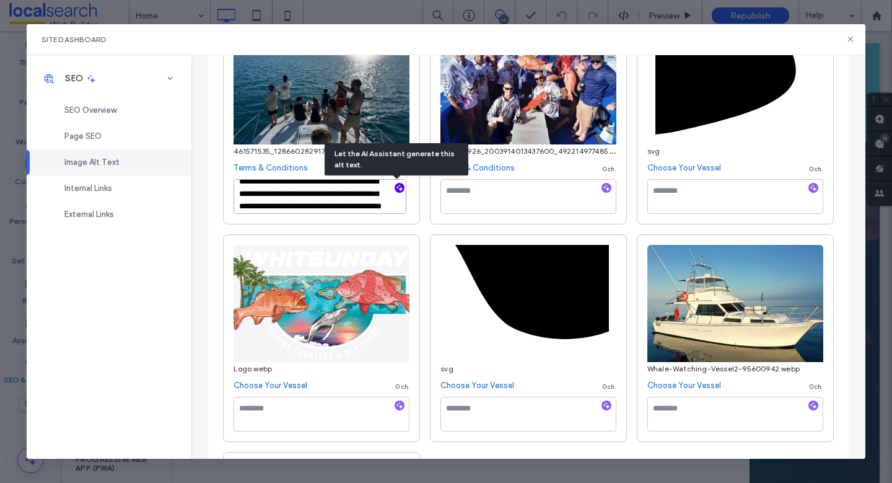
drag, startPoint x: 294, startPoint y: 205, endPoint x: 325, endPoint y: 193, distance: 33.1
click at [325, 193] on textarea "**********" at bounding box center [320, 196] width 173 height 35
click at [335, 193] on textarea "**********" at bounding box center [320, 196] width 173 height 35
click at [310, 195] on textarea "**********" at bounding box center [320, 196] width 173 height 35
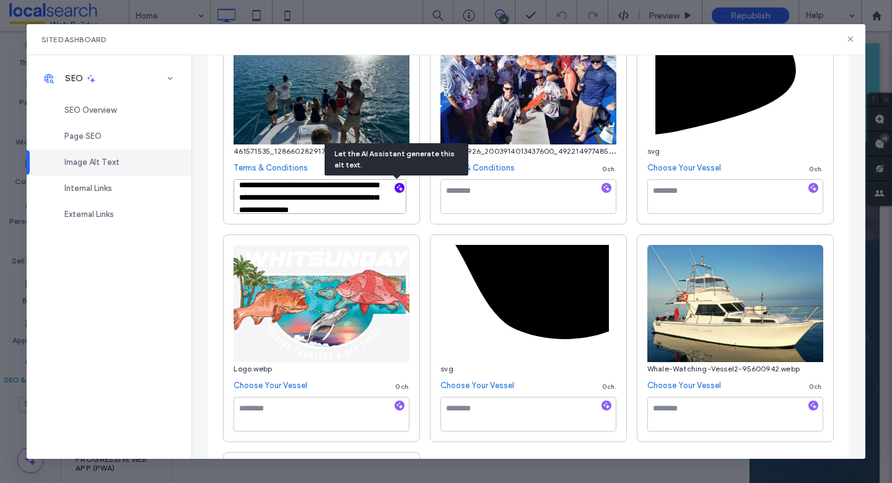
type textarea "**********"
click at [488, 196] on textarea at bounding box center [528, 196] width 176 height 35
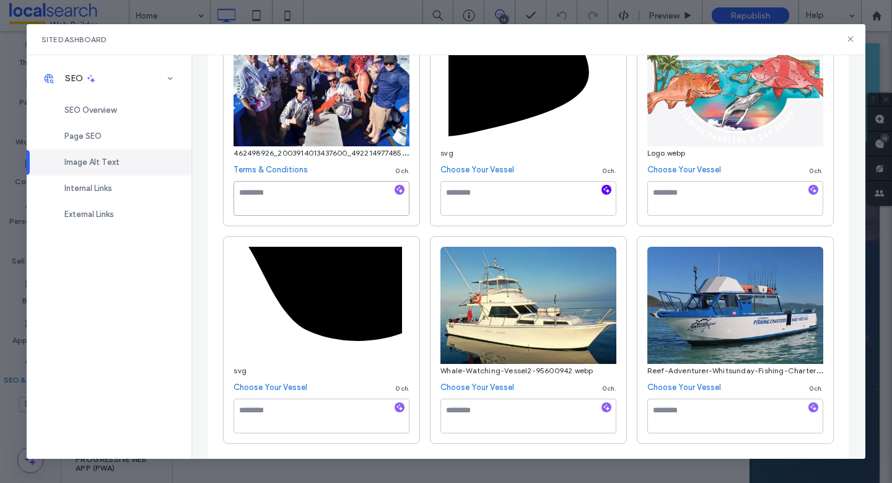
scroll to position [221, 0]
click at [395, 190] on icon "button" at bounding box center [399, 189] width 9 height 9
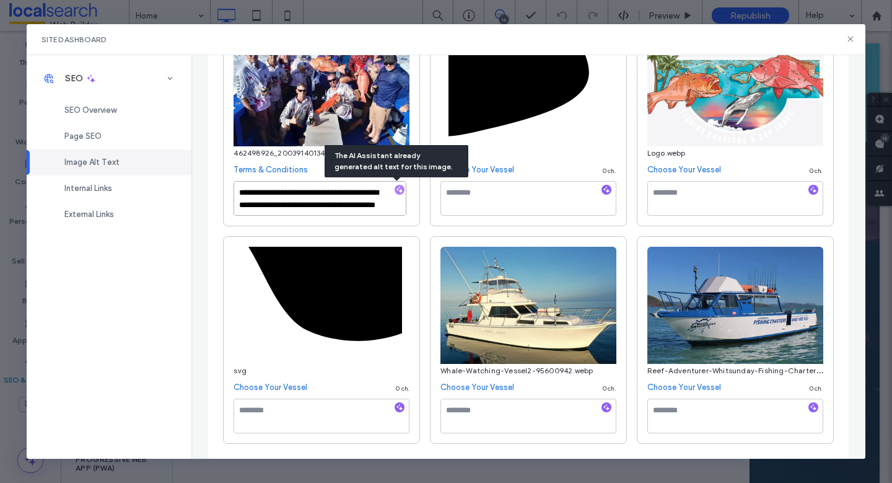
scroll to position [14, 0]
drag, startPoint x: 343, startPoint y: 205, endPoint x: 242, endPoint y: 202, distance: 101.0
click at [242, 202] on textarea "**********" at bounding box center [320, 198] width 173 height 35
paste textarea "**********"
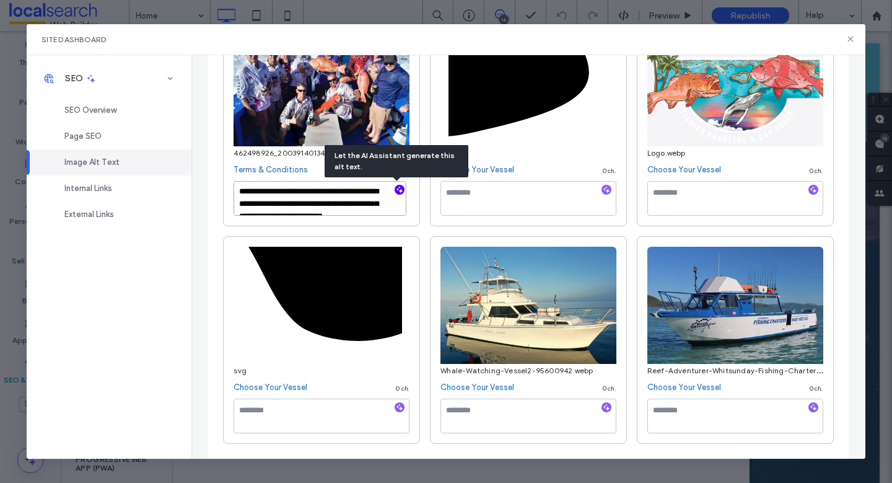
scroll to position [19, 0]
click at [339, 185] on textarea "**********" at bounding box center [320, 198] width 173 height 35
type textarea "**********"
click at [498, 204] on textarea at bounding box center [528, 198] width 176 height 35
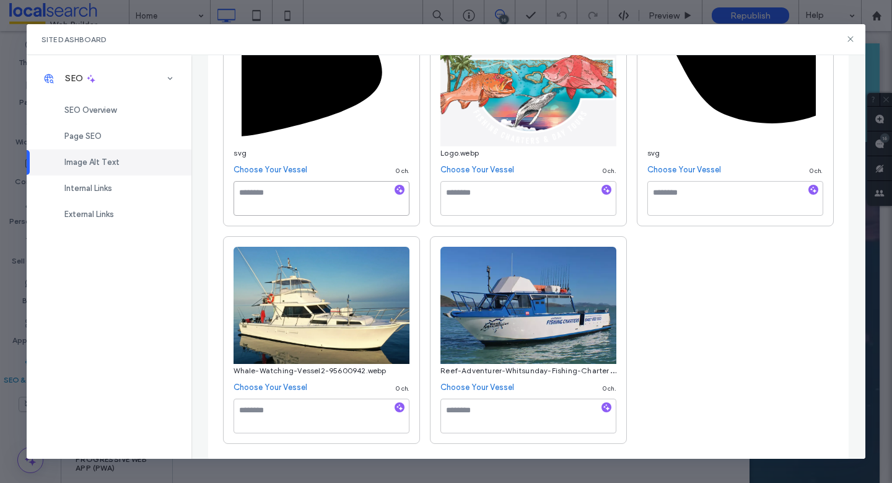
click at [291, 190] on textarea at bounding box center [322, 198] width 176 height 35
type textarea "****"
click at [711, 186] on textarea at bounding box center [735, 198] width 176 height 35
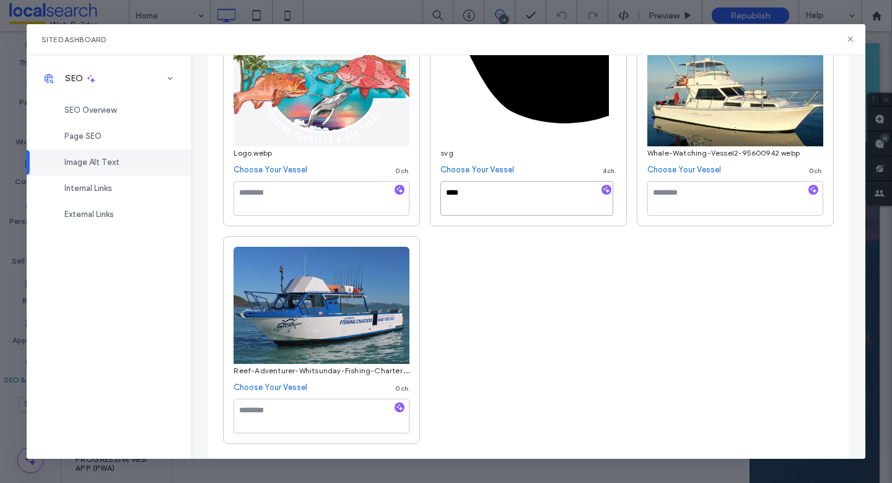
type textarea "****"
click at [681, 201] on textarea at bounding box center [735, 198] width 176 height 35
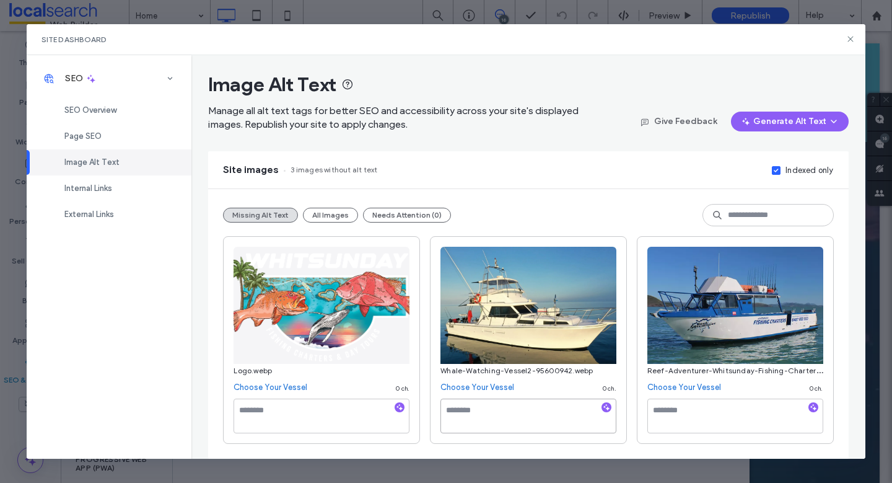
scroll to position [3, 0]
click at [333, 418] on textarea at bounding box center [322, 415] width 176 height 35
type textarea "**********"
click at [475, 407] on textarea at bounding box center [528, 415] width 176 height 35
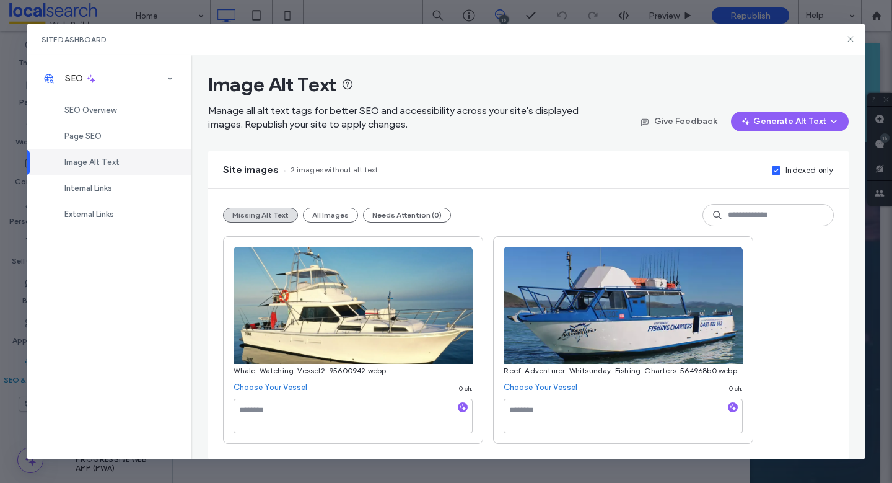
click at [460, 405] on icon "button" at bounding box center [462, 407] width 9 height 9
paste textarea "**********"
click at [297, 413] on textarea "**********" at bounding box center [353, 415] width 239 height 35
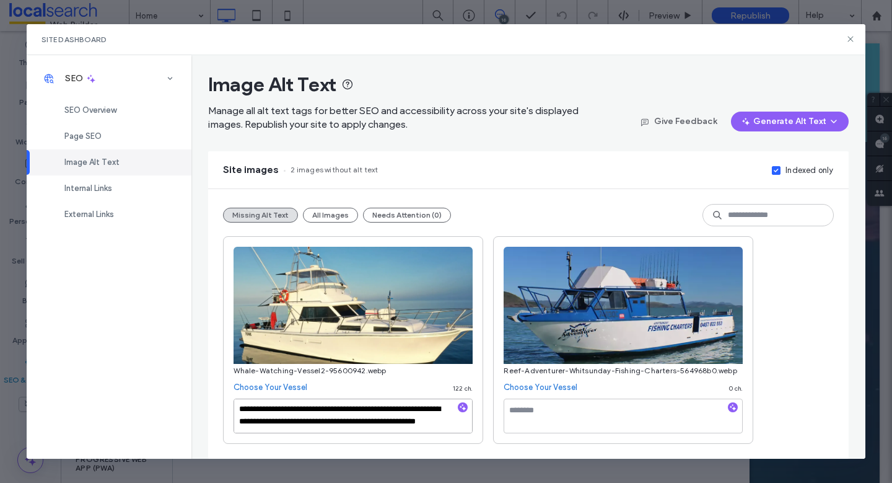
drag, startPoint x: 238, startPoint y: 405, endPoint x: 322, endPoint y: 436, distance: 89.2
click at [322, 436] on div "**********" at bounding box center [353, 418] width 239 height 40
type textarea "**********"
click at [530, 402] on textarea at bounding box center [623, 415] width 239 height 35
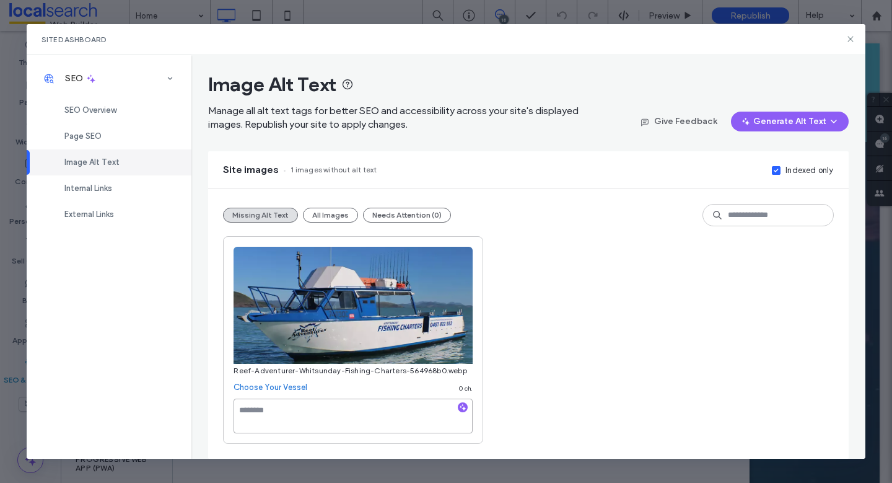
paste textarea "**********"
click at [253, 404] on textarea "**********" at bounding box center [353, 415] width 239 height 35
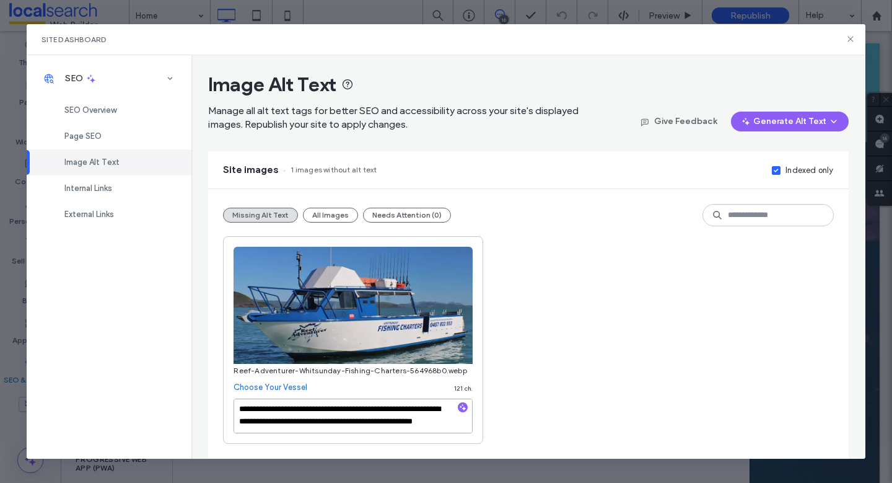
type textarea "**********"
click at [555, 393] on div "**********" at bounding box center [528, 340] width 610 height 208
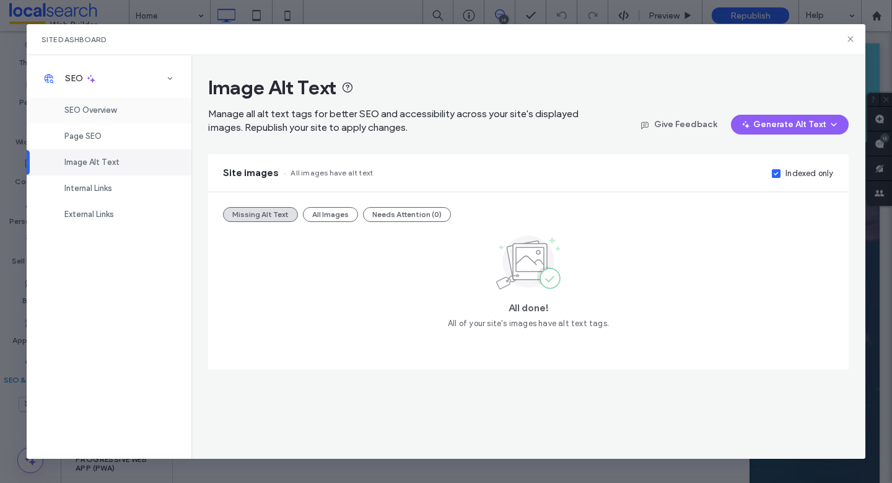
click at [103, 109] on span "SEO Overview" at bounding box center [90, 109] width 52 height 9
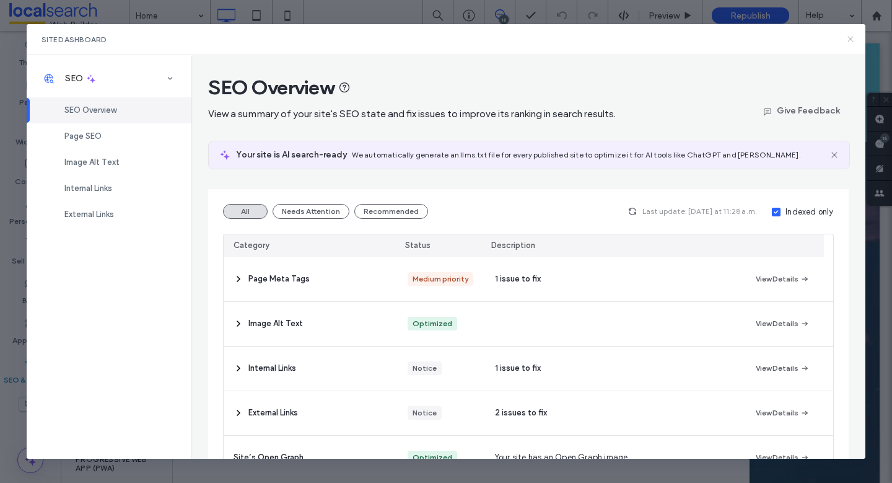
click at [851, 35] on icon at bounding box center [851, 39] width 10 height 10
drag, startPoint x: 911, startPoint y: 66, endPoint x: 866, endPoint y: 53, distance: 47.1
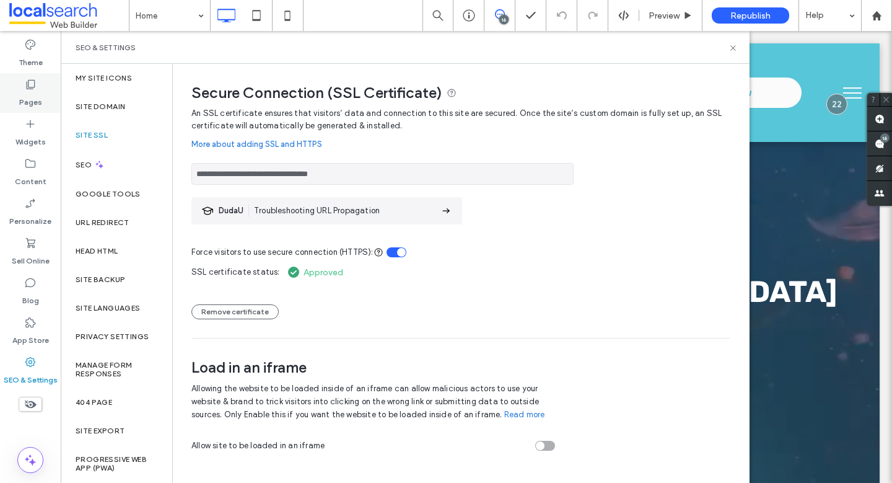
click at [28, 90] on label "Pages" at bounding box center [30, 98] width 23 height 17
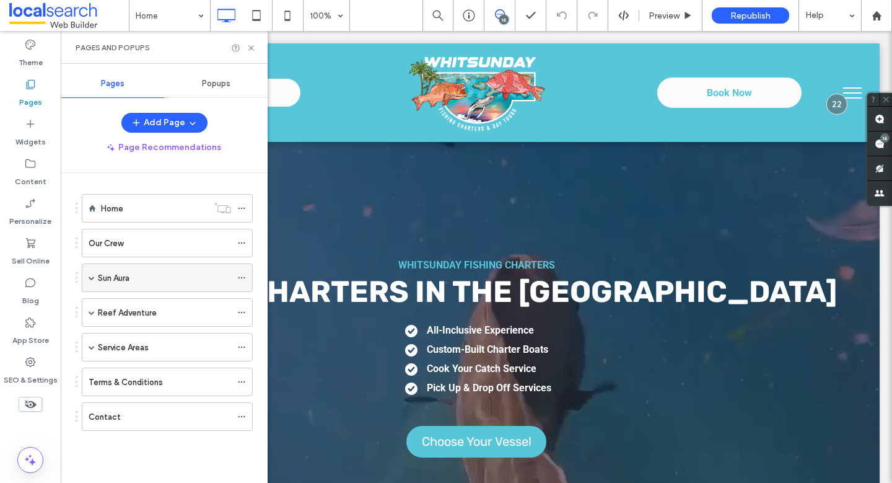
click at [92, 278] on span at bounding box center [92, 277] width 6 height 6
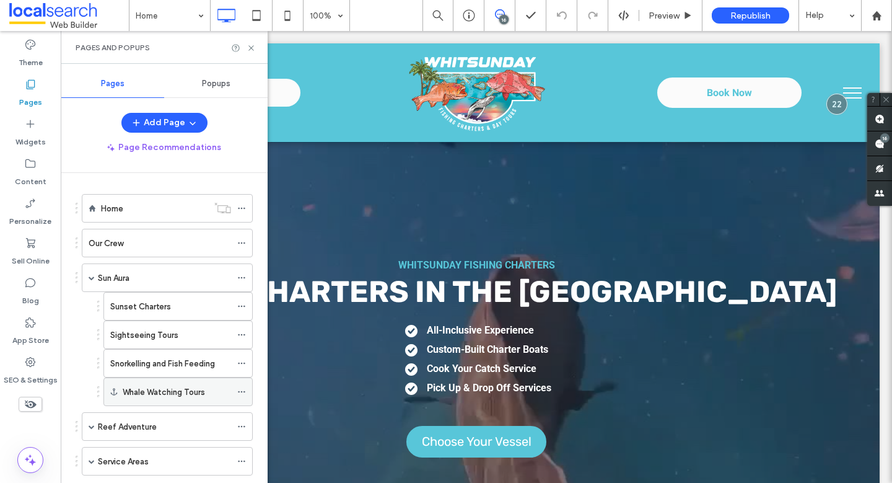
click at [175, 387] on label "Whale Watching Tours" at bounding box center [164, 392] width 82 height 22
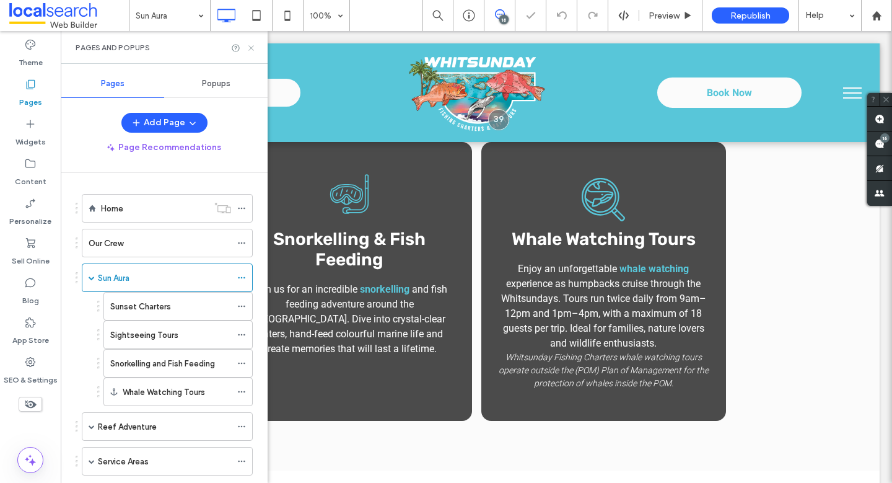
click at [255, 45] on icon at bounding box center [251, 47] width 9 height 9
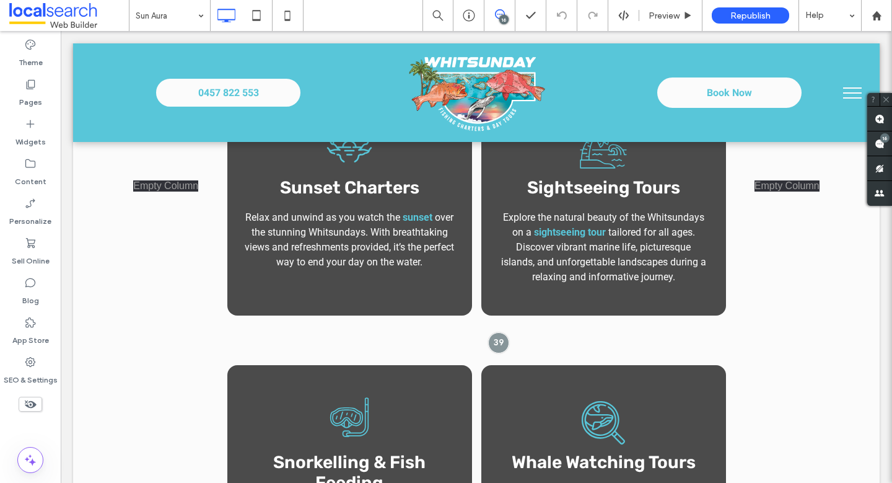
scroll to position [628, 0]
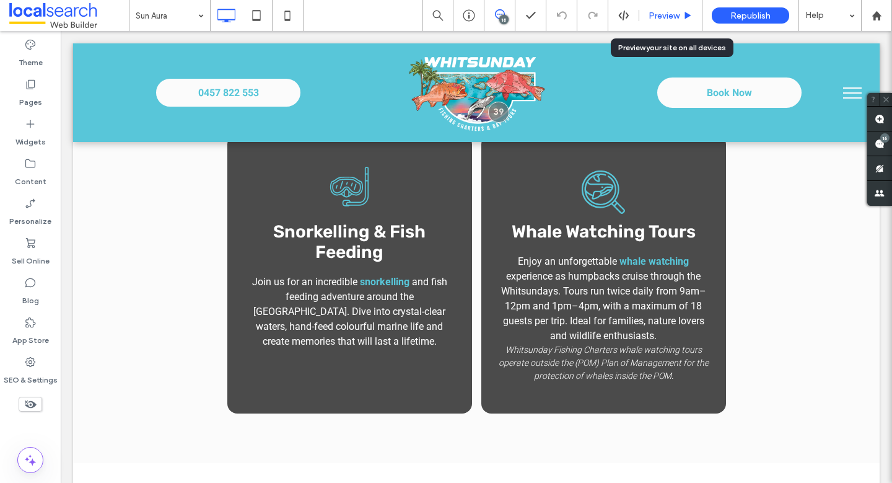
click at [665, 9] on div "Preview" at bounding box center [670, 15] width 63 height 31
click at [670, 18] on span "Preview" at bounding box center [664, 16] width 31 height 11
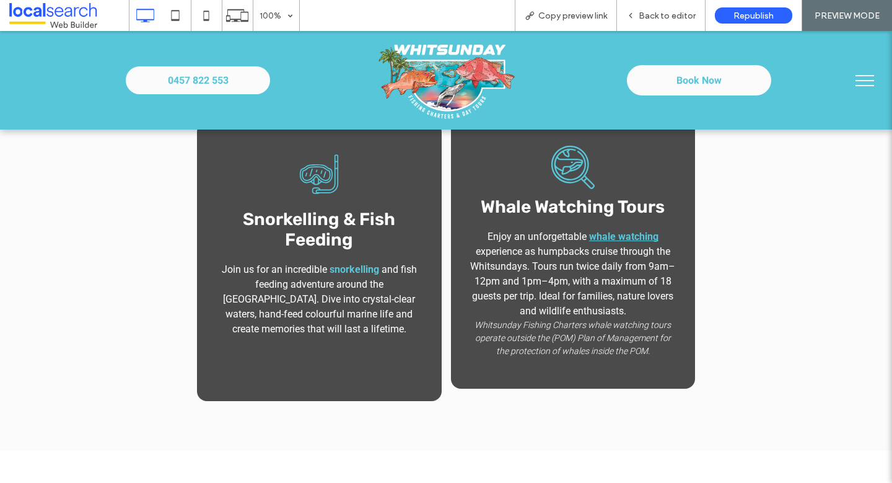
click at [620, 236] on strong "whale watching" at bounding box center [623, 236] width 69 height 12
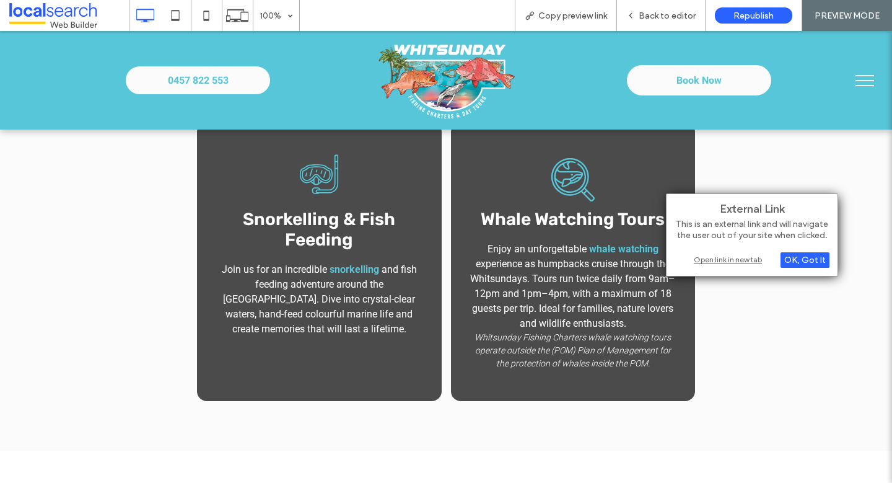
click at [700, 256] on div "Open link in new tab" at bounding box center [752, 259] width 155 height 13
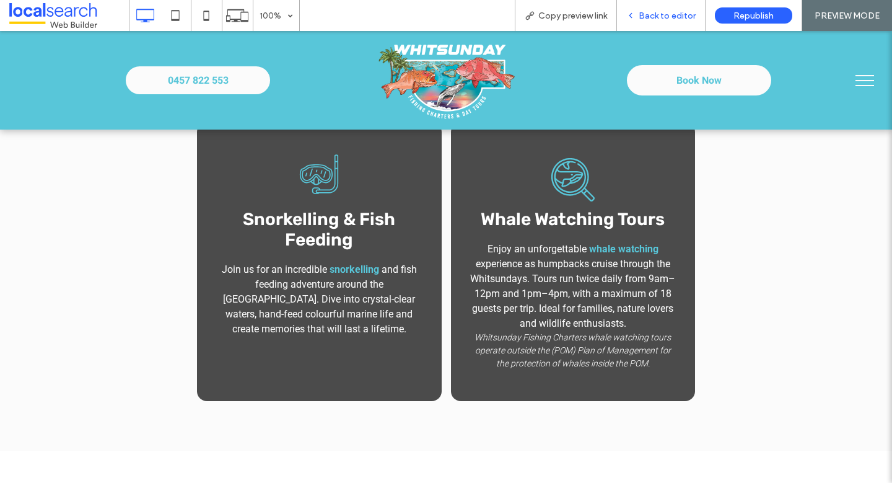
click at [671, 16] on span "Back to editor" at bounding box center [667, 16] width 57 height 11
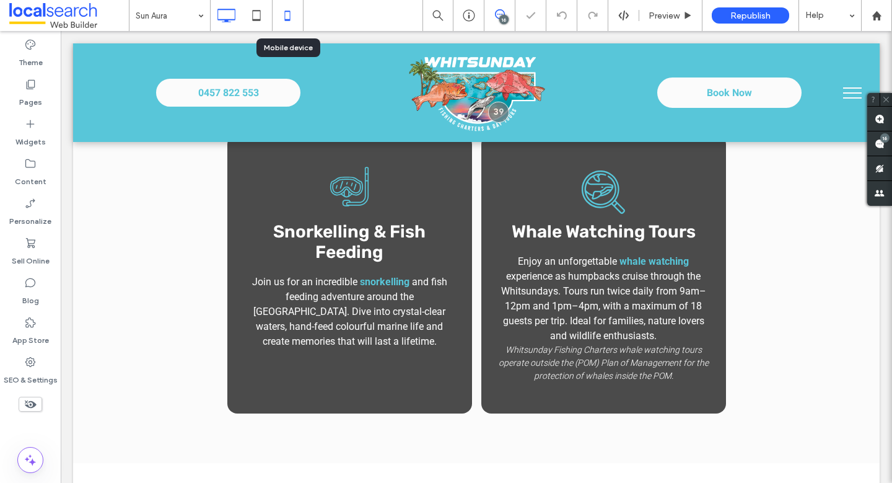
click at [288, 14] on icon at bounding box center [287, 15] width 25 height 25
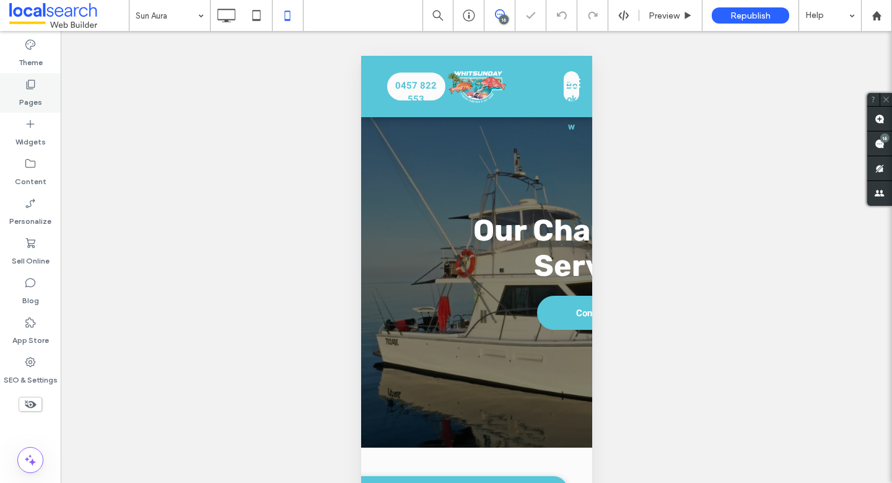
click at [40, 94] on label "Pages" at bounding box center [30, 98] width 23 height 17
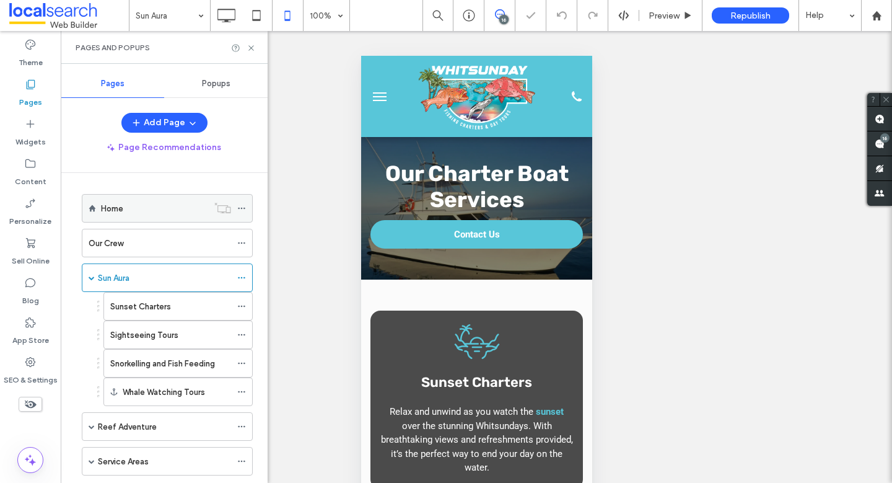
click at [125, 215] on div "Home" at bounding box center [154, 208] width 107 height 27
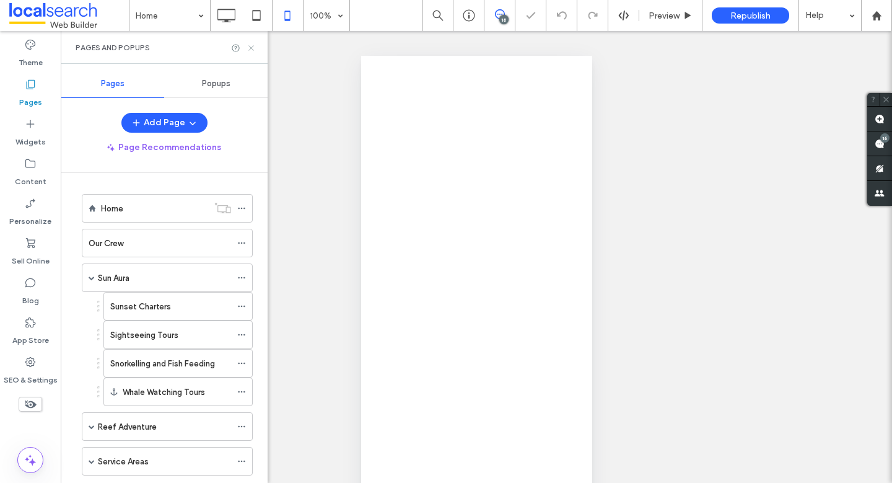
click at [248, 43] on icon at bounding box center [251, 47] width 9 height 9
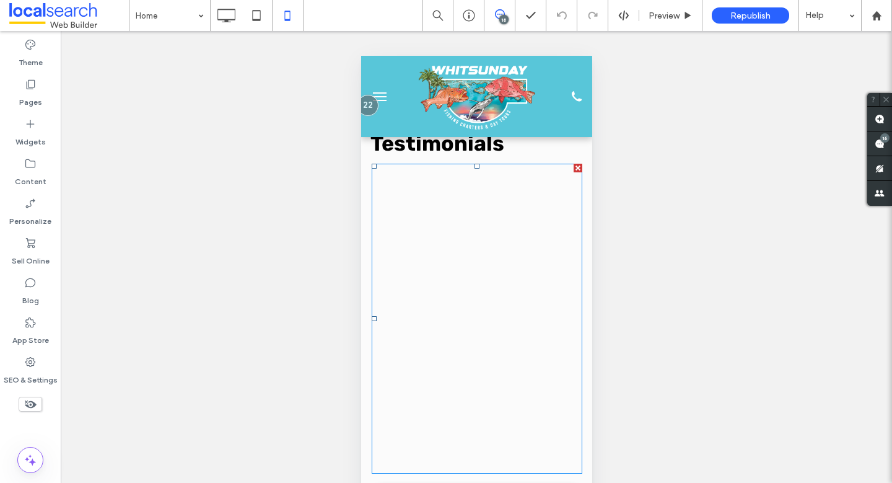
scroll to position [2373, 0]
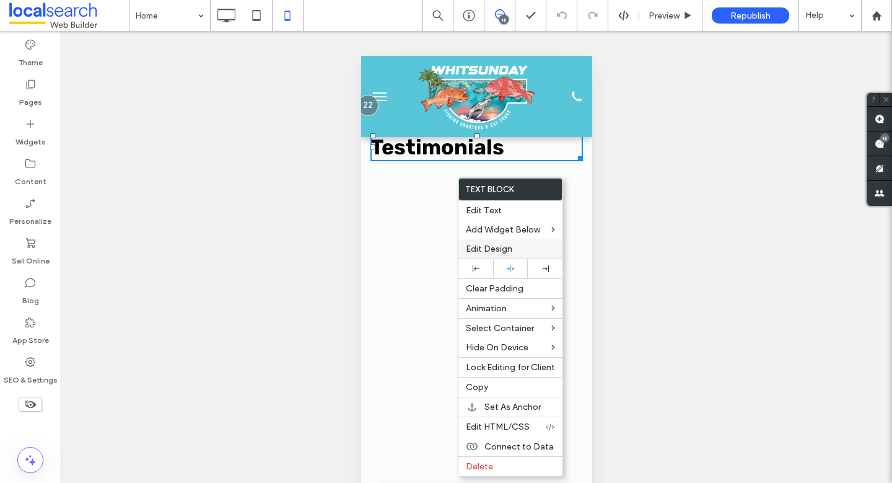
click at [499, 250] on span "Edit Design" at bounding box center [489, 248] width 46 height 11
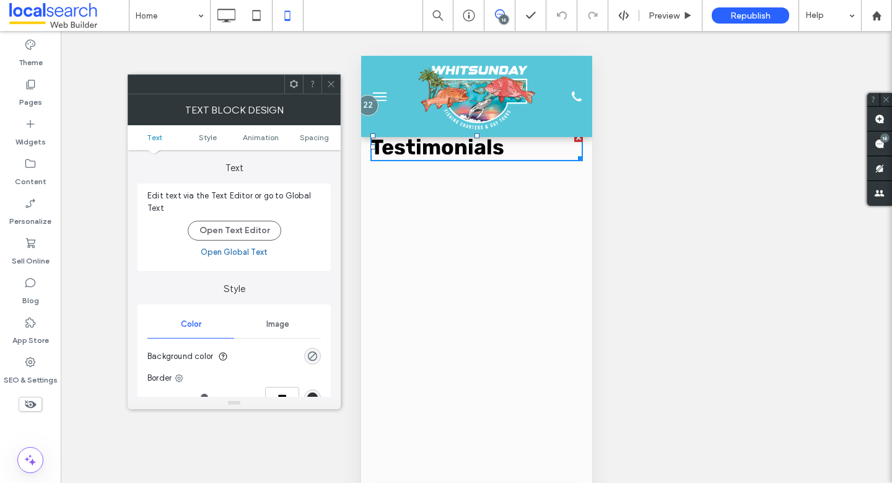
click at [330, 86] on icon at bounding box center [330, 83] width 9 height 9
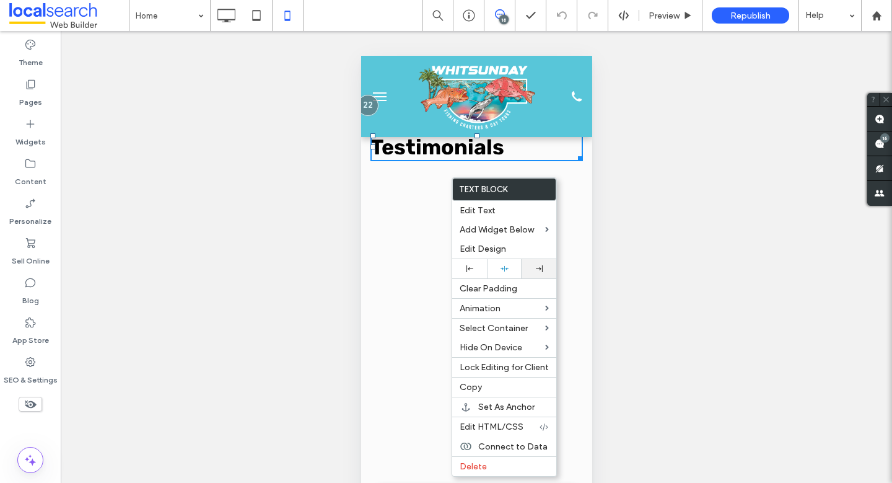
click at [528, 265] on div at bounding box center [539, 268] width 22 height 7
click at [452, 265] on div at bounding box center [446, 241] width 892 height 483
click at [464, 265] on div at bounding box center [469, 268] width 22 height 7
click at [477, 267] on body ".wqwq-1{fill:#231f20;} .cls-1q, .cls-2q { fill-rule: evenodd; } .cls-2q { fill:…" at bounding box center [446, 241] width 892 height 483
click at [509, 266] on div at bounding box center [504, 269] width 22 height 8
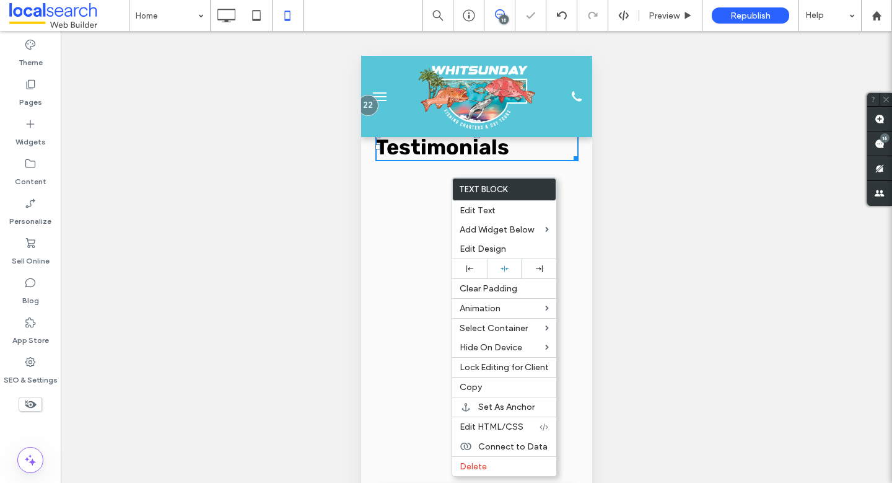
click at [562, 160] on h3 "Testimonials" at bounding box center [476, 146] width 203 height 25
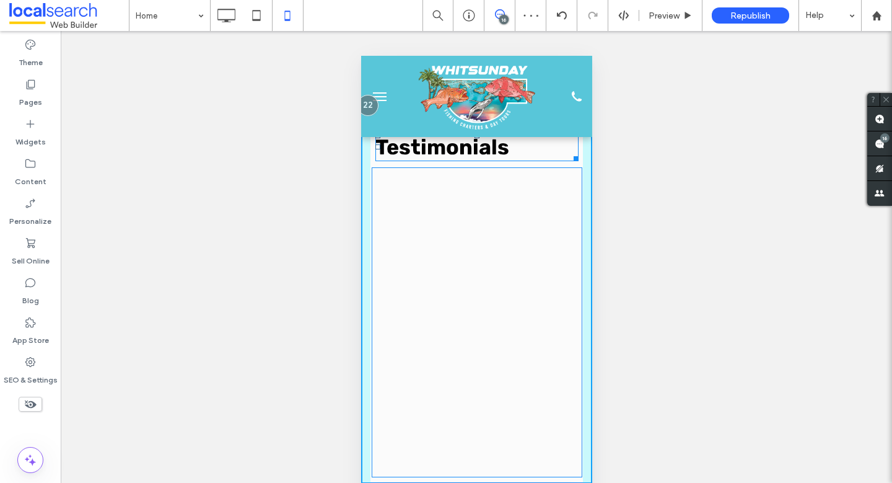
drag, startPoint x: 568, startPoint y: 212, endPoint x: 534, endPoint y: 214, distance: 34.1
click at [569, 161] on div at bounding box center [573, 156] width 9 height 9
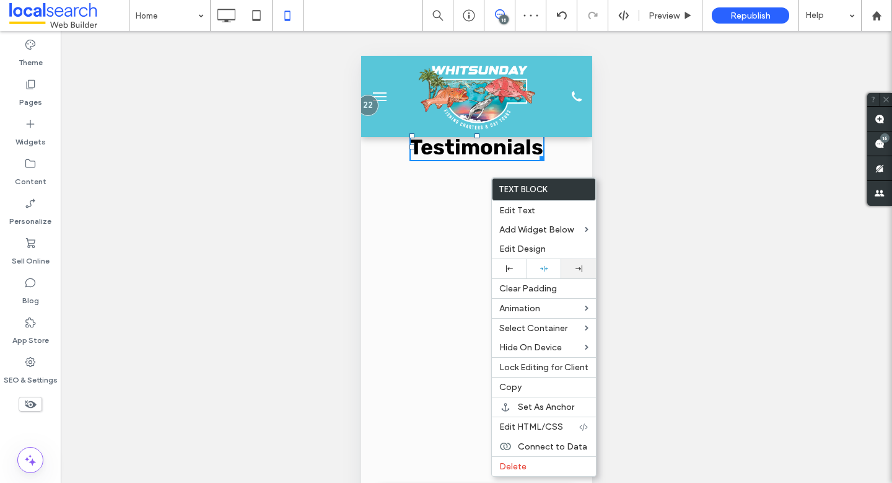
click at [563, 270] on div at bounding box center [578, 268] width 35 height 19
click at [514, 266] on div at bounding box center [509, 268] width 22 height 7
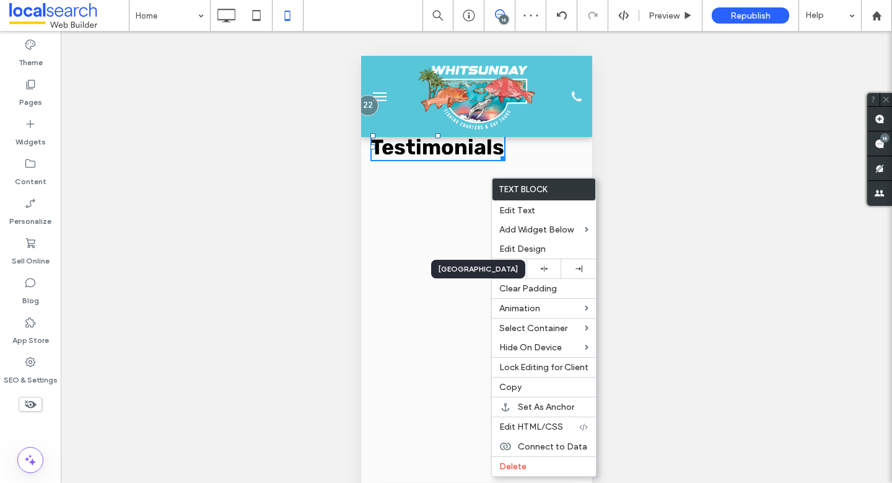
click at [543, 268] on use at bounding box center [544, 269] width 8 height 6
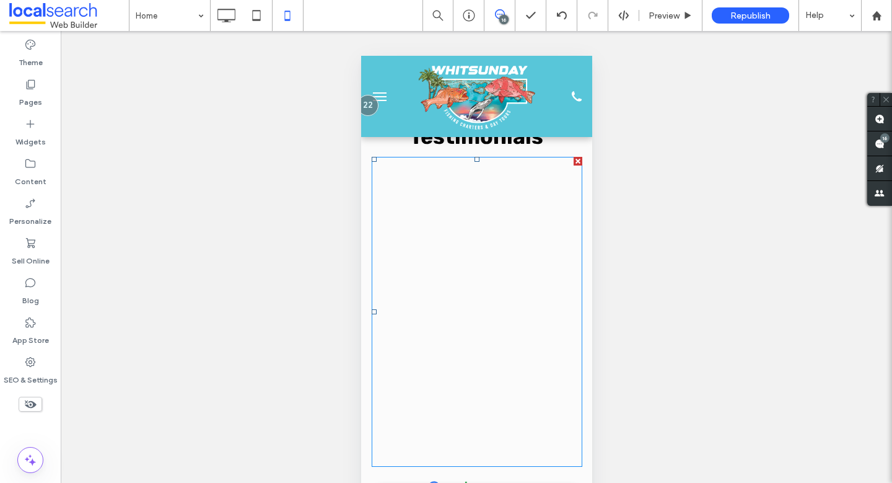
scroll to position [2627, 0]
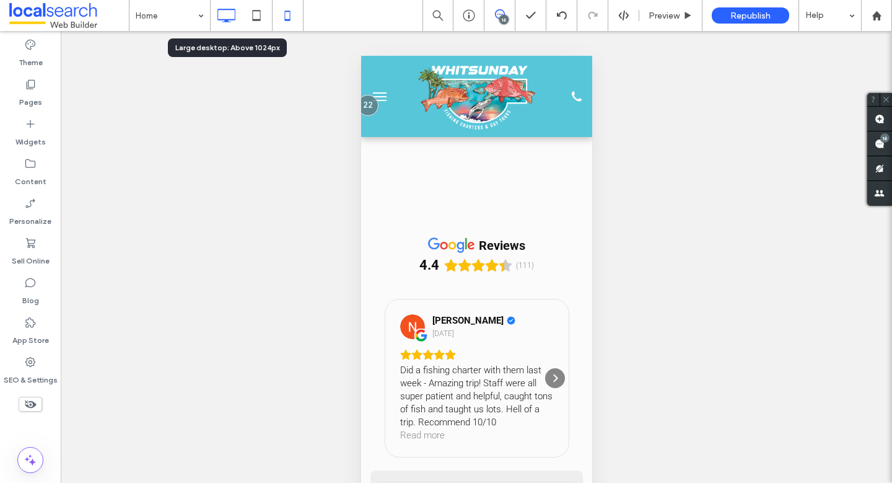
click at [216, 13] on icon at bounding box center [226, 15] width 25 height 25
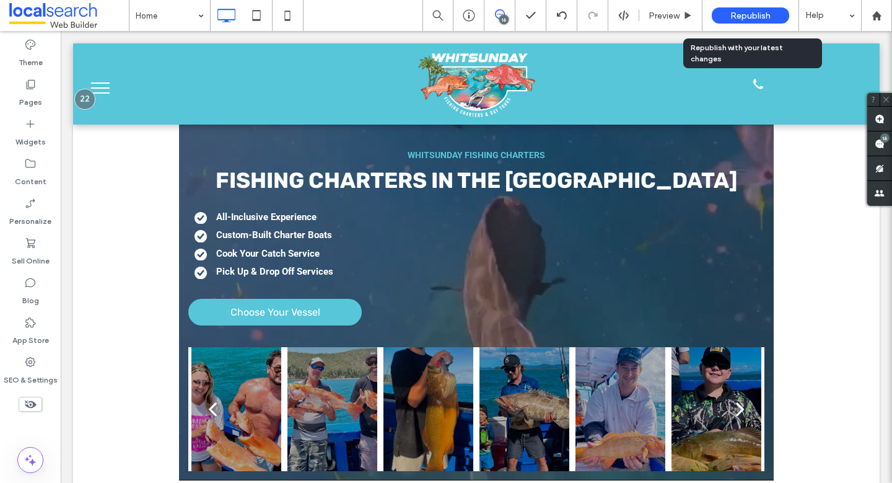
click at [743, 14] on span "Republish" at bounding box center [750, 16] width 40 height 11
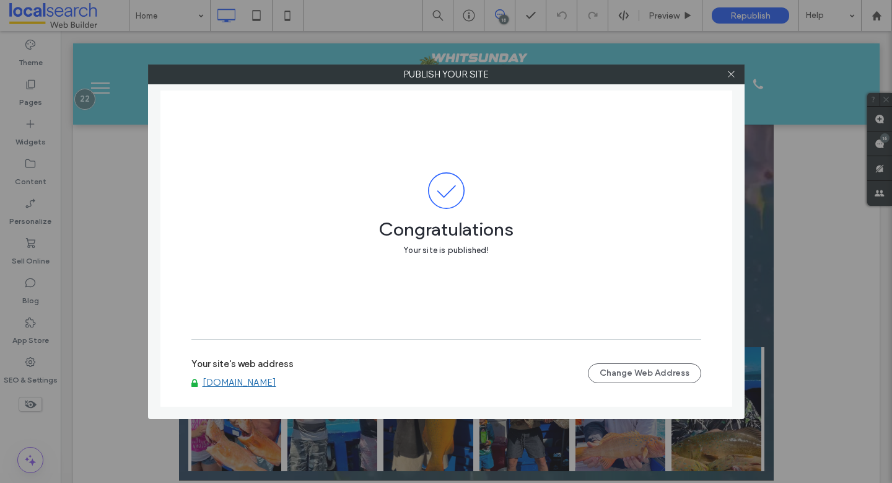
click at [276, 384] on link "[DOMAIN_NAME]" at bounding box center [240, 382] width 74 height 11
click at [737, 72] on div at bounding box center [731, 74] width 19 height 19
click at [730, 72] on icon at bounding box center [731, 73] width 9 height 9
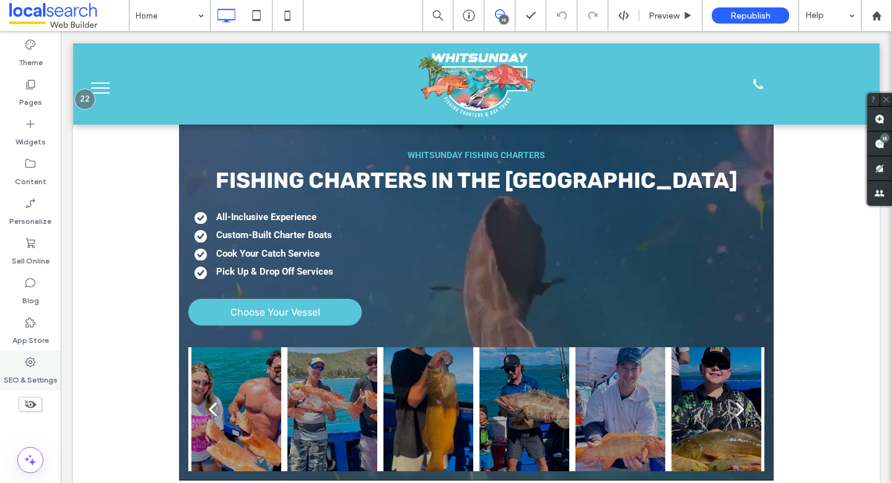
click at [53, 354] on div "SEO & Settings" at bounding box center [30, 371] width 61 height 40
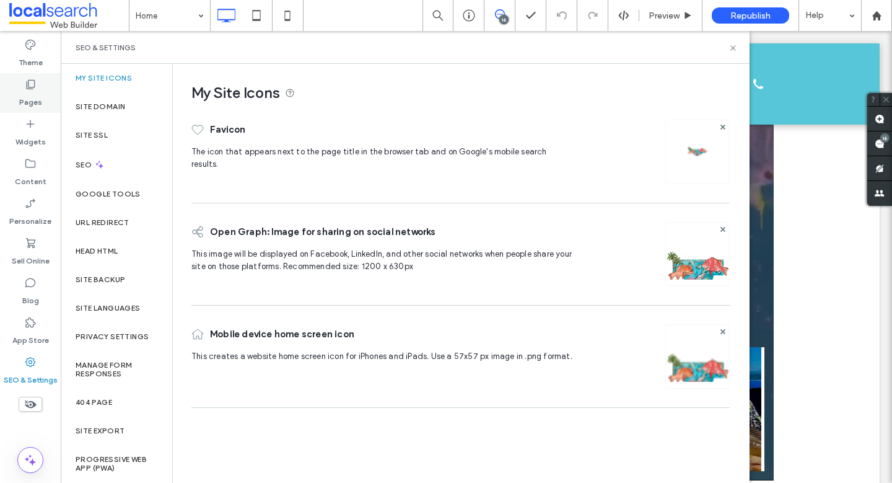
click at [46, 99] on div "Pages" at bounding box center [30, 93] width 61 height 40
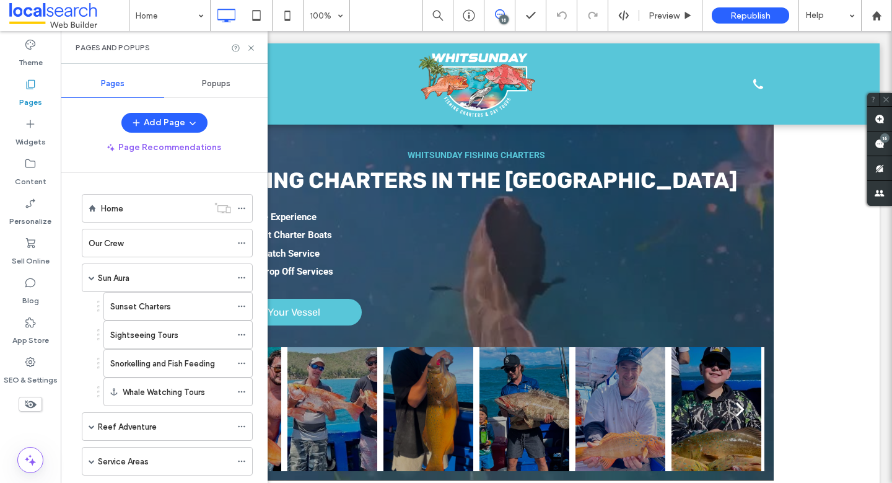
click at [219, 85] on span "Popups" at bounding box center [216, 84] width 28 height 10
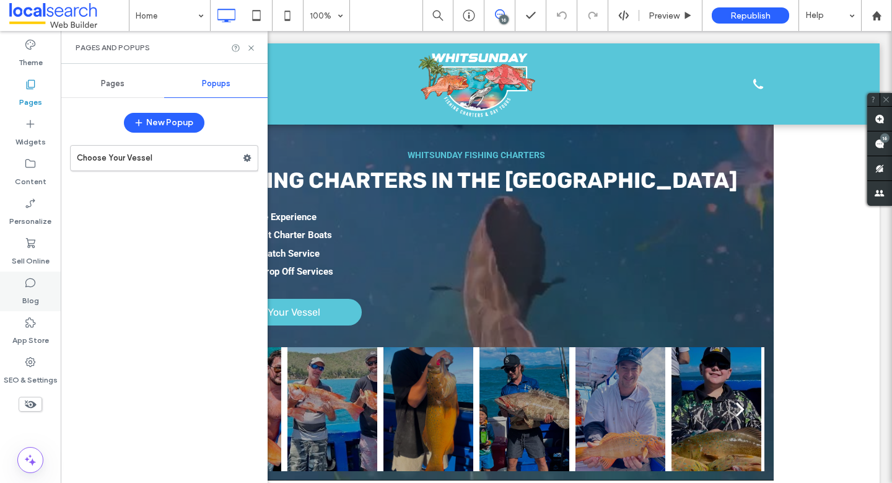
click at [32, 292] on label "Blog" at bounding box center [30, 297] width 17 height 17
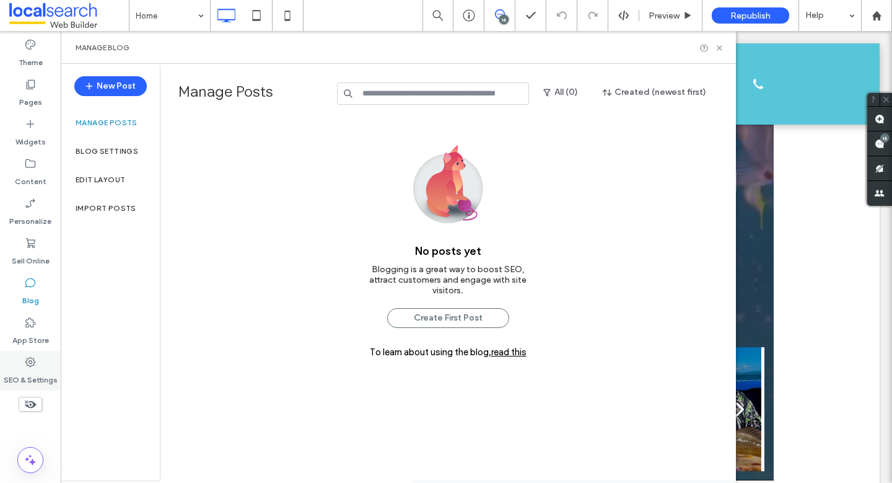
click at [20, 368] on label "SEO & Settings" at bounding box center [31, 376] width 54 height 17
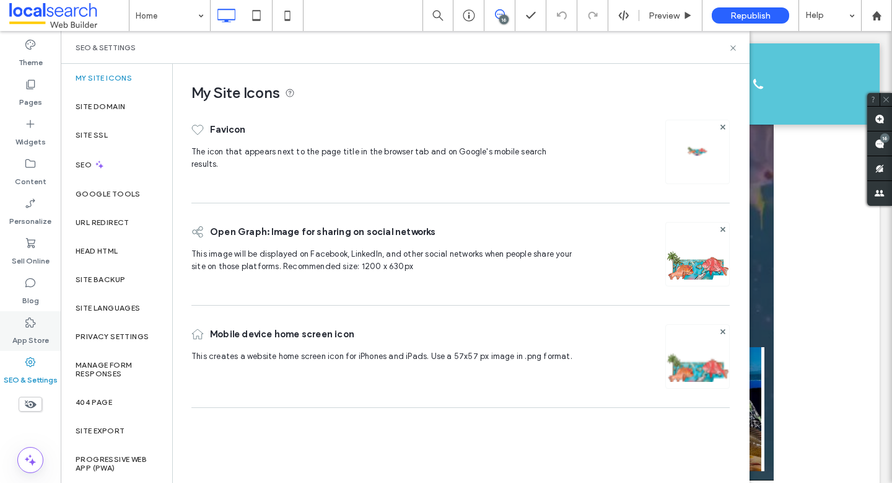
click at [30, 335] on label "App Store" at bounding box center [30, 336] width 37 height 17
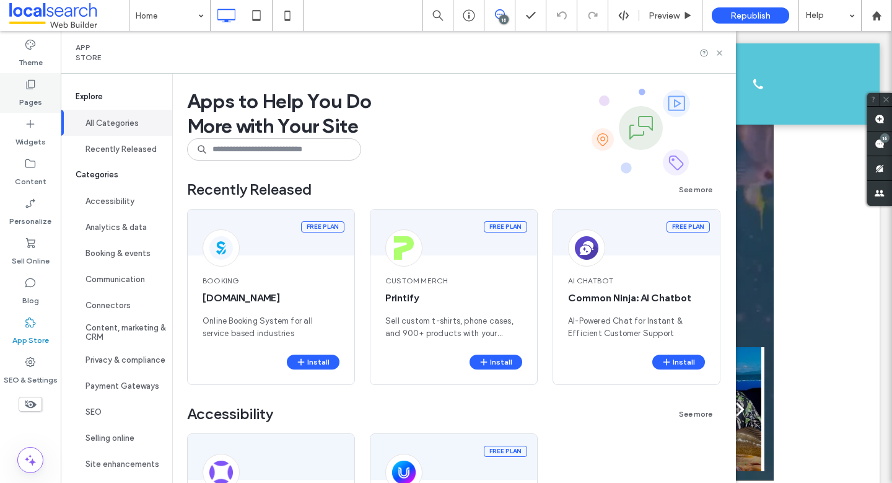
click at [28, 96] on label "Pages" at bounding box center [30, 98] width 23 height 17
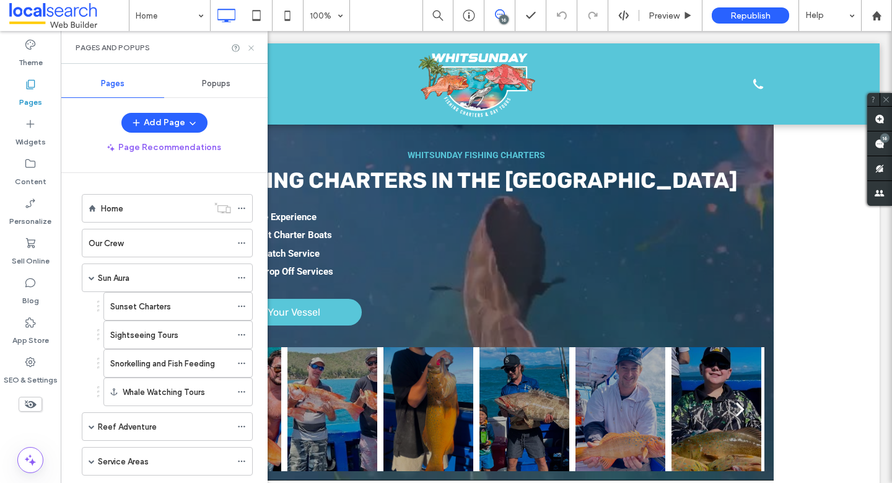
click at [253, 43] on icon at bounding box center [251, 47] width 9 height 9
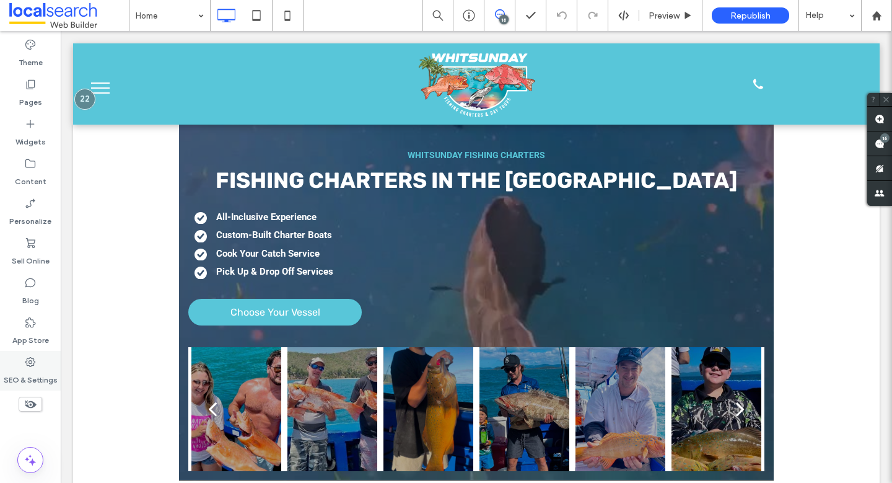
click at [24, 368] on label "SEO & Settings" at bounding box center [31, 376] width 54 height 17
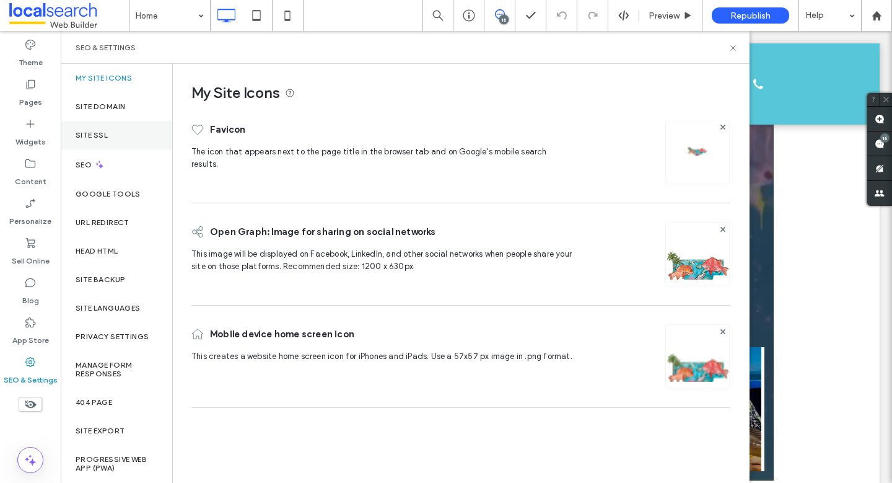
click at [110, 125] on div "Site SSL" at bounding box center [117, 135] width 112 height 28
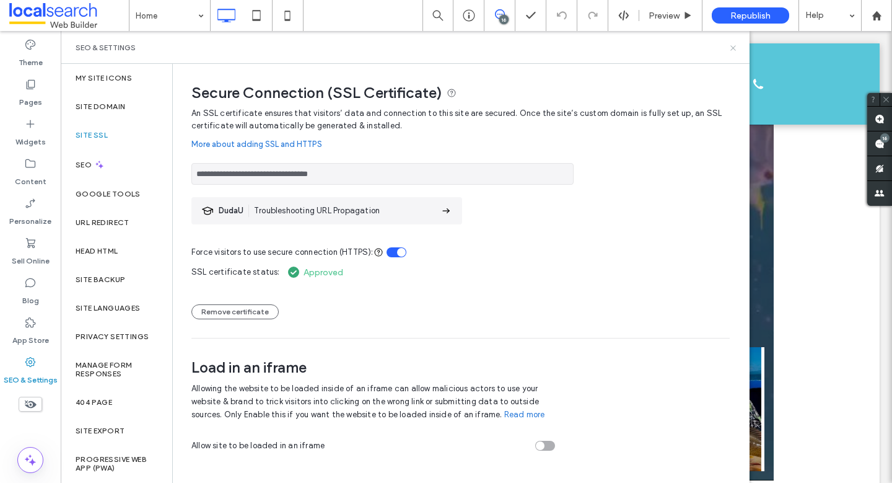
click at [731, 48] on icon at bounding box center [733, 47] width 9 height 9
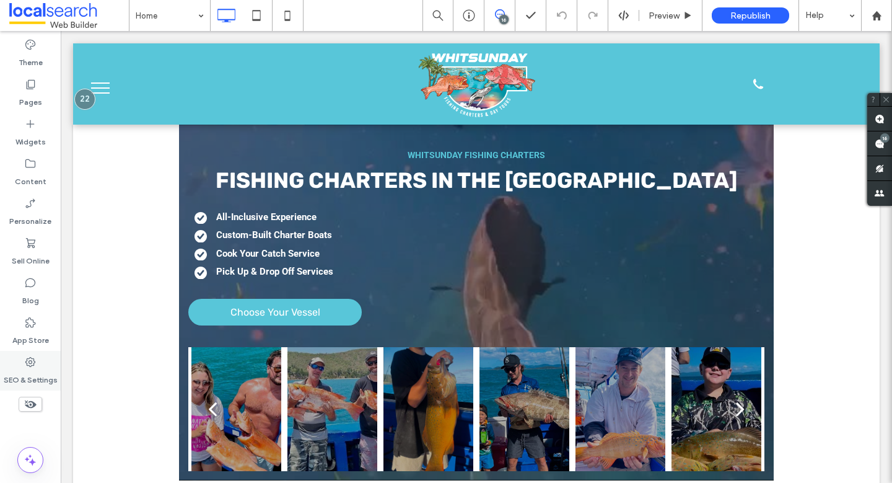
click at [40, 371] on label "SEO & Settings" at bounding box center [31, 376] width 54 height 17
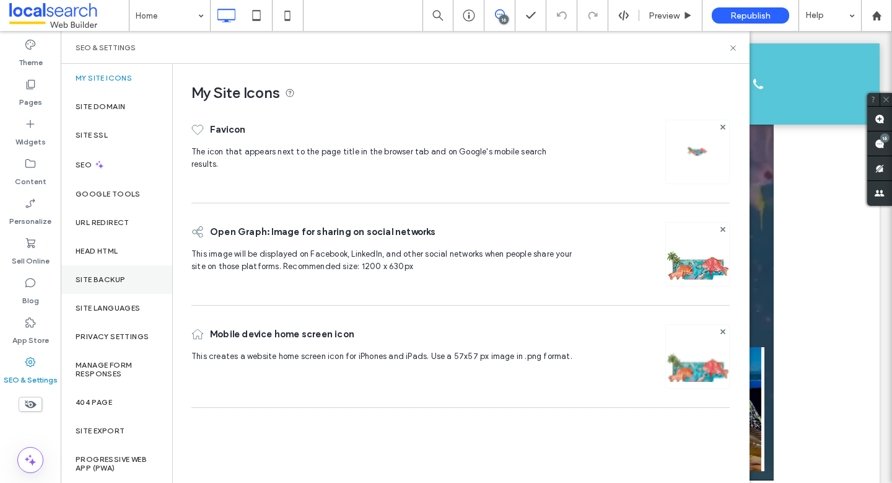
click at [121, 278] on label "Site Backup" at bounding box center [101, 279] width 50 height 9
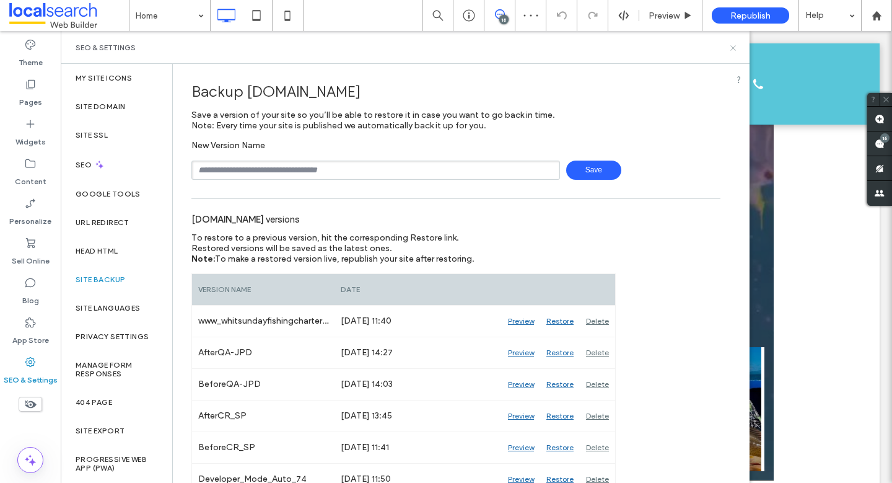
click at [735, 50] on icon at bounding box center [733, 47] width 9 height 9
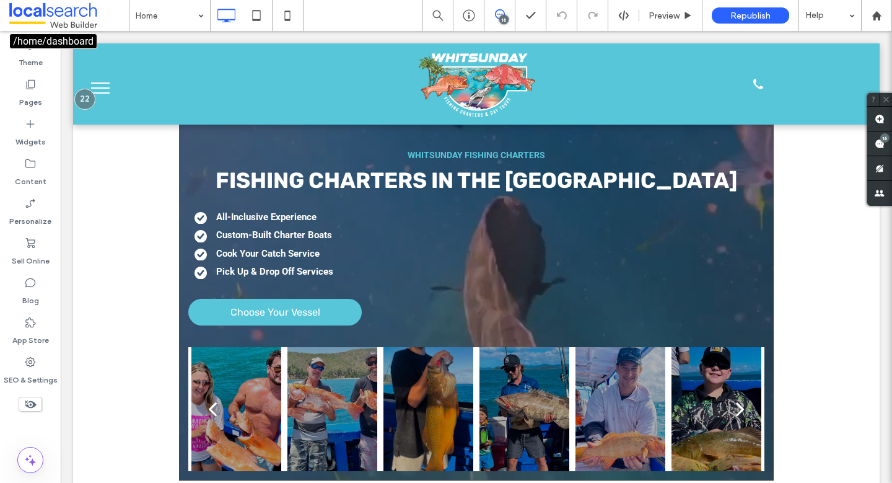
click at [71, 16] on span at bounding box center [69, 15] width 120 height 25
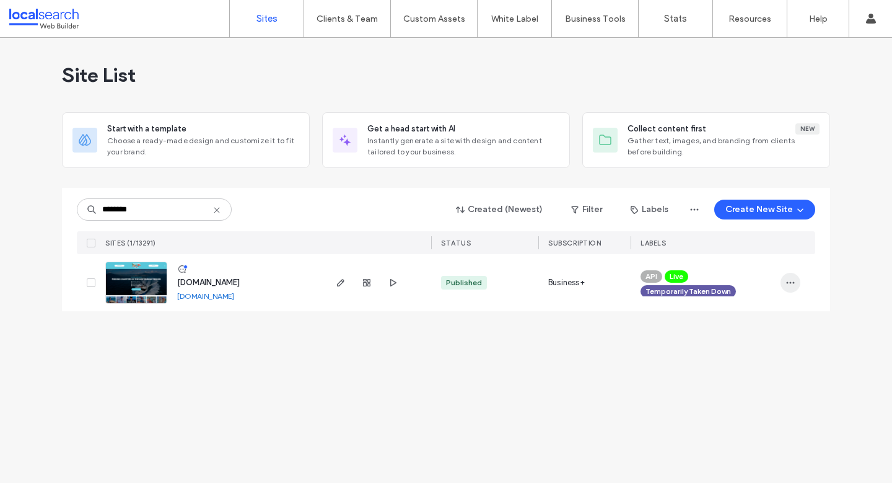
type input "********"
click at [797, 286] on span "button" at bounding box center [791, 283] width 20 height 20
click at [760, 375] on div "Unassign Label" at bounding box center [745, 386] width 110 height 24
click at [733, 291] on icon at bounding box center [736, 289] width 6 height 6
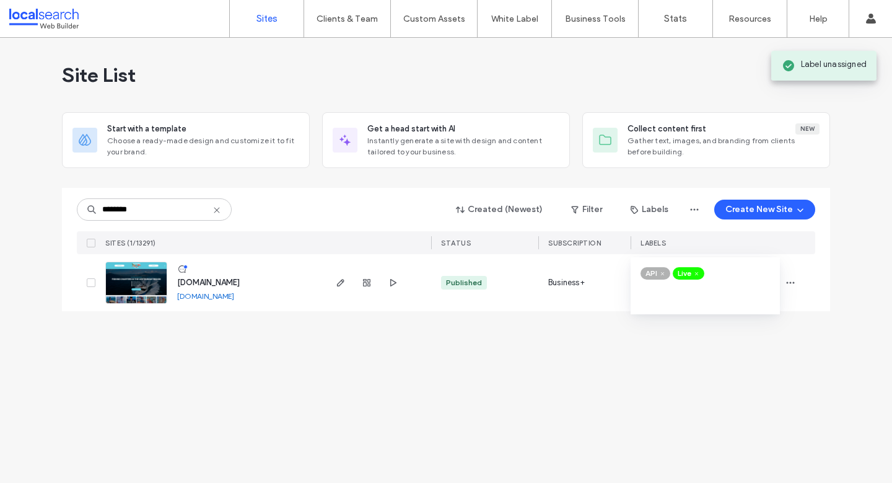
click at [608, 345] on div "Site List Start with a template Choose a ready-made design and customize it to …" at bounding box center [446, 260] width 892 height 445
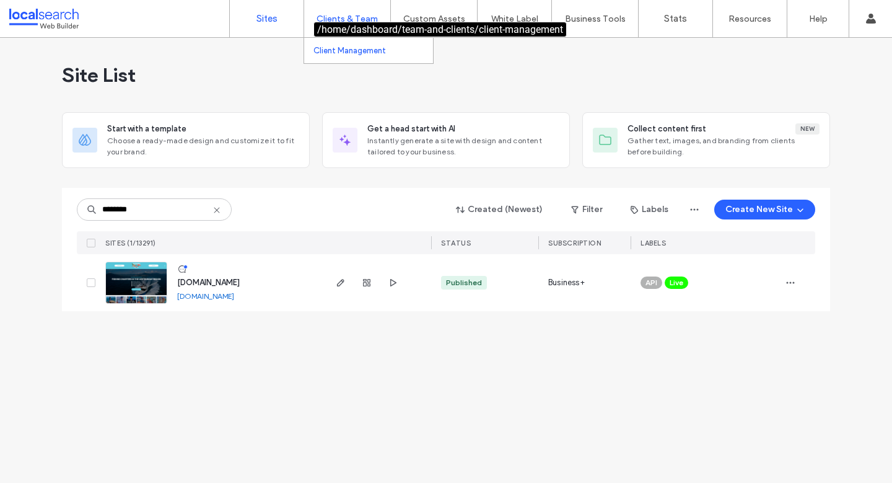
click at [345, 48] on label "Client Management" at bounding box center [349, 50] width 72 height 9
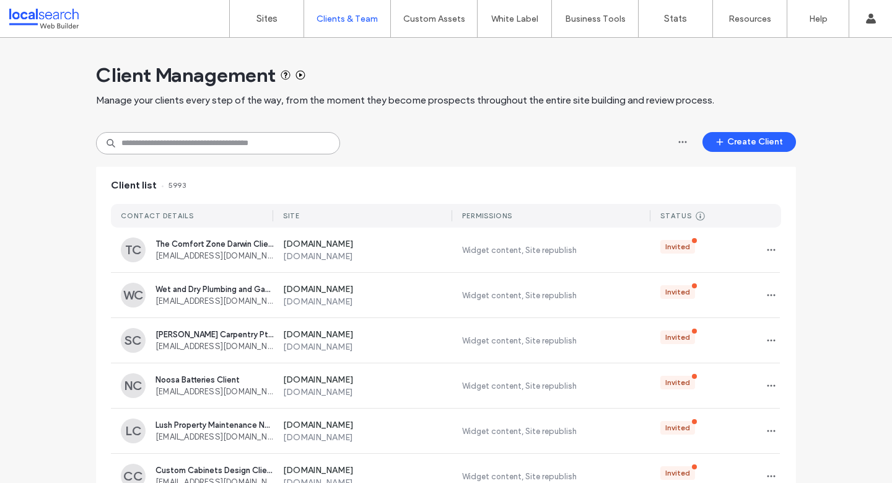
click at [255, 133] on input at bounding box center [218, 143] width 244 height 22
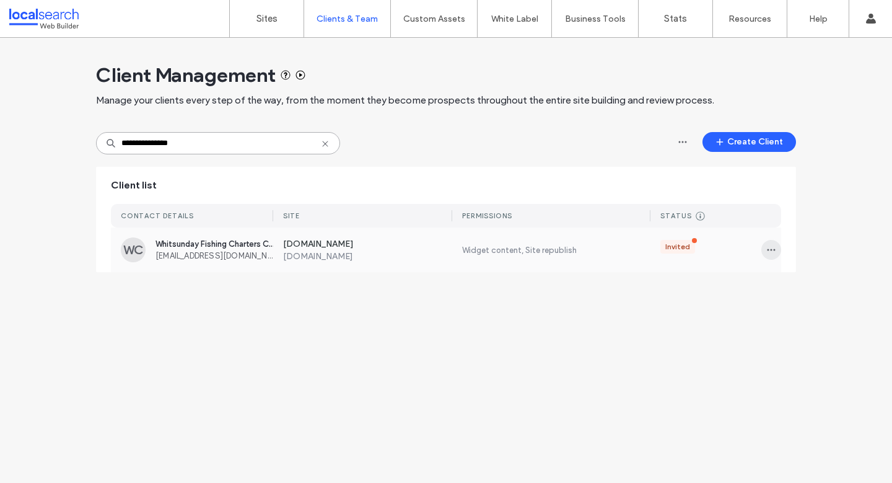
type input "**********"
click at [771, 247] on icon "button" at bounding box center [771, 250] width 10 height 10
click at [815, 299] on span "Manage Access" at bounding box center [817, 305] width 60 height 12
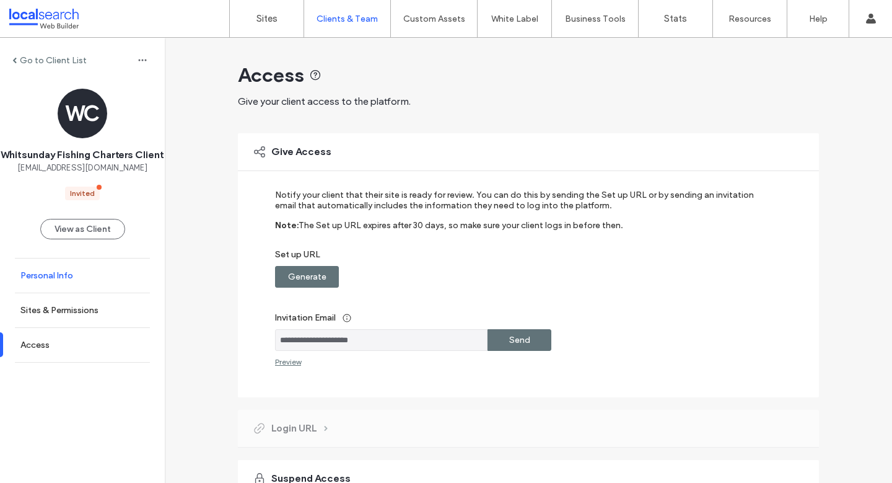
click at [59, 281] on label "Personal Info" at bounding box center [46, 275] width 53 height 11
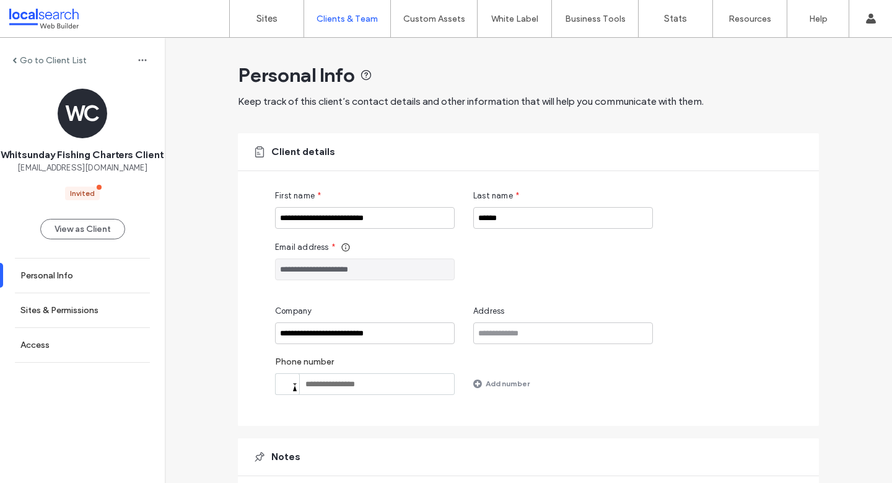
click at [33, 58] on label "Go to Client List" at bounding box center [53, 60] width 67 height 11
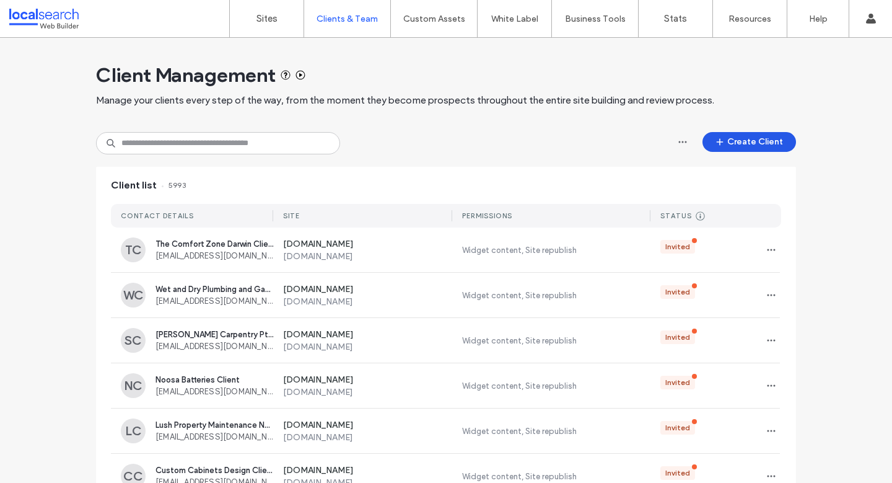
click at [756, 144] on button "Create Client" at bounding box center [750, 142] width 94 height 20
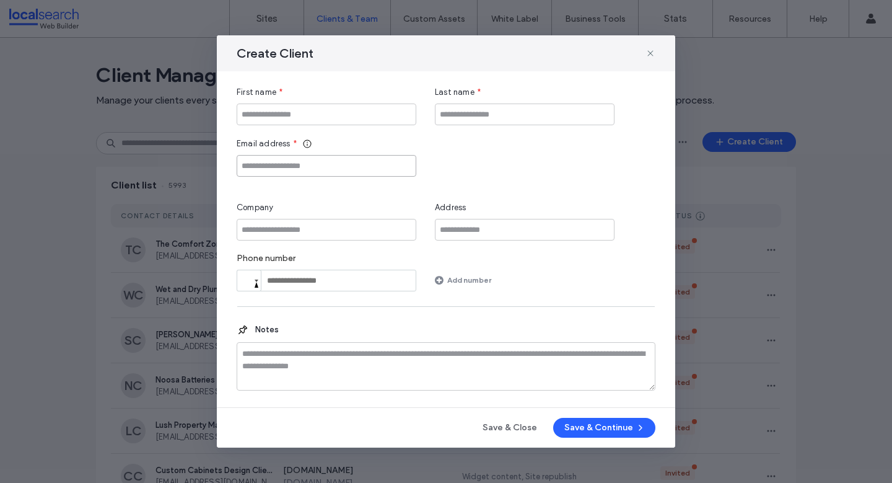
click at [323, 170] on input "Email address" at bounding box center [327, 166] width 180 height 22
paste input "**********"
type input "**********"
click at [391, 116] on input "First name" at bounding box center [327, 114] width 180 height 22
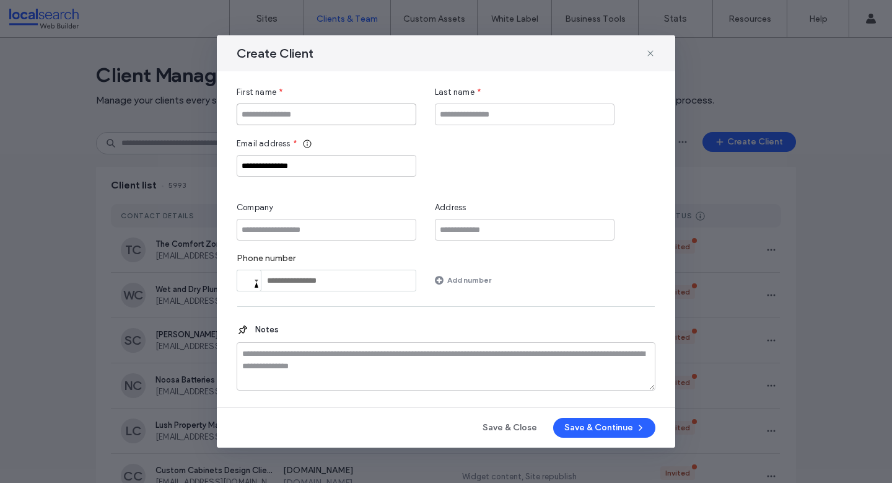
paste input "**********"
type input "**********"
click at [311, 227] on input "Company" at bounding box center [327, 230] width 180 height 22
paste input "**********"
type input "**********"
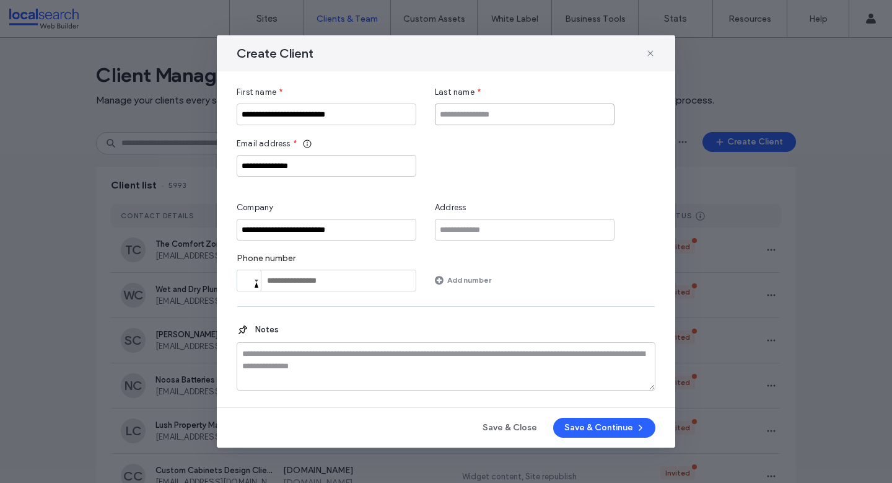
click at [484, 115] on input "Last name" at bounding box center [525, 114] width 180 height 22
type input "******"
click at [601, 429] on button "Save & Continue" at bounding box center [604, 428] width 102 height 20
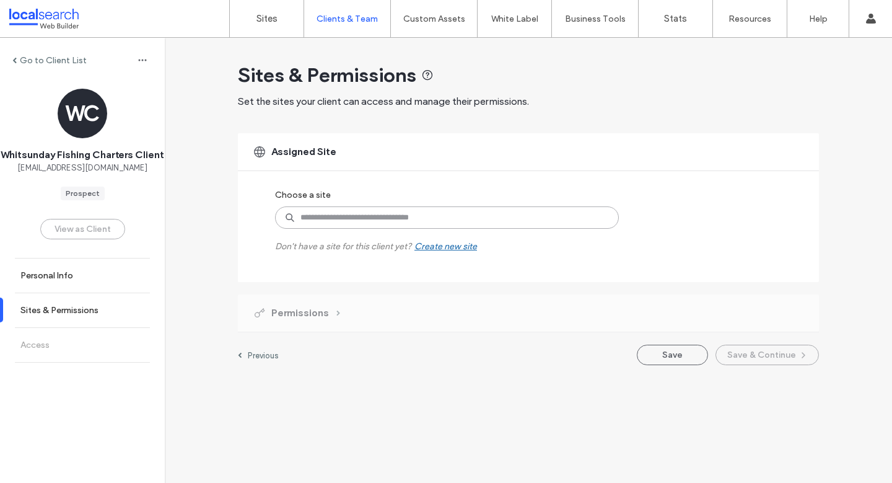
click at [357, 215] on input at bounding box center [447, 217] width 344 height 22
paste input "********"
type input "********"
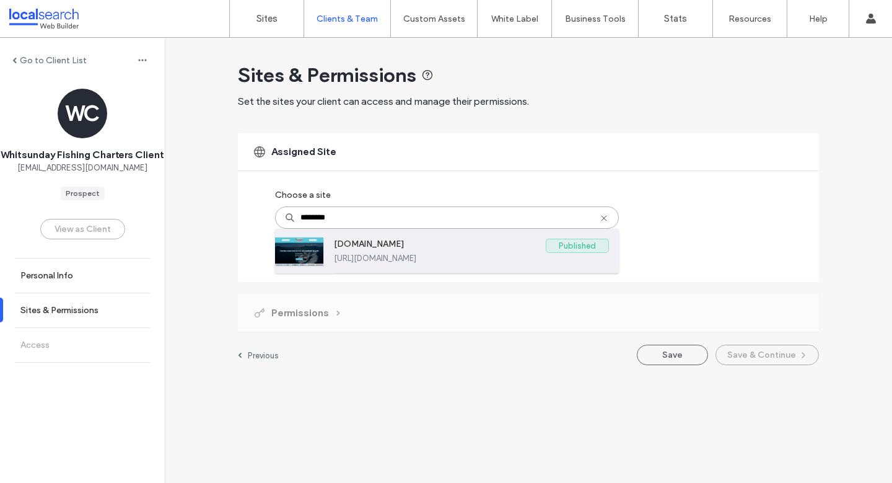
click at [510, 256] on label "[URL][DOMAIN_NAME]" at bounding box center [471, 257] width 275 height 9
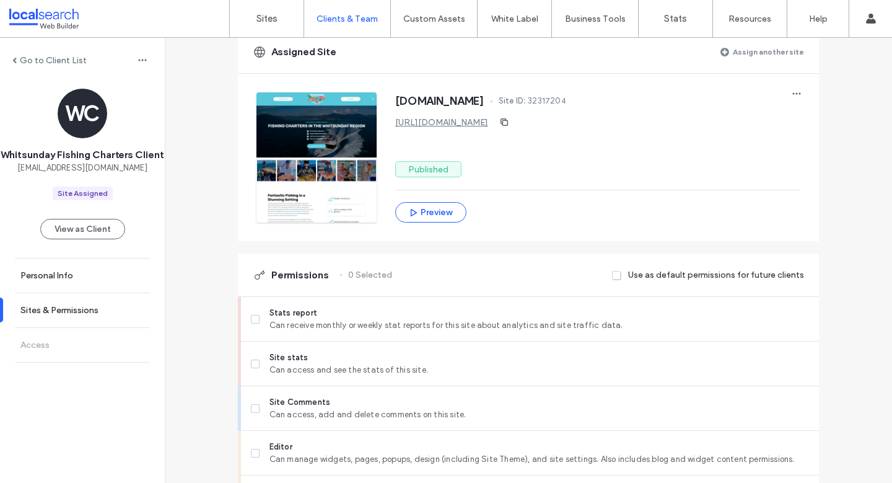
scroll to position [322, 0]
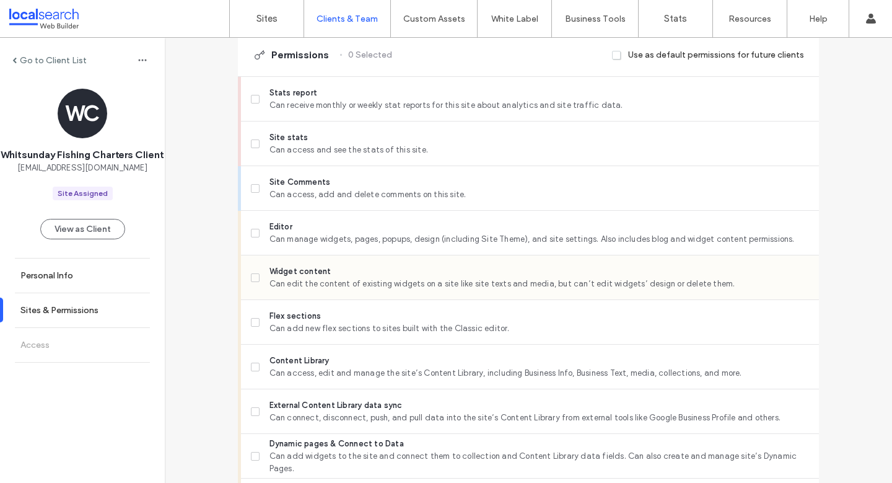
click at [301, 278] on span "Can edit the content of existing widgets on a site like site texts and media, b…" at bounding box center [539, 284] width 540 height 12
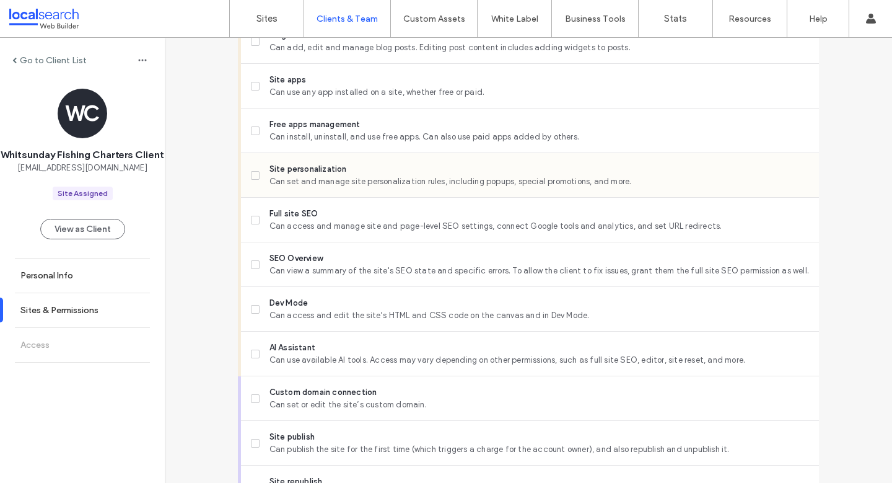
scroll to position [961, 0]
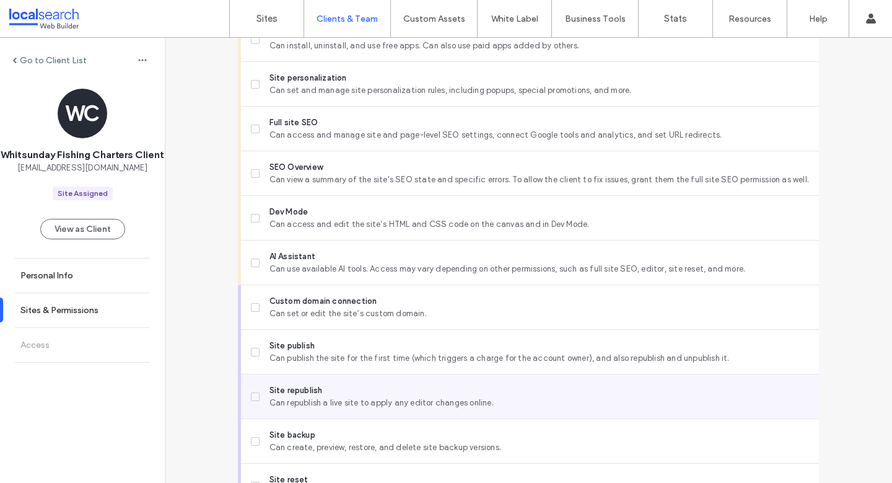
click at [331, 393] on span "Site republish" at bounding box center [539, 390] width 540 height 12
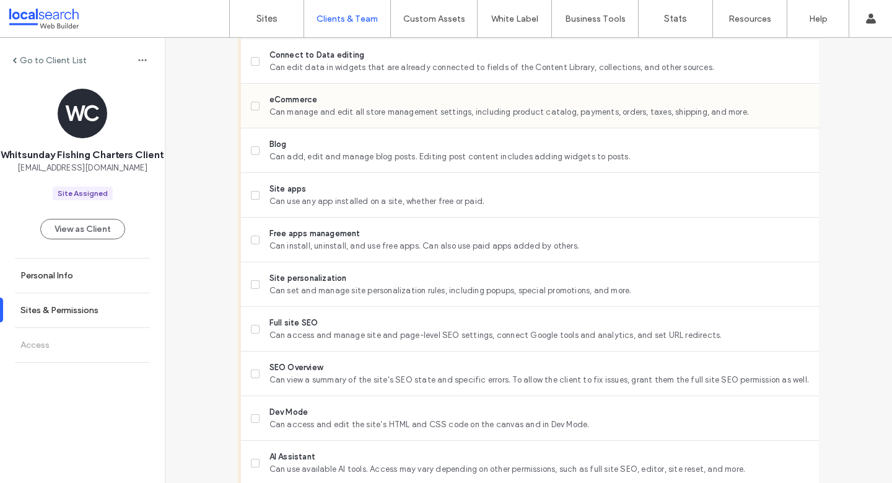
scroll to position [1032, 0]
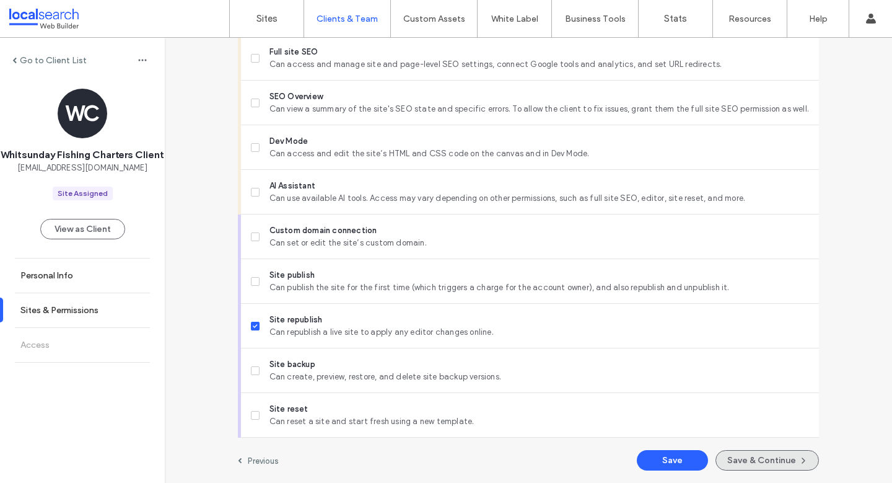
click at [764, 453] on button "Save & Continue" at bounding box center [767, 460] width 103 height 20
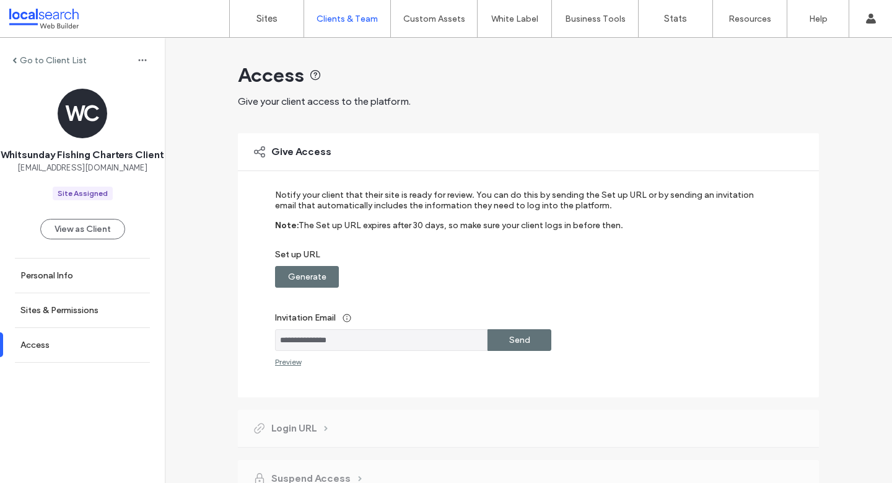
click at [313, 280] on label "Generate" at bounding box center [307, 276] width 38 height 23
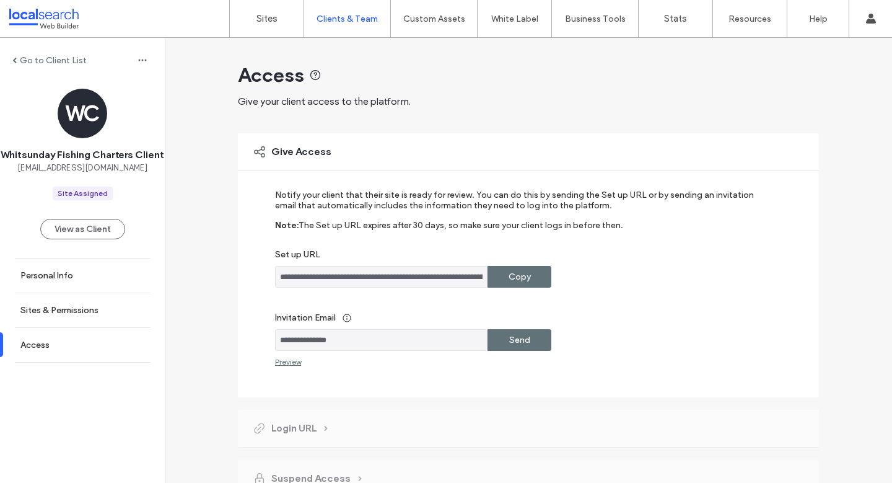
click at [498, 275] on div "Copy" at bounding box center [520, 277] width 64 height 22
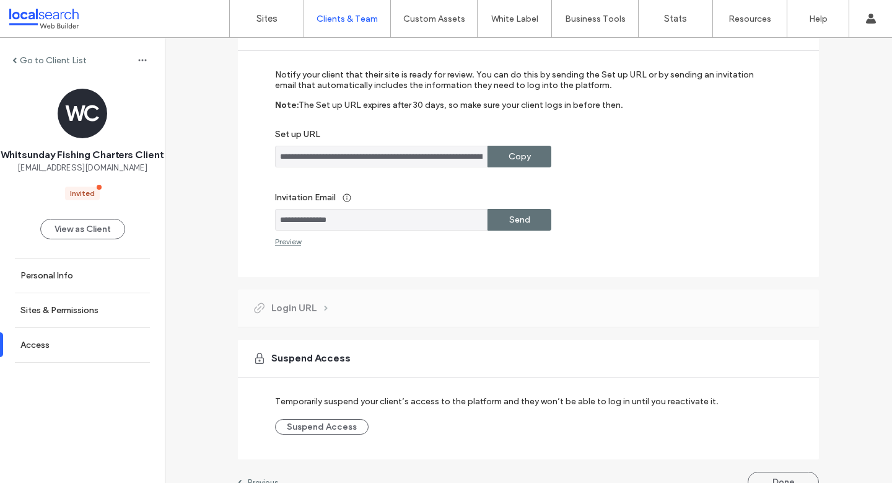
scroll to position [142, 0]
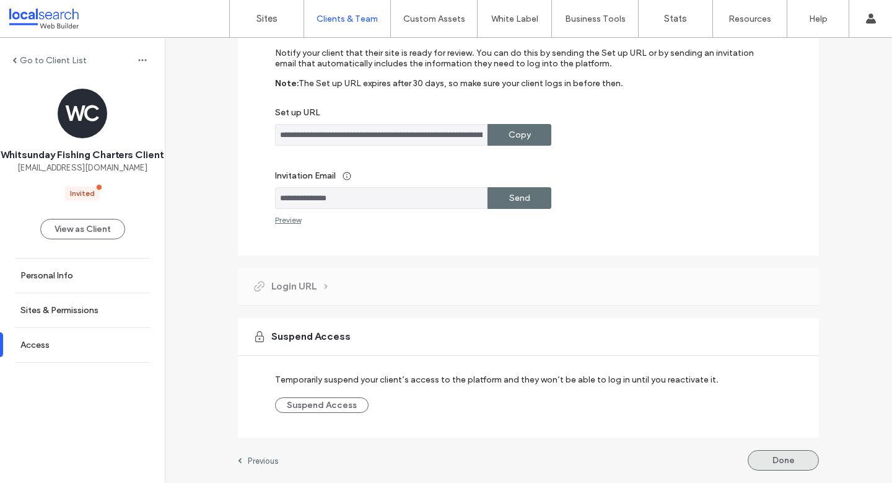
click at [789, 465] on button "Done" at bounding box center [783, 460] width 71 height 20
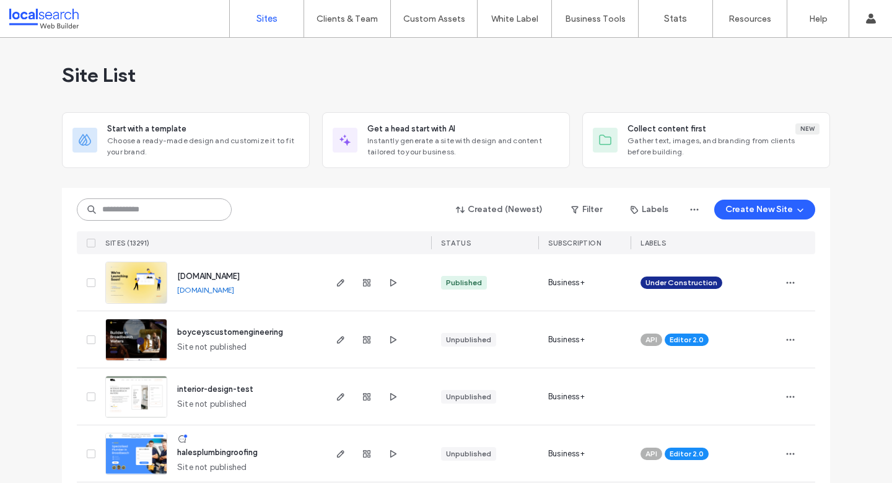
click at [154, 219] on input at bounding box center [154, 209] width 155 height 22
paste input "********"
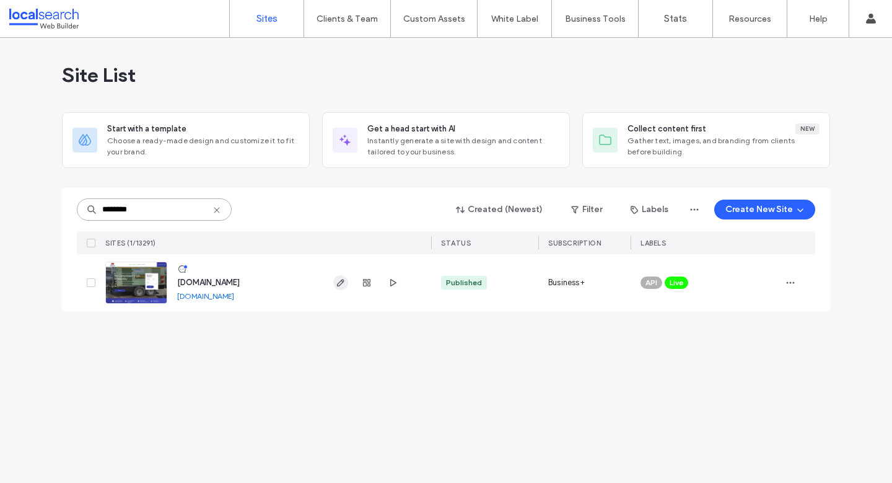
type input "********"
click at [337, 282] on icon "button" at bounding box center [341, 283] width 10 height 10
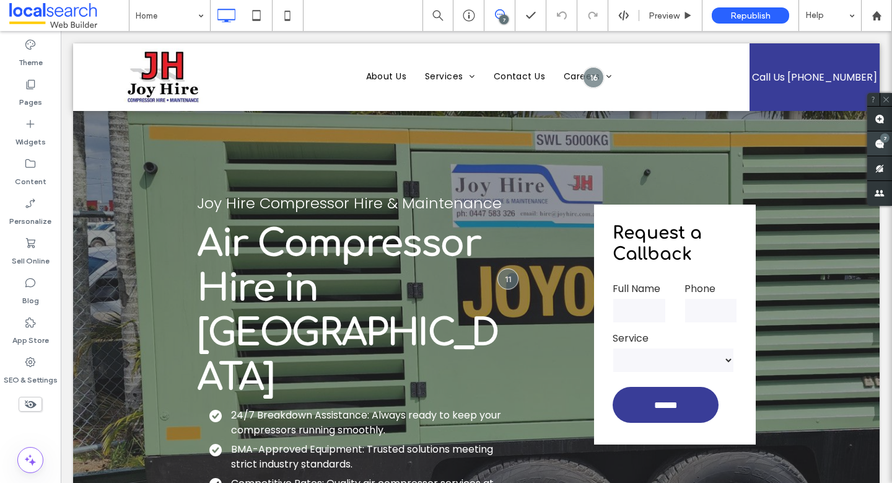
click at [876, 144] on use at bounding box center [880, 144] width 10 height 10
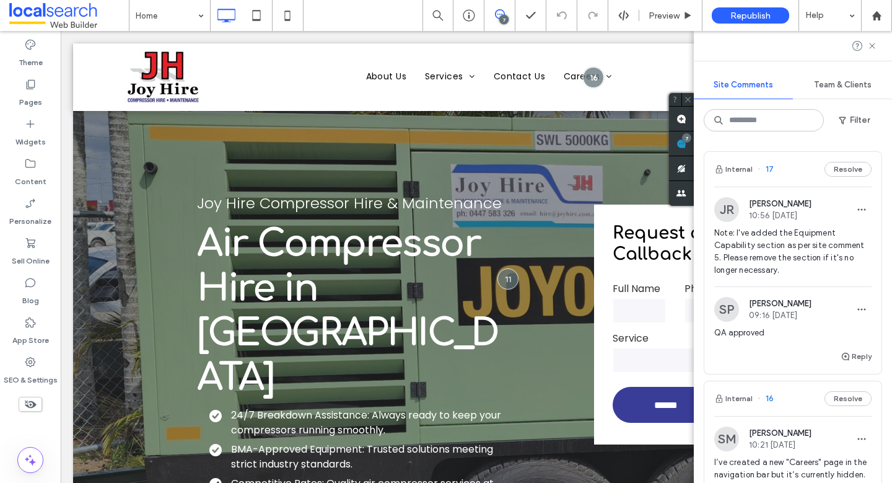
click at [812, 251] on span "Note: I've added the Equipment Capability section as per site comment 5. Please…" at bounding box center [792, 252] width 157 height 50
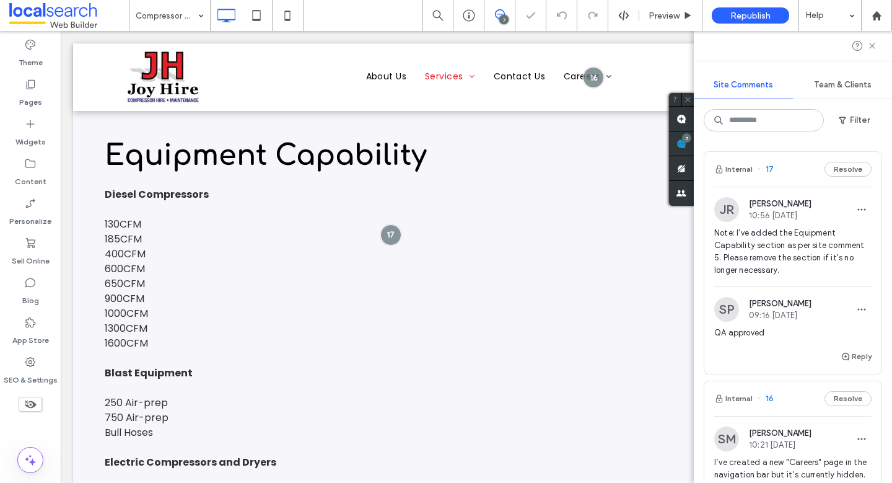
scroll to position [2425, 0]
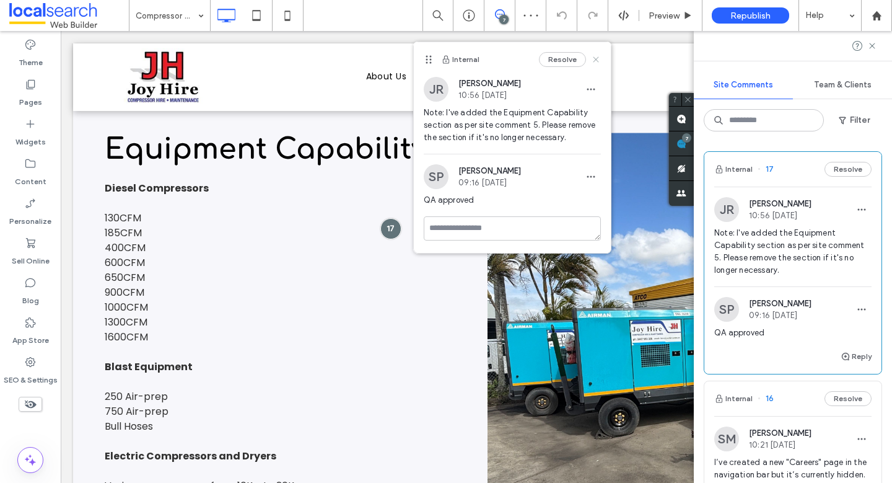
click at [597, 58] on use at bounding box center [596, 59] width 6 height 6
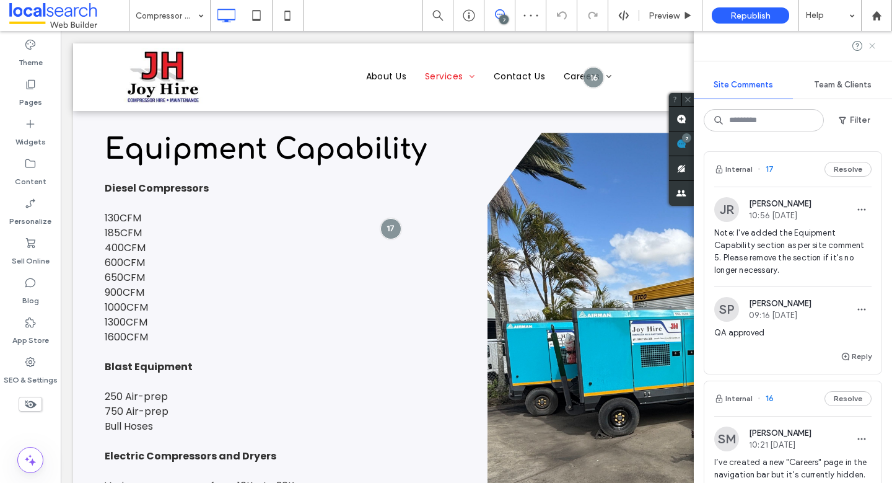
click at [871, 48] on icon at bounding box center [872, 46] width 10 height 10
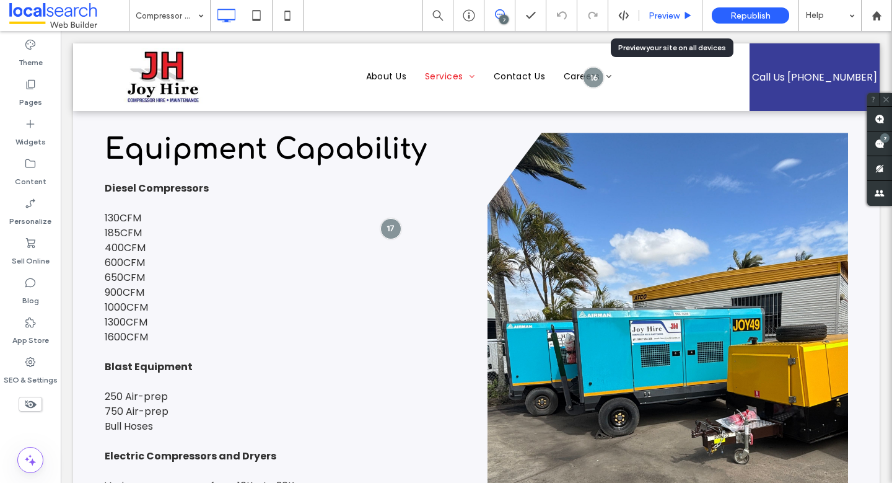
click at [661, 7] on div "Preview" at bounding box center [670, 15] width 63 height 31
click at [660, 12] on span "Preview" at bounding box center [664, 16] width 31 height 11
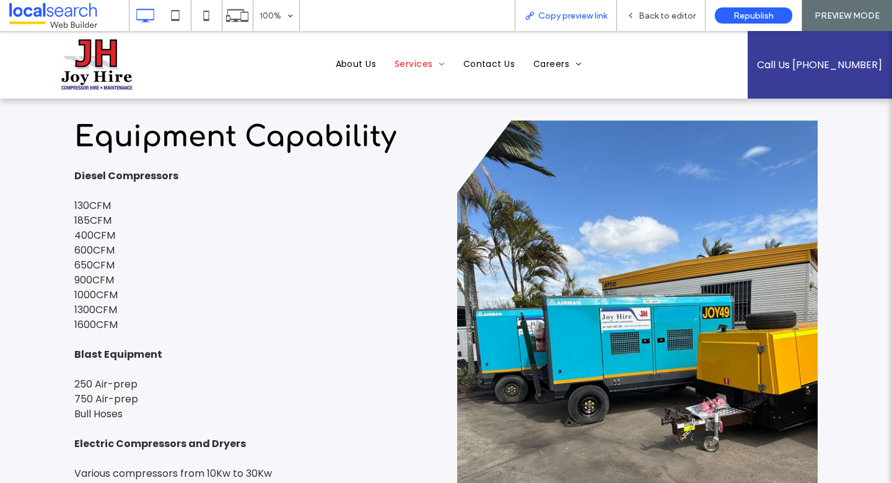
click at [591, 14] on span "Copy preview link" at bounding box center [572, 16] width 69 height 11
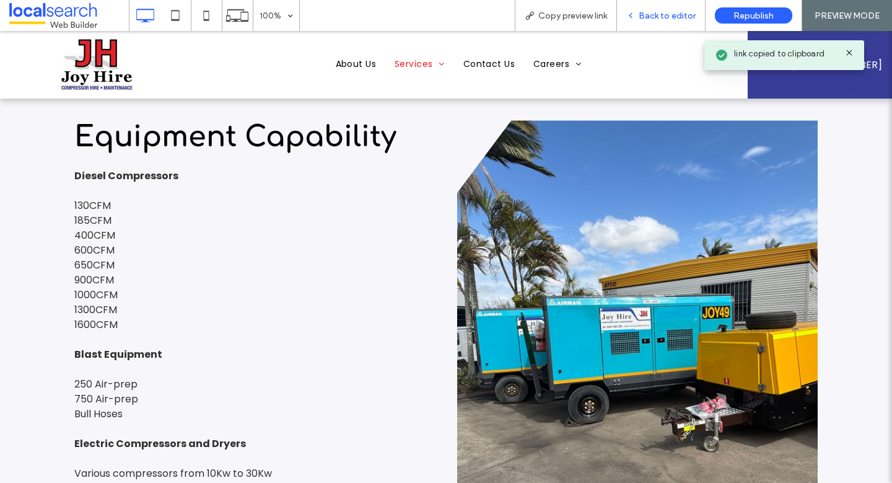
click at [678, 14] on span "Back to editor" at bounding box center [667, 16] width 57 height 11
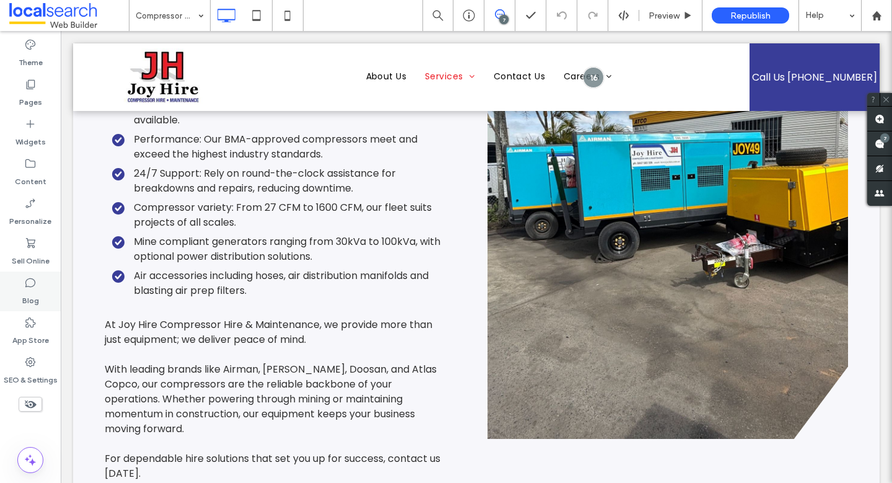
scroll to position [1635, 0]
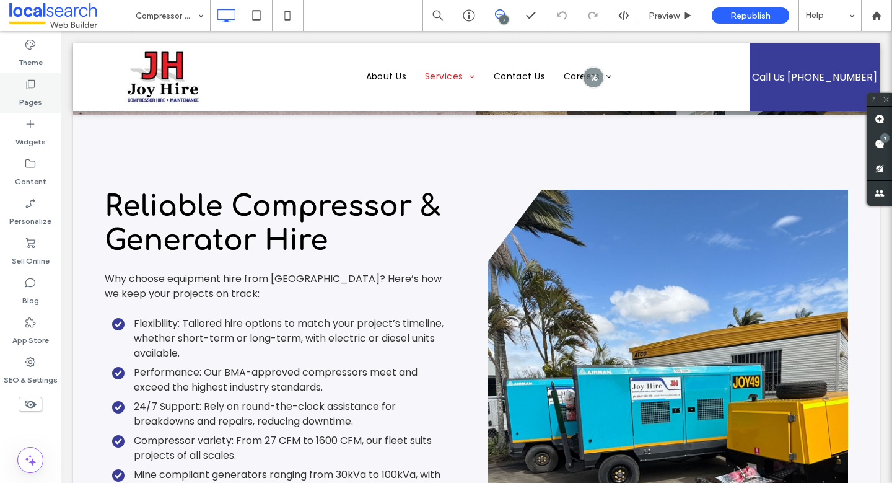
click at [34, 85] on use at bounding box center [31, 84] width 9 height 9
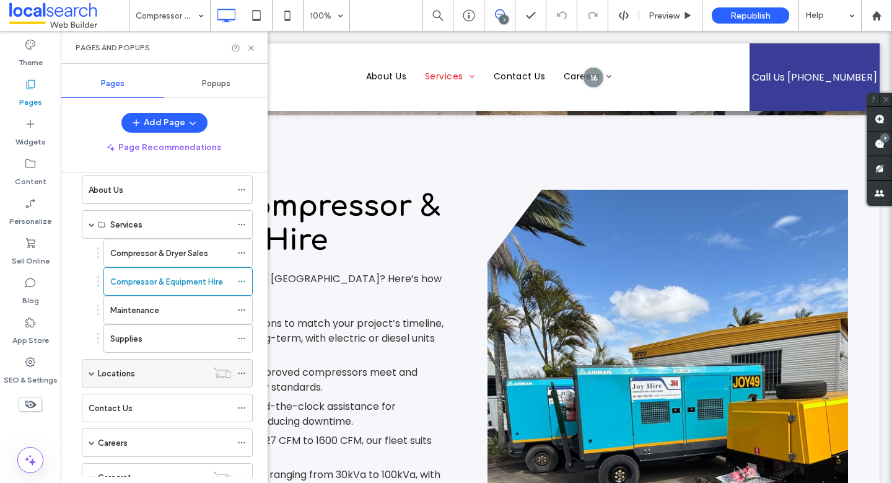
scroll to position [38, 0]
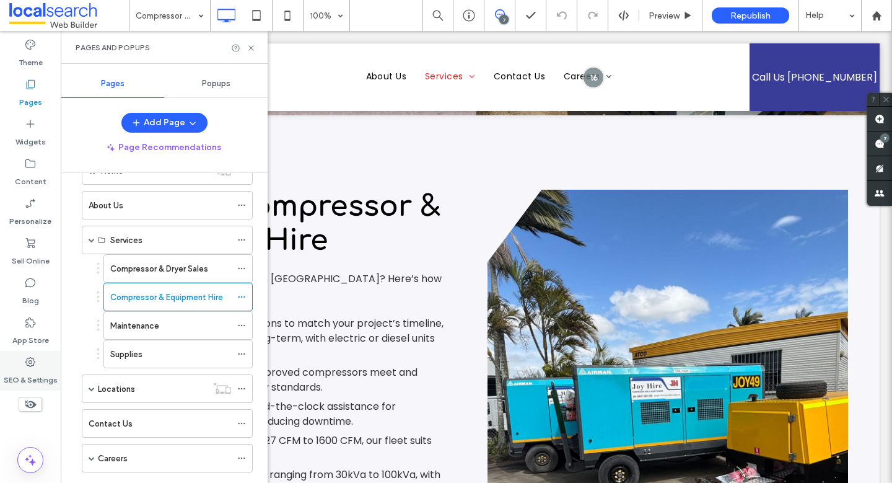
click at [43, 363] on div "SEO & Settings" at bounding box center [30, 371] width 61 height 40
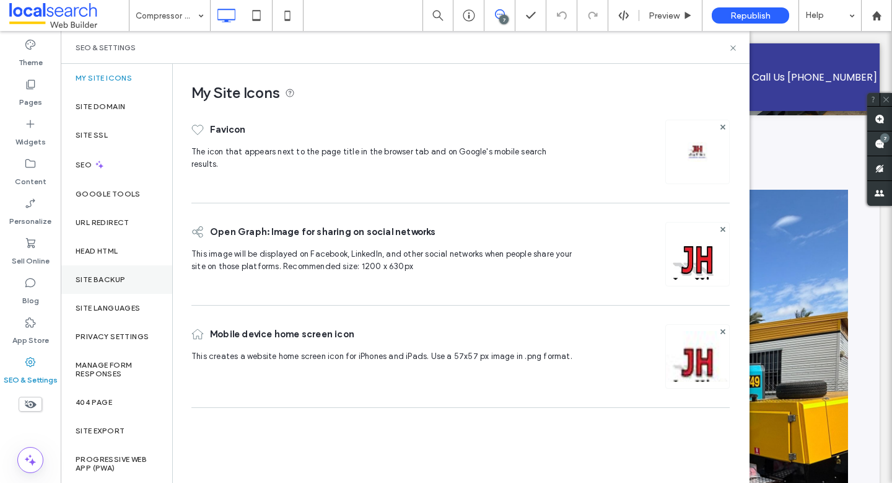
click at [107, 266] on div "Site Backup" at bounding box center [117, 279] width 112 height 28
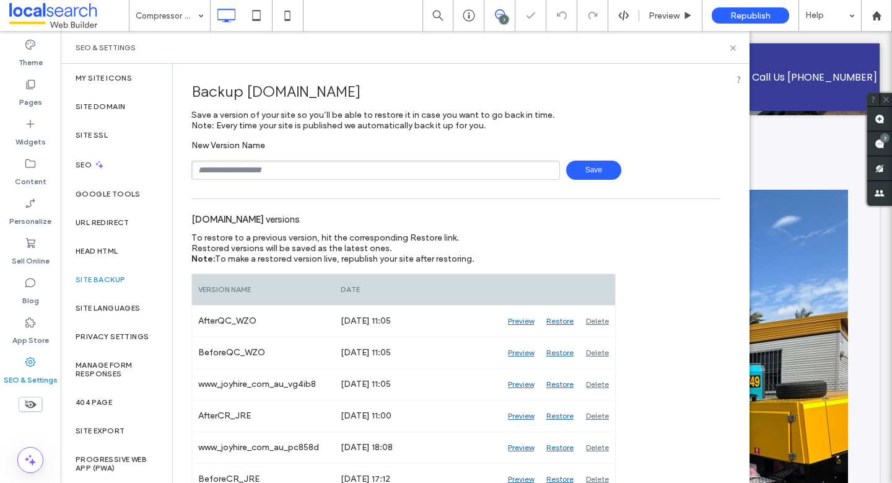
click at [354, 175] on input "text" at bounding box center [375, 169] width 369 height 19
click at [239, 169] on input "**********" at bounding box center [375, 169] width 369 height 19
click at [589, 175] on span "Save" at bounding box center [593, 169] width 55 height 19
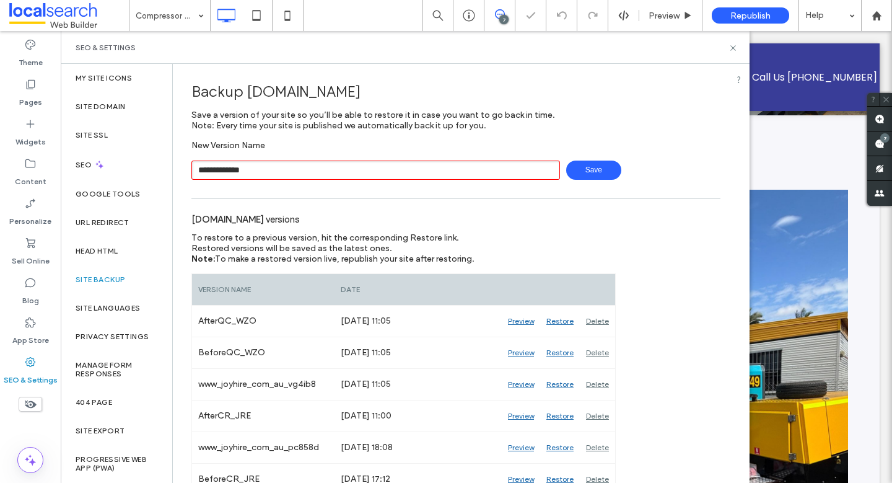
click at [343, 165] on input "**********" at bounding box center [375, 169] width 369 height 19
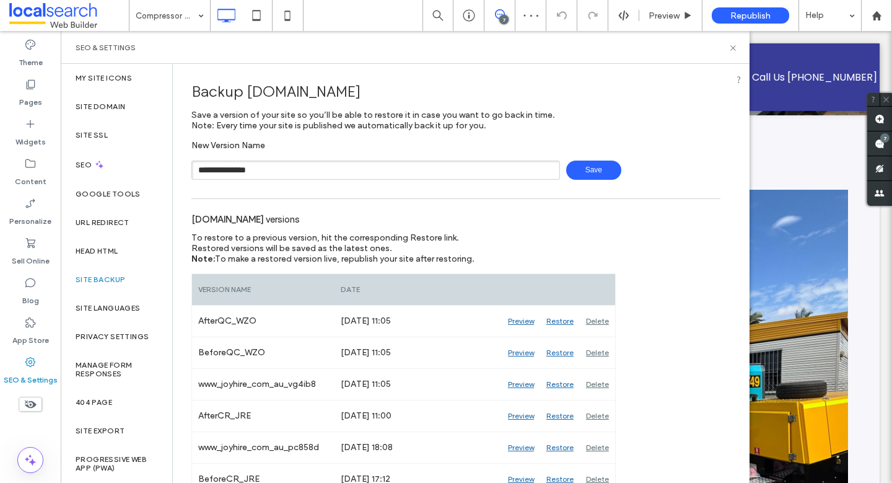
type input "**********"
click at [735, 48] on icon at bounding box center [733, 47] width 9 height 9
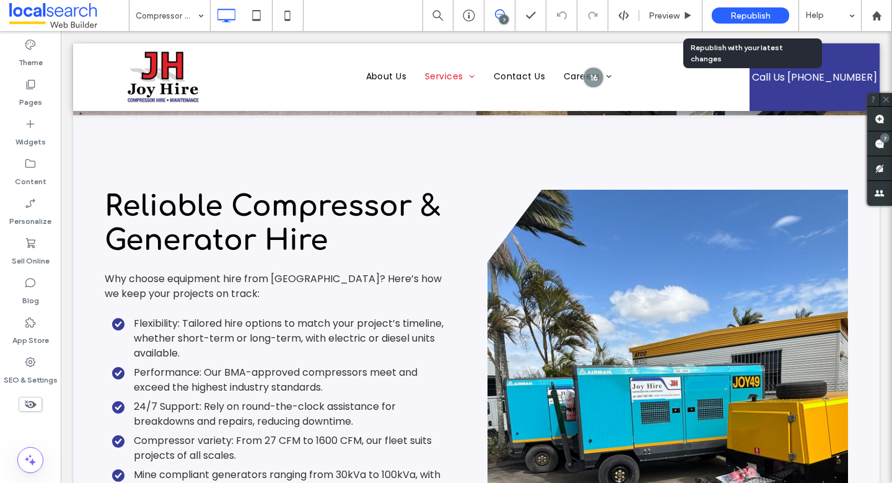
click at [759, 9] on div "Republish" at bounding box center [750, 15] width 77 height 16
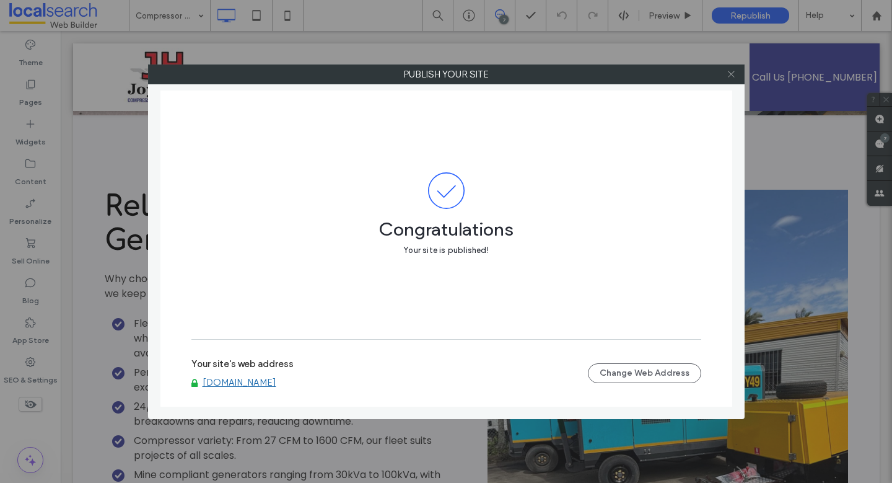
click at [728, 74] on icon at bounding box center [731, 73] width 9 height 9
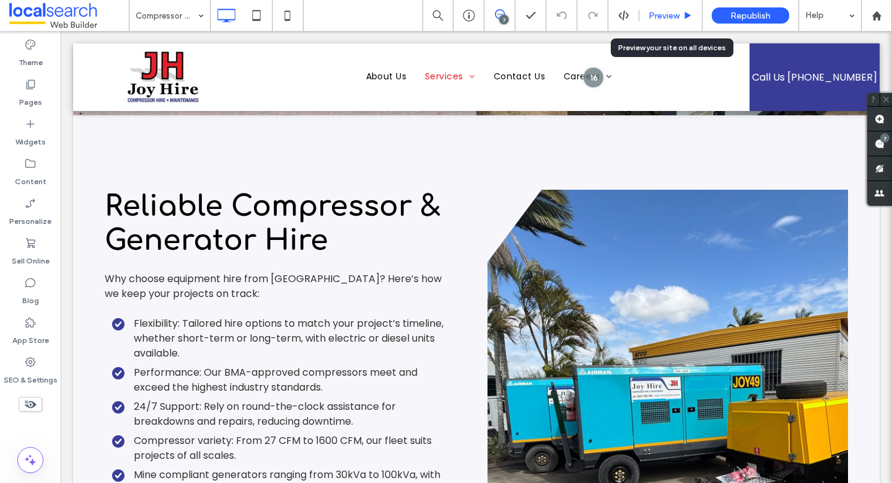
click at [663, 17] on span "Preview" at bounding box center [664, 16] width 31 height 11
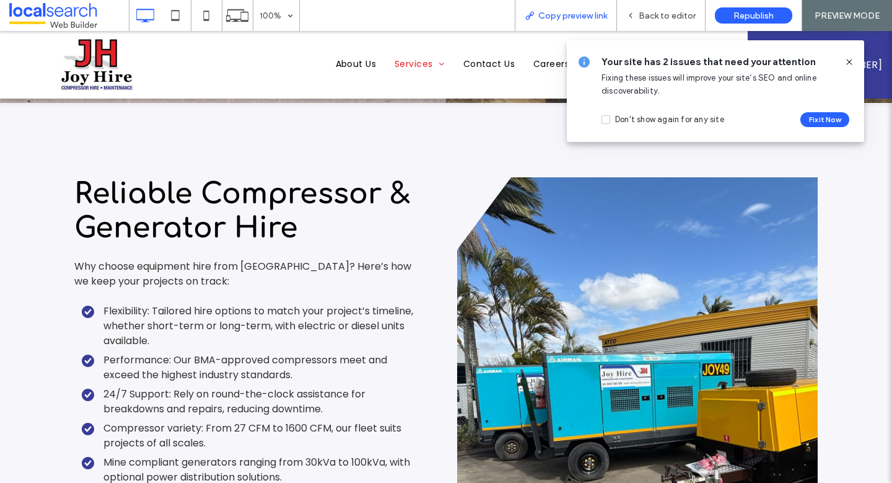
click at [590, 15] on span "Copy preview link" at bounding box center [572, 16] width 69 height 11
click at [829, 118] on button "Fix it Now" at bounding box center [824, 119] width 49 height 15
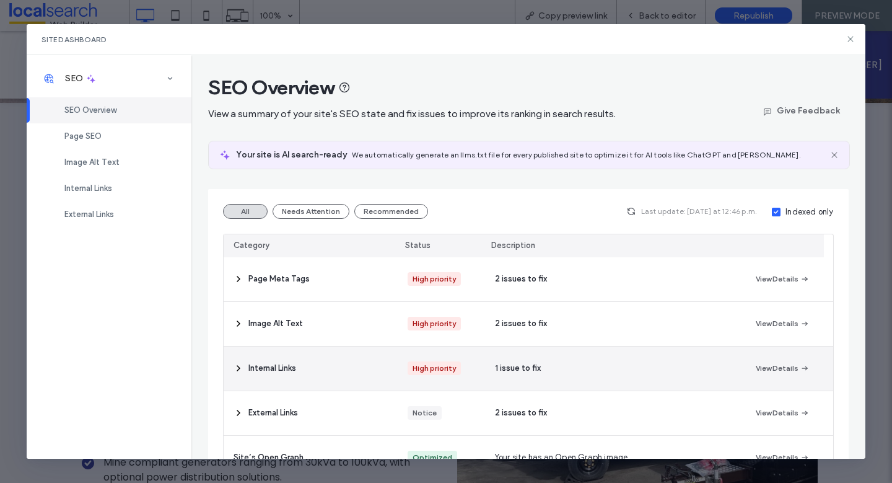
click at [236, 367] on icon at bounding box center [239, 368] width 10 height 10
click at [237, 367] on use at bounding box center [238, 368] width 2 height 5
click at [237, 367] on icon at bounding box center [239, 368] width 10 height 10
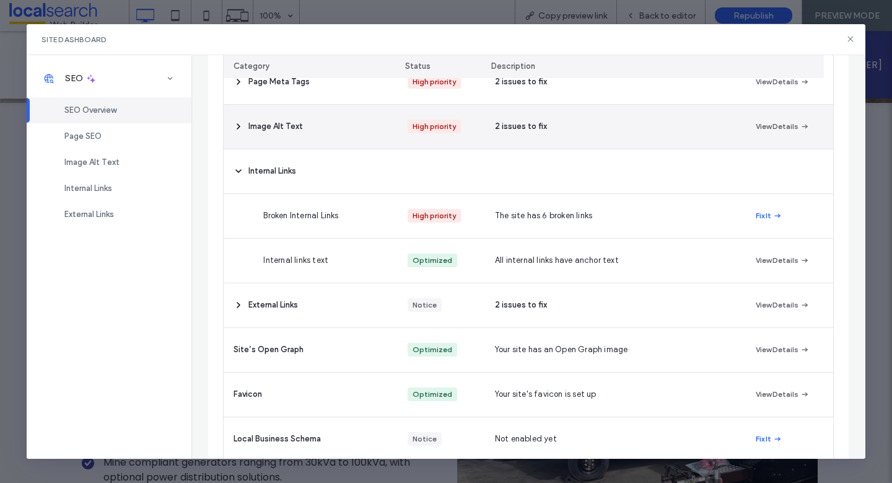
scroll to position [209, 0]
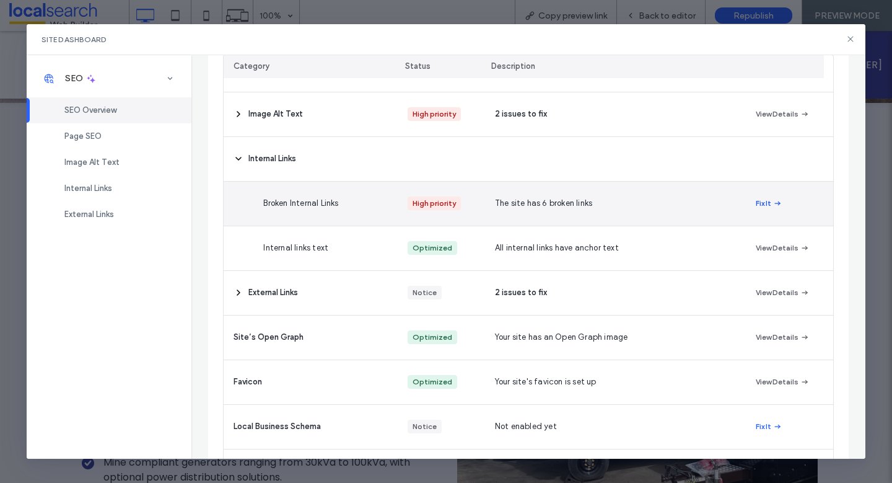
click at [773, 200] on icon "button" at bounding box center [778, 203] width 10 height 10
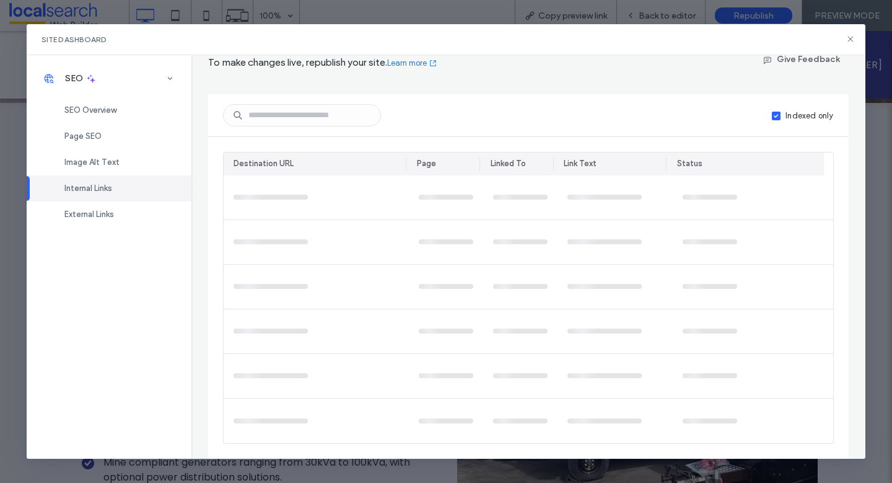
scroll to position [0, 0]
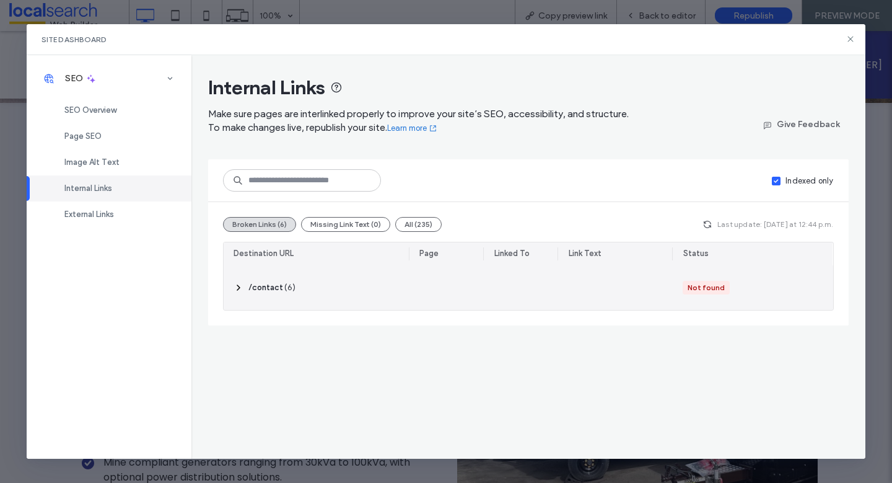
click at [232, 287] on div "‎ /contact ‎ ( 6 )" at bounding box center [316, 287] width 185 height 45
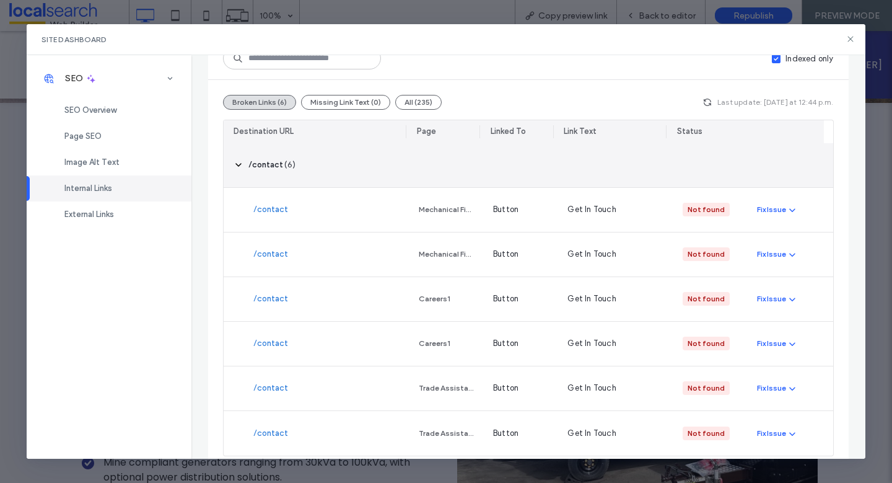
scroll to position [134, 0]
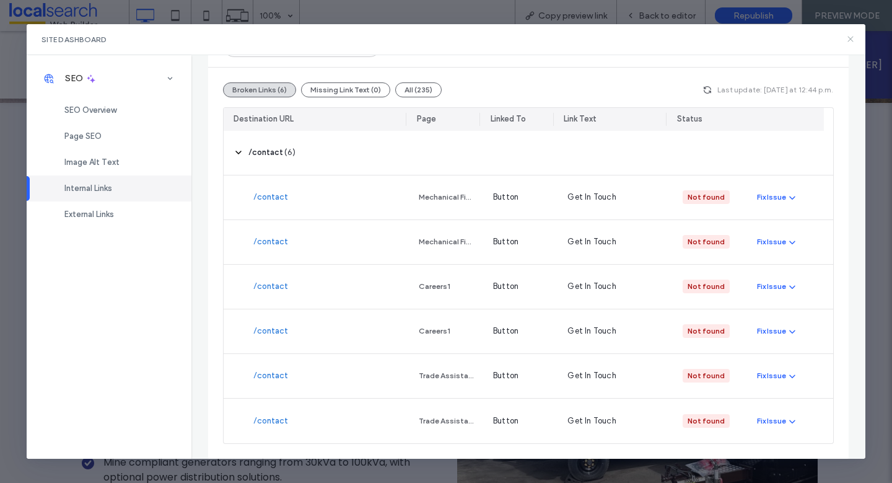
click at [847, 38] on icon at bounding box center [851, 39] width 10 height 10
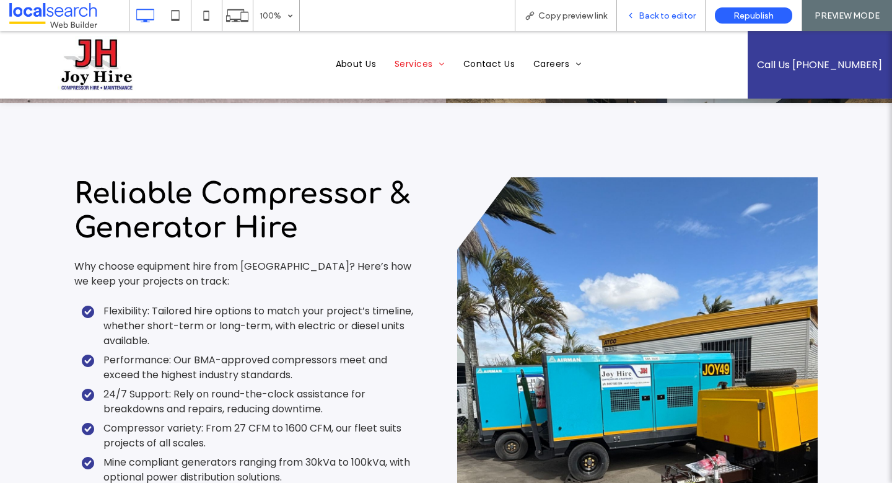
click at [651, 12] on span "Back to editor" at bounding box center [667, 16] width 57 height 11
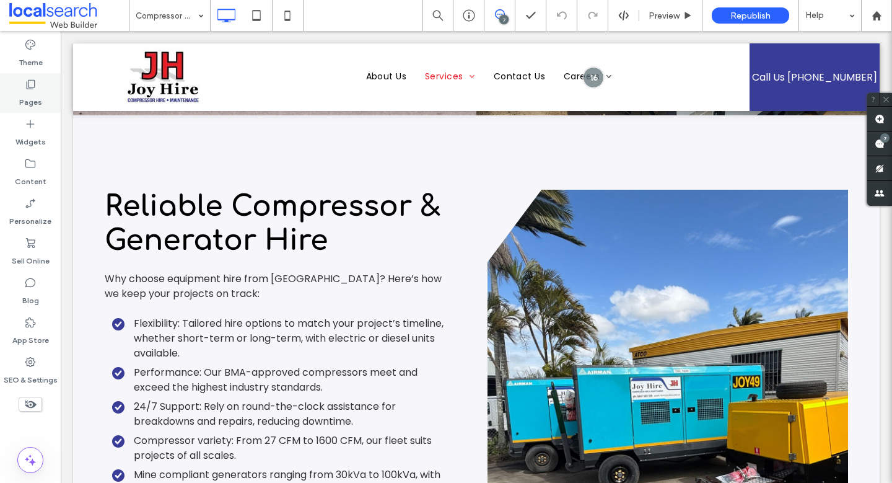
click at [25, 90] on icon at bounding box center [30, 84] width 12 height 12
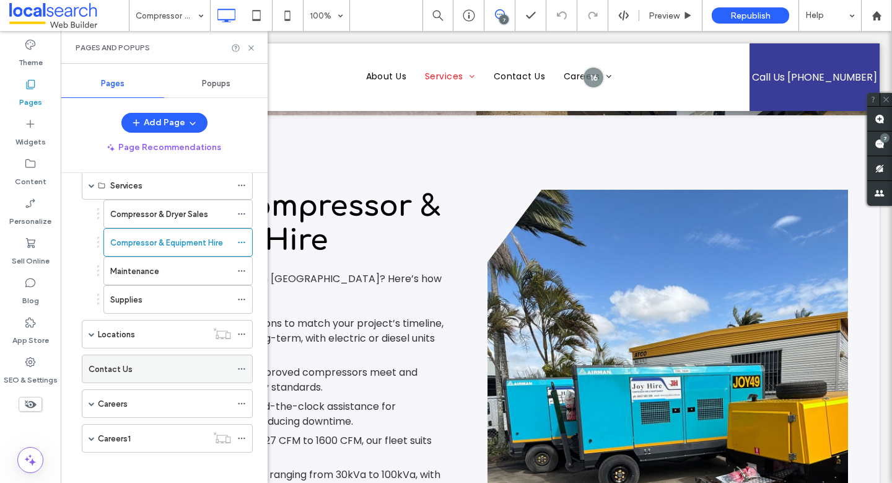
scroll to position [99, 0]
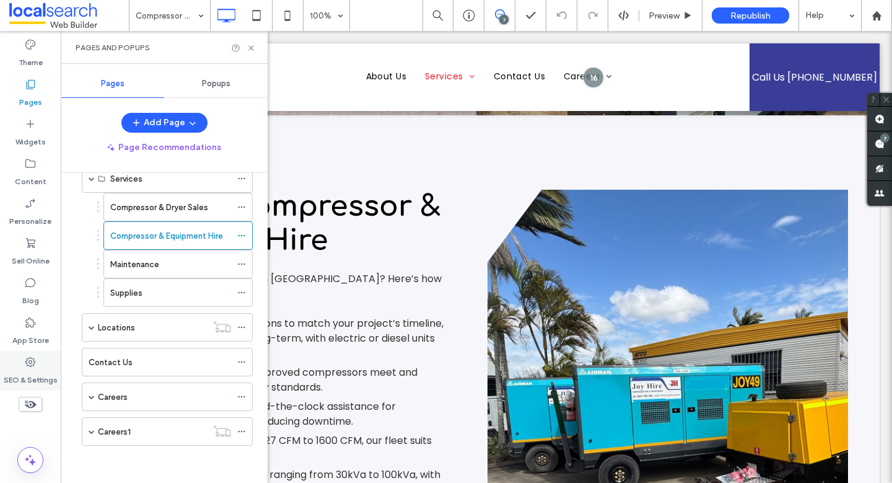
click at [25, 379] on label "SEO & Settings" at bounding box center [31, 376] width 54 height 17
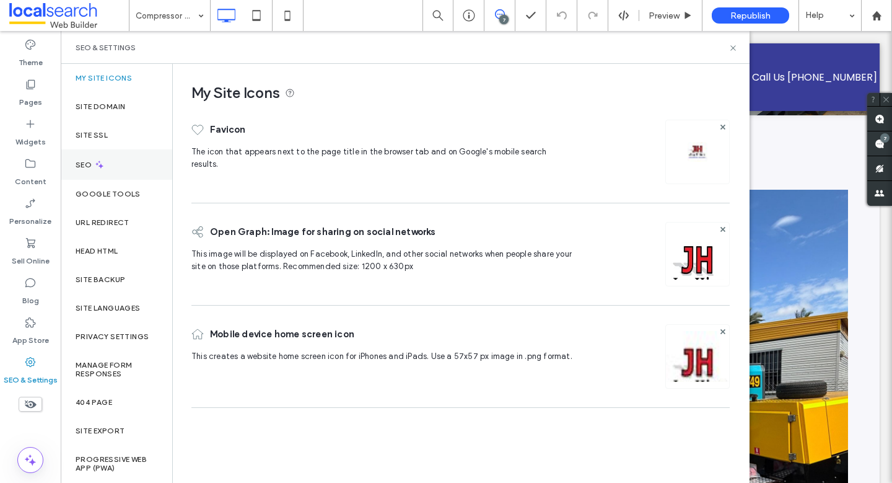
click at [118, 165] on div "SEO" at bounding box center [117, 164] width 112 height 30
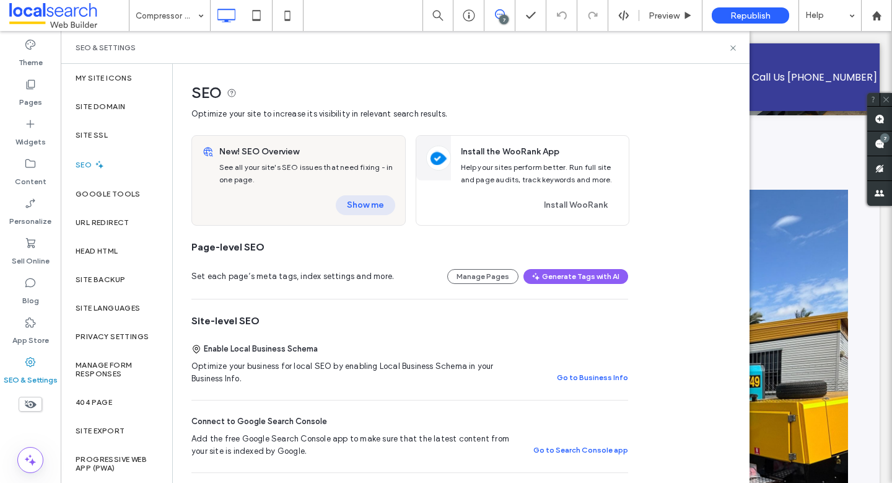
click at [376, 208] on button "Show me" at bounding box center [365, 205] width 59 height 20
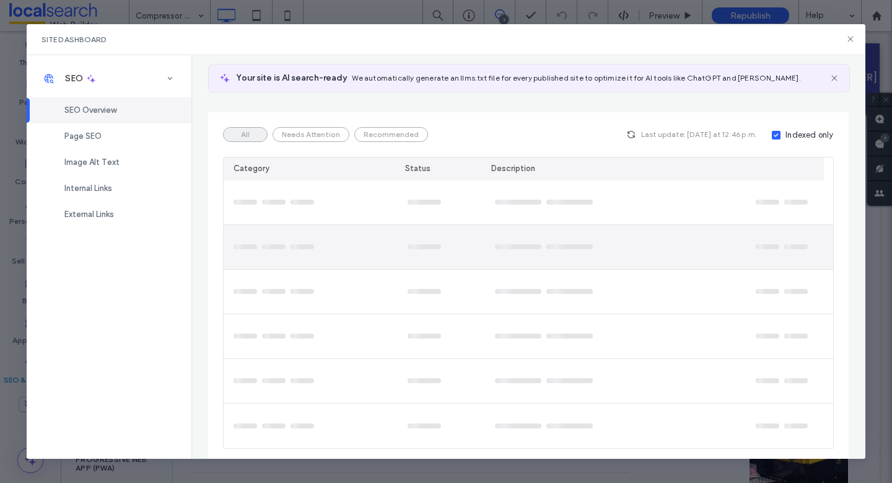
scroll to position [82, 0]
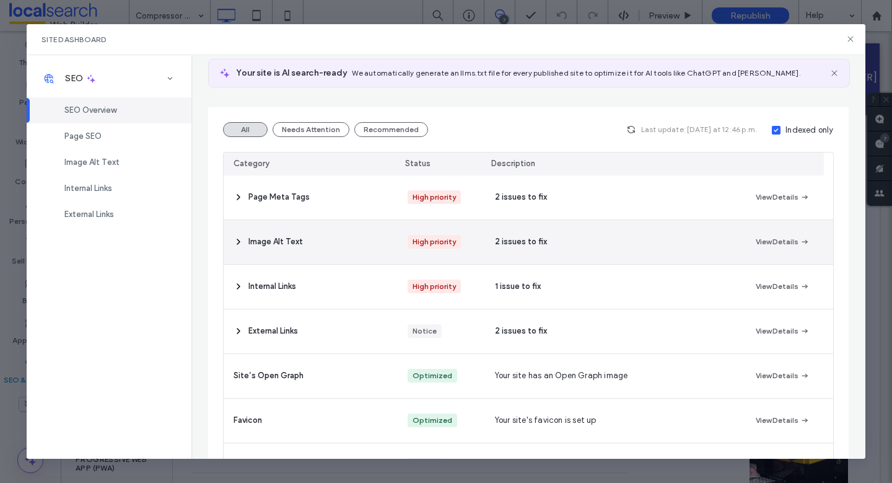
click at [238, 237] on icon at bounding box center [239, 242] width 10 height 10
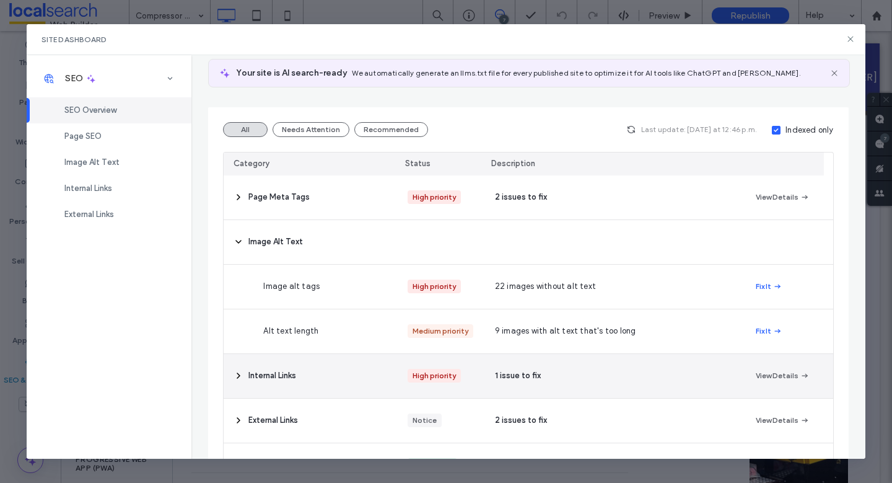
click at [241, 377] on icon at bounding box center [239, 375] width 10 height 10
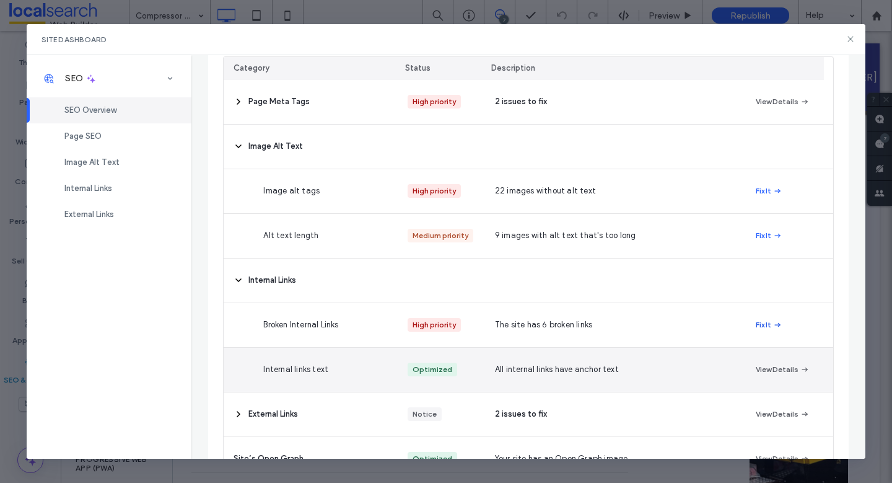
scroll to position [179, 0]
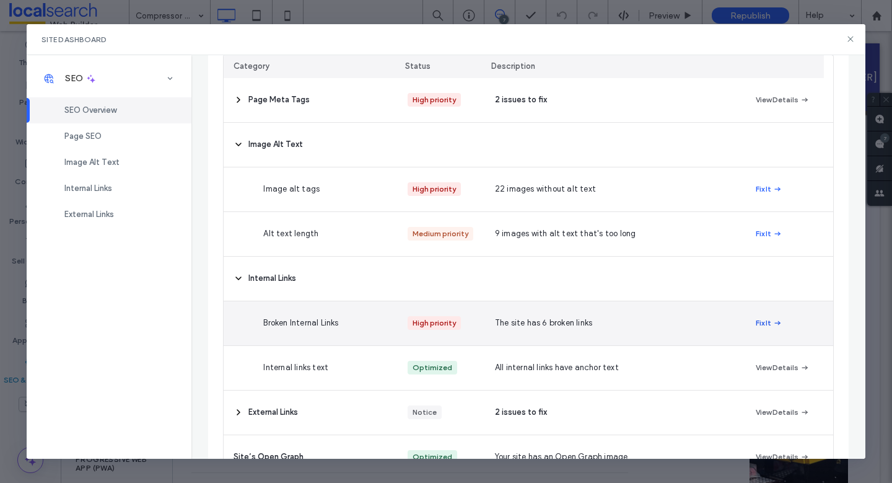
click at [773, 327] on icon "button" at bounding box center [778, 323] width 10 height 10
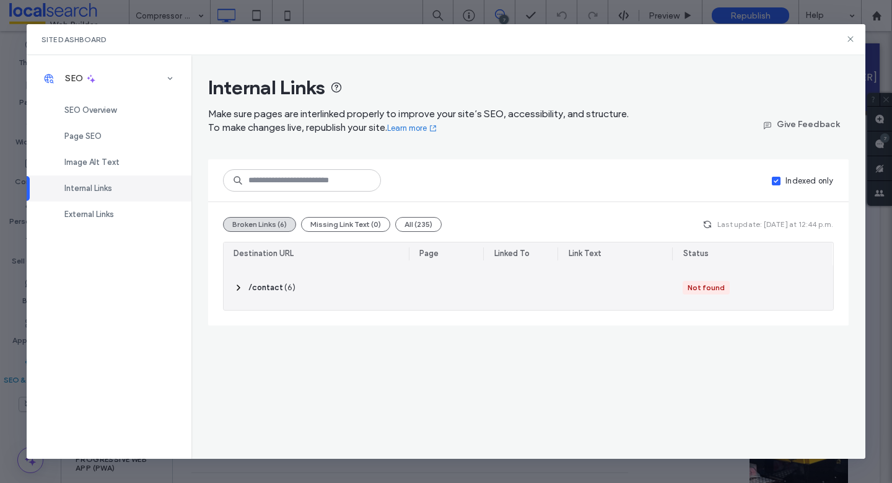
click at [239, 285] on icon at bounding box center [239, 287] width 10 height 10
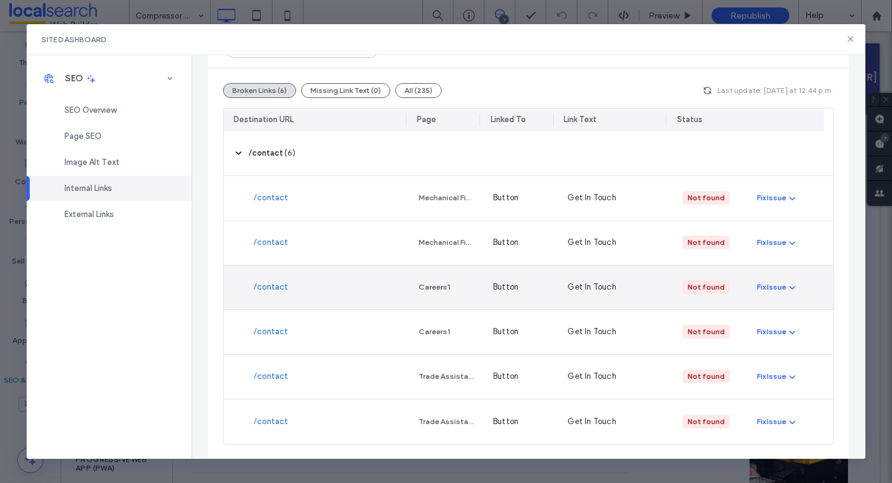
scroll to position [134, 0]
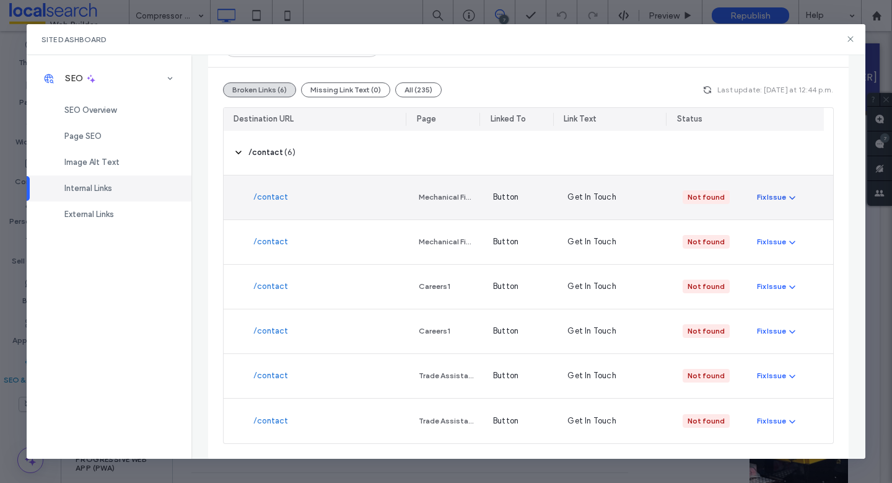
click at [771, 196] on div "Fix Issue" at bounding box center [771, 196] width 29 height 11
click at [784, 247] on span "Redirect Link" at bounding box center [785, 250] width 50 height 12
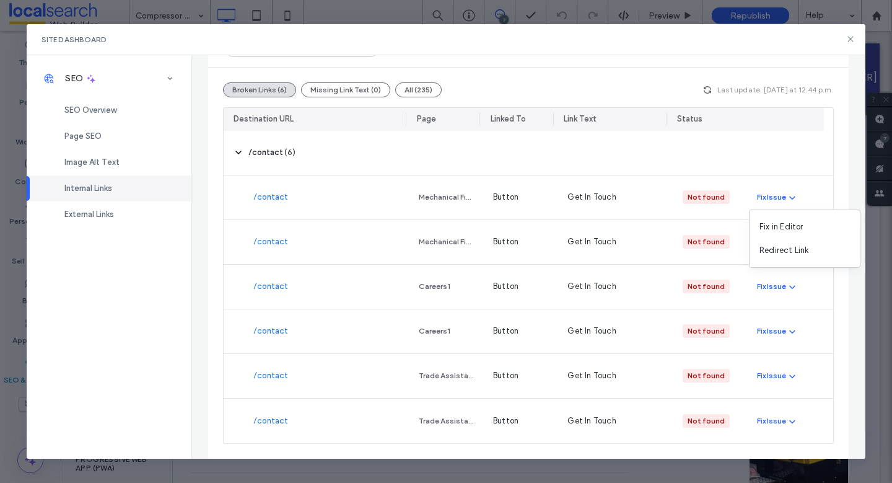
click at [828, 151] on div "Broken Links (6) Missing Link Text (0) All (235) Last update: Today at 12:44 p.…" at bounding box center [528, 263] width 640 height 391
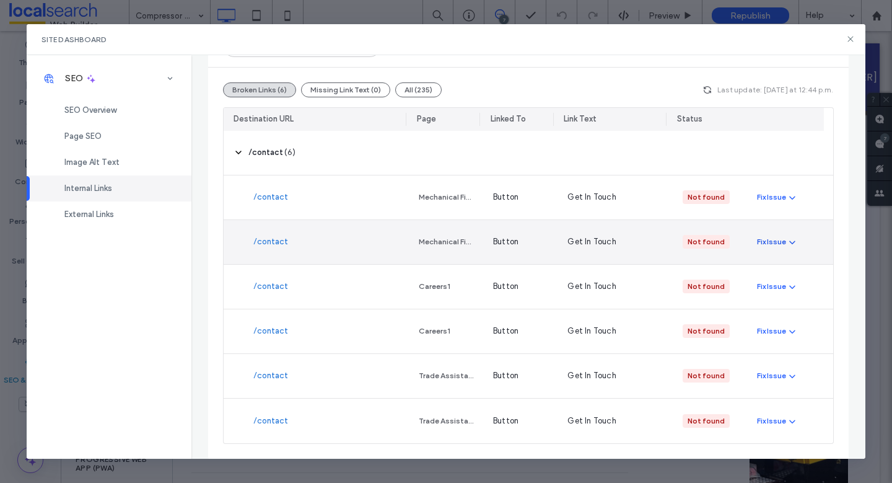
click at [765, 240] on div "Fix Issue" at bounding box center [771, 241] width 29 height 11
click at [784, 292] on span "Redirect Link" at bounding box center [785, 295] width 50 height 12
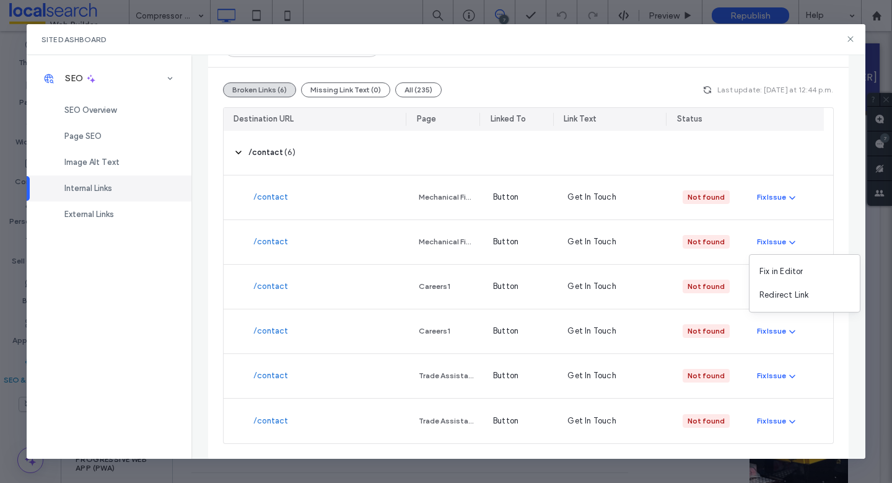
click at [839, 185] on div "Internal Links Make sure pages are interlinked properly to improve your site’s …" at bounding box center [528, 256] width 674 height 403
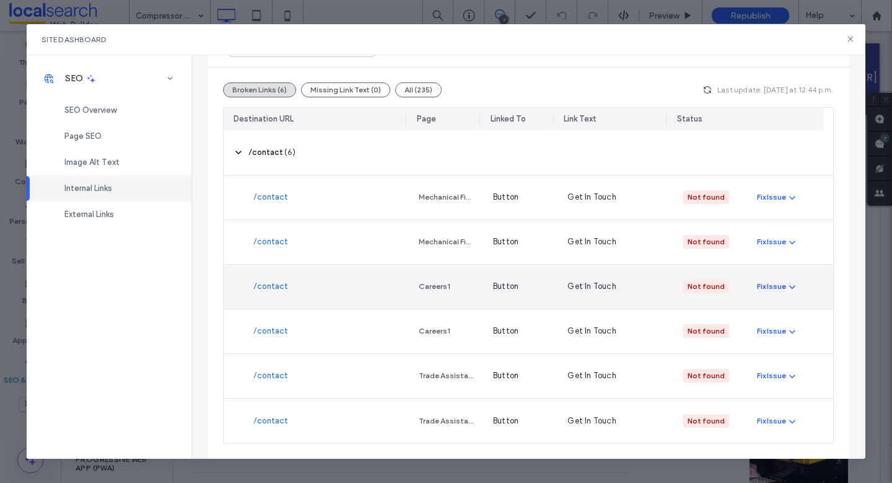
click at [774, 288] on div "Fix Issue" at bounding box center [771, 286] width 29 height 11
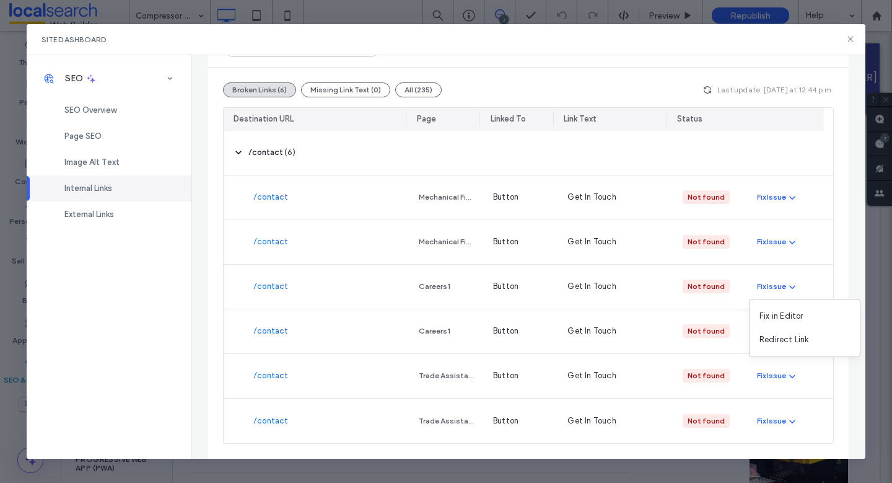
click at [835, 206] on div "Broken Links (6) Missing Link Text (0) All (235) Last update: Today at 12:44 p.…" at bounding box center [528, 263] width 640 height 391
click at [849, 39] on icon at bounding box center [851, 39] width 10 height 10
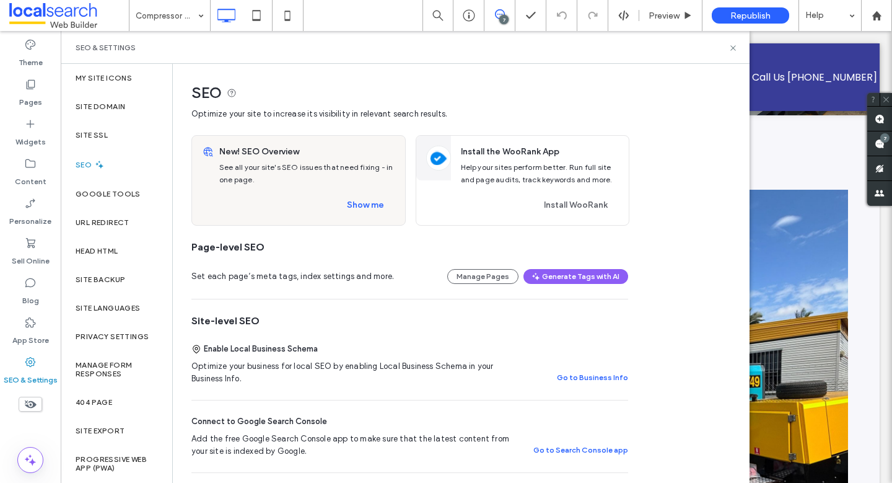
click at [738, 52] on div "SEO & Settings" at bounding box center [405, 47] width 689 height 33
drag, startPoint x: 737, startPoint y: 50, endPoint x: 670, endPoint y: 24, distance: 72.0
click at [737, 50] on icon at bounding box center [733, 47] width 9 height 9
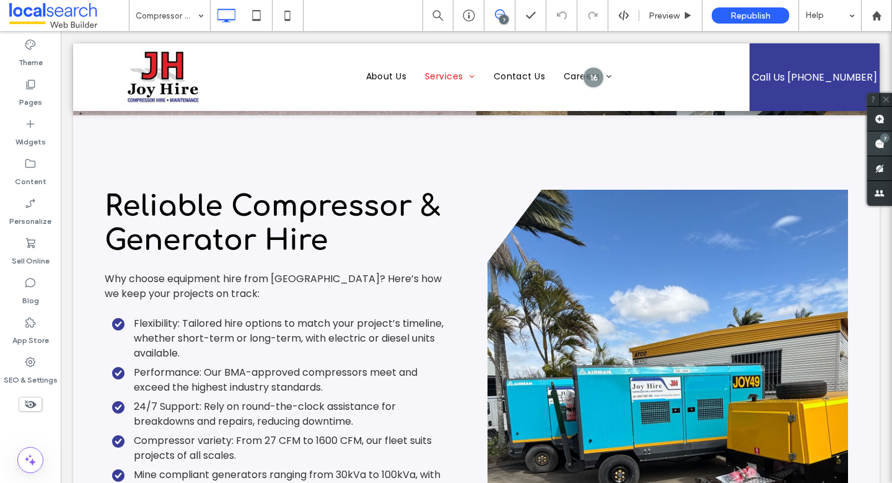
click at [880, 143] on use at bounding box center [880, 144] width 10 height 10
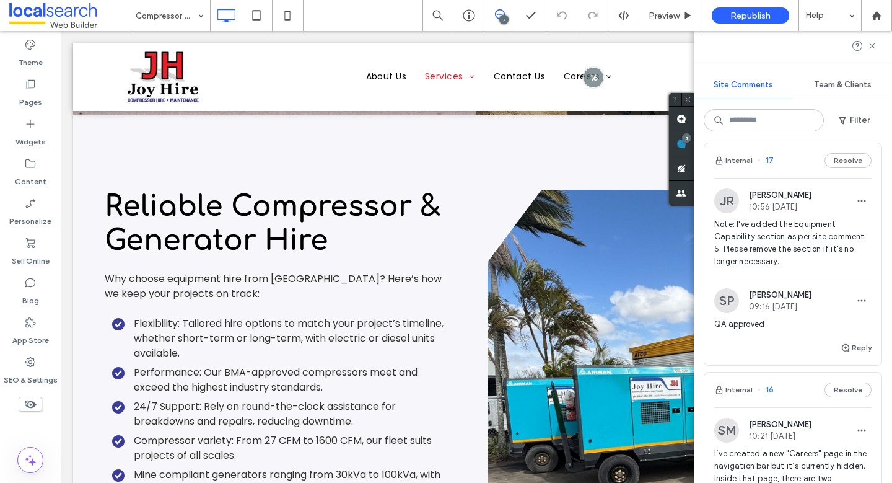
scroll to position [20, 0]
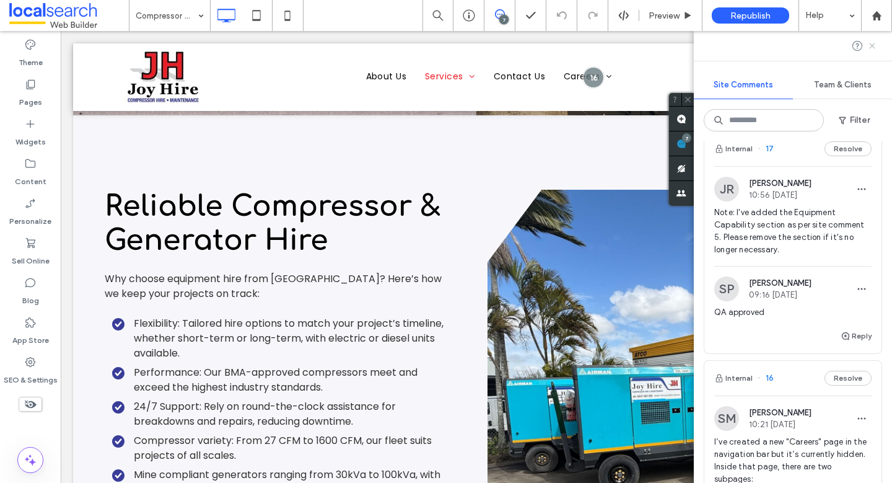
click at [873, 44] on use at bounding box center [872, 46] width 6 height 6
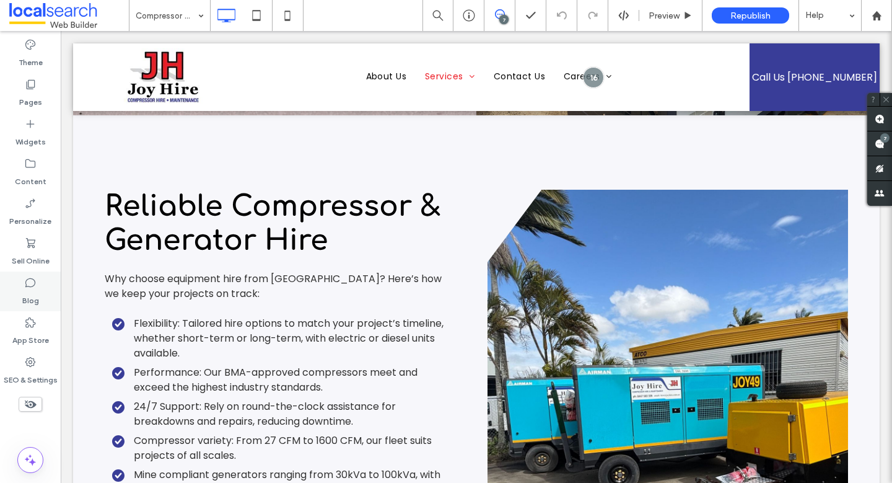
scroll to position [0, 0]
click at [32, 362] on use at bounding box center [30, 362] width 10 height 10
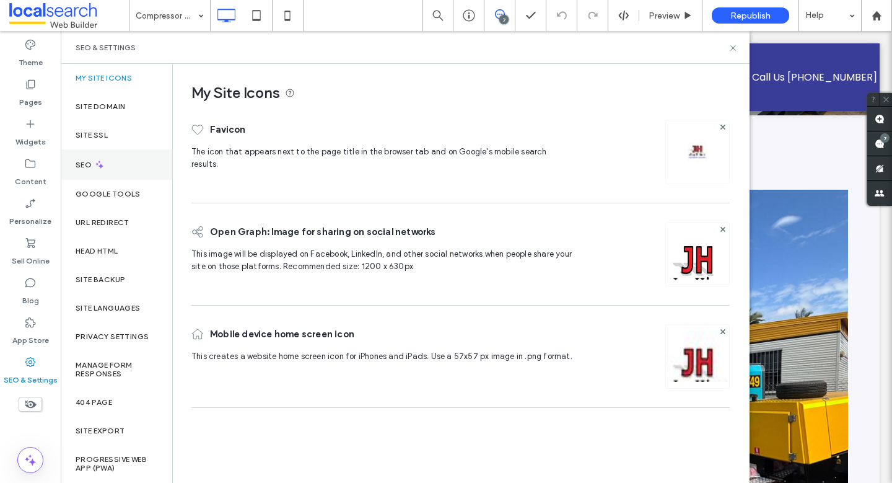
click at [107, 162] on div "SEO" at bounding box center [117, 164] width 112 height 30
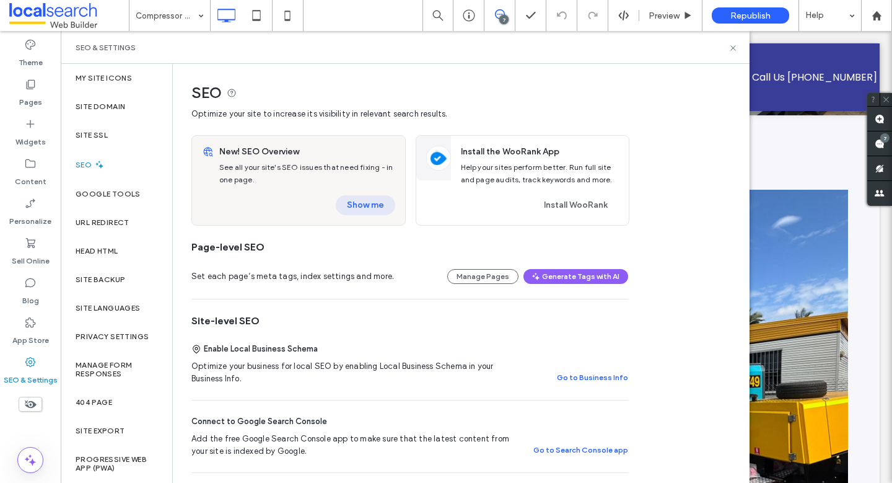
click at [366, 204] on button "Show me" at bounding box center [365, 205] width 59 height 20
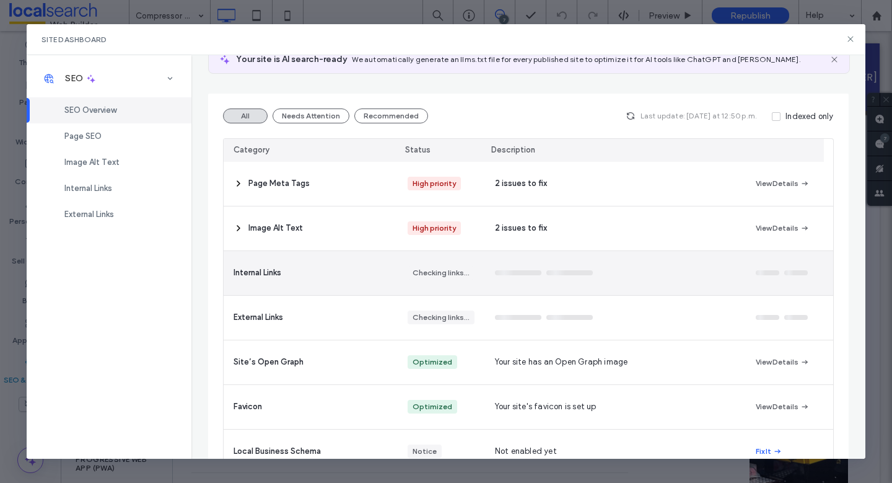
scroll to position [96, 0]
